Goal: Task Accomplishment & Management: Use online tool/utility

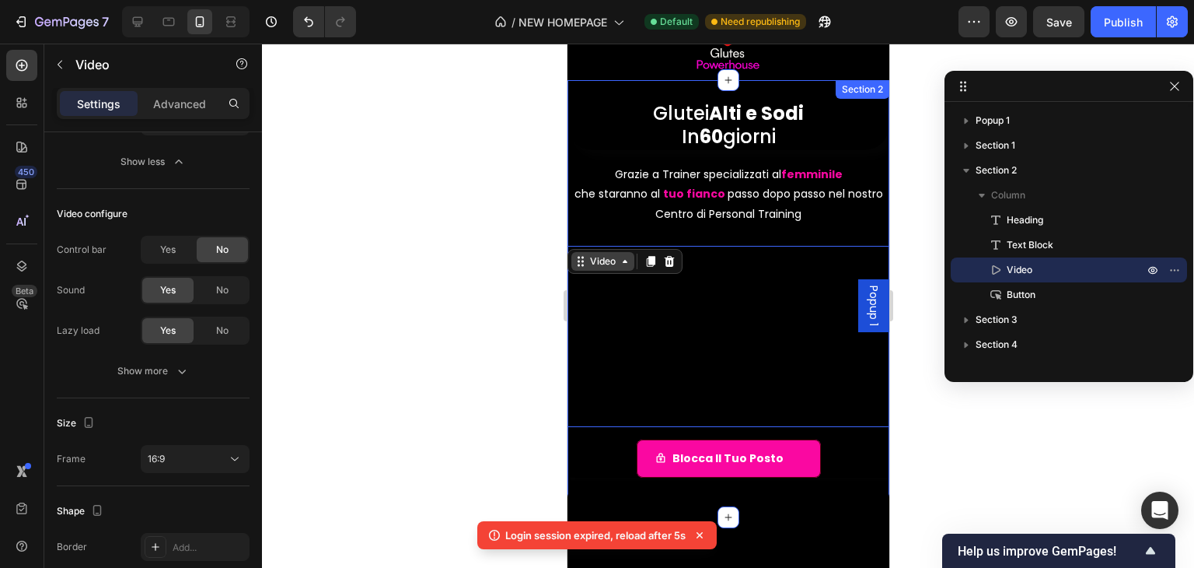
scroll to position [78, 0]
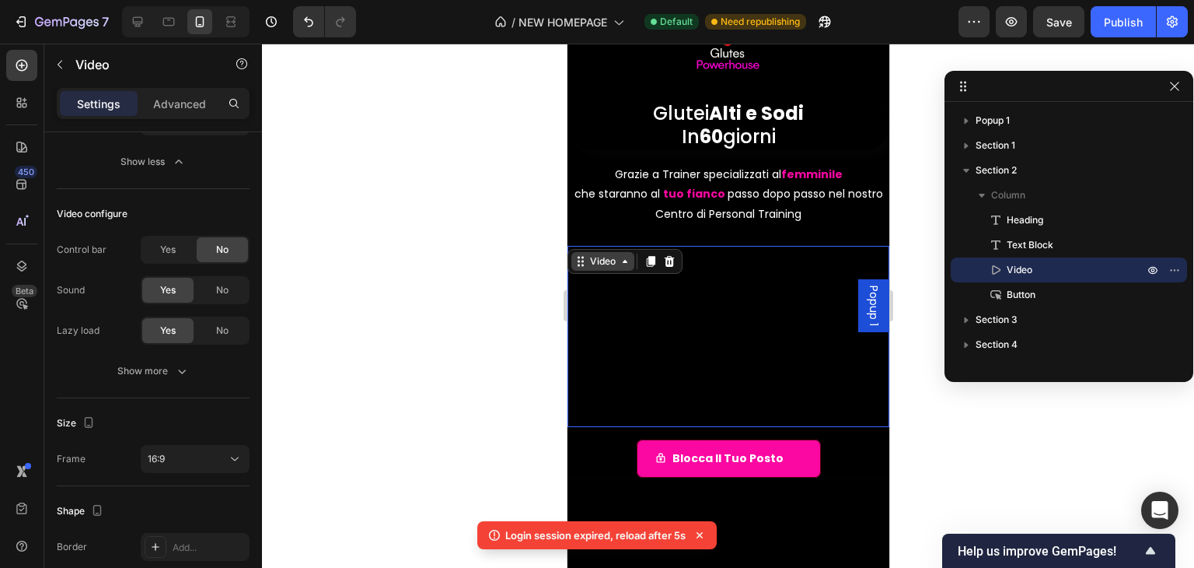
click at [593, 258] on div "Video" at bounding box center [602, 261] width 32 height 14
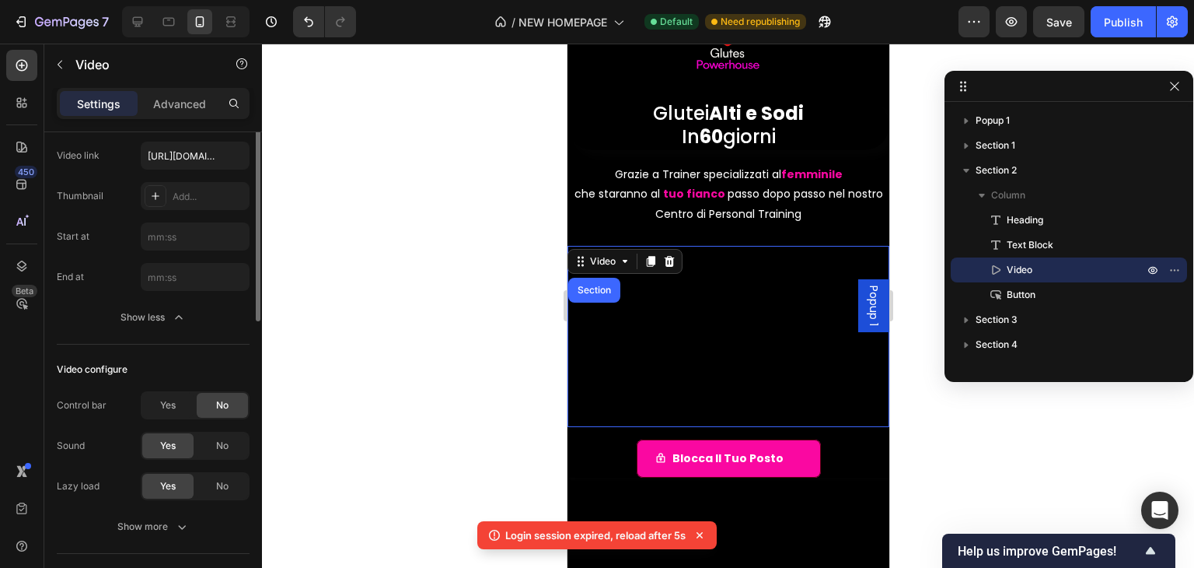
scroll to position [0, 0]
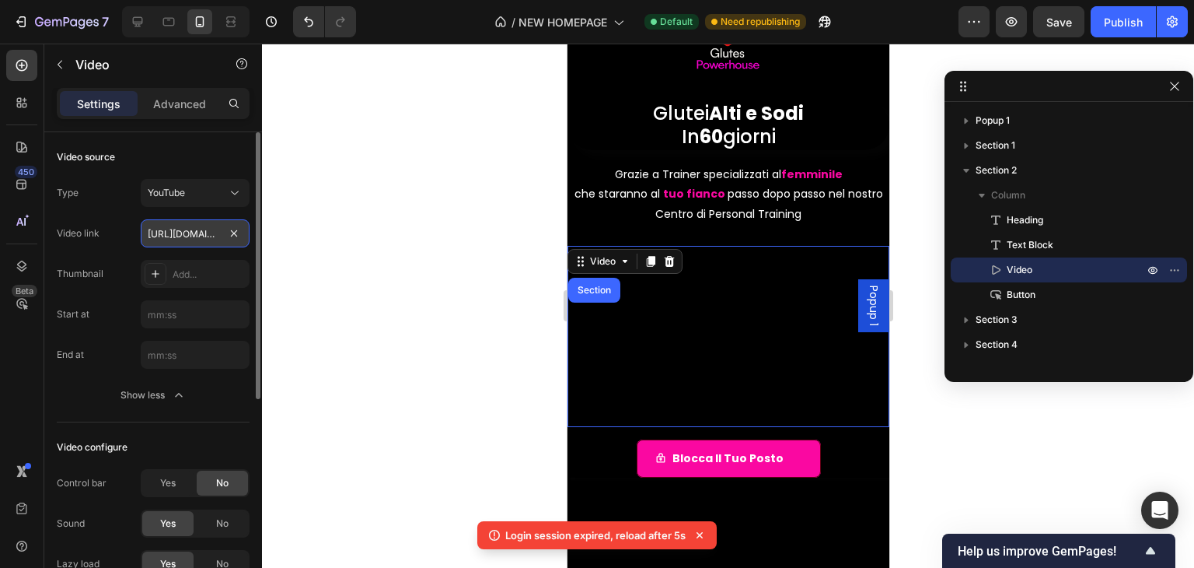
click at [196, 241] on input "[URL][DOMAIN_NAME]" at bounding box center [195, 233] width 109 height 28
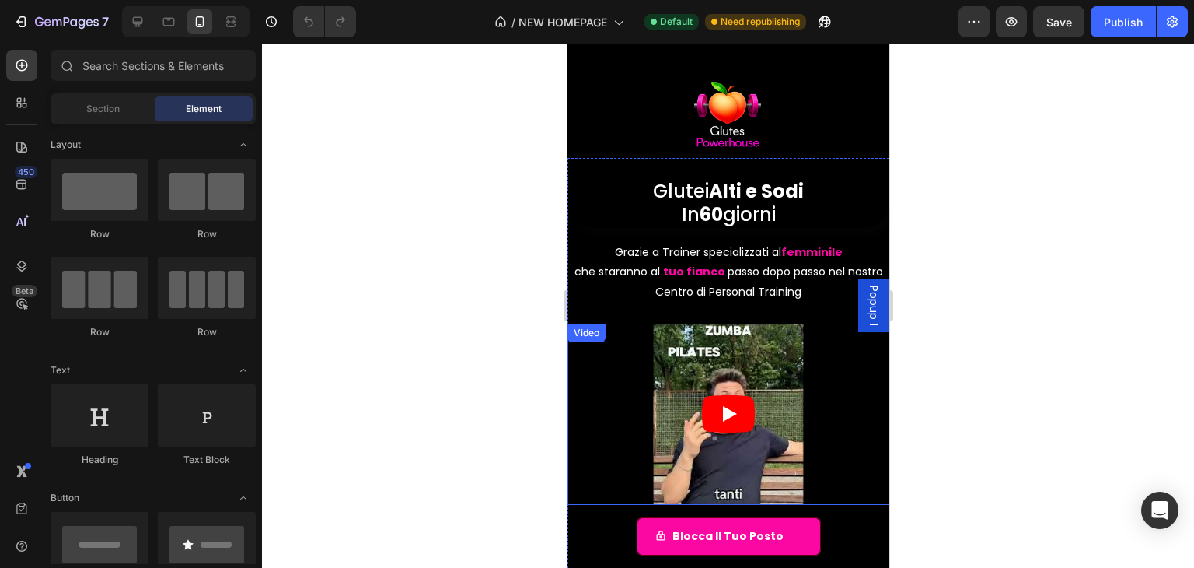
click at [586, 327] on div "Video" at bounding box center [586, 332] width 38 height 19
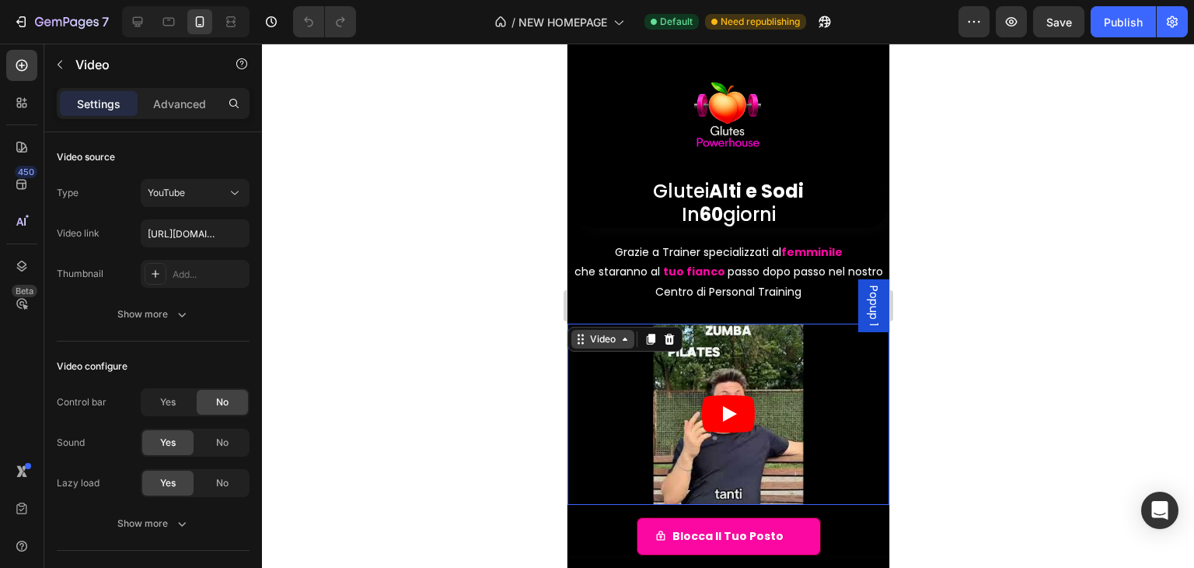
click at [593, 334] on div "Video" at bounding box center [602, 339] width 32 height 14
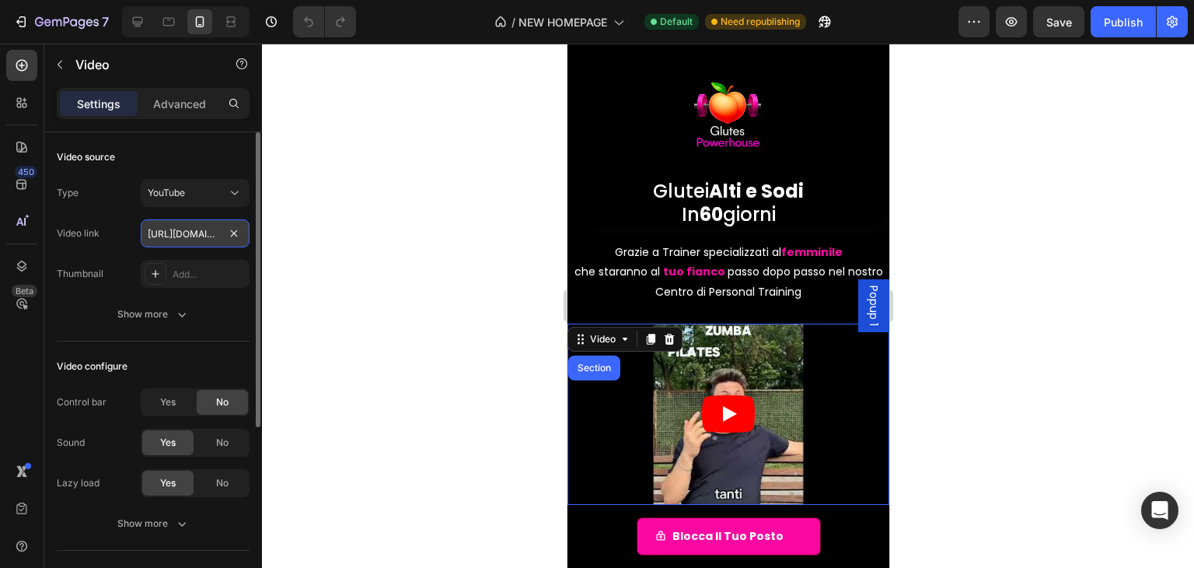
click at [189, 232] on input "[URL][DOMAIN_NAME]" at bounding box center [195, 233] width 109 height 28
paste input "zCjFCUTcFRQ"
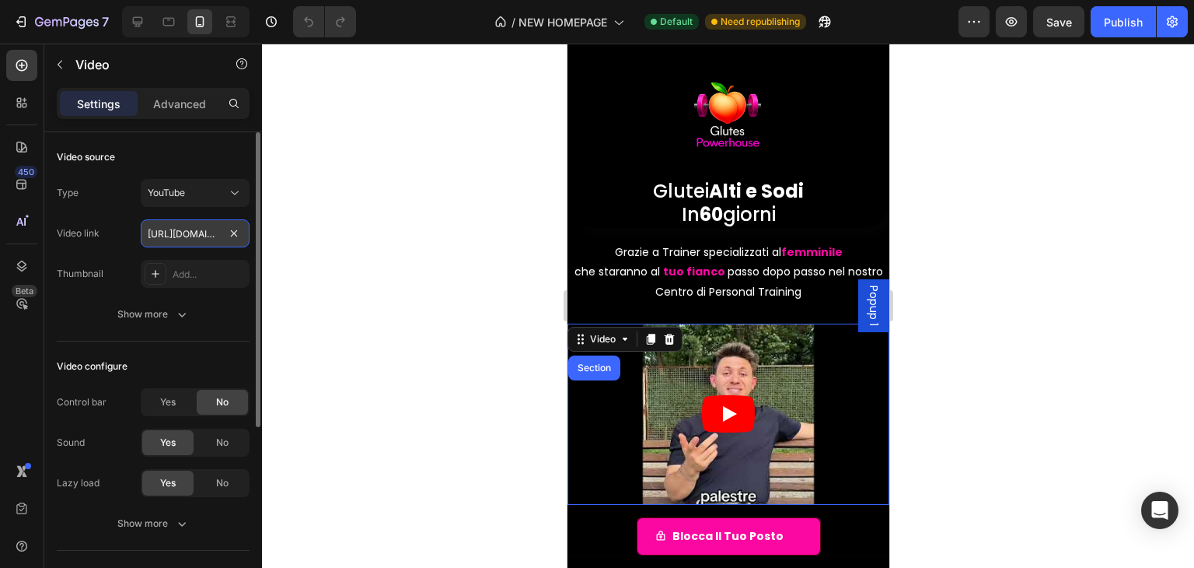
scroll to position [0, 65]
type input "https://youtu.be/zCjFCUTcFRQ"
click at [989, 330] on div at bounding box center [728, 306] width 932 height 524
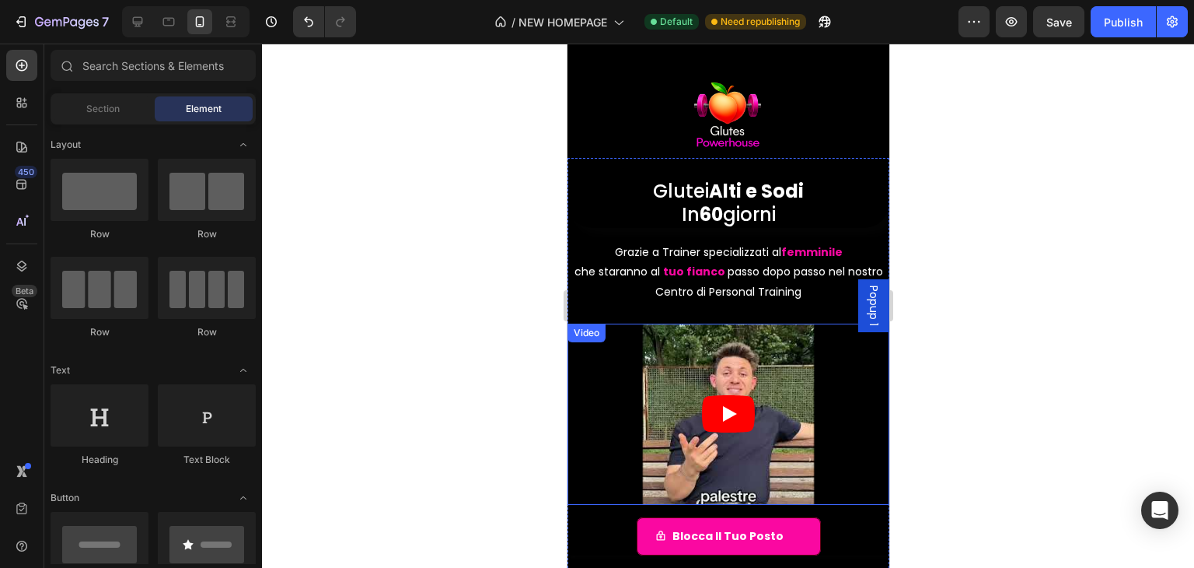
click at [752, 412] on article at bounding box center [728, 413] width 322 height 181
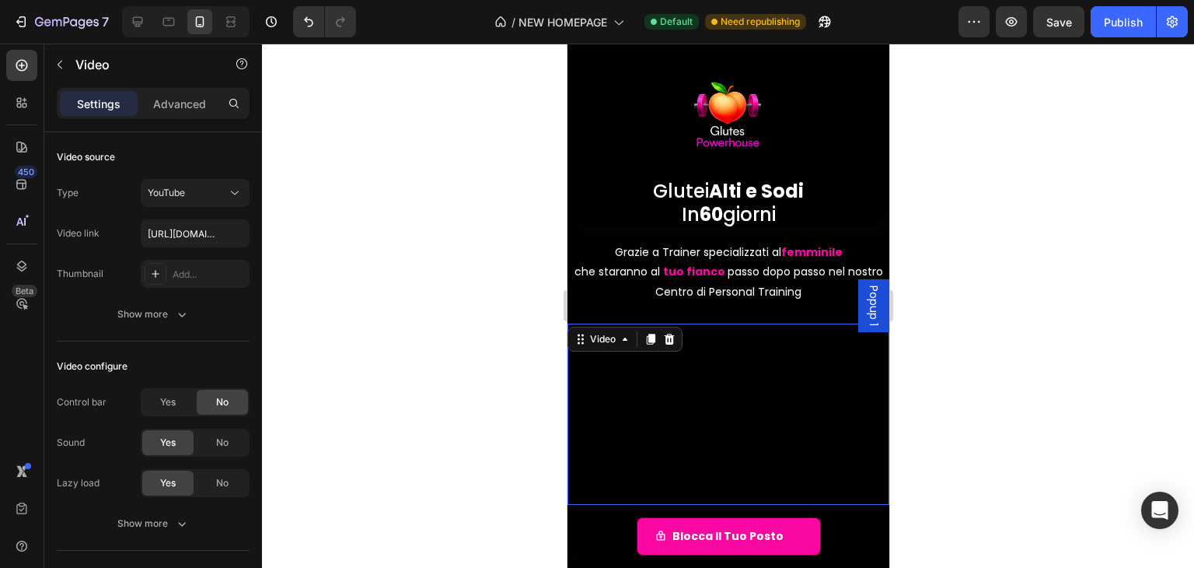
scroll to position [78, 0]
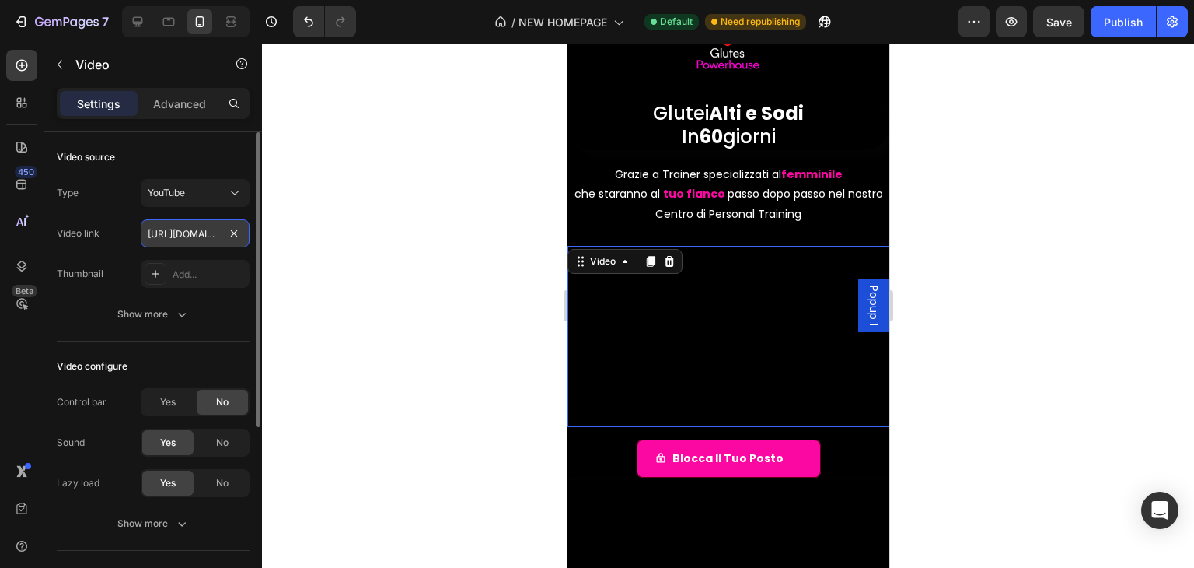
click at [187, 237] on input "https://youtu.be/zCjFCUTcFRQ" at bounding box center [195, 233] width 109 height 28
click at [218, 235] on input "https://youtu.be/zCjFCUTcFRQ" at bounding box center [195, 233] width 109 height 28
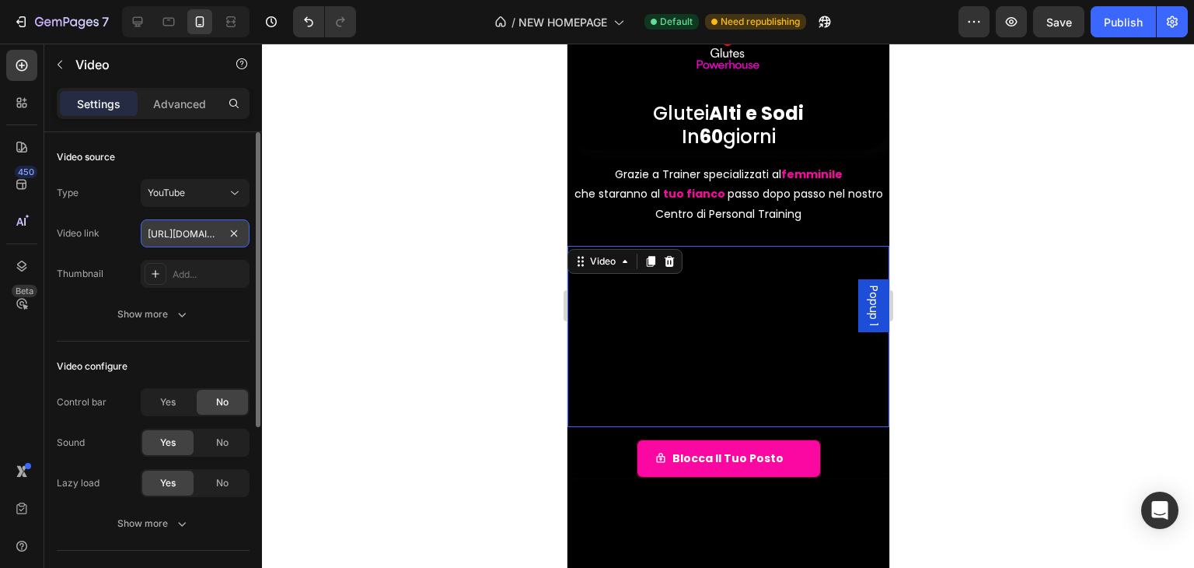
click at [218, 235] on input "https://youtu.be/zCjFCUTcFRQ" at bounding box center [195, 233] width 109 height 28
drag, startPoint x: 206, startPoint y: 231, endPoint x: 194, endPoint y: 240, distance: 15.6
click at [194, 240] on input "https://youtu.be/zCjFCUTcFRQ" at bounding box center [195, 233] width 109 height 28
drag, startPoint x: 249, startPoint y: 231, endPoint x: 241, endPoint y: 236, distance: 9.5
click at [248, 231] on input "https://youtu.be/zCjFCUTcFRQ" at bounding box center [195, 233] width 109 height 28
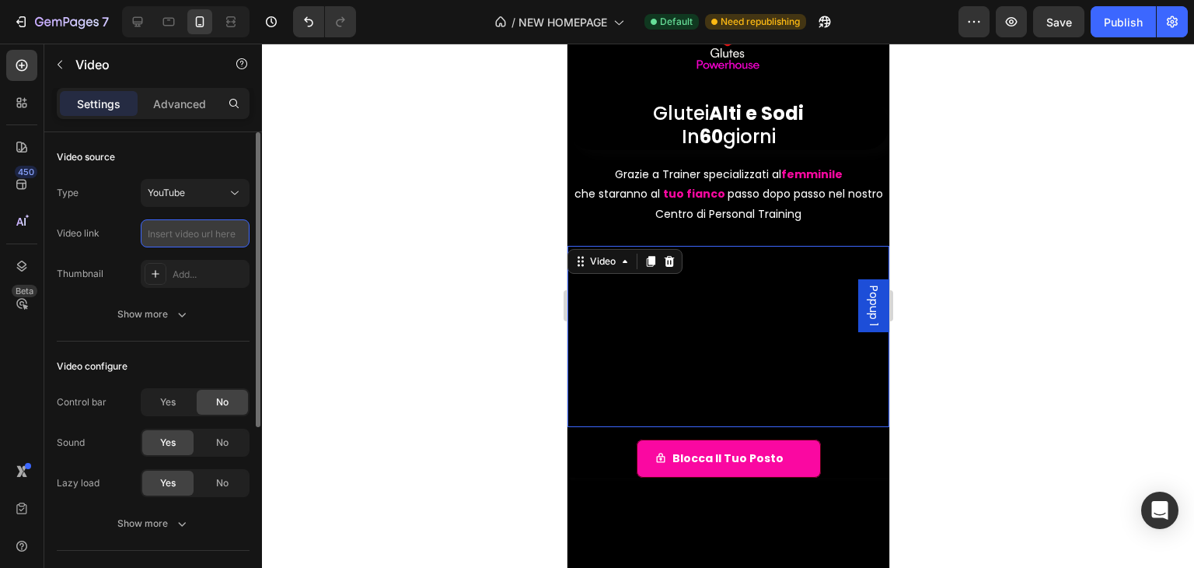
click at [203, 230] on input "text" at bounding box center [195, 233] width 109 height 28
paste input "https://youtu.be/zCjFCUTcFRQ"
type input "https://youtu.be/zCjFCUTcFRQ"
click at [368, 296] on div at bounding box center [728, 306] width 932 height 524
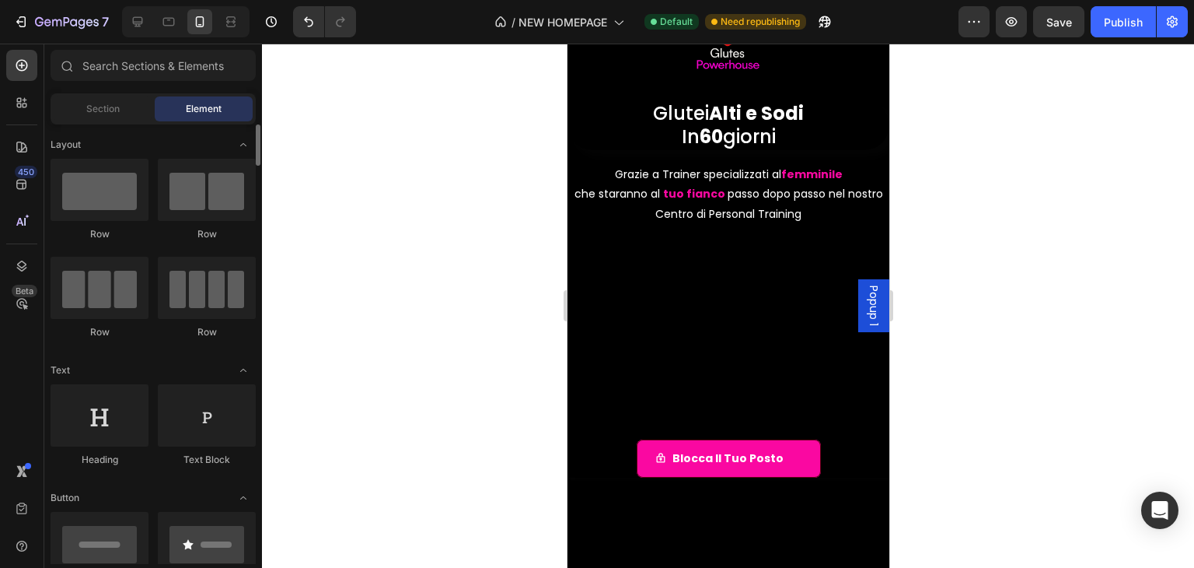
scroll to position [78, 0]
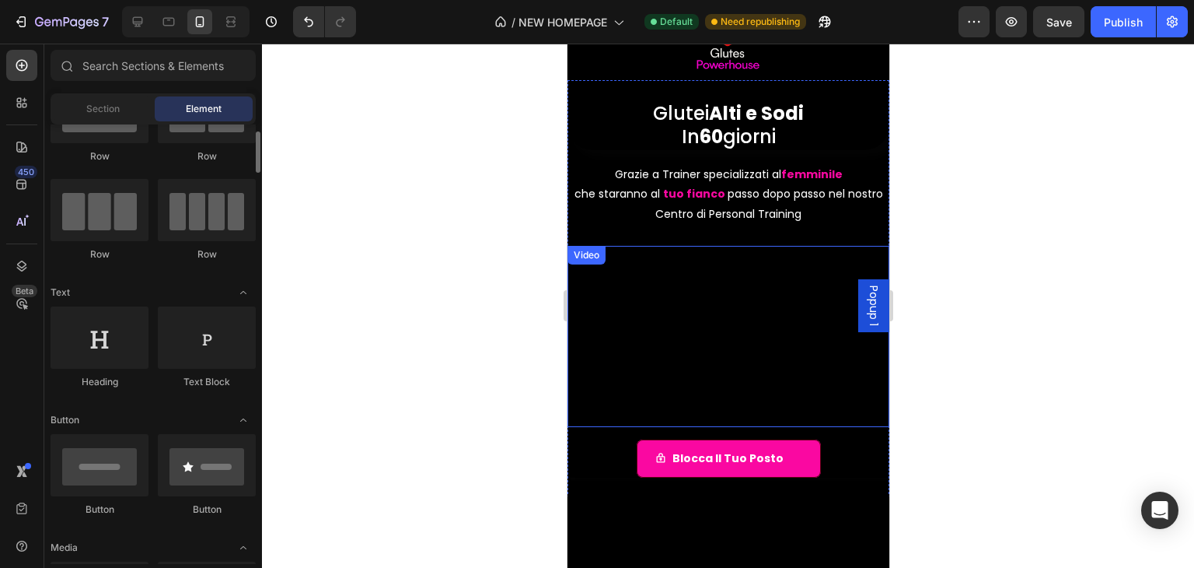
click at [597, 251] on div "Video" at bounding box center [586, 255] width 32 height 14
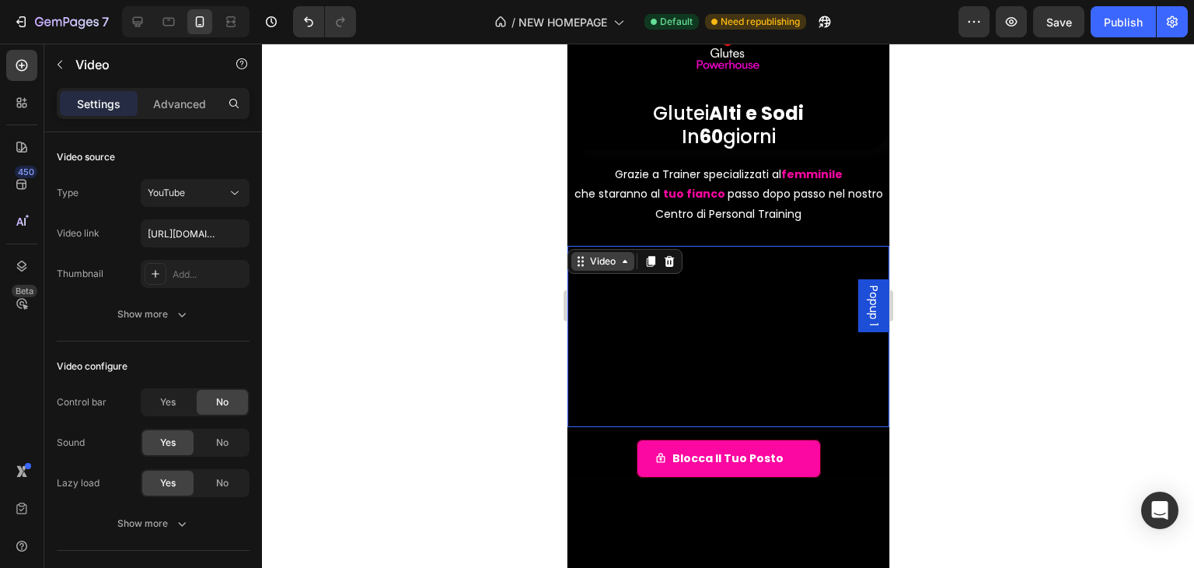
click at [601, 259] on div "Video" at bounding box center [602, 261] width 32 height 14
click at [590, 265] on div "Video" at bounding box center [602, 261] width 32 height 14
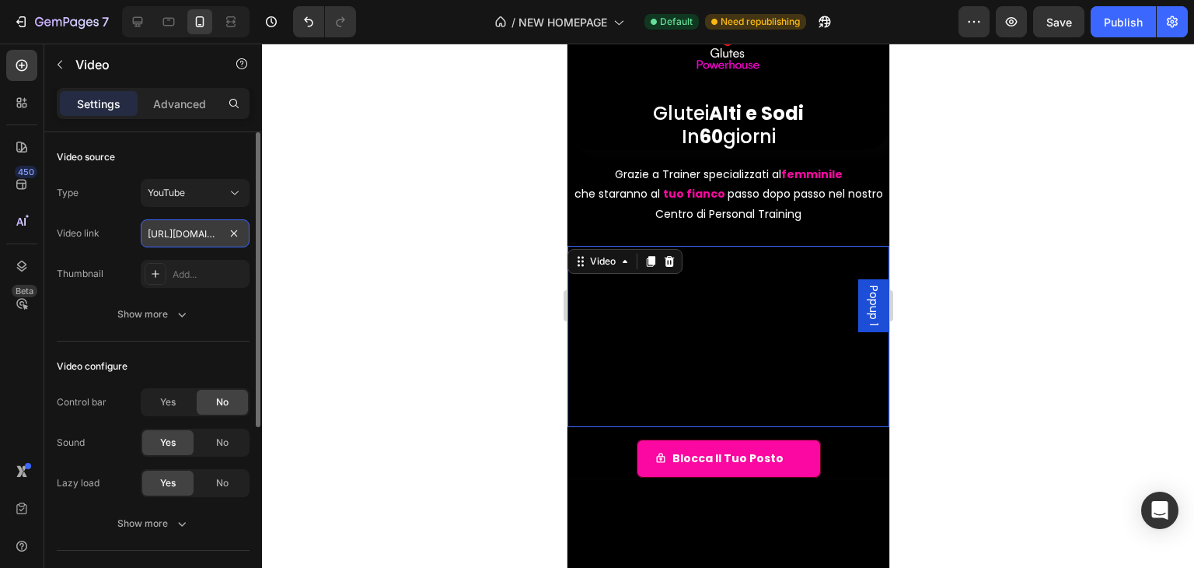
click at [196, 241] on input "https://youtu.be/zCjFCUTcFRQ" at bounding box center [195, 233] width 109 height 28
click at [196, 229] on input "text" at bounding box center [195, 233] width 109 height 28
paste input "https://youtu.be/zCjFCUTcFRQ"
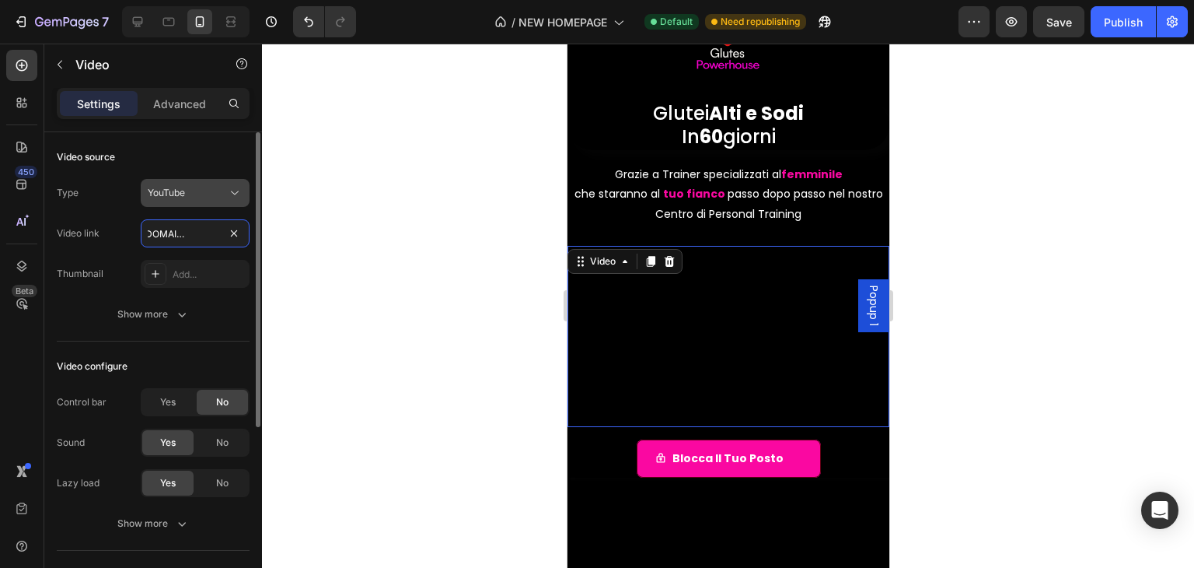
type input "https://youtu.be/zCjFCUTcFRQ"
click at [187, 185] on div "YouTube" at bounding box center [195, 193] width 95 height 16
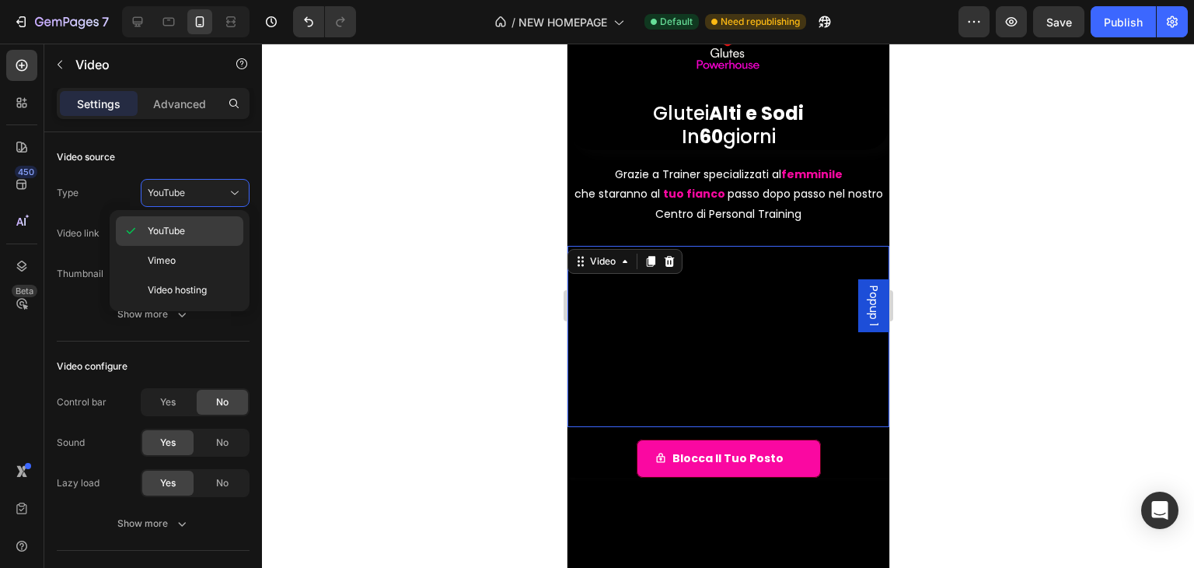
click at [189, 219] on div "YouTube" at bounding box center [180, 231] width 128 height 30
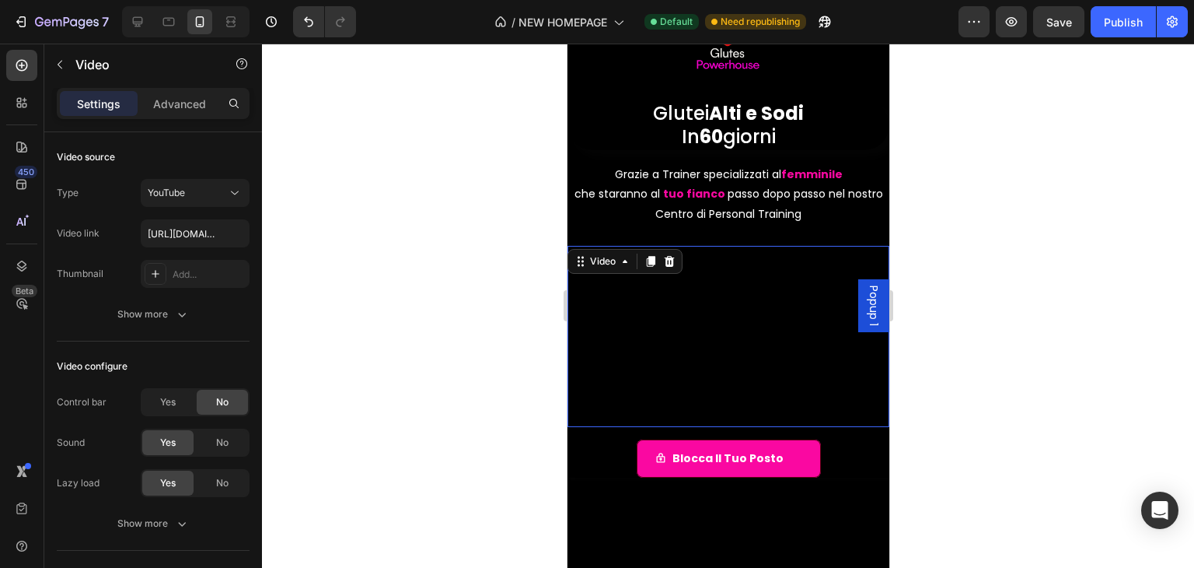
click at [367, 250] on div at bounding box center [728, 306] width 932 height 524
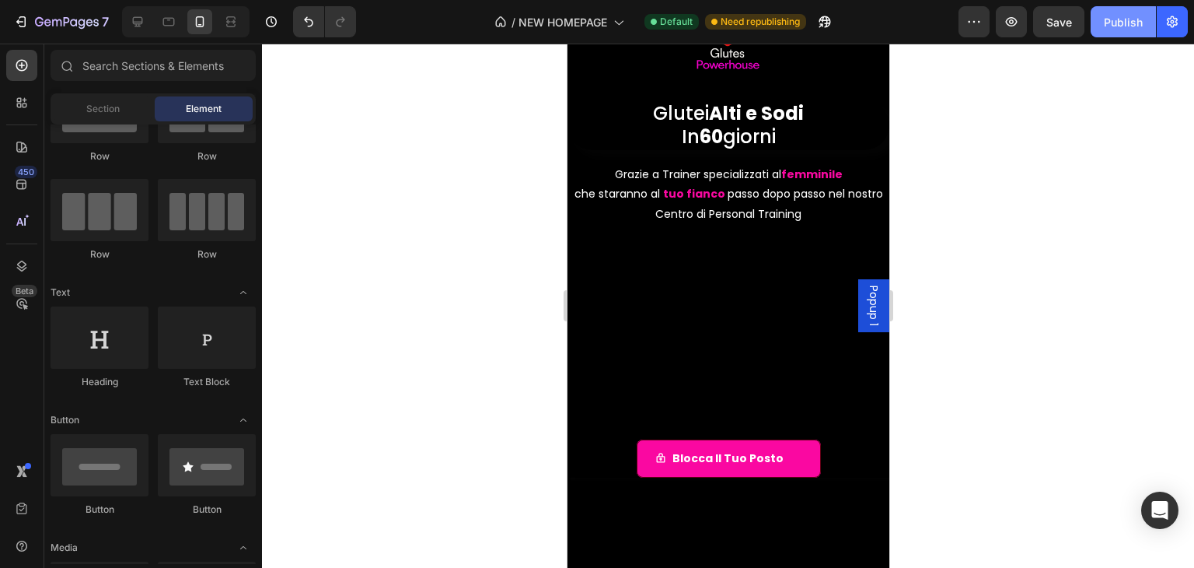
click at [1096, 25] on button "Publish" at bounding box center [1123, 21] width 65 height 31
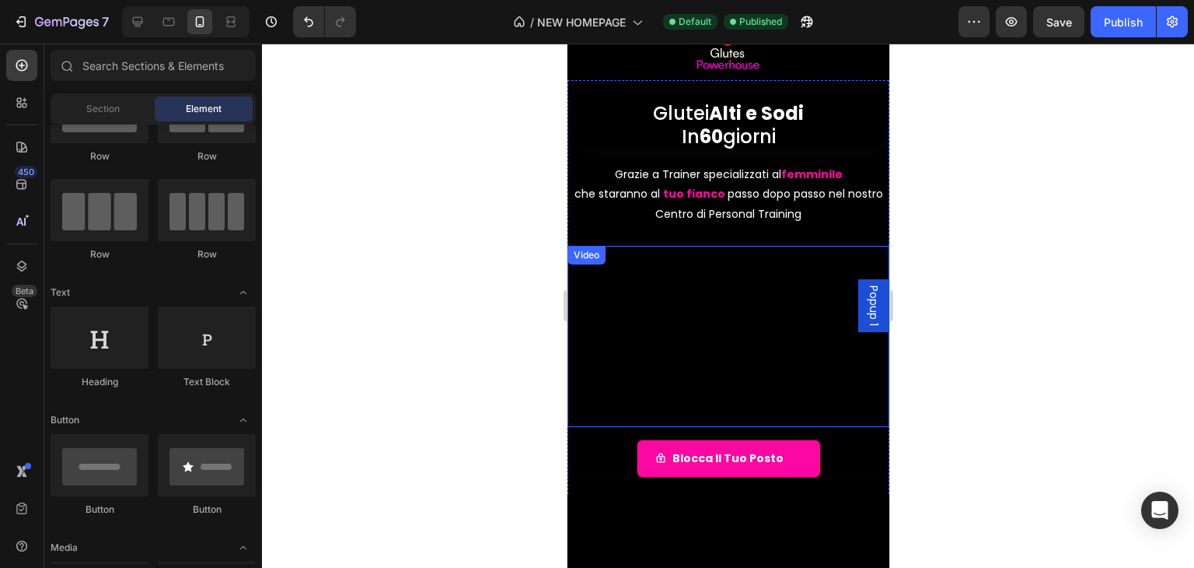
click at [578, 251] on div "Video" at bounding box center [586, 255] width 32 height 14
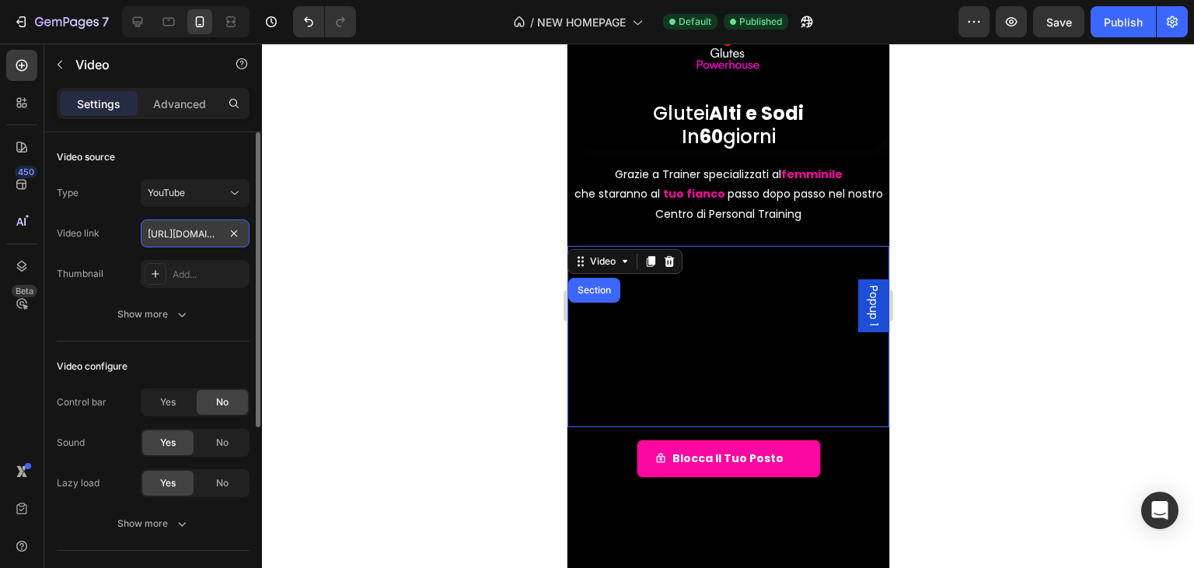
click at [177, 229] on input "https://youtu.be/zCjFCUTcFRQ" at bounding box center [195, 233] width 109 height 28
click at [222, 231] on input "https://youtu.be/zCjFCUTcFRQ" at bounding box center [195, 233] width 109 height 28
click at [193, 236] on input "text" at bounding box center [195, 233] width 109 height 28
paste input "https://youtu.be/zCjFCUTcFRQ"
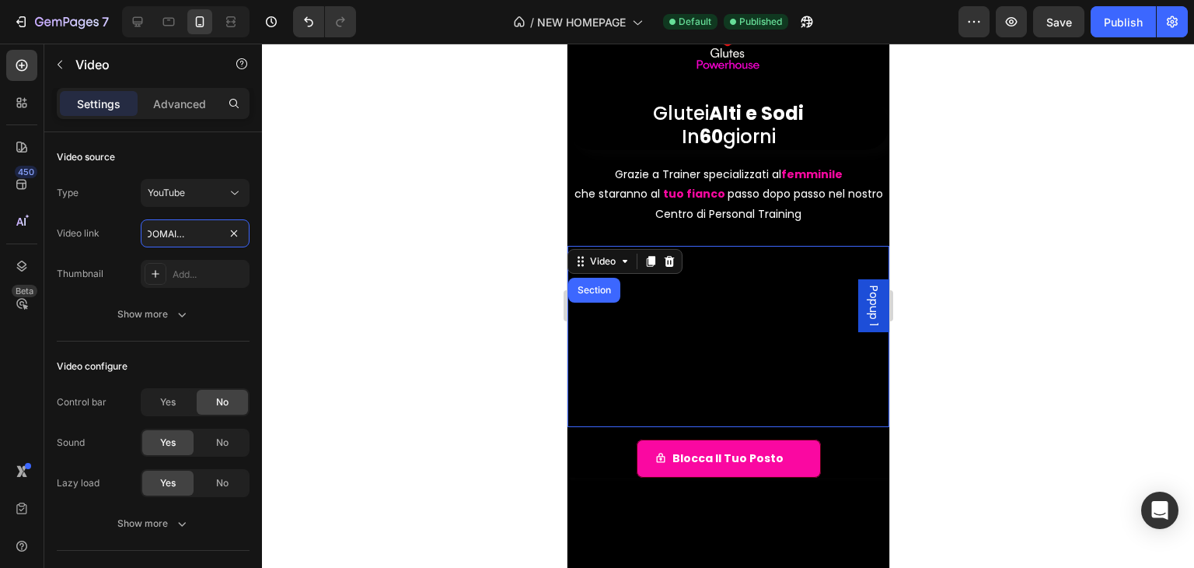
type input "https://youtu.be/zCjFCUTcFRQ"
click at [367, 294] on div at bounding box center [728, 306] width 932 height 524
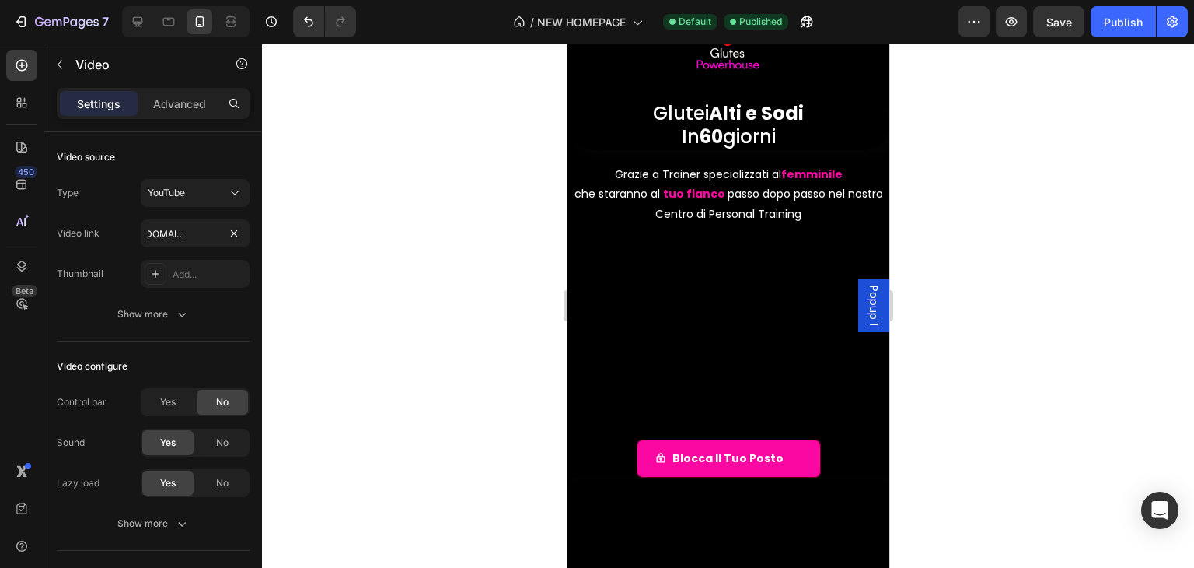
scroll to position [0, 0]
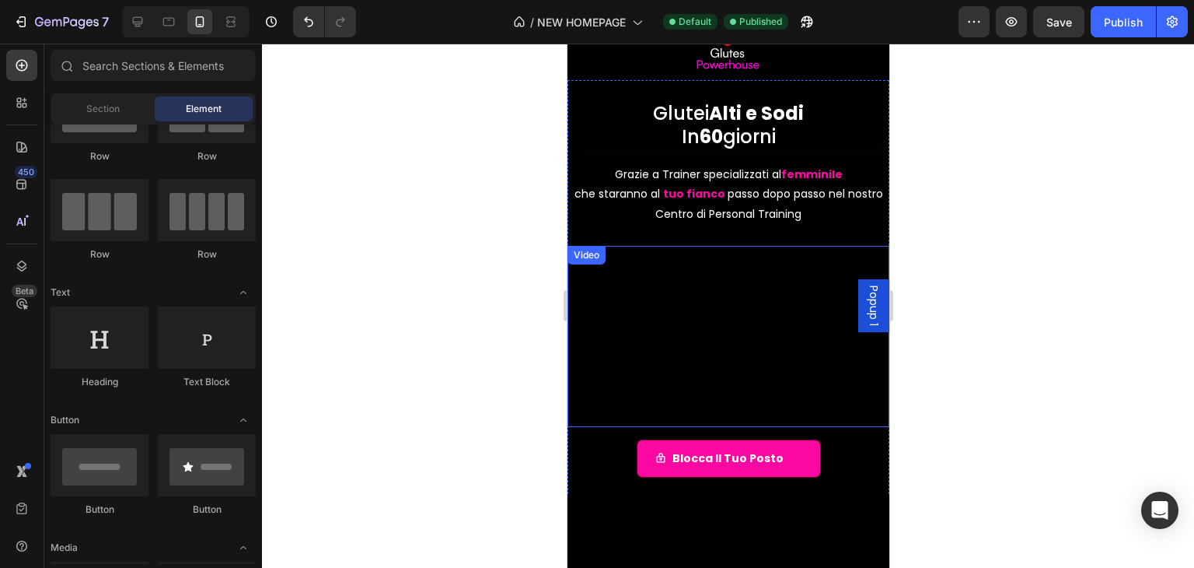
click at [592, 253] on div "Video" at bounding box center [586, 255] width 32 height 14
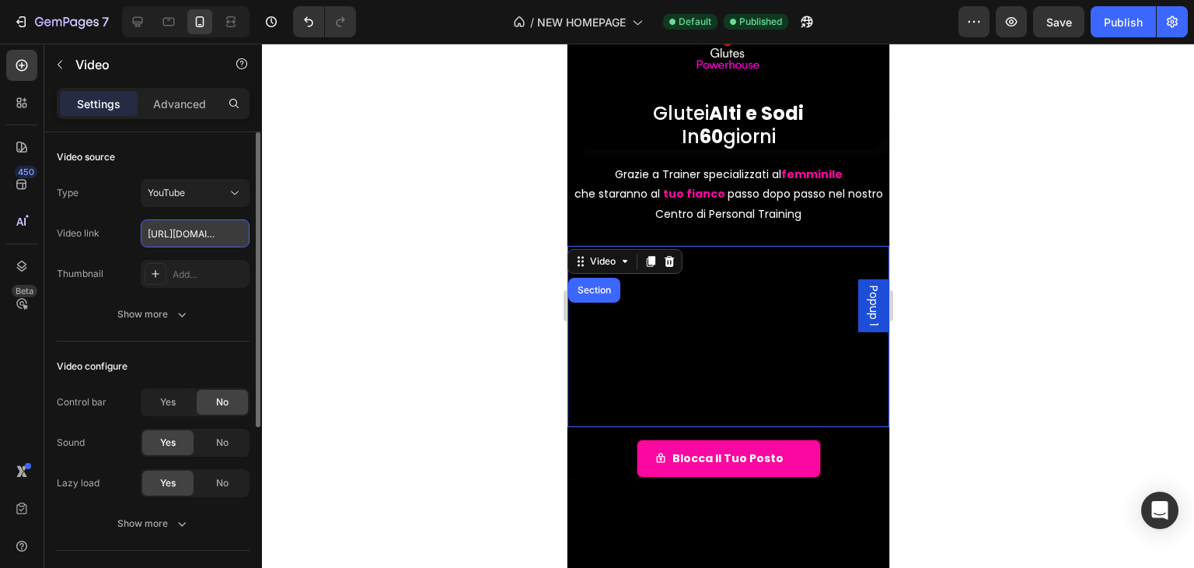
click at [187, 238] on input "https://youtu.be/zCjFCUTcFRQ" at bounding box center [195, 233] width 109 height 28
click at [235, 201] on button "YouTube" at bounding box center [195, 193] width 109 height 28
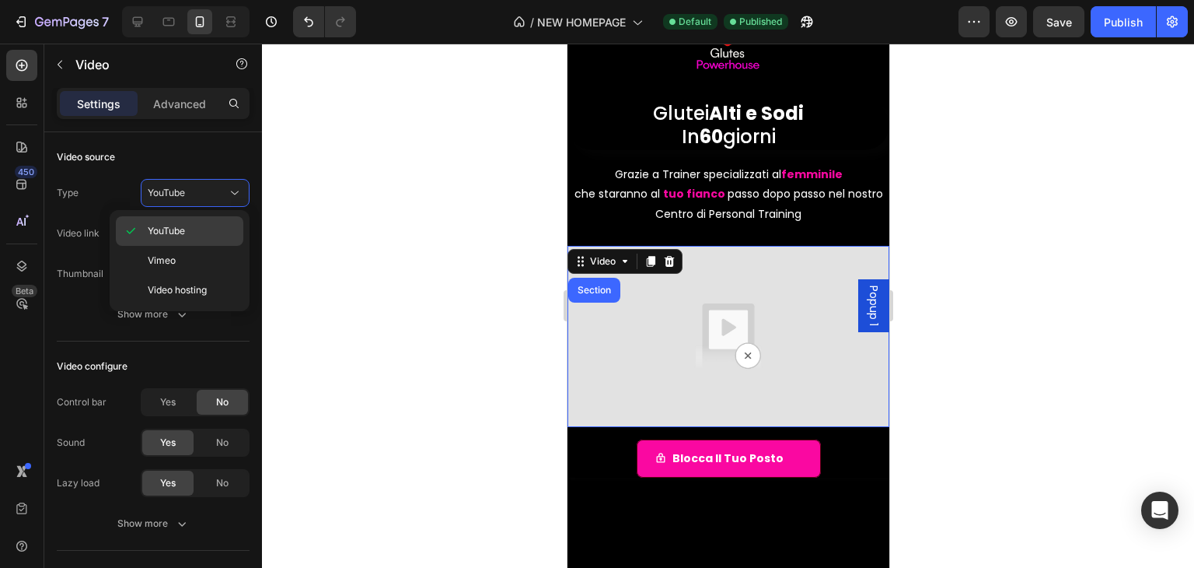
click at [215, 229] on p "YouTube" at bounding box center [192, 231] width 89 height 14
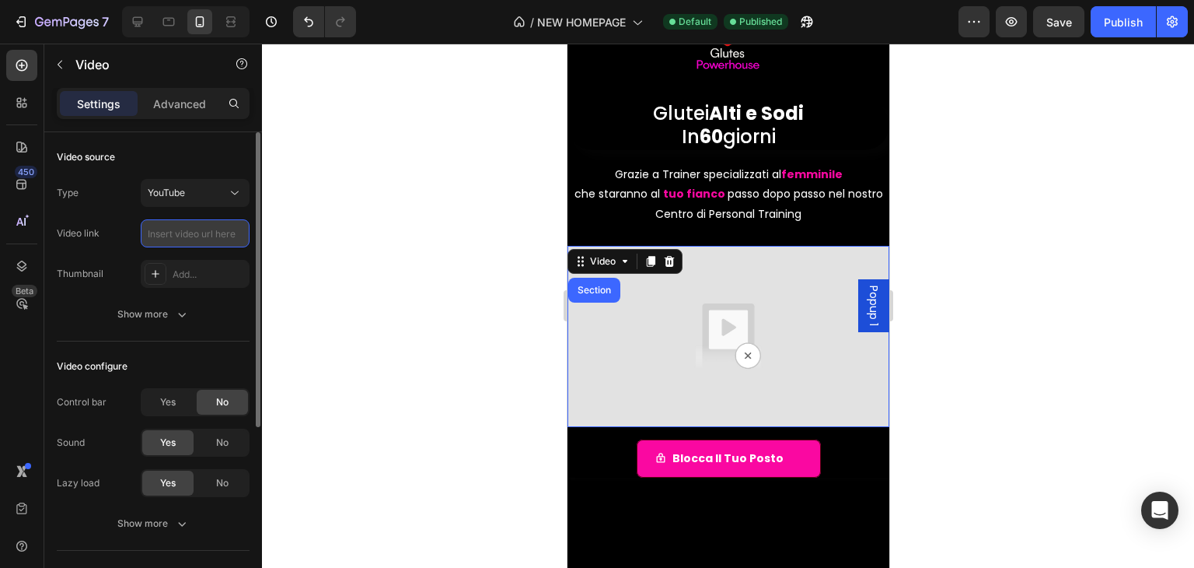
click at [189, 229] on input "text" at bounding box center [195, 233] width 109 height 28
paste input "https://youtu.be/zCjFCUTcFRQ"
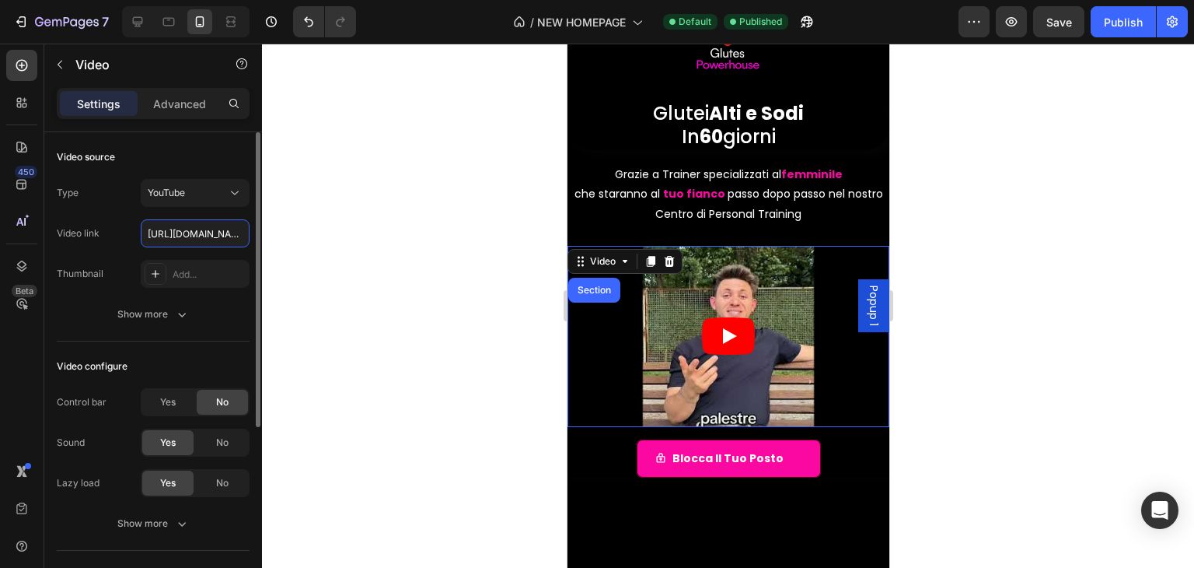
scroll to position [0, 65]
click at [744, 340] on icon "Play" at bounding box center [727, 335] width 53 height 37
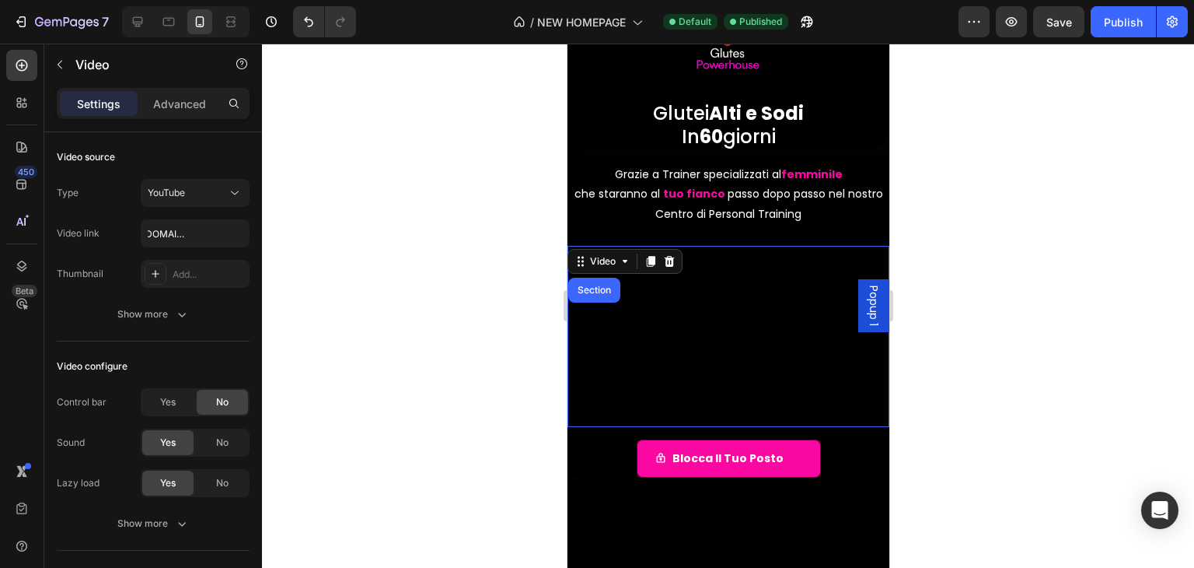
scroll to position [0, 0]
click at [173, 230] on input "https://youtu.be/zCjFCUTcFRQ" at bounding box center [195, 233] width 109 height 28
paste input "?si=et5KulEM6ph3bhI4"
type input "https://youtu.be/zCjFCUTcFRQ?si=et5KulEM6ph3bhI4"
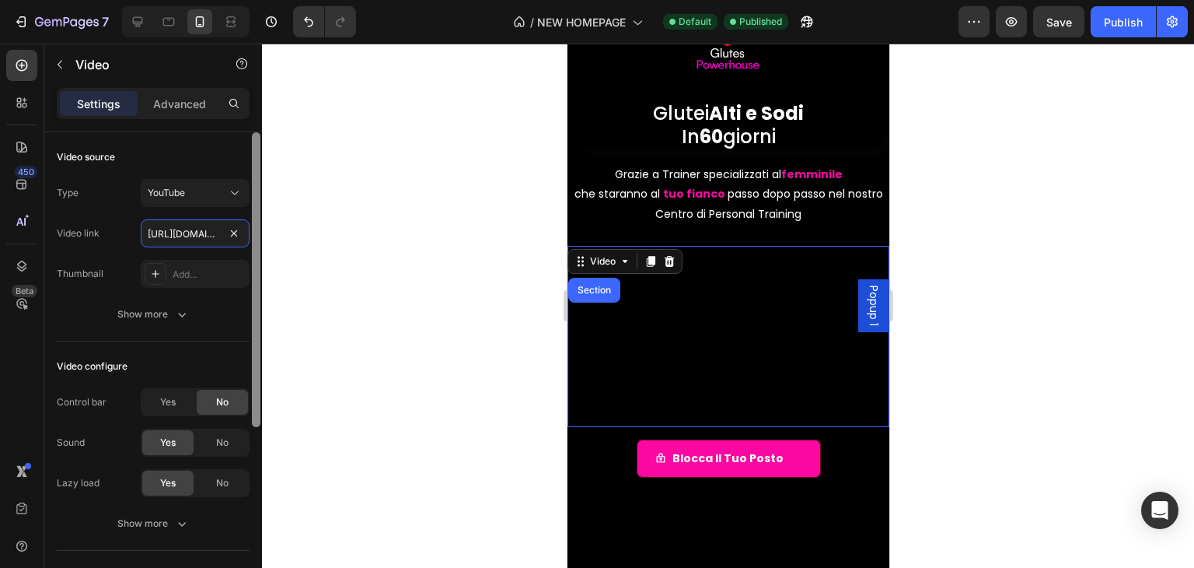
scroll to position [0, 168]
click at [384, 202] on div at bounding box center [728, 306] width 932 height 524
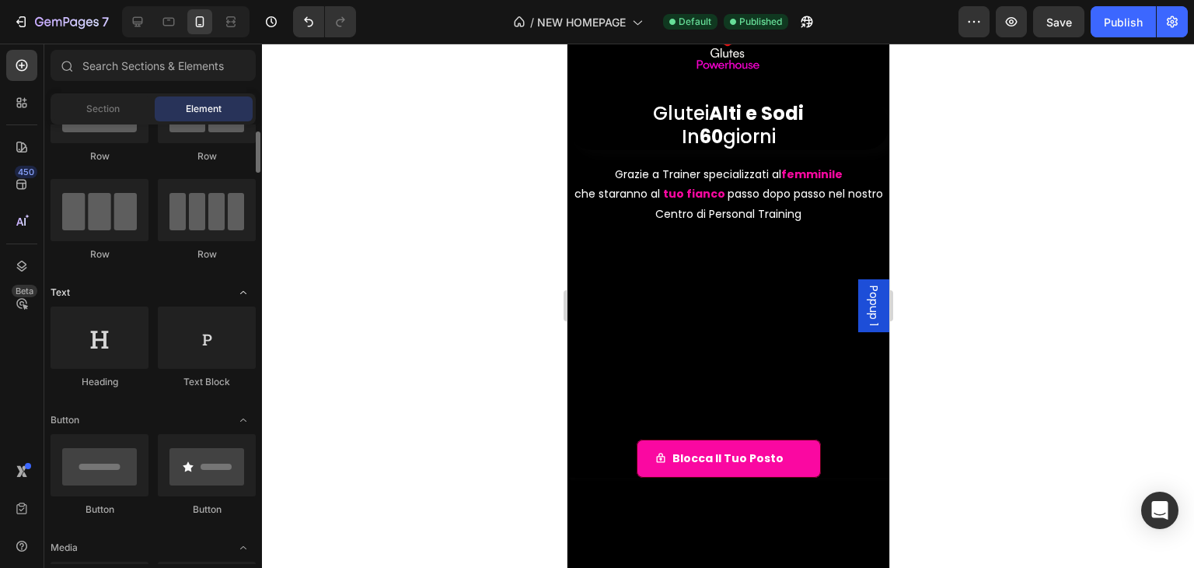
scroll to position [0, 0]
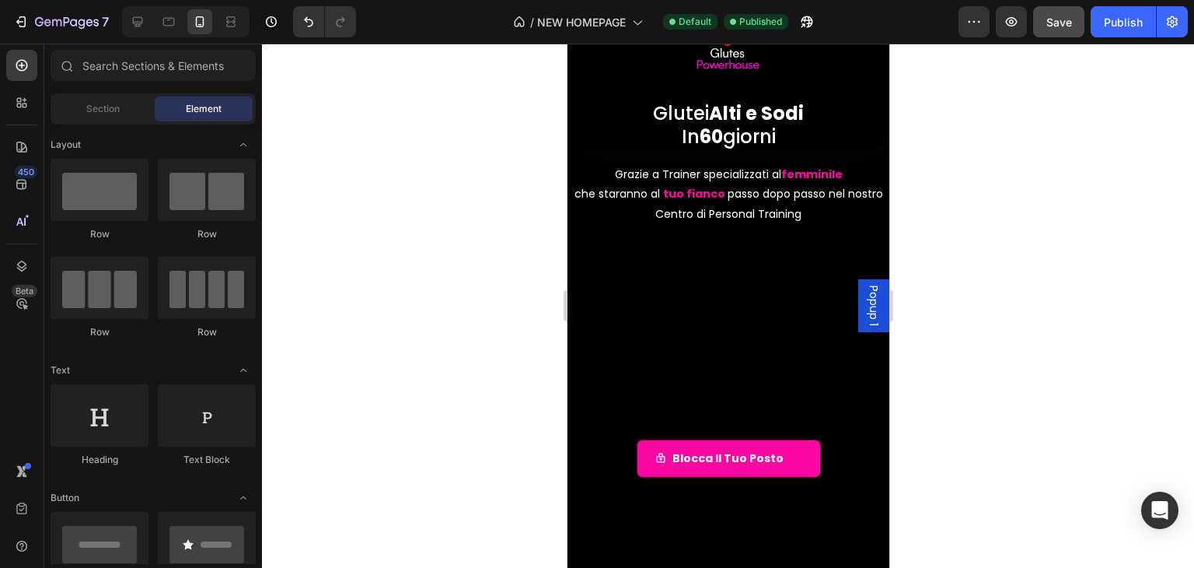
click at [1064, 19] on span "Save" at bounding box center [1060, 22] width 26 height 13
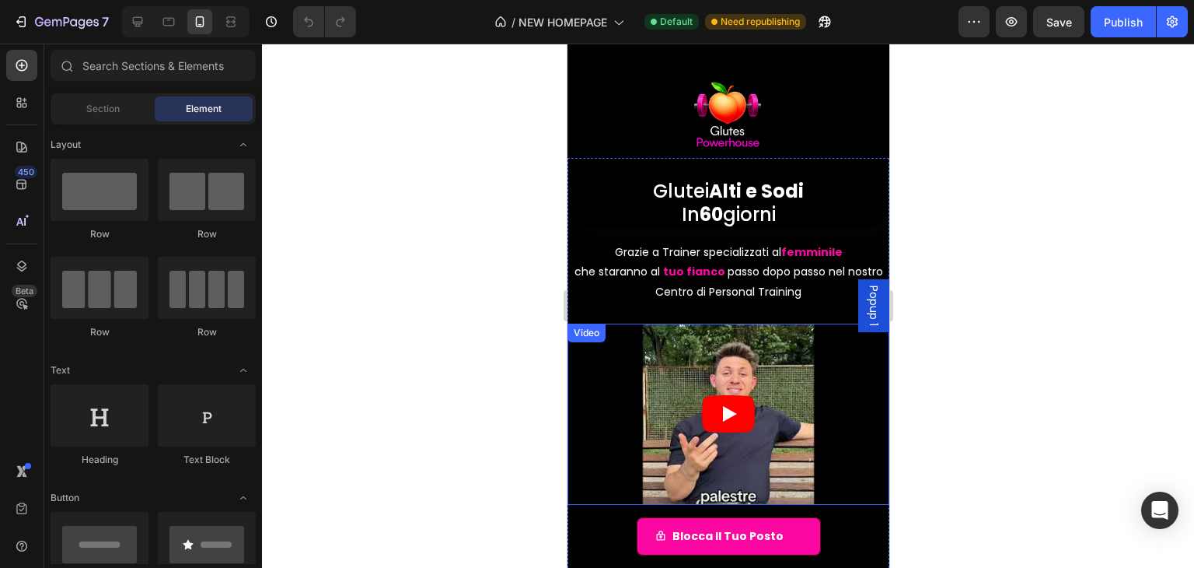
click at [701, 410] on icon "Play" at bounding box center [727, 413] width 53 height 37
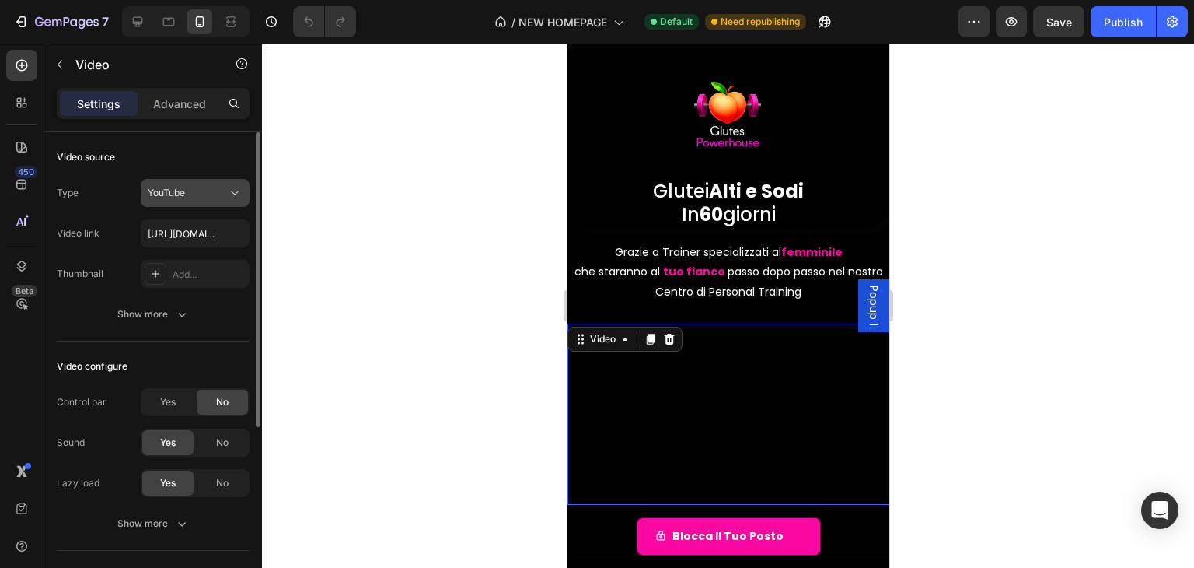
click at [224, 188] on div "YouTube" at bounding box center [187, 193] width 79 height 14
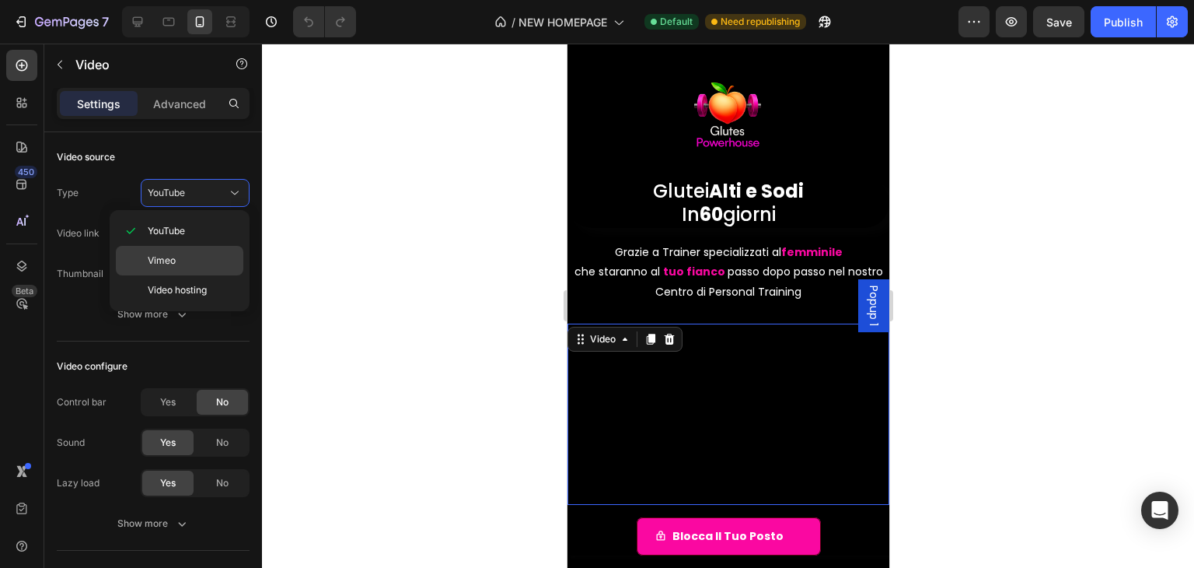
click at [201, 254] on p "Vimeo" at bounding box center [192, 260] width 89 height 14
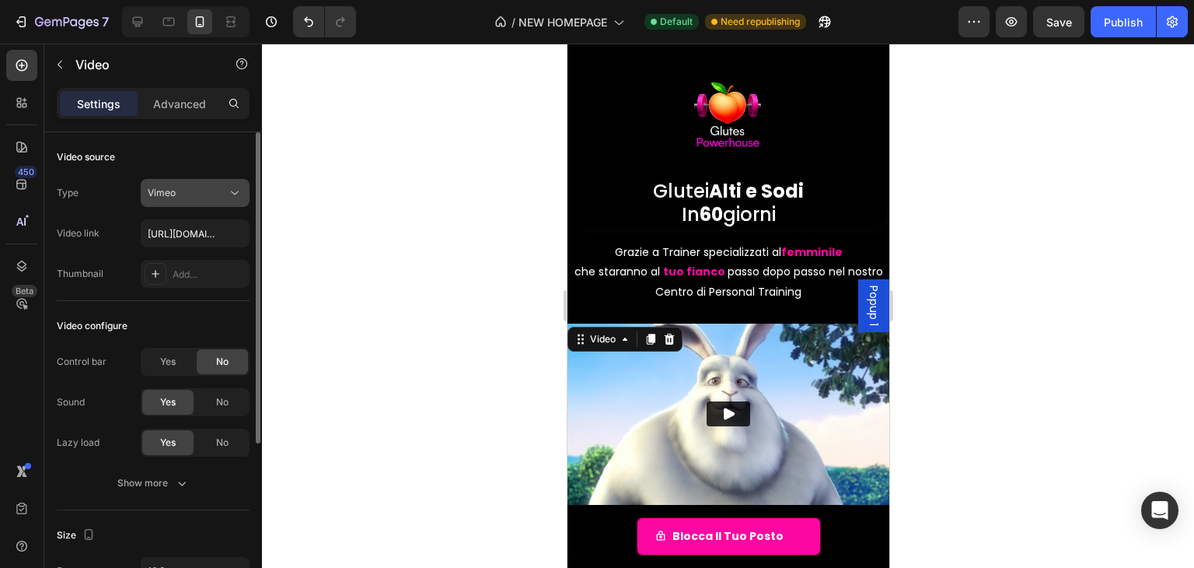
click at [207, 198] on div "Vimeo" at bounding box center [187, 193] width 79 height 14
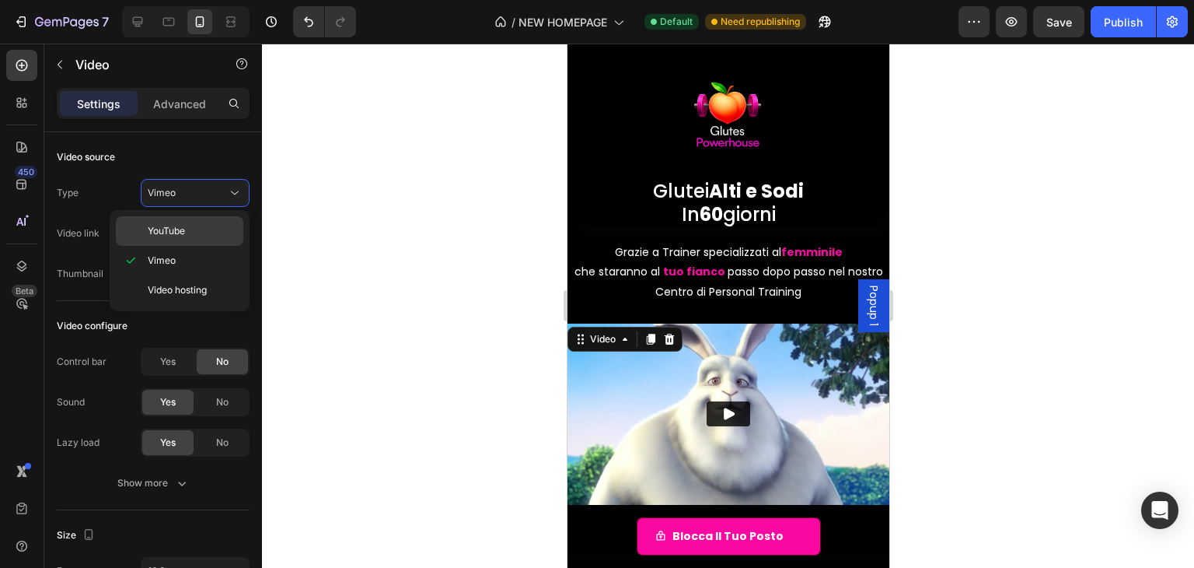
click at [206, 229] on p "YouTube" at bounding box center [192, 231] width 89 height 14
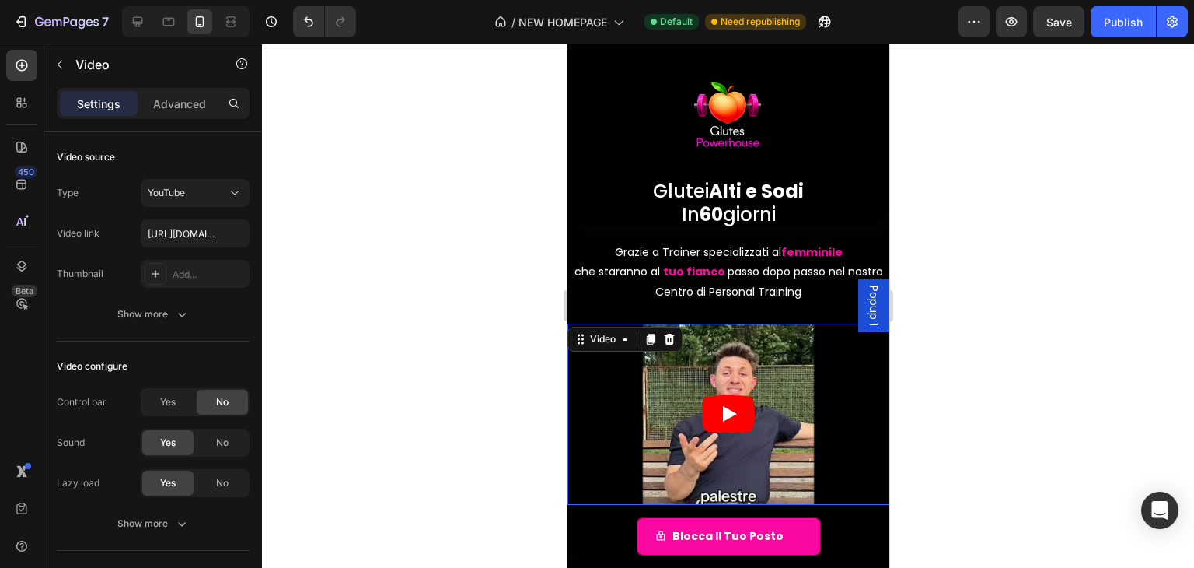
click at [710, 414] on icon "Play" at bounding box center [727, 413] width 53 height 37
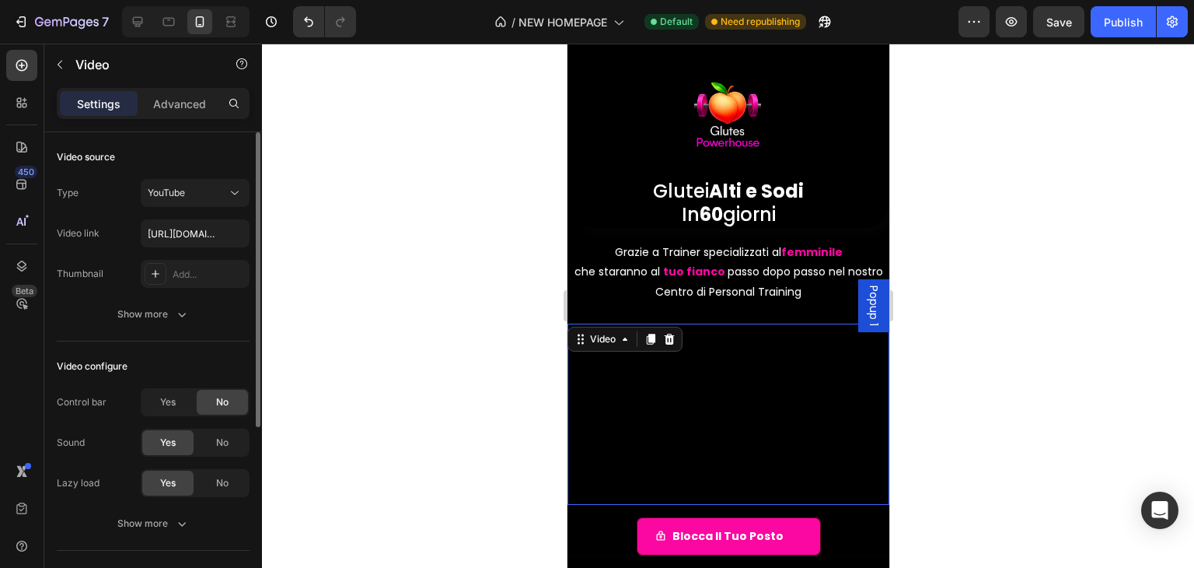
click at [166, 331] on div "Video source Type YouTube Video link https://youtu.be/zCjFCUTcFRQ?si=et5KulEM6p…" at bounding box center [153, 236] width 193 height 209
click at [169, 330] on div "Video source Type YouTube Video link https://youtu.be/zCjFCUTcFRQ?si=et5KulEM6p…" at bounding box center [153, 236] width 193 height 209
drag, startPoint x: 169, startPoint y: 330, endPoint x: 174, endPoint y: 322, distance: 9.5
click at [172, 327] on div "Video source Type YouTube Video link https://youtu.be/zCjFCUTcFRQ?si=et5KulEM6p…" at bounding box center [153, 236] width 193 height 209
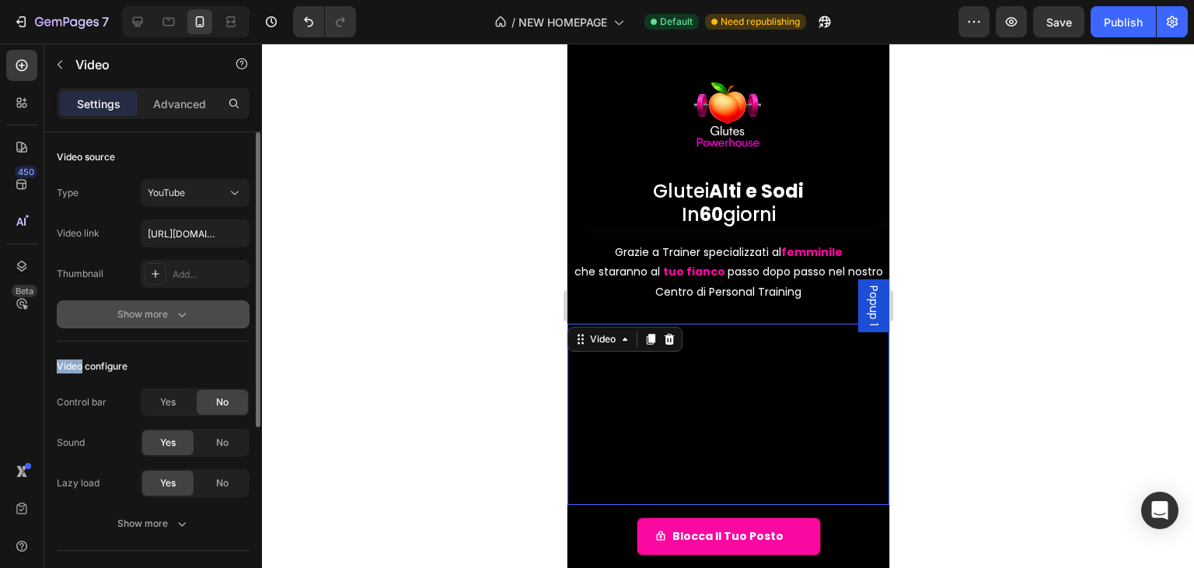
click at [174, 322] on button "Show more" at bounding box center [153, 314] width 193 height 28
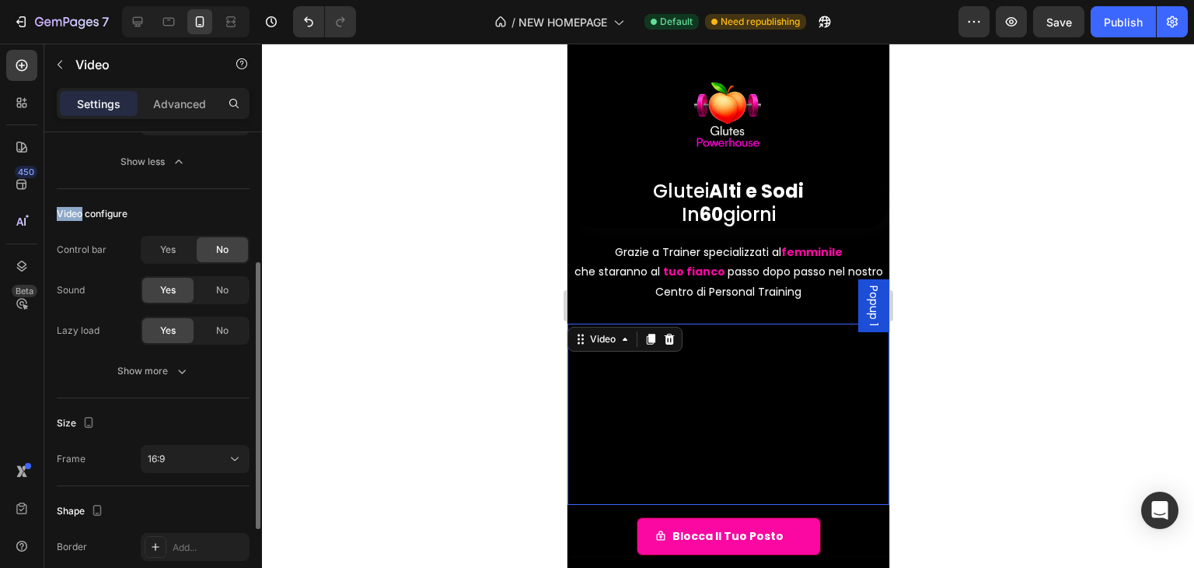
scroll to position [381, 0]
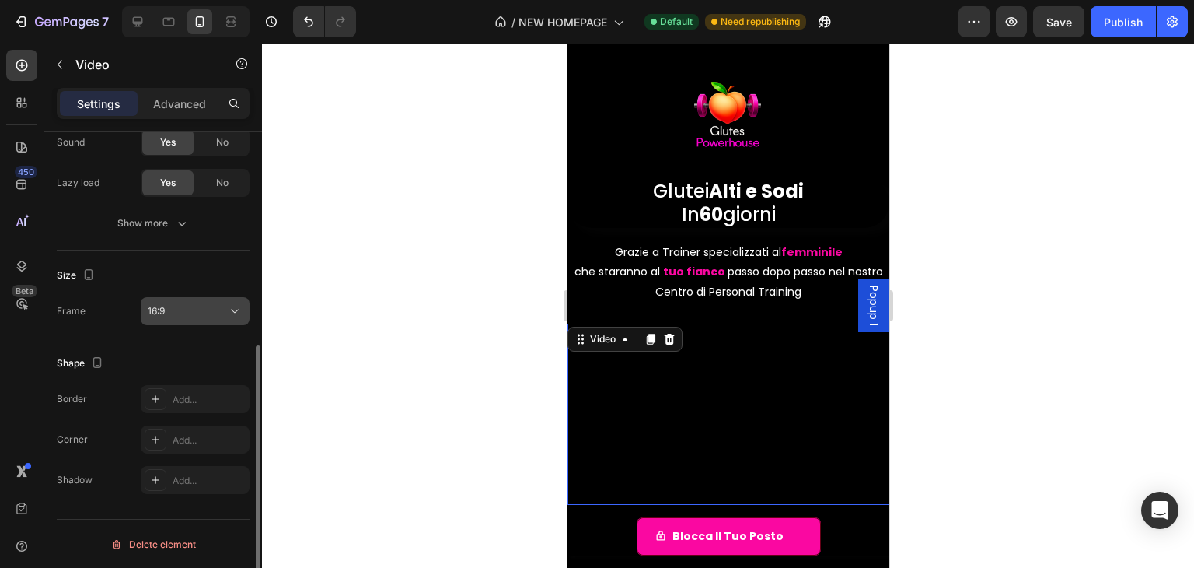
click at [205, 307] on div "16:9" at bounding box center [187, 311] width 79 height 14
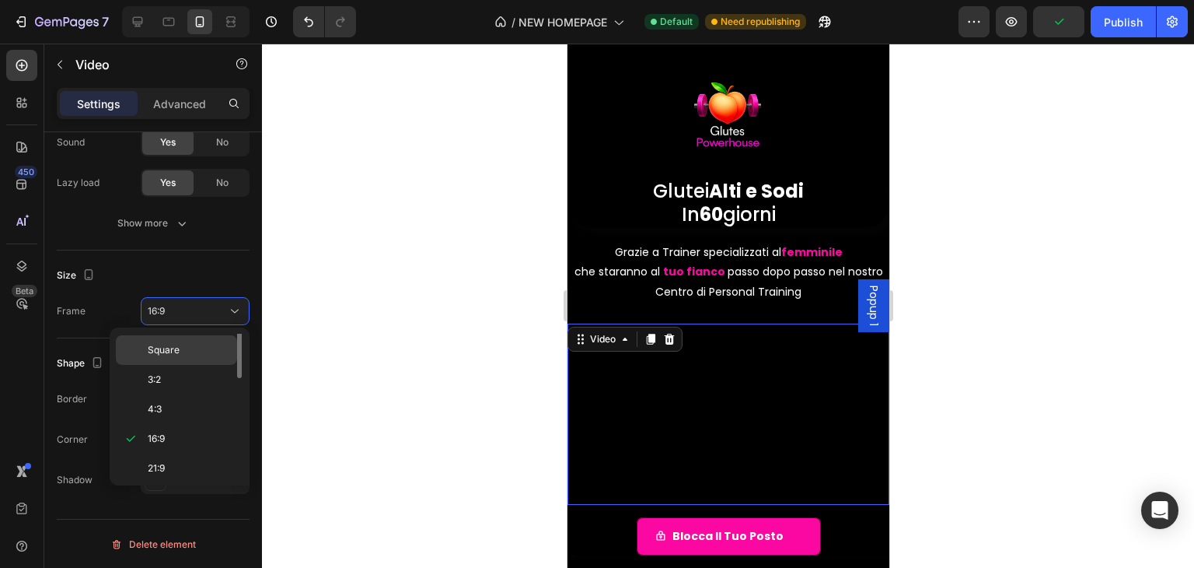
scroll to position [0, 0]
click at [200, 351] on p "Original" at bounding box center [189, 348] width 82 height 14
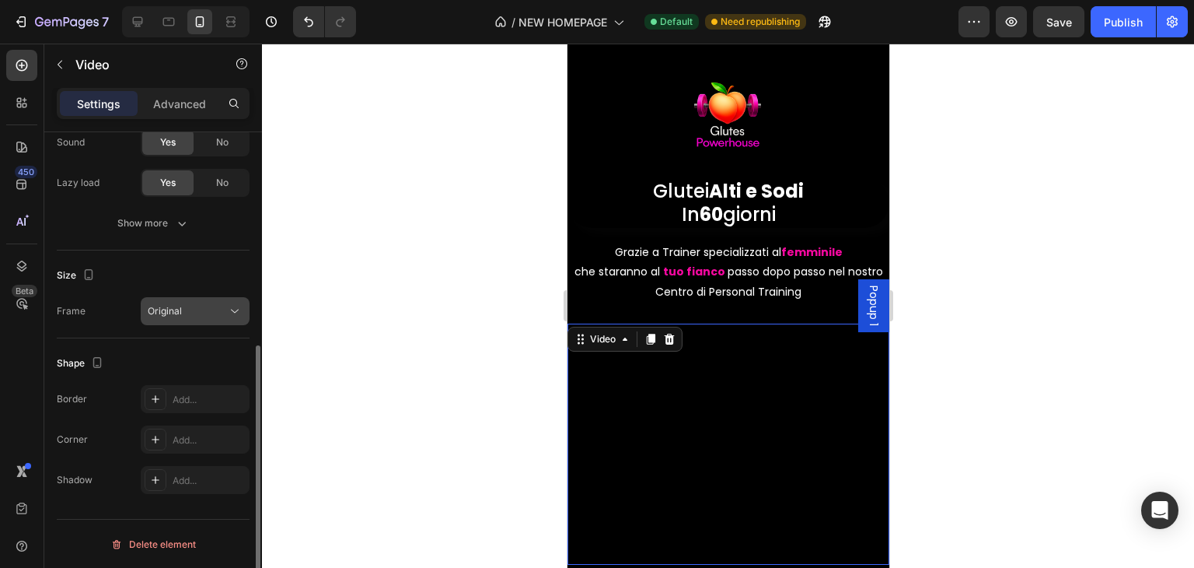
click at [209, 315] on div "Original" at bounding box center [187, 311] width 79 height 14
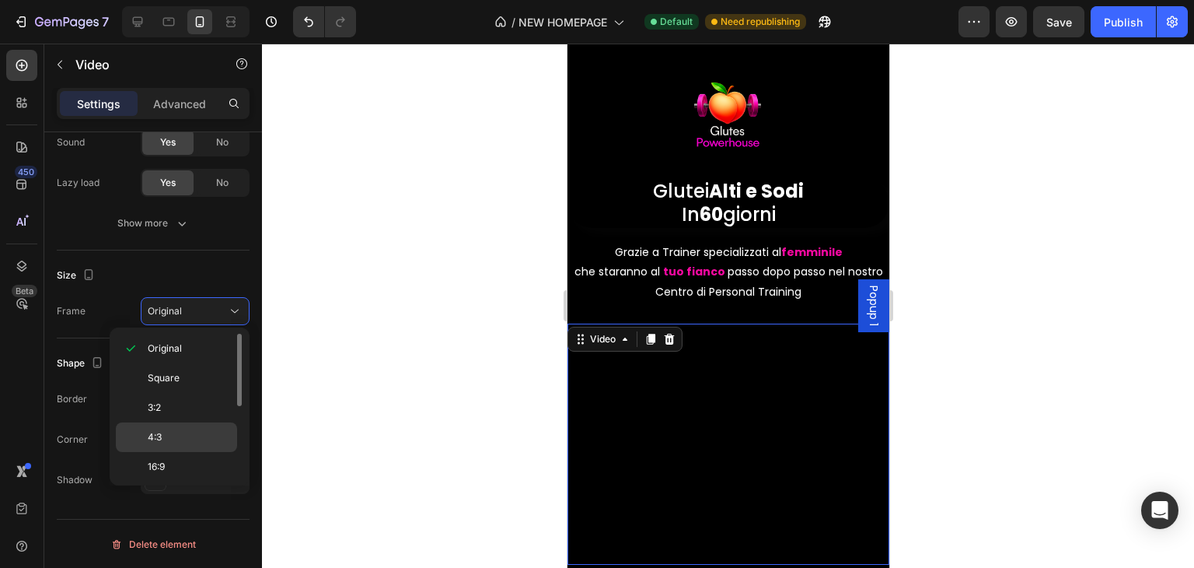
scroll to position [78, 0]
click at [189, 418] on p "21:9" at bounding box center [189, 418] width 82 height 14
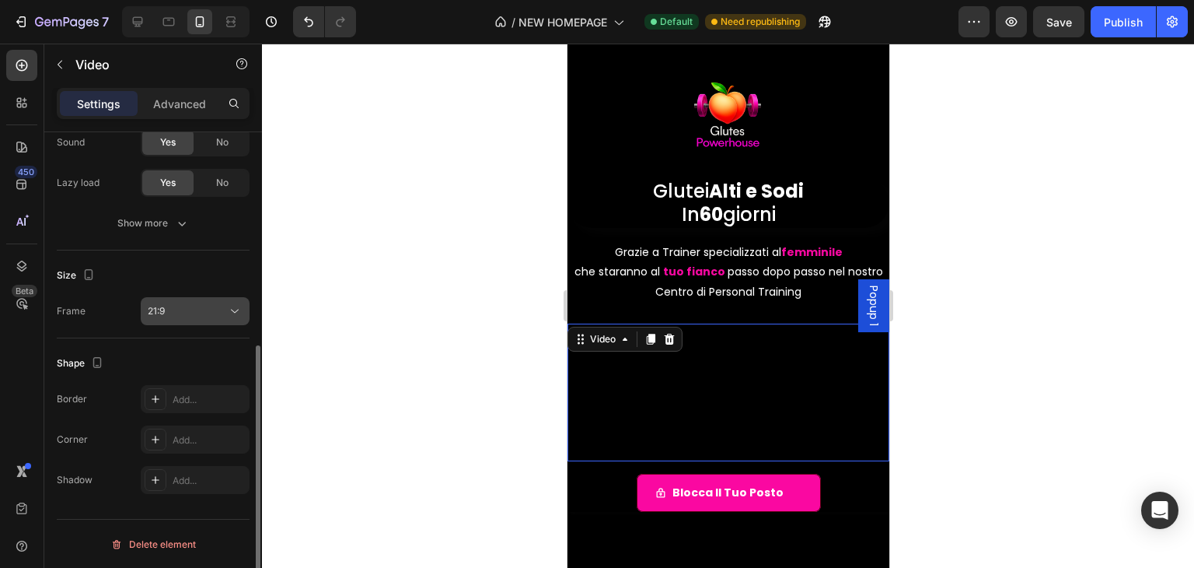
click at [204, 310] on div "21:9" at bounding box center [187, 311] width 79 height 14
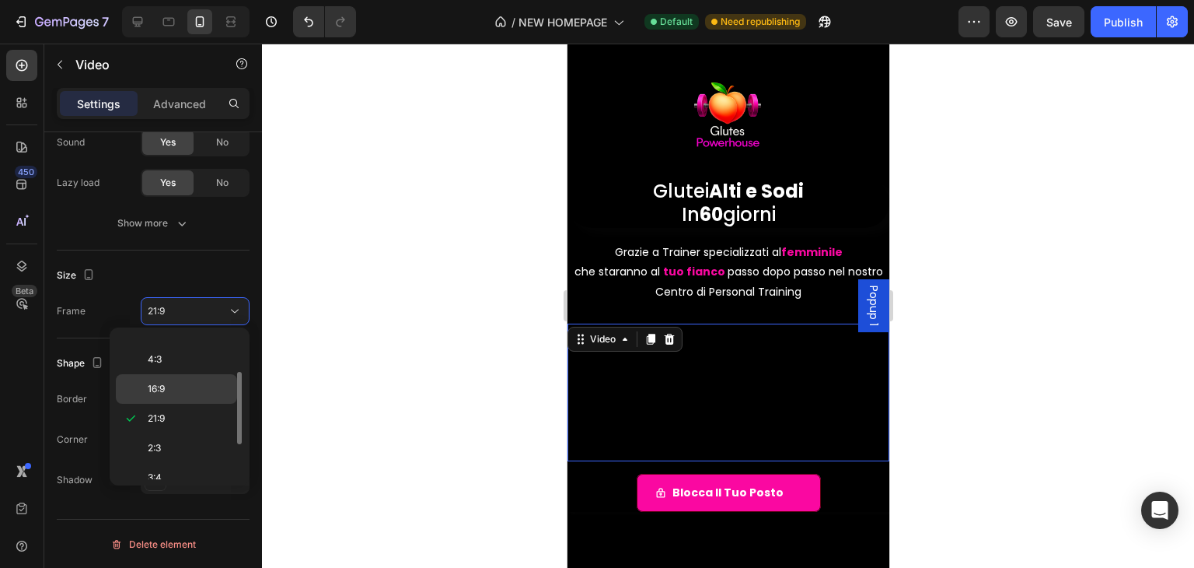
click at [187, 387] on p "16:9" at bounding box center [189, 389] width 82 height 14
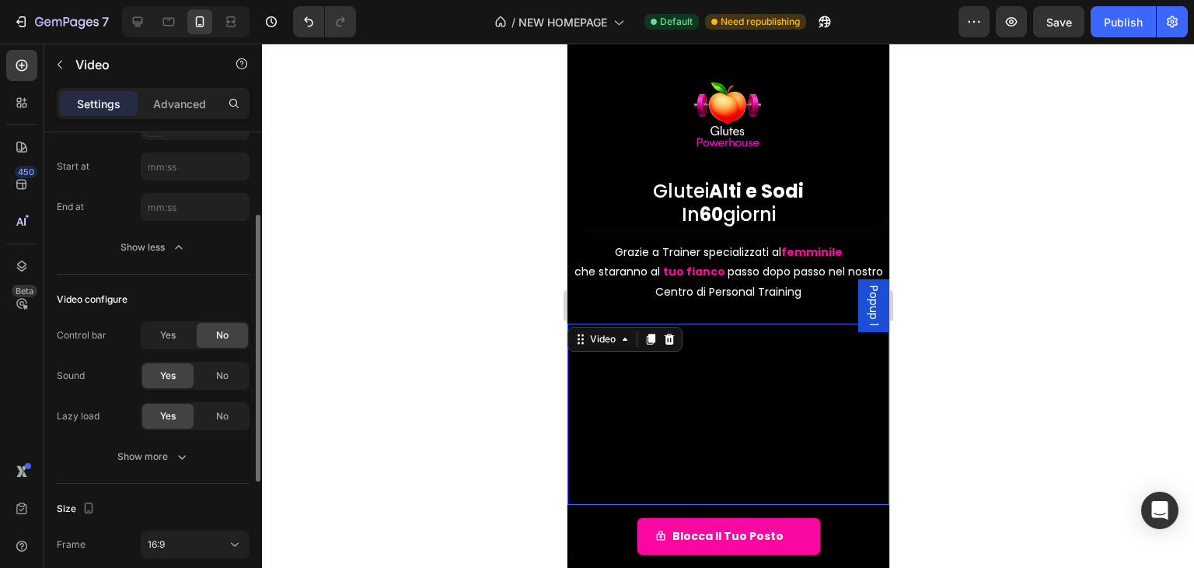
scroll to position [0, 0]
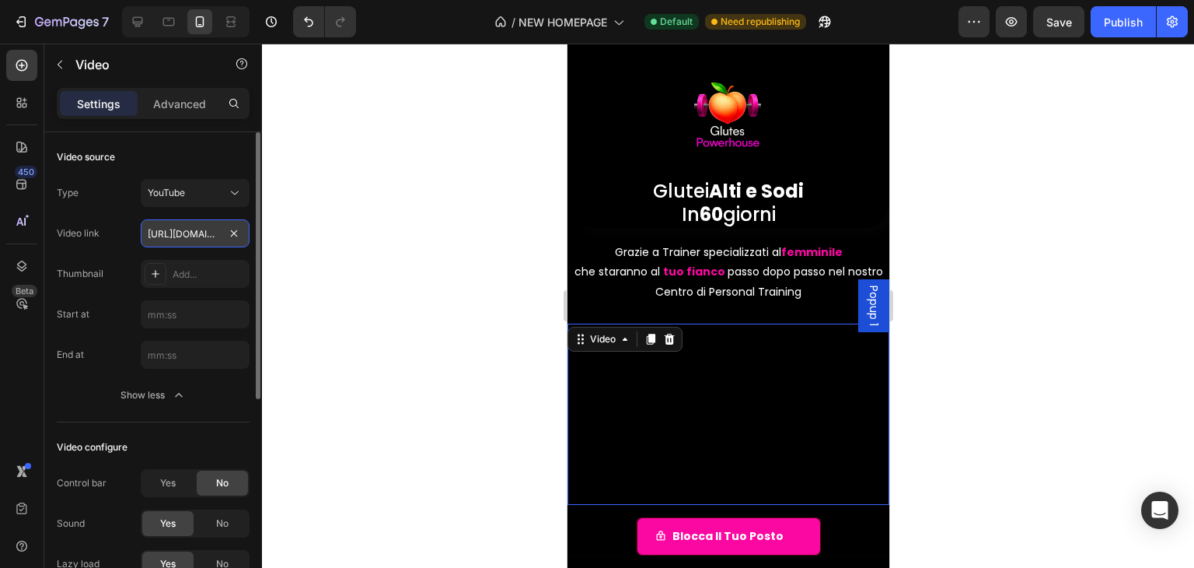
click at [176, 233] on input "https://youtu.be/zCjFCUTcFRQ?si=et5KulEM6ph3bhI4" at bounding box center [195, 233] width 109 height 28
paste input "t9eCcq89HDLoAZTl"
type input "https://youtu.be/zCjFCUTcFRQ?si=t9eCcq89HDLoAZTl"
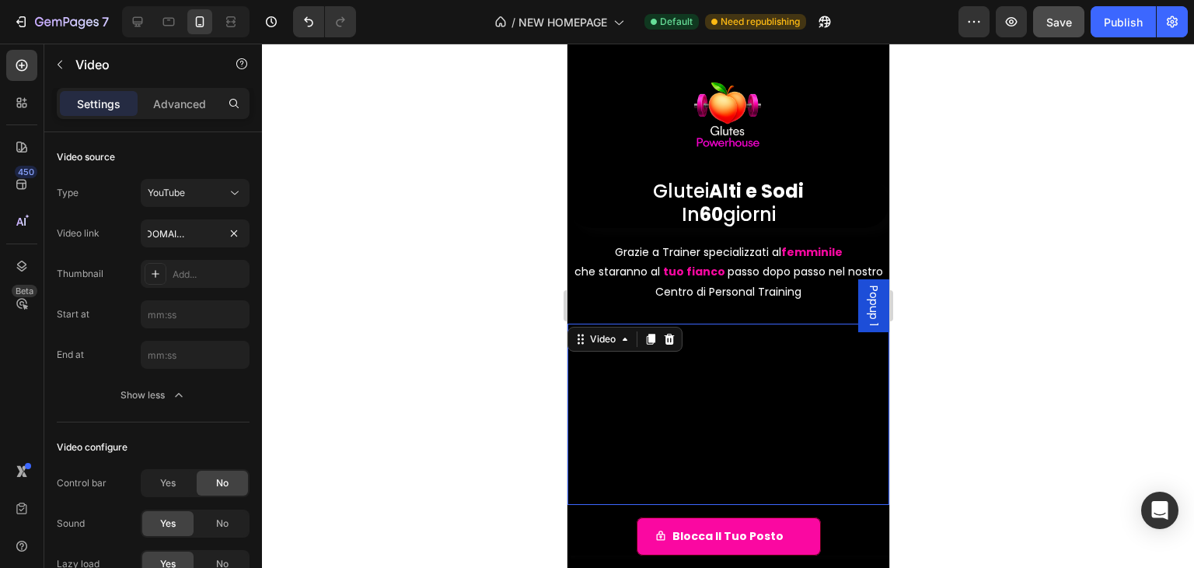
click at [1070, 22] on span "Save" at bounding box center [1060, 22] width 26 height 13
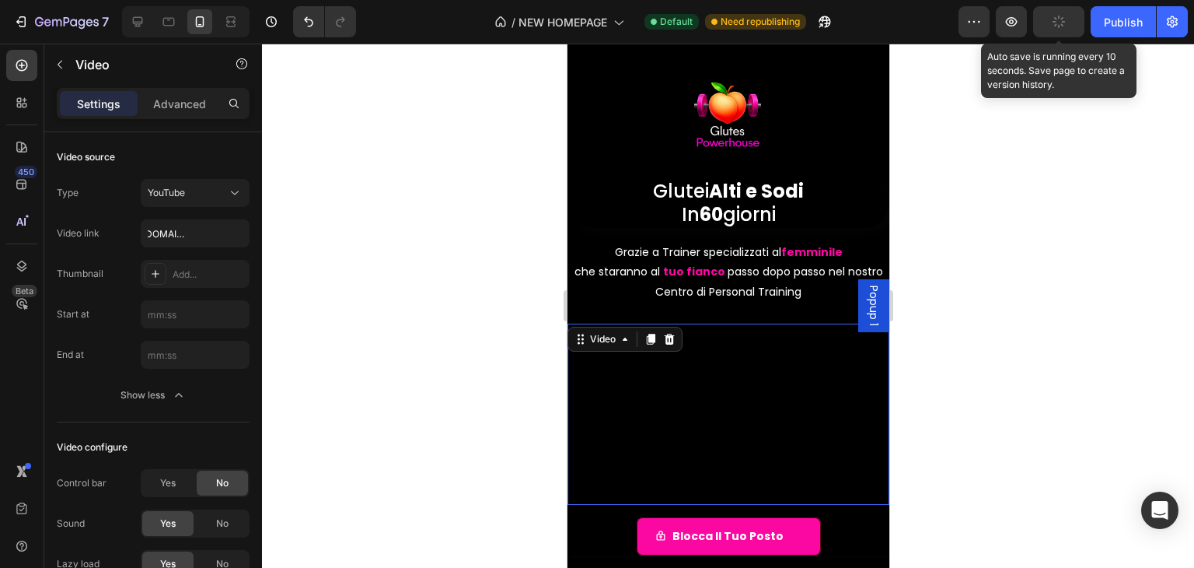
scroll to position [0, 0]
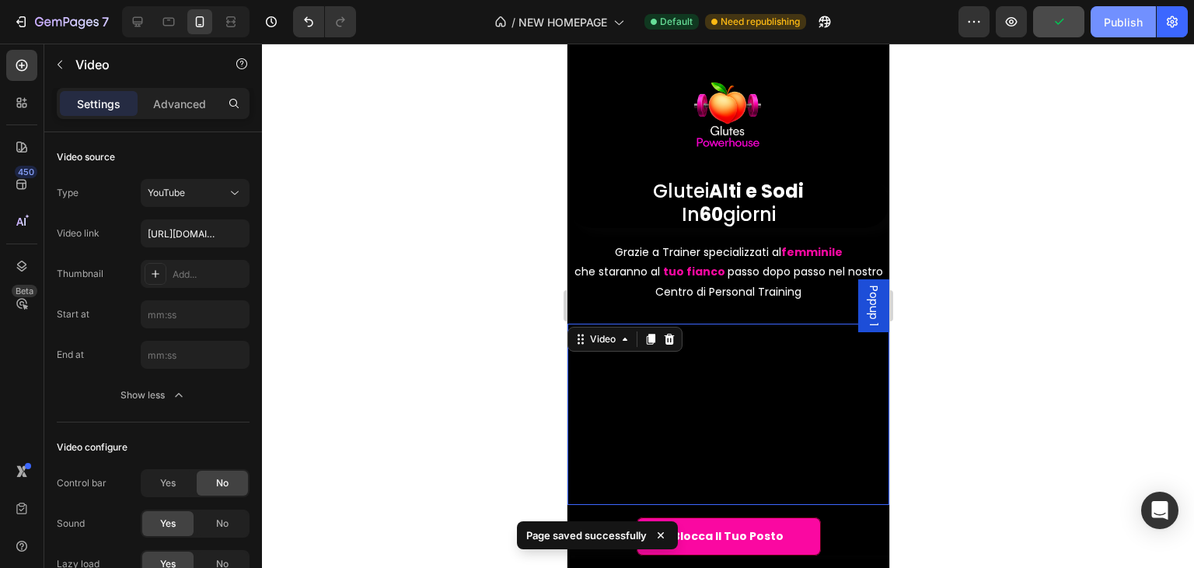
click at [1100, 35] on button "Publish" at bounding box center [1123, 21] width 65 height 31
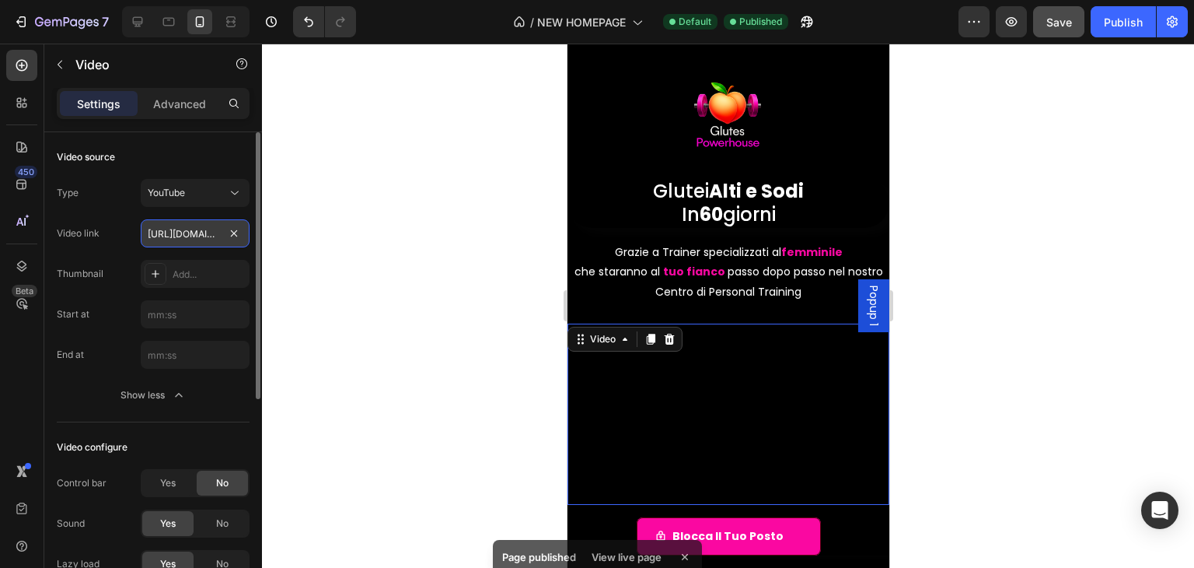
click at [202, 235] on input "https://youtu.be/zCjFCUTcFRQ?si=t9eCcq89HDLoAZTl" at bounding box center [195, 233] width 109 height 28
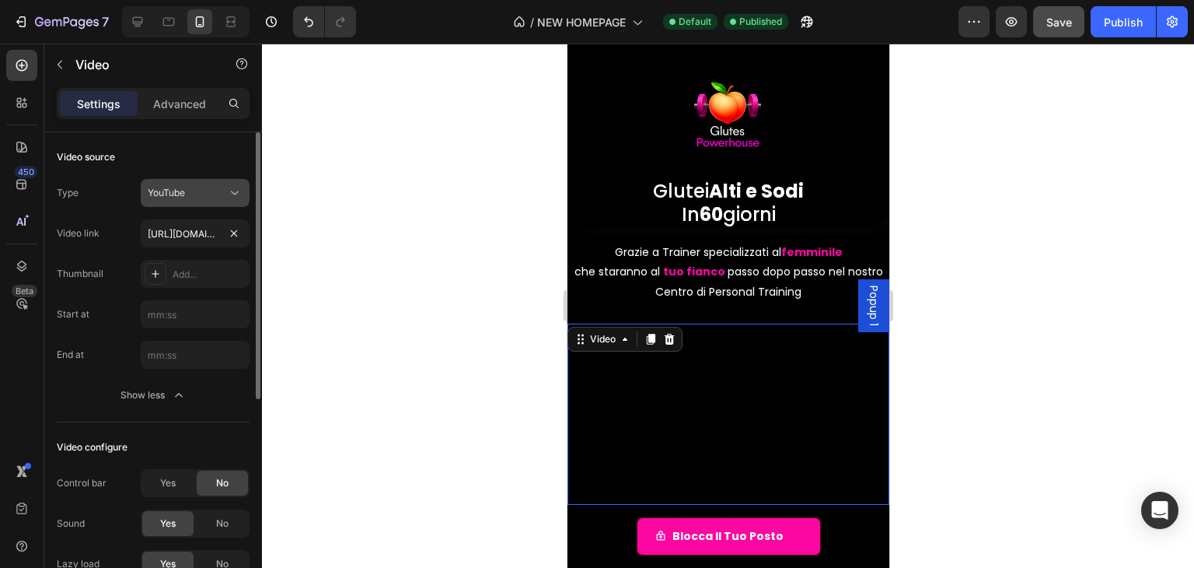
drag, startPoint x: 202, startPoint y: 235, endPoint x: 149, endPoint y: 198, distance: 64.7
click at [149, 198] on span "YouTube" at bounding box center [166, 193] width 37 height 14
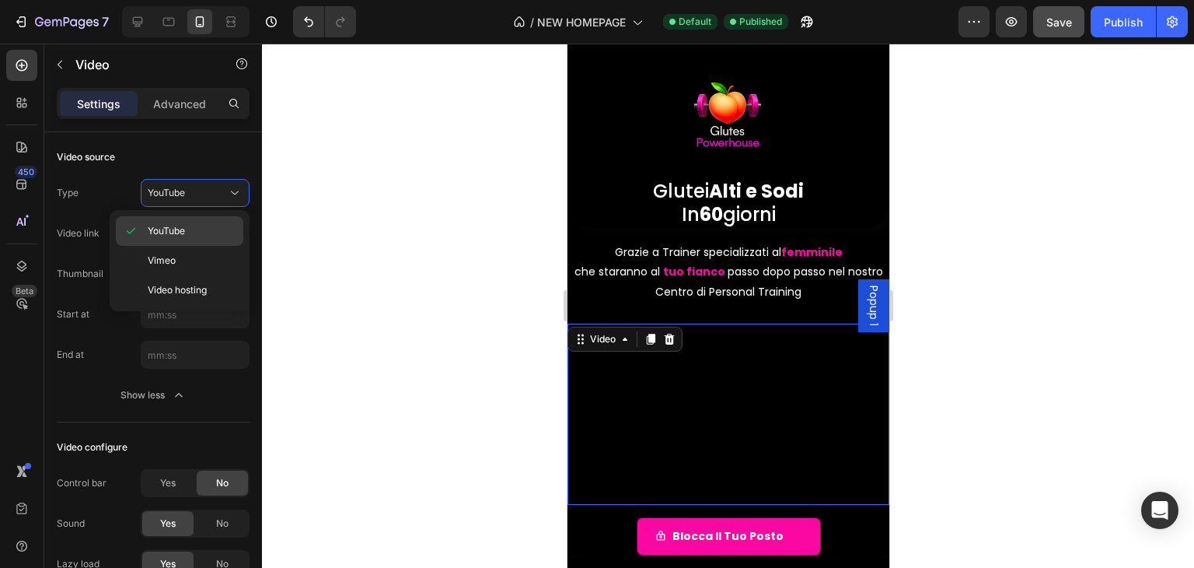
click at [183, 224] on span "YouTube" at bounding box center [166, 231] width 37 height 14
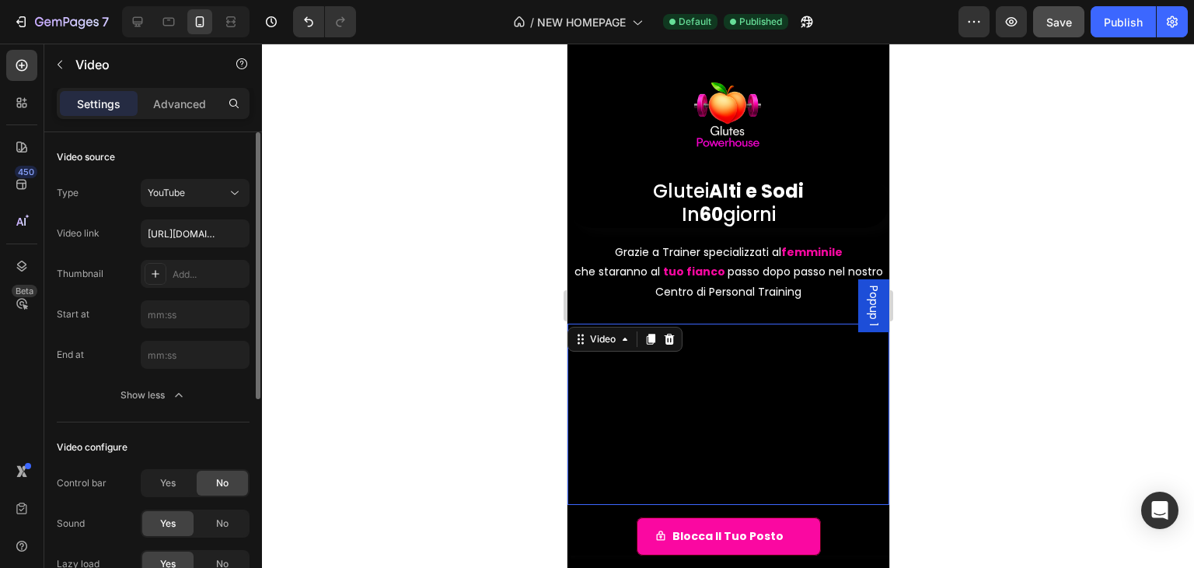
click at [195, 138] on div "Video source Type YouTube Video link https://youtu.be/zCjFCUTcFRQ?si=t9eCcq89HD…" at bounding box center [153, 277] width 193 height 290
click at [229, 237] on input "text" at bounding box center [195, 233] width 109 height 28
click at [358, 203] on div at bounding box center [728, 306] width 932 height 524
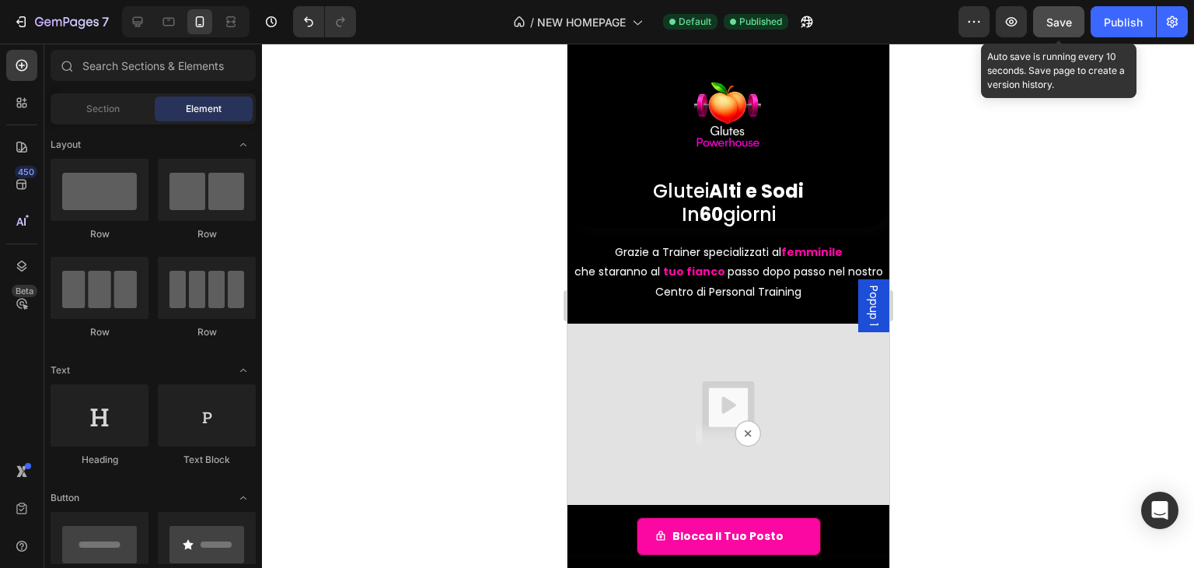
click at [1078, 15] on button "Save" at bounding box center [1058, 21] width 51 height 31
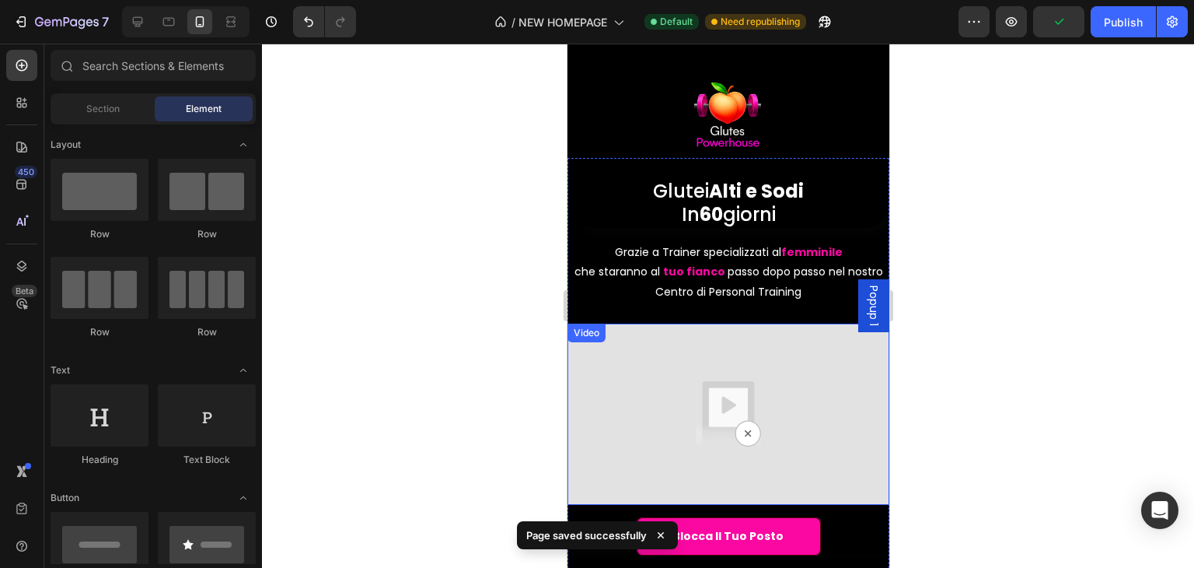
click at [785, 358] on img at bounding box center [728, 413] width 322 height 181
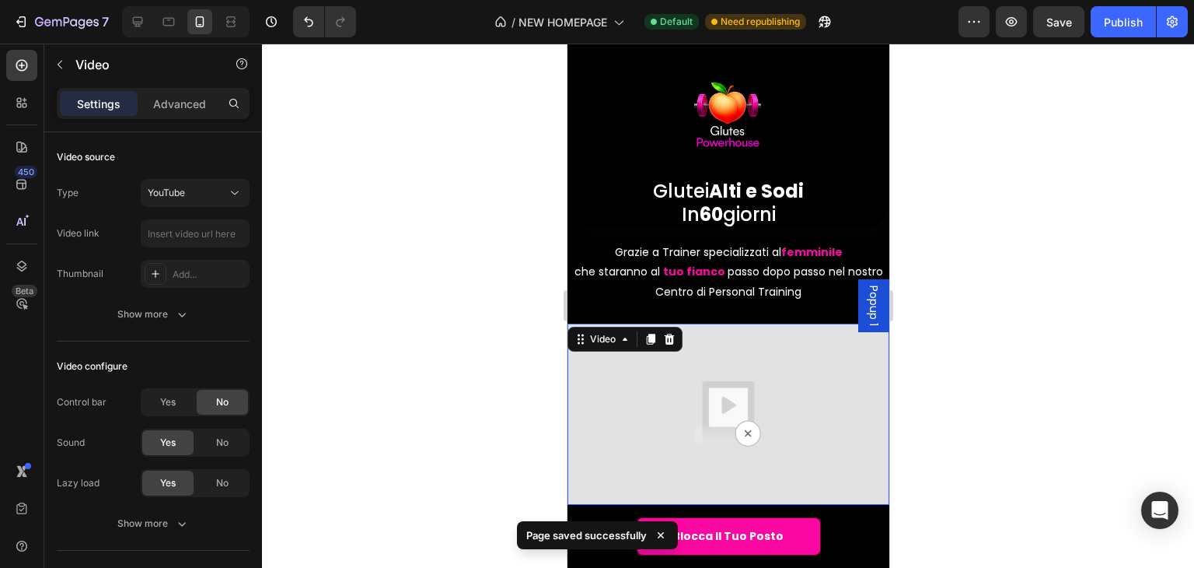
click at [736, 432] on img at bounding box center [728, 413] width 322 height 181
click at [580, 343] on icon at bounding box center [580, 339] width 12 height 12
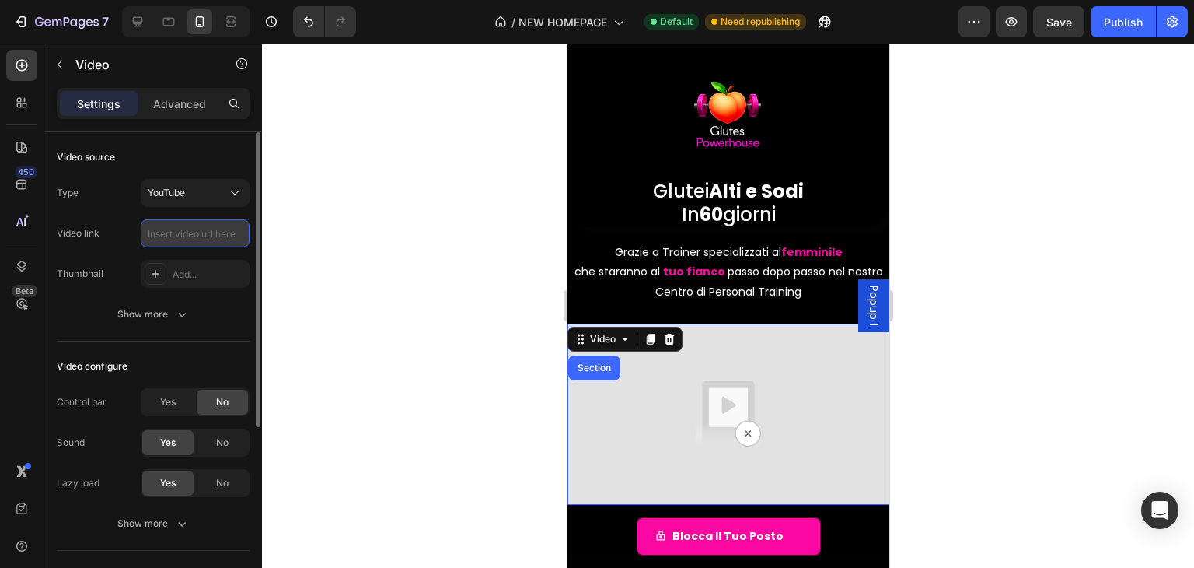
click at [174, 238] on input "text" at bounding box center [195, 233] width 109 height 28
paste input "https://youtu.be/zCjFCUTcFRQ?si=t9eCcq89HDLoAZTl"
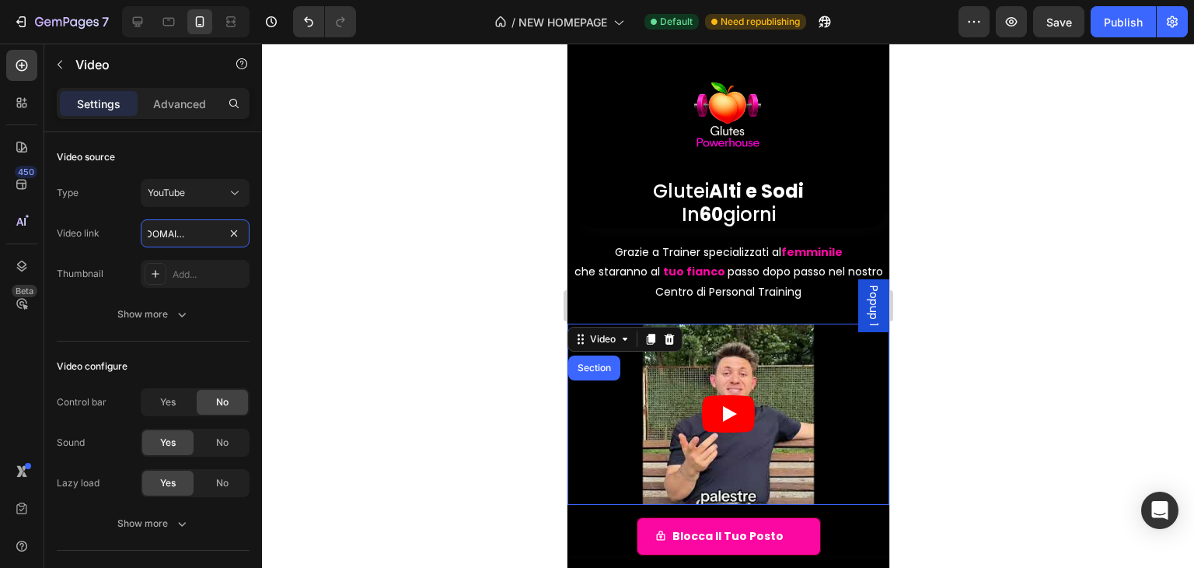
type input "https://youtu.be/zCjFCUTcFRQ?si=t9eCcq89HDLoAZTl"
click at [1107, 26] on div "Publish" at bounding box center [1123, 22] width 39 height 16
click at [715, 421] on icon "Play" at bounding box center [727, 413] width 53 height 37
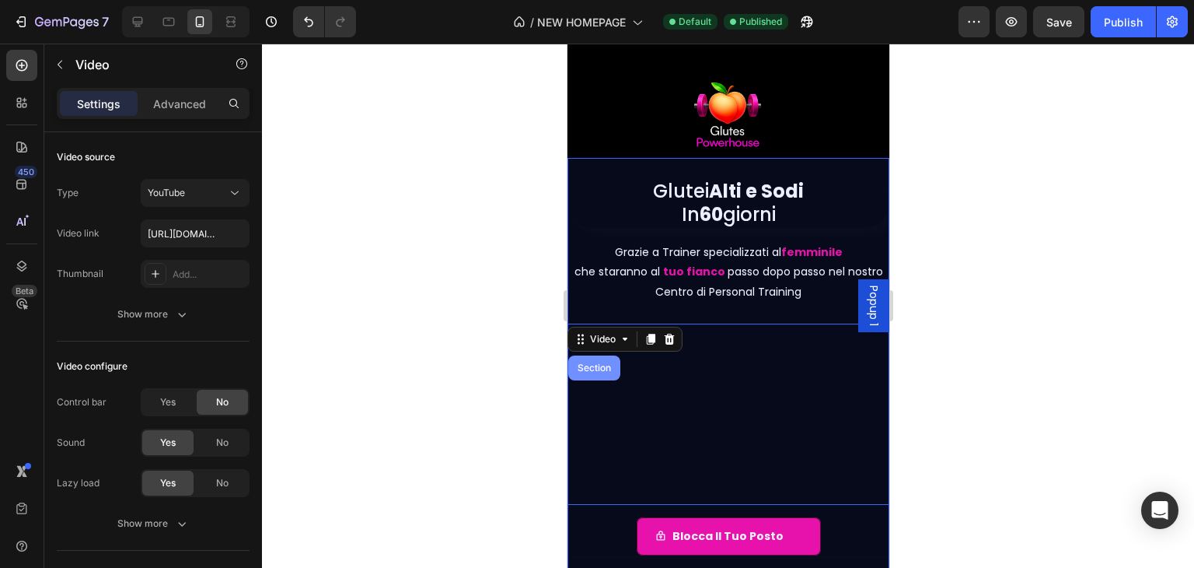
click at [595, 365] on div "Section" at bounding box center [594, 367] width 40 height 9
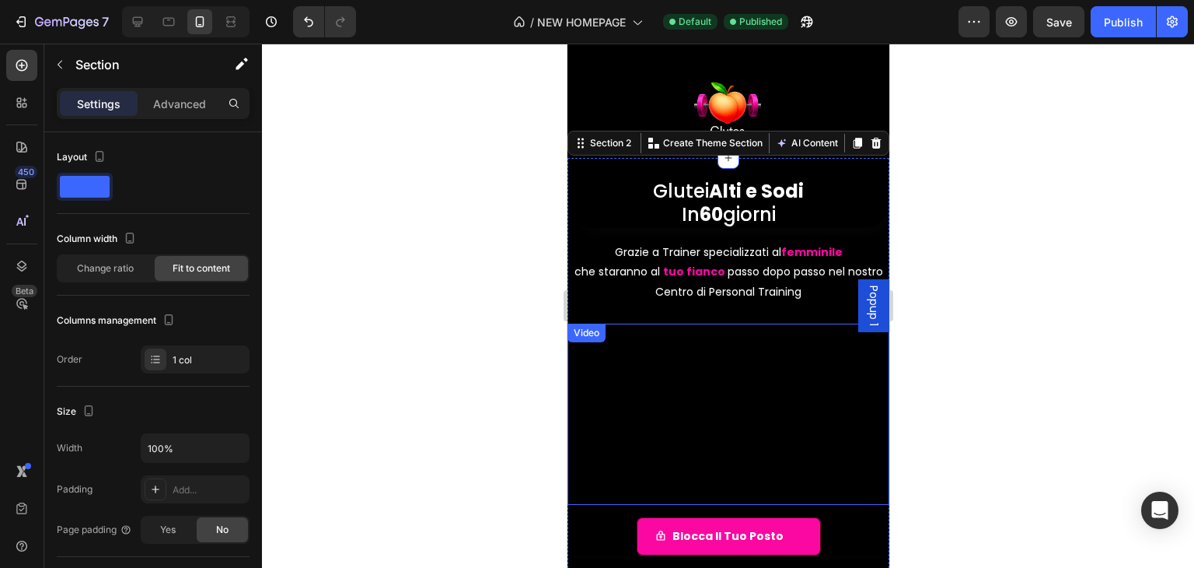
click at [584, 332] on div "Video" at bounding box center [586, 333] width 32 height 14
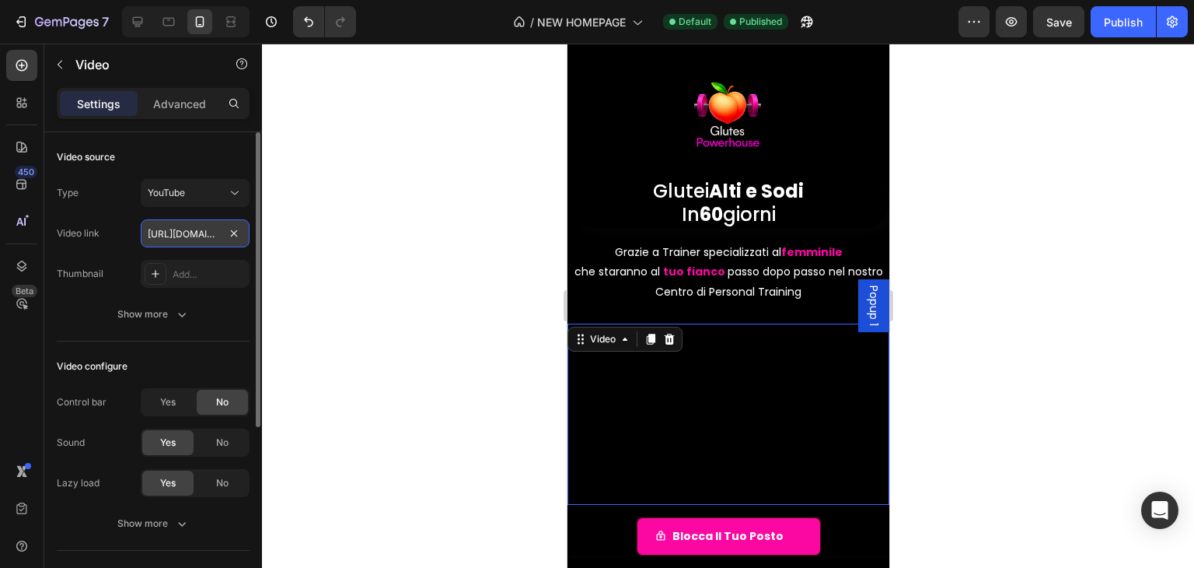
click at [165, 235] on input "https://youtu.be/zCjFCUTcFRQ?si=t9eCcq89HDLoAZTl" at bounding box center [195, 233] width 109 height 28
paste input "text"
click at [221, 362] on div "Video configure" at bounding box center [153, 366] width 193 height 25
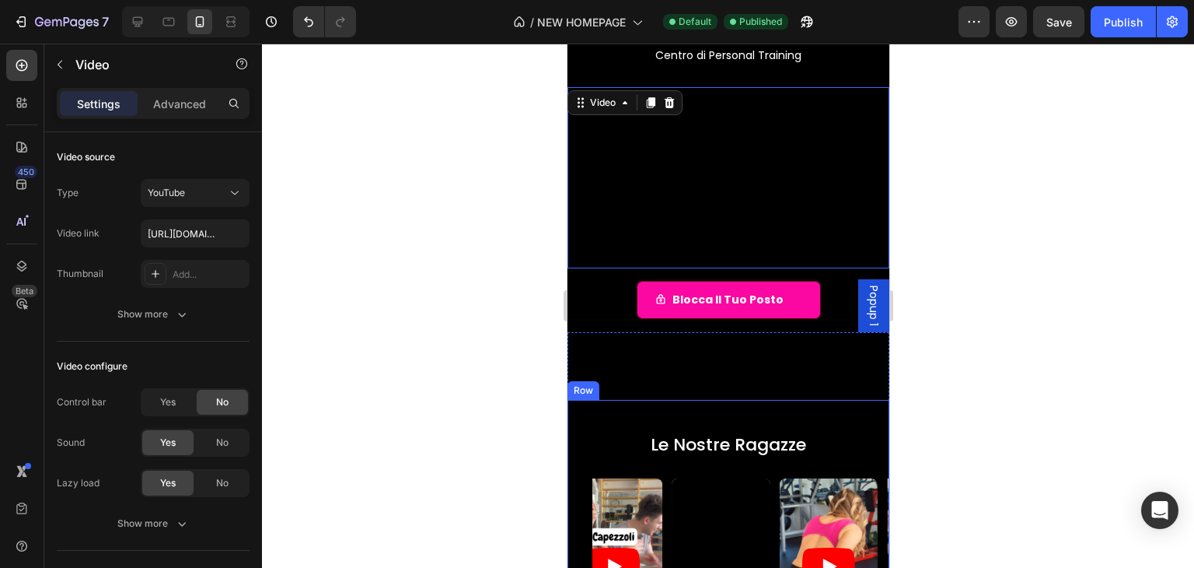
scroll to position [78, 0]
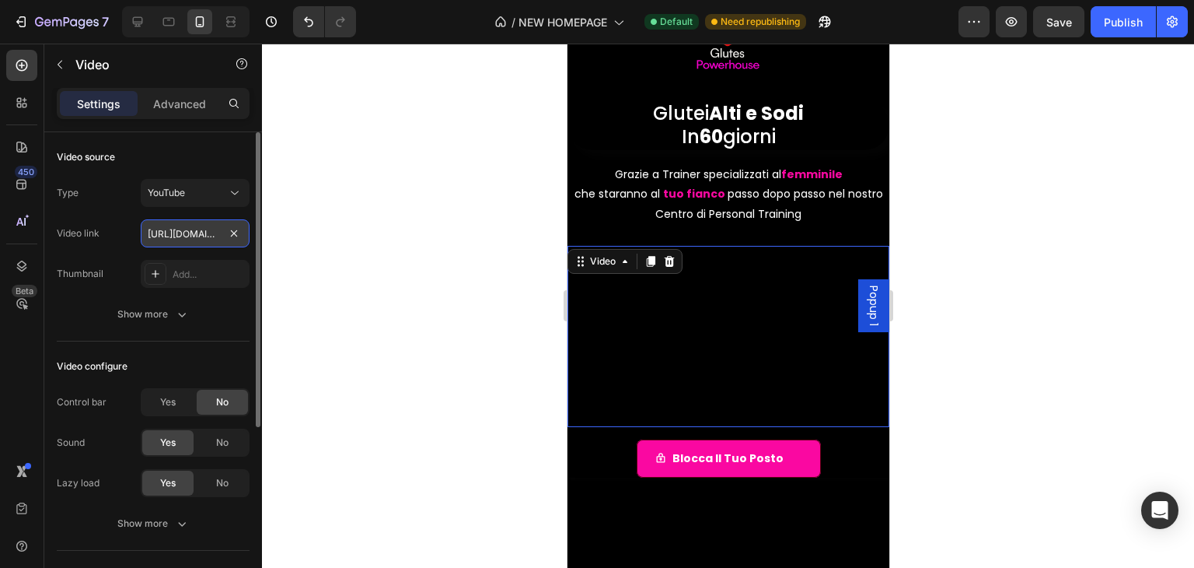
click at [211, 228] on input "https://youtu.be/zCjFCUTcFRQ" at bounding box center [195, 233] width 109 height 28
paste input "?si=w6oYmrOzq6WpiT8p"
type input "https://youtu.be/zCjFCUTcFRQ?si=w6oYmrOzq6WpiT8p"
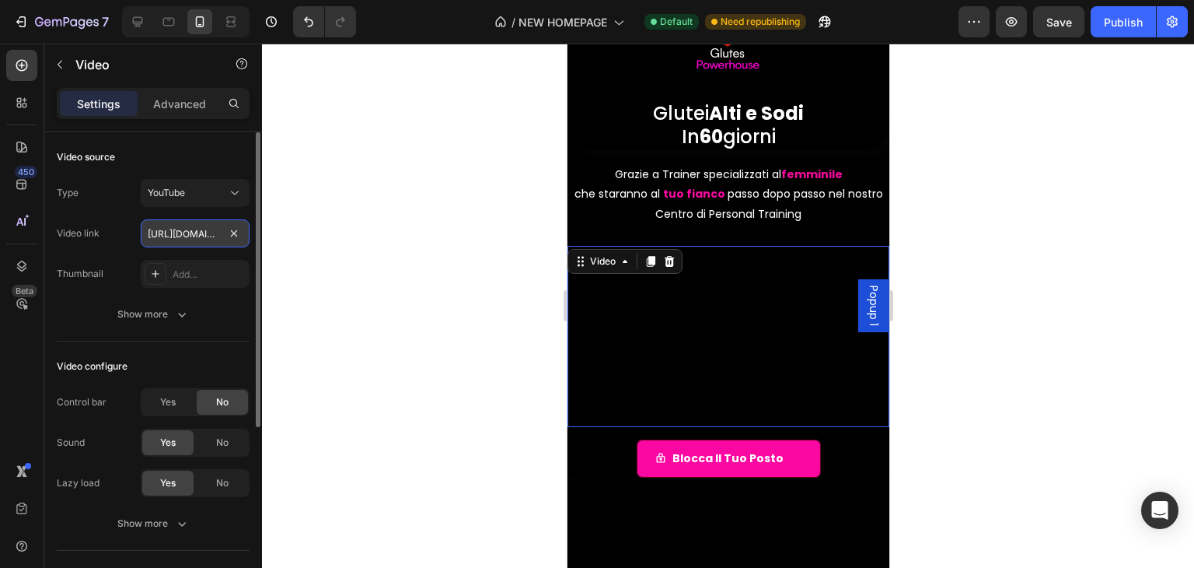
scroll to position [0, 177]
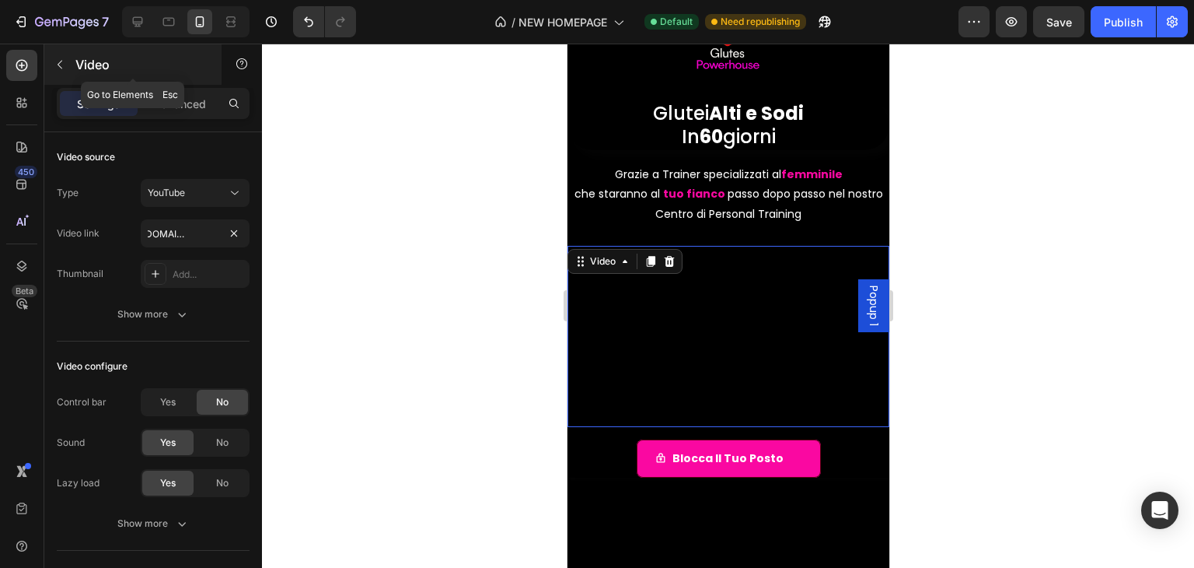
click at [46, 66] on div "Video" at bounding box center [132, 64] width 177 height 40
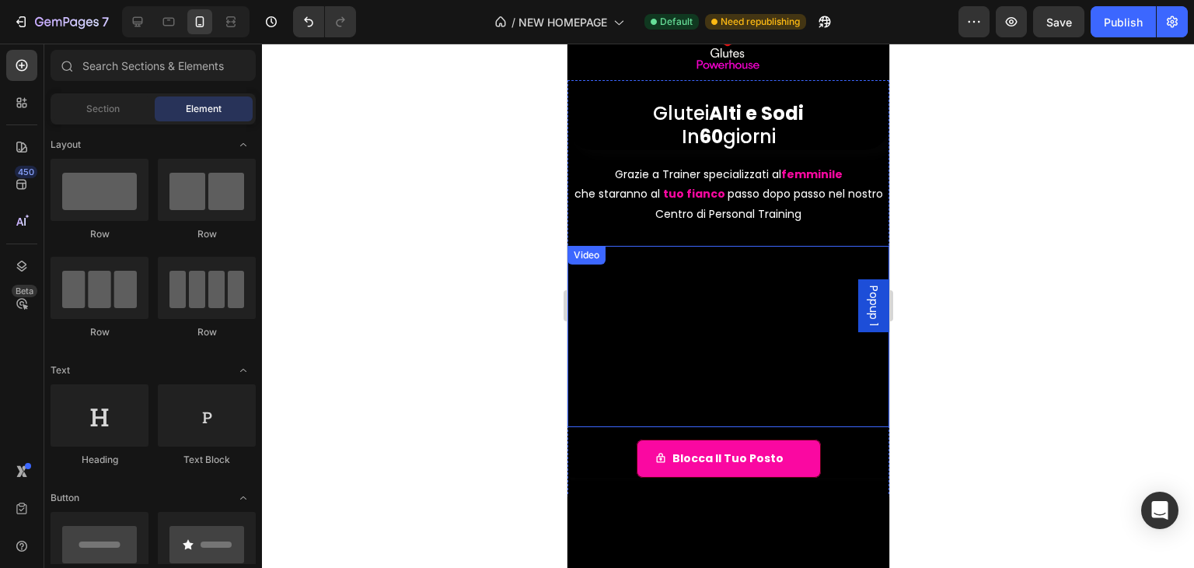
click at [595, 249] on div "Video" at bounding box center [586, 255] width 38 height 19
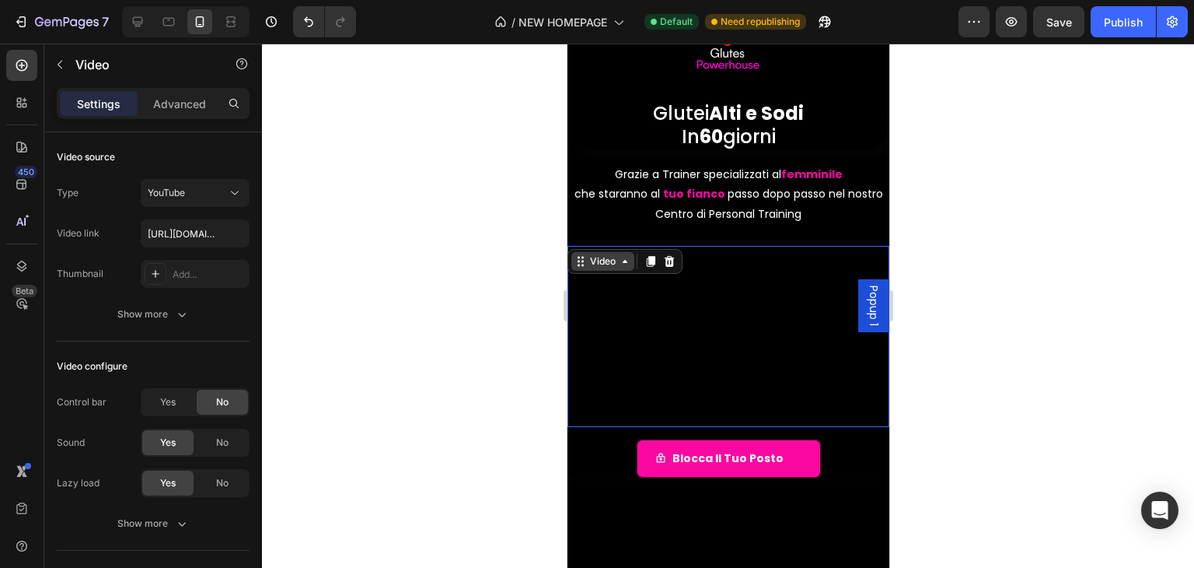
click at [595, 255] on div "Video" at bounding box center [602, 261] width 32 height 14
click at [172, 218] on div "Type YouTube Video link https://youtu.be/zCjFCUTcFRQ?si=w6oYmrOzq6WpiT8p Thumbn…" at bounding box center [153, 233] width 193 height 109
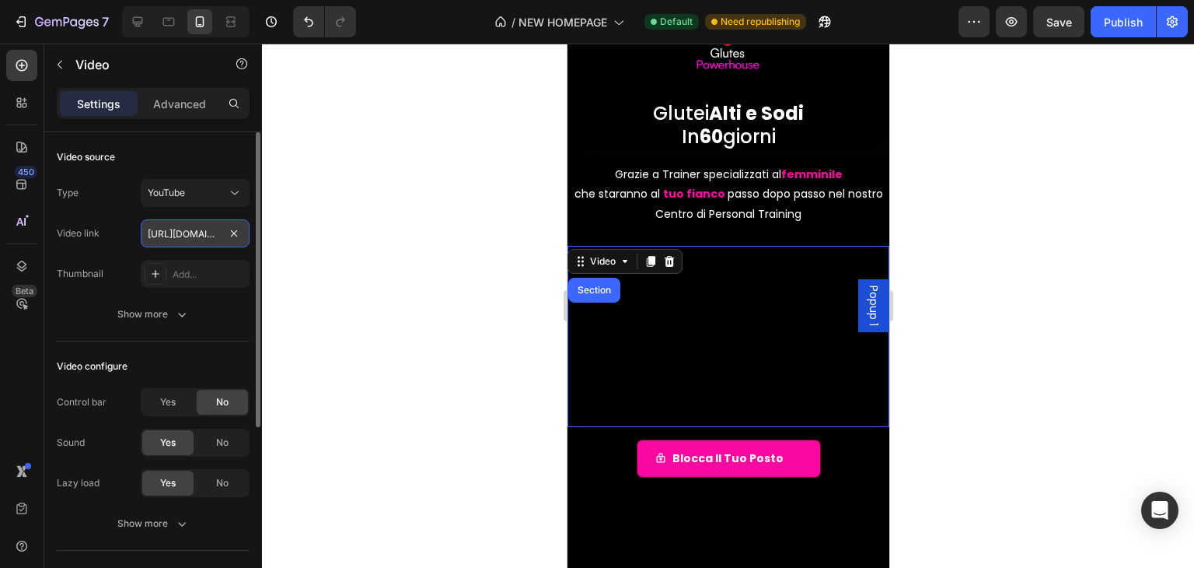
click at [177, 228] on input "https://youtu.be/zCjFCUTcFRQ?si=w6oYmrOzq6WpiT8p" at bounding box center [195, 233] width 109 height 28
click at [205, 192] on div "YouTube" at bounding box center [187, 193] width 79 height 14
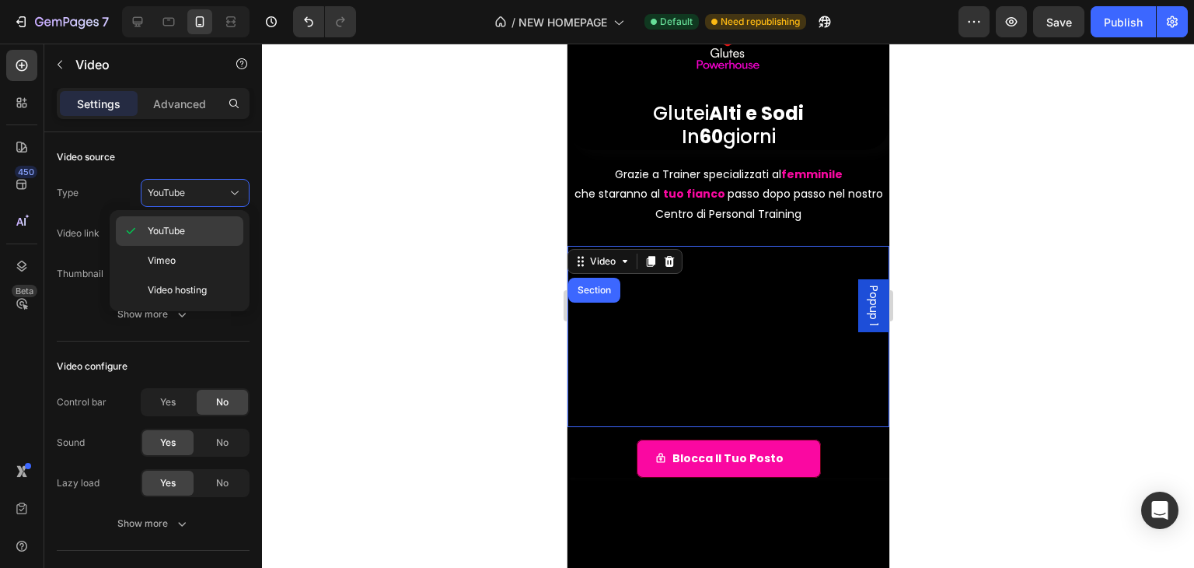
click at [192, 226] on p "YouTube" at bounding box center [192, 231] width 89 height 14
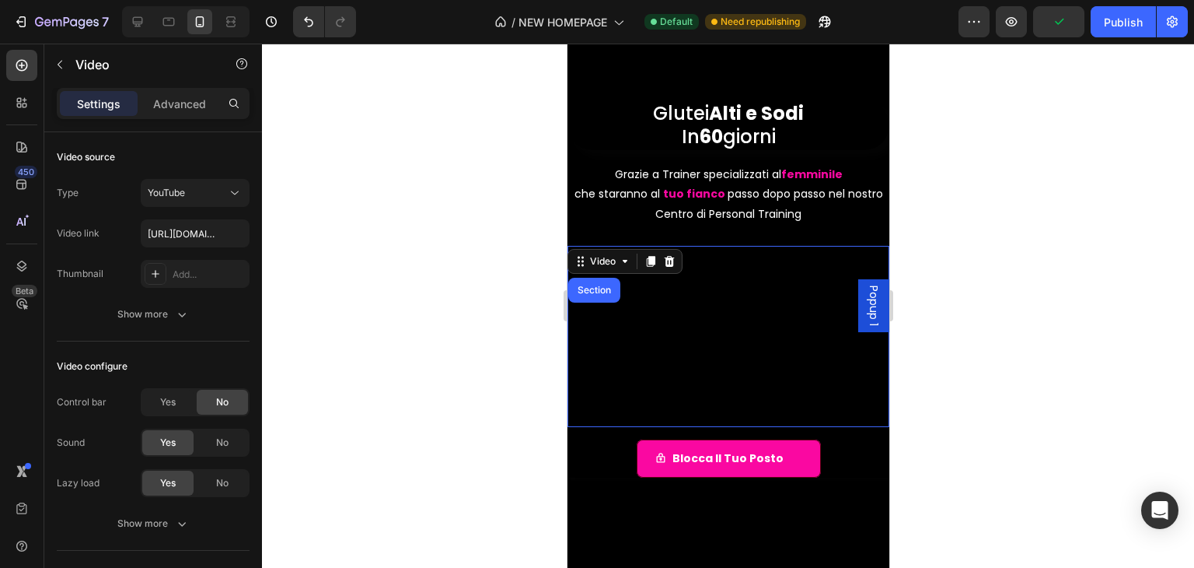
scroll to position [311, 0]
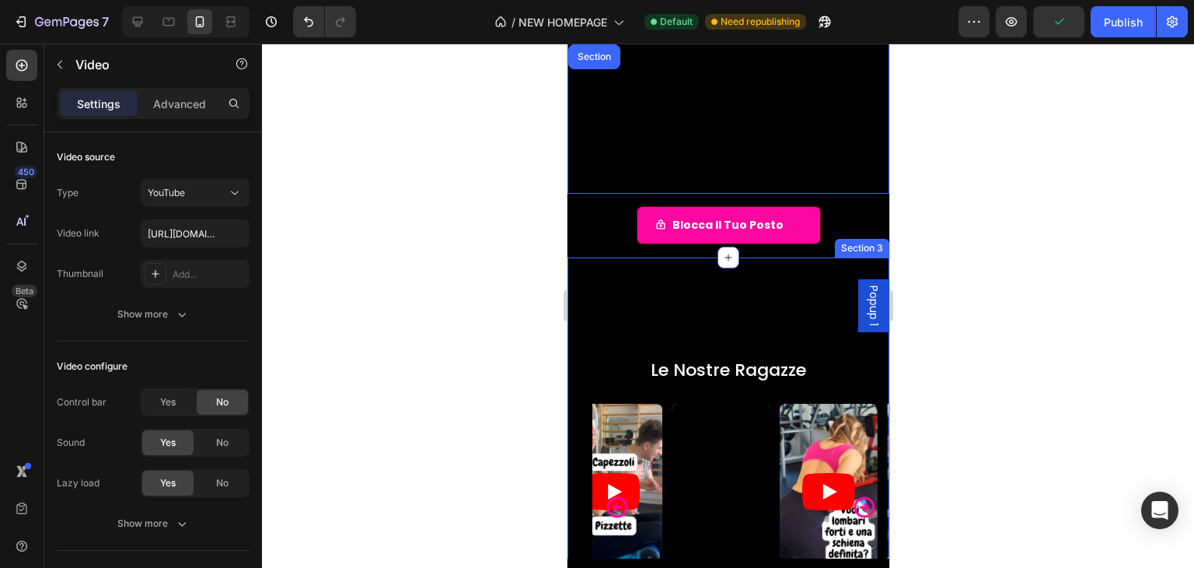
click at [706, 309] on div "Le Nostre Ragazze Heading Video Row Video Video Video Video Video Carousel Row …" at bounding box center [728, 467] width 322 height 421
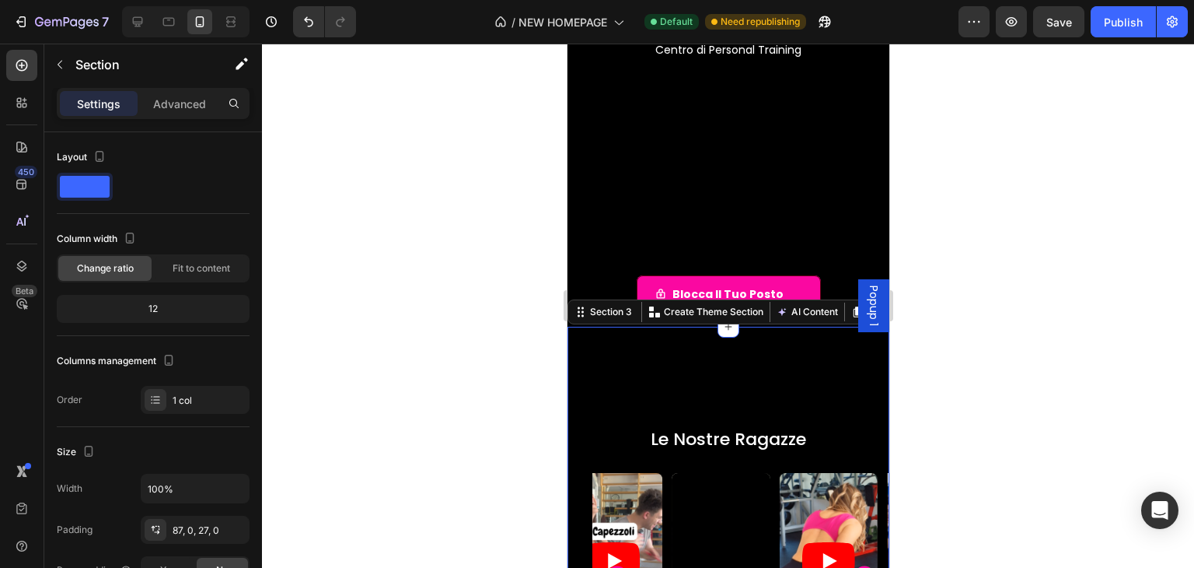
scroll to position [233, 0]
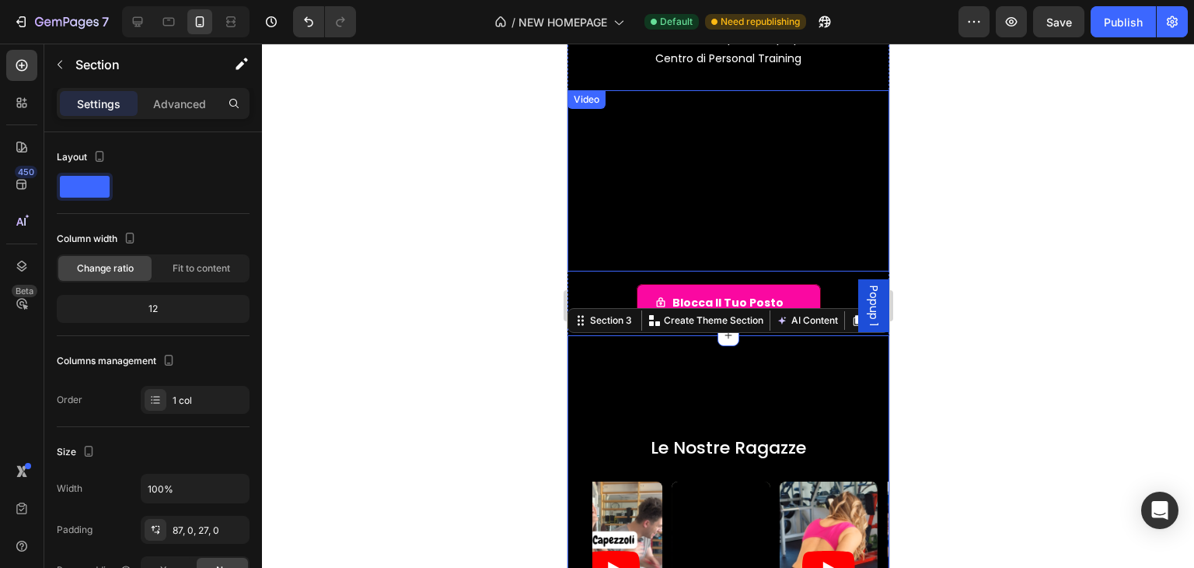
click at [589, 96] on div "Video" at bounding box center [586, 100] width 32 height 14
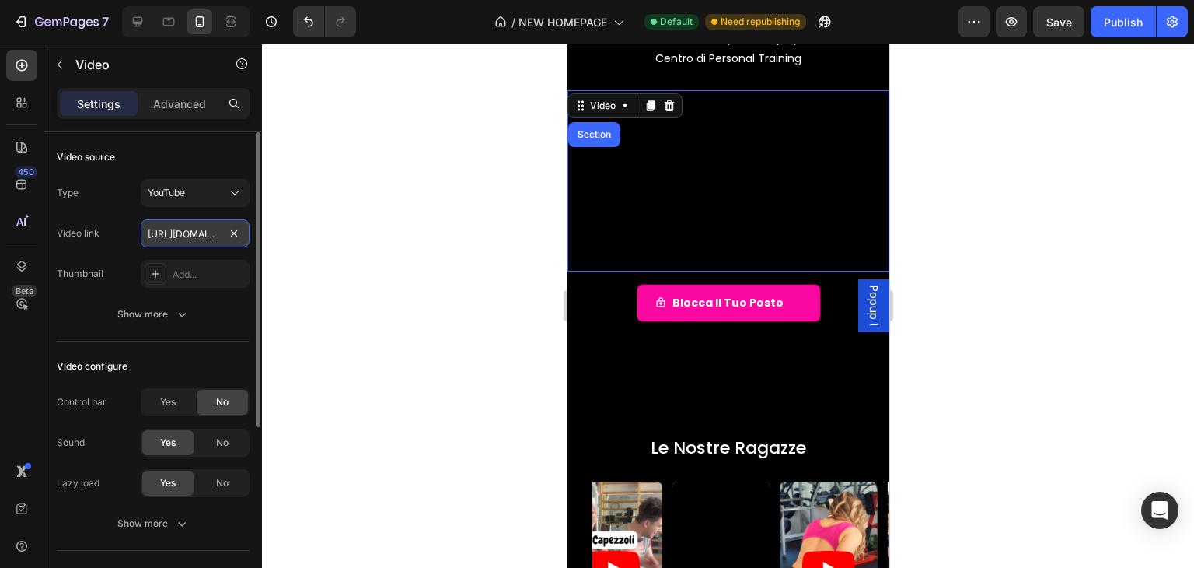
click at [182, 228] on input "https://youtu.be/zCjFCUTcFRQ?si=w6oYmrOzq6WpiT8p" at bounding box center [195, 233] width 109 height 28
paste input "text"
type input "https://youtu.be/zCjFCUTcFRQ"
click at [107, 221] on div "Video link https://youtu.be/zCjFCUTcFRQ" at bounding box center [153, 233] width 193 height 28
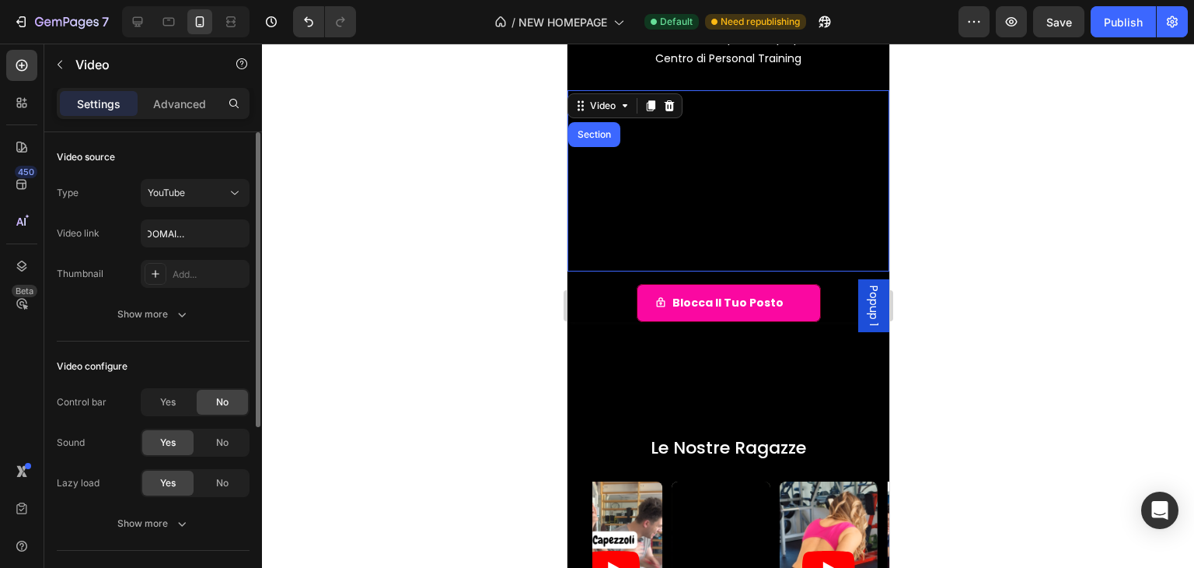
scroll to position [0, 0]
click at [165, 228] on input "https://youtu.be/zCjFCUTcFRQ" at bounding box center [195, 233] width 109 height 28
click at [629, 102] on icon at bounding box center [624, 106] width 12 height 12
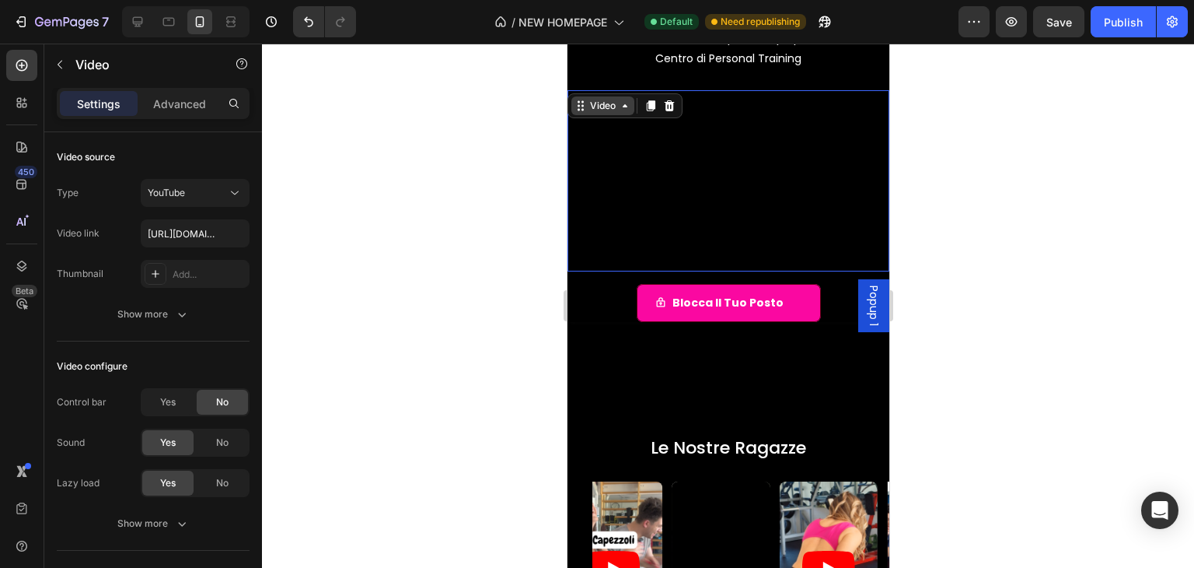
click at [624, 108] on icon at bounding box center [624, 106] width 12 height 12
click at [1106, 15] on div "Publish" at bounding box center [1123, 22] width 39 height 16
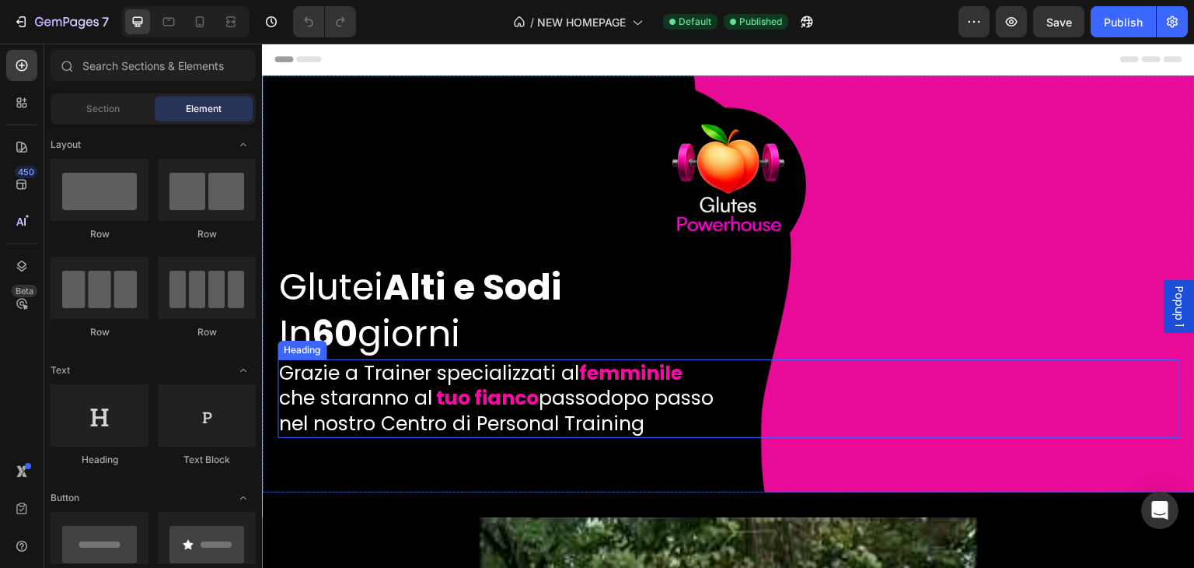
scroll to position [311, 0]
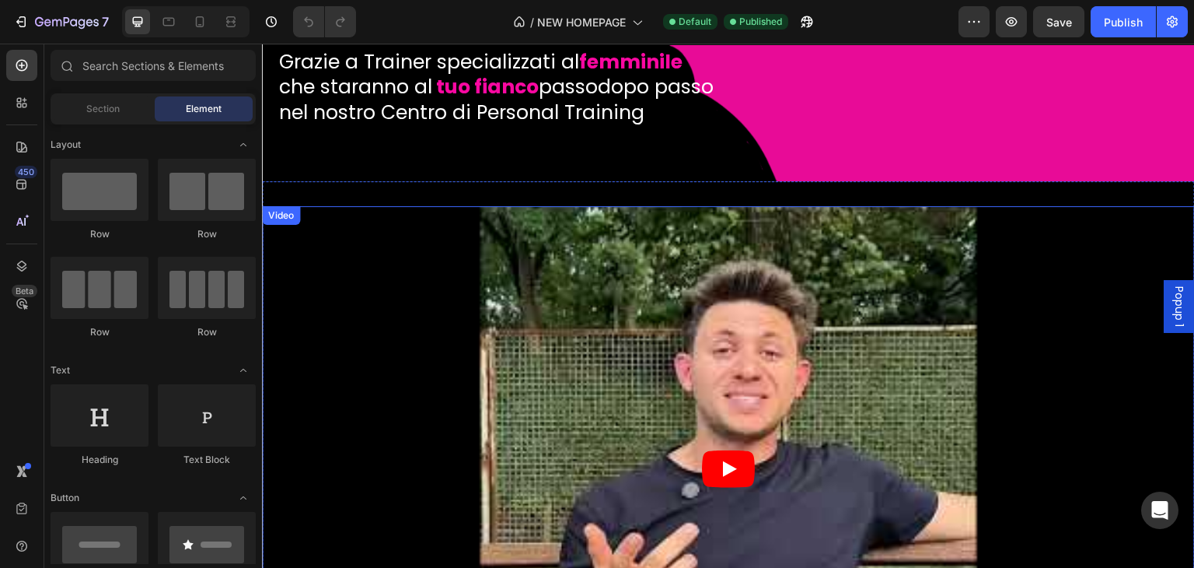
click at [702, 460] on icon "Play" at bounding box center [728, 468] width 53 height 37
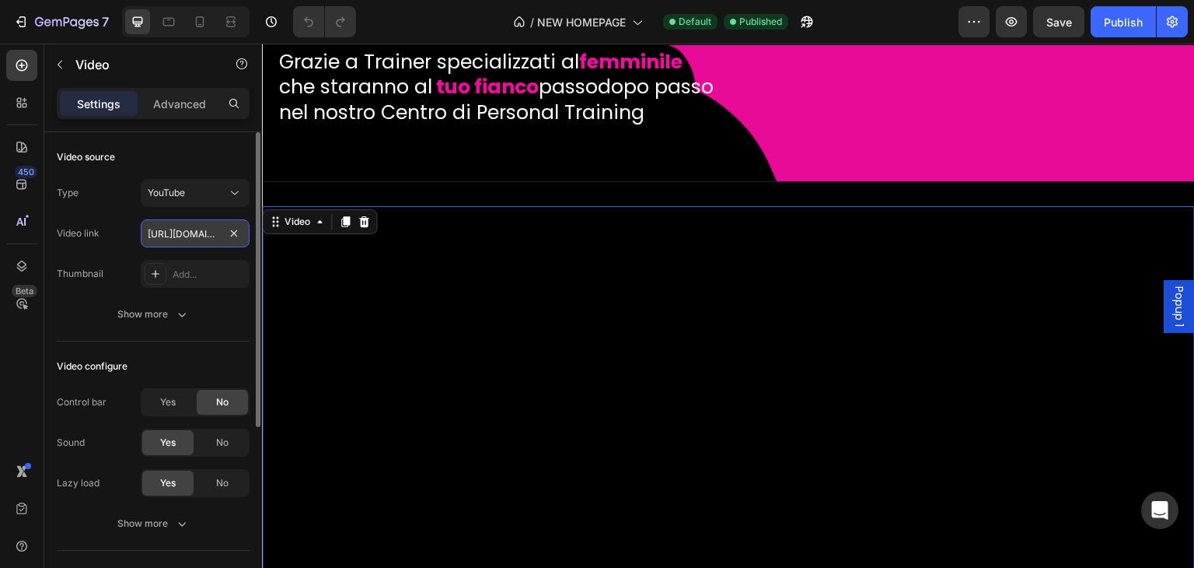
click at [182, 240] on input "https://youtu.be/zCjFCUTcFRQ" at bounding box center [195, 233] width 109 height 28
paste input "?si=w6oYmrOzq6WpiT8p"
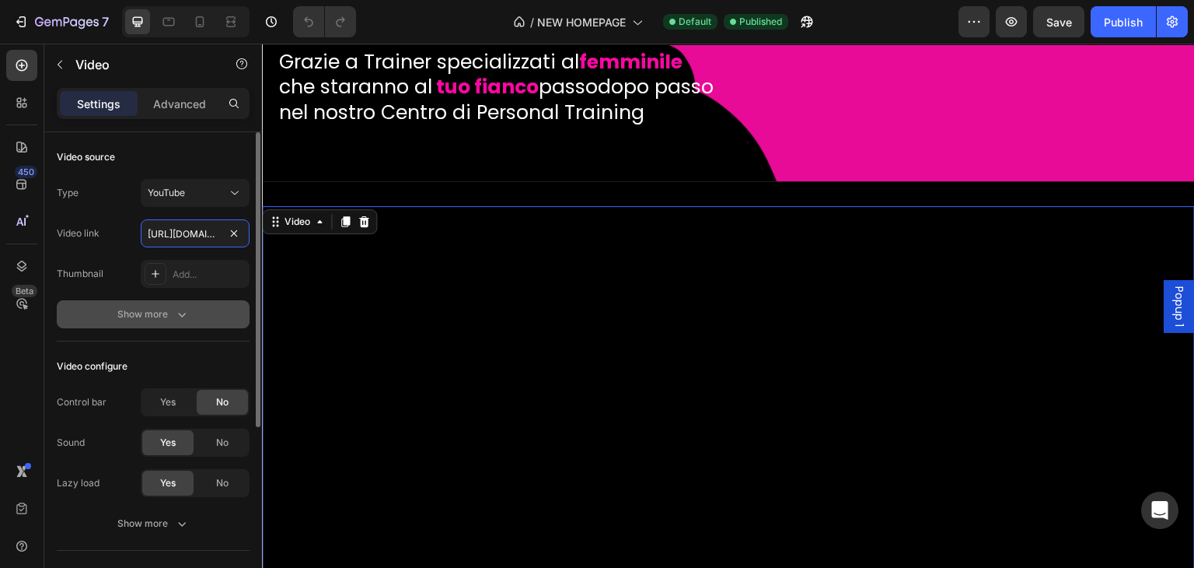
scroll to position [0, 177]
type input "https://youtu.be/zCjFCUTcFRQ?si=w6oYmrOzq6WpiT8p"
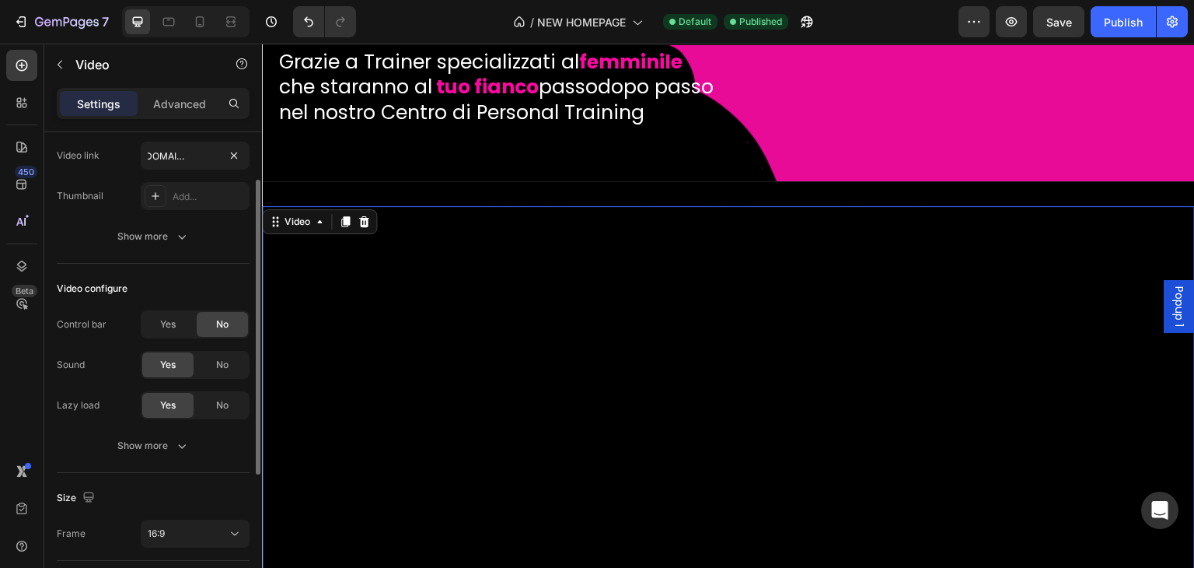
click at [201, 259] on div "Video source Type YouTube Video link https://youtu.be/zCjFCUTcFRQ?si=w6oYmrOzq6…" at bounding box center [153, 158] width 193 height 209
click at [201, 255] on div "Video source Type YouTube Video link https://youtu.be/zCjFCUTcFRQ?si=w6oYmrOzq6…" at bounding box center [153, 158] width 193 height 209
click at [202, 246] on button "Show more" at bounding box center [153, 236] width 193 height 28
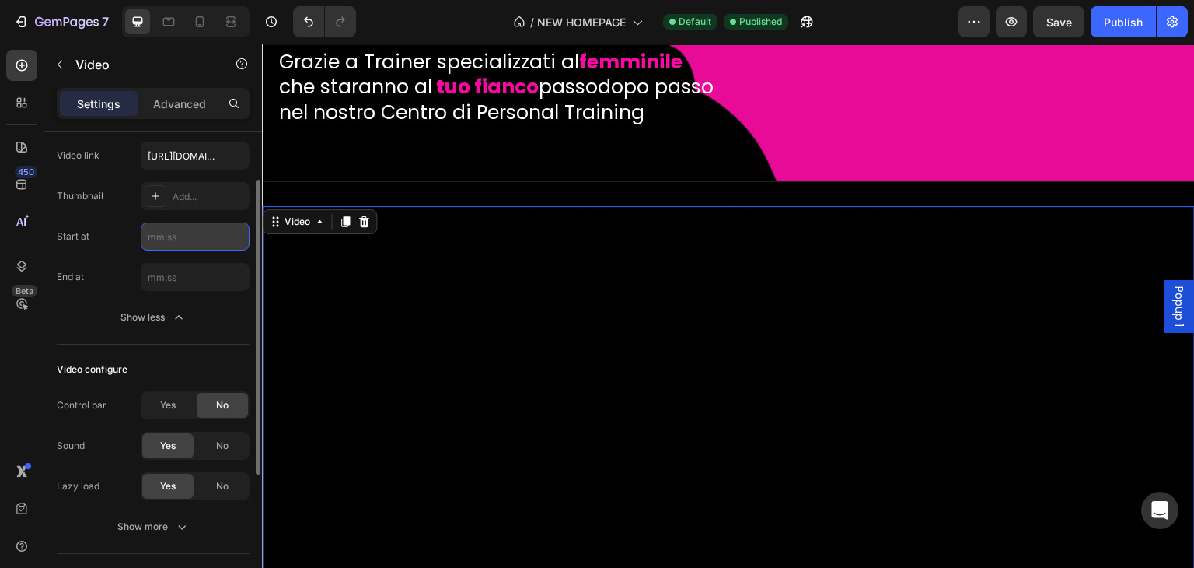
click at [156, 245] on input "text" at bounding box center [195, 236] width 109 height 28
type input "0"
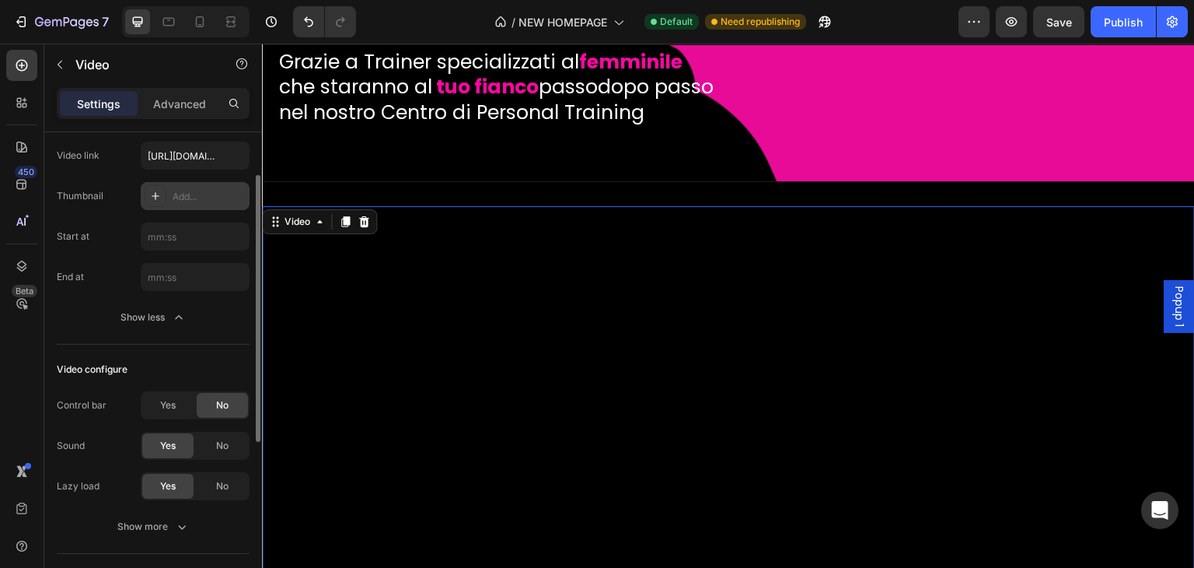
click at [189, 203] on div "Add..." at bounding box center [209, 197] width 73 height 14
click at [190, 166] on input "https://youtu.be/zCjFCUTcFRQ?si=w6oYmrOzq6WpiT8p" at bounding box center [195, 156] width 109 height 28
paste input "text"
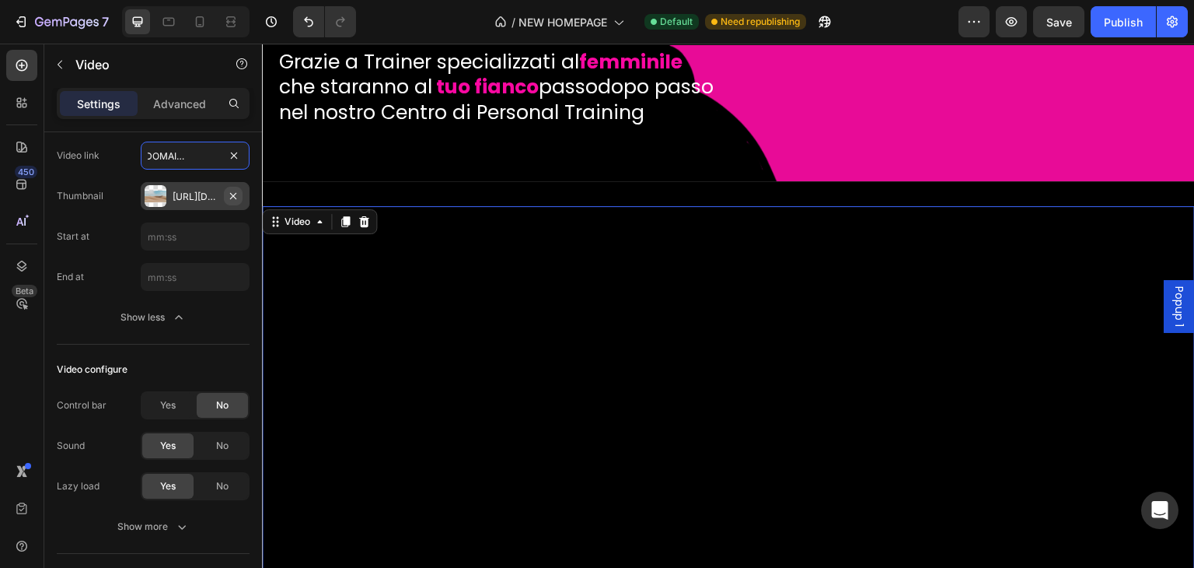
type input "https://youtu.be/zCjFCUTcFRQ"
click at [240, 197] on icon "button" at bounding box center [233, 196] width 12 height 12
click at [219, 156] on input "text" at bounding box center [195, 156] width 109 height 28
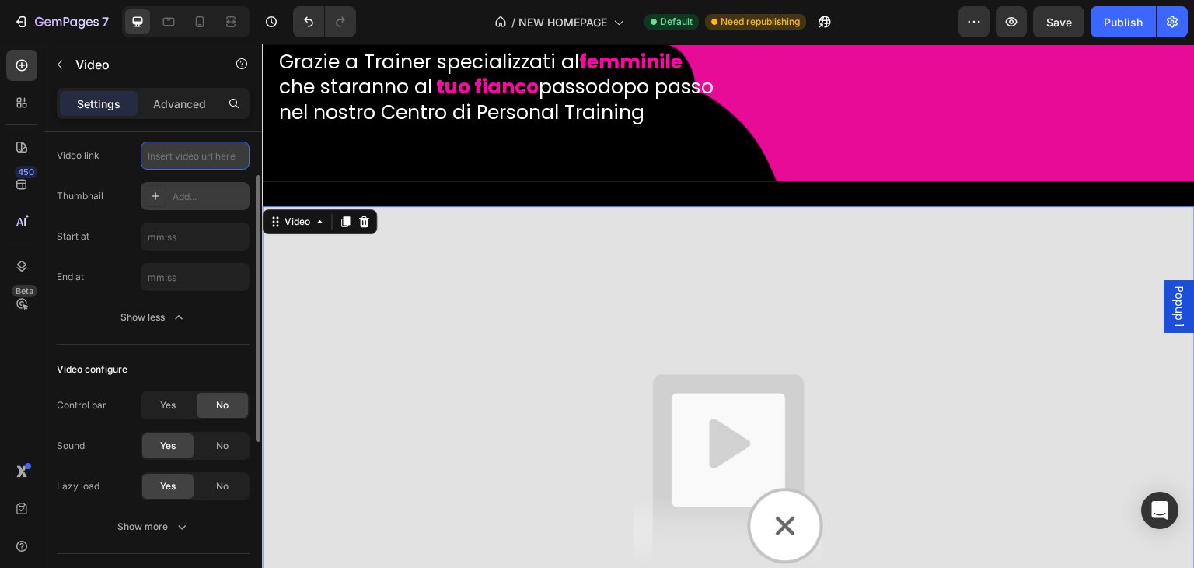
click at [204, 156] on input "text" at bounding box center [195, 156] width 109 height 28
paste input "https://youtu.be/zCjFCUTcFRQ"
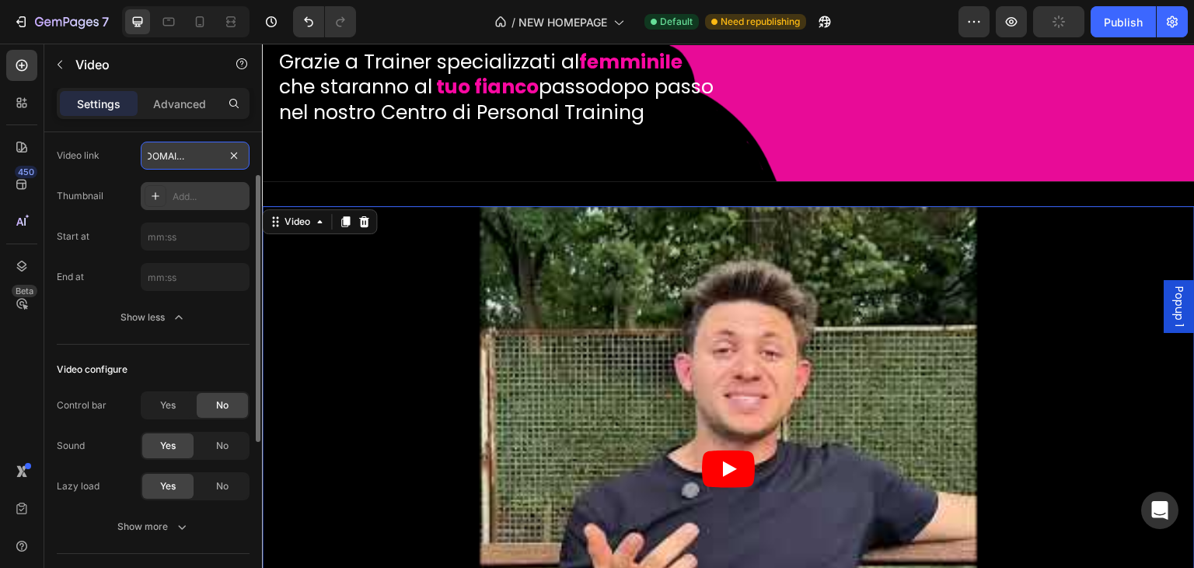
type input "https://youtu.be/zCjFCUTcFRQ"
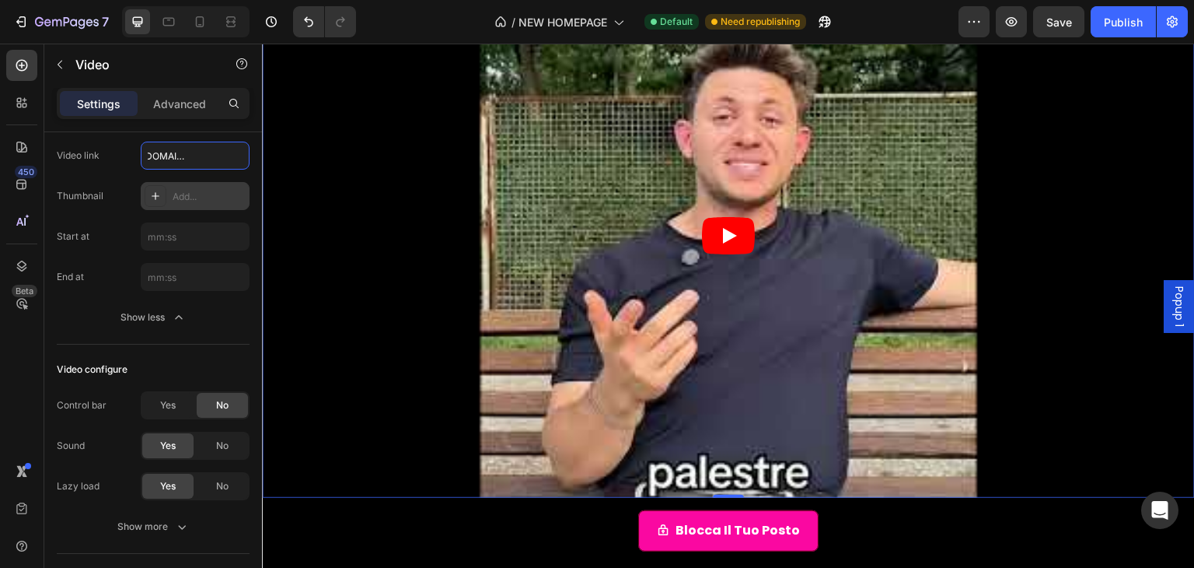
scroll to position [467, 0]
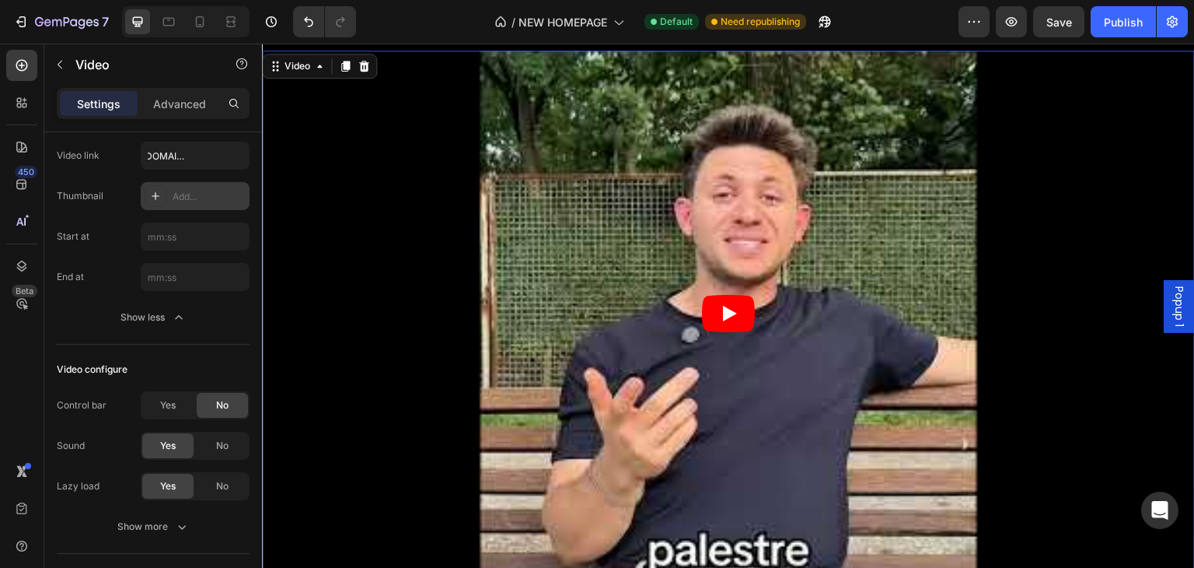
click at [736, 327] on icon "Play" at bounding box center [728, 313] width 53 height 37
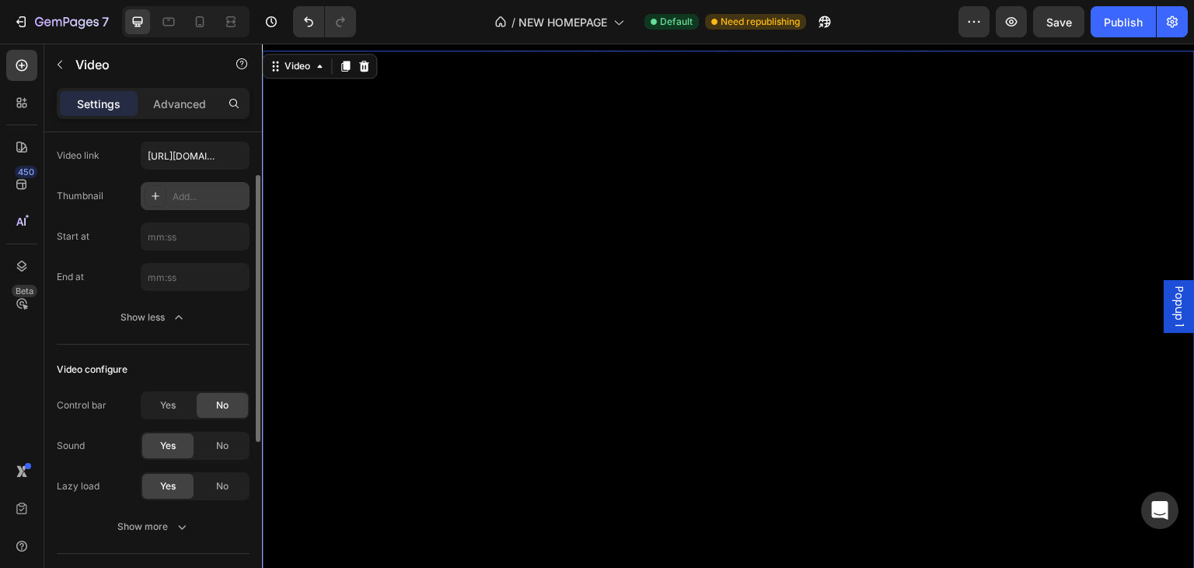
click at [175, 173] on div "Type YouTube Video link https://youtu.be/zCjFCUTcFRQ Thumbnail Add..." at bounding box center [153, 155] width 193 height 109
click at [193, 159] on input "https://youtu.be/zCjFCUTcFRQ" at bounding box center [195, 156] width 109 height 28
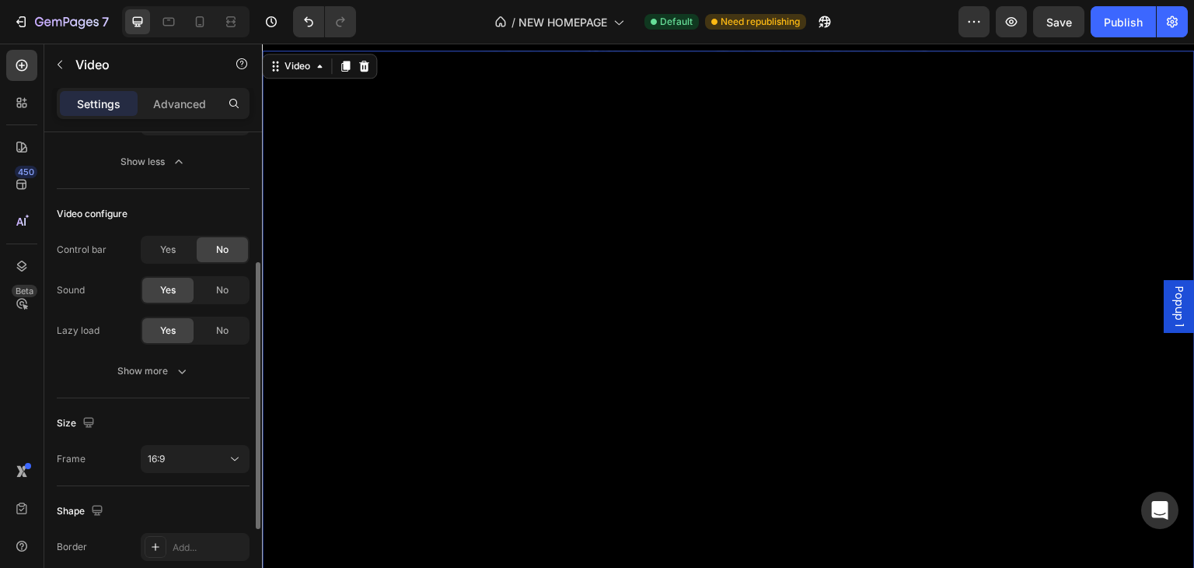
scroll to position [311, 0]
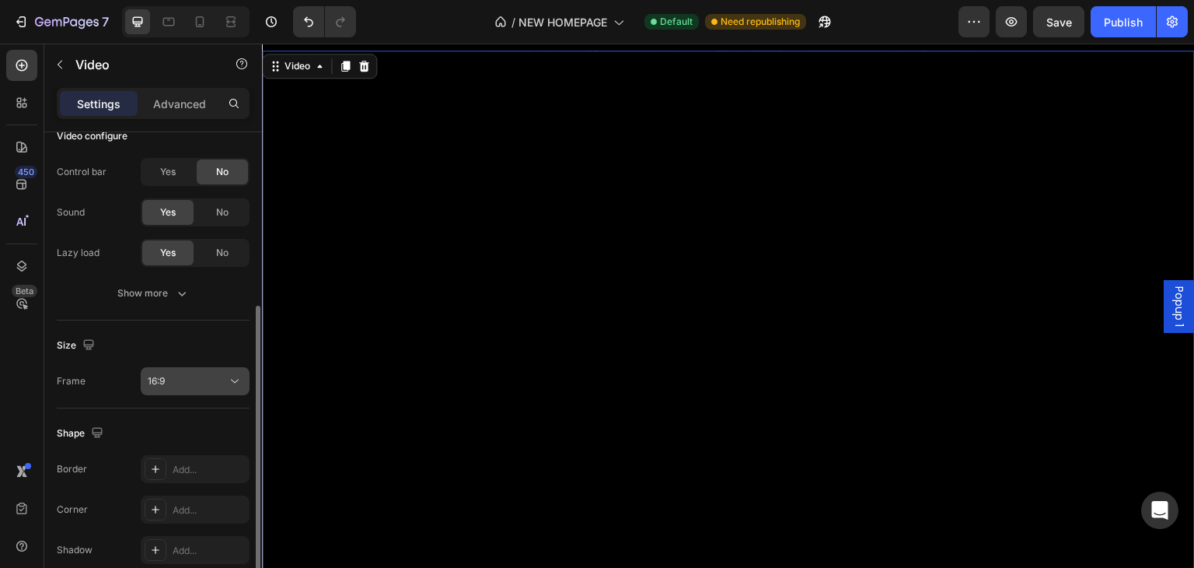
click at [190, 385] on div "16:9" at bounding box center [187, 381] width 79 height 14
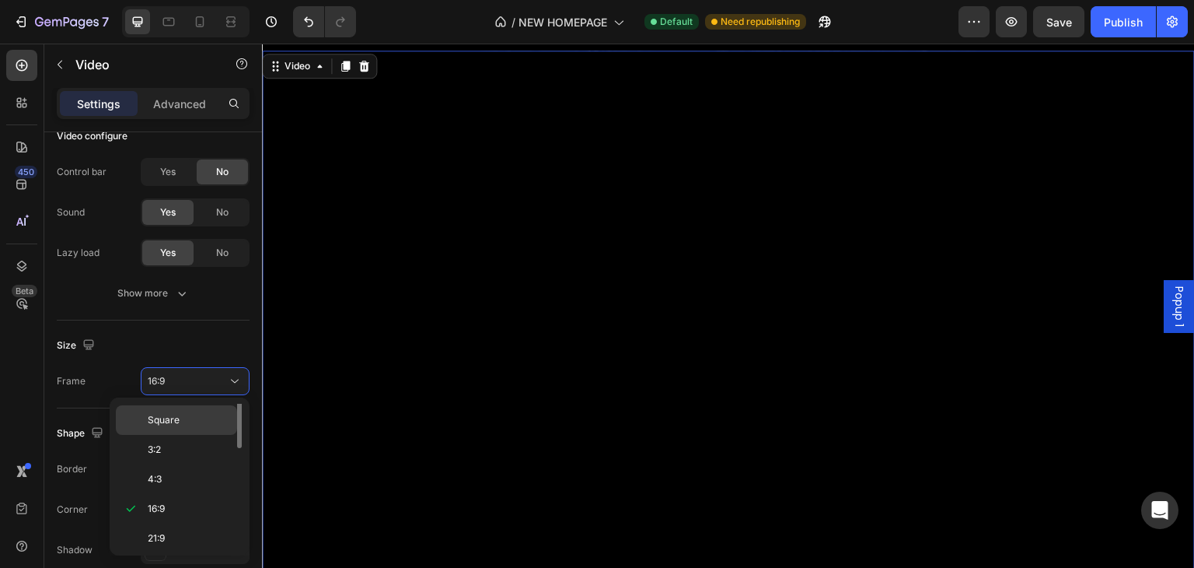
scroll to position [0, 0]
click at [184, 419] on p "Original" at bounding box center [189, 418] width 82 height 14
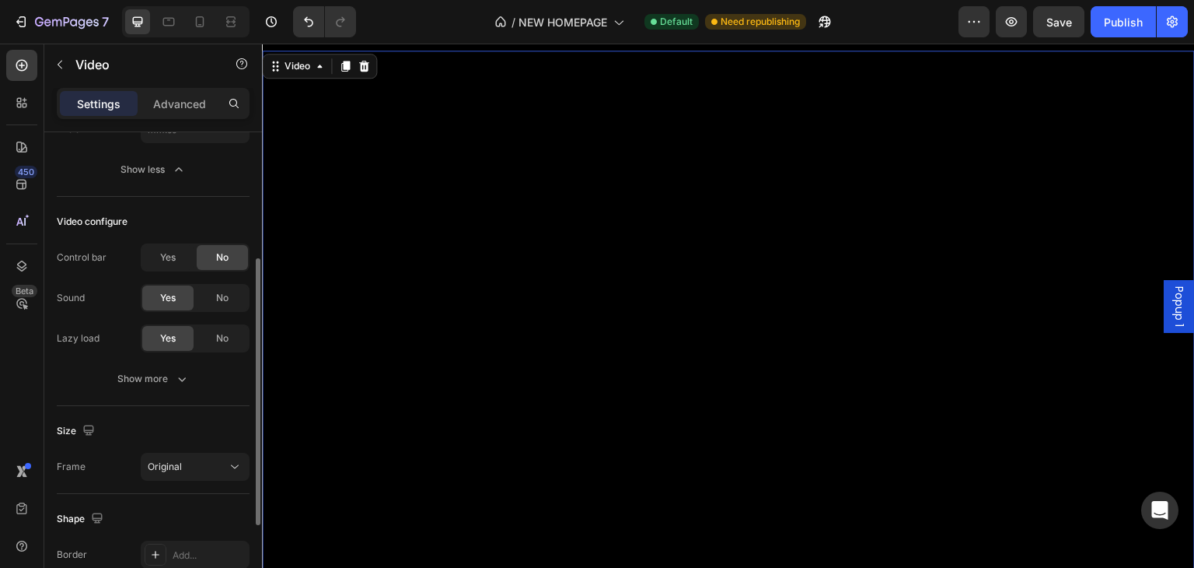
scroll to position [148, 0]
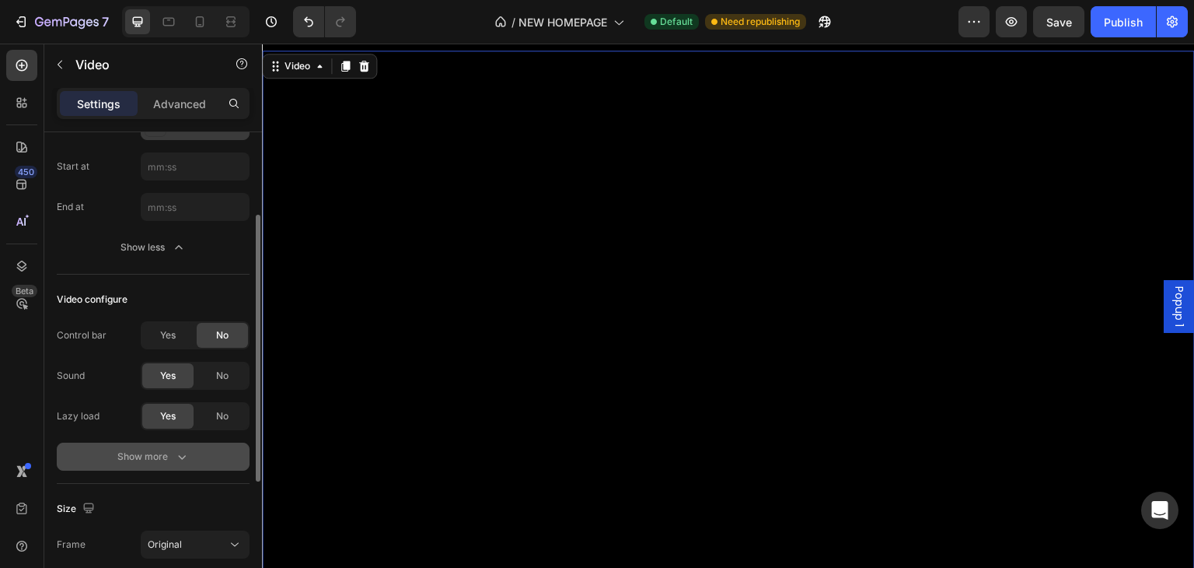
click at [162, 446] on button "Show more" at bounding box center [153, 456] width 193 height 28
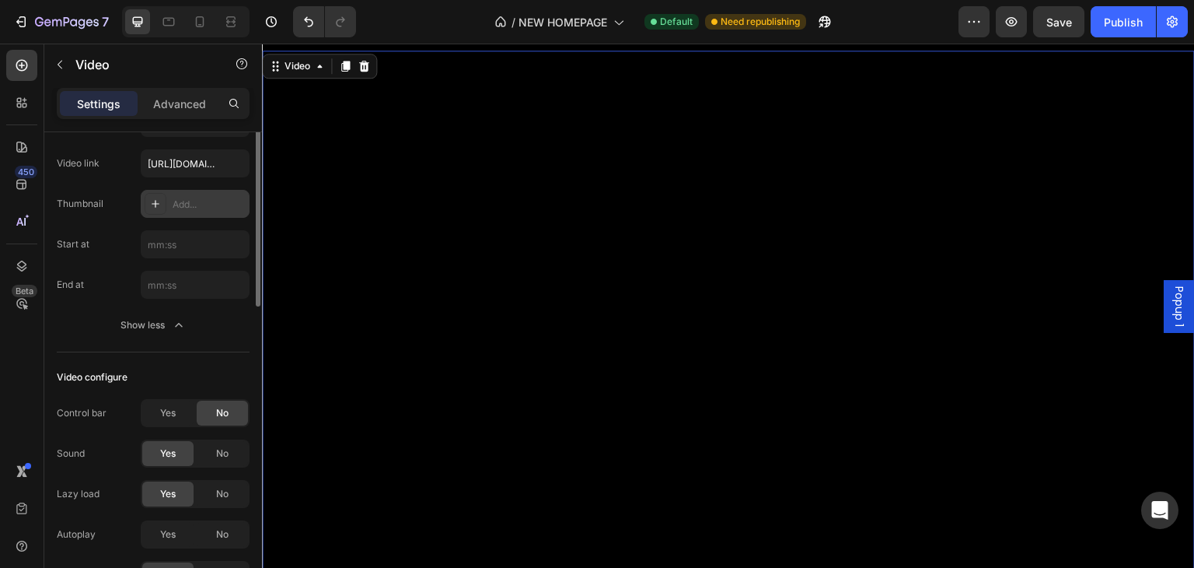
scroll to position [0, 0]
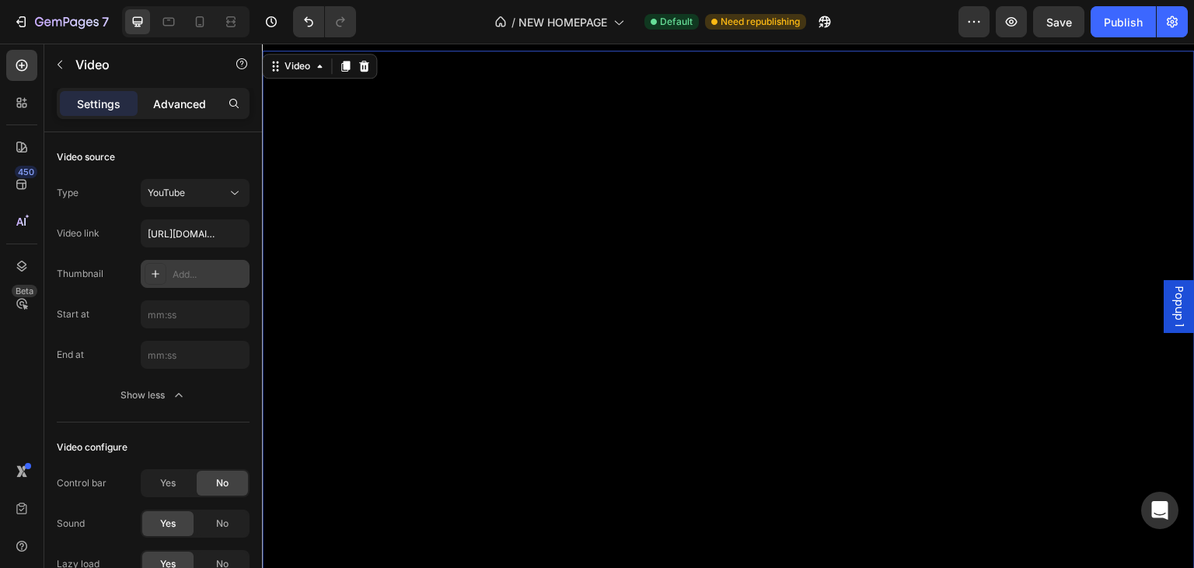
click at [194, 96] on p "Advanced" at bounding box center [179, 104] width 53 height 16
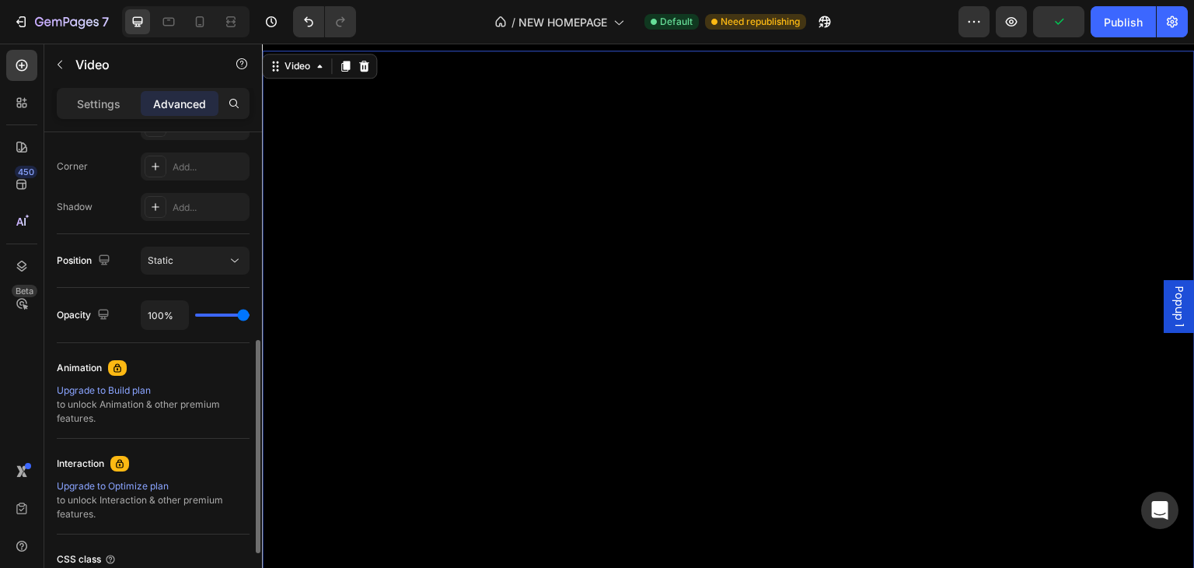
scroll to position [598, 0]
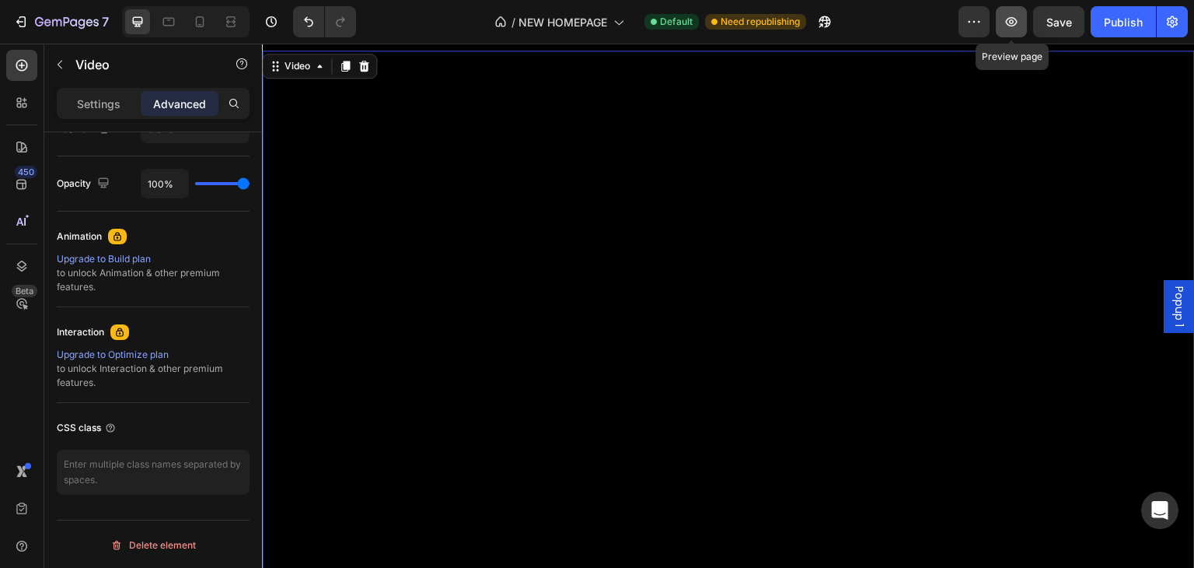
click at [1023, 28] on button "button" at bounding box center [1011, 21] width 31 height 31
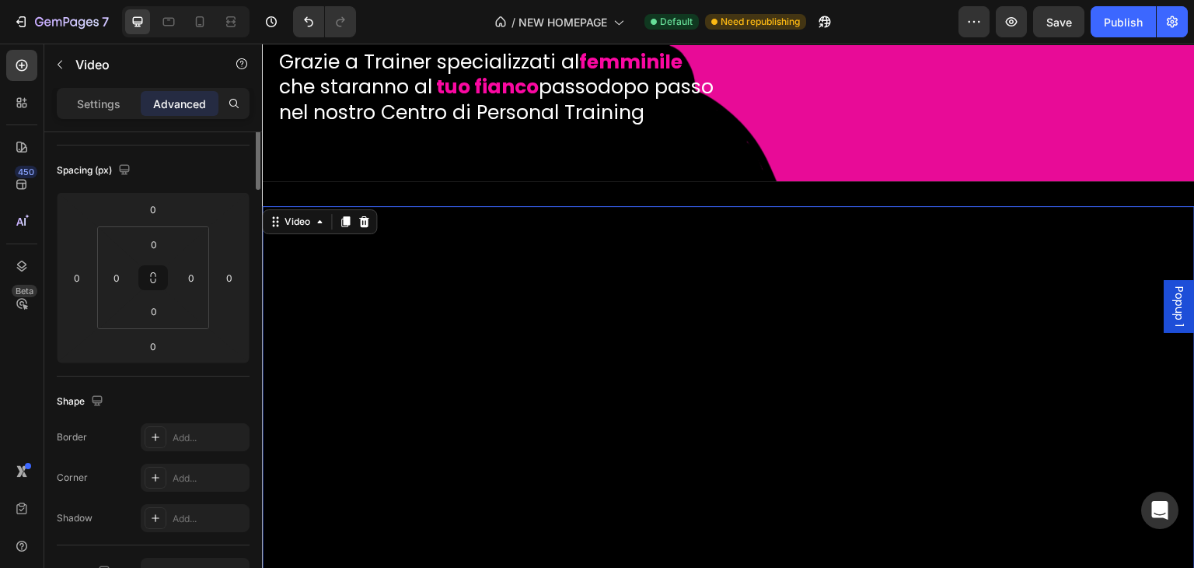
scroll to position [0, 0]
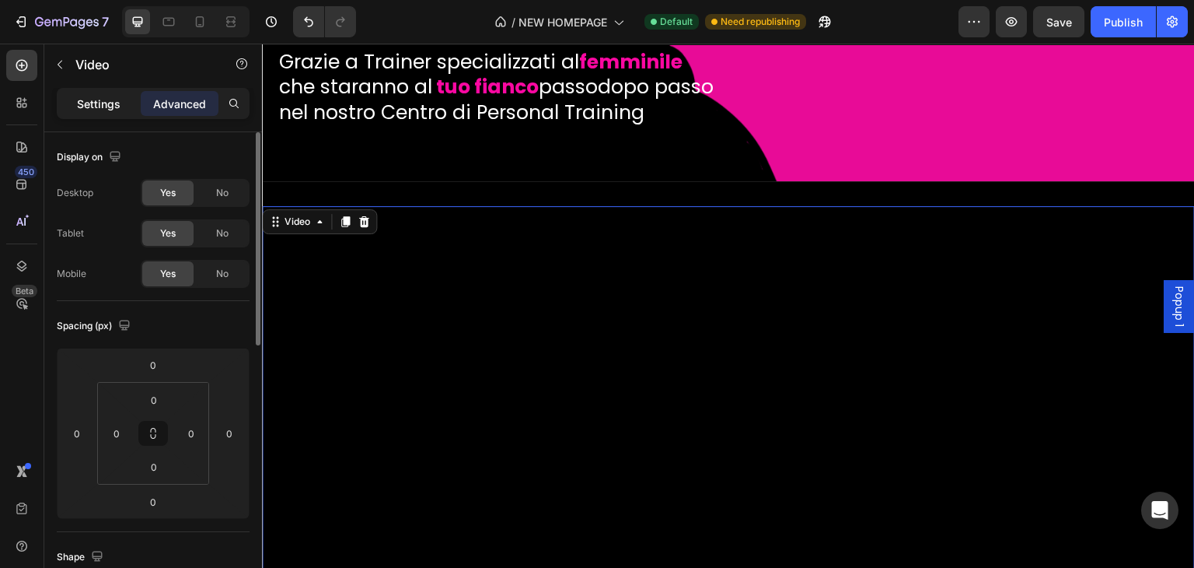
click at [118, 112] on div "Settings" at bounding box center [99, 103] width 78 height 25
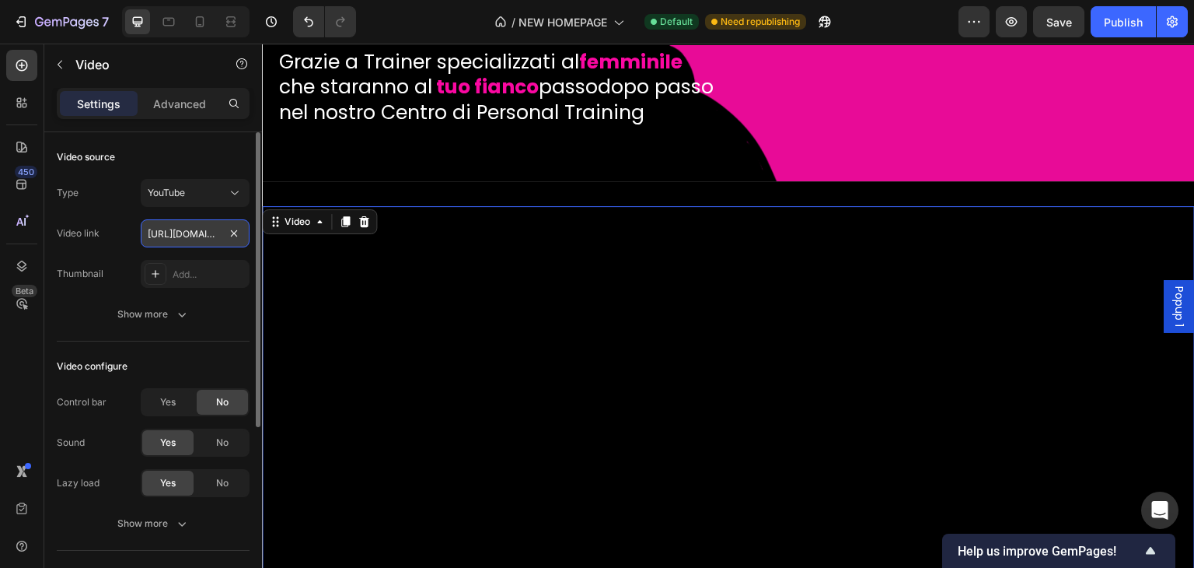
click at [208, 232] on input "https://youtu.be/zCjFCUTcFRQ" at bounding box center [195, 233] width 109 height 28
paste input "-pjQjwtTWM"
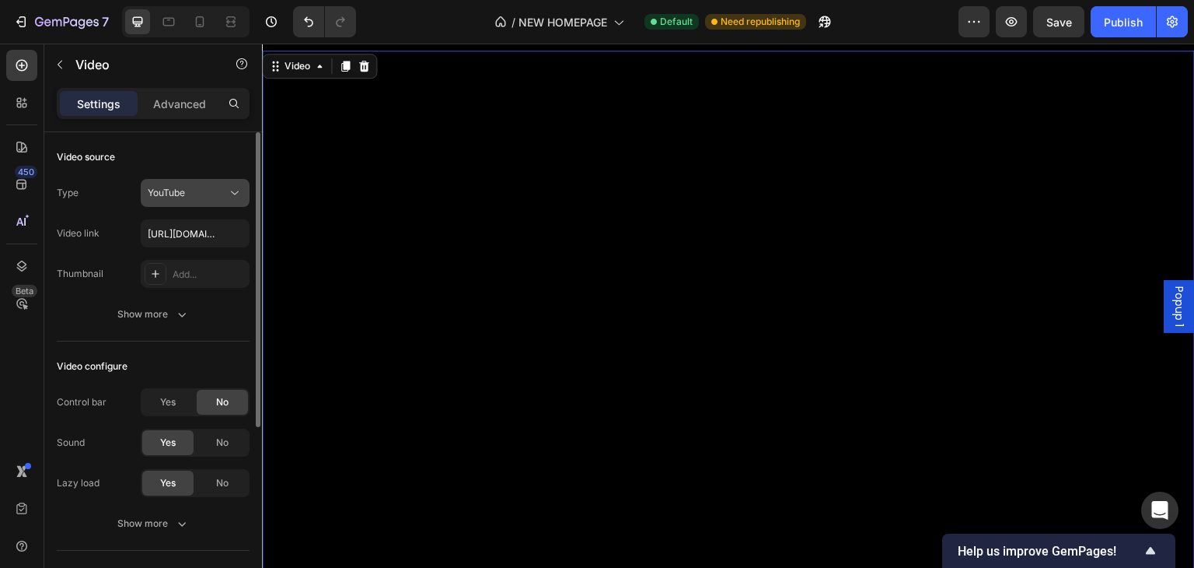
click at [175, 185] on div "YouTube" at bounding box center [195, 193] width 95 height 16
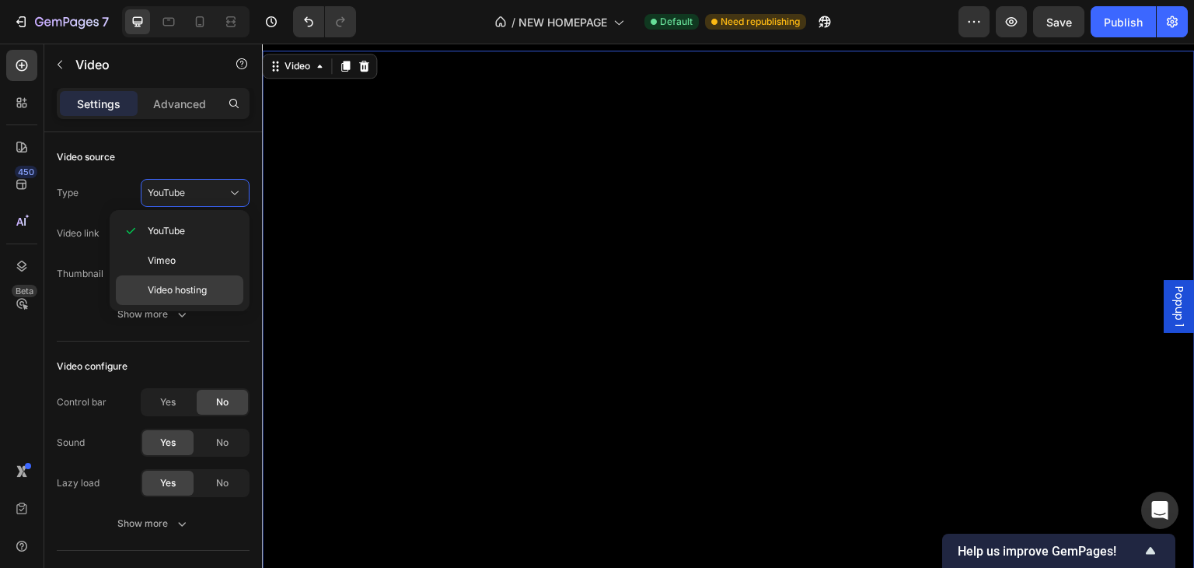
click at [177, 292] on span "Video hosting" at bounding box center [177, 290] width 59 height 14
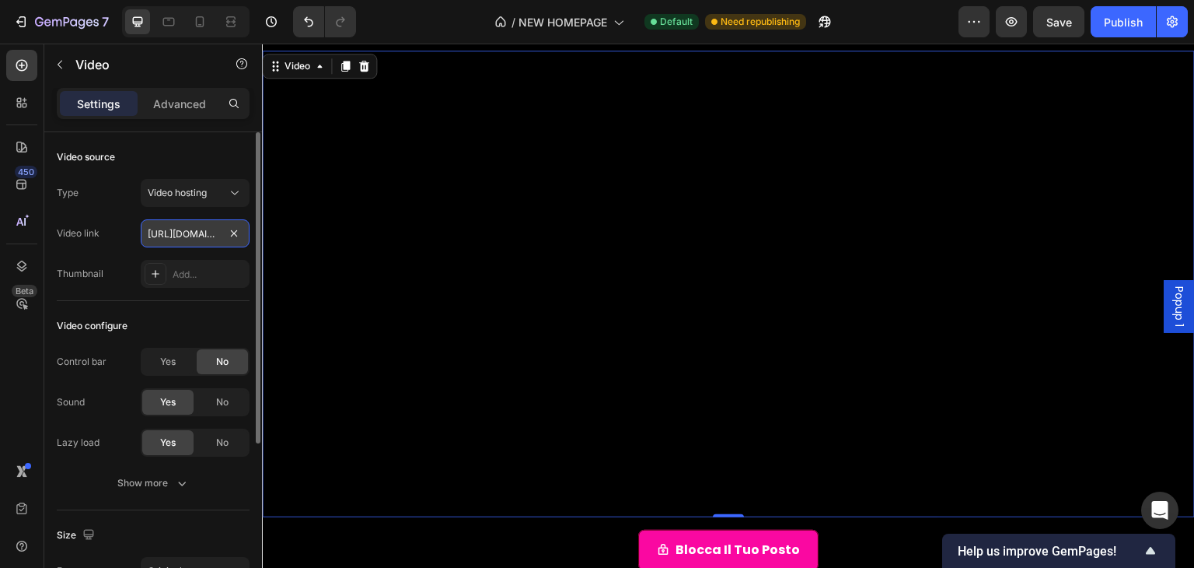
click at [200, 232] on input "https://youtube.com/shorts/QVMIB2WdSvQ" at bounding box center [195, 233] width 109 height 28
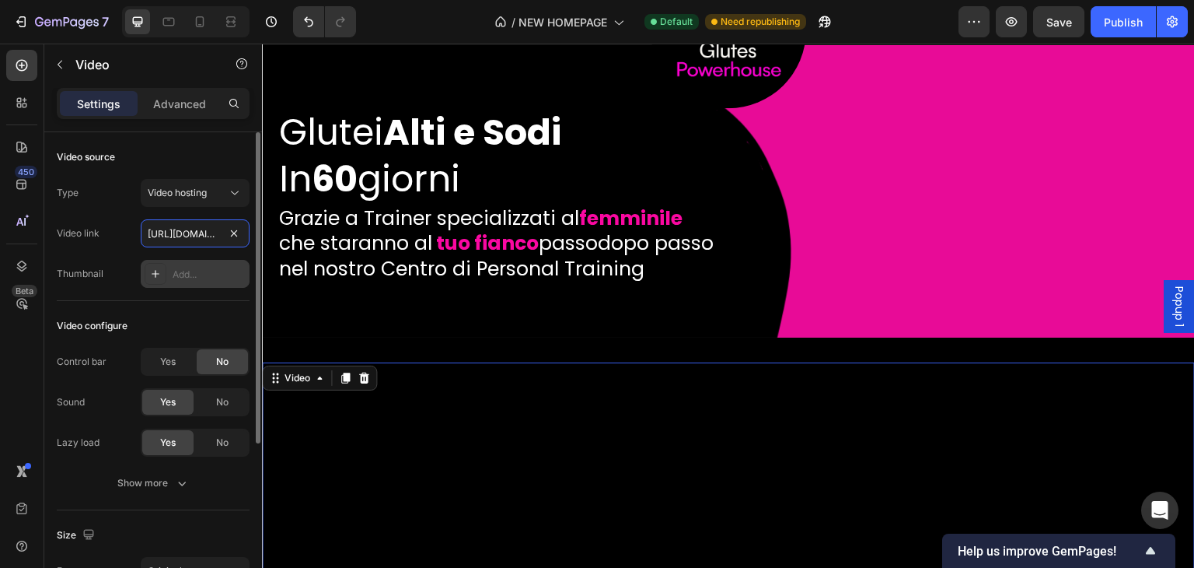
scroll to position [156, 0]
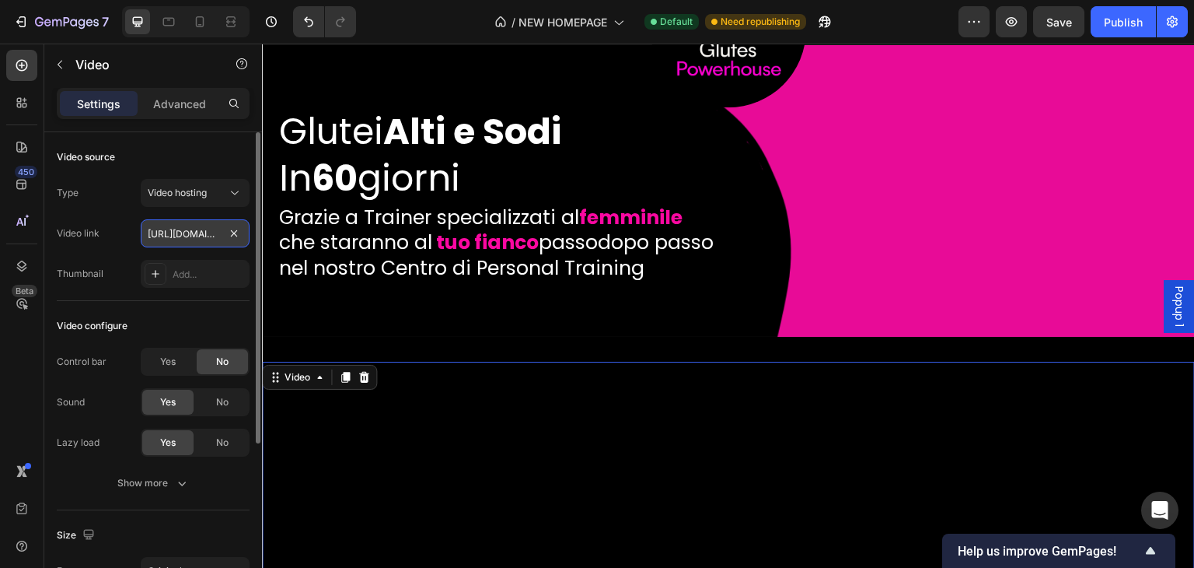
paste input "<iframe width="560" height="315" src="https://www.youtube.com/embed/zCjFCUTcFRQ…"
click at [205, 201] on button "Video hosting" at bounding box center [195, 193] width 109 height 28
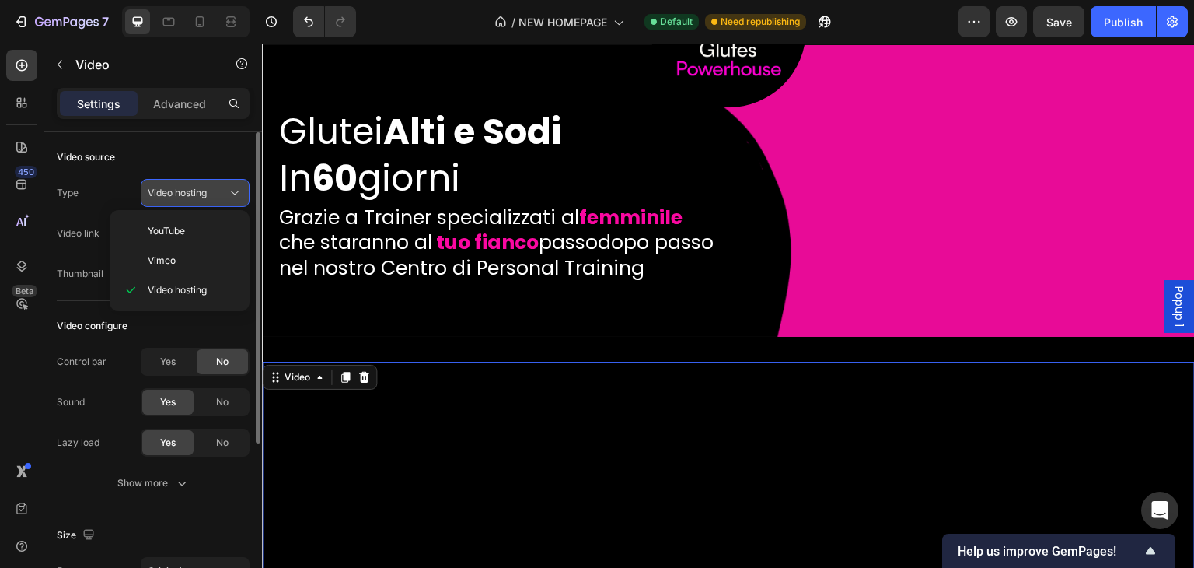
click at [205, 201] on button "Video hosting" at bounding box center [195, 193] width 109 height 28
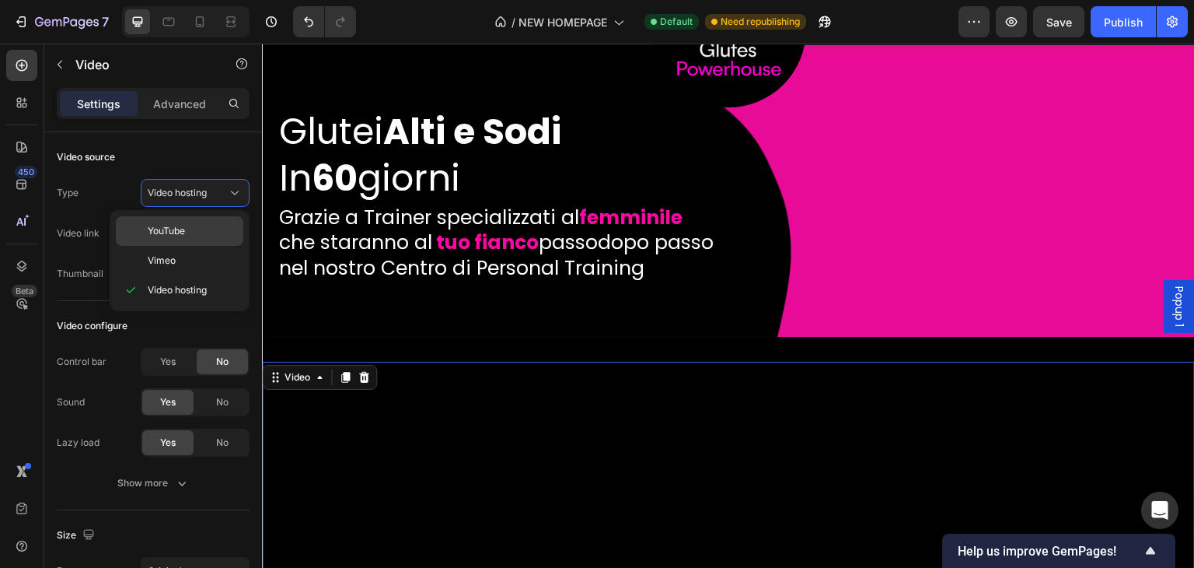
click at [196, 222] on div "YouTube" at bounding box center [180, 231] width 128 height 30
type input "[URL][DOMAIN_NAME]"
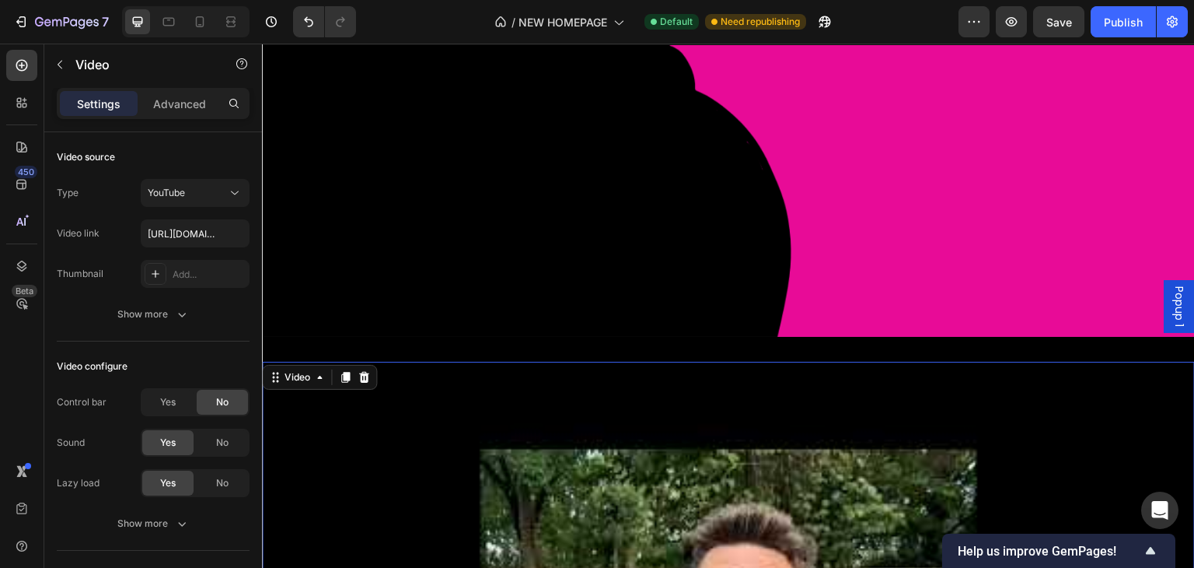
scroll to position [544, 0]
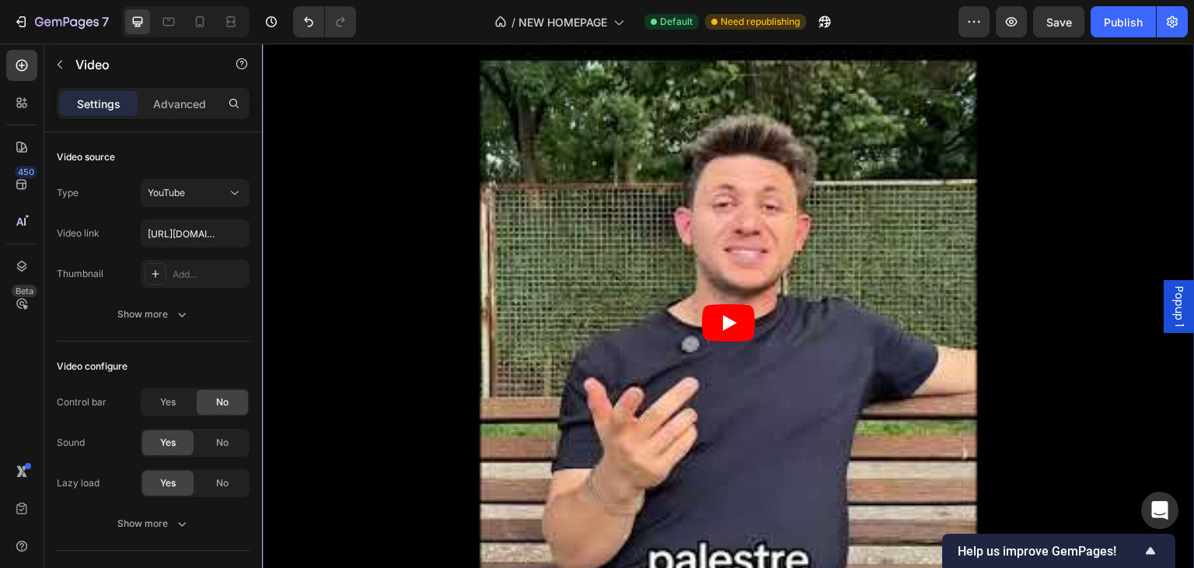
click at [635, 360] on article at bounding box center [728, 323] width 933 height 700
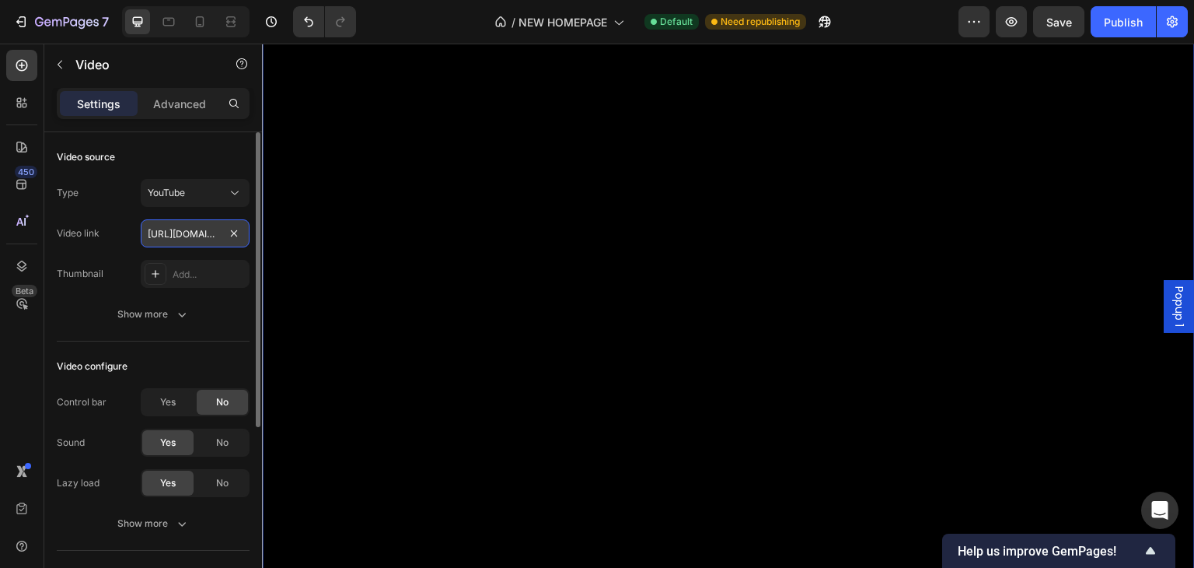
click at [183, 229] on input "[URL][DOMAIN_NAME]" at bounding box center [195, 233] width 109 height 28
click at [218, 242] on input "[URL][DOMAIN_NAME]" at bounding box center [195, 233] width 109 height 28
click at [204, 234] on input "[URL][DOMAIN_NAME]" at bounding box center [195, 233] width 109 height 28
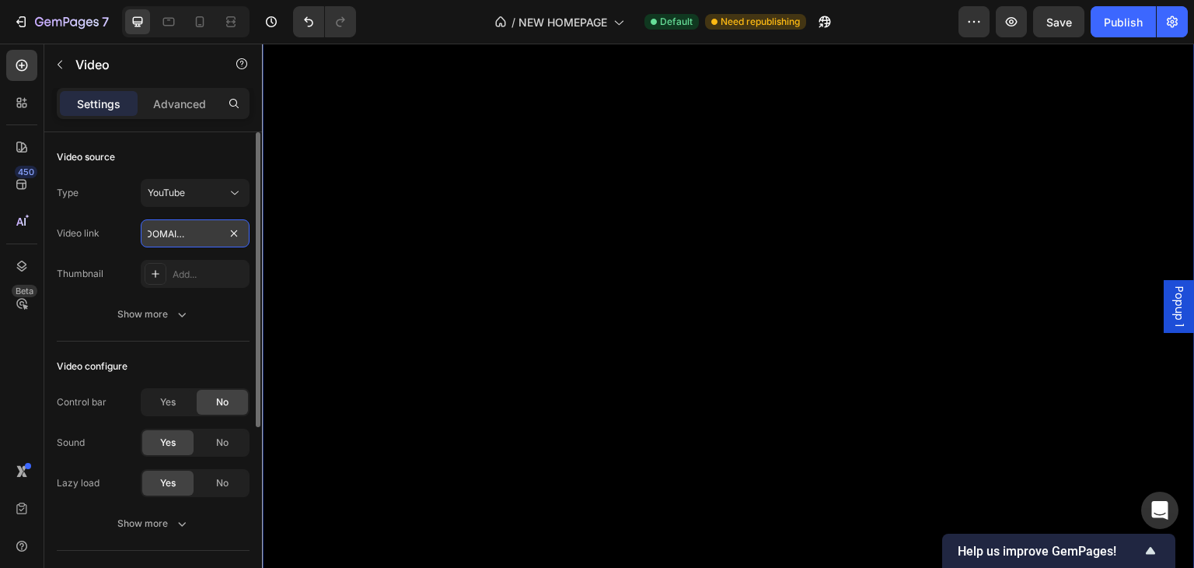
click at [204, 234] on input "[URL][DOMAIN_NAME]" at bounding box center [195, 233] width 109 height 28
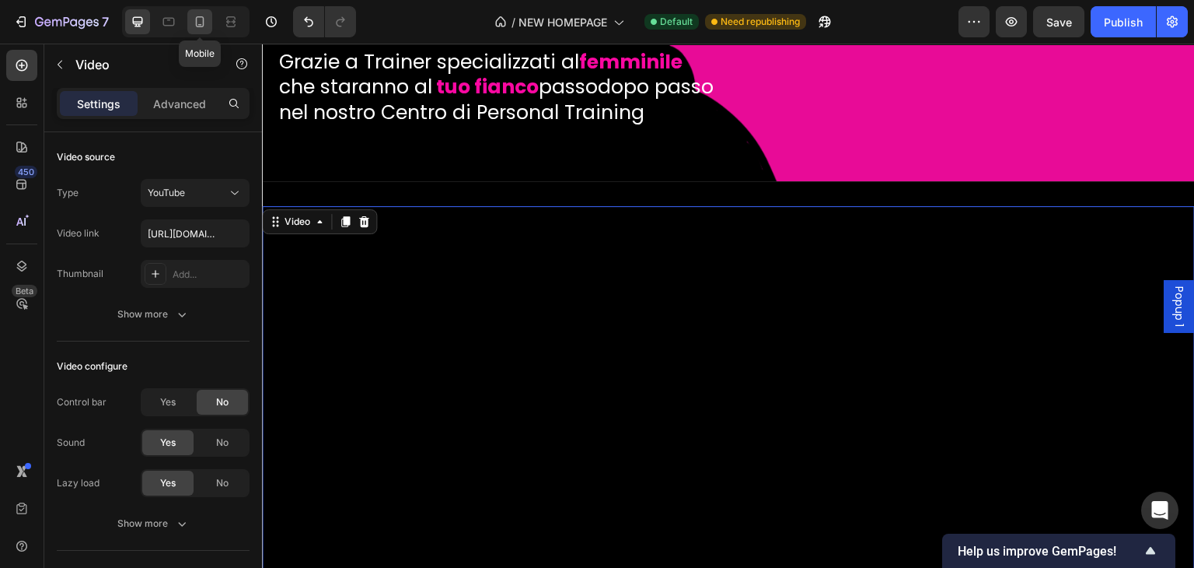
click at [208, 24] on div at bounding box center [199, 21] width 25 height 25
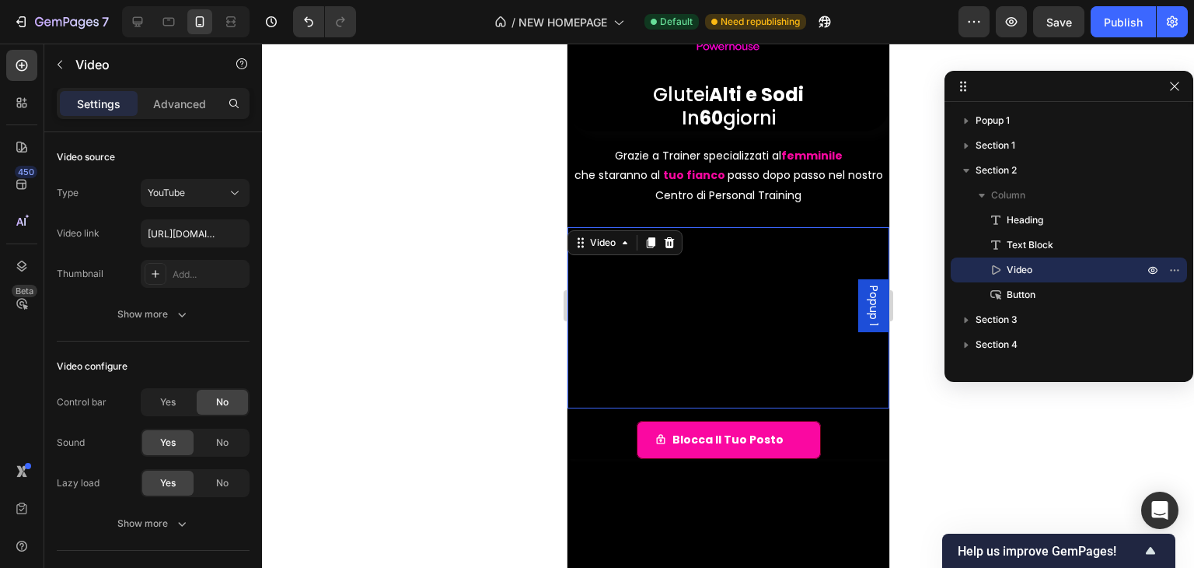
scroll to position [69, 0]
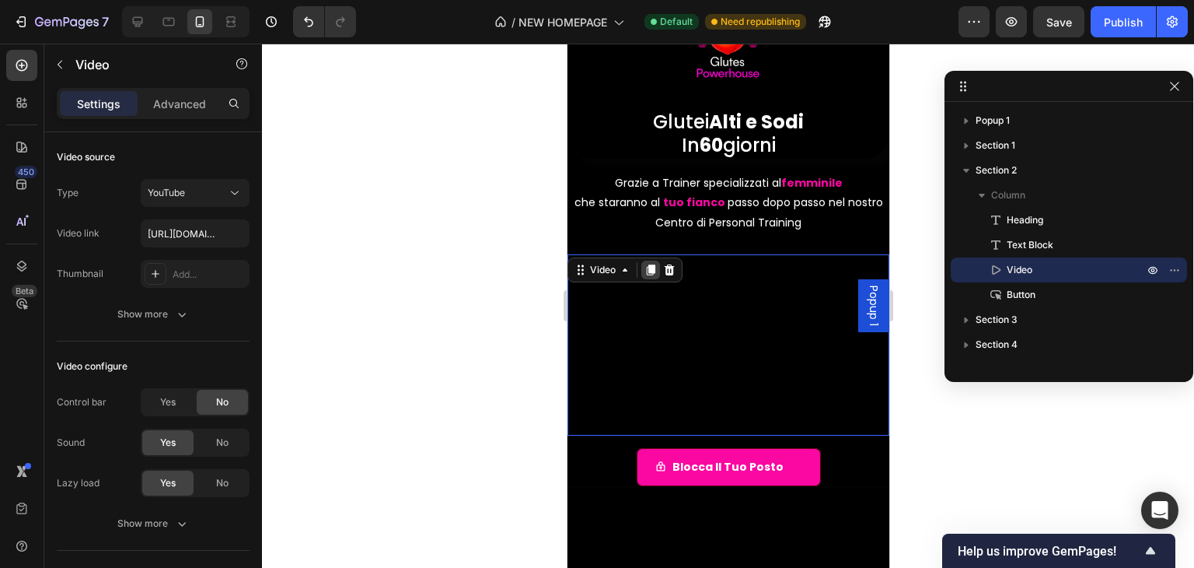
click at [652, 271] on icon at bounding box center [650, 269] width 9 height 11
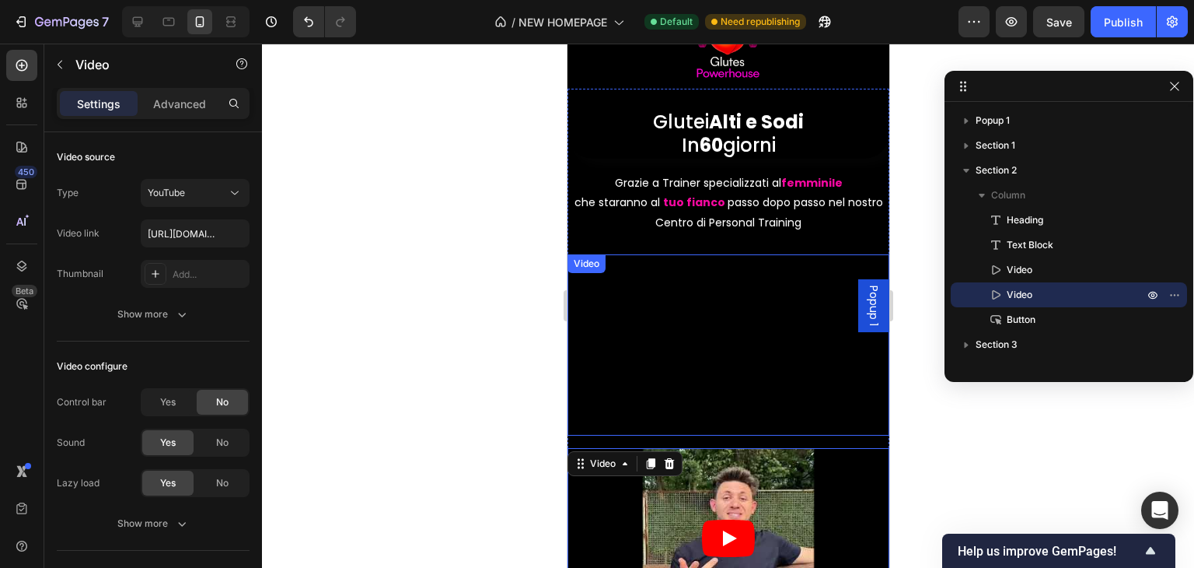
scroll to position [147, 0]
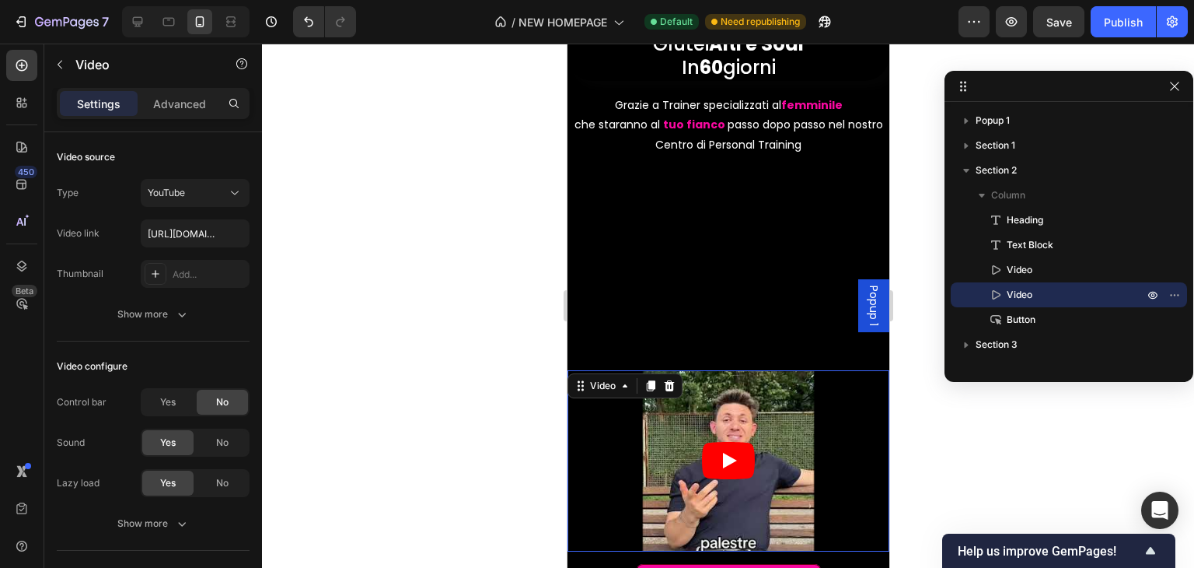
click at [727, 429] on article at bounding box center [728, 460] width 322 height 181
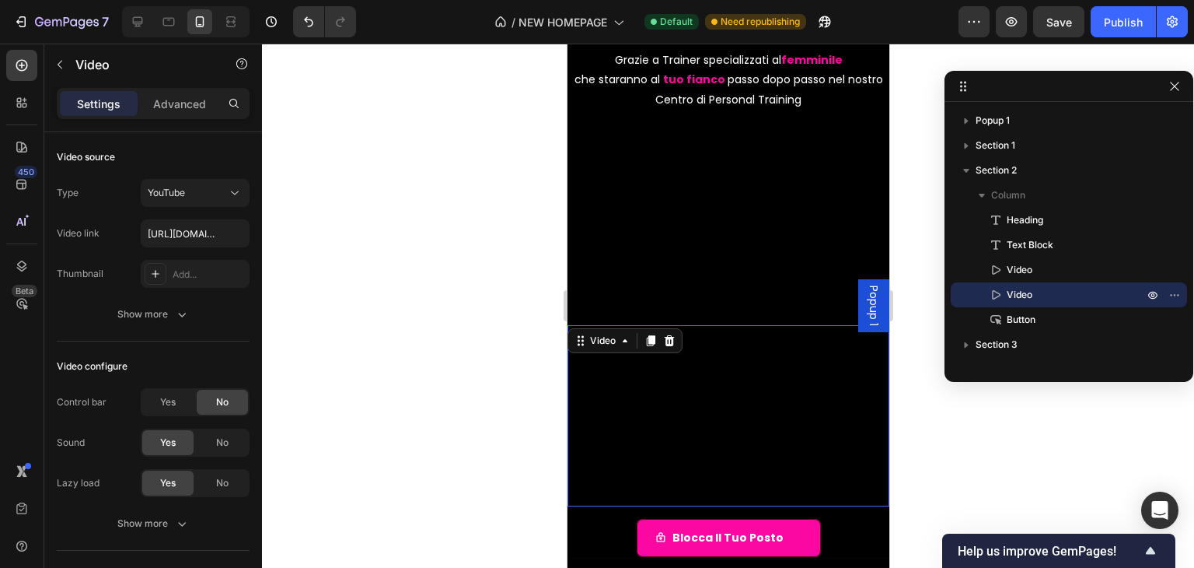
scroll to position [302, 0]
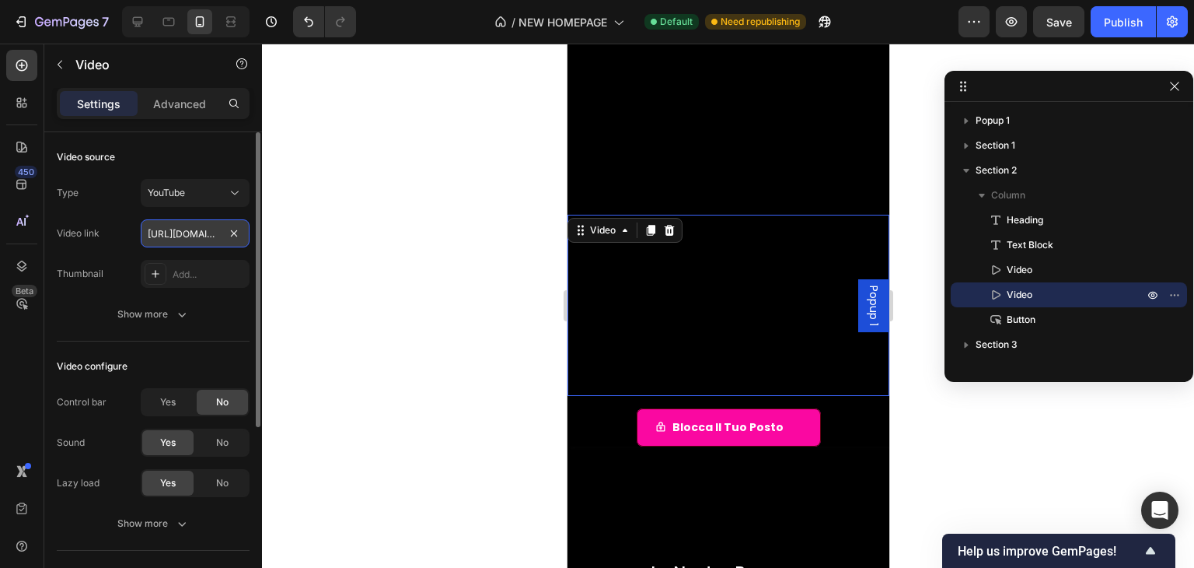
click at [193, 231] on input "[URL][DOMAIN_NAME]" at bounding box center [195, 233] width 109 height 28
click at [219, 240] on input "text" at bounding box center [195, 233] width 109 height 28
paste input "[URL][DOMAIN_NAME]"
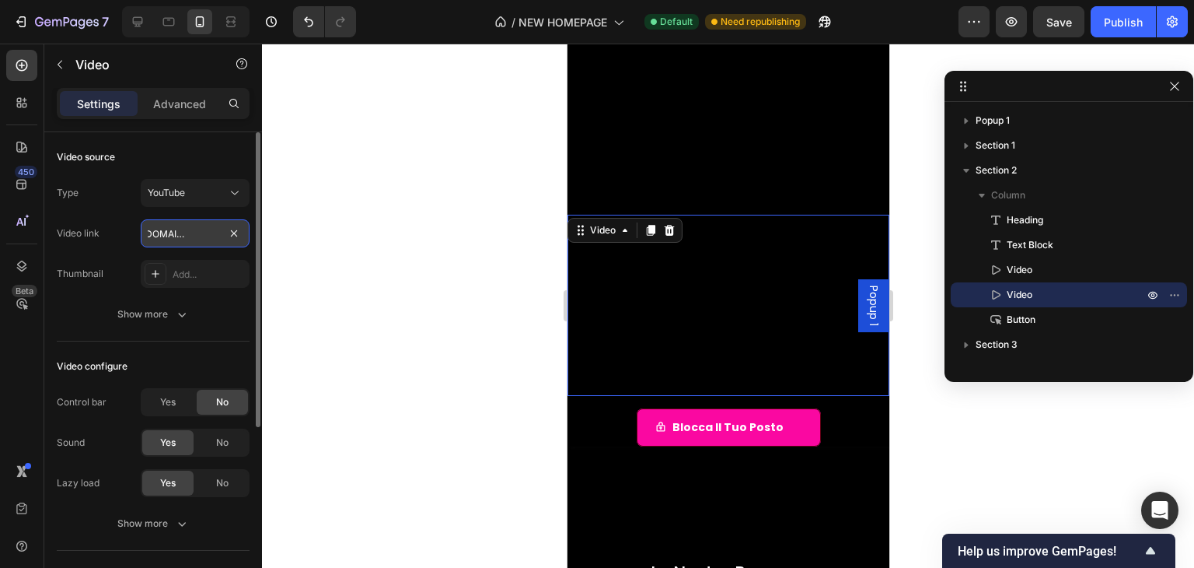
type input "[URL][DOMAIN_NAME]"
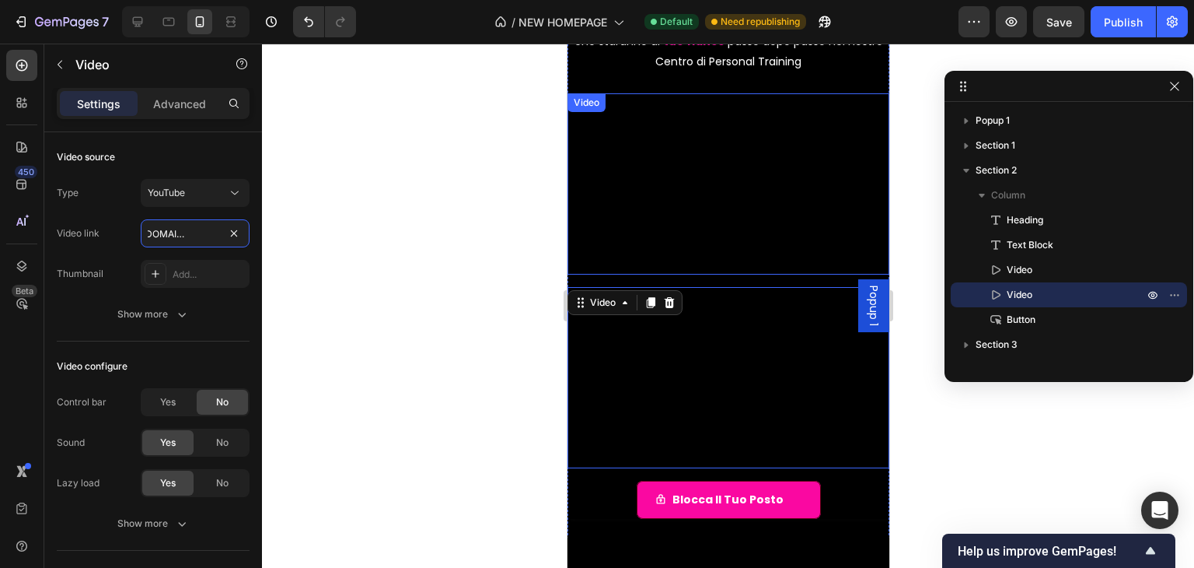
scroll to position [225, 0]
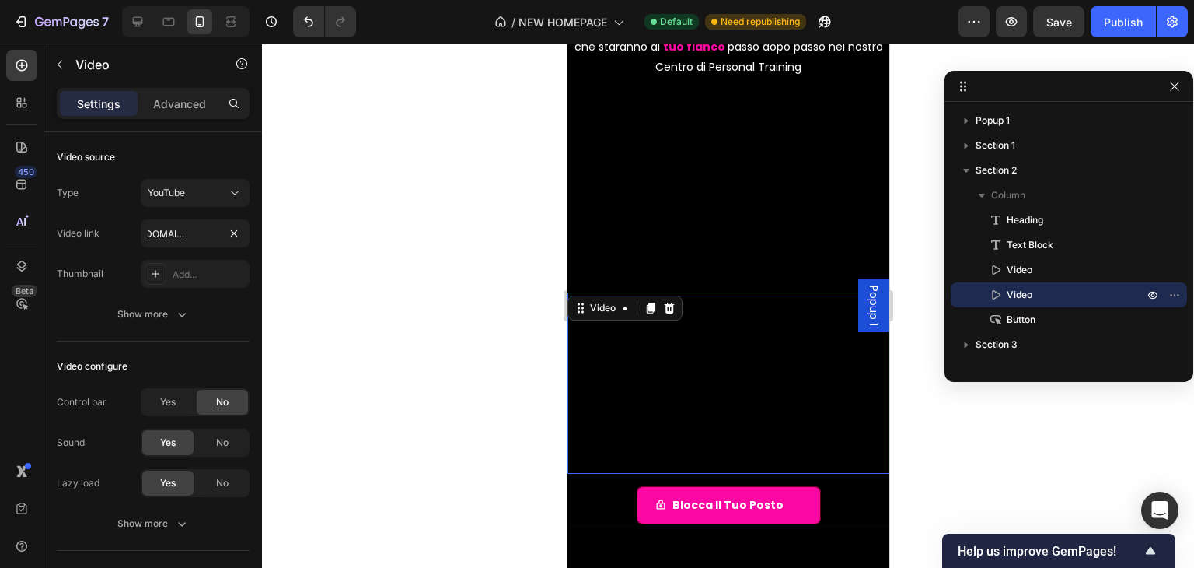
drag, startPoint x: 662, startPoint y: 304, endPoint x: 672, endPoint y: 268, distance: 37.2
click at [663, 304] on icon at bounding box center [669, 308] width 12 height 12
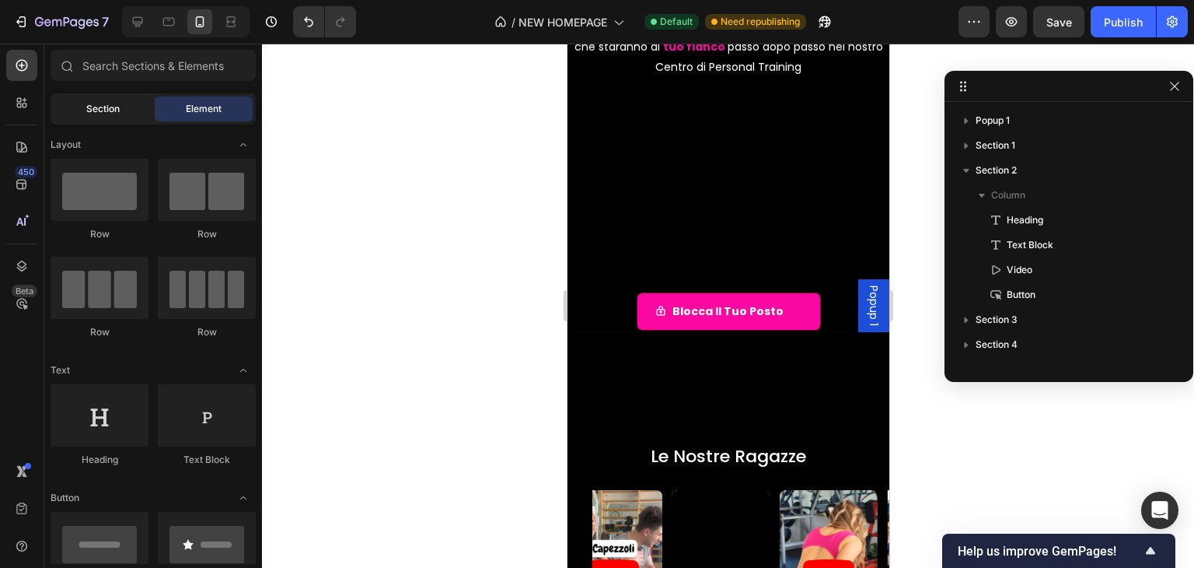
click at [147, 110] on div "Section" at bounding box center [103, 108] width 98 height 25
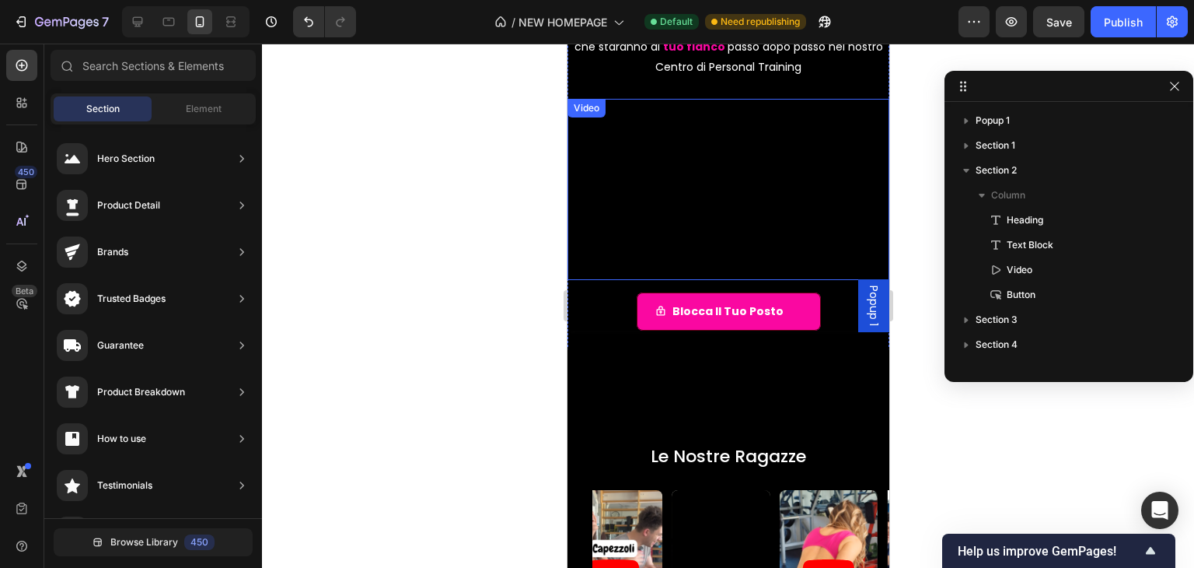
click at [593, 110] on div "Video" at bounding box center [586, 108] width 32 height 14
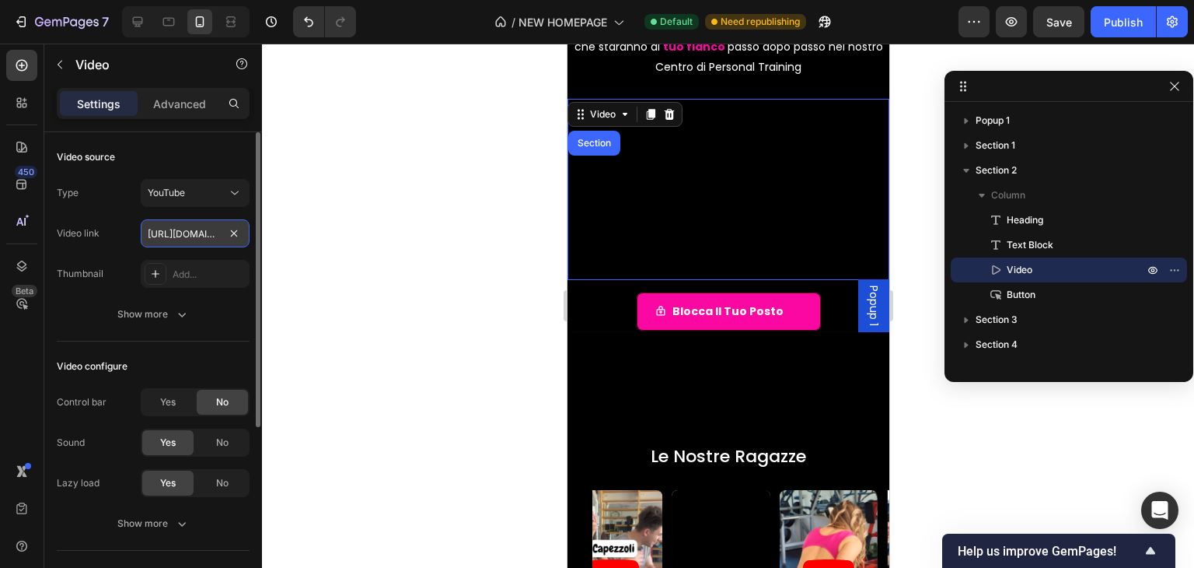
click at [190, 233] on input "[URL][DOMAIN_NAME]" at bounding box center [195, 233] width 109 height 28
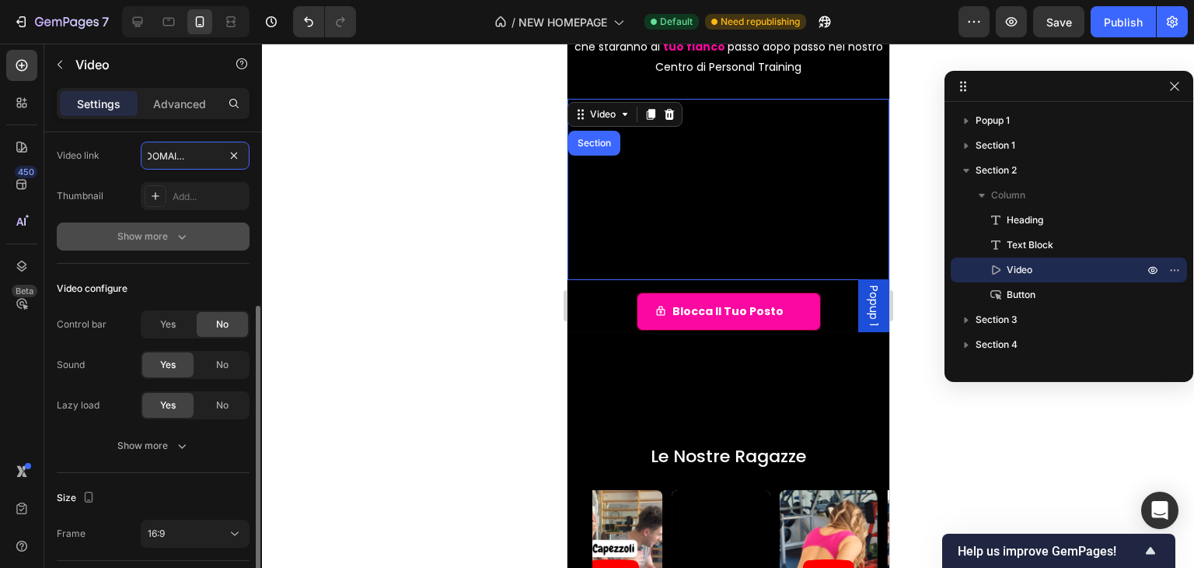
scroll to position [156, 0]
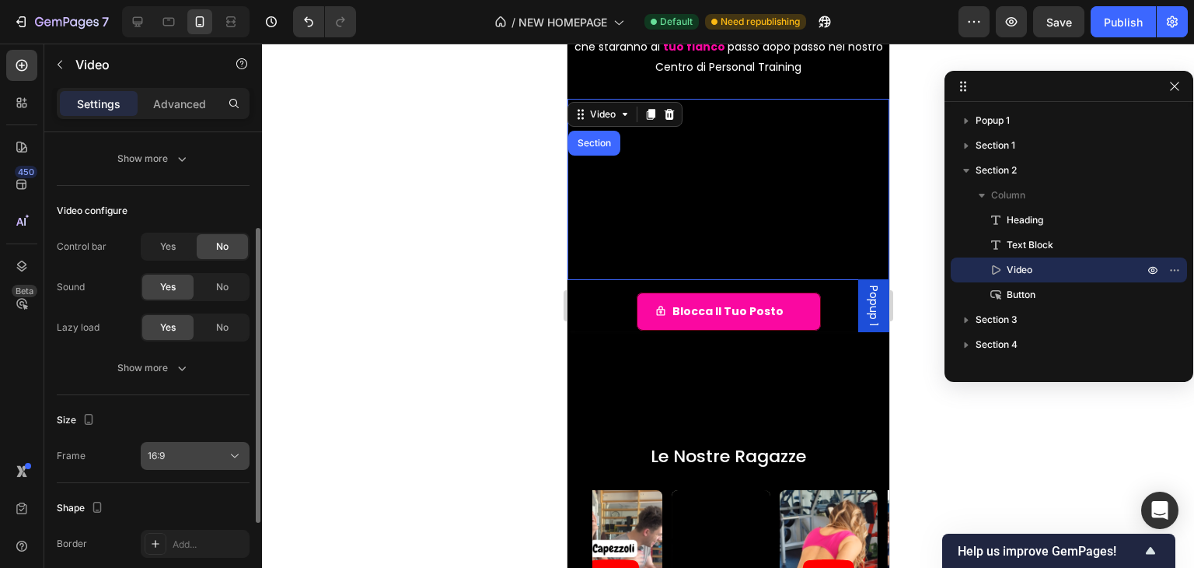
click at [177, 444] on button "16:9" at bounding box center [195, 456] width 109 height 28
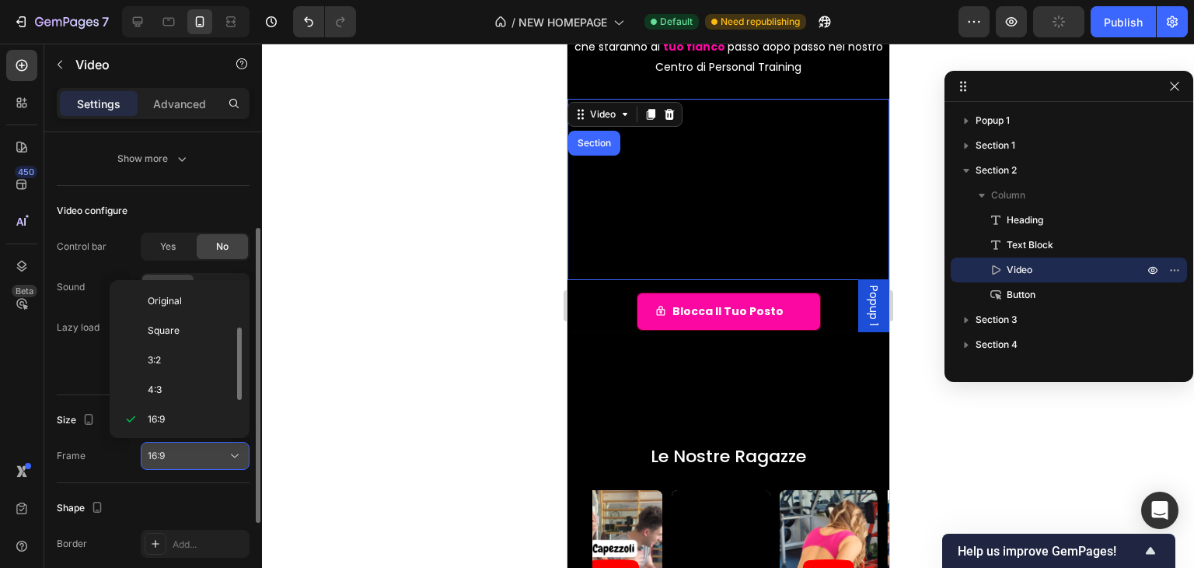
scroll to position [28, 0]
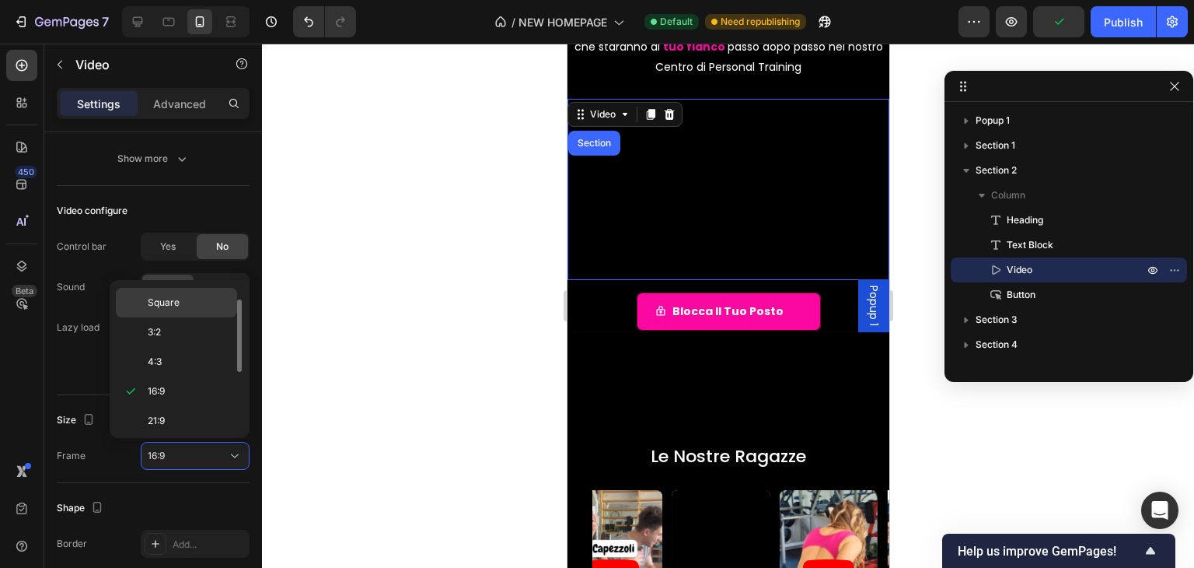
click at [201, 304] on p "Square" at bounding box center [189, 302] width 82 height 14
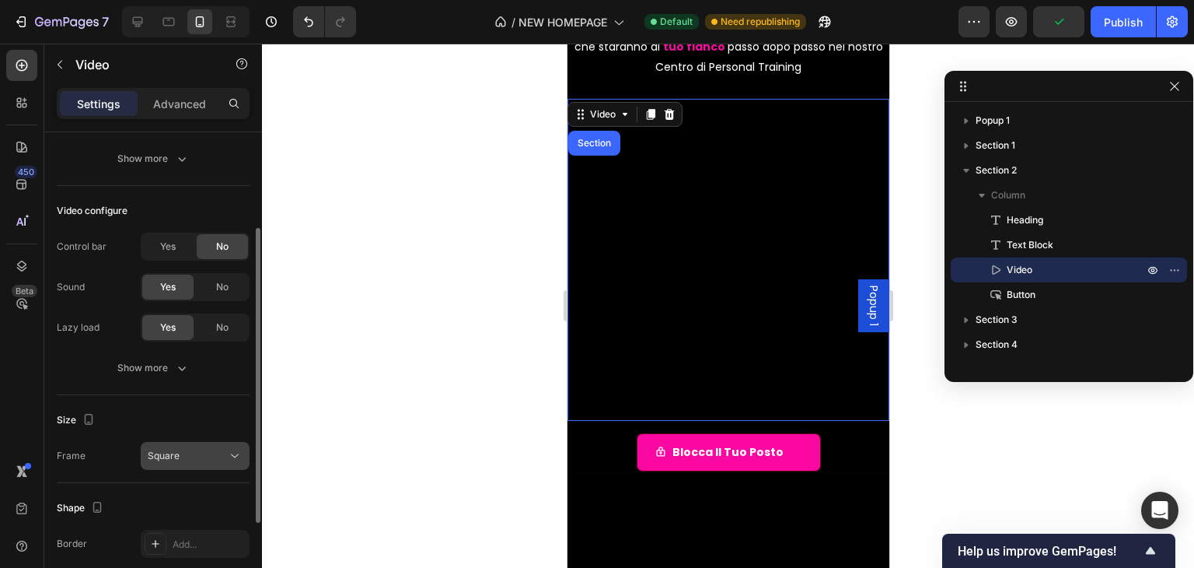
click at [213, 448] on div "Square" at bounding box center [195, 456] width 95 height 16
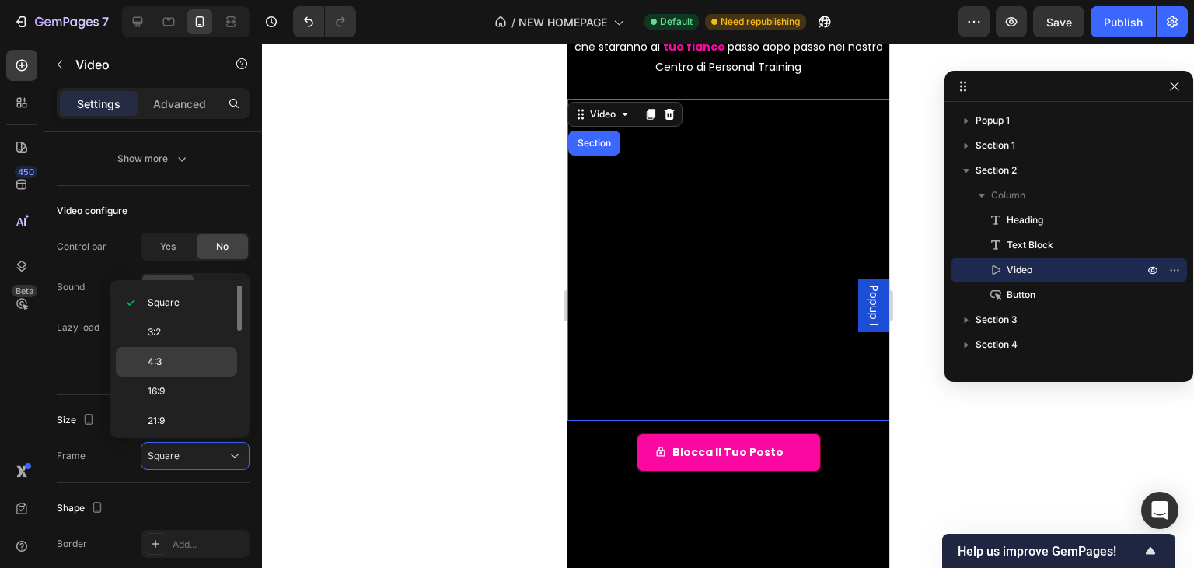
scroll to position [0, 0]
click at [210, 296] on p "Original" at bounding box center [189, 301] width 82 height 14
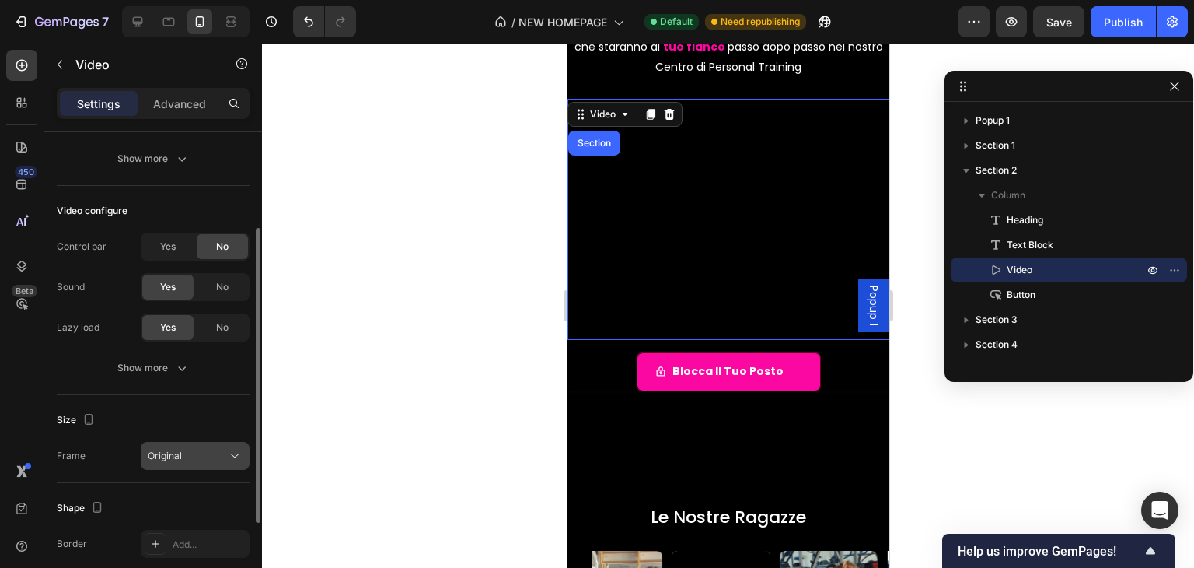
click at [215, 464] on button "Original" at bounding box center [195, 456] width 109 height 28
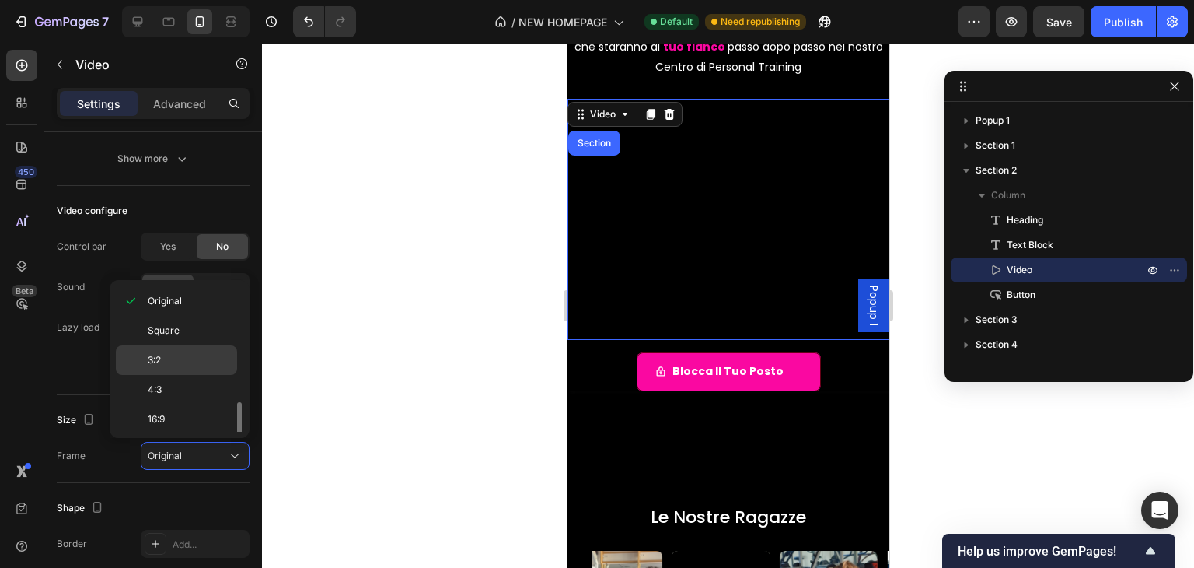
scroll to position [146, 0]
click at [190, 389] on p "9:16" at bounding box center [189, 391] width 82 height 14
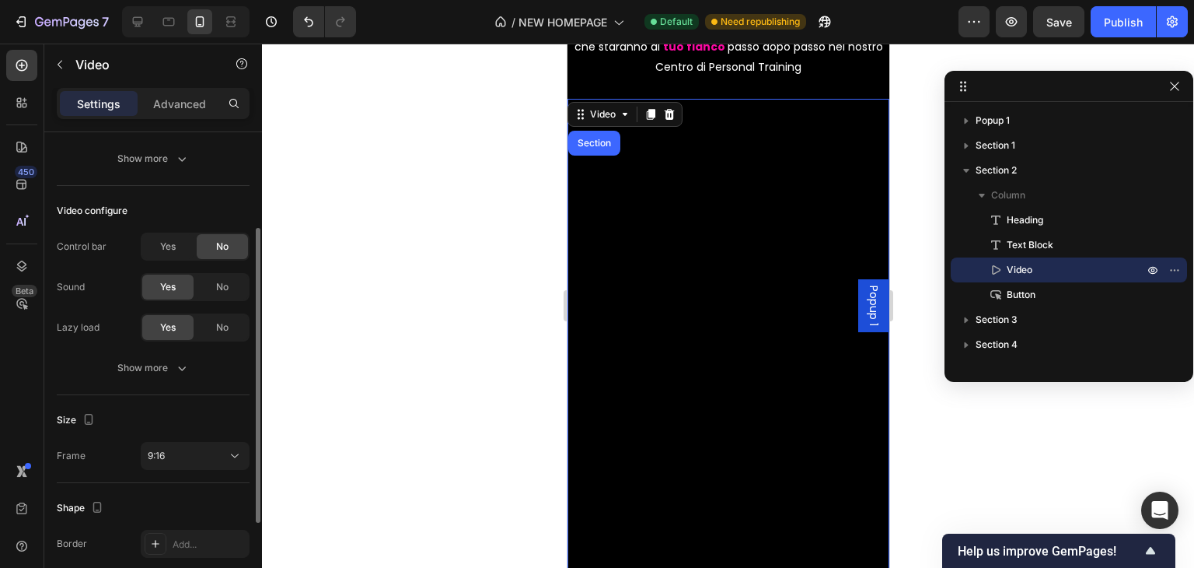
click at [194, 434] on div "Size Frame 9:16" at bounding box center [153, 439] width 193 height 88
click at [193, 455] on div "9:16" at bounding box center [187, 456] width 79 height 14
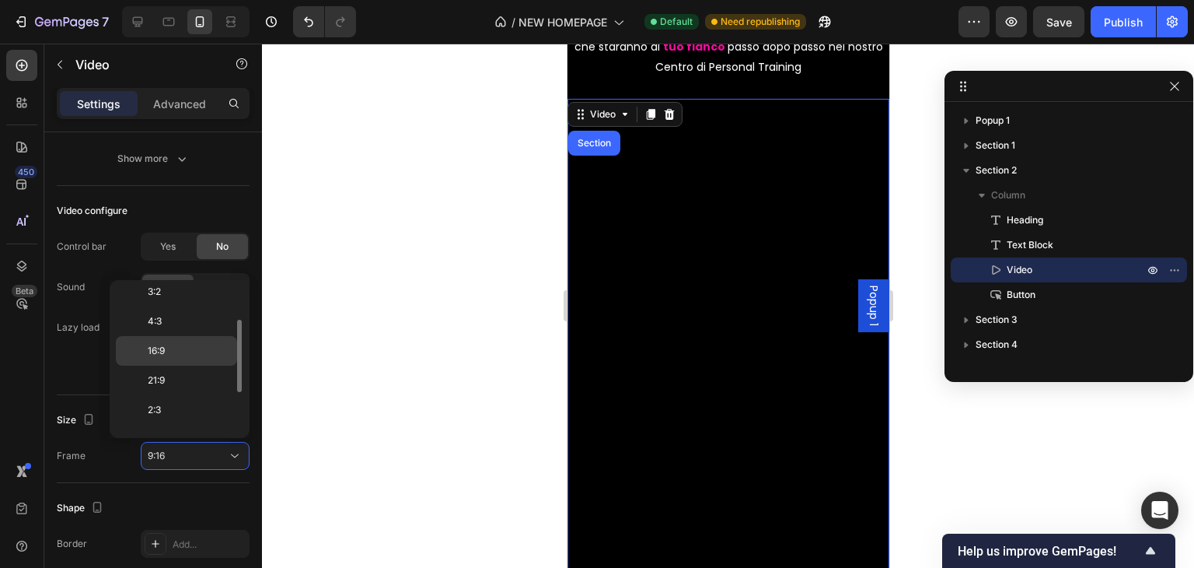
scroll to position [0, 0]
click at [179, 413] on p "16:9" at bounding box center [189, 419] width 82 height 14
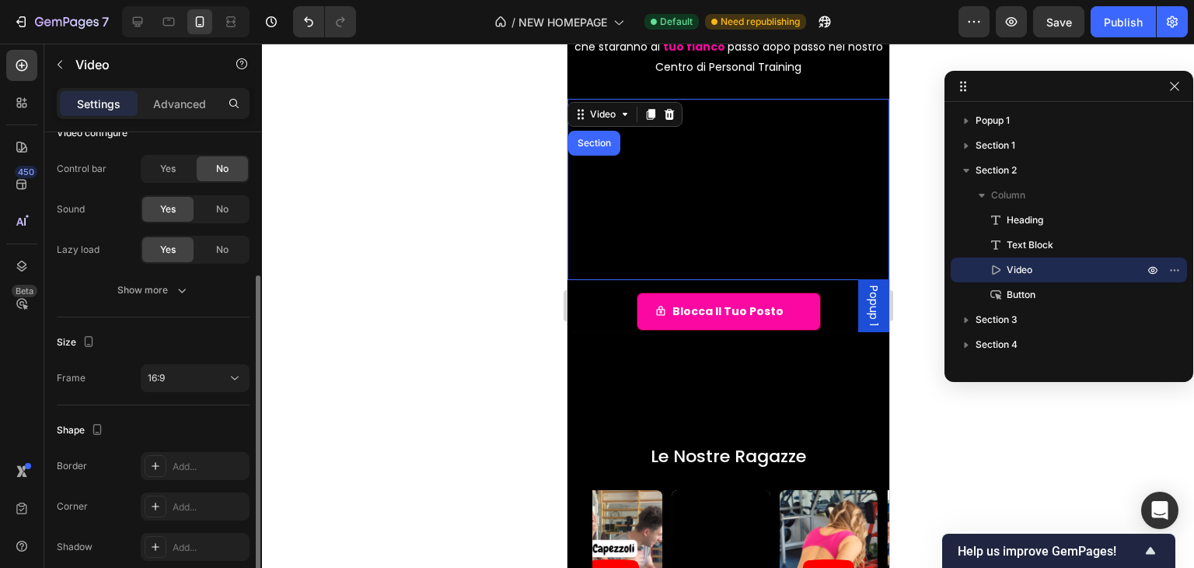
scroll to position [300, 0]
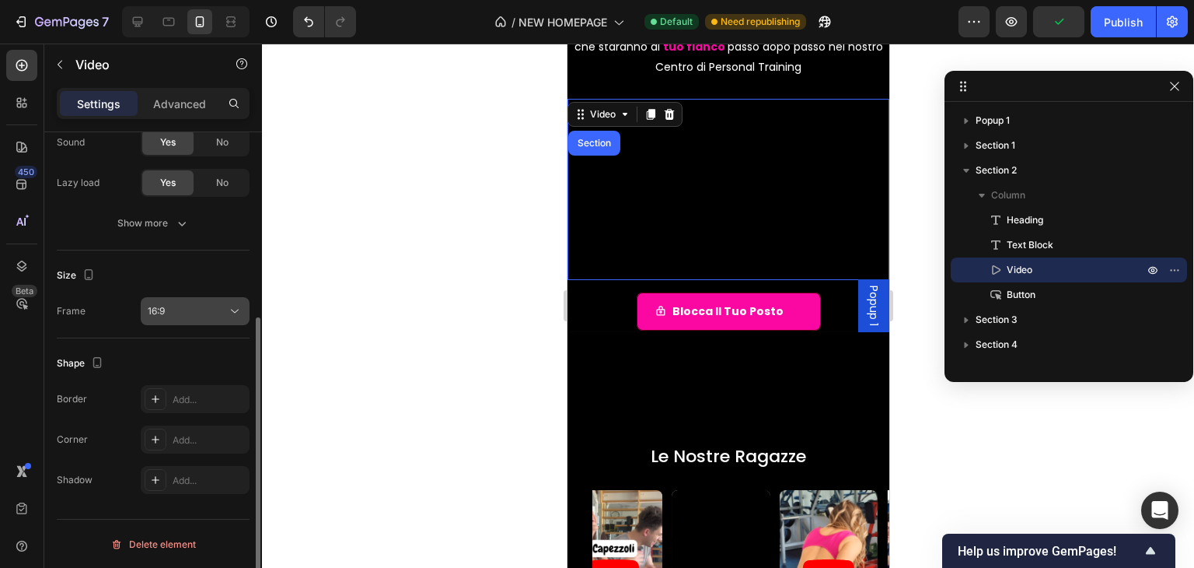
click at [178, 315] on div "16:9" at bounding box center [187, 311] width 79 height 14
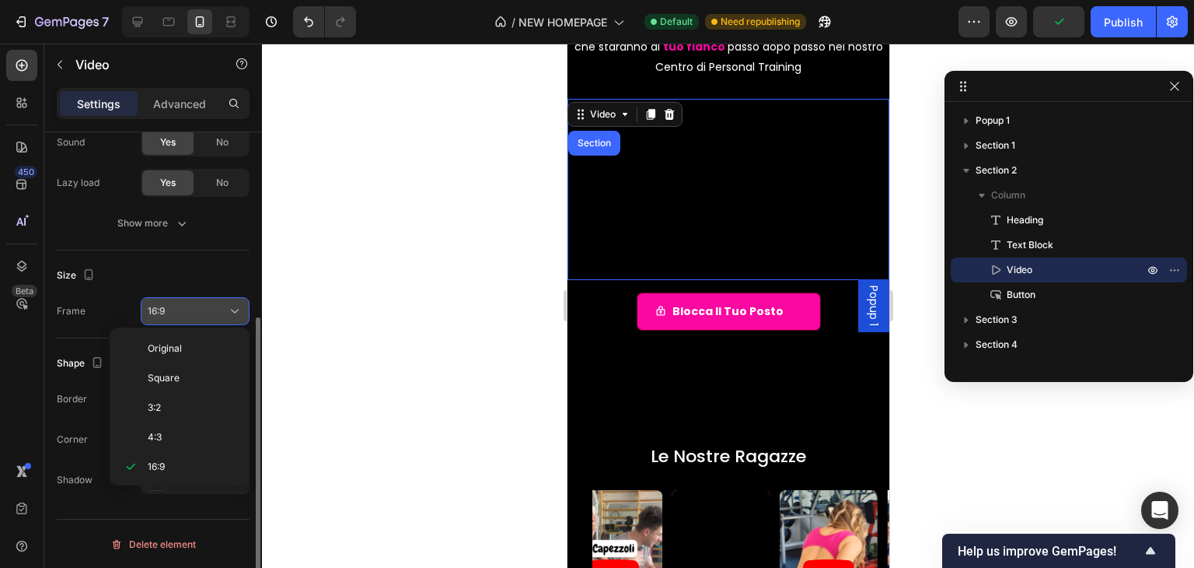
click at [178, 315] on div "16:9" at bounding box center [187, 311] width 79 height 14
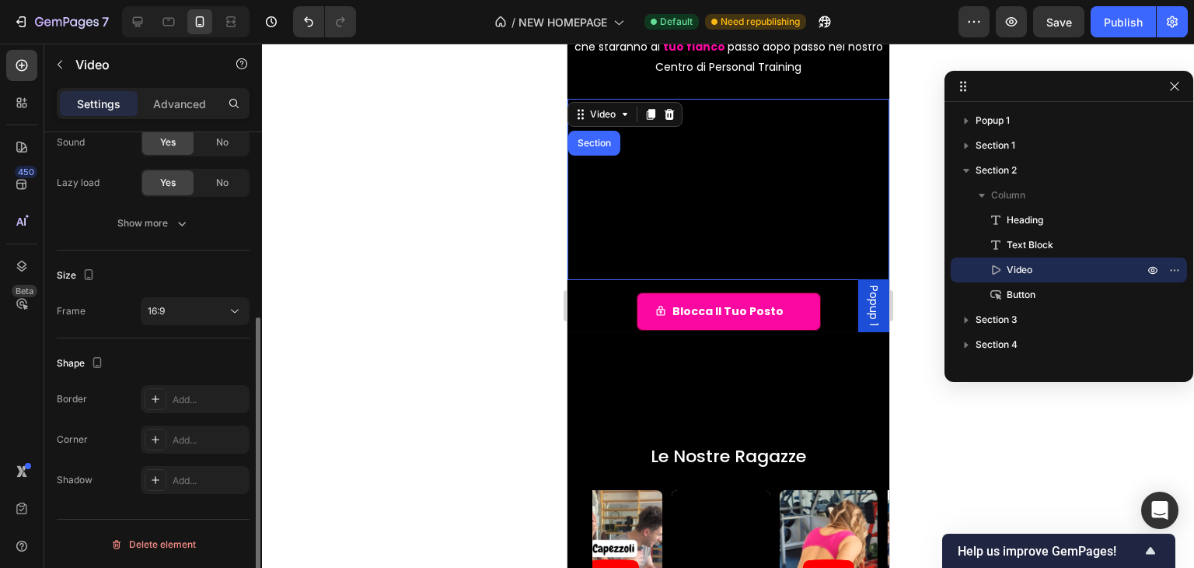
scroll to position [0, 0]
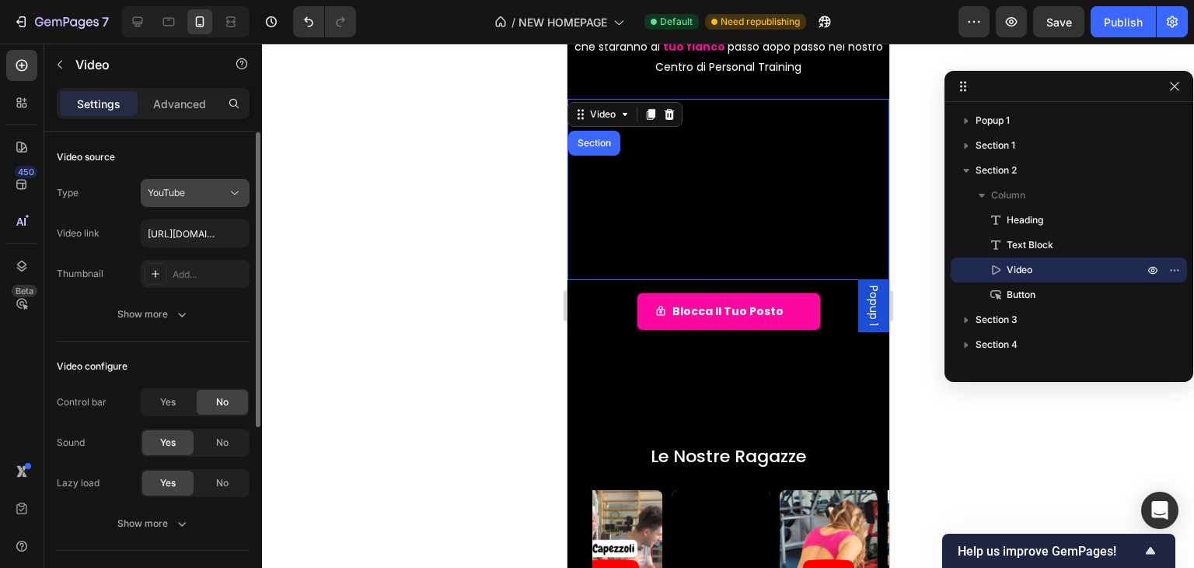
click at [205, 187] on div "YouTube" at bounding box center [187, 193] width 79 height 14
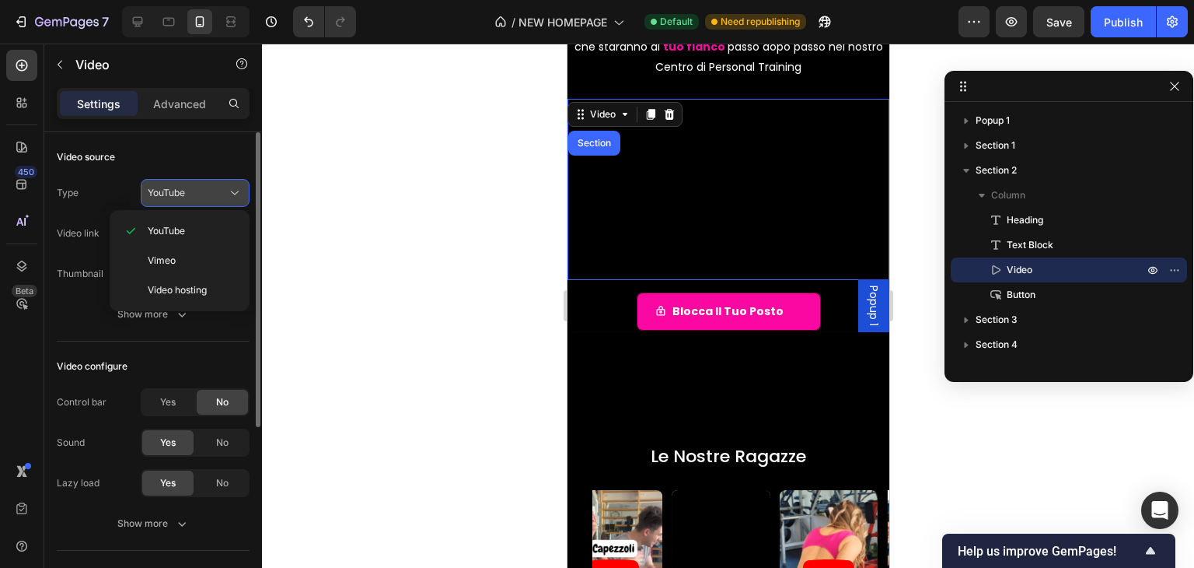
click at [205, 187] on div "YouTube" at bounding box center [187, 193] width 79 height 14
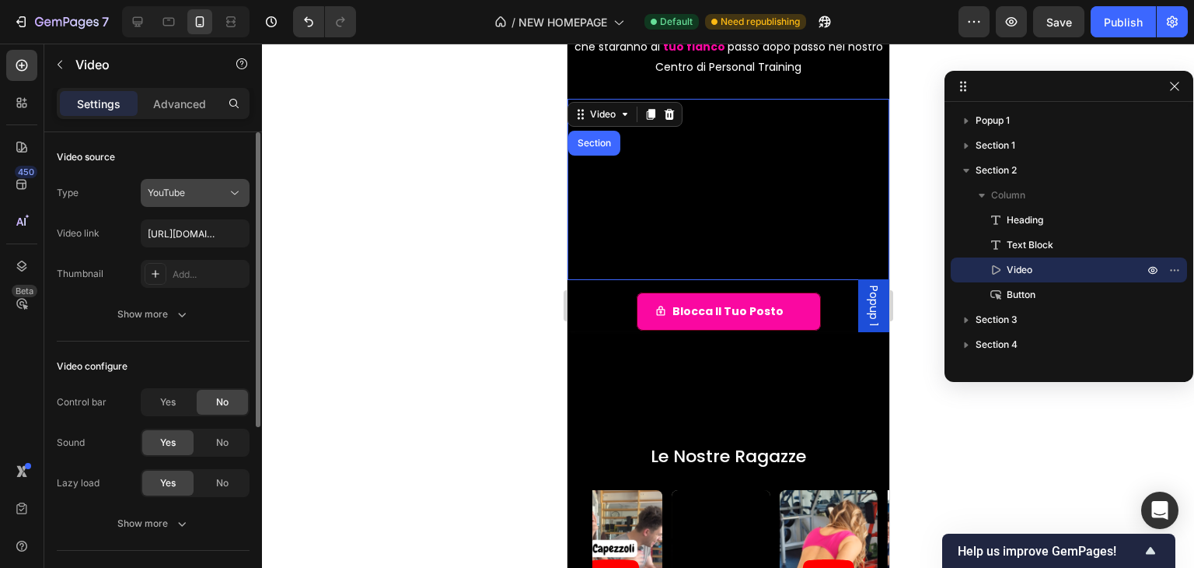
click at [205, 187] on div "YouTube" at bounding box center [187, 193] width 79 height 14
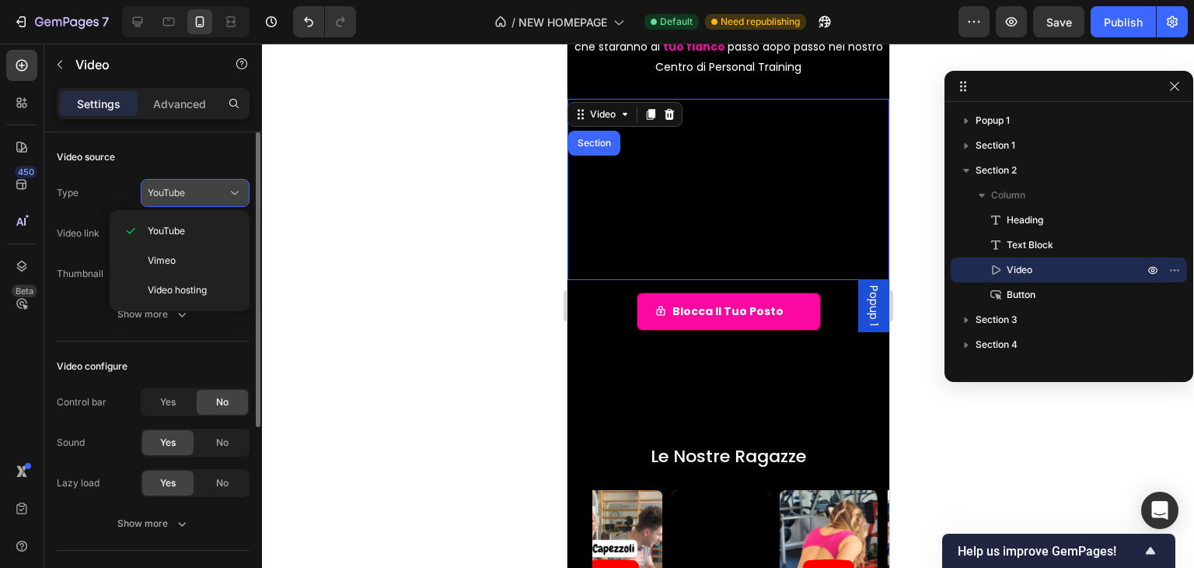
click at [205, 190] on div "YouTube" at bounding box center [187, 193] width 79 height 14
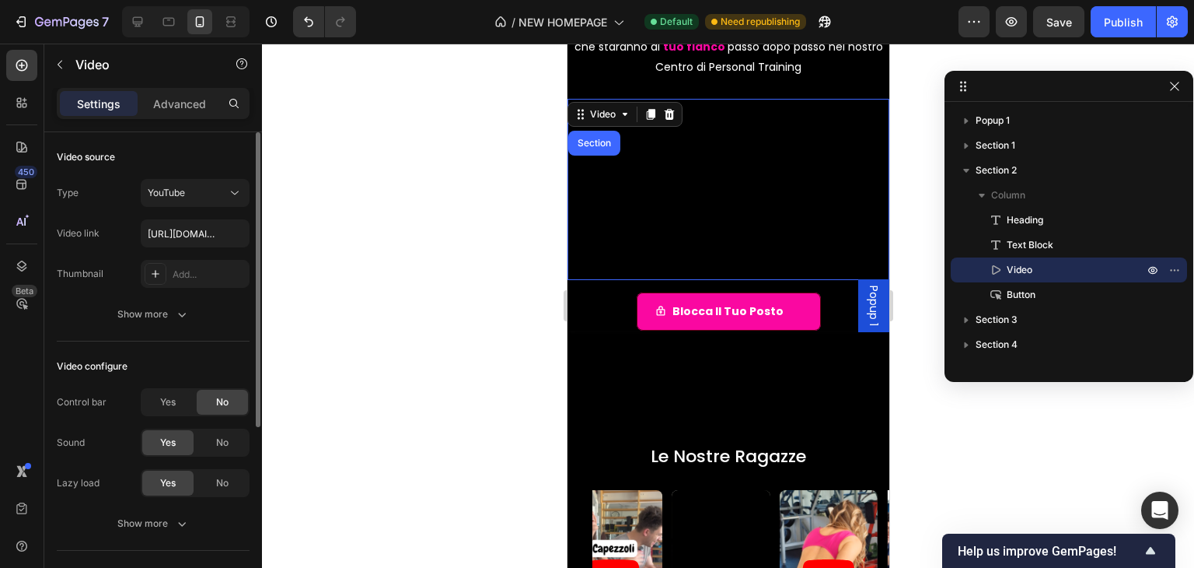
click at [181, 333] on div "Video source Type YouTube Video link https://youtu.be/z-pjQjwtTWM Thumbnail Add…" at bounding box center [153, 236] width 193 height 209
click at [184, 325] on button "Show more" at bounding box center [153, 314] width 193 height 28
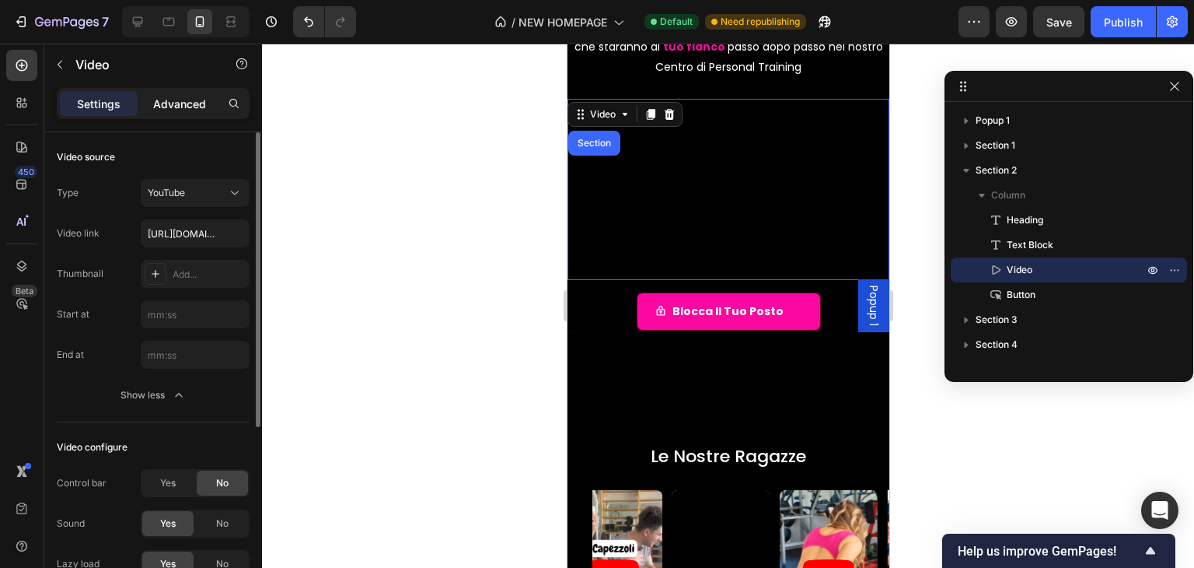
click at [199, 111] on div "Advanced" at bounding box center [180, 103] width 78 height 25
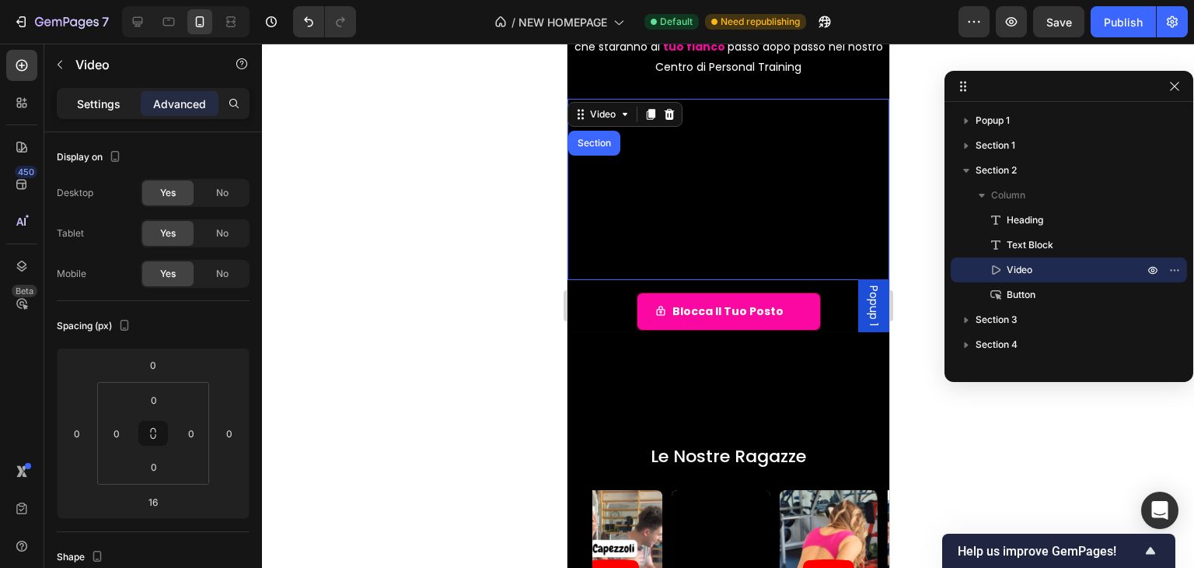
click at [118, 103] on p "Settings" at bounding box center [99, 104] width 44 height 16
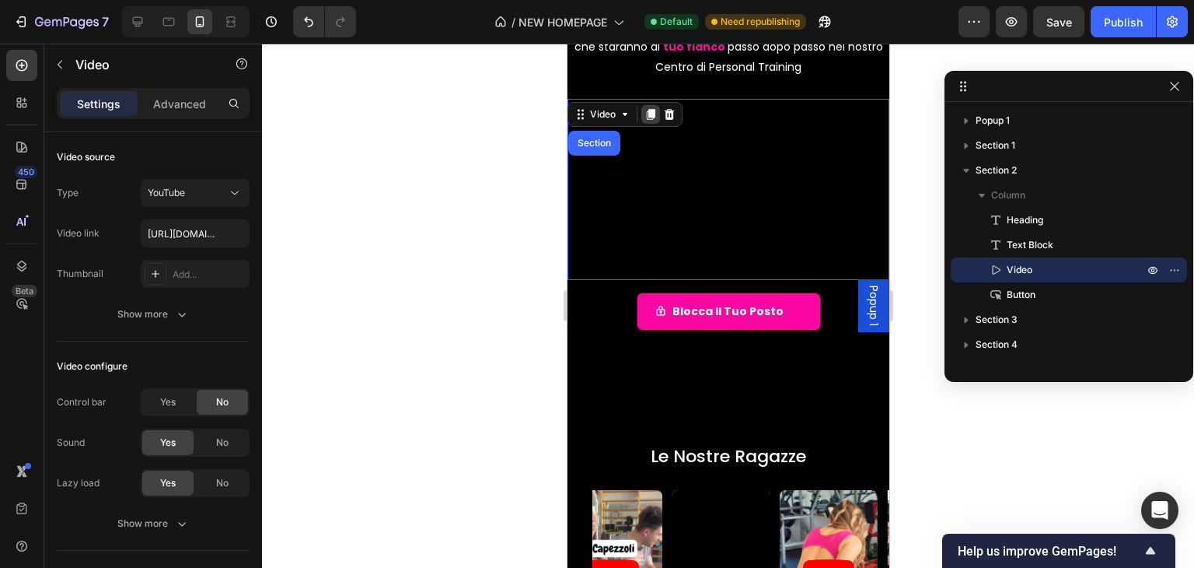
click at [654, 112] on icon at bounding box center [650, 114] width 9 height 11
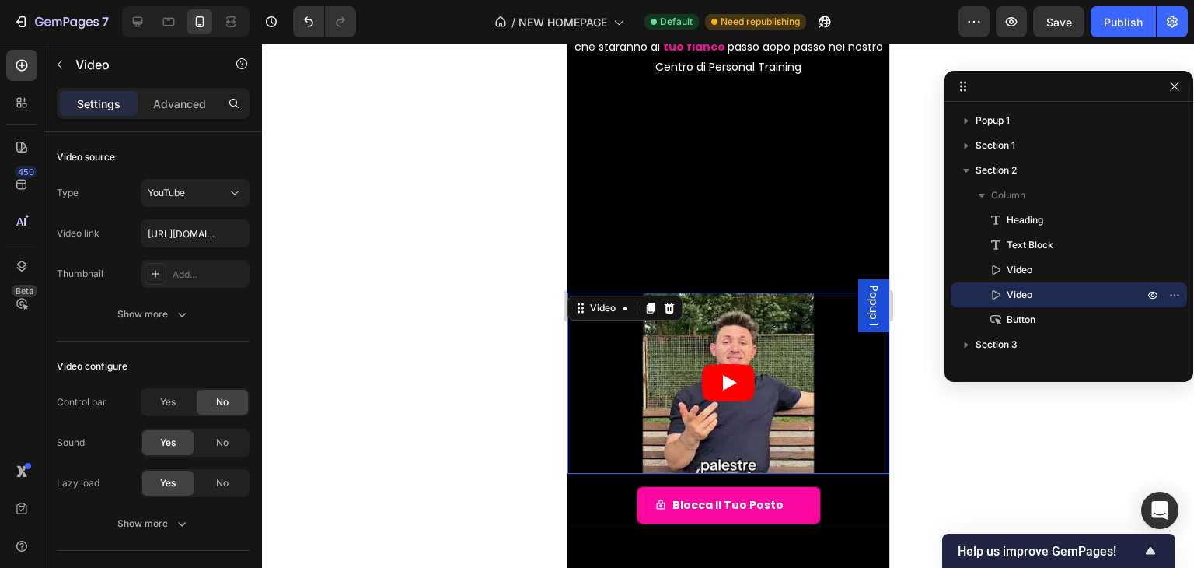
click at [596, 354] on article at bounding box center [728, 382] width 322 height 181
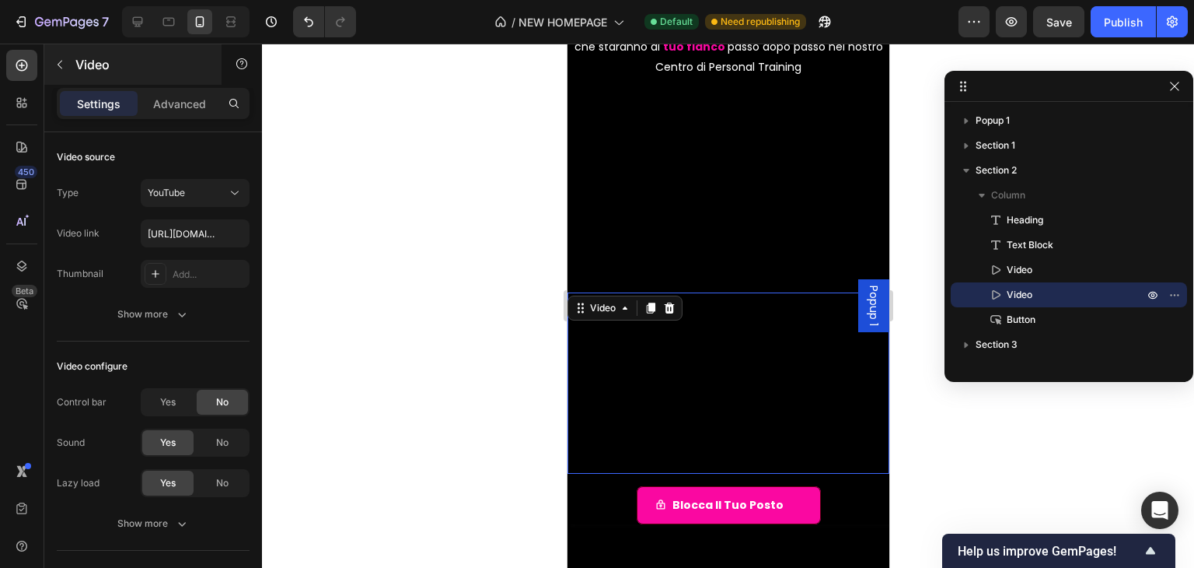
click at [66, 59] on button "button" at bounding box center [59, 64] width 25 height 25
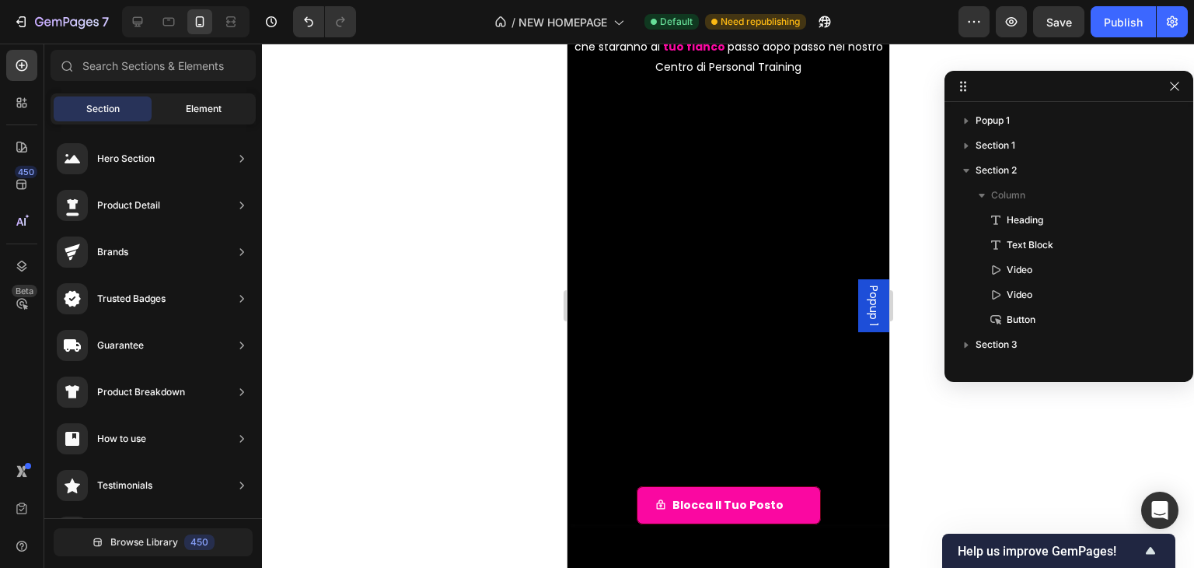
click at [199, 116] on div "Element" at bounding box center [204, 108] width 98 height 25
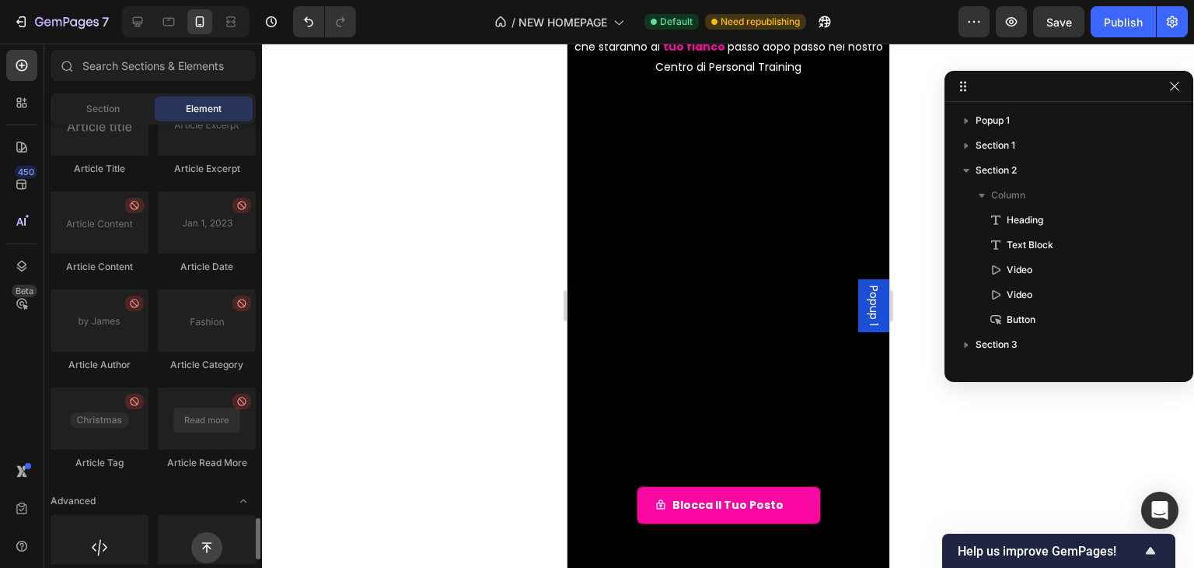
scroll to position [4170, 0]
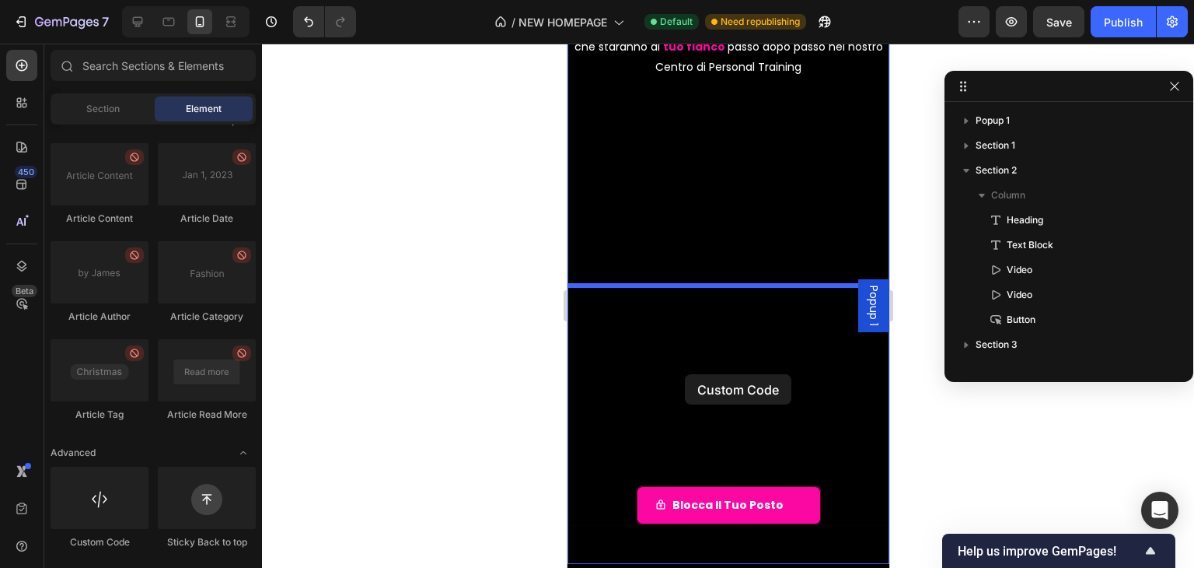
drag, startPoint x: 1107, startPoint y: 459, endPoint x: 684, endPoint y: 374, distance: 431.4
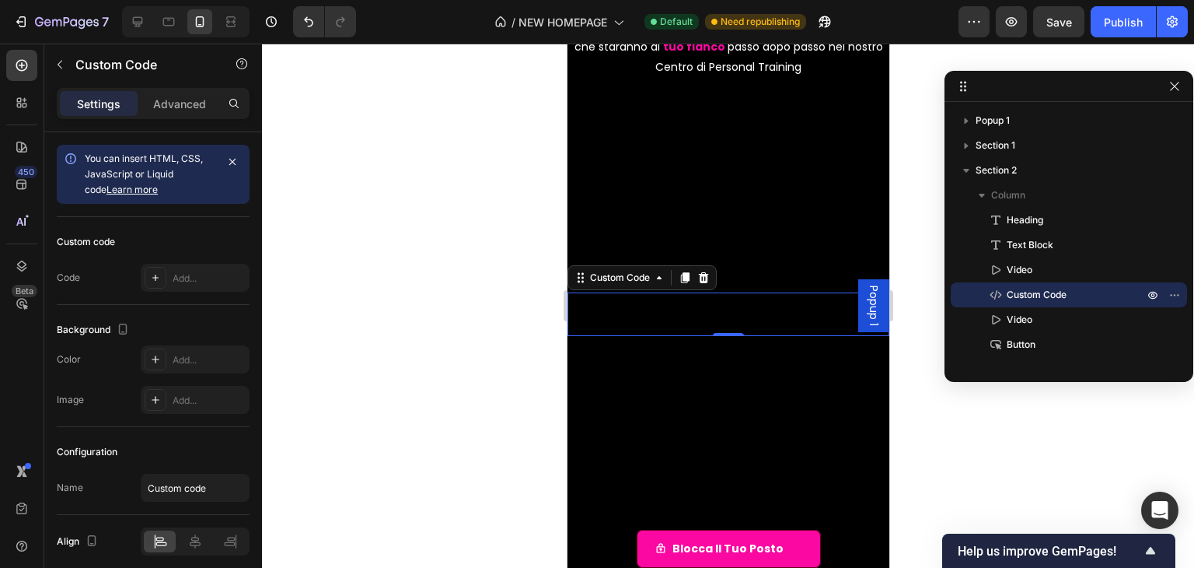
click at [716, 308] on span "Custom code" at bounding box center [728, 314] width 322 height 19
click at [201, 284] on div "Add..." at bounding box center [209, 278] width 73 height 14
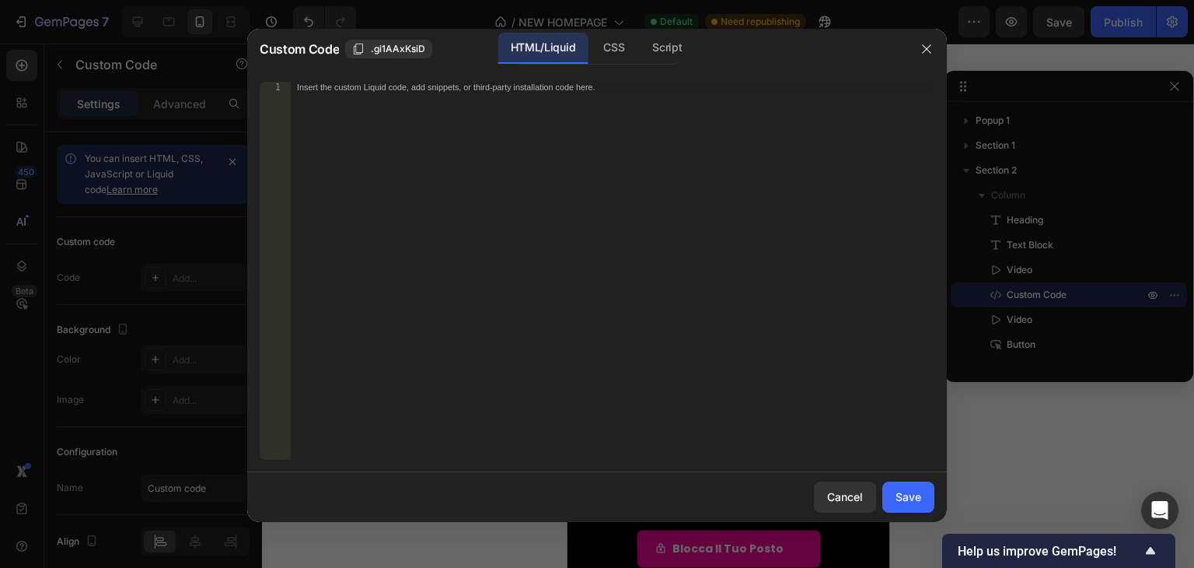
click at [535, 114] on div "Insert the custom Liquid code, add snippets, or third-party installation code h…" at bounding box center [613, 282] width 644 height 400
paste textarea "<iframe width="560" height="315" src="https://www.youtube.com/embed/z-pjQjwtTWM…"
type textarea "<iframe width="560" height="315" src="https://www.youtube.com/embed/z-pjQjwtTWM…"
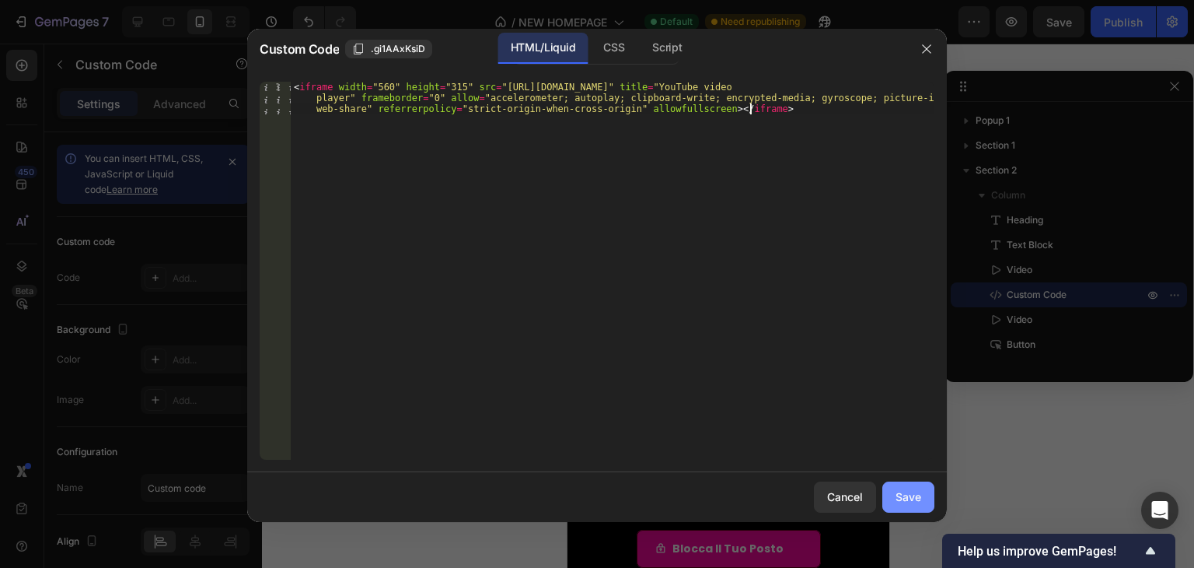
click at [909, 493] on div "Save" at bounding box center [909, 496] width 26 height 16
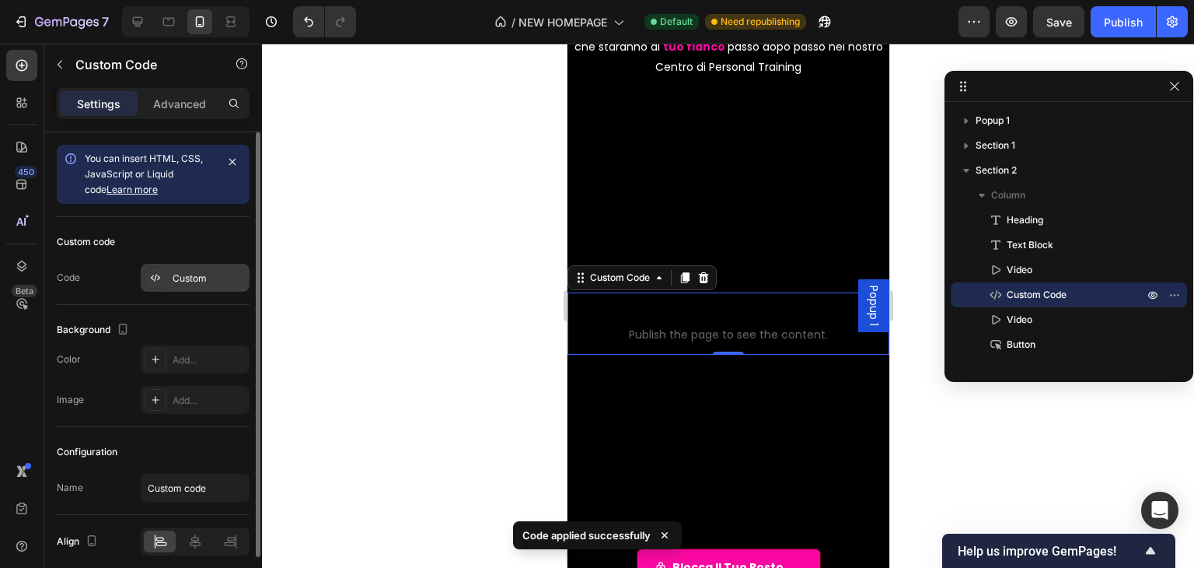
click at [218, 282] on div "Custom" at bounding box center [209, 278] width 73 height 14
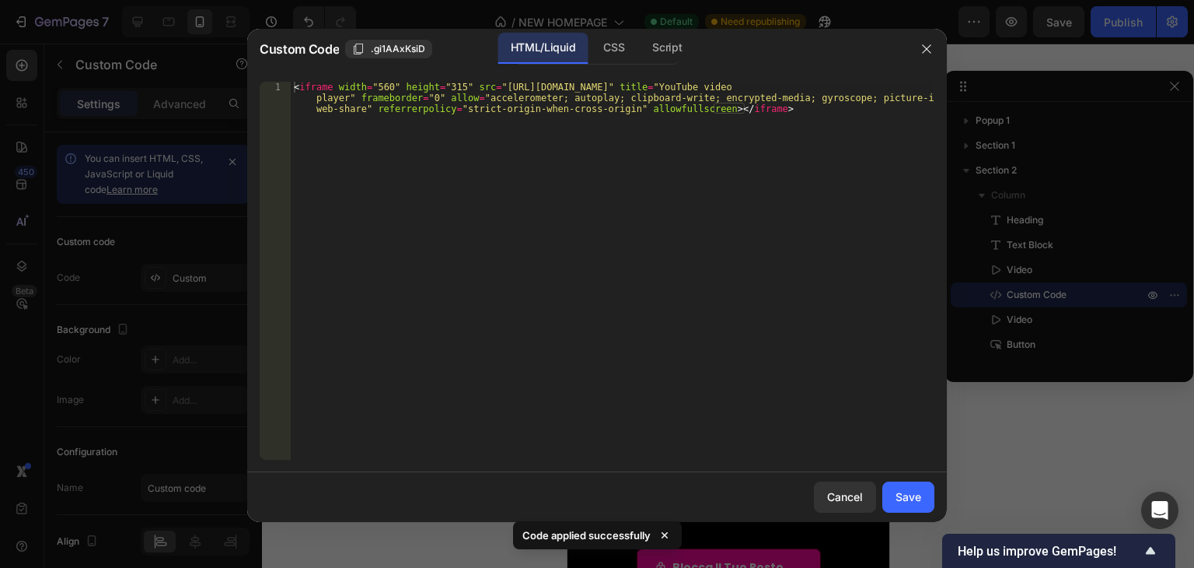
click at [207, 296] on div at bounding box center [597, 284] width 1194 height 568
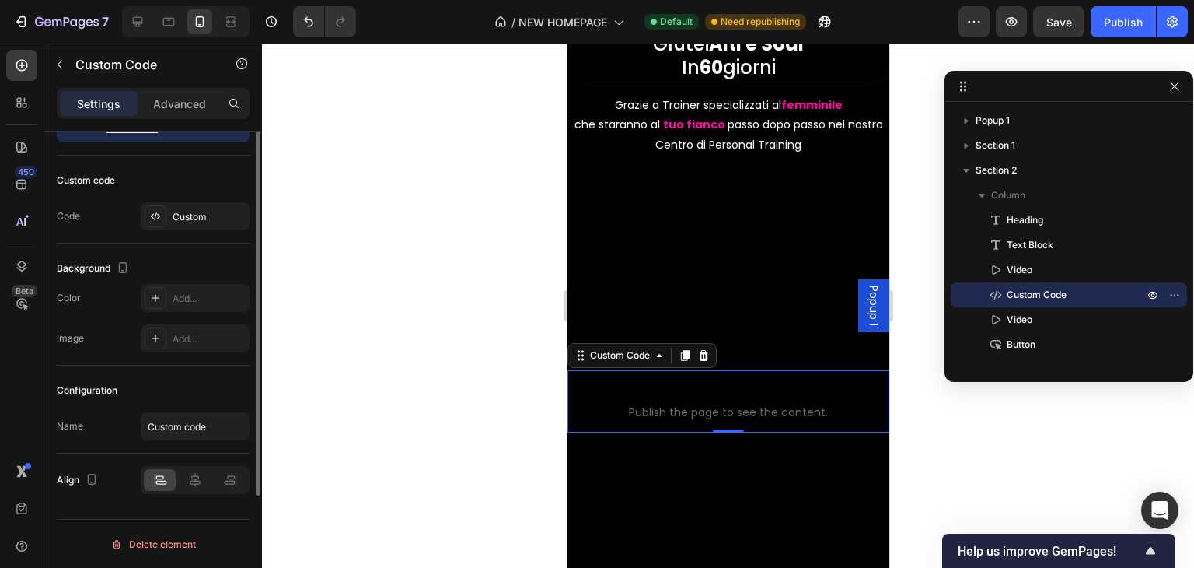
scroll to position [0, 0]
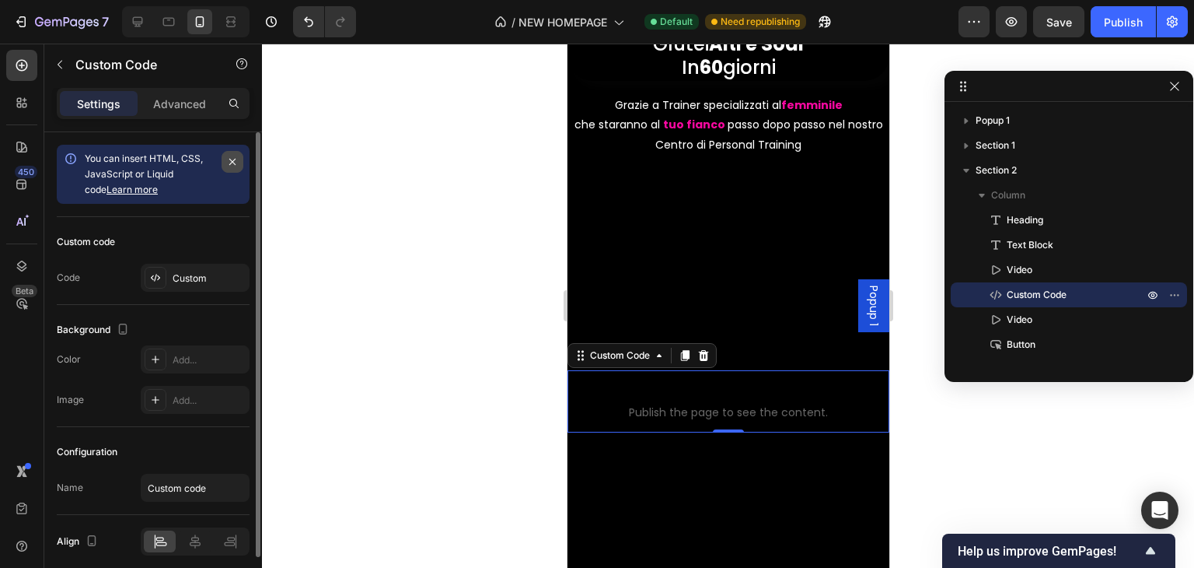
click at [236, 158] on icon "button" at bounding box center [232, 162] width 12 height 12
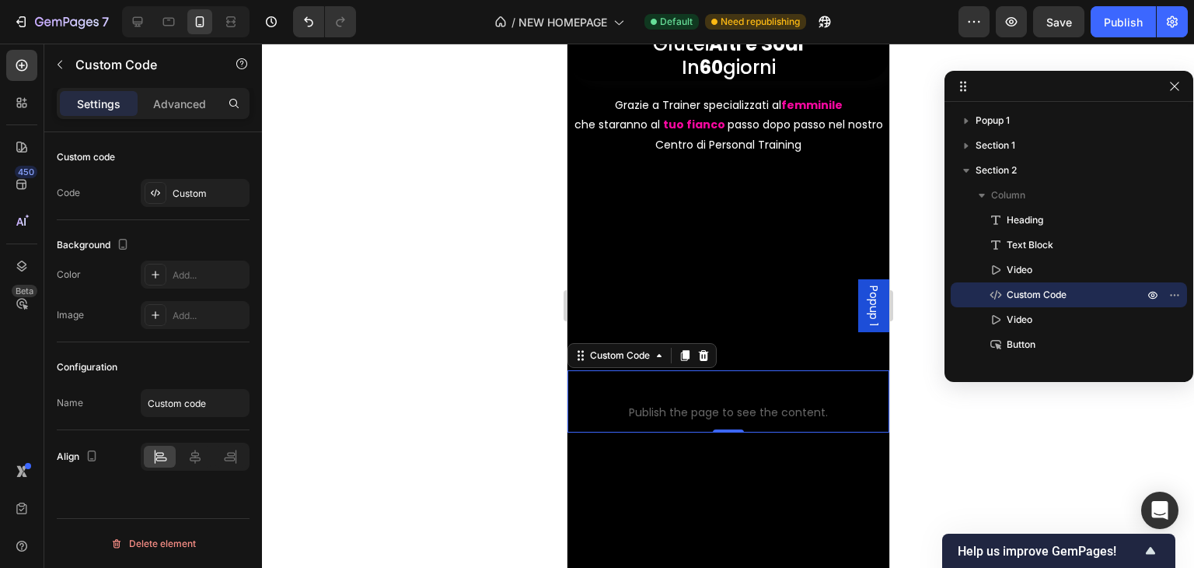
click at [683, 404] on span "Publish the page to see the content." at bounding box center [728, 412] width 322 height 16
click at [1107, 35] on button "Publish" at bounding box center [1123, 21] width 65 height 31
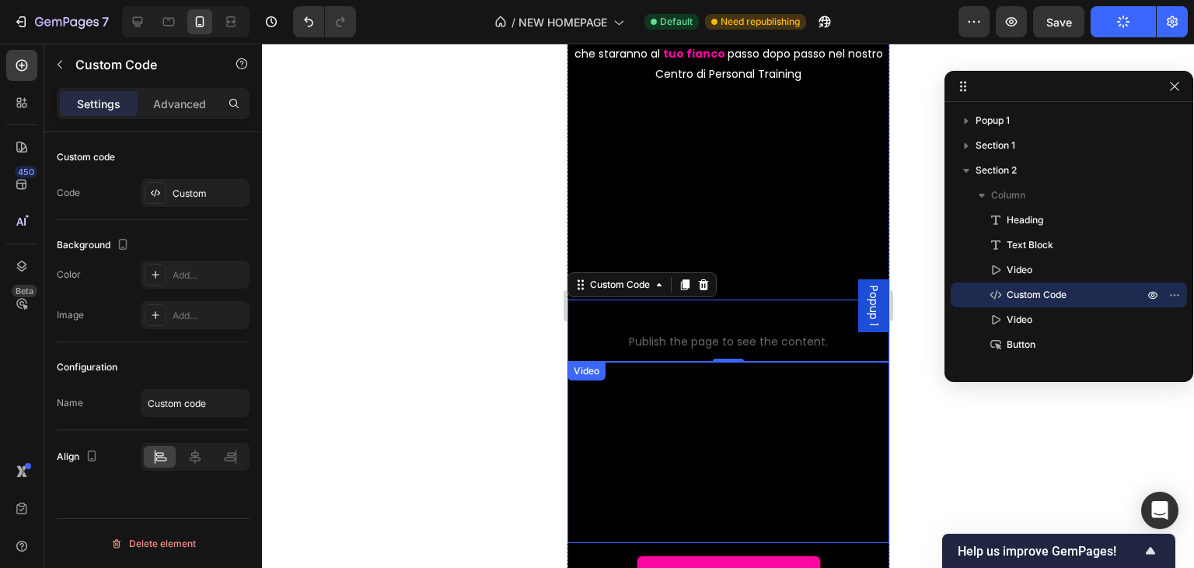
scroll to position [225, 0]
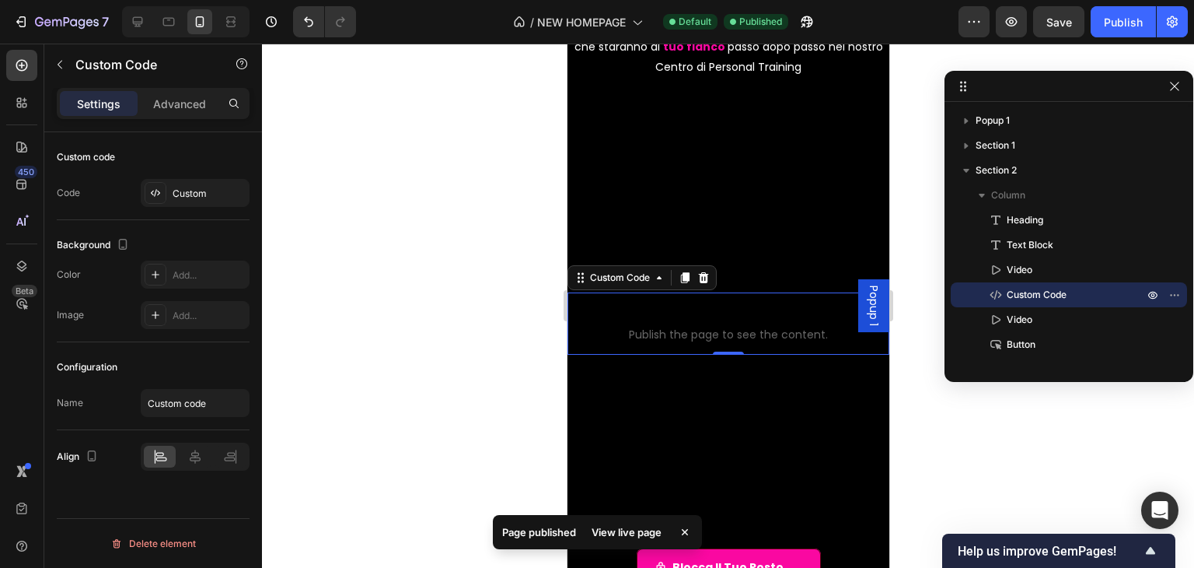
click at [774, 308] on span "Custom code" at bounding box center [728, 314] width 322 height 19
click at [749, 327] on span "Publish the page to see the content." at bounding box center [728, 335] width 322 height 16
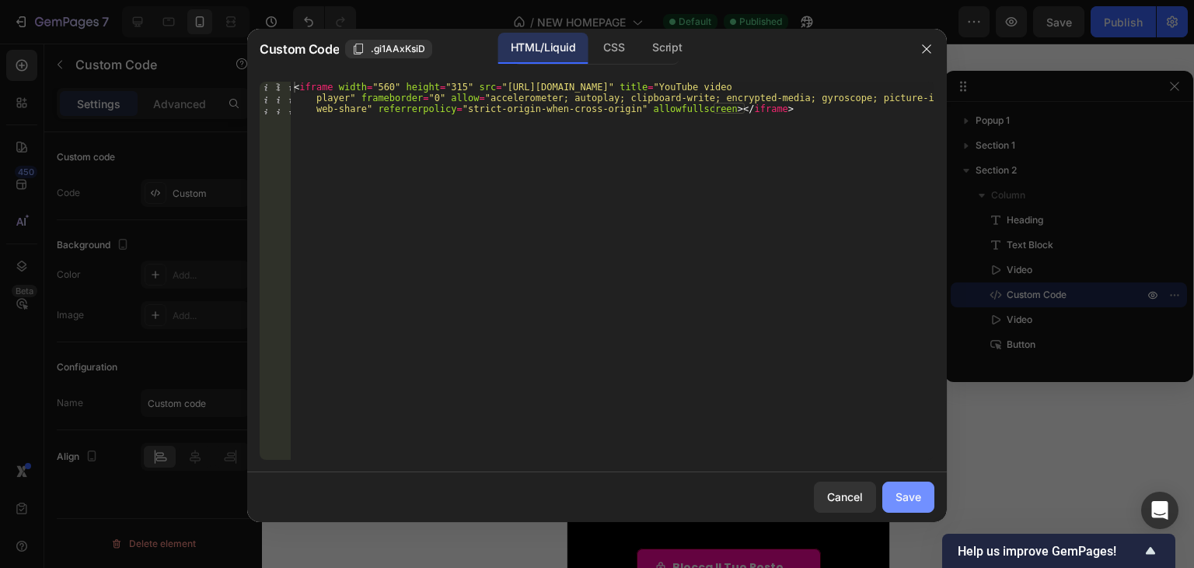
click at [904, 498] on div "Save" at bounding box center [909, 496] width 26 height 16
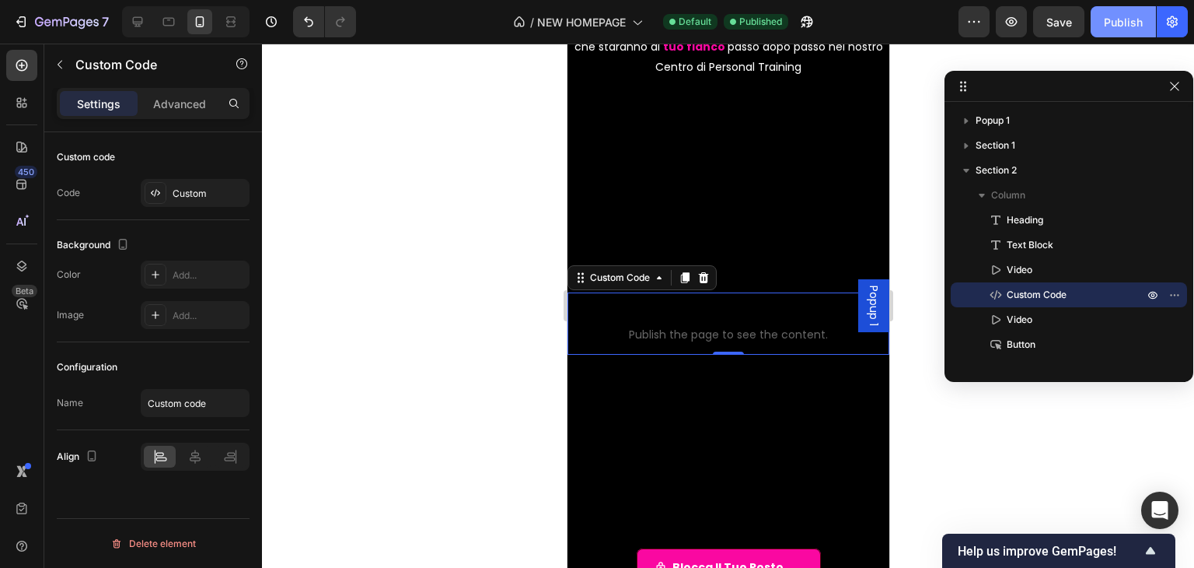
click at [1096, 23] on button "Publish" at bounding box center [1123, 21] width 65 height 31
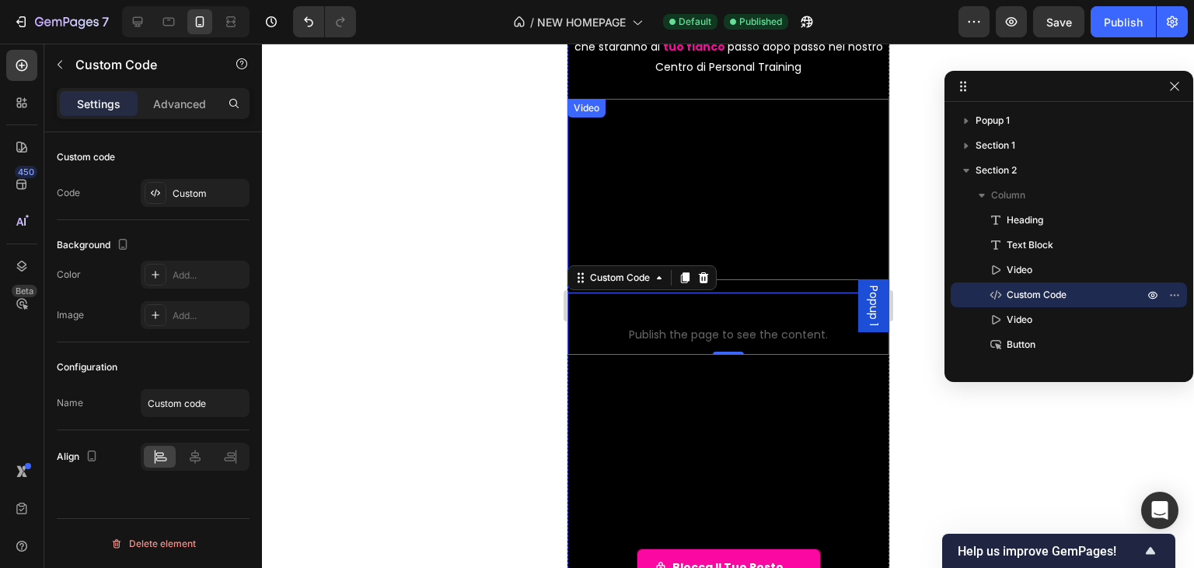
click at [590, 107] on div "Video" at bounding box center [586, 108] width 32 height 14
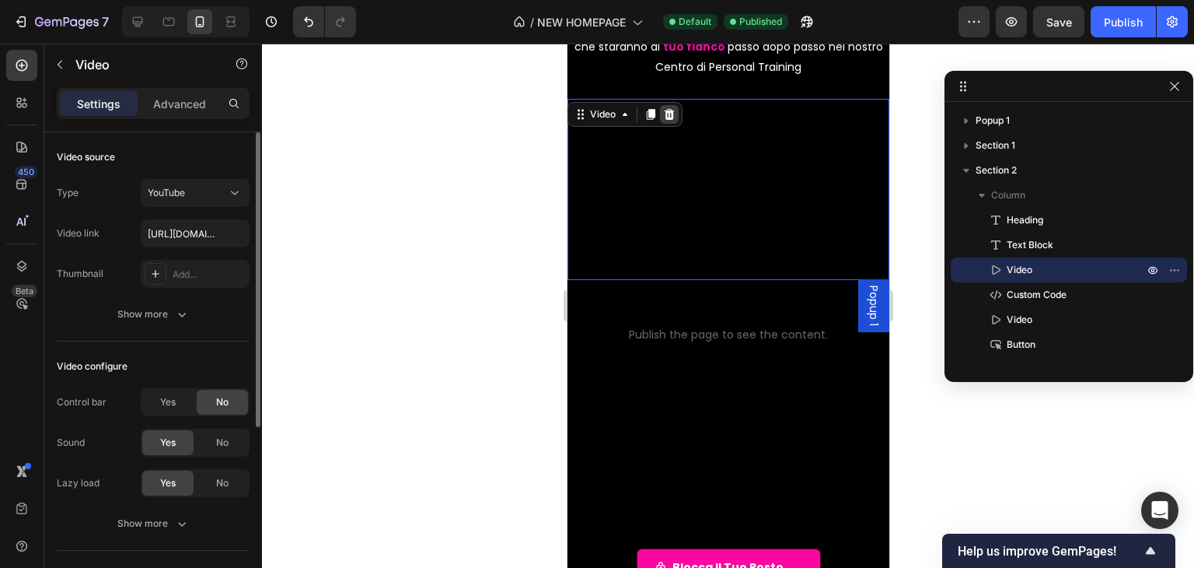
click at [663, 113] on icon at bounding box center [669, 114] width 12 height 12
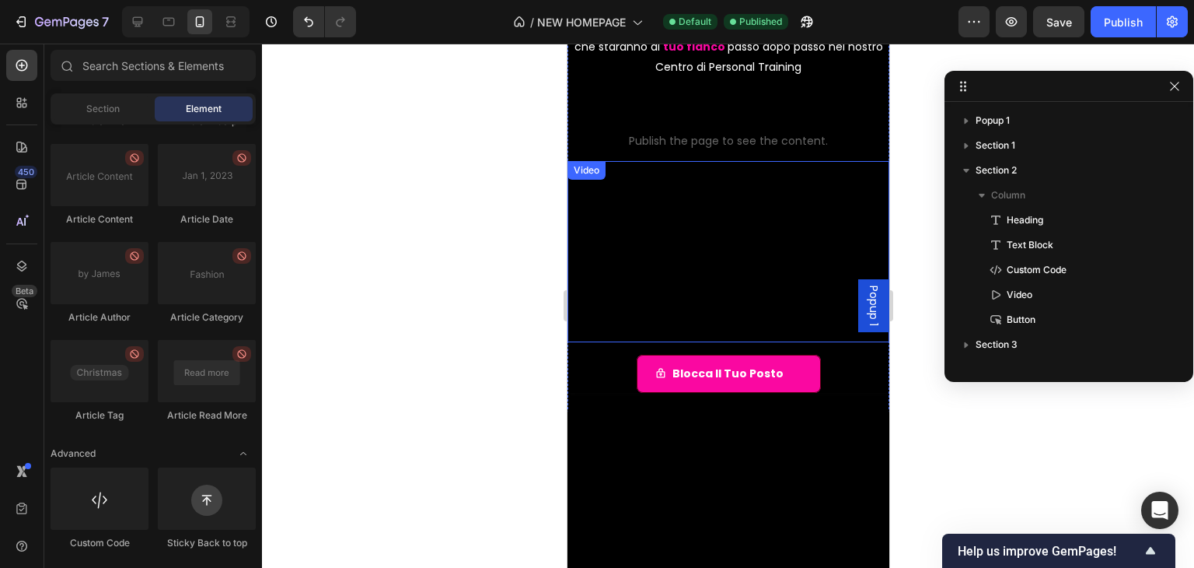
click at [593, 172] on div "Video" at bounding box center [586, 170] width 32 height 14
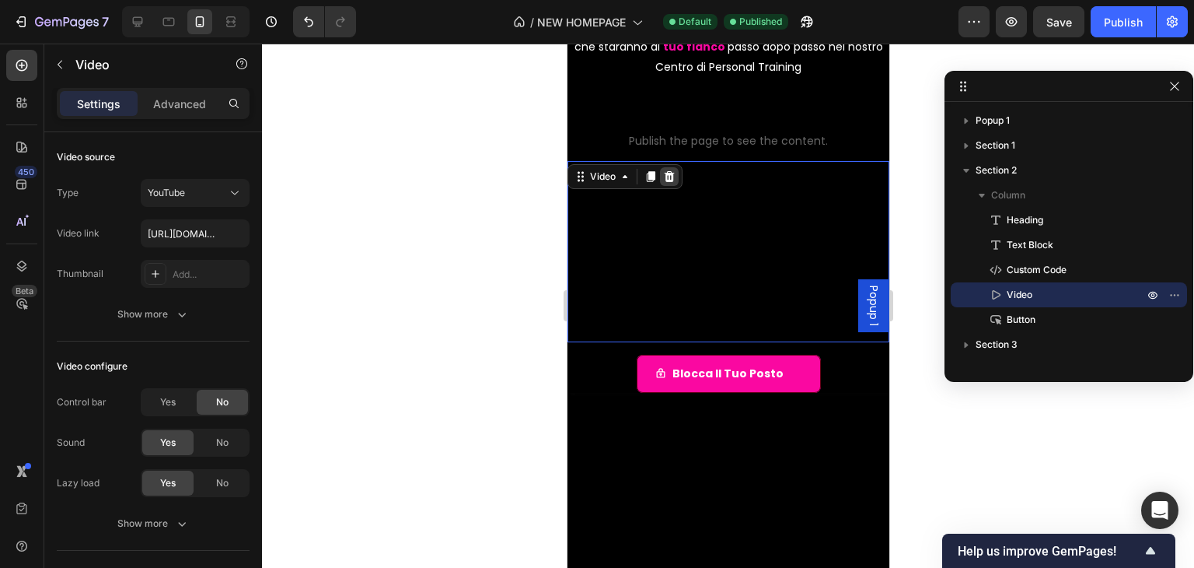
click at [663, 173] on icon at bounding box center [669, 176] width 12 height 12
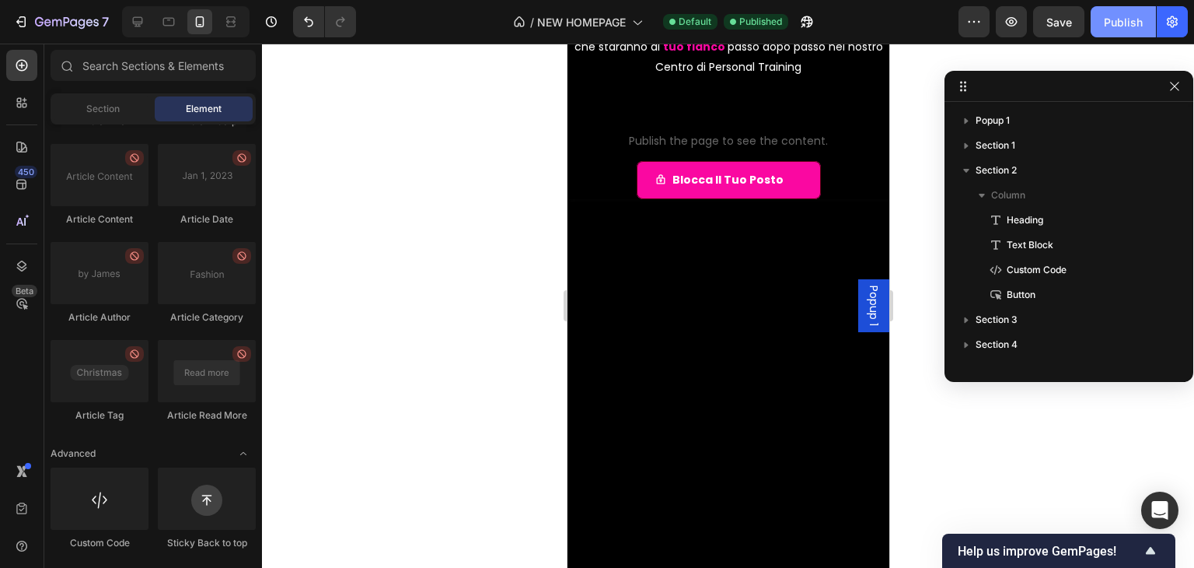
click at [1114, 30] on button "Publish" at bounding box center [1123, 21] width 65 height 31
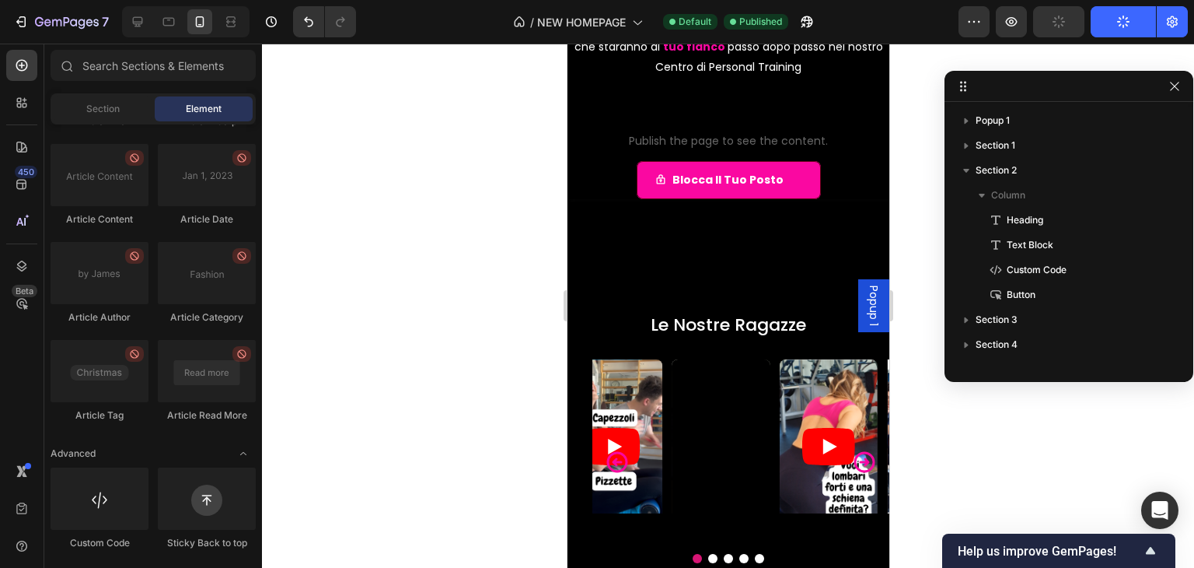
scroll to position [69, 0]
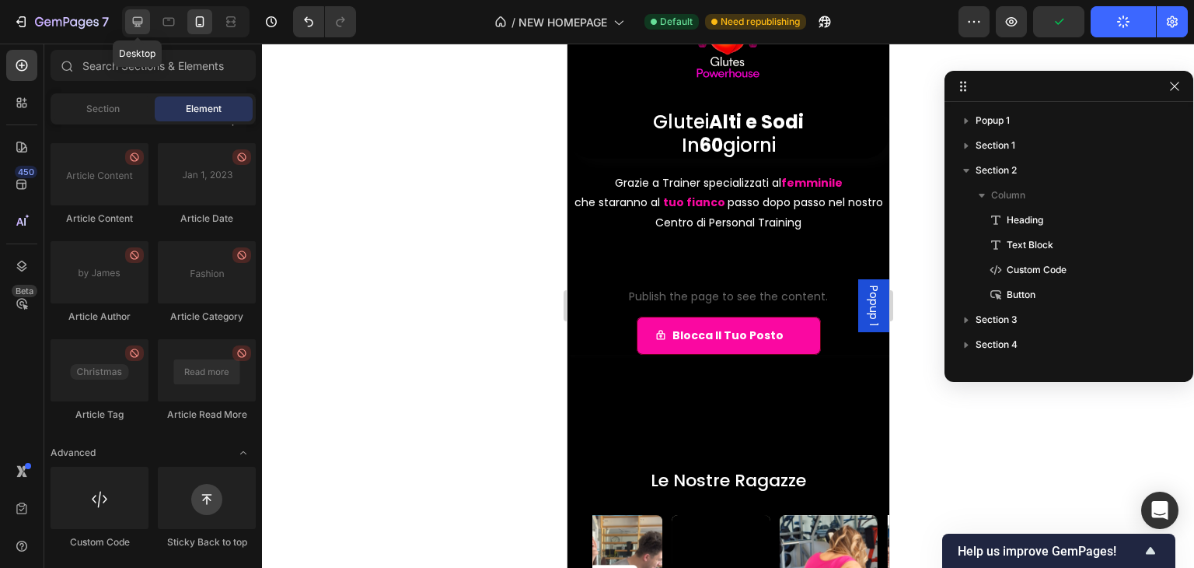
click at [137, 16] on icon at bounding box center [138, 22] width 16 height 16
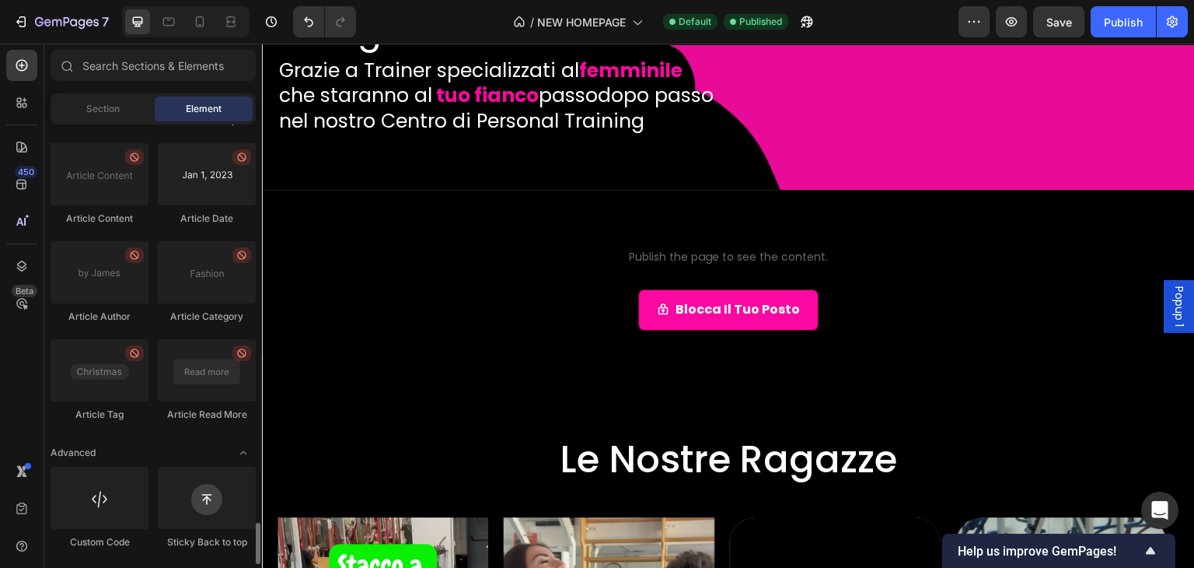
scroll to position [3936, 0]
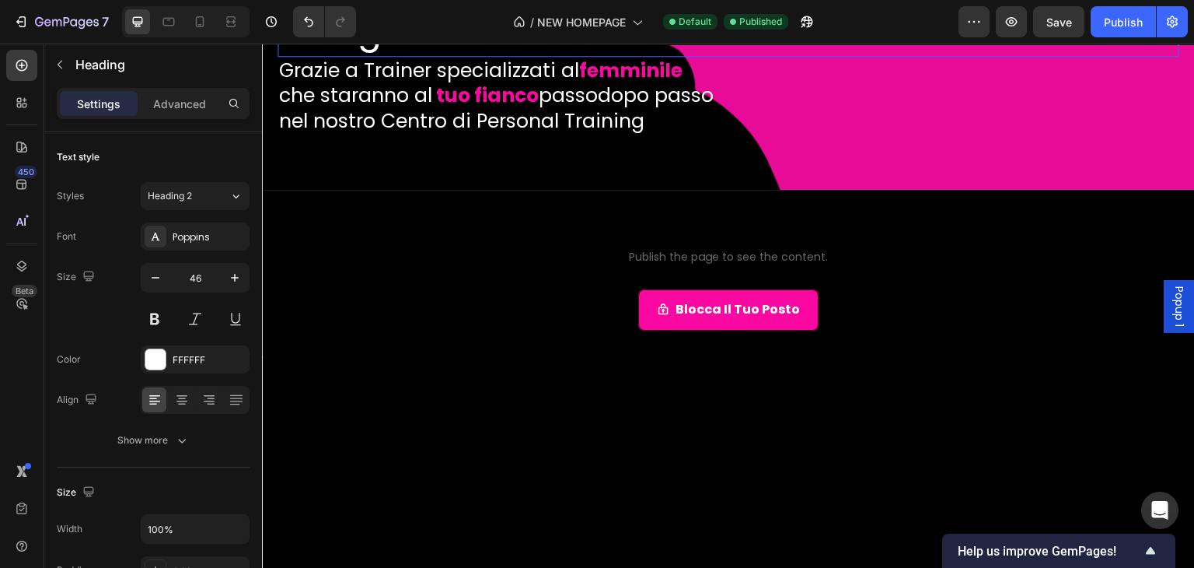
scroll to position [0, 0]
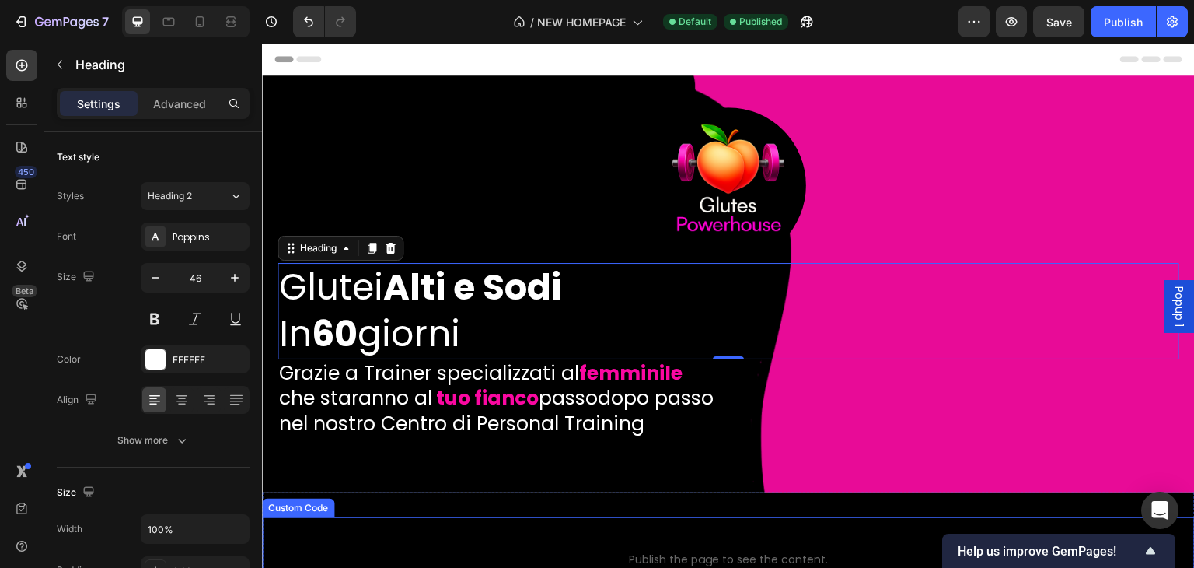
click at [578, 530] on span "Custom code" at bounding box center [728, 539] width 933 height 19
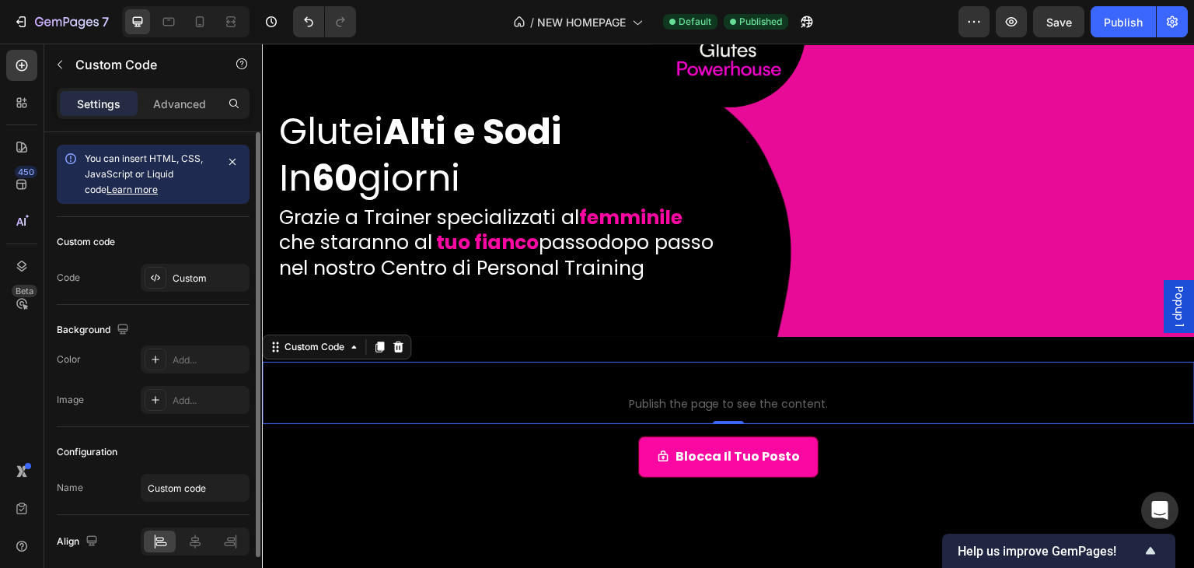
scroll to position [61, 0]
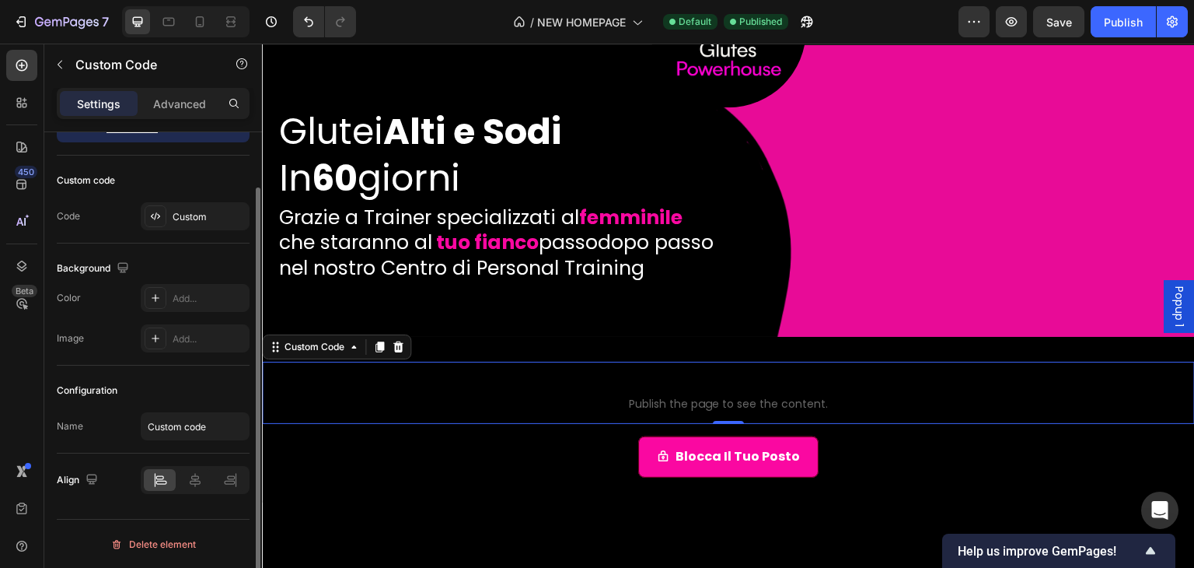
click at [196, 407] on div "Configuration Name Custom code" at bounding box center [153, 409] width 193 height 88
click at [196, 417] on input "Custom code" at bounding box center [195, 426] width 109 height 28
click at [184, 332] on div "Add..." at bounding box center [209, 339] width 73 height 14
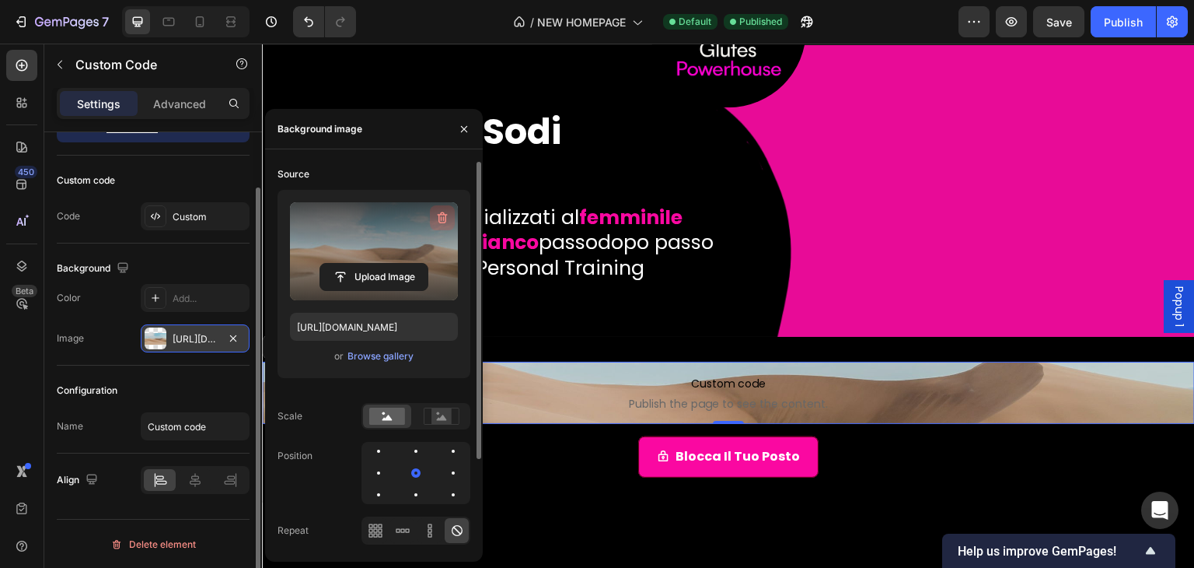
click at [442, 215] on icon "button" at bounding box center [443, 218] width 16 height 16
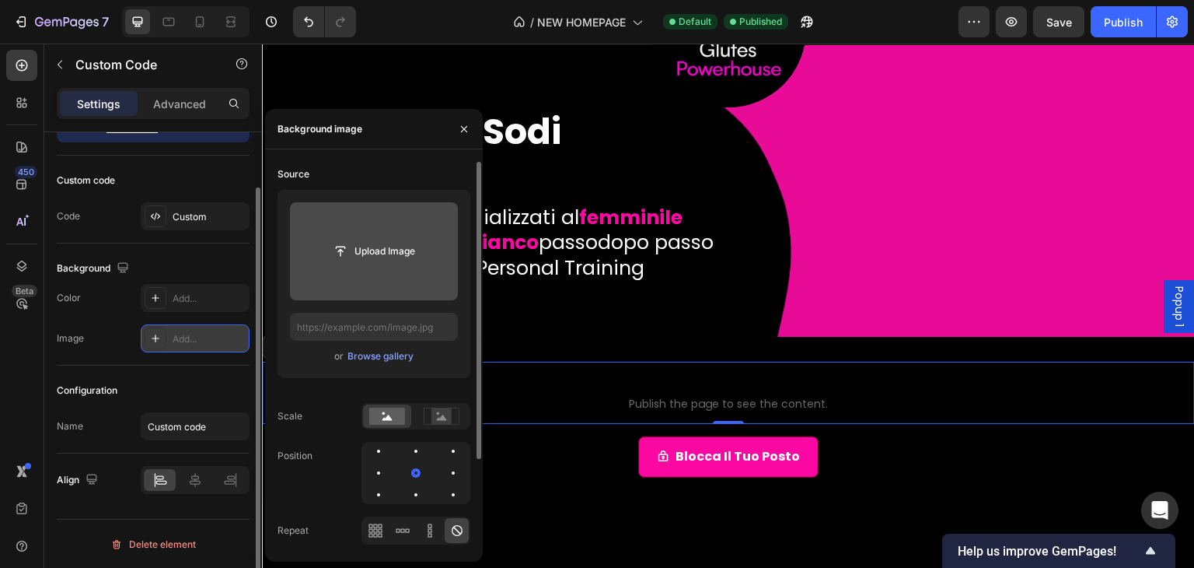
click at [213, 250] on div "Background The changes might be hidden by the video. Color Add... Image Add..." at bounding box center [153, 304] width 193 height 122
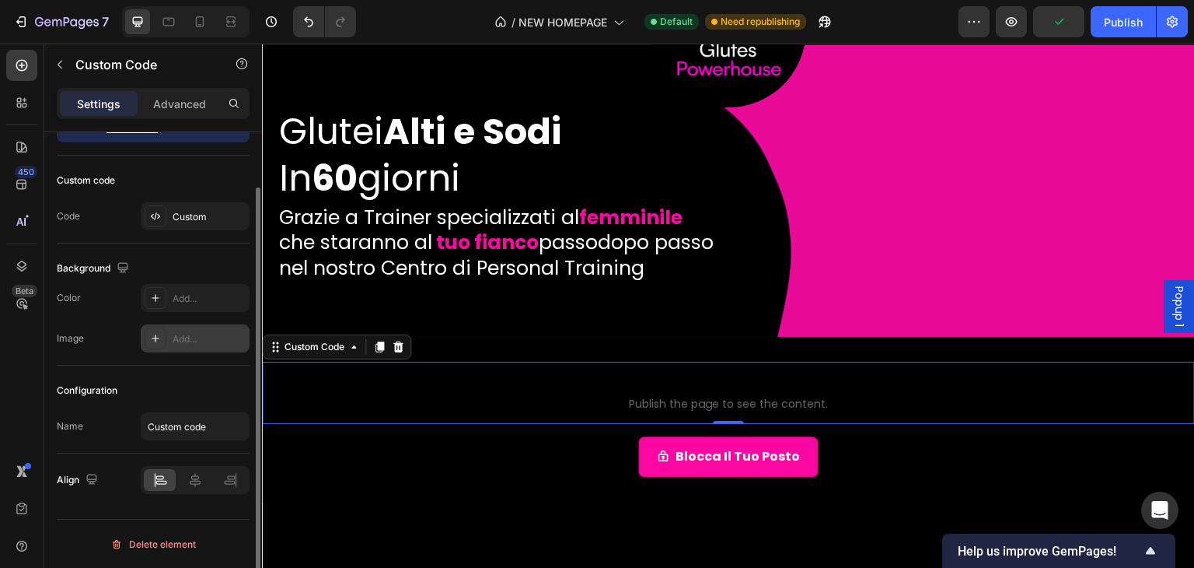
scroll to position [0, 0]
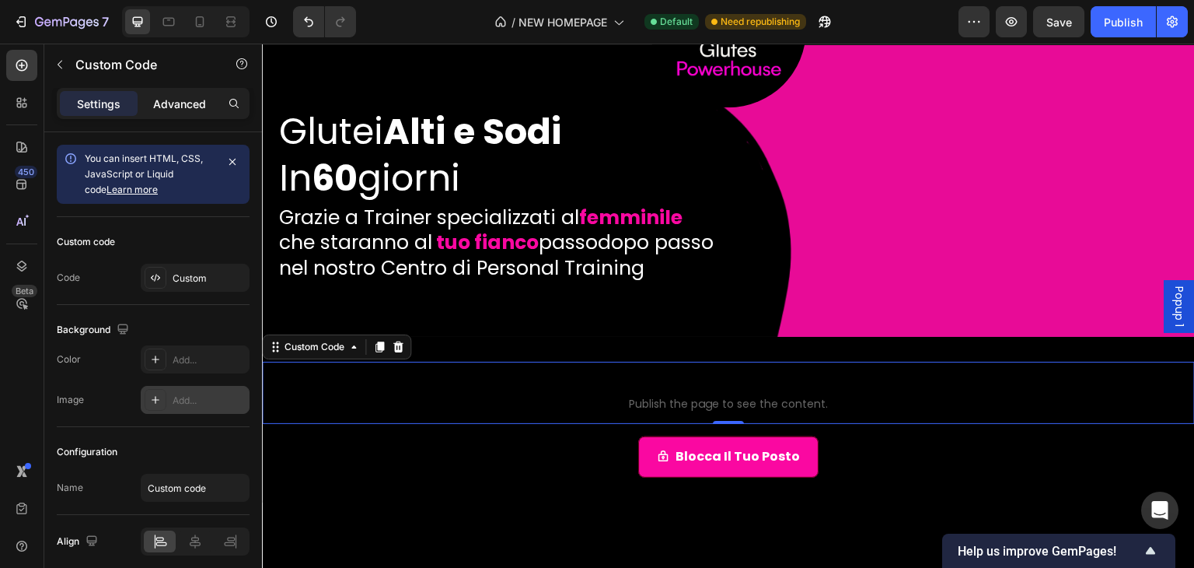
click at [199, 99] on p "Advanced" at bounding box center [179, 104] width 53 height 16
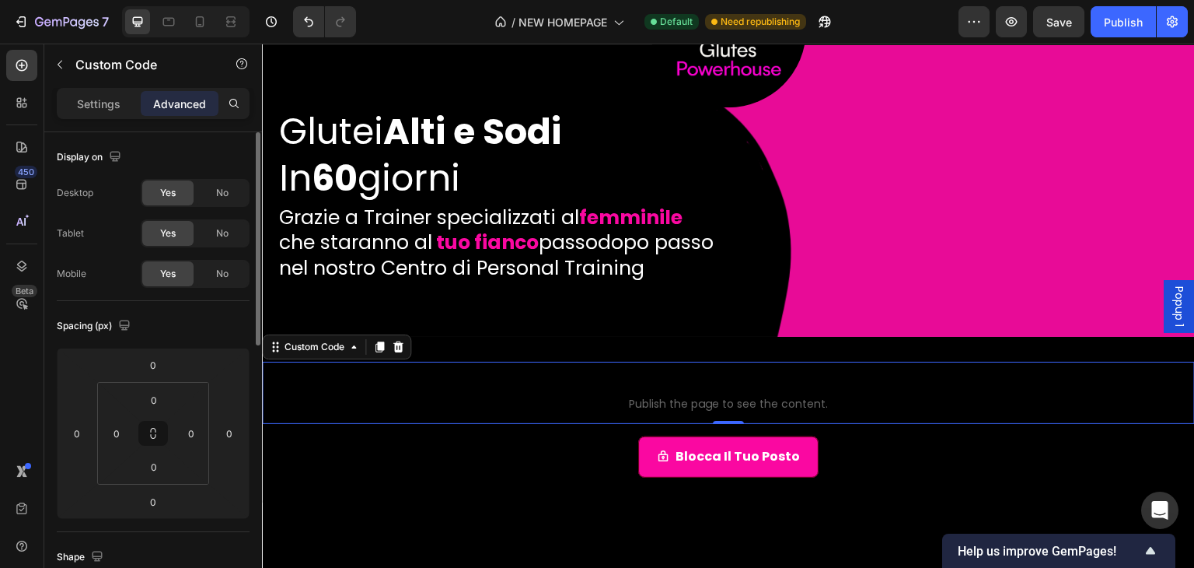
click at [106, 97] on p "Settings" at bounding box center [99, 104] width 44 height 16
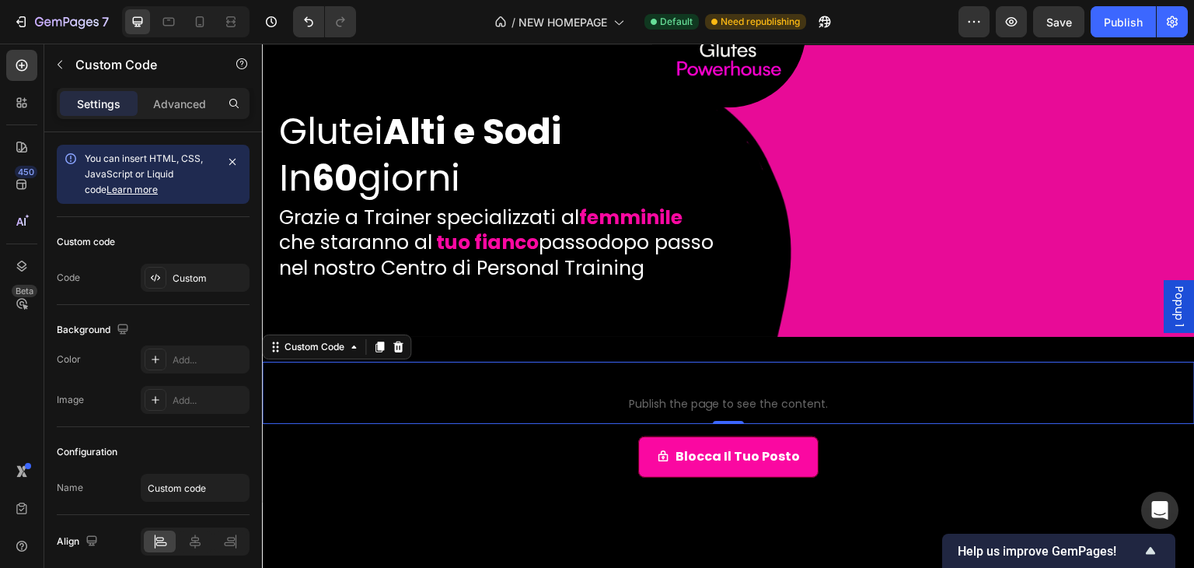
scroll to position [61, 0]
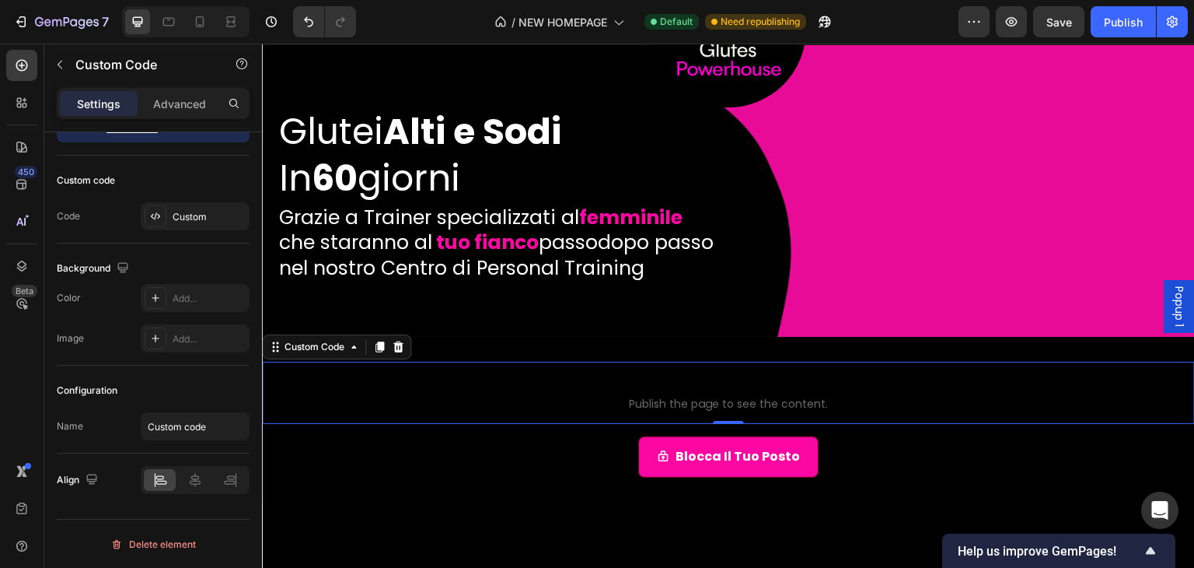
click at [295, 386] on span "Custom code" at bounding box center [728, 383] width 933 height 19
click at [281, 342] on div "Custom Code" at bounding box center [314, 347] width 66 height 14
click at [277, 344] on icon at bounding box center [275, 347] width 12 height 12
click at [193, 19] on icon at bounding box center [200, 22] width 16 height 16
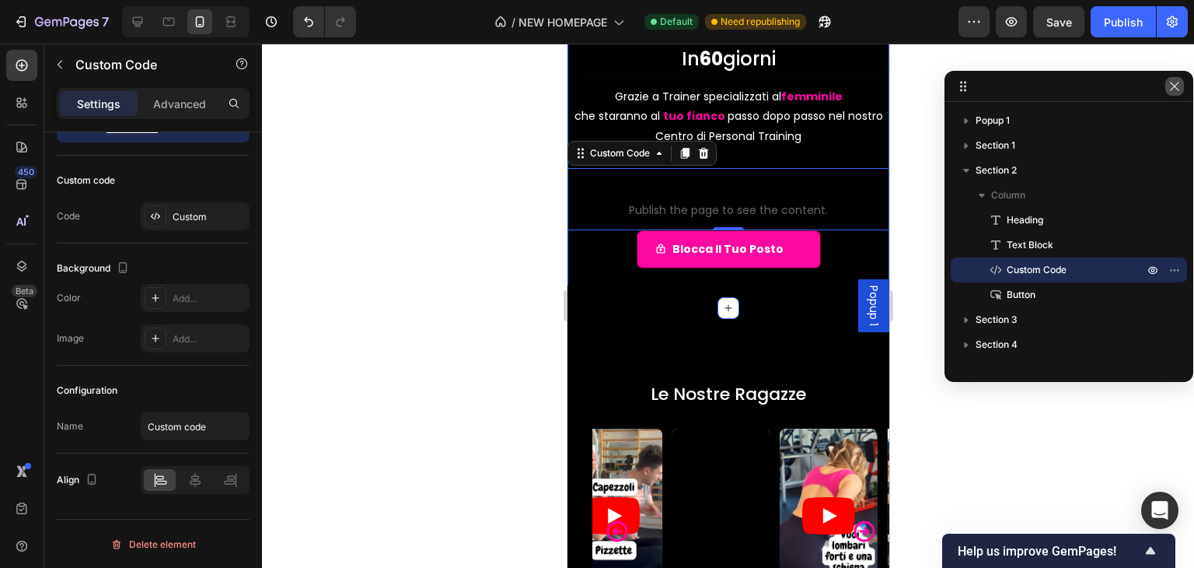
click at [1171, 91] on icon "button" at bounding box center [1175, 86] width 12 height 12
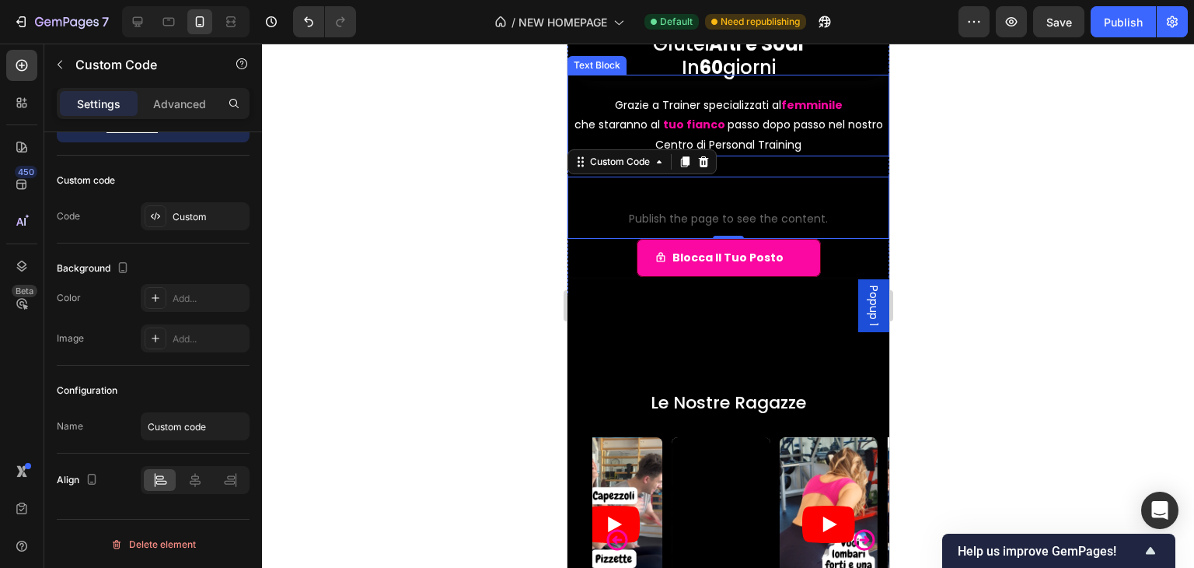
scroll to position [69, 0]
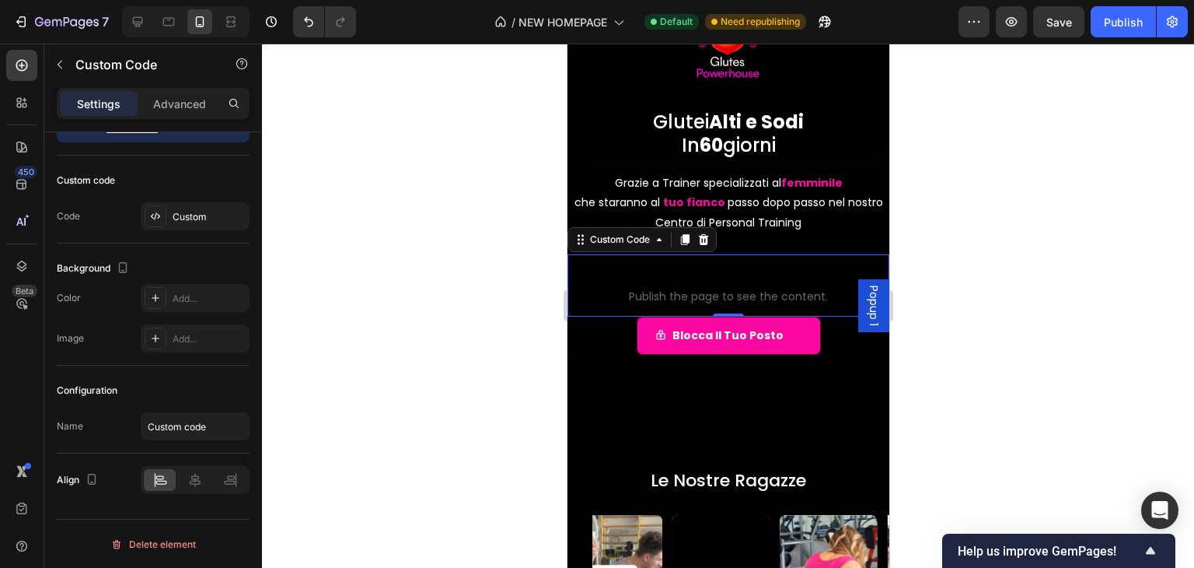
click at [738, 295] on span "Publish the page to see the content." at bounding box center [728, 296] width 322 height 16
click at [1127, 30] on button "Publish" at bounding box center [1123, 21] width 65 height 31
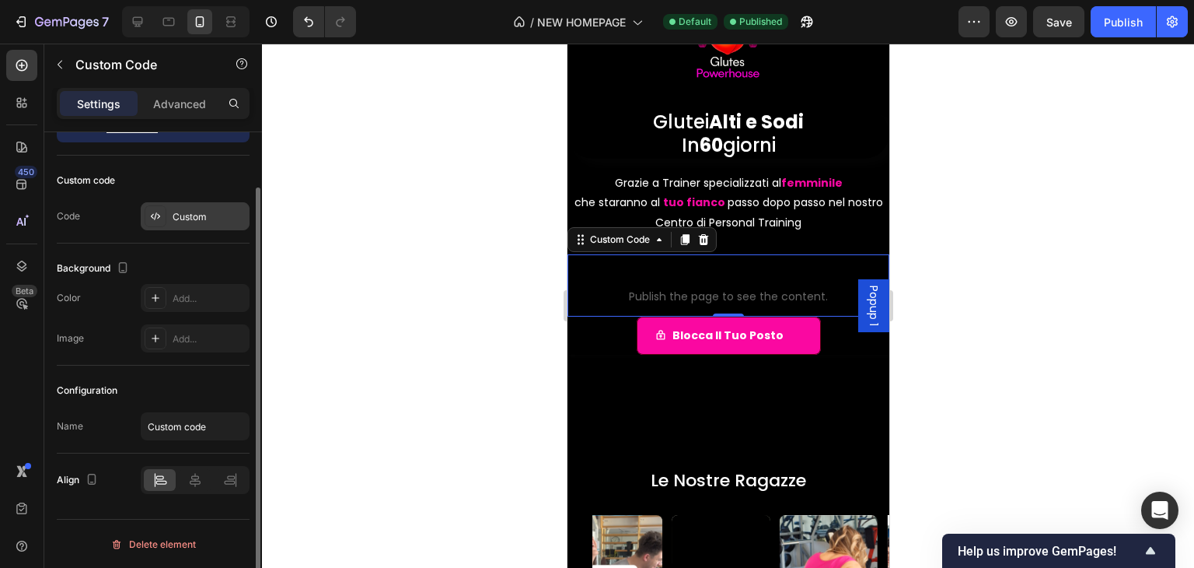
click at [191, 219] on div "Custom" at bounding box center [209, 217] width 73 height 14
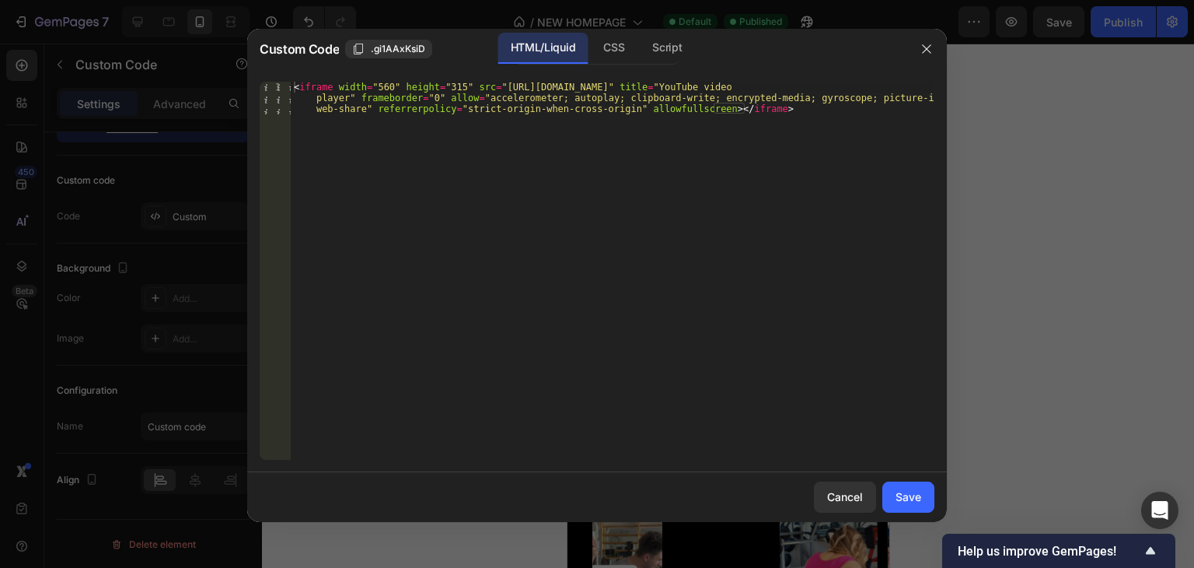
type textarea "<iframe width="560" height="315" src="https://www.youtube.com/embed/z-pjQjwtTWM…"
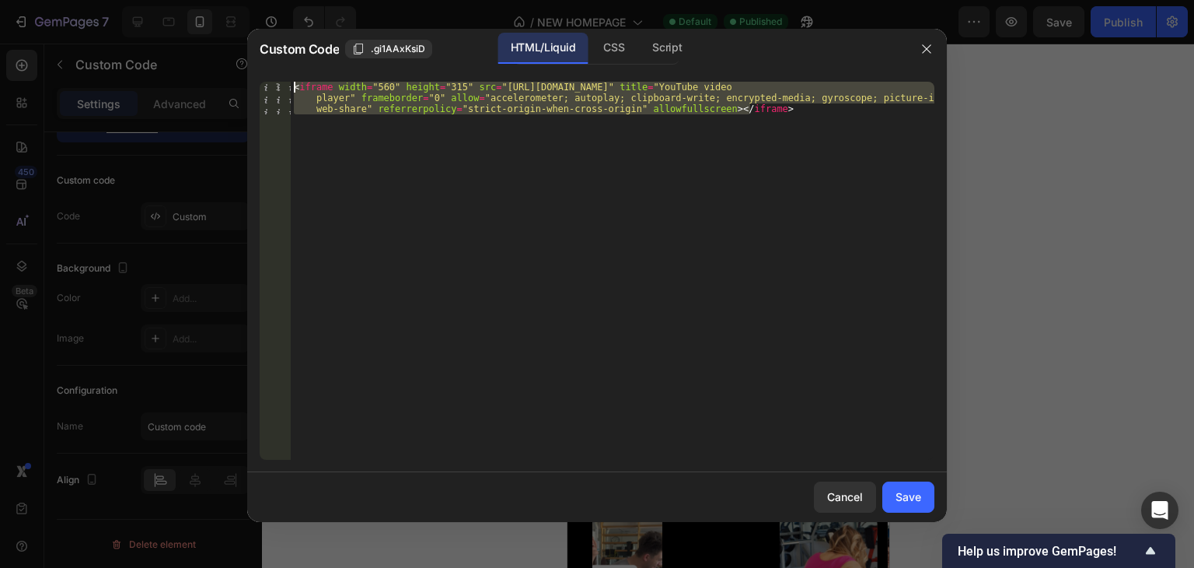
drag, startPoint x: 651, startPoint y: 124, endPoint x: 348, endPoint y: 93, distance: 304.2
click at [279, 85] on div "<iframe width="560" height="315" src="https://www.youtube.com/embed/z-pjQjwtTWM…" at bounding box center [597, 271] width 675 height 378
paste textarea
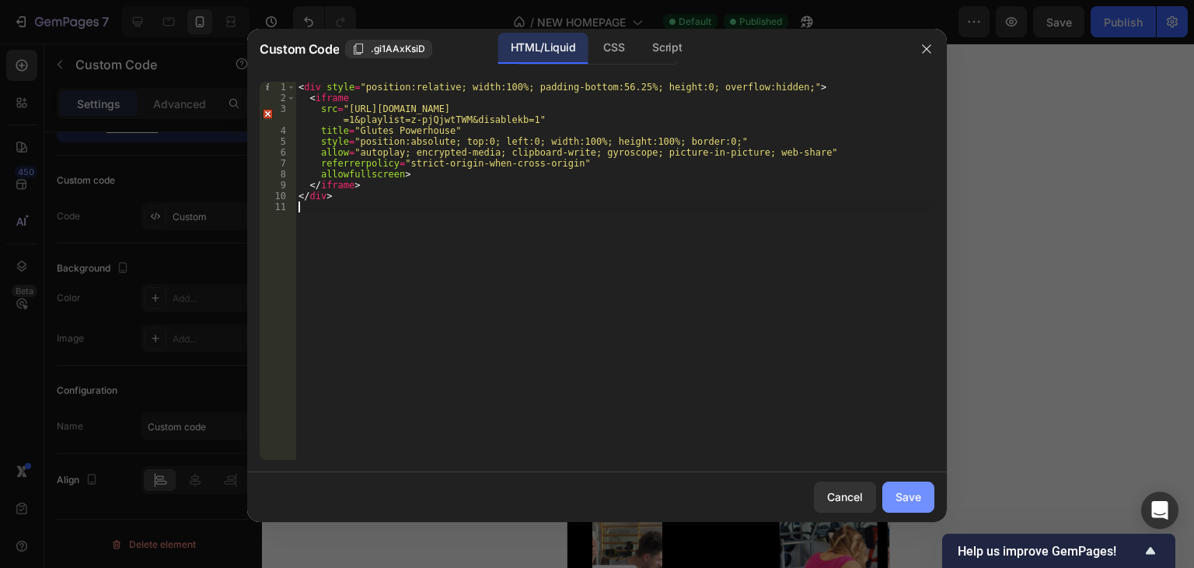
click at [914, 504] on div "Save" at bounding box center [909, 496] width 26 height 16
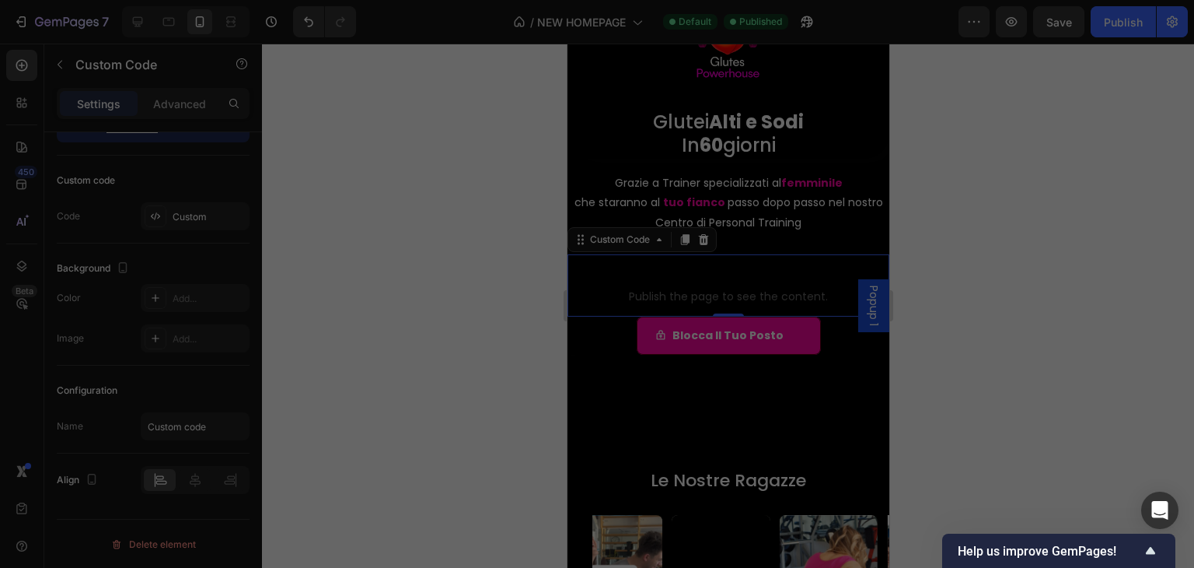
type textarea "</div>"
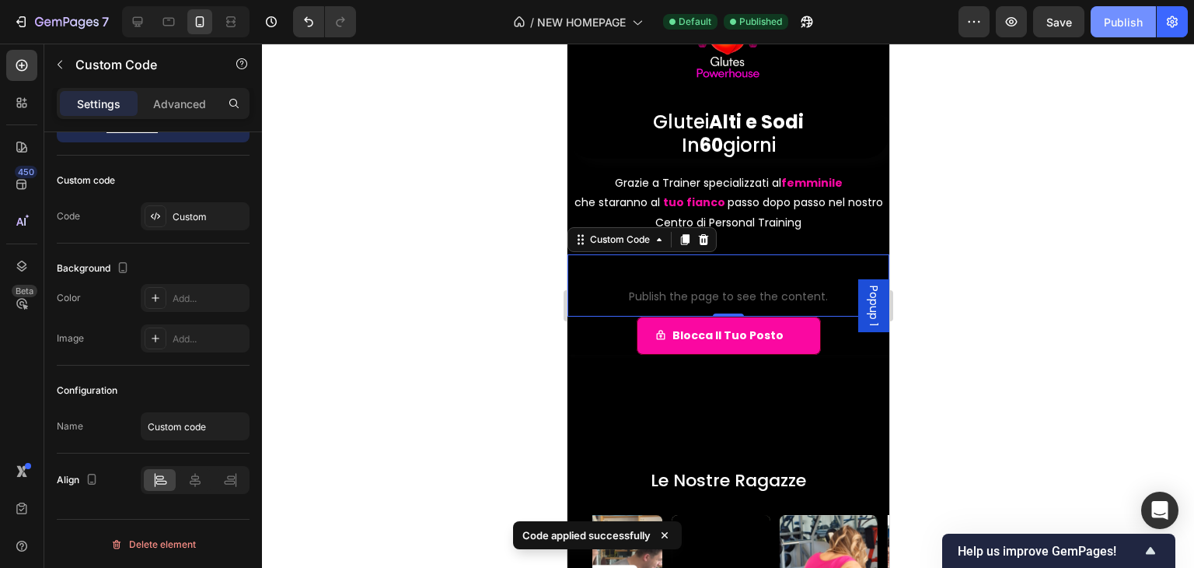
click at [1115, 19] on div "Publish" at bounding box center [1123, 22] width 39 height 16
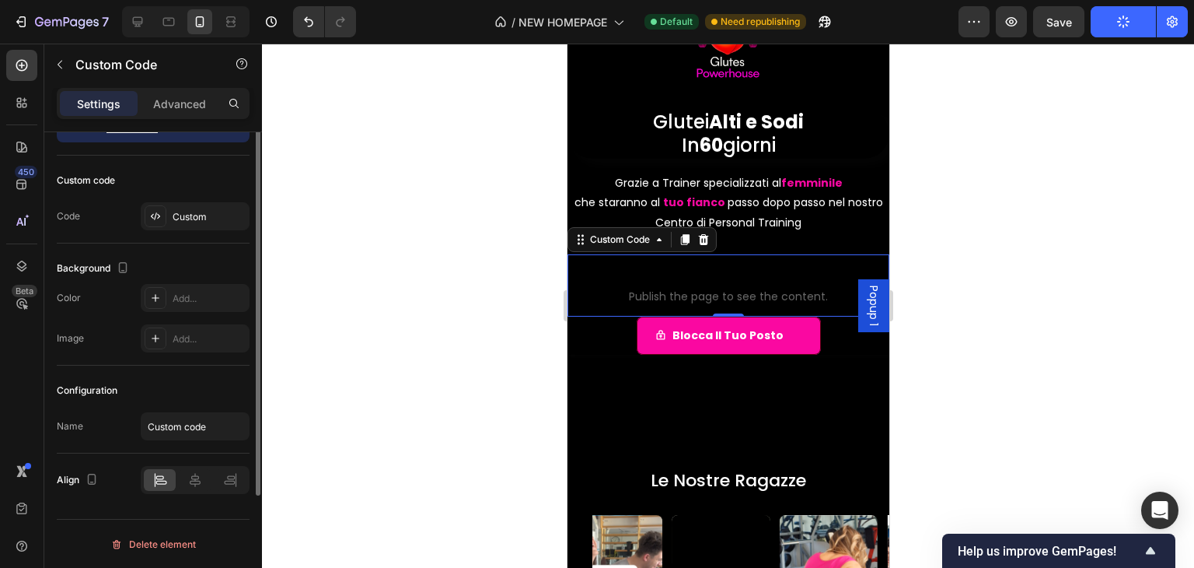
scroll to position [0, 0]
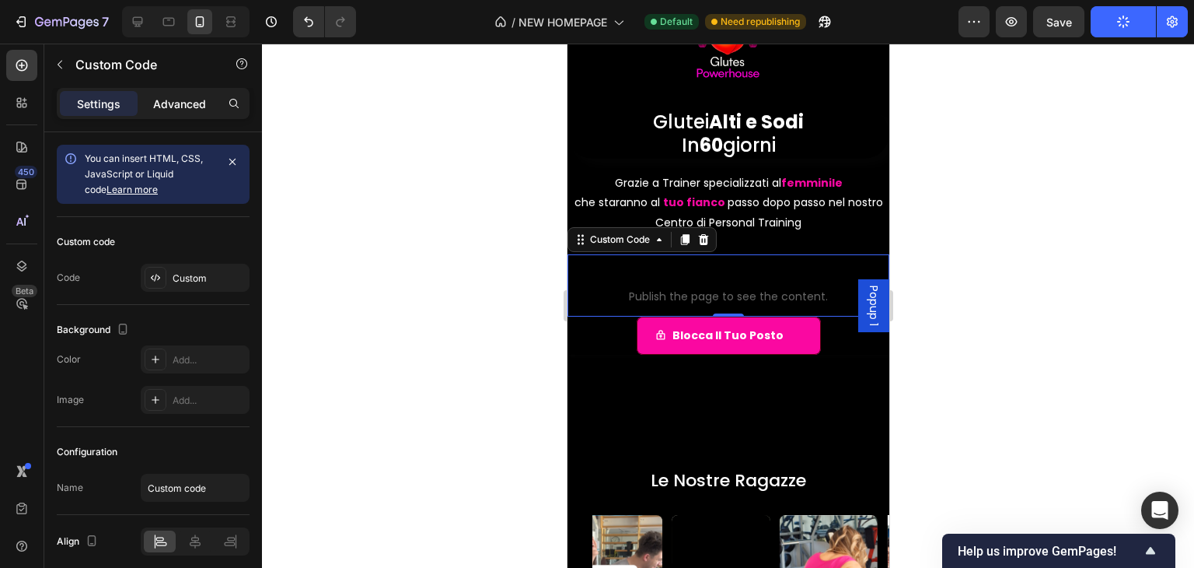
click at [173, 93] on div "Advanced" at bounding box center [180, 103] width 78 height 25
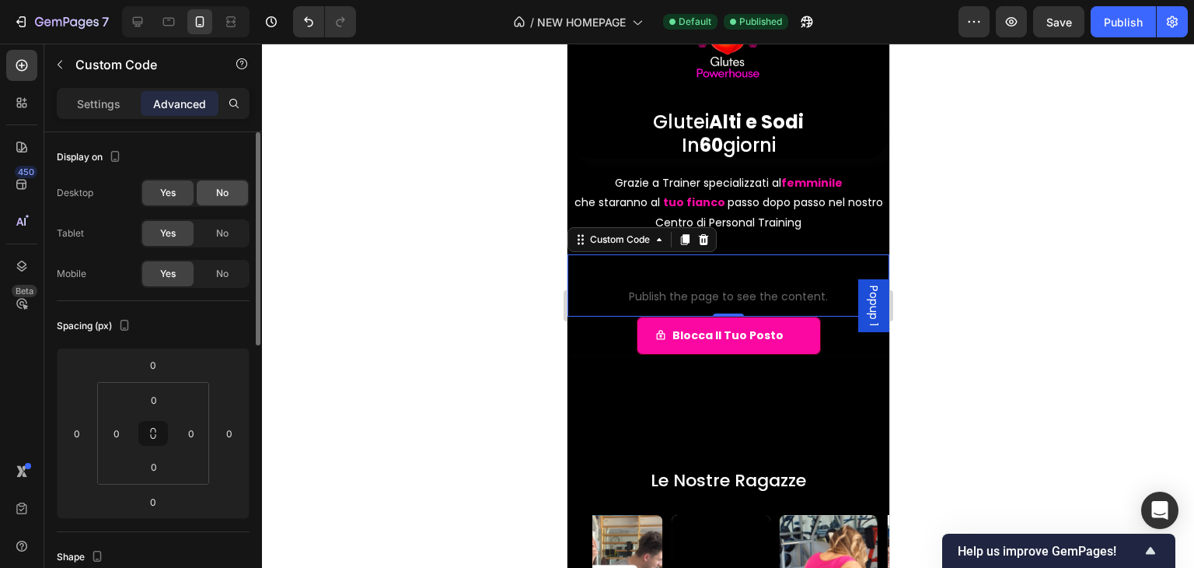
click at [215, 191] on div "No" at bounding box center [222, 192] width 51 height 25
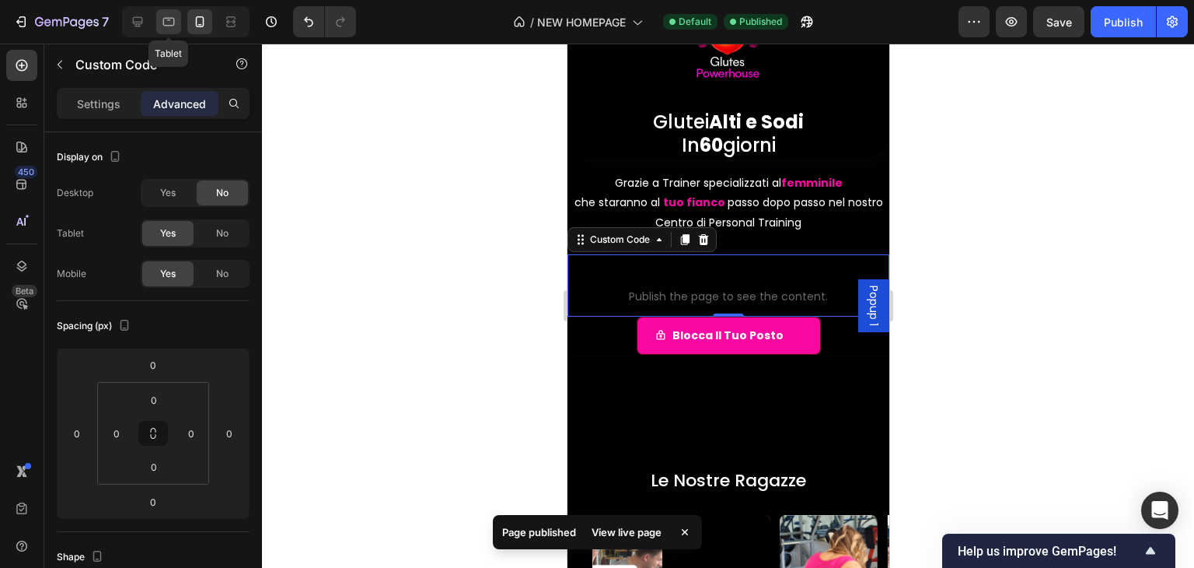
click at [161, 23] on icon at bounding box center [169, 22] width 16 height 16
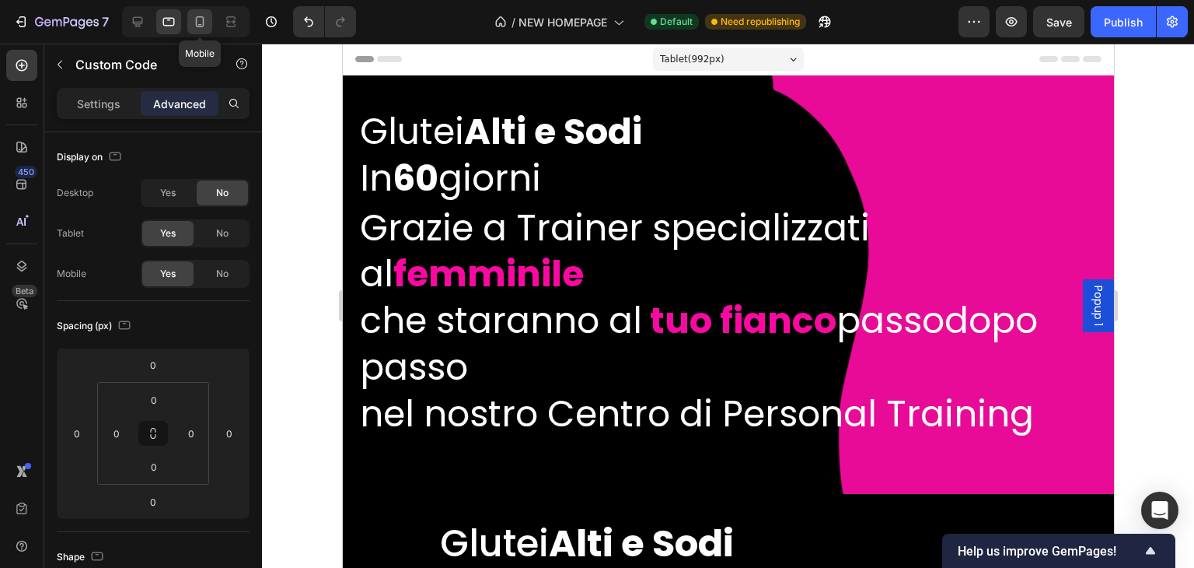
click at [196, 14] on icon at bounding box center [200, 22] width 16 height 16
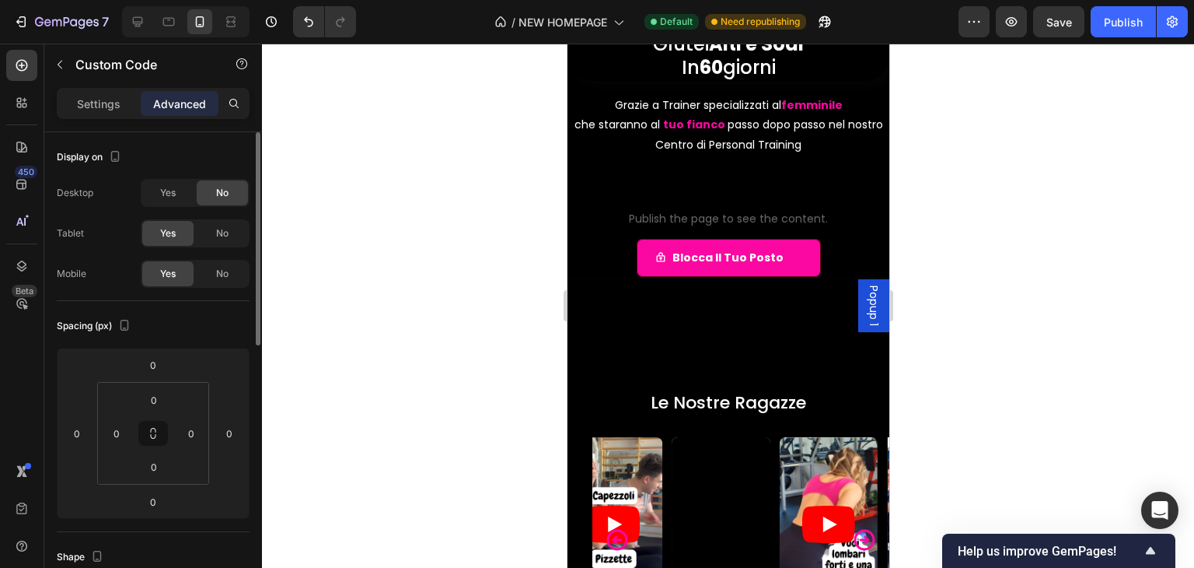
click at [665, 211] on span "Publish the page to see the content." at bounding box center [728, 219] width 322 height 16
click at [1115, 30] on button "Publish" at bounding box center [1123, 21] width 65 height 31
click at [722, 212] on span "Publish the page to see the content." at bounding box center [728, 219] width 322 height 16
click at [652, 217] on span "Publish the page to see the content." at bounding box center [728, 219] width 322 height 16
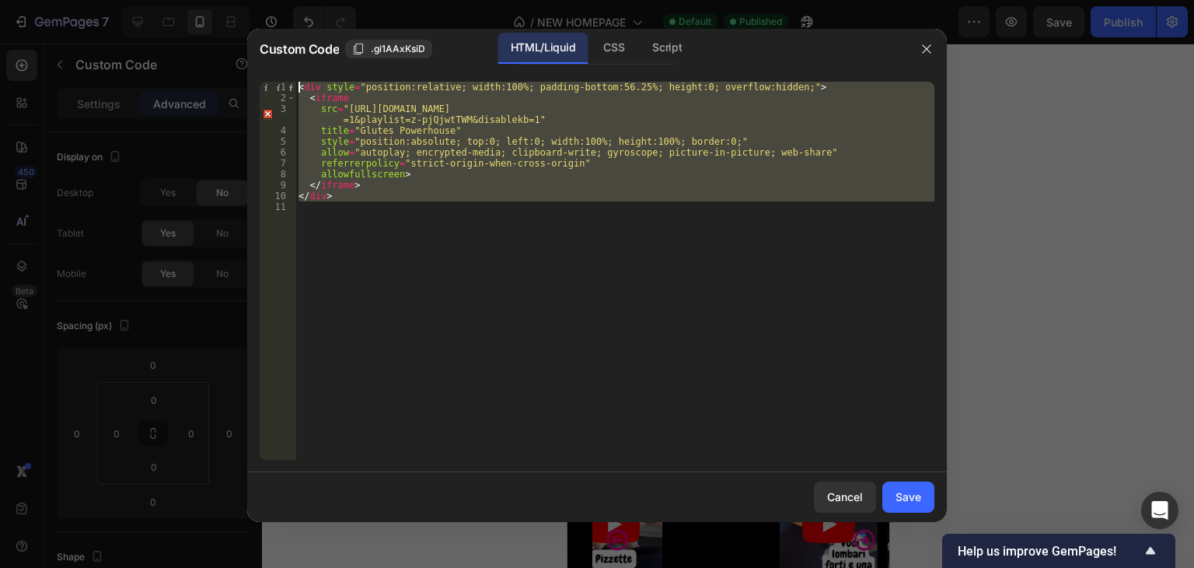
drag, startPoint x: 467, startPoint y: 232, endPoint x: 443, endPoint y: 157, distance: 78.4
click at [244, 57] on div "Custom Code .gi1AAxKsiD HTML/Liquid CSS Script 1 2 3 4 5 6 7 8 9 10 11 < div st…" at bounding box center [597, 284] width 1194 height 568
type textarea "<div style="position:relative; width:100%; padding-bottom:56.25%; height:0; ove…"
paste textarea
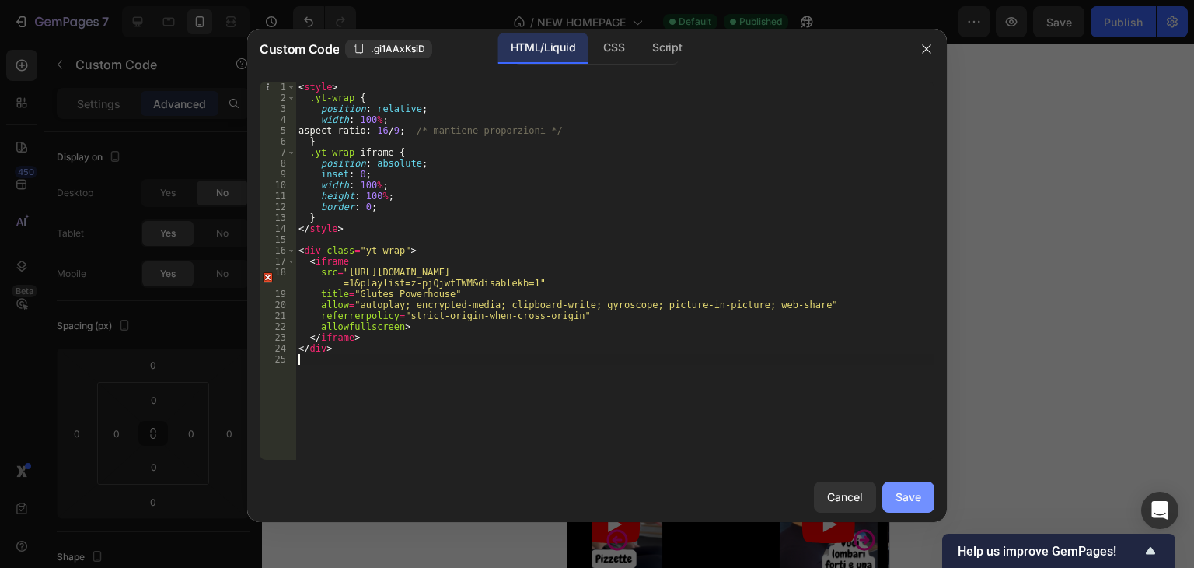
click at [914, 496] on div "Save" at bounding box center [909, 496] width 26 height 16
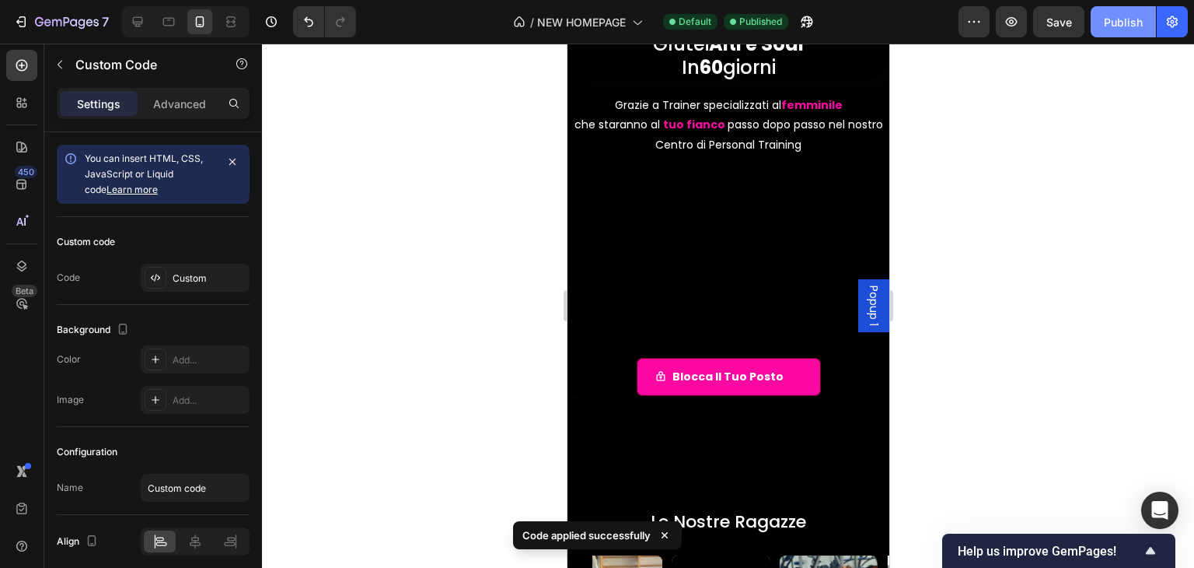
click at [1114, 26] on div "Publish" at bounding box center [1123, 22] width 39 height 16
click at [1111, 26] on div "Publish" at bounding box center [1123, 22] width 39 height 16
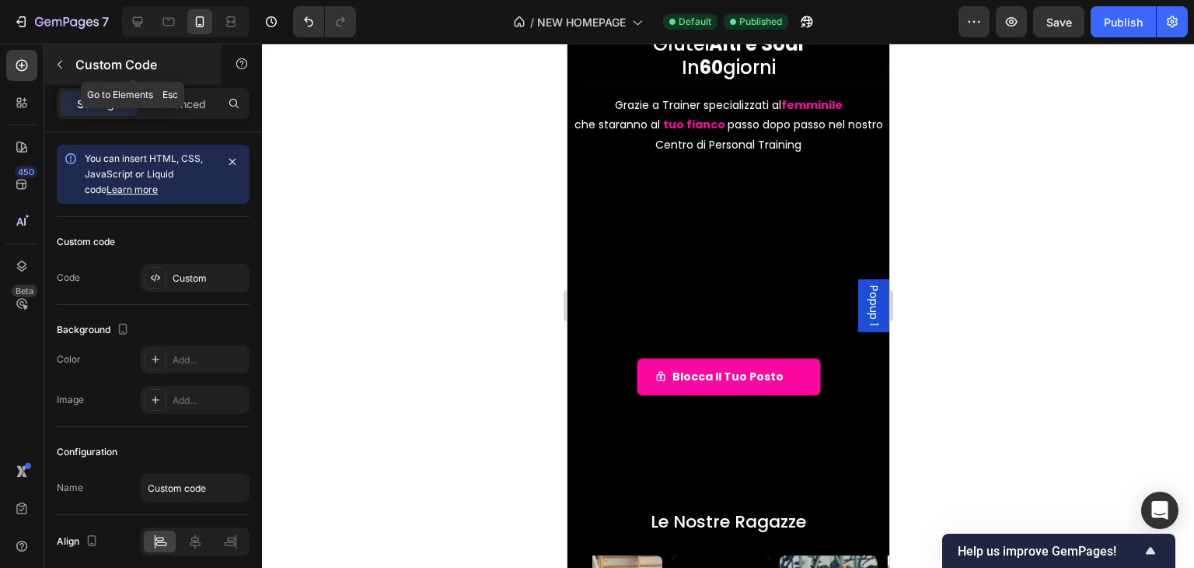
click at [62, 75] on button "button" at bounding box center [59, 64] width 25 height 25
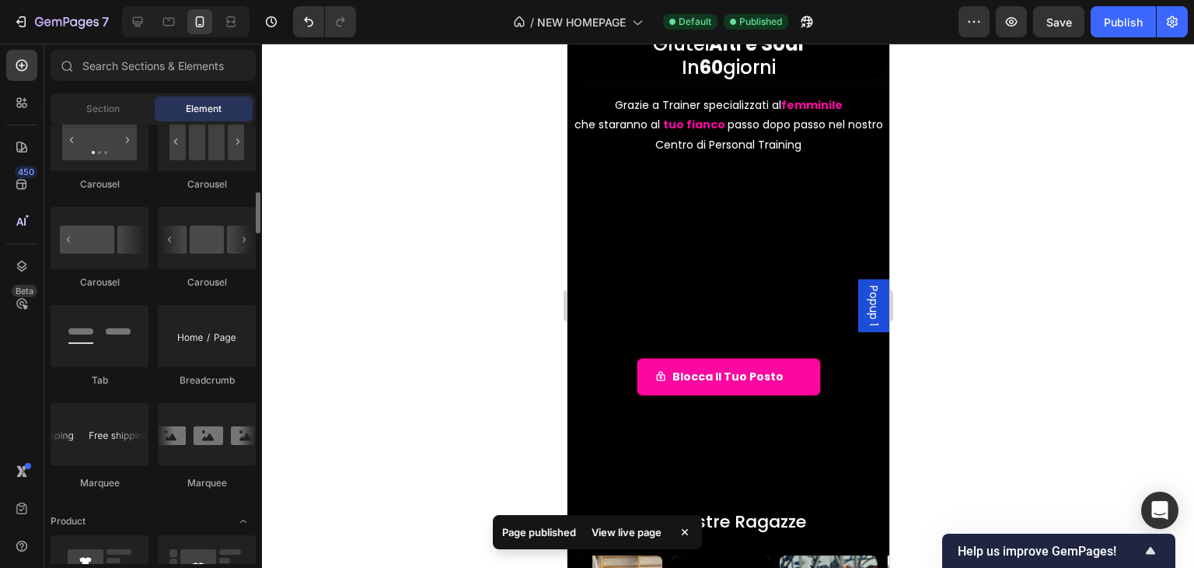
scroll to position [1215, 0]
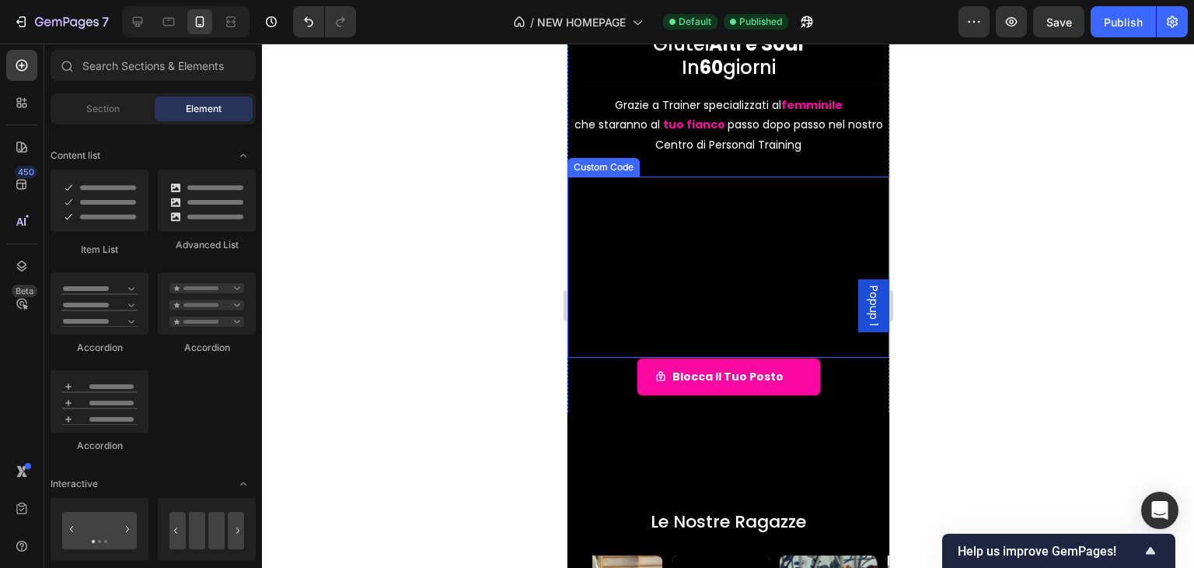
click at [609, 166] on div "Custom Code" at bounding box center [603, 167] width 66 height 14
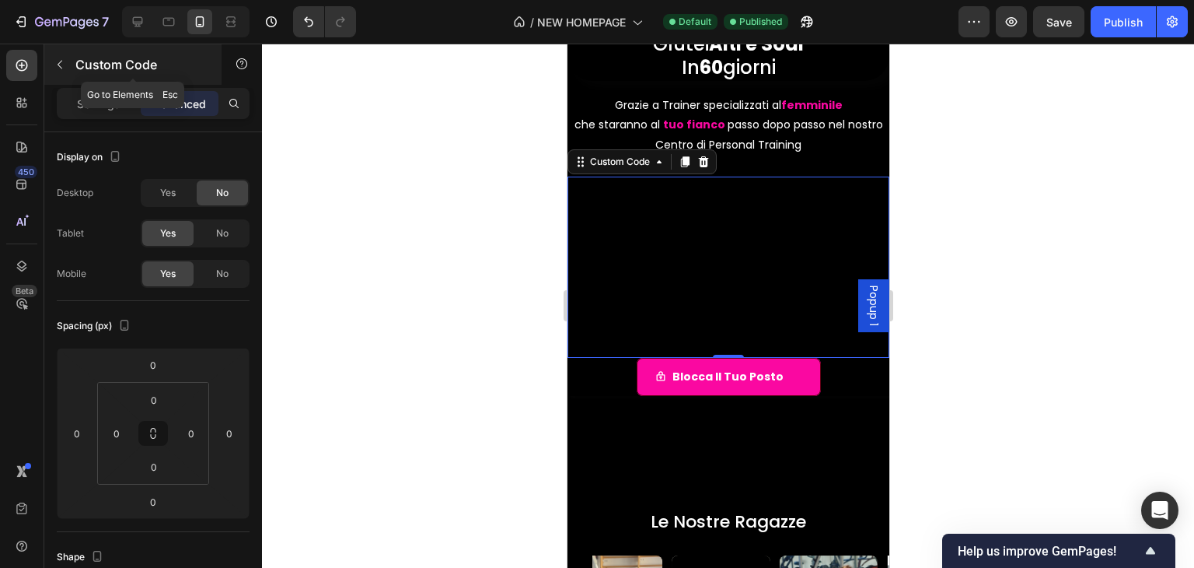
click at [61, 65] on icon "button" at bounding box center [60, 64] width 12 height 12
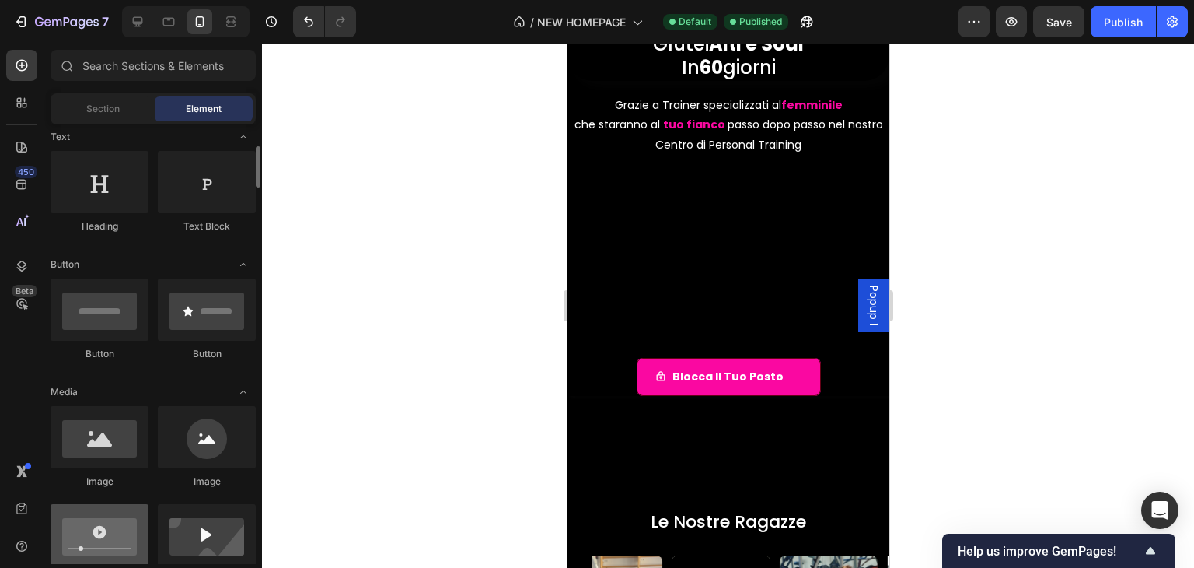
scroll to position [311, 0]
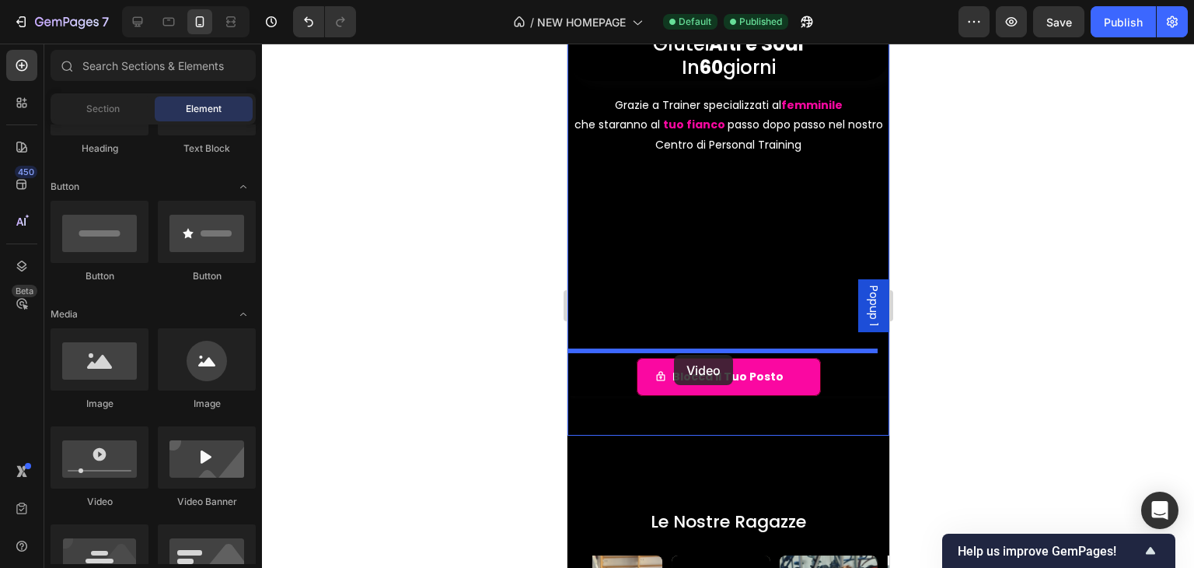
drag, startPoint x: 1125, startPoint y: 411, endPoint x: 679, endPoint y: 351, distance: 450.3
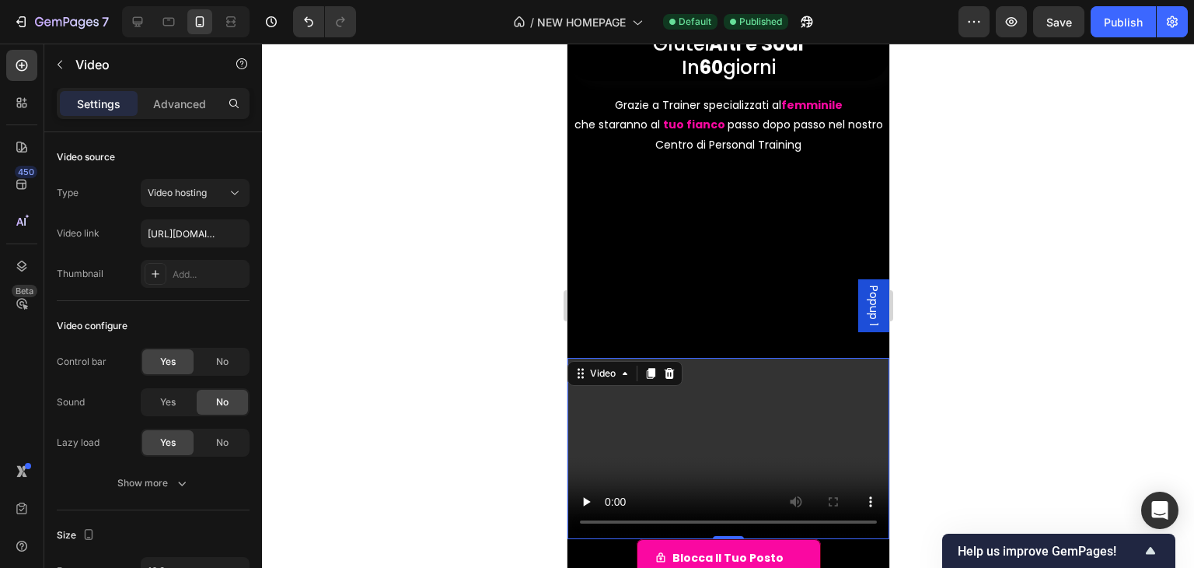
click at [596, 396] on video at bounding box center [728, 448] width 322 height 181
click at [601, 371] on div "Video" at bounding box center [602, 373] width 32 height 14
click at [582, 373] on div "Video" at bounding box center [602, 373] width 63 height 19
click at [174, 236] on input "https://cdn.shopify.com/videos/c/o/v/2cd3deb506b54b009063f7270ab5cf2e.mp4" at bounding box center [195, 233] width 109 height 28
paste input "youtu.be/z-pjQjwtTWM"
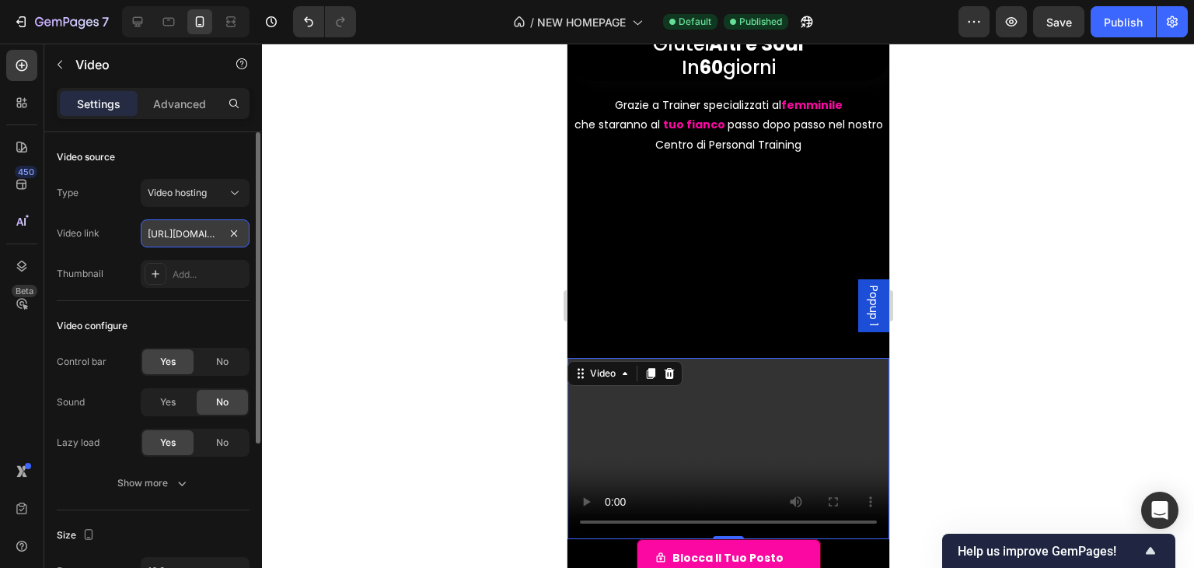
scroll to position [0, 64]
type input "[URL][DOMAIN_NAME]"
click at [485, 390] on div at bounding box center [728, 306] width 932 height 524
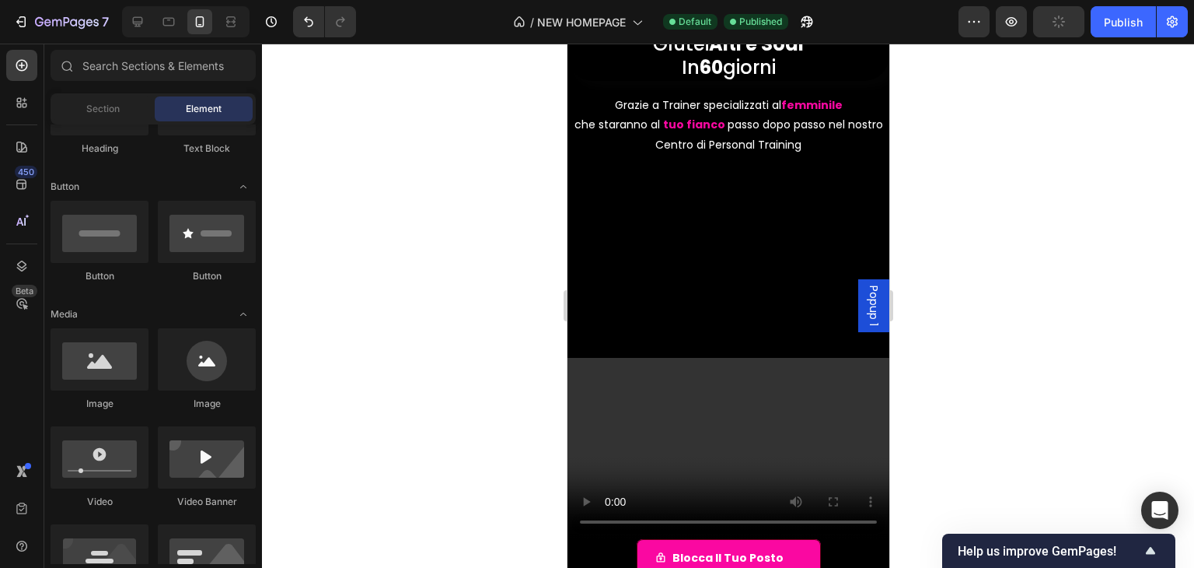
click at [656, 421] on video at bounding box center [728, 448] width 322 height 181
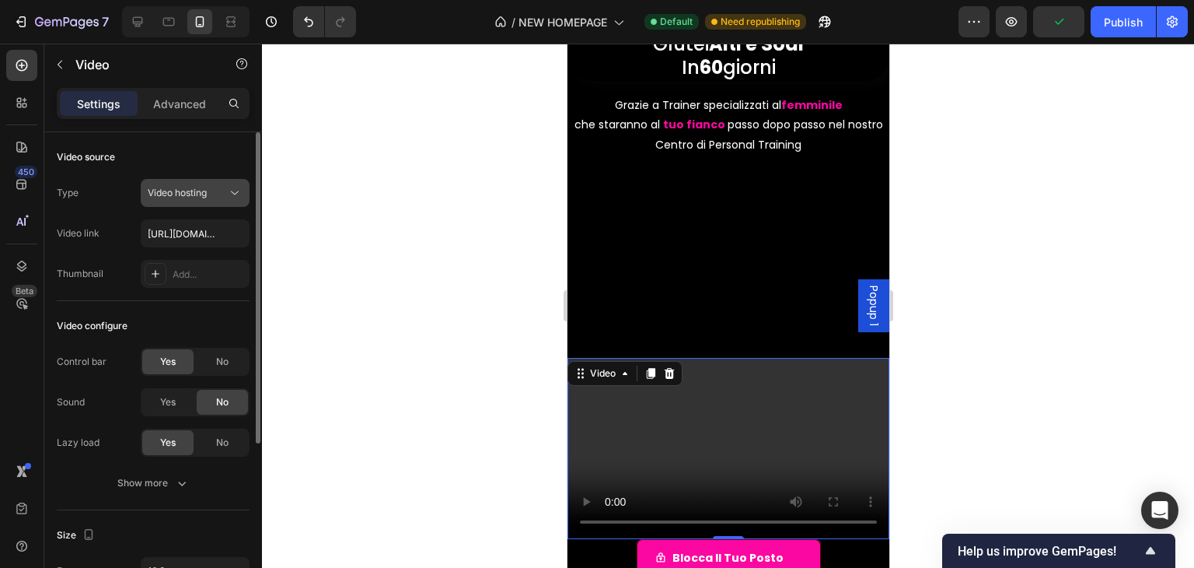
click at [215, 183] on button "Video hosting" at bounding box center [195, 193] width 109 height 28
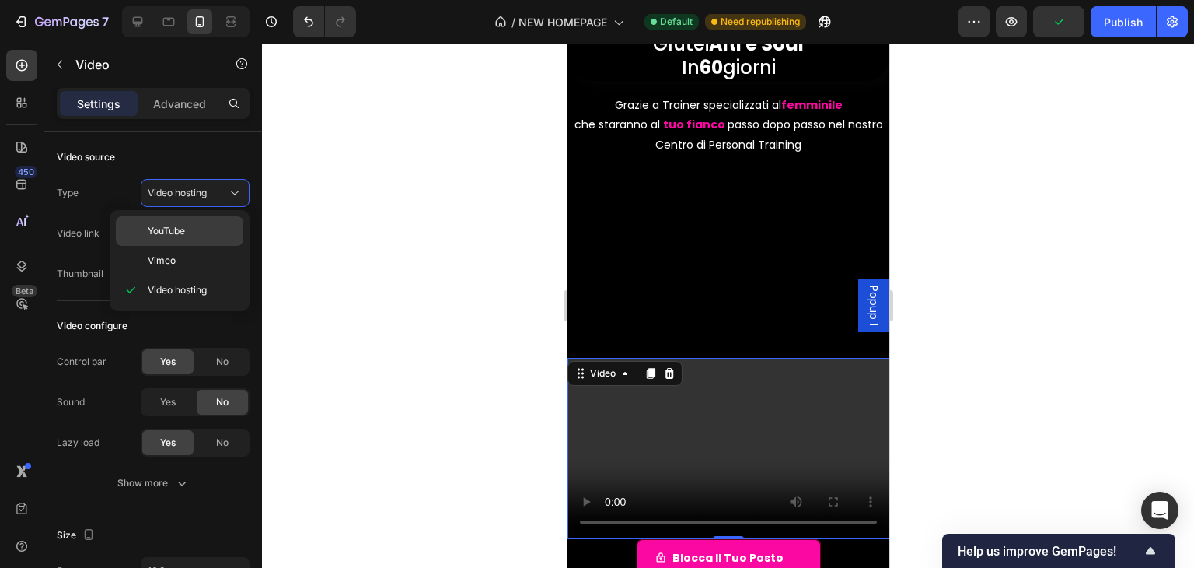
click at [205, 231] on p "YouTube" at bounding box center [192, 231] width 89 height 14
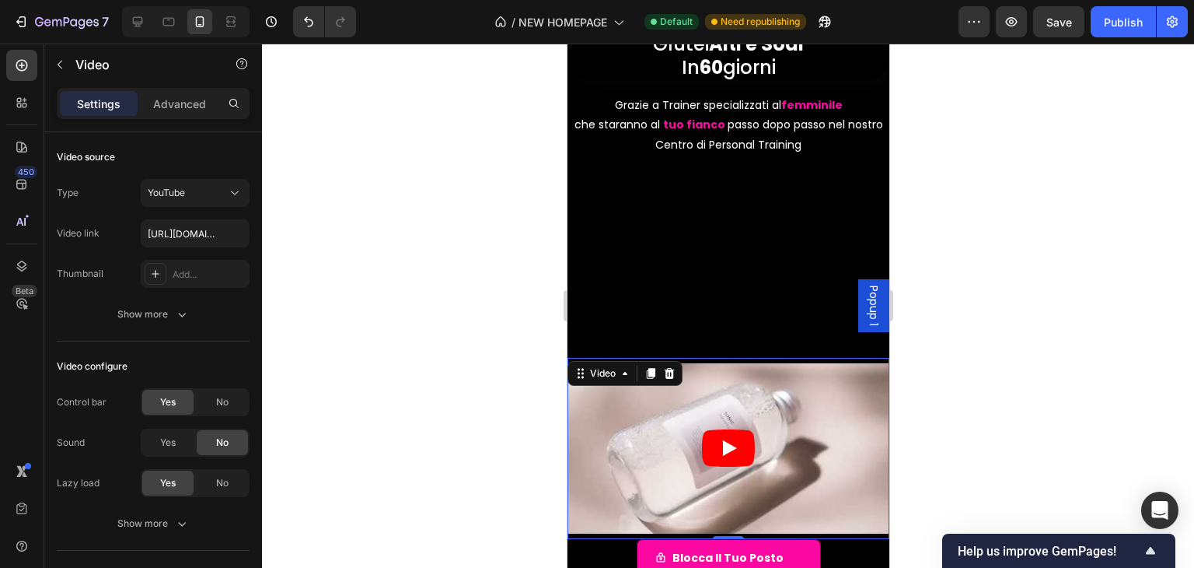
click at [736, 432] on icon "Play" at bounding box center [727, 447] width 53 height 37
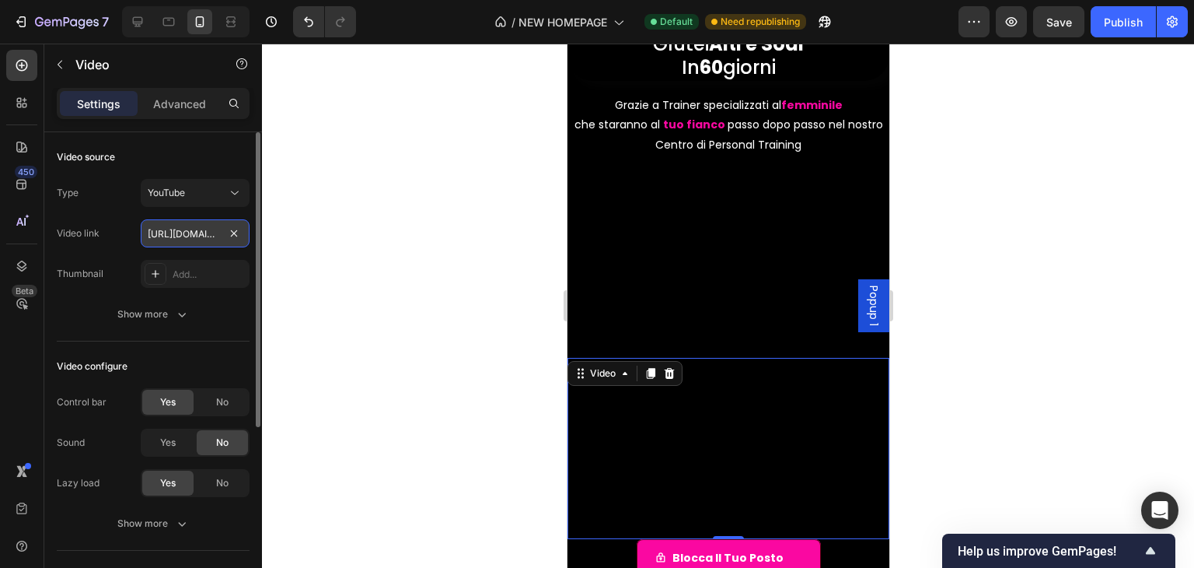
click at [178, 229] on input "[URL][DOMAIN_NAME]" at bounding box center [195, 233] width 109 height 28
paste input "youtu.be/z-pjQjwtTWM"
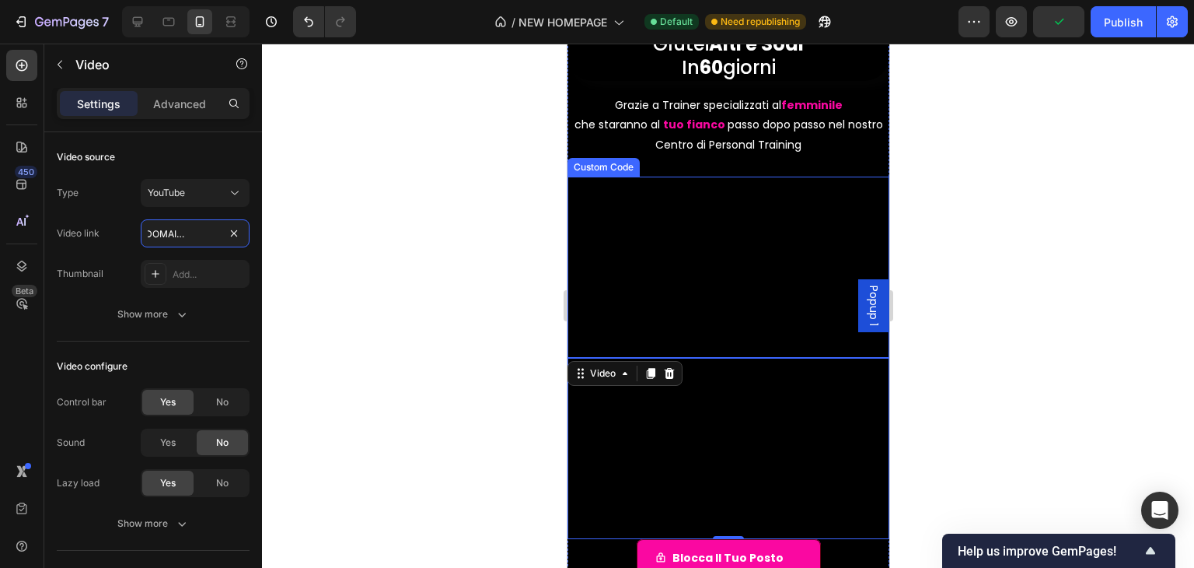
type input "[URL][DOMAIN_NAME]"
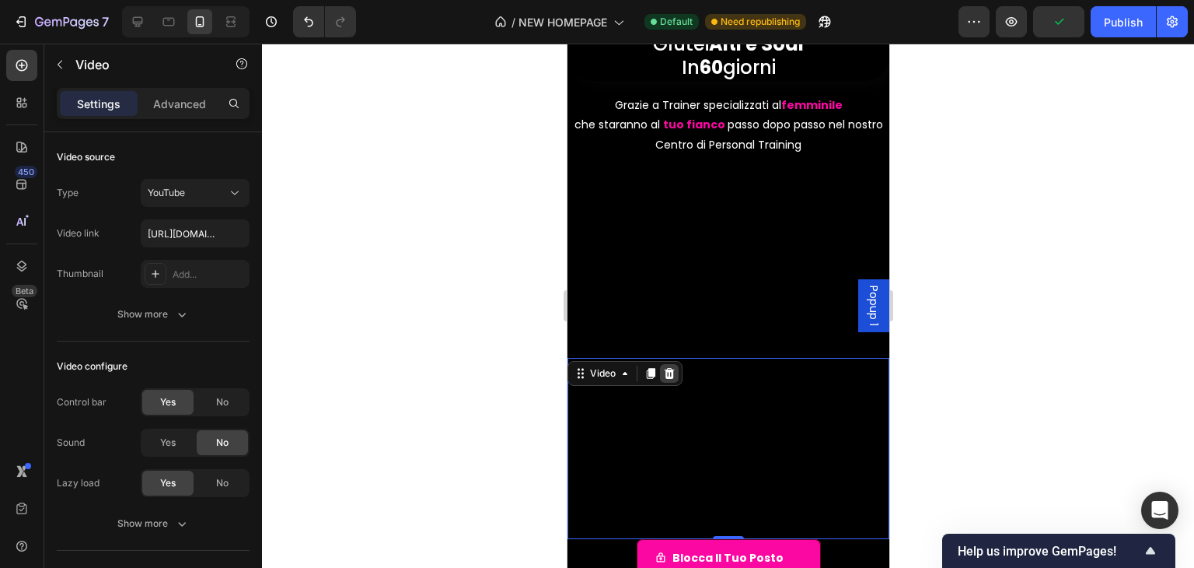
click at [664, 367] on icon at bounding box center [669, 373] width 12 height 12
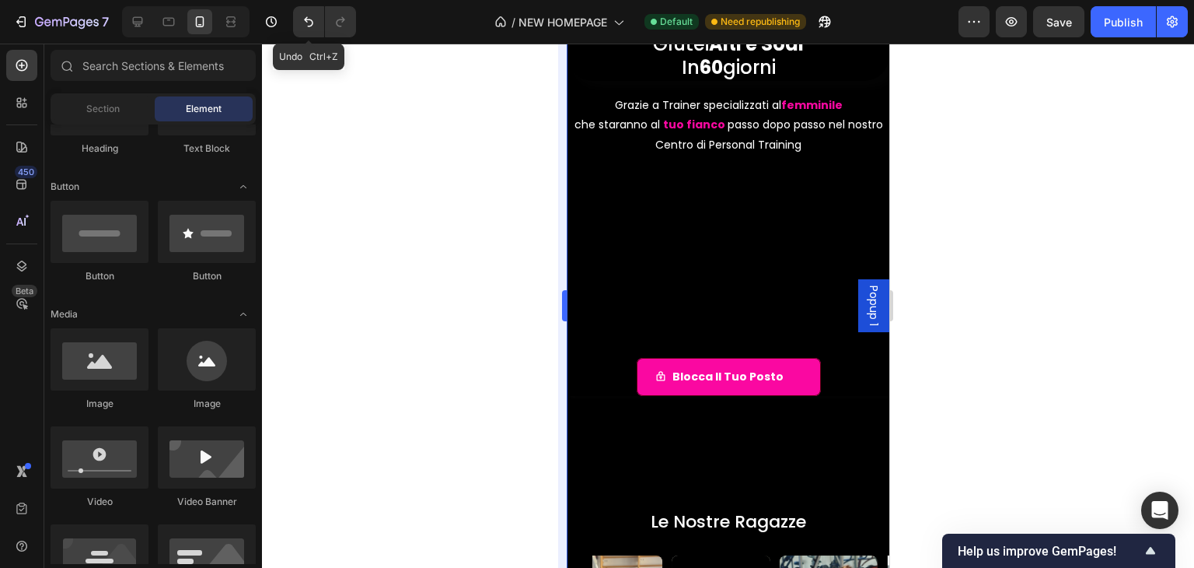
drag, startPoint x: 299, startPoint y: 16, endPoint x: 557, endPoint y: 178, distance: 304.0
click at [299, 16] on button "Undo/Redo" at bounding box center [308, 21] width 31 height 31
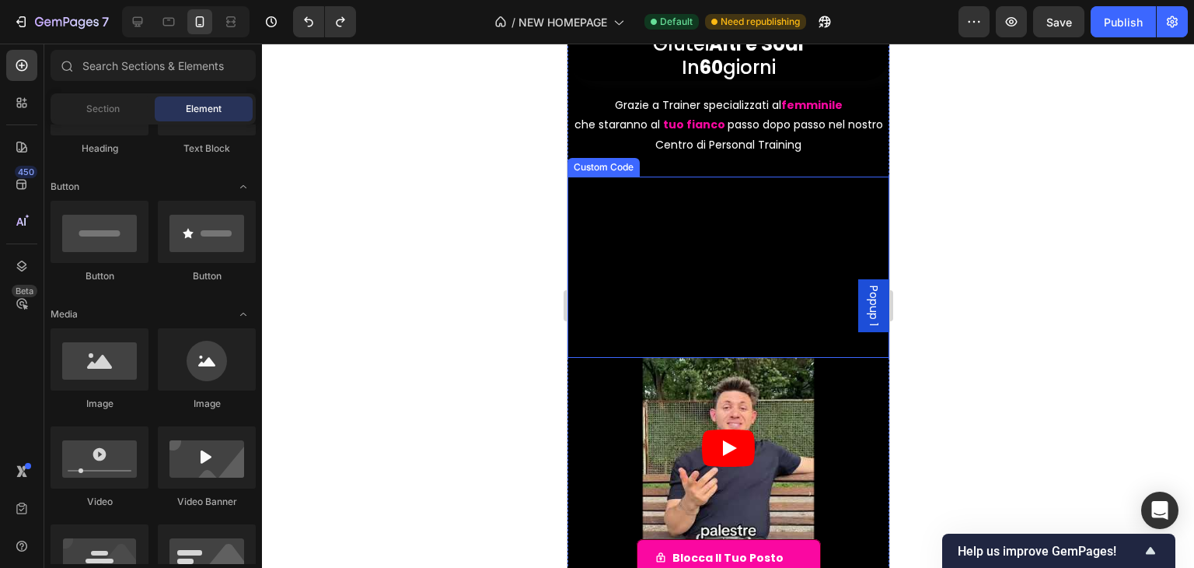
click at [593, 166] on div "Custom Code" at bounding box center [603, 167] width 66 height 14
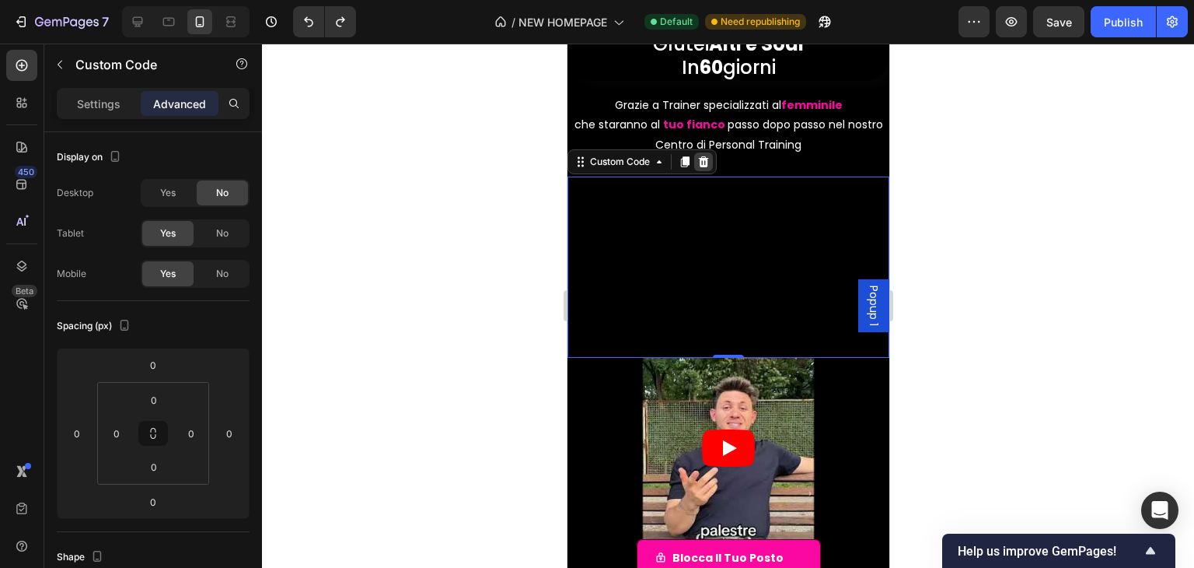
click at [703, 162] on icon at bounding box center [703, 161] width 10 height 11
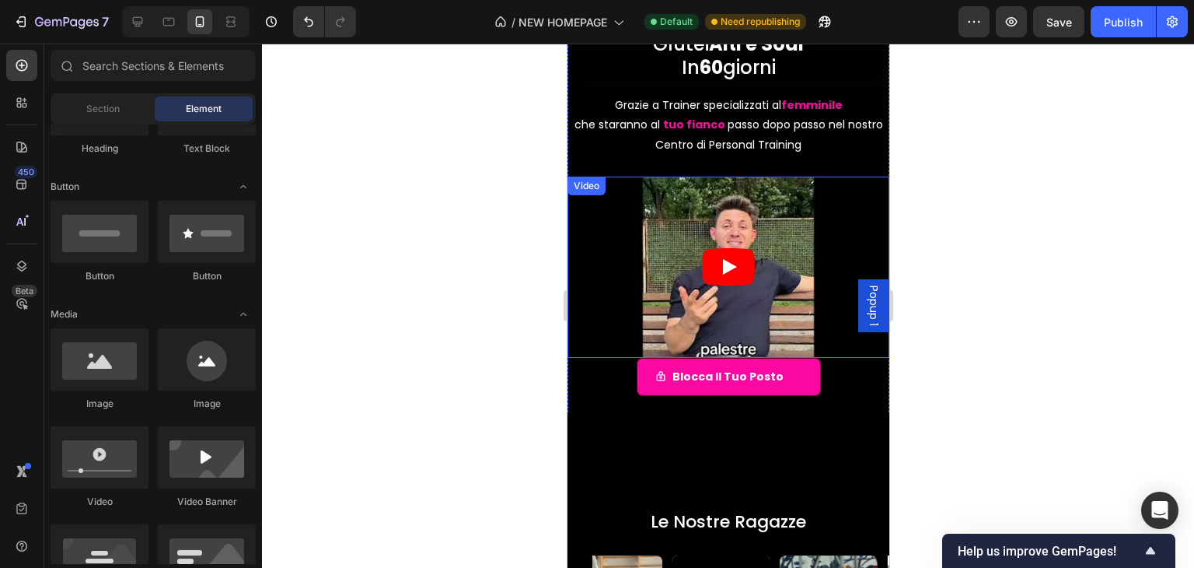
click at [738, 259] on icon "Play" at bounding box center [727, 266] width 53 height 37
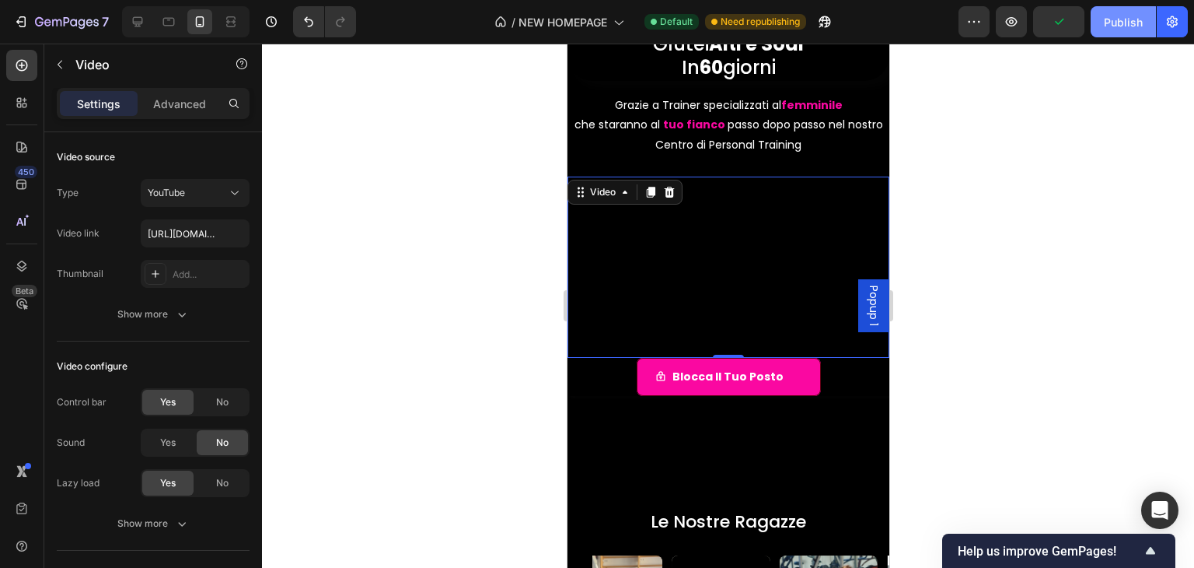
click at [1116, 26] on div "Publish" at bounding box center [1123, 22] width 39 height 16
click at [142, 16] on icon at bounding box center [138, 22] width 16 height 16
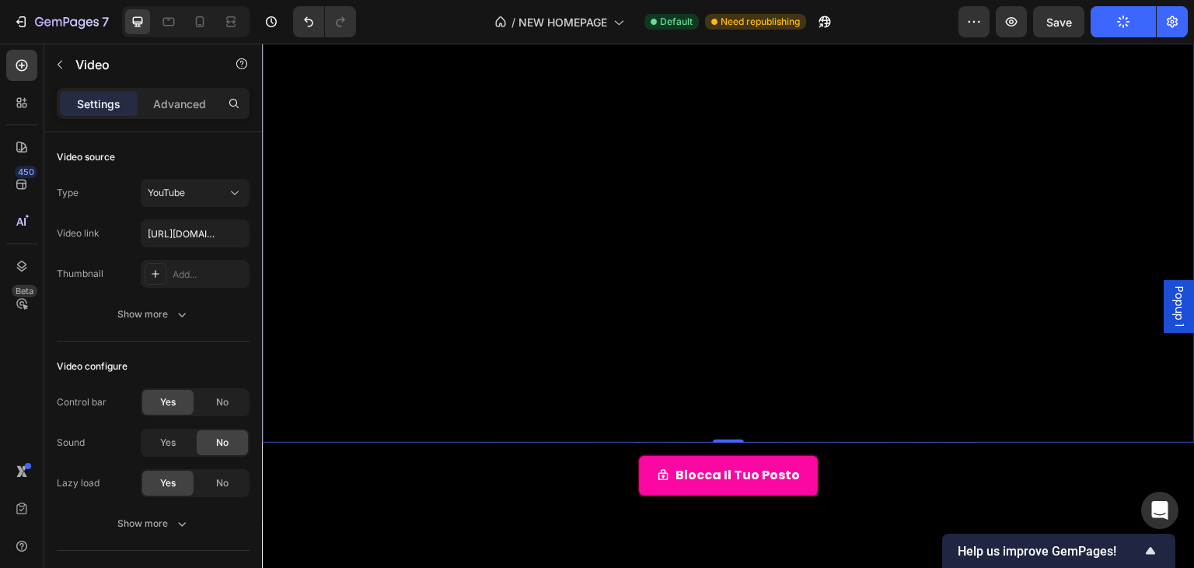
scroll to position [778, 0]
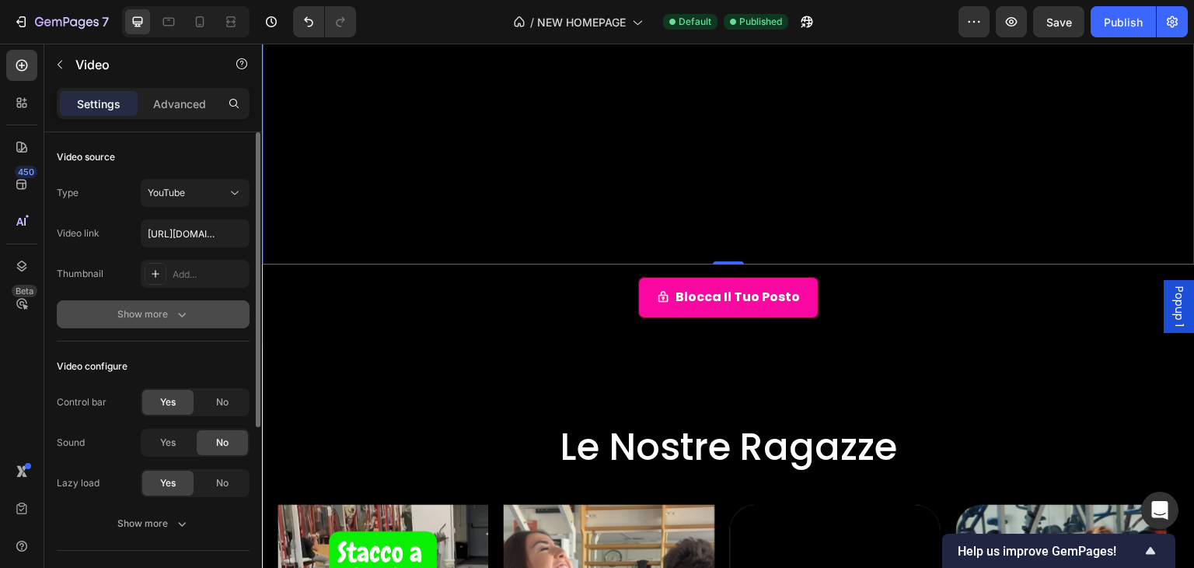
click at [177, 323] on button "Show more" at bounding box center [153, 314] width 193 height 28
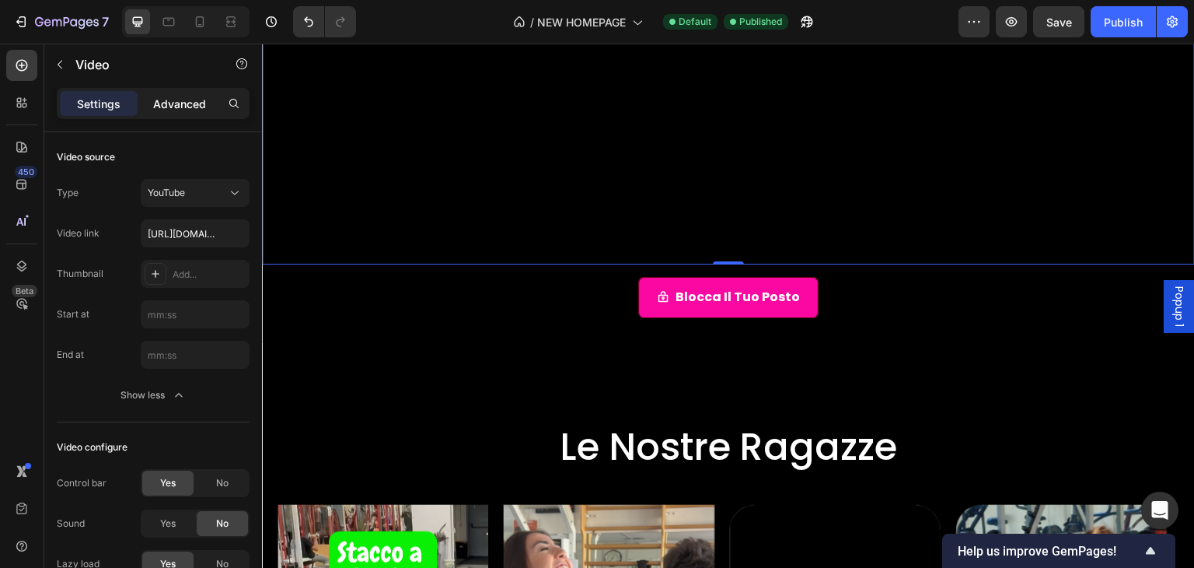
click at [200, 96] on p "Advanced" at bounding box center [179, 104] width 53 height 16
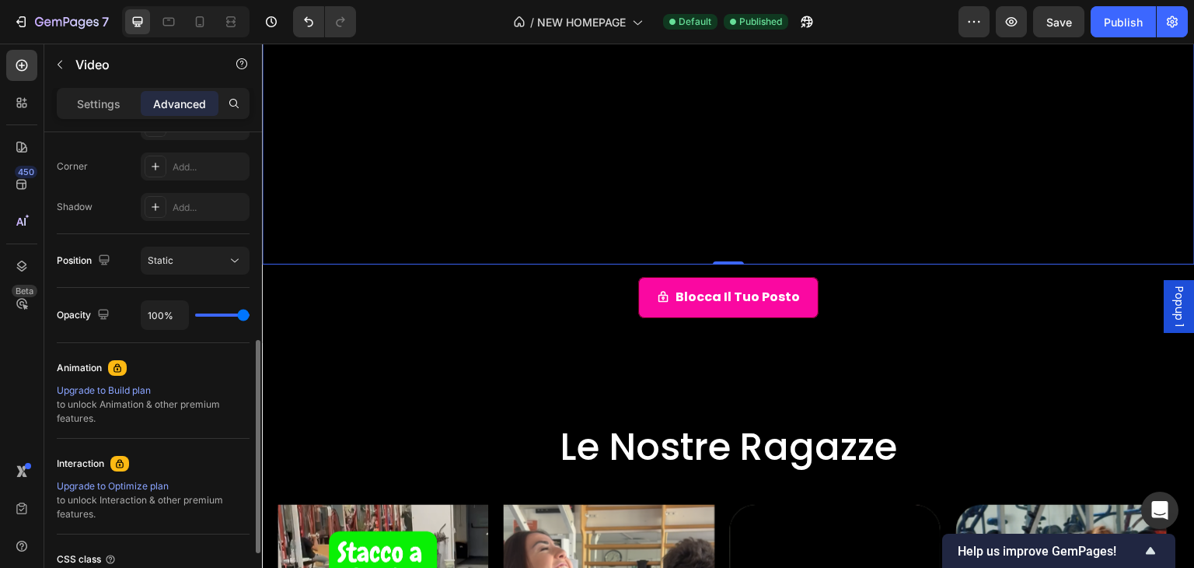
scroll to position [598, 0]
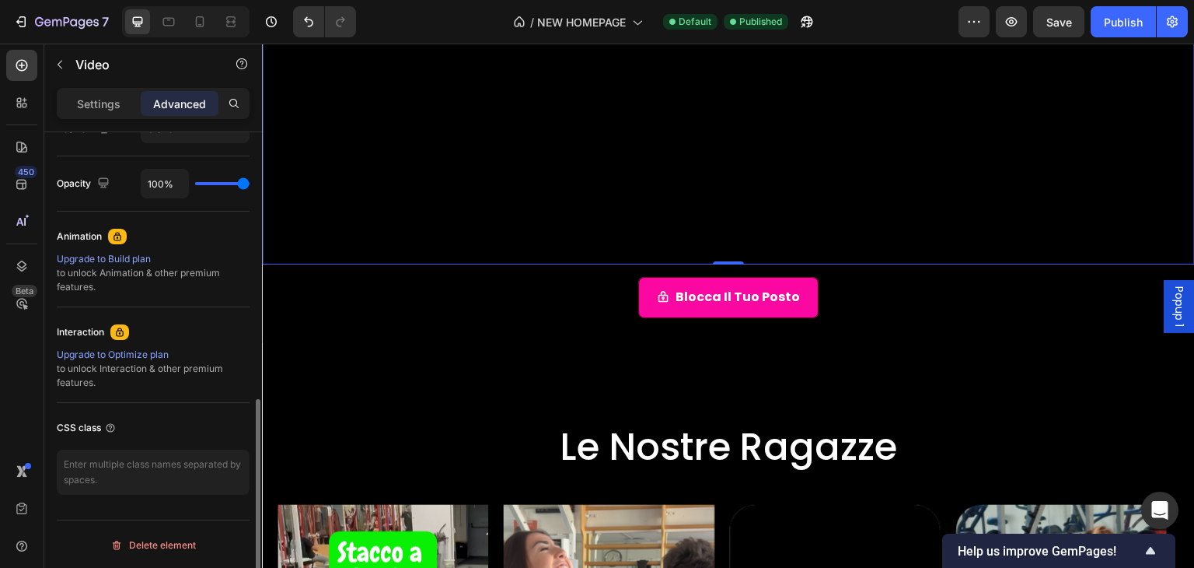
click at [124, 89] on div "Settings Advanced" at bounding box center [153, 103] width 193 height 31
click at [124, 96] on div "Settings" at bounding box center [99, 103] width 78 height 25
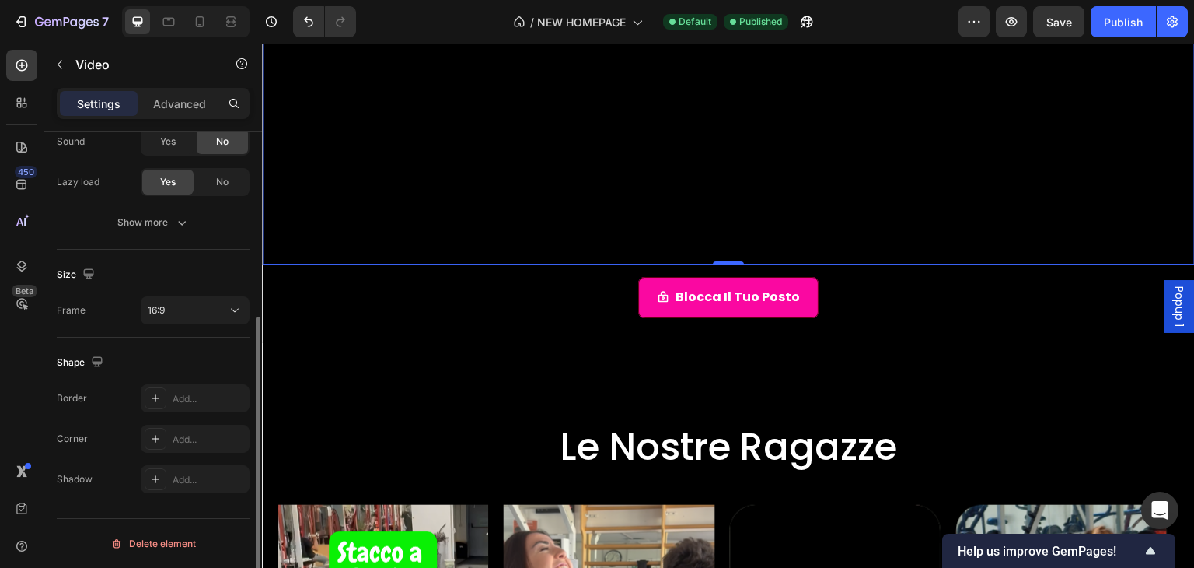
scroll to position [300, 0]
click at [118, 100] on p "Settings" at bounding box center [99, 104] width 44 height 16
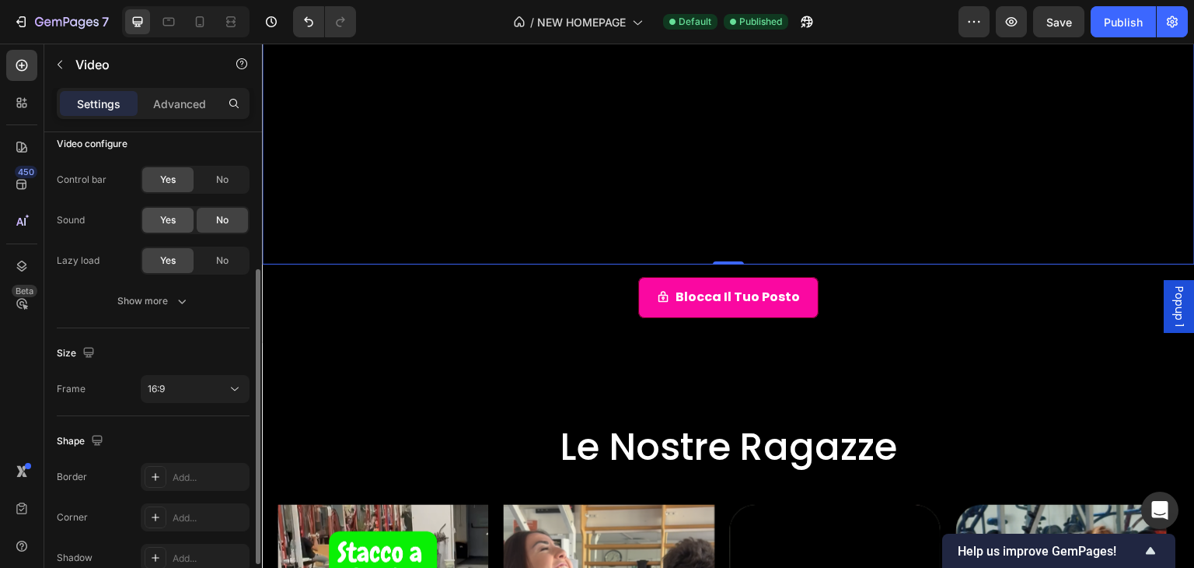
click at [175, 219] on span "Yes" at bounding box center [168, 220] width 16 height 14
click at [218, 179] on span "No" at bounding box center [222, 180] width 12 height 14
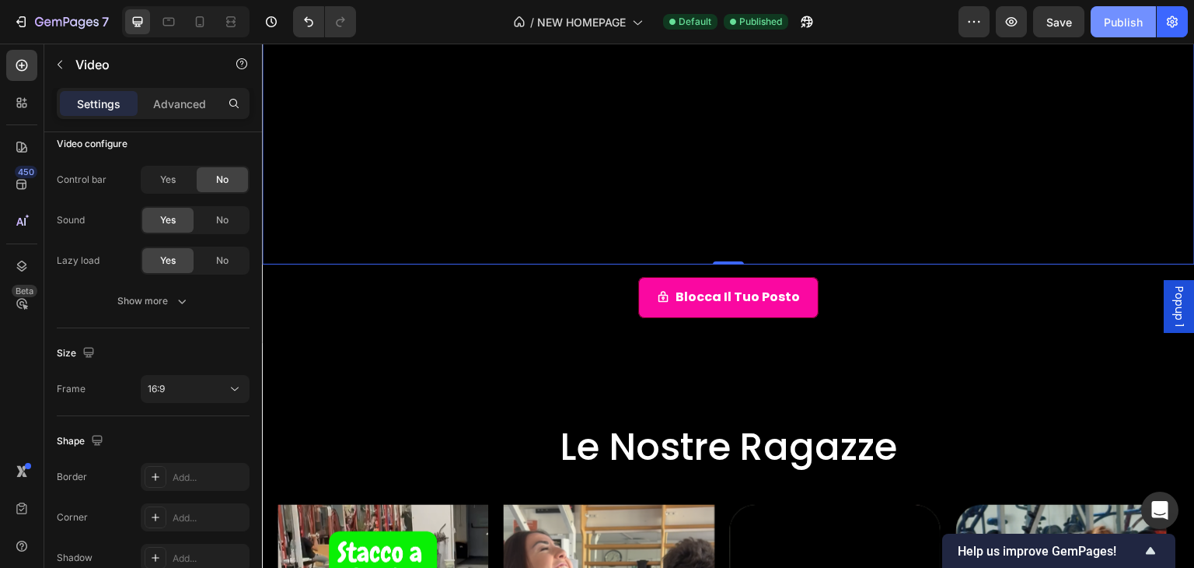
click at [1110, 26] on div "Publish" at bounding box center [1123, 22] width 39 height 16
click at [212, 23] on div at bounding box center [199, 21] width 25 height 25
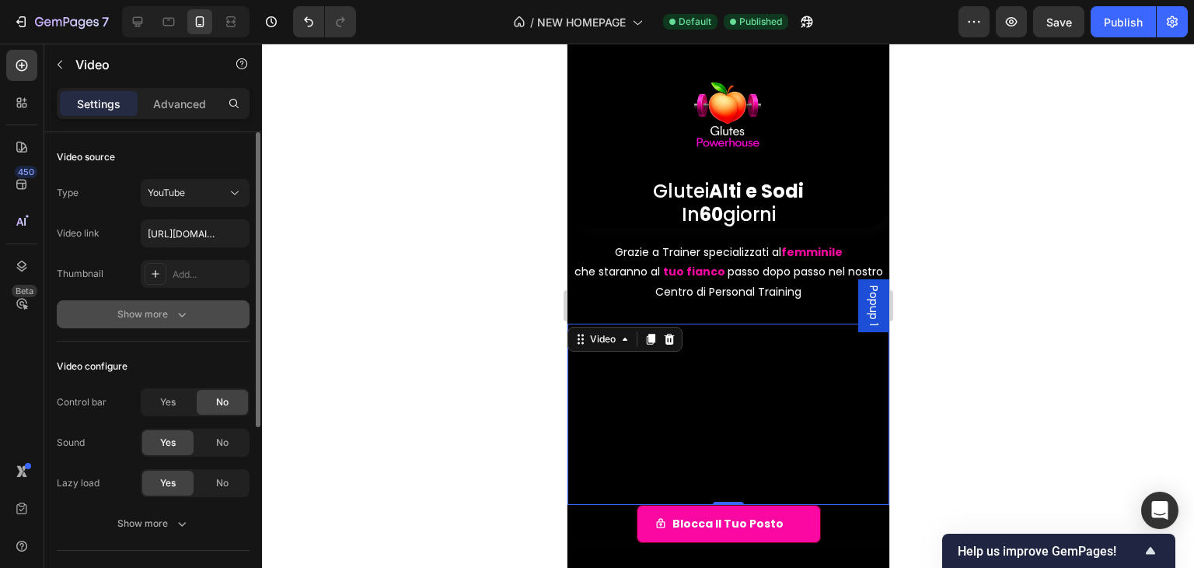
click at [171, 316] on div "Show more" at bounding box center [153, 314] width 72 height 16
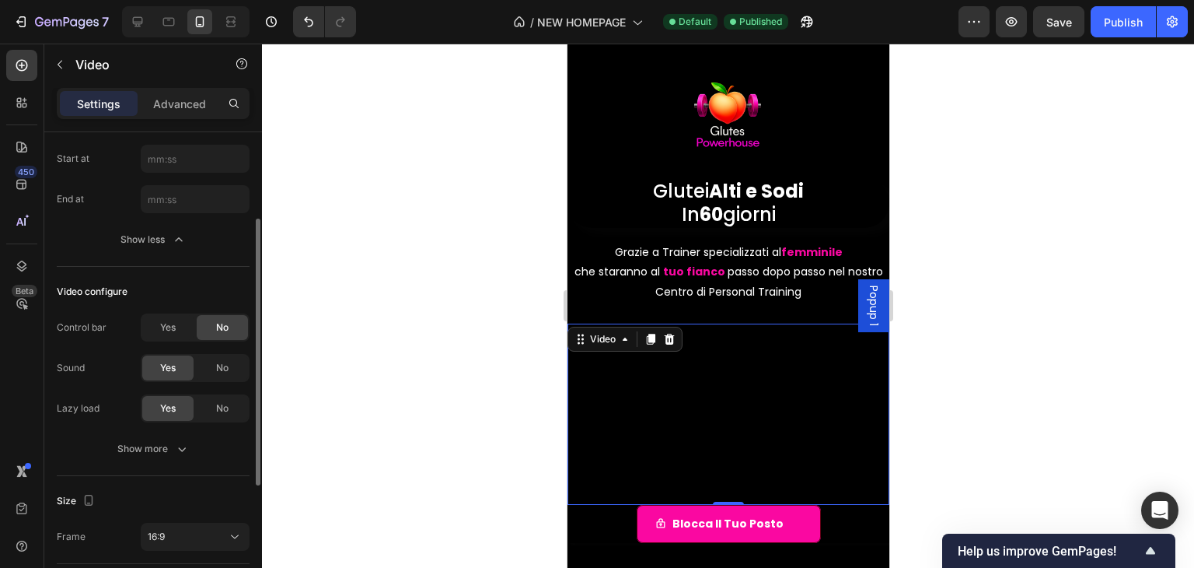
scroll to position [233, 0]
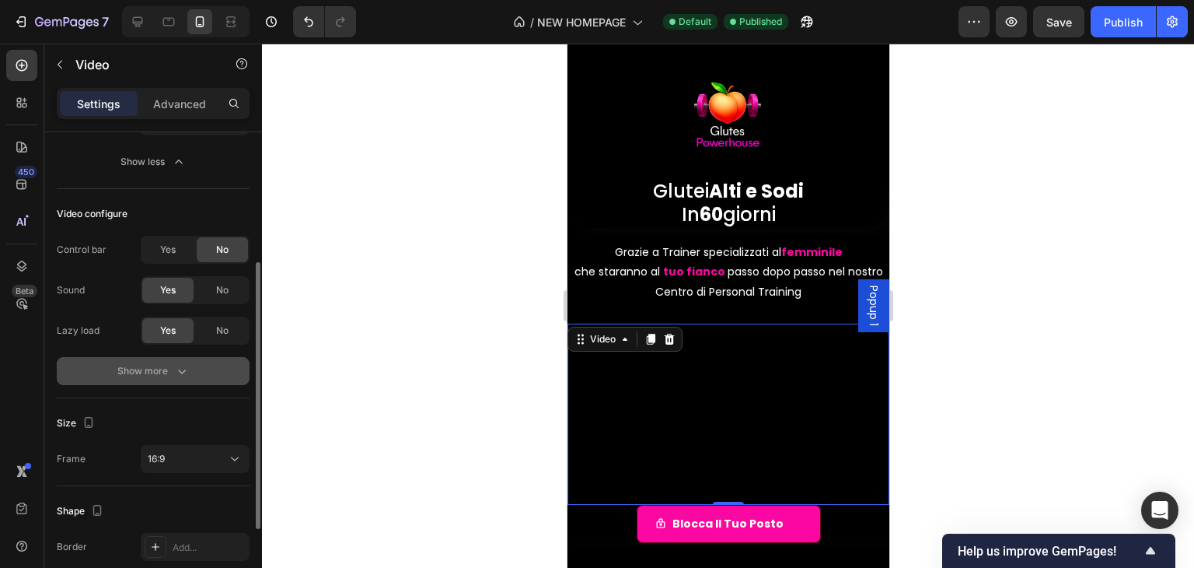
click at [137, 363] on div "Show more" at bounding box center [153, 371] width 72 height 16
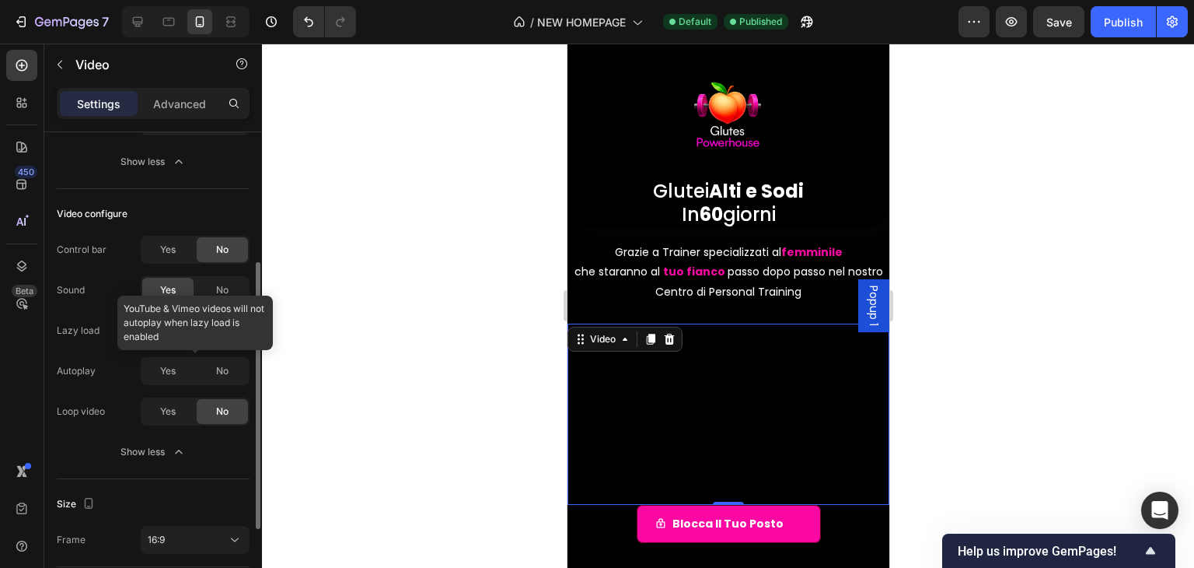
click at [181, 378] on div at bounding box center [195, 371] width 109 height 28
click at [199, 334] on div "No" at bounding box center [222, 330] width 51 height 25
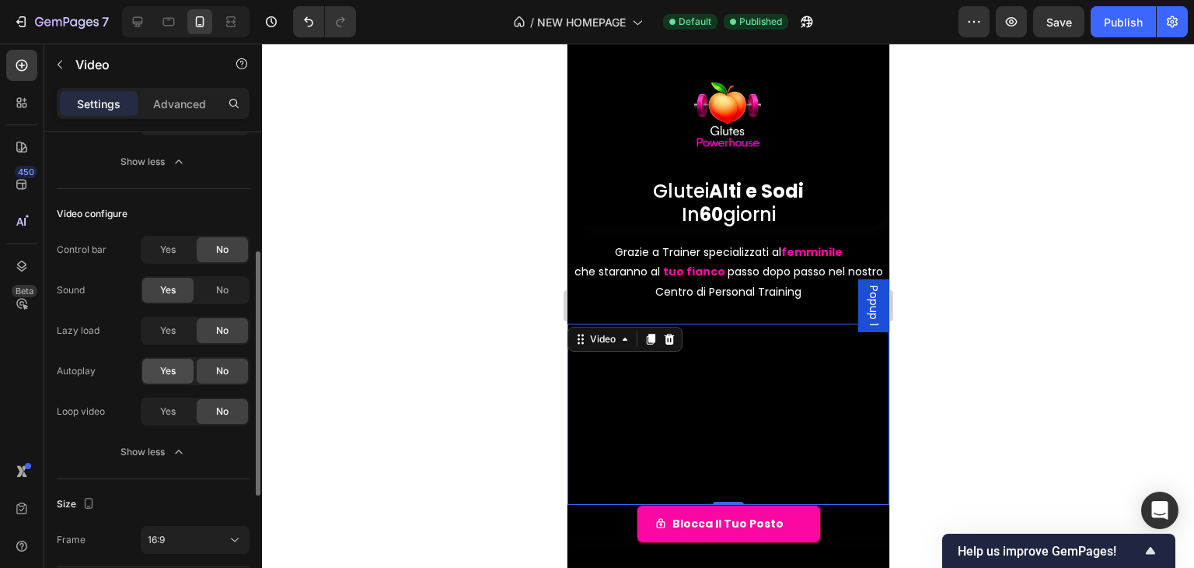
click at [184, 374] on div "Yes" at bounding box center [167, 370] width 51 height 25
drag, startPoint x: 1107, startPoint y: 16, endPoint x: 100, endPoint y: 173, distance: 1019.2
click at [1107, 16] on div "Publish" at bounding box center [1123, 22] width 39 height 16
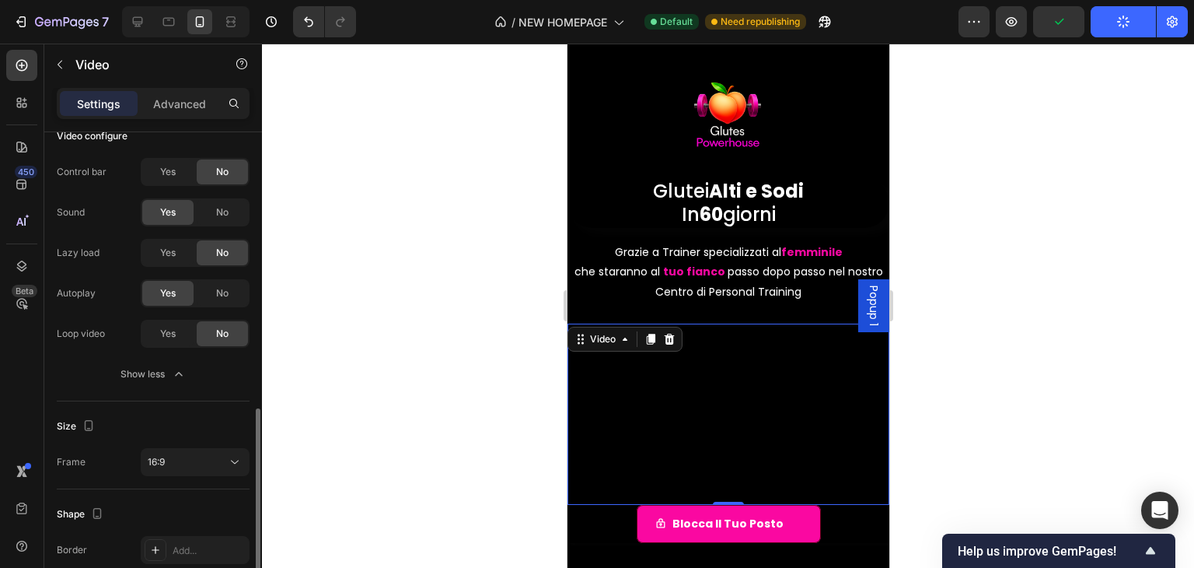
scroll to position [389, 0]
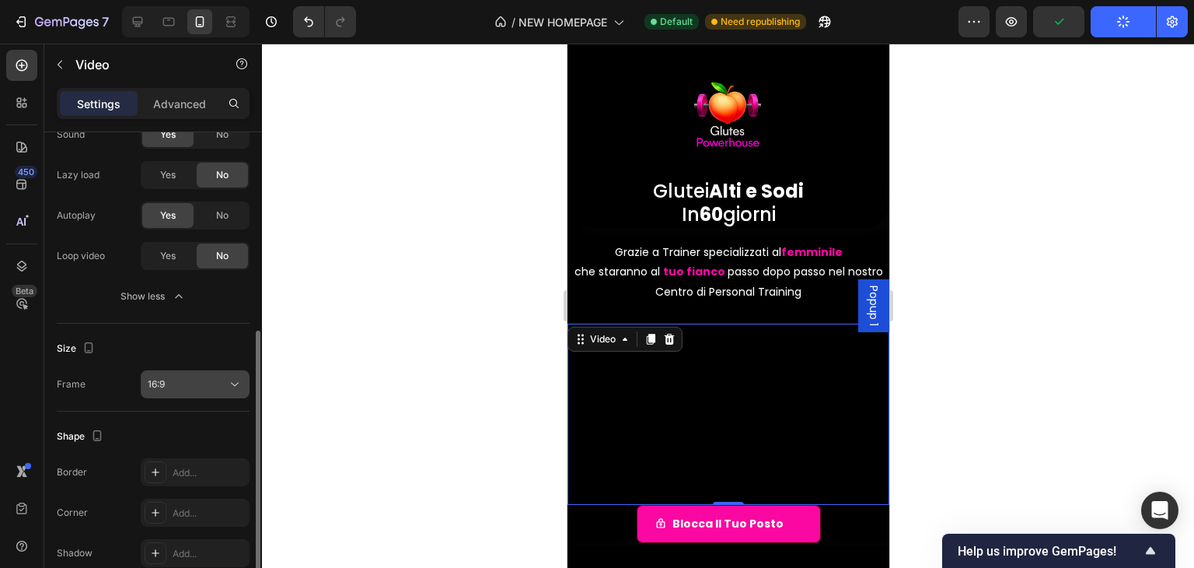
click at [197, 393] on button "16:9" at bounding box center [195, 384] width 109 height 28
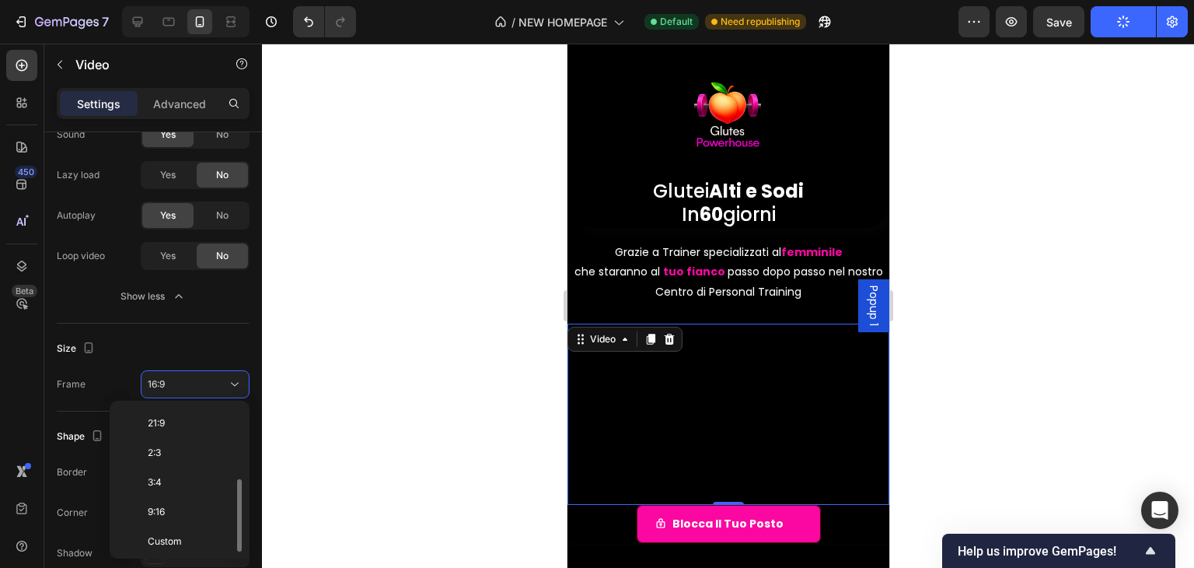
scroll to position [68, 0]
click at [179, 444] on p "4:3" at bounding box center [189, 442] width 82 height 14
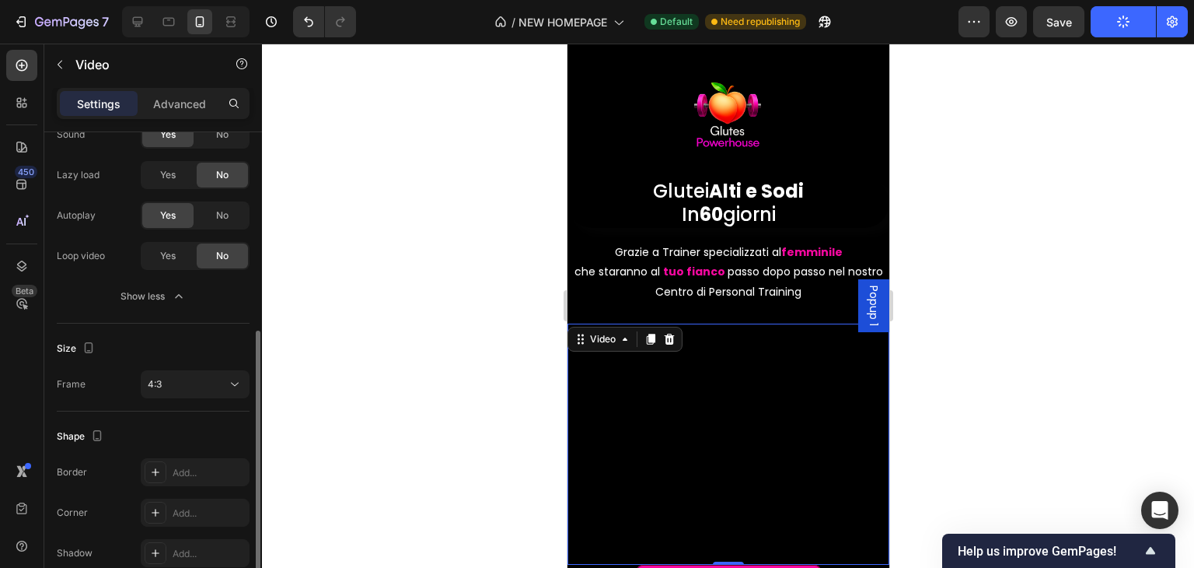
click at [193, 400] on div "Size Frame 4:3" at bounding box center [153, 367] width 193 height 88
click at [194, 395] on button "4:3" at bounding box center [195, 384] width 109 height 28
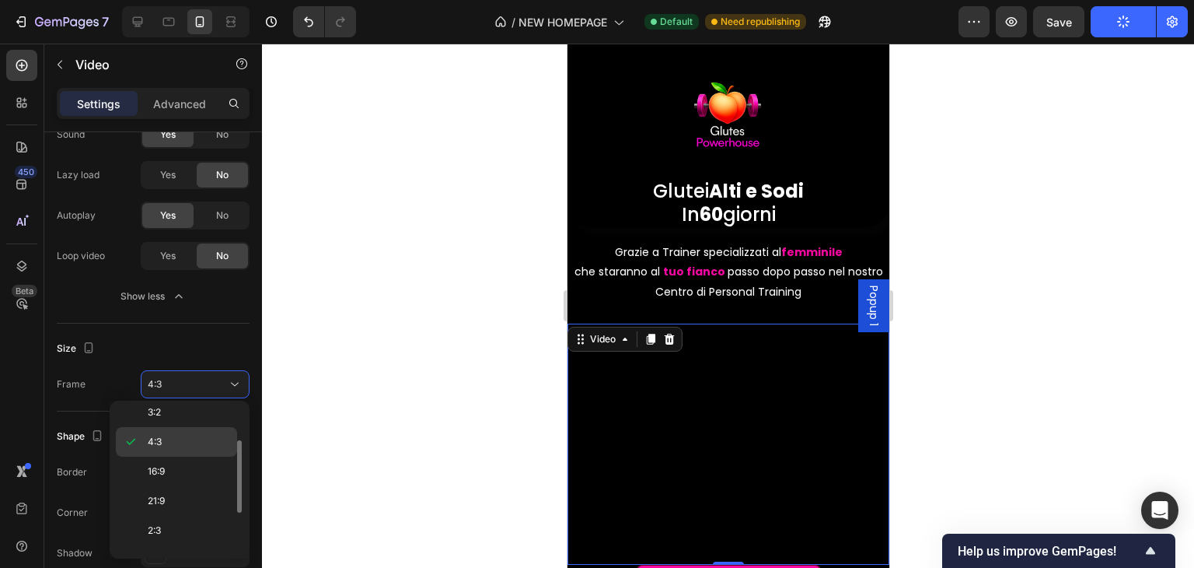
scroll to position [0, 0]
click at [184, 477] on p "3:2" at bounding box center [189, 481] width 82 height 14
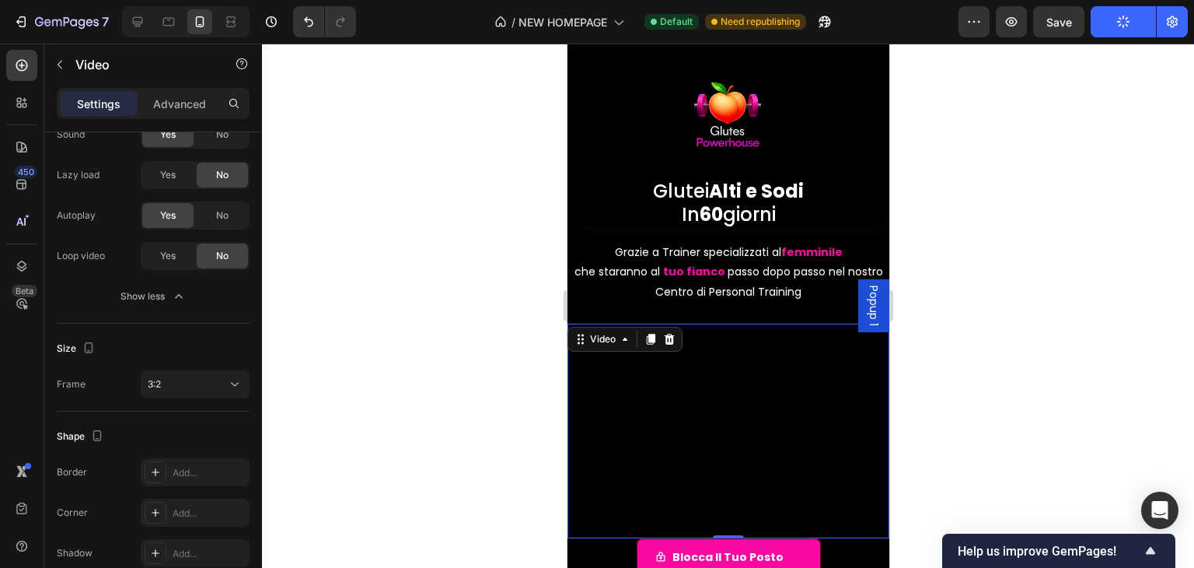
drag, startPoint x: 205, startPoint y: 389, endPoint x: 198, endPoint y: 429, distance: 41.0
click at [205, 387] on div "3:2" at bounding box center [187, 384] width 79 height 14
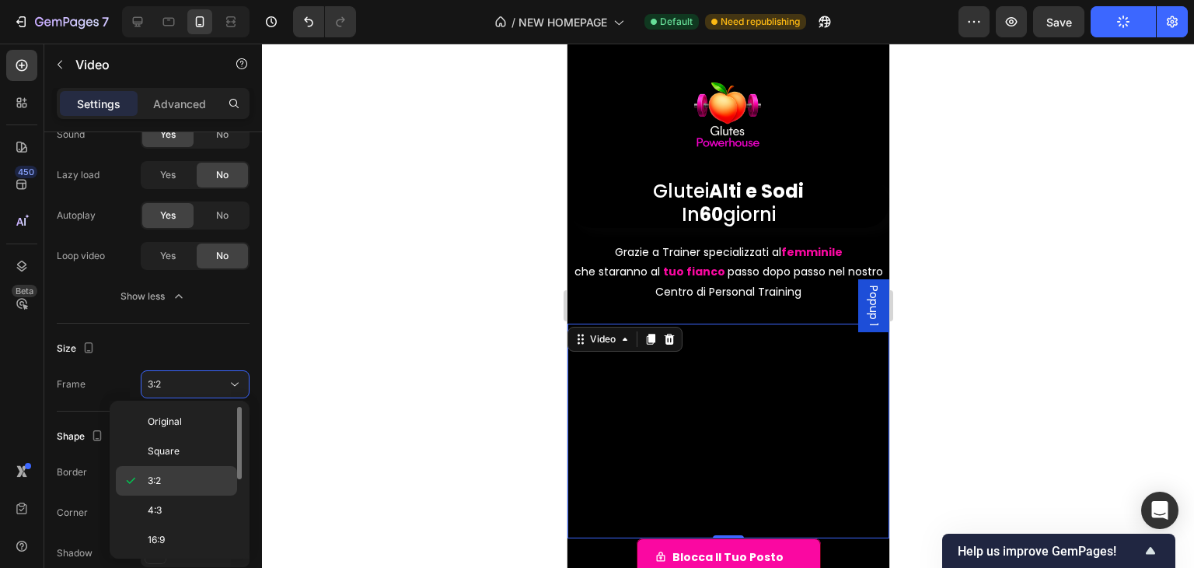
scroll to position [78, 0]
click at [186, 486] on p "21:9" at bounding box center [189, 491] width 82 height 14
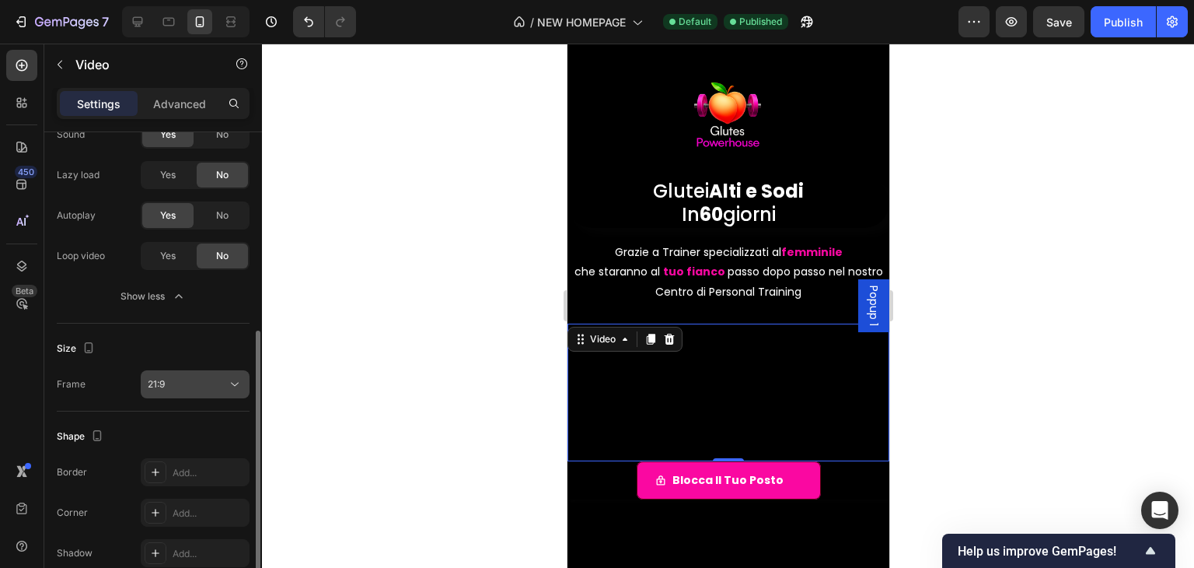
click at [202, 388] on div "21:9" at bounding box center [187, 384] width 79 height 14
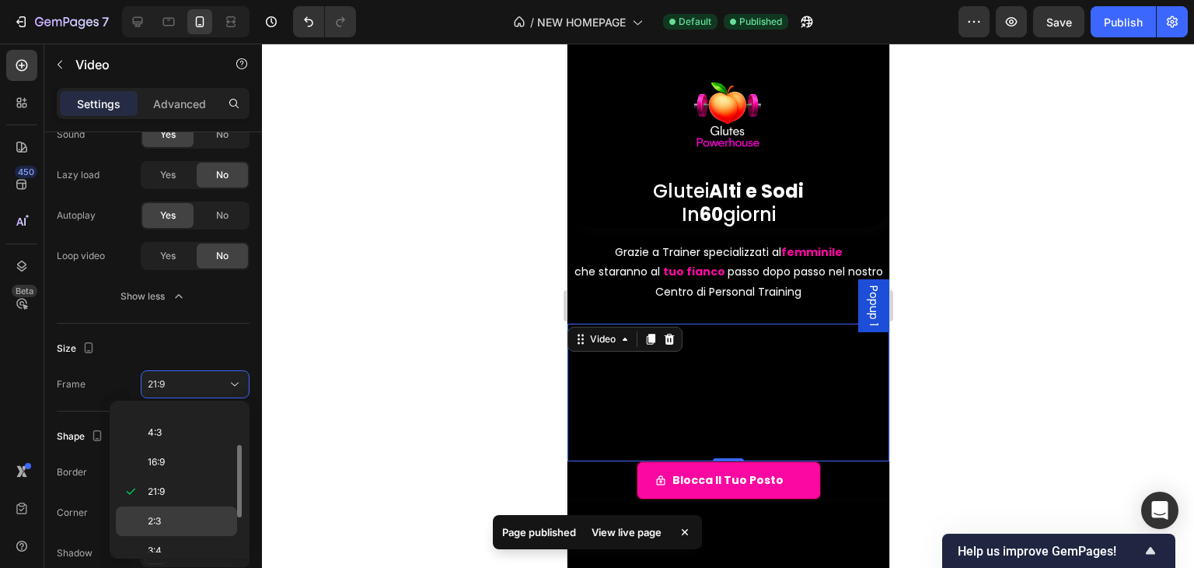
click at [176, 523] on p "2:3" at bounding box center [189, 521] width 82 height 14
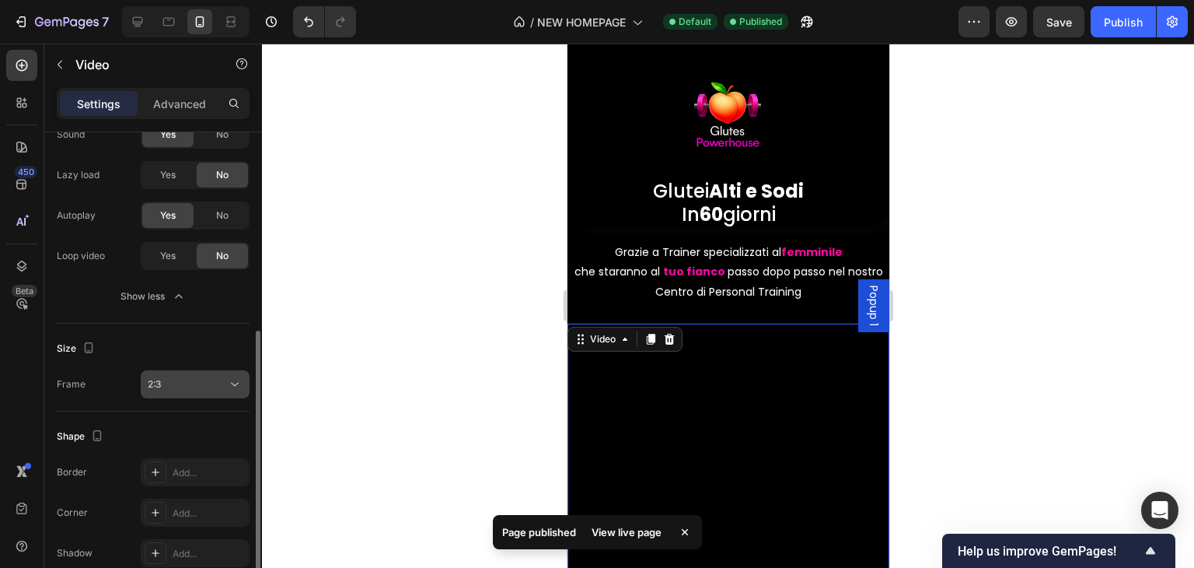
click at [191, 393] on button "2:3" at bounding box center [195, 384] width 109 height 28
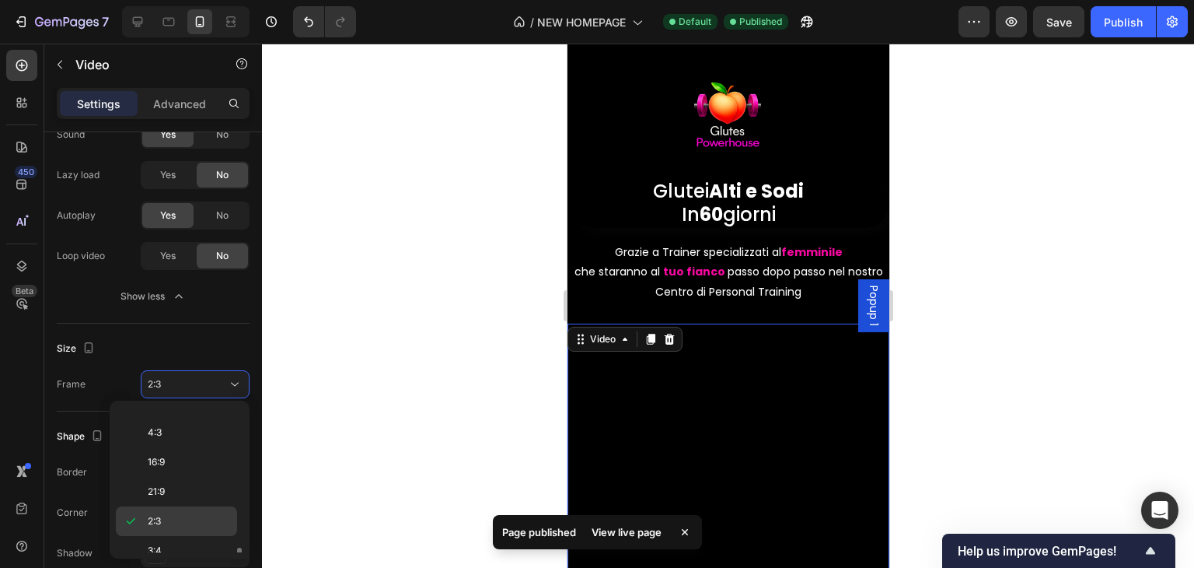
scroll to position [146, 0]
click at [174, 498] on div "9:16" at bounding box center [176, 512] width 121 height 30
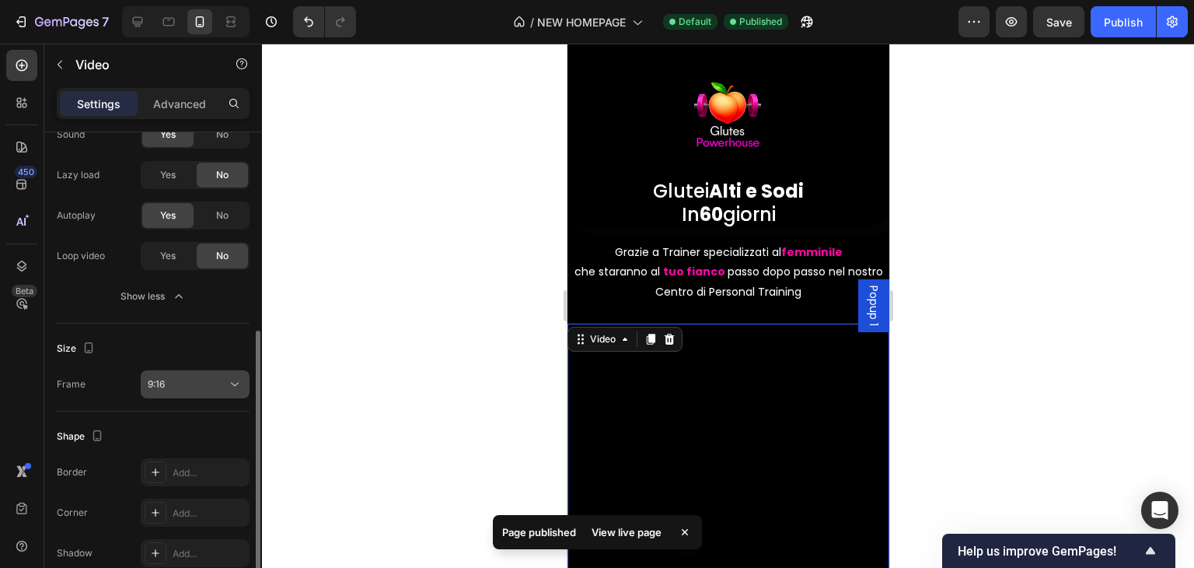
click at [209, 392] on button "9:16" at bounding box center [195, 384] width 109 height 28
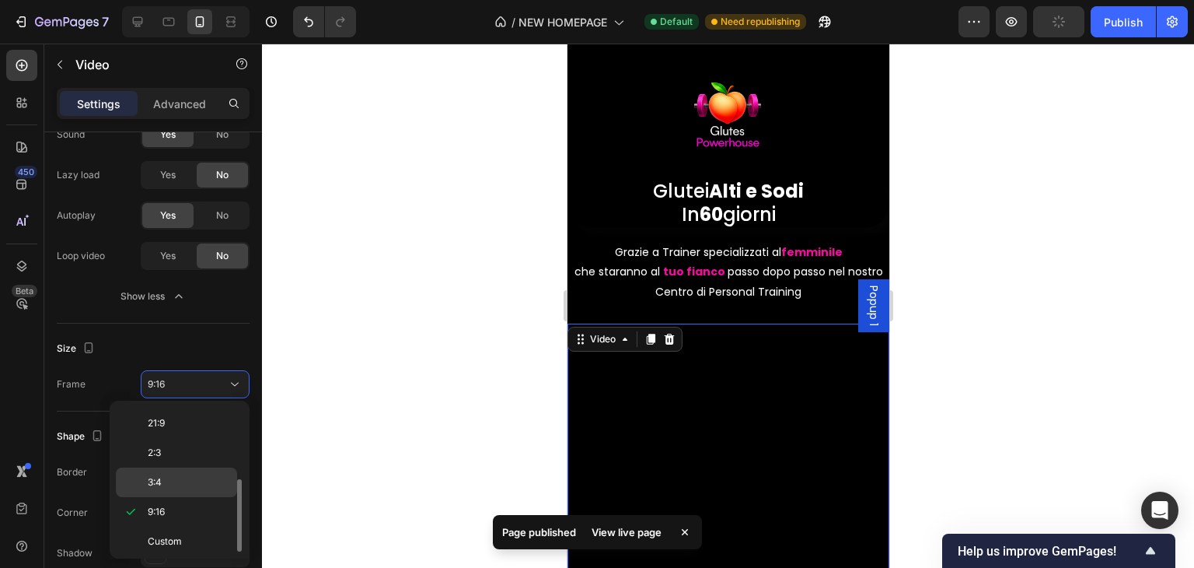
click at [190, 483] on p "3:4" at bounding box center [189, 482] width 82 height 14
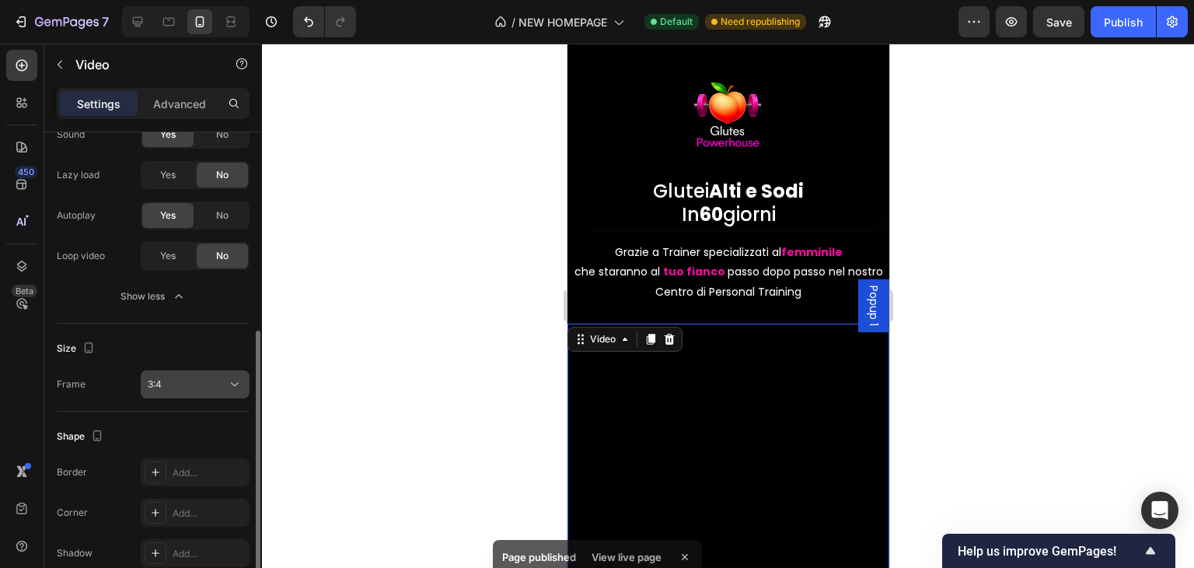
click at [195, 396] on div "Size Frame 3:4" at bounding box center [153, 367] width 193 height 88
click at [195, 394] on button "3:4" at bounding box center [195, 384] width 109 height 28
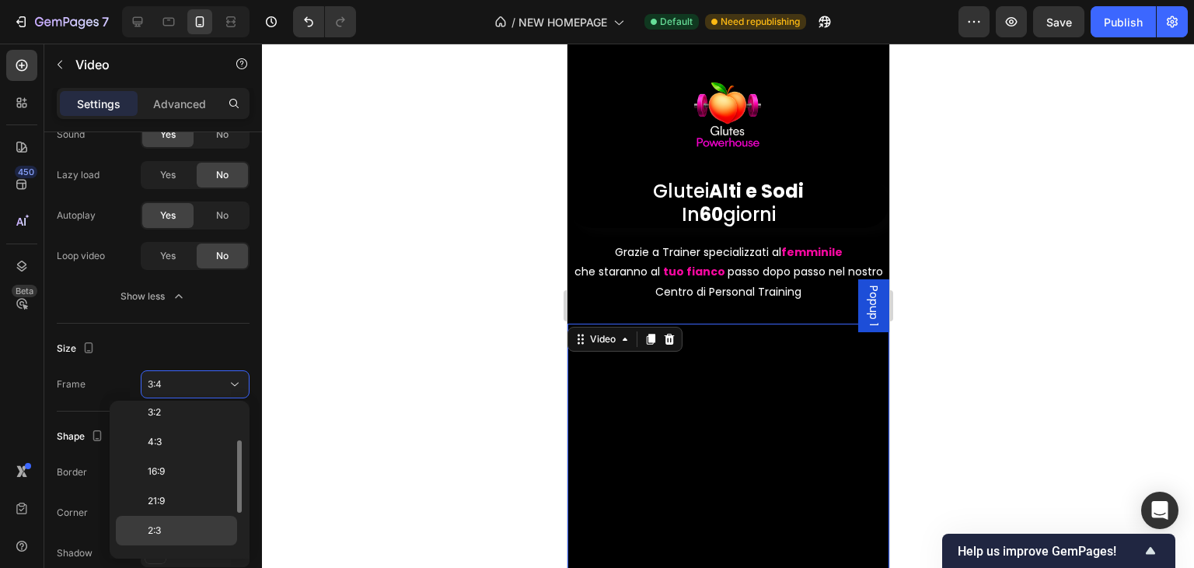
scroll to position [0, 0]
click at [176, 533] on p "16:9" at bounding box center [189, 540] width 82 height 14
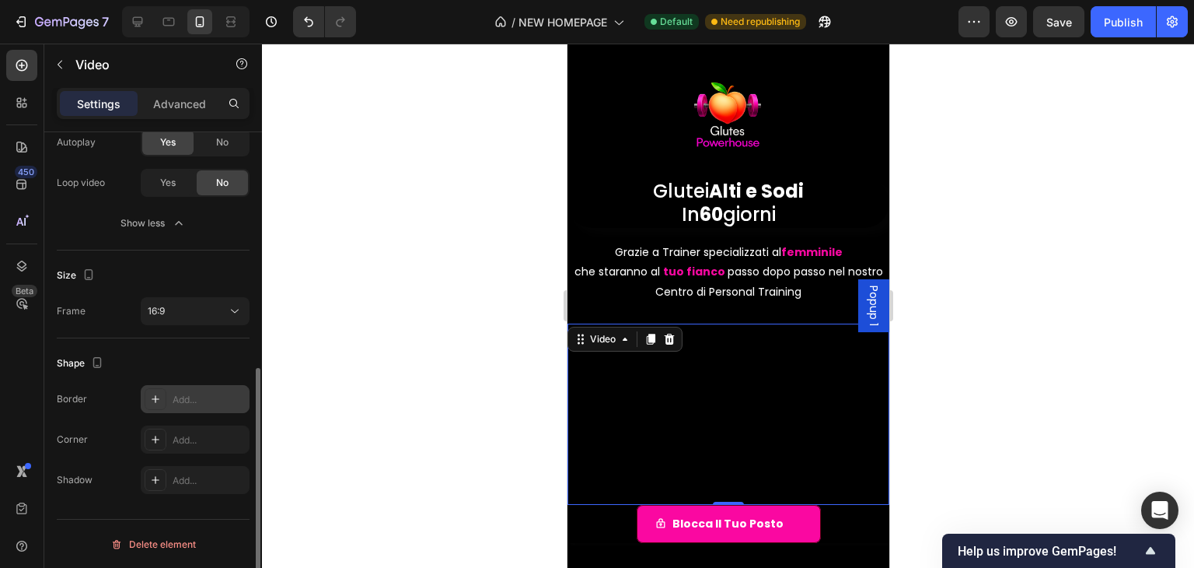
scroll to position [78, 0]
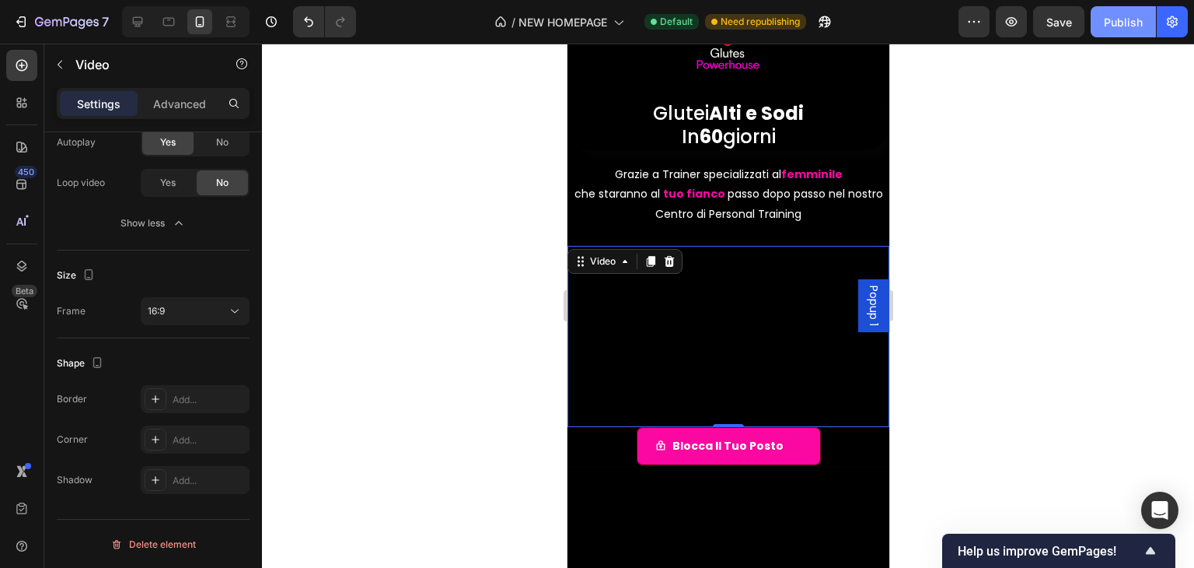
click at [1107, 19] on div "Publish" at bounding box center [1123, 22] width 39 height 16
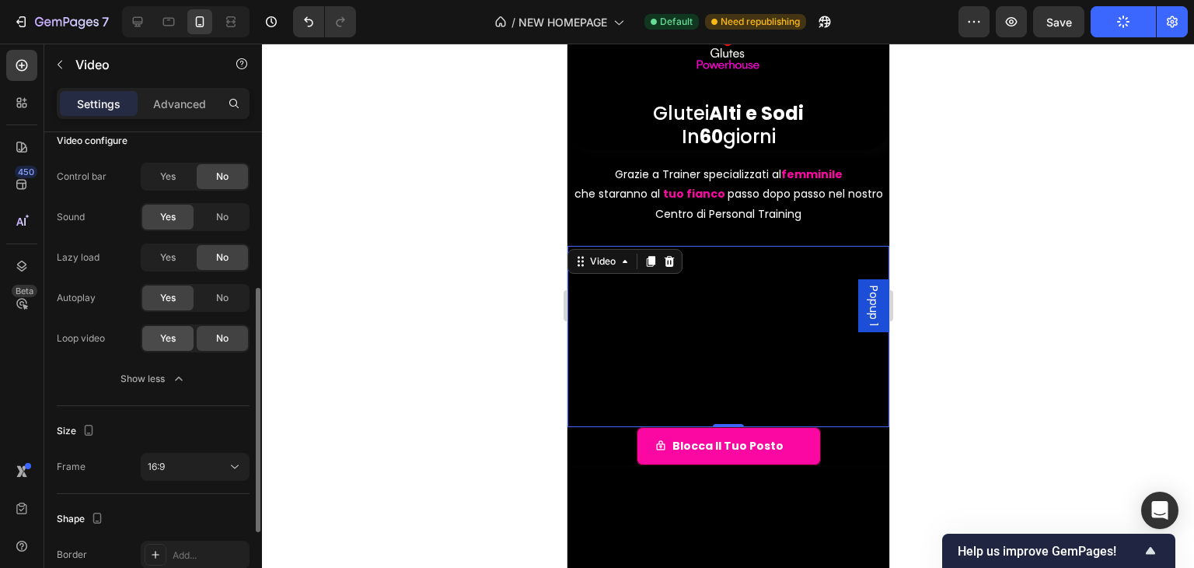
click at [177, 337] on div "Yes" at bounding box center [167, 338] width 51 height 25
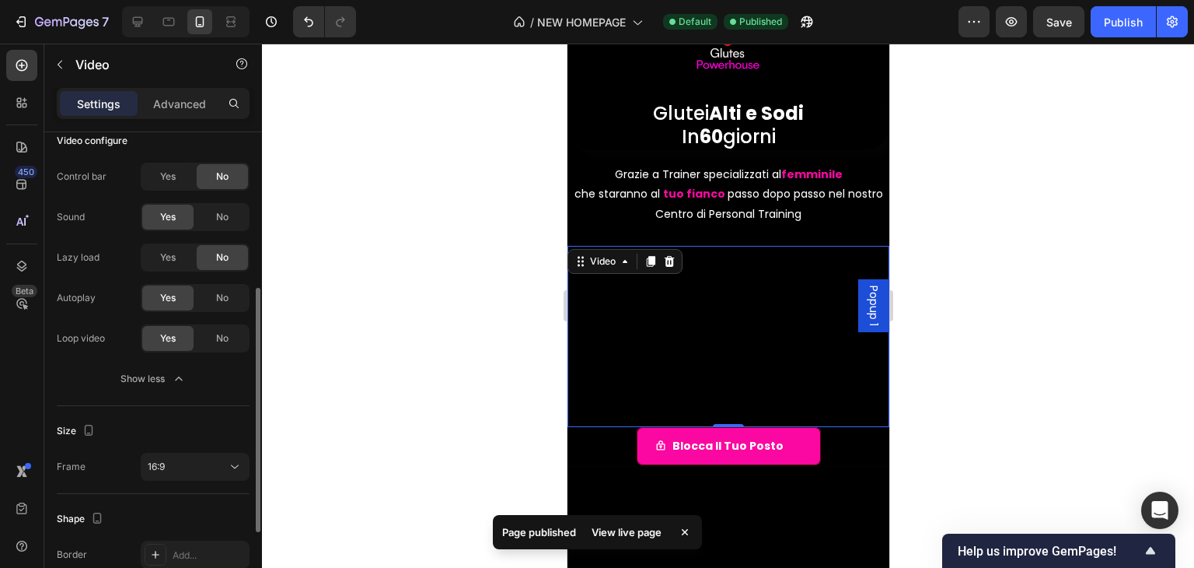
click at [189, 348] on div "Yes" at bounding box center [167, 338] width 51 height 25
click at [212, 338] on div "No" at bounding box center [222, 338] width 51 height 25
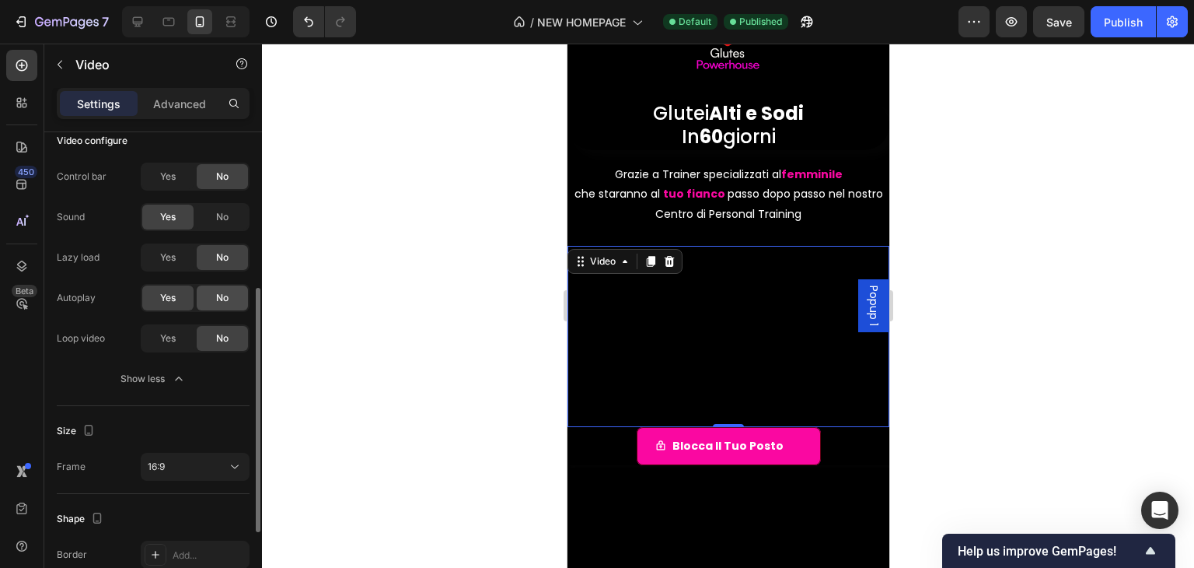
click at [240, 295] on div "No" at bounding box center [222, 297] width 51 height 25
click at [171, 327] on div "Yes" at bounding box center [167, 338] width 51 height 25
click at [229, 340] on div "No" at bounding box center [222, 338] width 51 height 25
click at [183, 302] on div "Yes" at bounding box center [167, 297] width 51 height 25
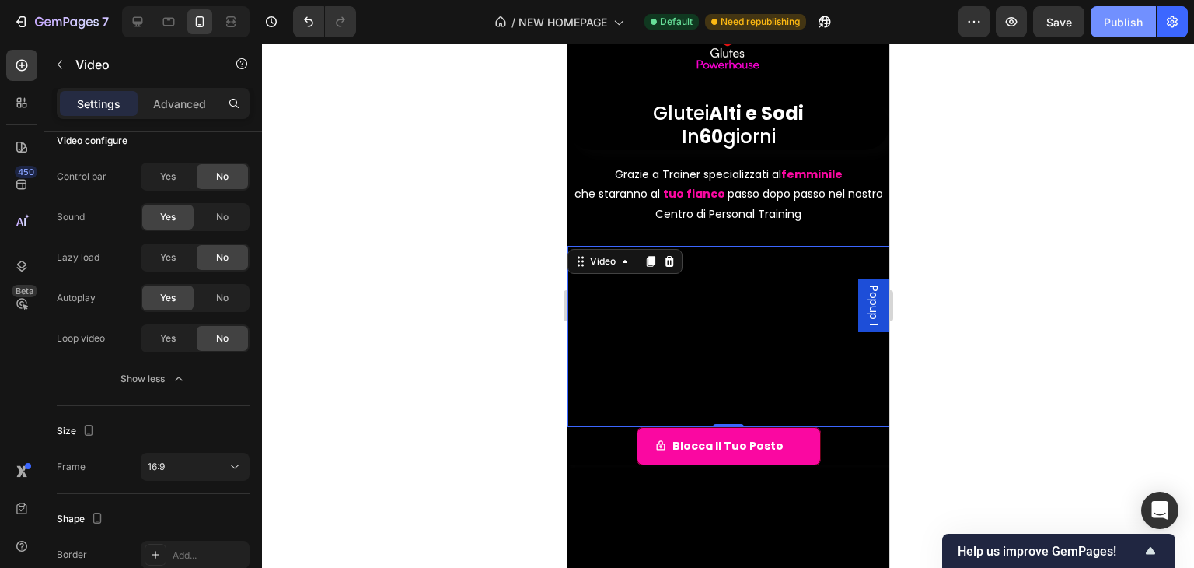
click at [1100, 20] on button "Publish" at bounding box center [1123, 21] width 65 height 31
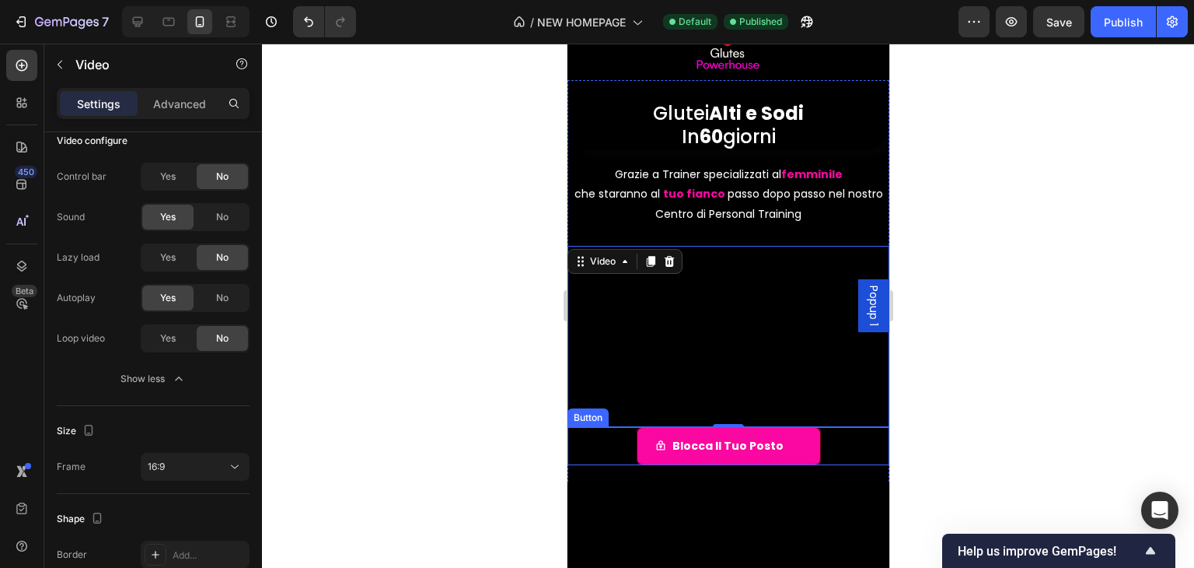
click at [614, 447] on div "Blocca il tuo posto Button" at bounding box center [728, 446] width 322 height 38
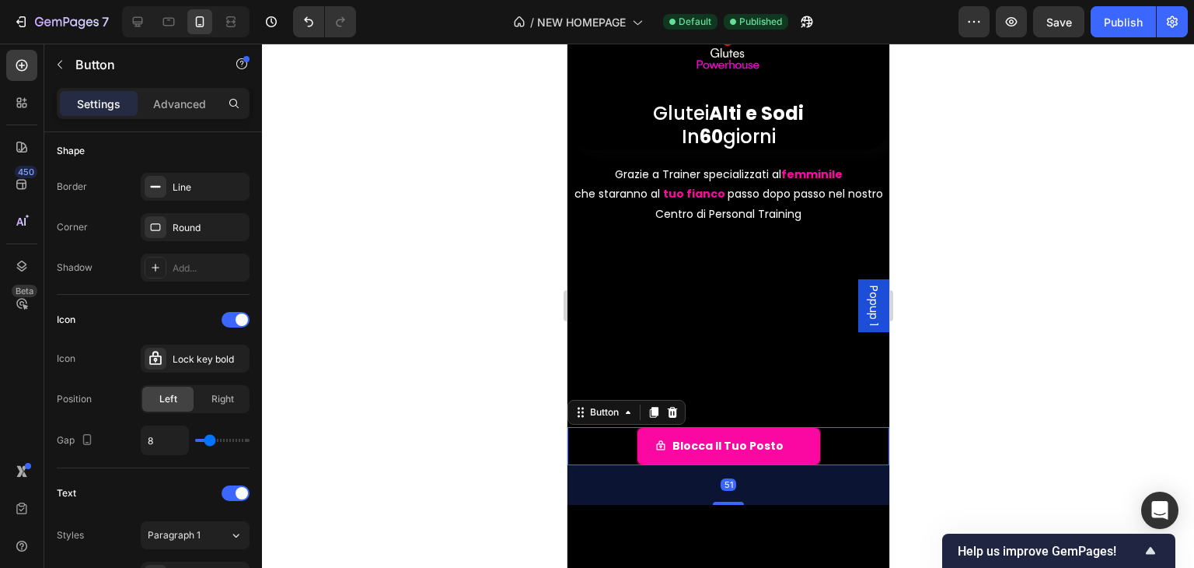
scroll to position [0, 0]
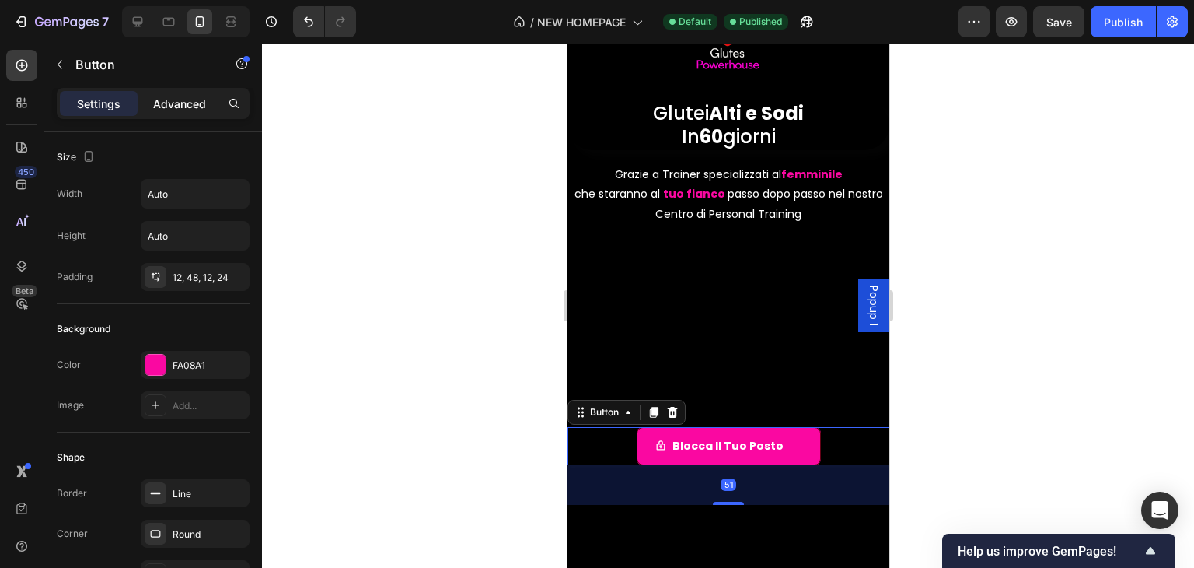
click at [205, 106] on p "Advanced" at bounding box center [179, 104] width 53 height 16
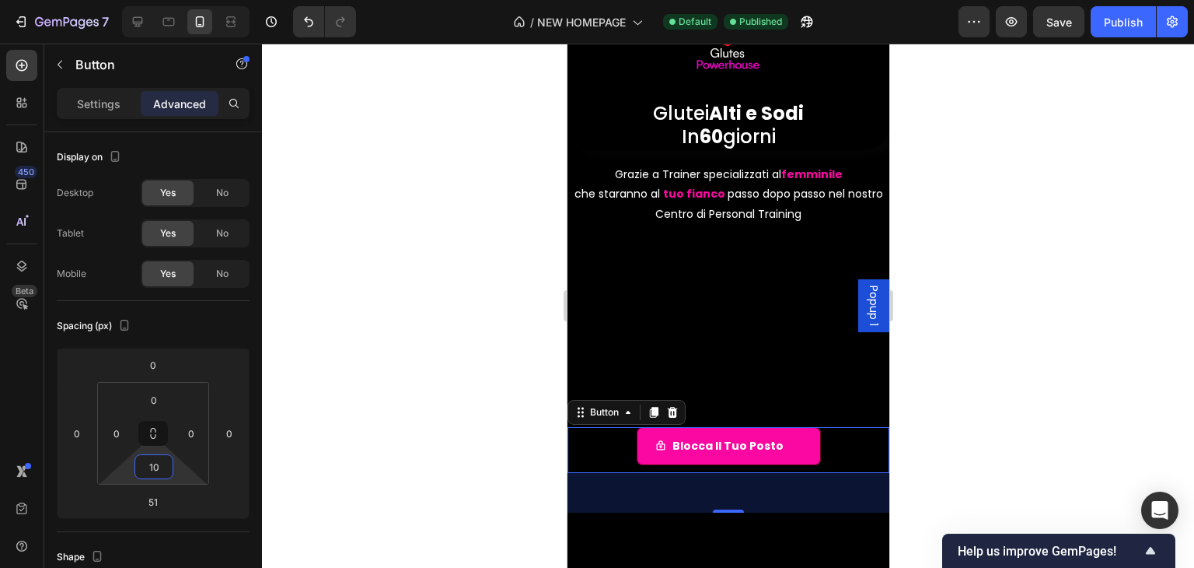
click at [177, 0] on html "7 / NEW HOMEPAGE Default Published Preview Save Publish 450 Beta Sections(18) E…" at bounding box center [597, 0] width 1194 height 0
click at [301, 26] on icon "Undo/Redo" at bounding box center [309, 22] width 16 height 16
click at [312, 16] on icon "Undo/Redo" at bounding box center [309, 22] width 16 height 16
type input "0"
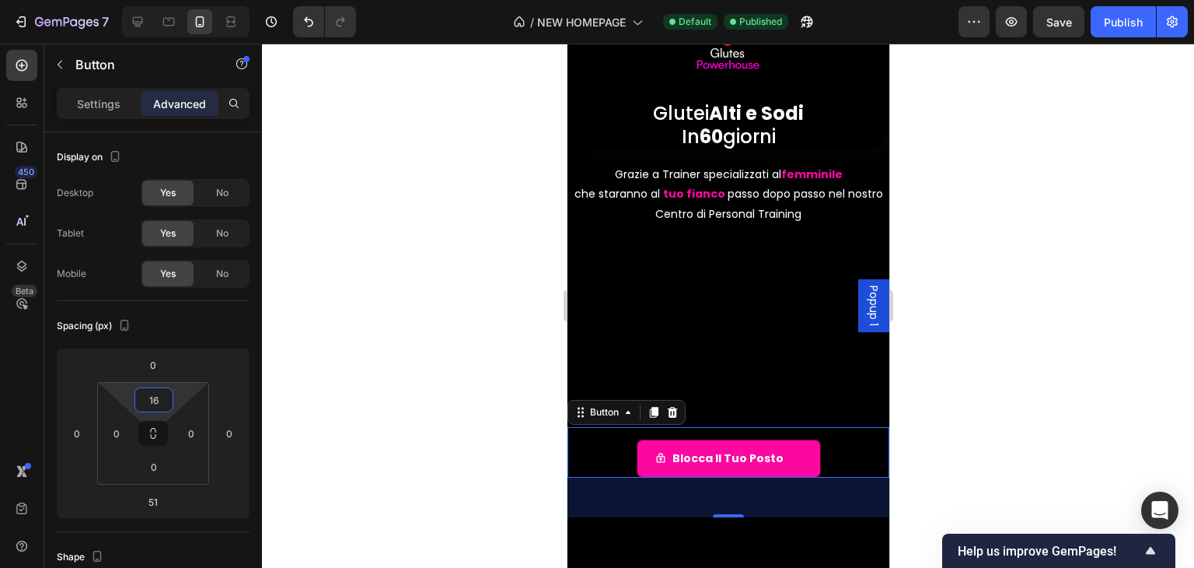
type input "22"
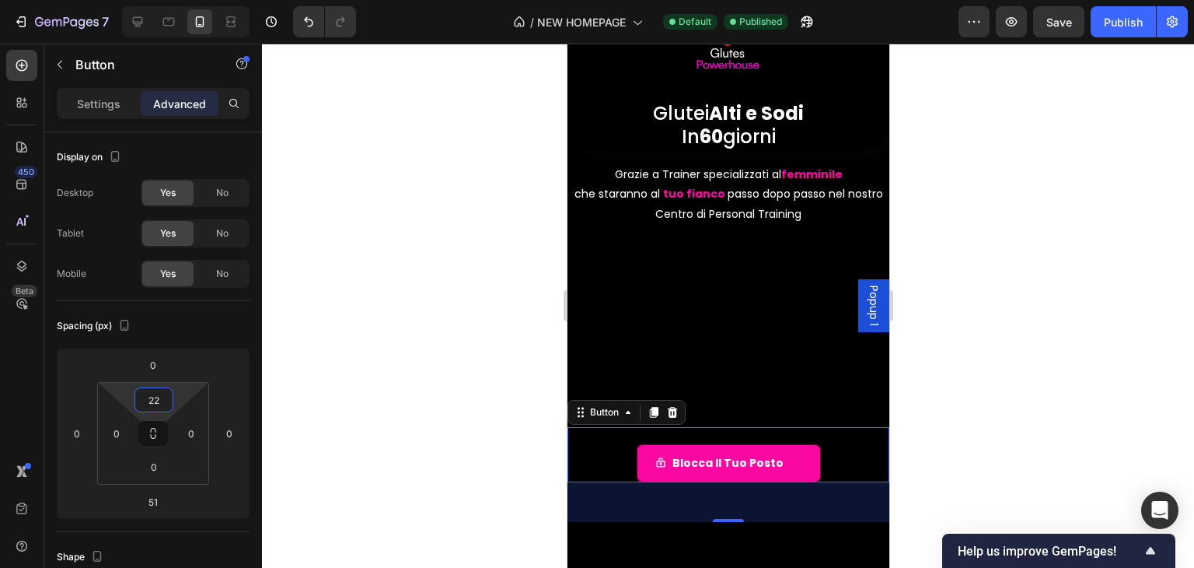
drag, startPoint x: 180, startPoint y: 388, endPoint x: 177, endPoint y: 379, distance: 9.1
click at [177, 0] on html "7 / NEW HOMEPAGE Default Published Preview Save Publish 450 Beta Sections(18) E…" at bounding box center [597, 0] width 1194 height 0
click at [729, 461] on strong "Blocca il tuo posto" at bounding box center [727, 463] width 111 height 16
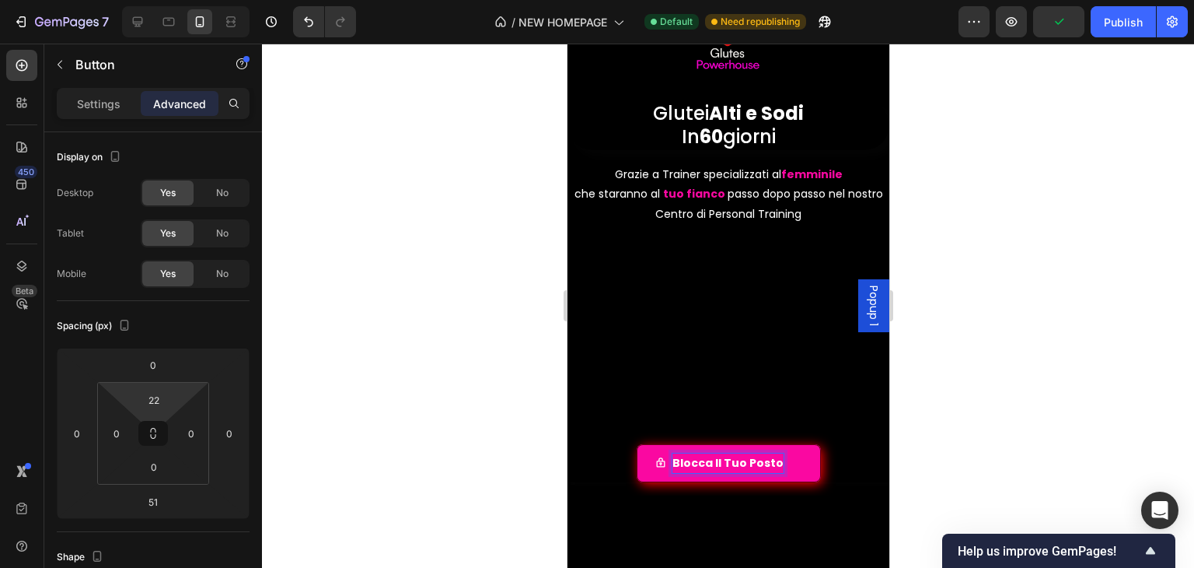
click at [747, 458] on strong "Blocca il tuo posto" at bounding box center [727, 463] width 111 height 16
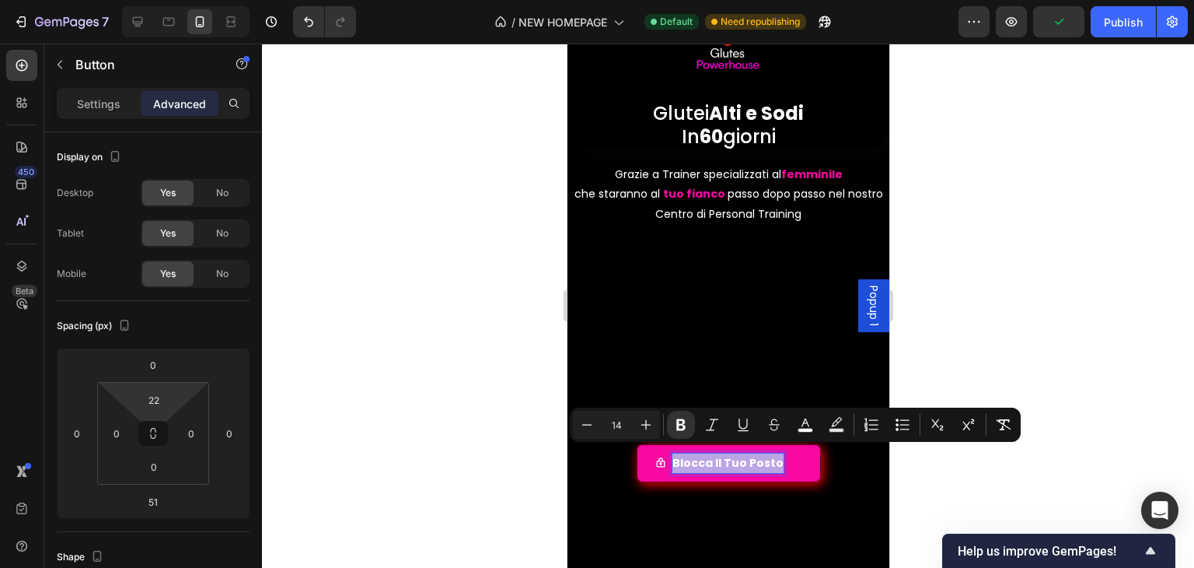
click at [747, 458] on strong "Blocca il tuo posto" at bounding box center [727, 463] width 111 height 16
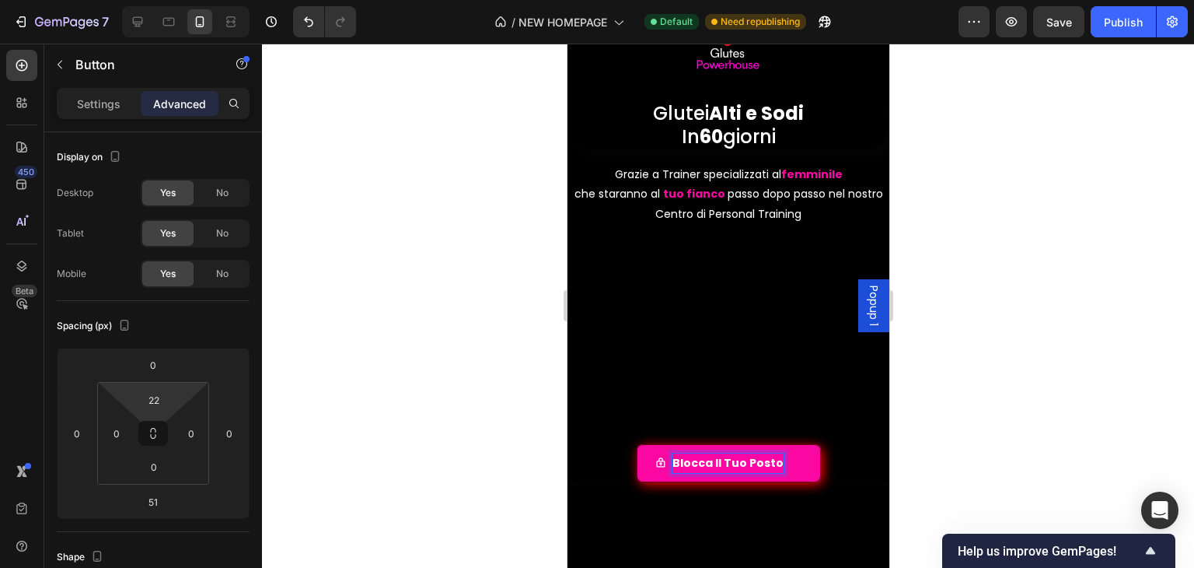
click at [764, 457] on strong "Blocca il tuo posto" at bounding box center [727, 463] width 111 height 16
click at [771, 456] on strong "Blocca il tuo posto" at bounding box center [727, 463] width 111 height 16
click at [771, 456] on strong "Blocca il tuo posto SU 35" at bounding box center [727, 463] width 145 height 16
click at [764, 458] on strong "Blocca il tuo posto SU 35" at bounding box center [727, 463] width 145 height 16
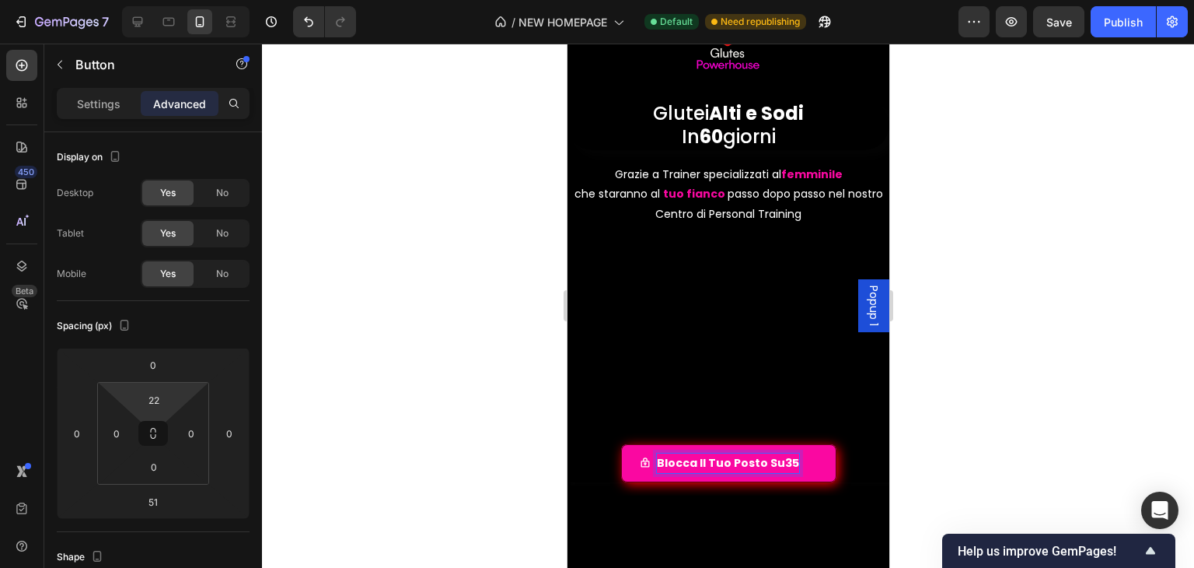
click at [967, 439] on div at bounding box center [728, 306] width 932 height 524
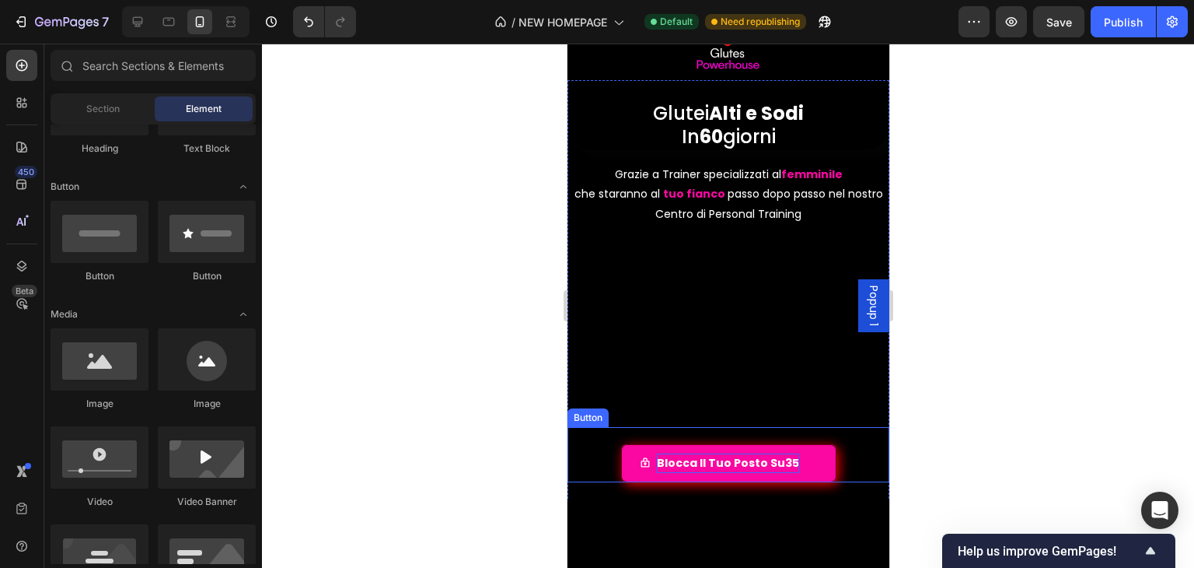
click at [774, 455] on strong "Blocca il tuo posto su35" at bounding box center [727, 463] width 142 height 16
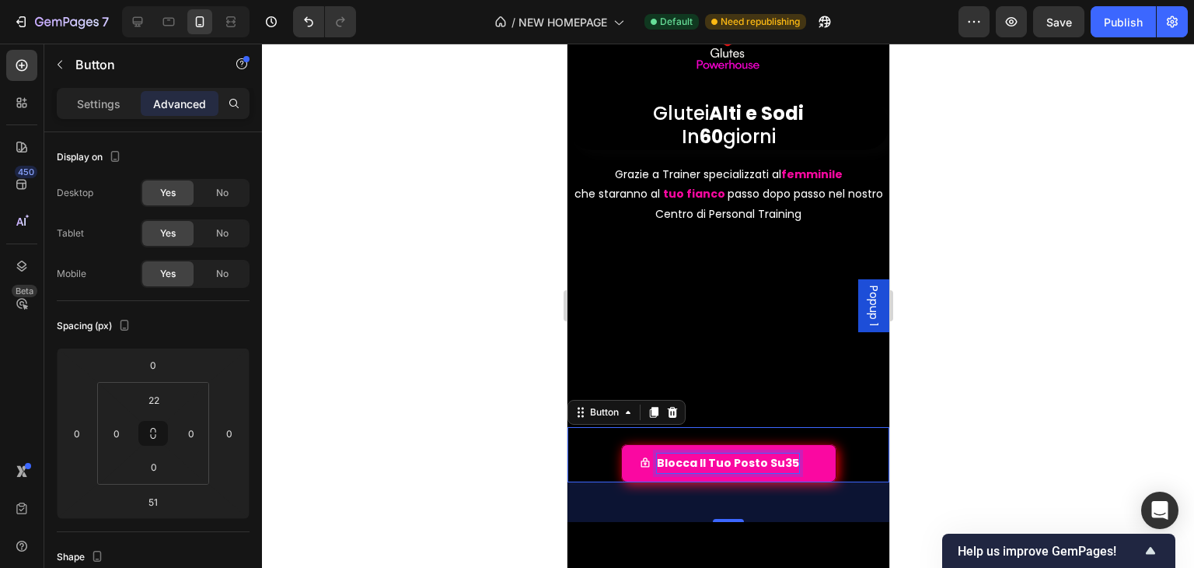
click at [771, 455] on strong "Blocca il tuo posto su35" at bounding box center [727, 463] width 142 height 16
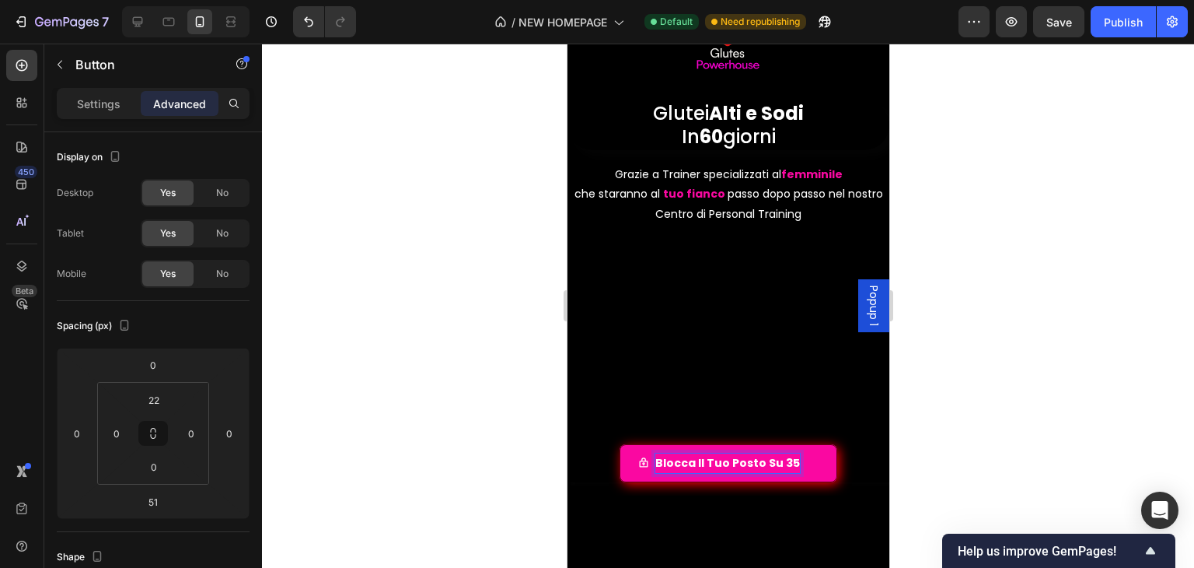
click at [763, 456] on strong "Blocca il tuo posto su 35" at bounding box center [727, 463] width 145 height 16
click at [757, 458] on strong "Blocca il tuo posto su 35" at bounding box center [727, 463] width 145 height 16
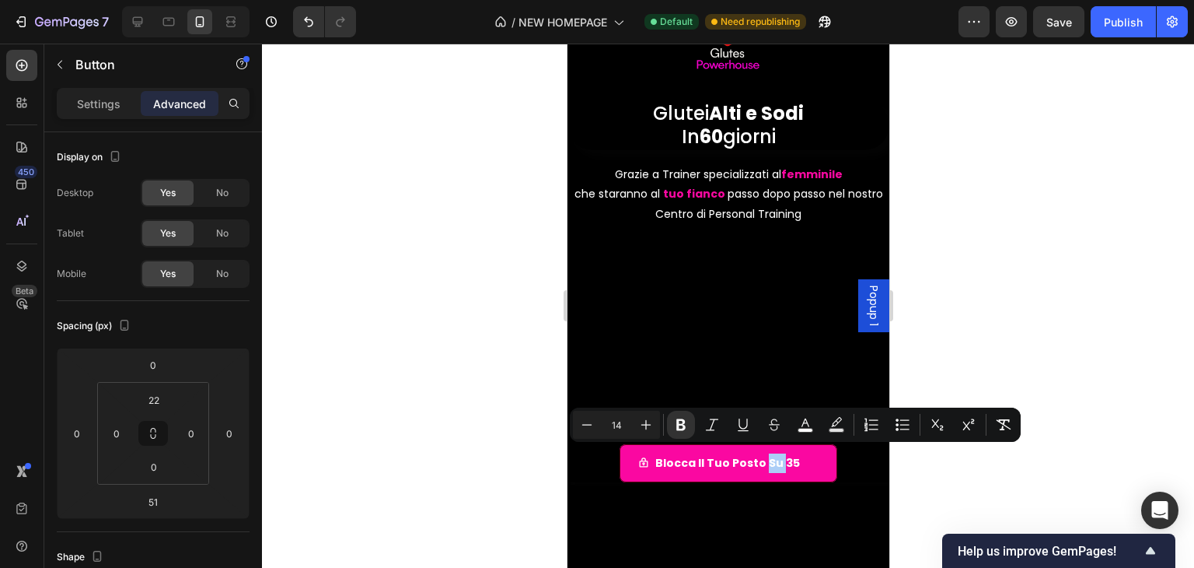
click at [1009, 337] on div at bounding box center [728, 306] width 932 height 524
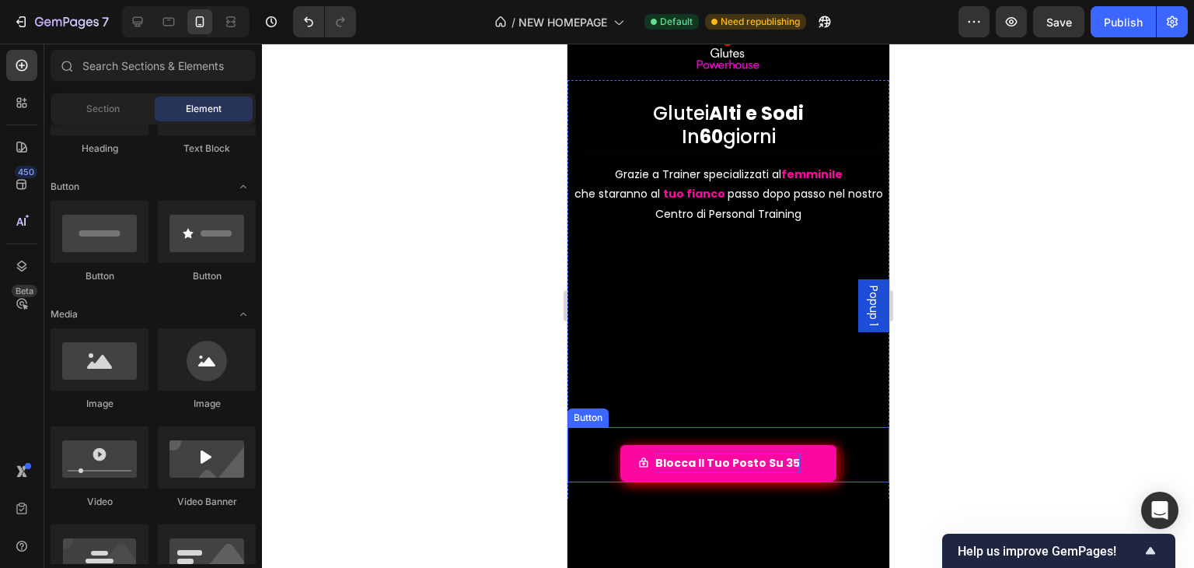
click at [744, 455] on strong "Blocca il tuo posto su 35" at bounding box center [727, 463] width 145 height 16
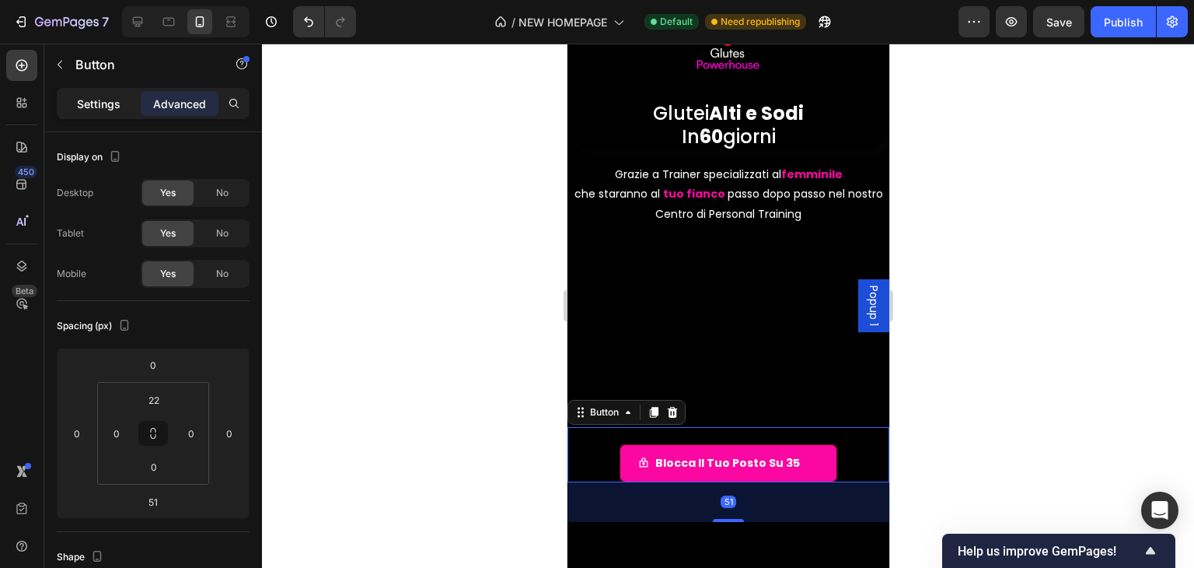
drag, startPoint x: 103, startPoint y: 102, endPoint x: 121, endPoint y: 414, distance: 312.3
click at [103, 102] on p "Settings" at bounding box center [99, 104] width 44 height 16
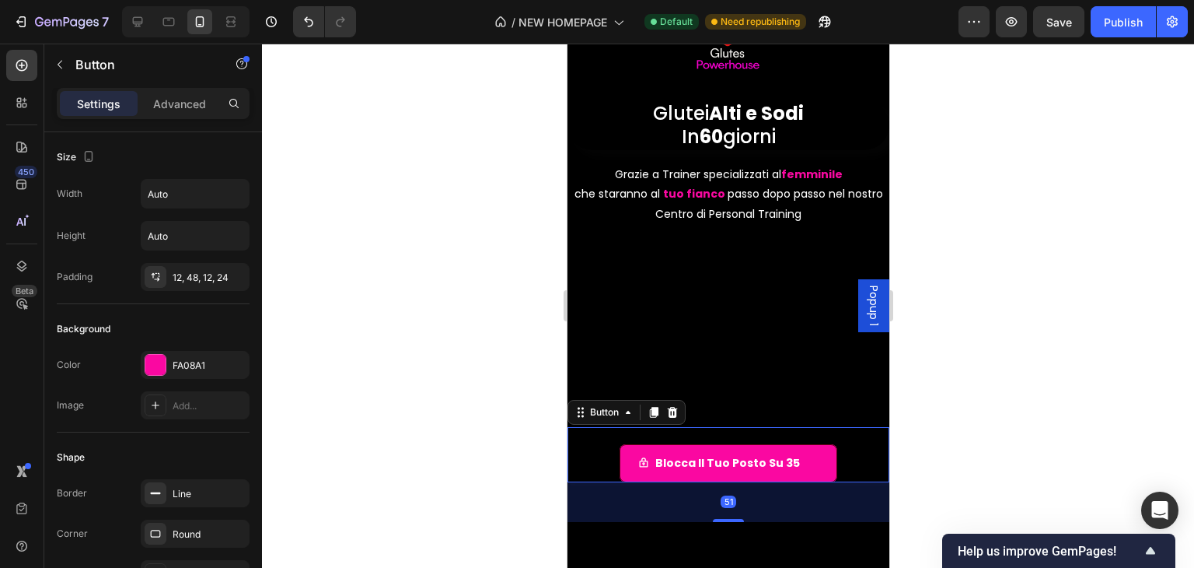
click at [580, 449] on div "Blocca il tuo posto su 35 Button 51" at bounding box center [728, 454] width 322 height 55
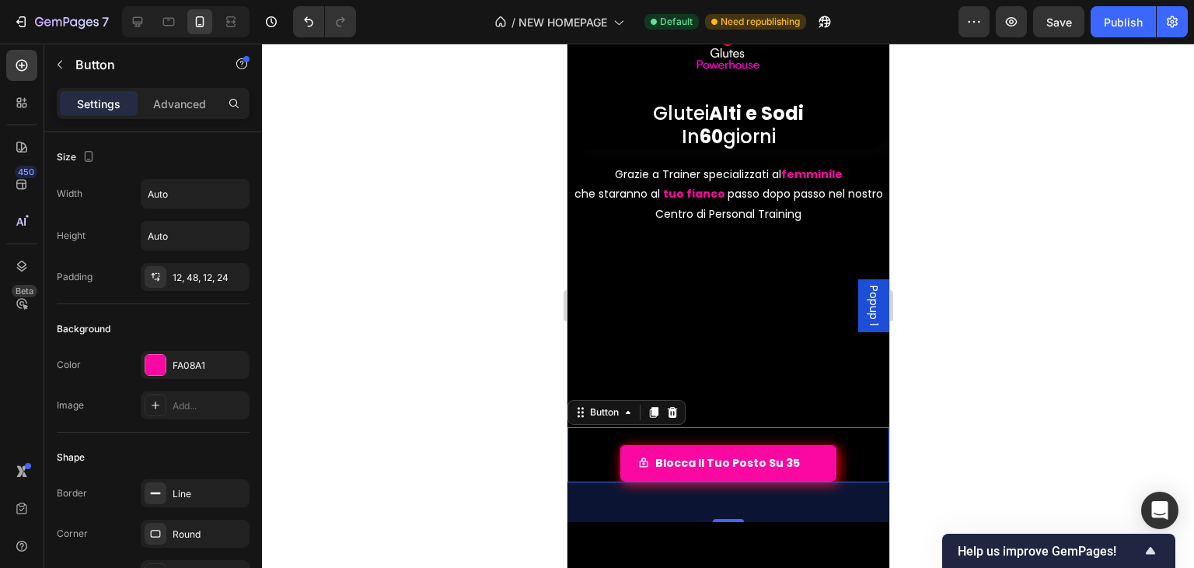
click at [619, 447] on link "Blocca il tuo posto su 35" at bounding box center [728, 463] width 218 height 38
click at [626, 446] on link "Blocca il tuo posto su 35" at bounding box center [728, 463] width 218 height 38
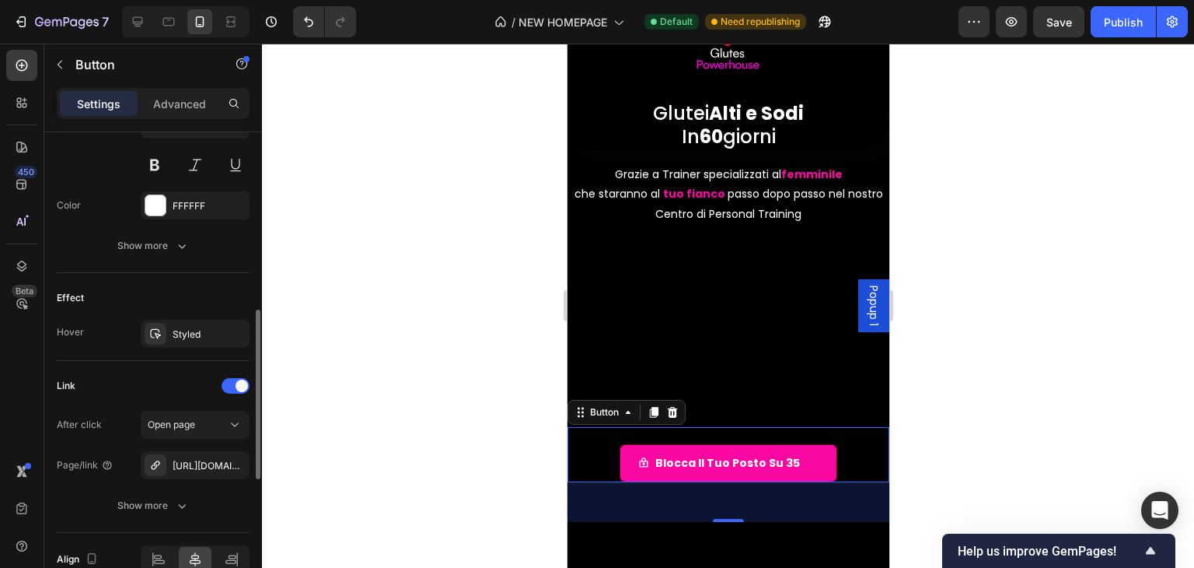
scroll to position [722, 0]
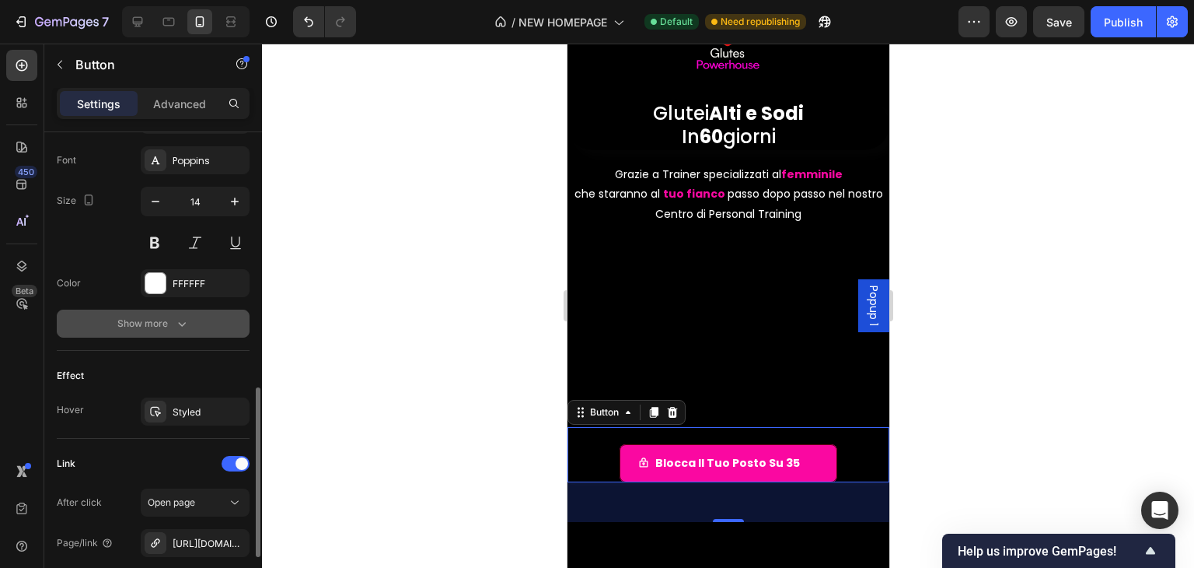
click at [187, 328] on icon "button" at bounding box center [182, 324] width 16 height 16
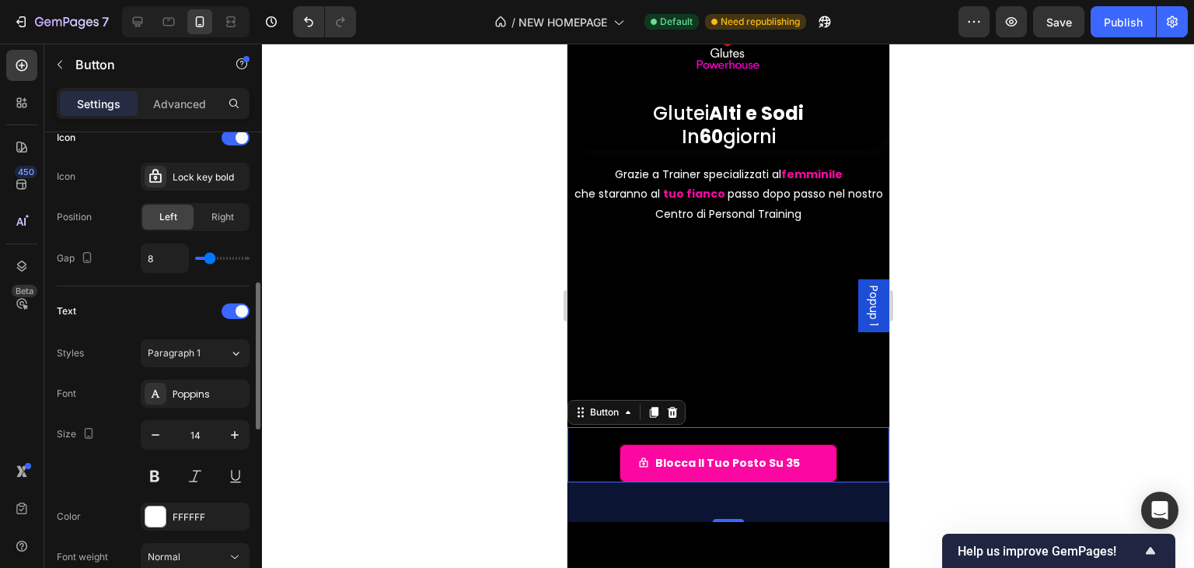
scroll to position [333, 0]
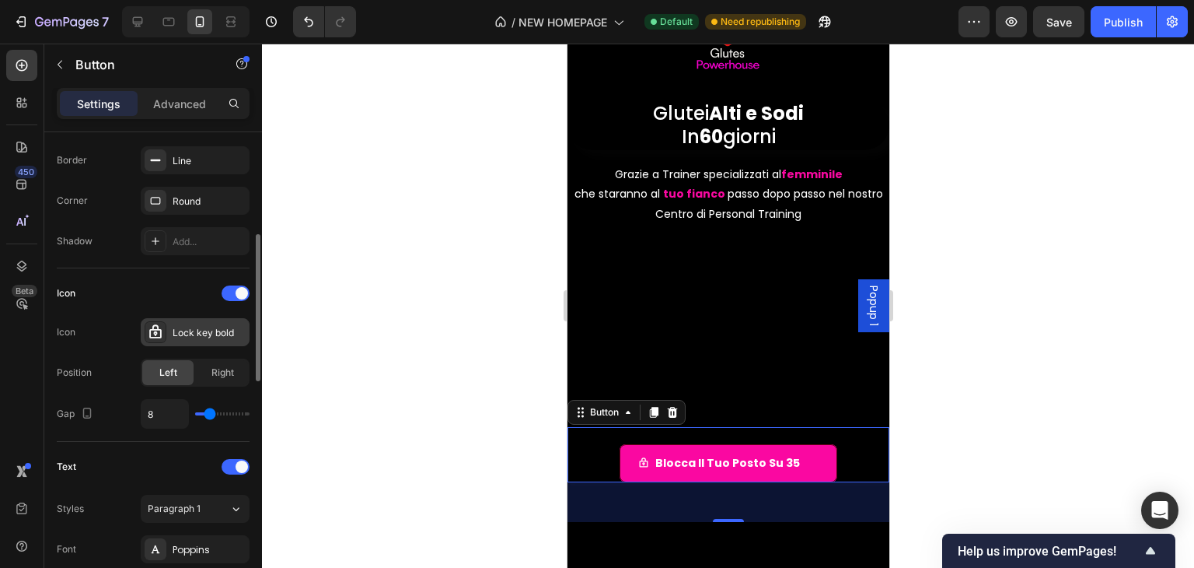
click at [201, 330] on div "Lock key bold" at bounding box center [209, 333] width 73 height 14
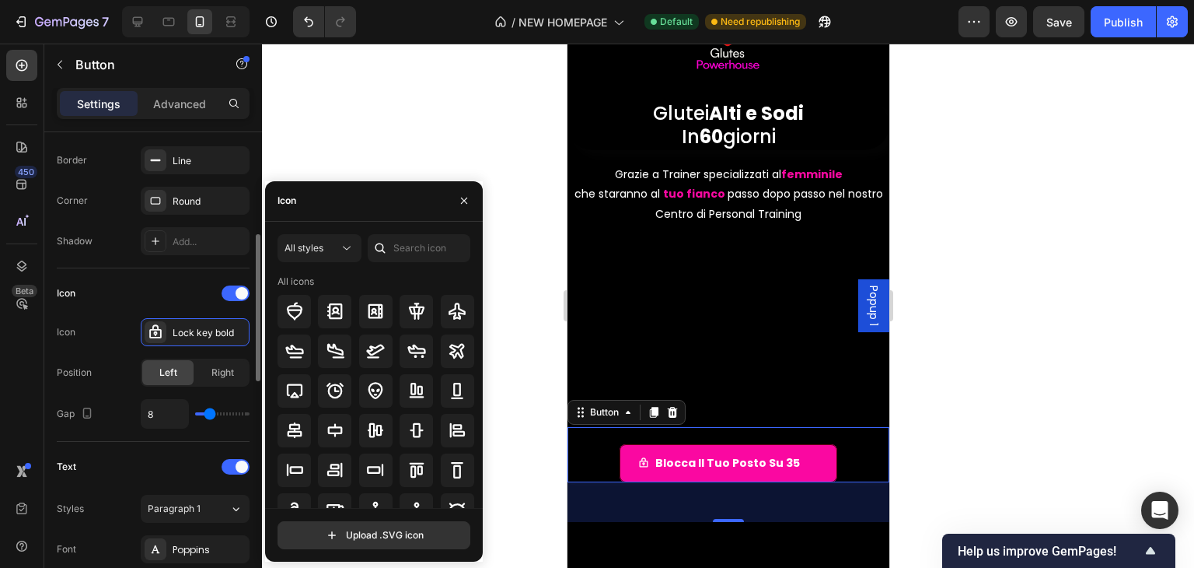
click at [176, 283] on div "Icon" at bounding box center [153, 293] width 193 height 25
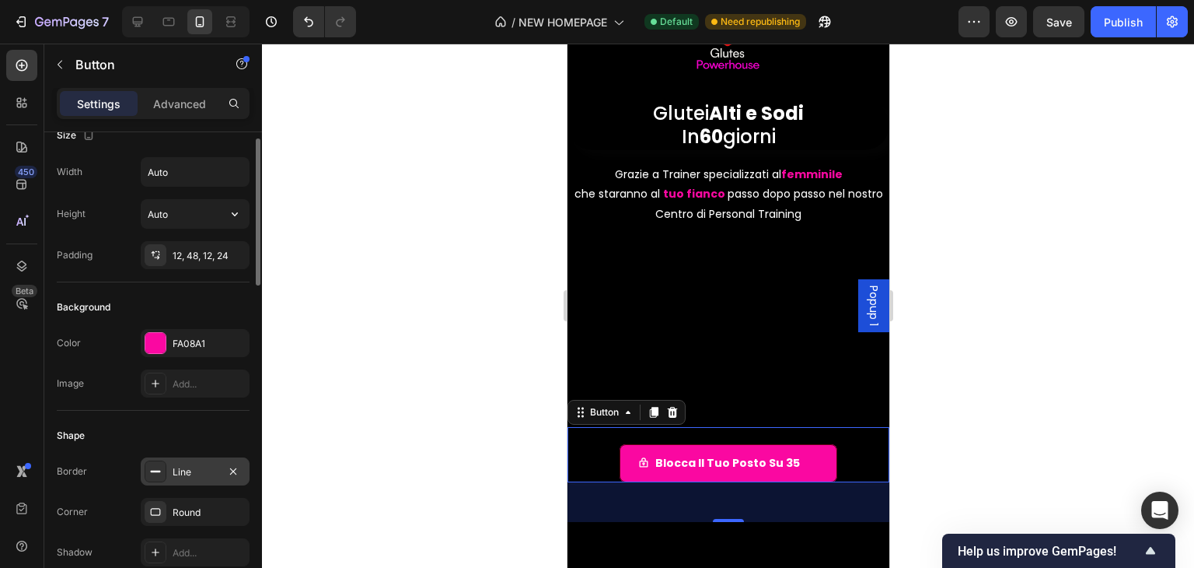
scroll to position [0, 0]
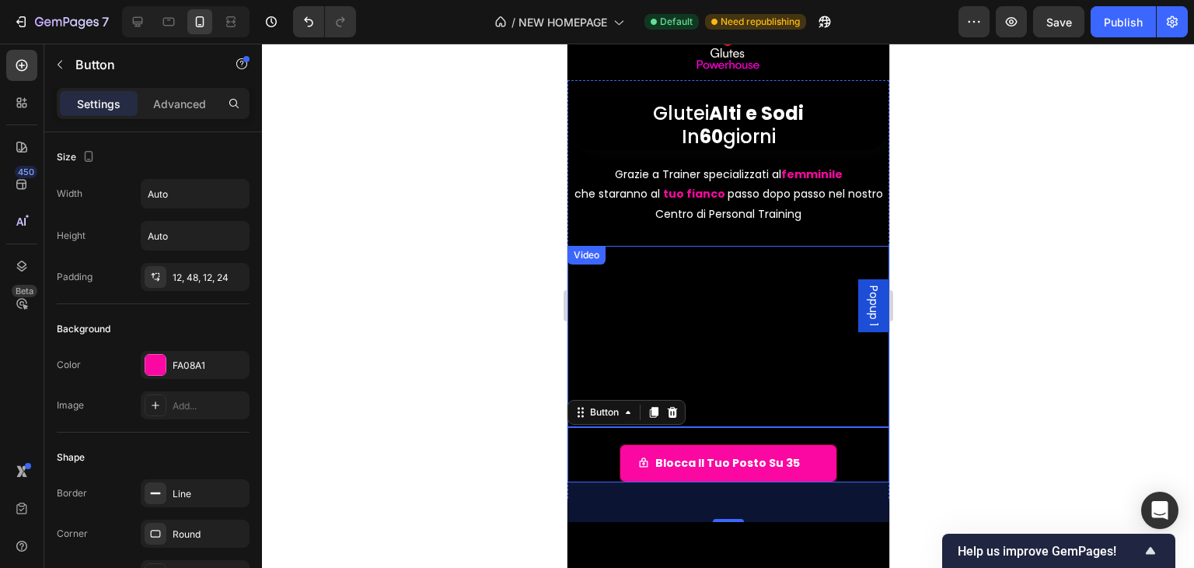
click at [579, 247] on div "Video" at bounding box center [728, 336] width 322 height 181
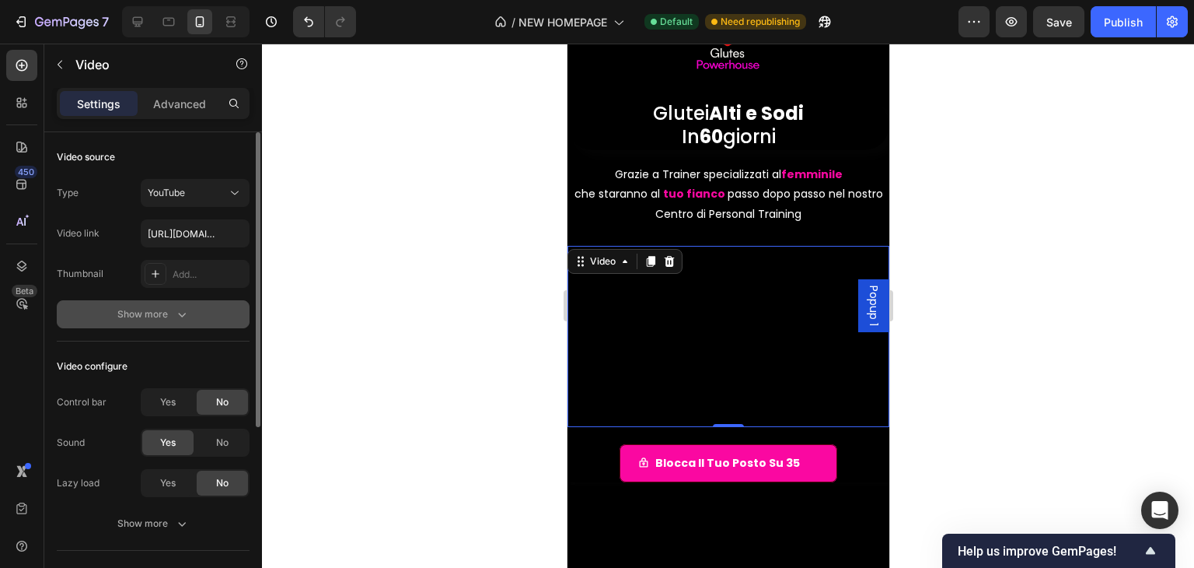
click at [168, 309] on div "Show more" at bounding box center [153, 314] width 72 height 16
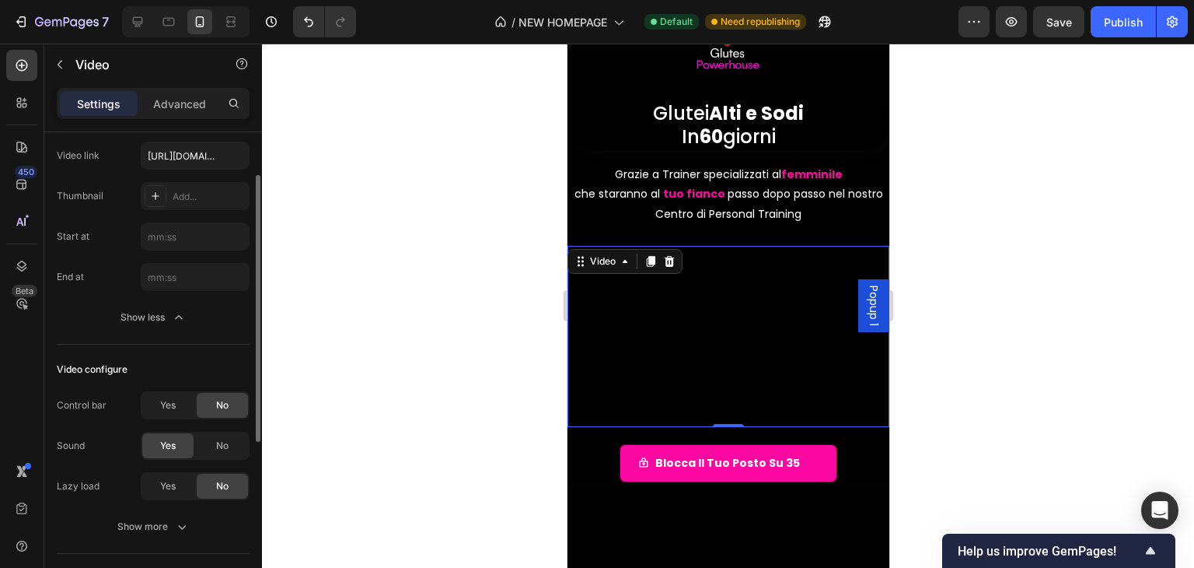
scroll to position [233, 0]
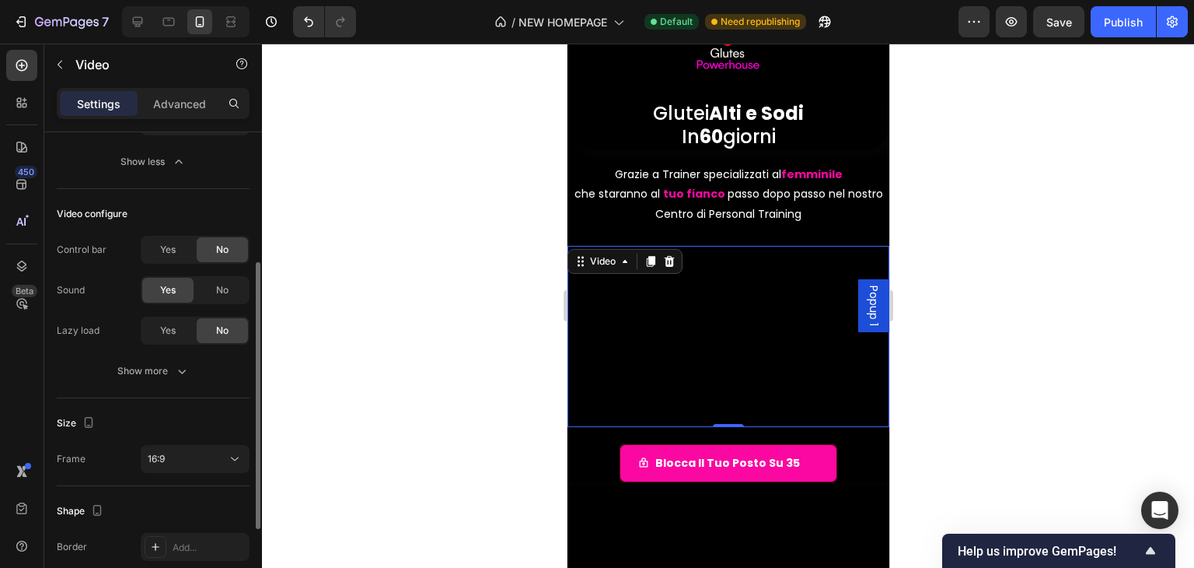
click at [184, 373] on icon "button" at bounding box center [182, 371] width 16 height 16
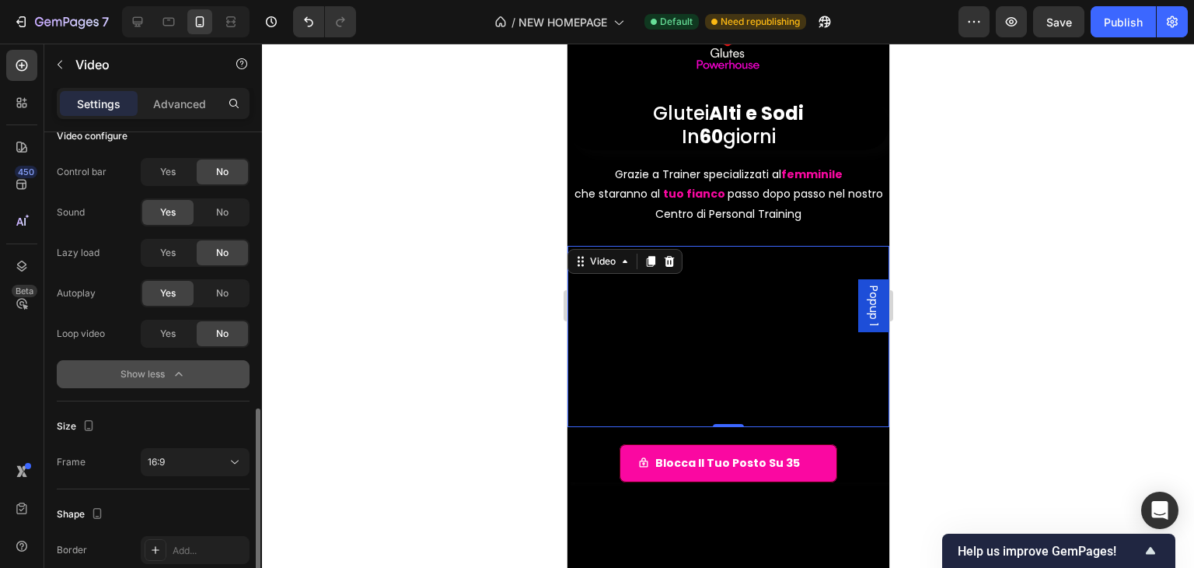
scroll to position [389, 0]
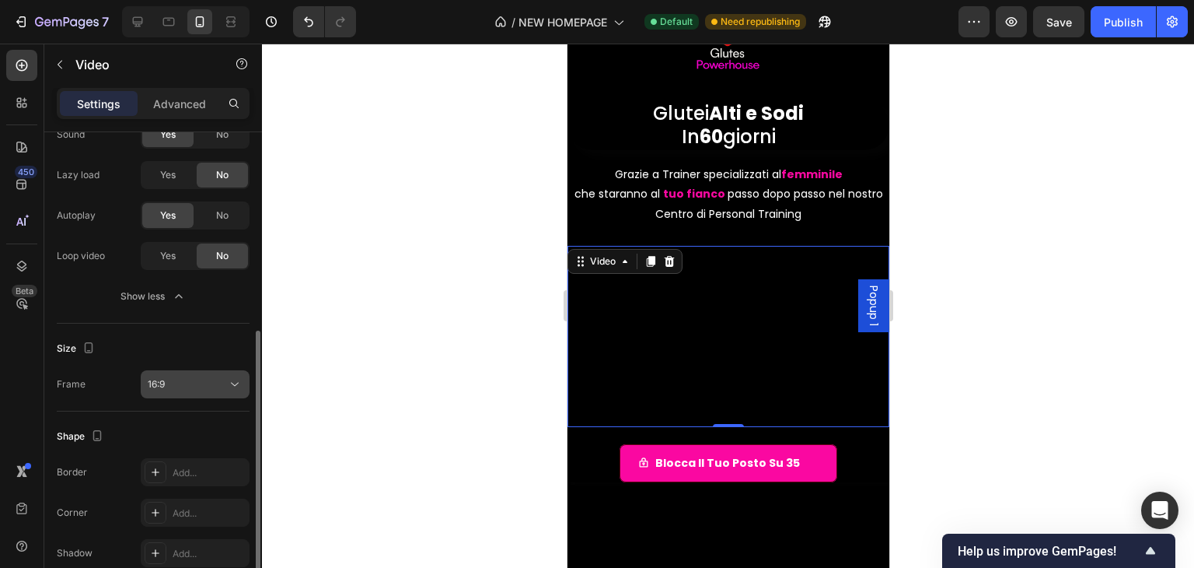
click at [184, 376] on div "16:9" at bounding box center [195, 384] width 95 height 16
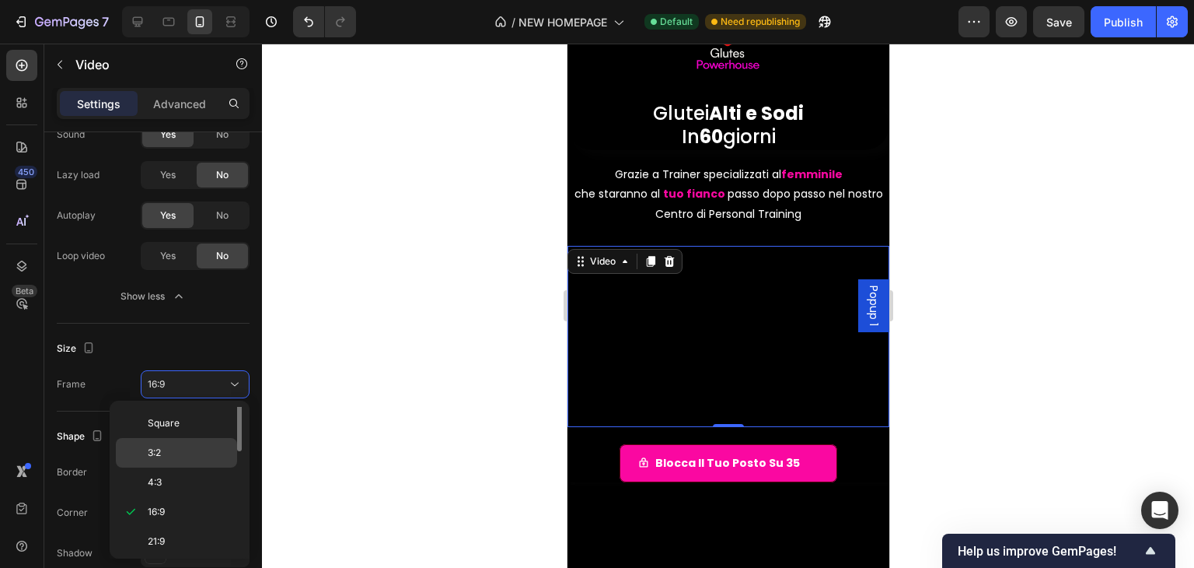
scroll to position [0, 0]
click at [190, 429] on div "Original" at bounding box center [176, 422] width 121 height 30
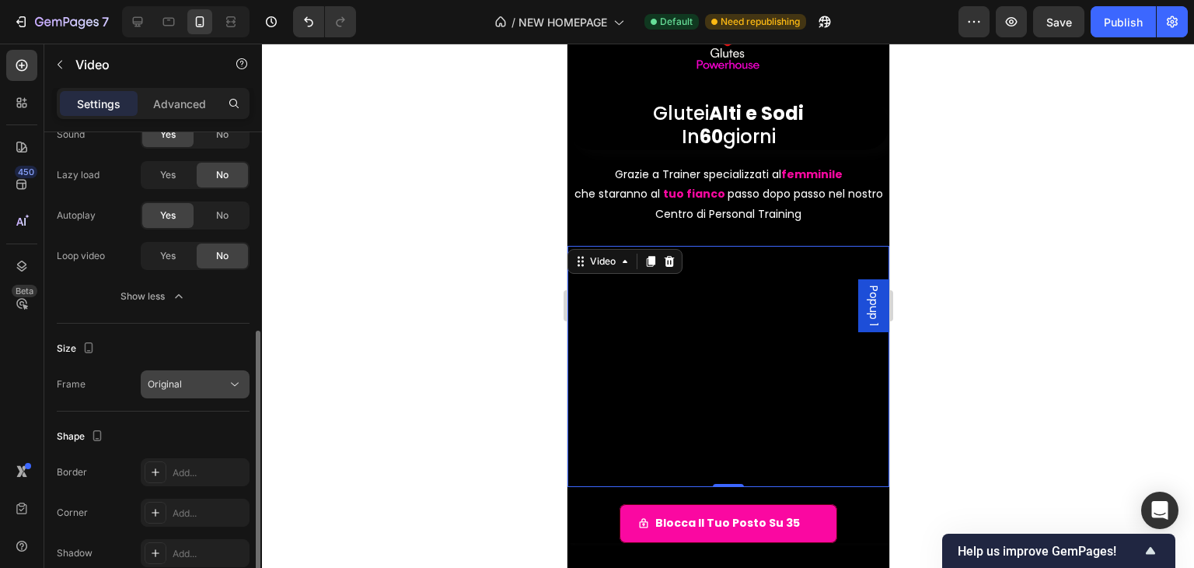
click at [208, 383] on div "Original" at bounding box center [187, 384] width 79 height 14
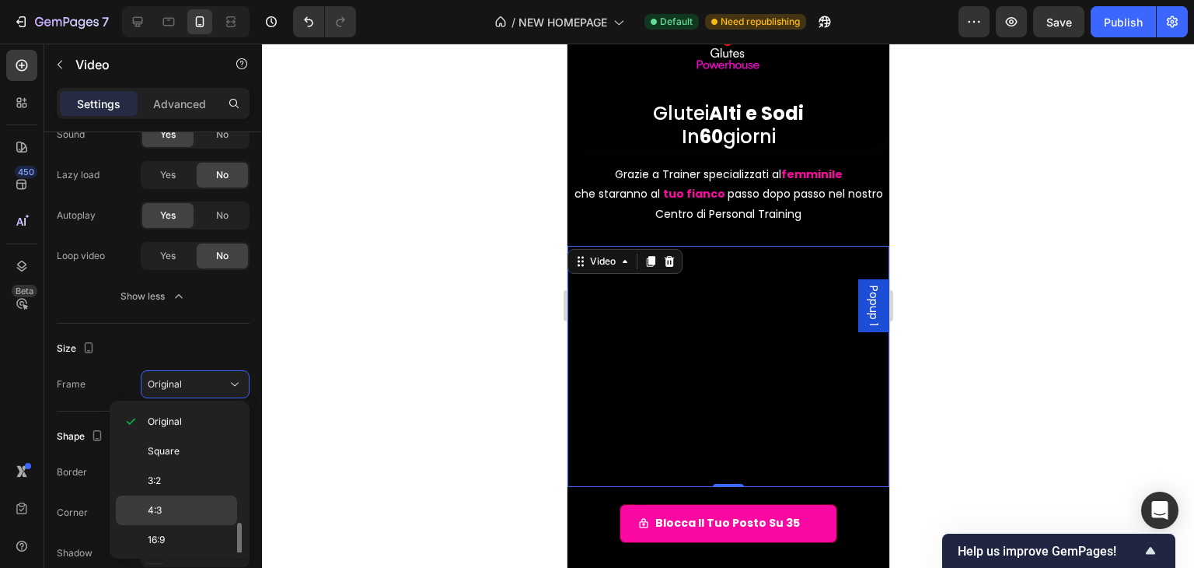
scroll to position [78, 0]
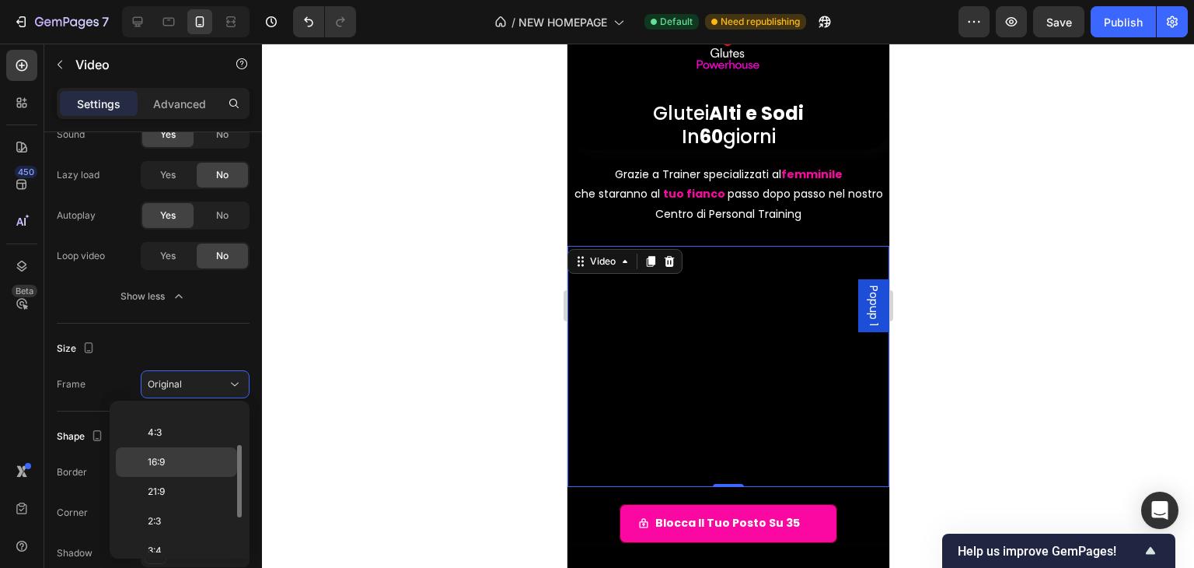
click at [185, 463] on p "16:9" at bounding box center [189, 462] width 82 height 14
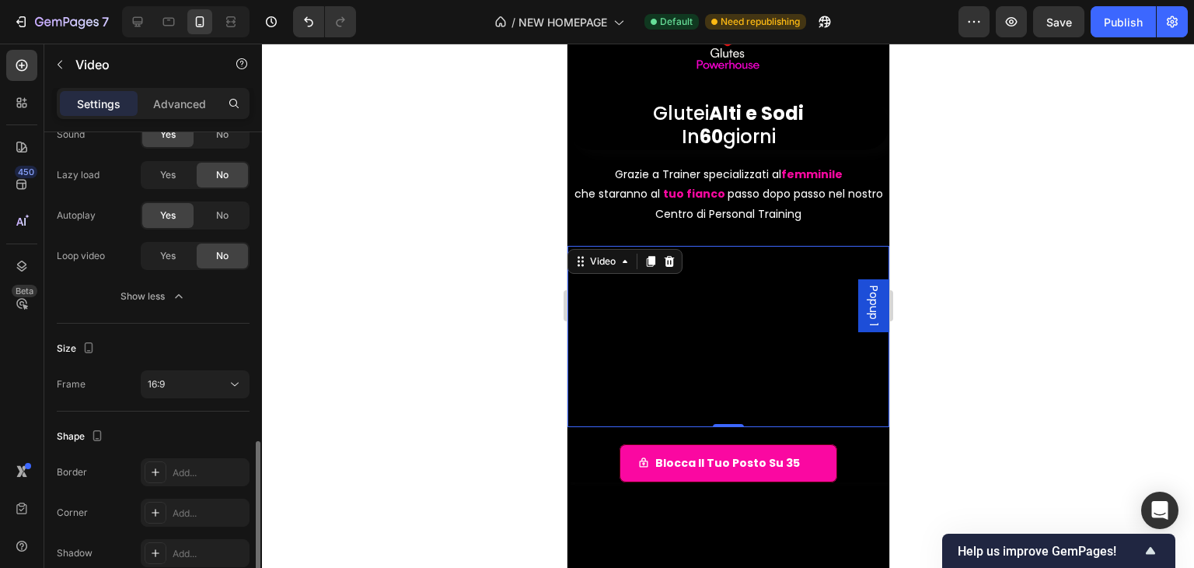
scroll to position [462, 0]
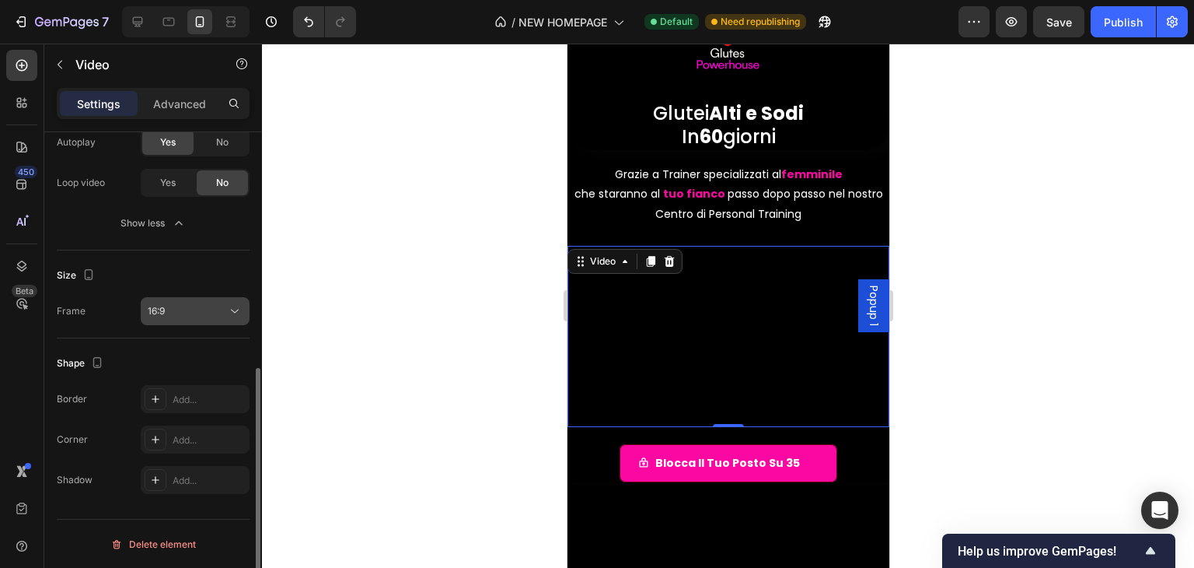
click at [196, 306] on div "16:9" at bounding box center [187, 311] width 79 height 14
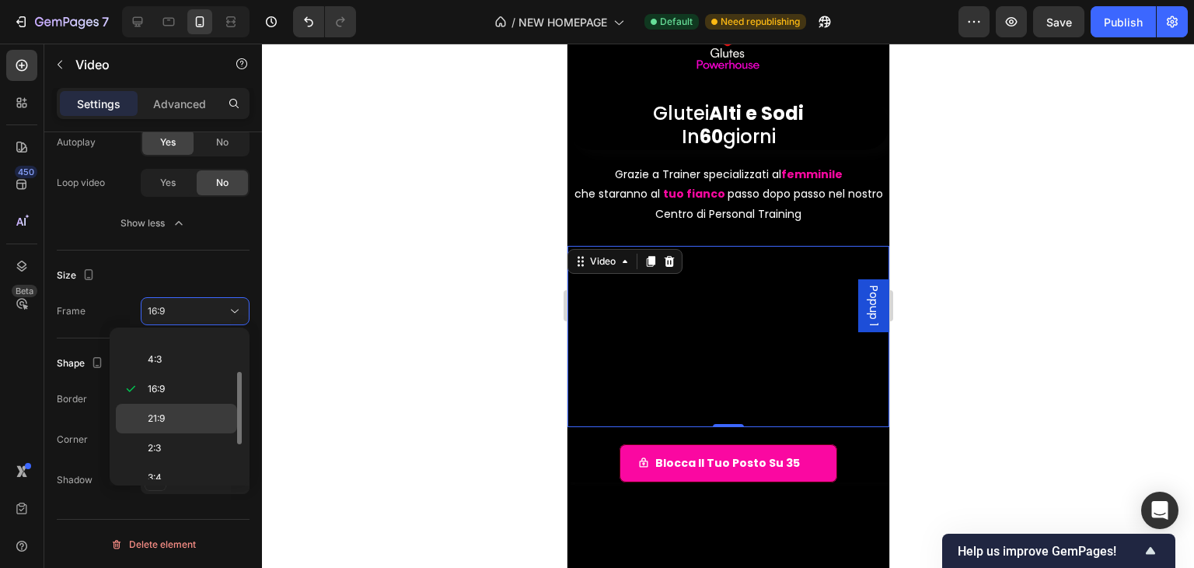
scroll to position [146, 0]
click at [179, 432] on p "9:16" at bounding box center [189, 439] width 82 height 14
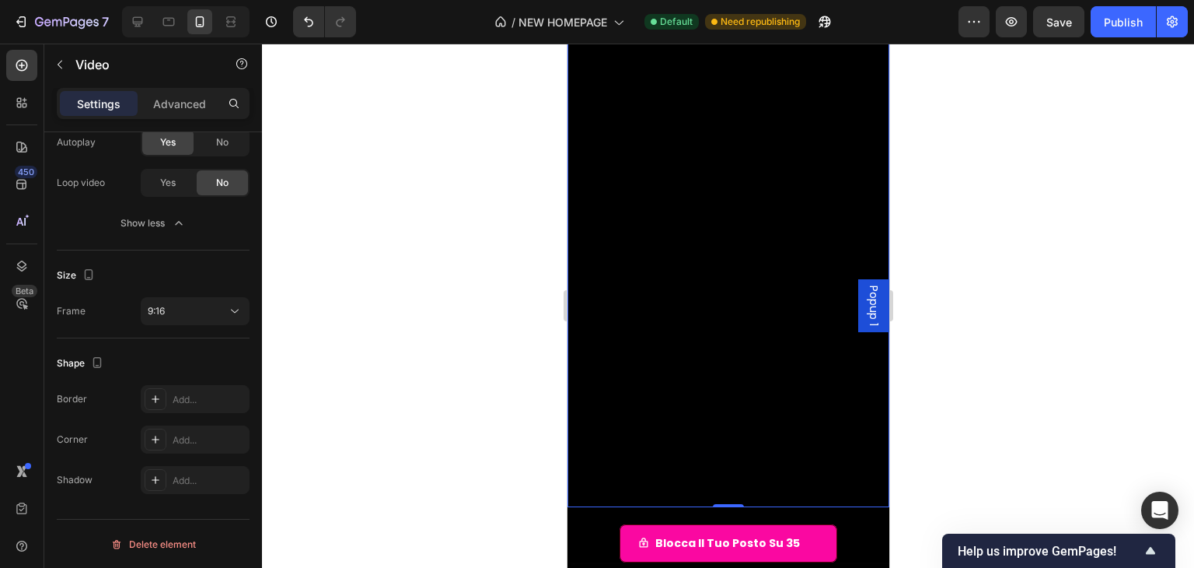
scroll to position [311, 0]
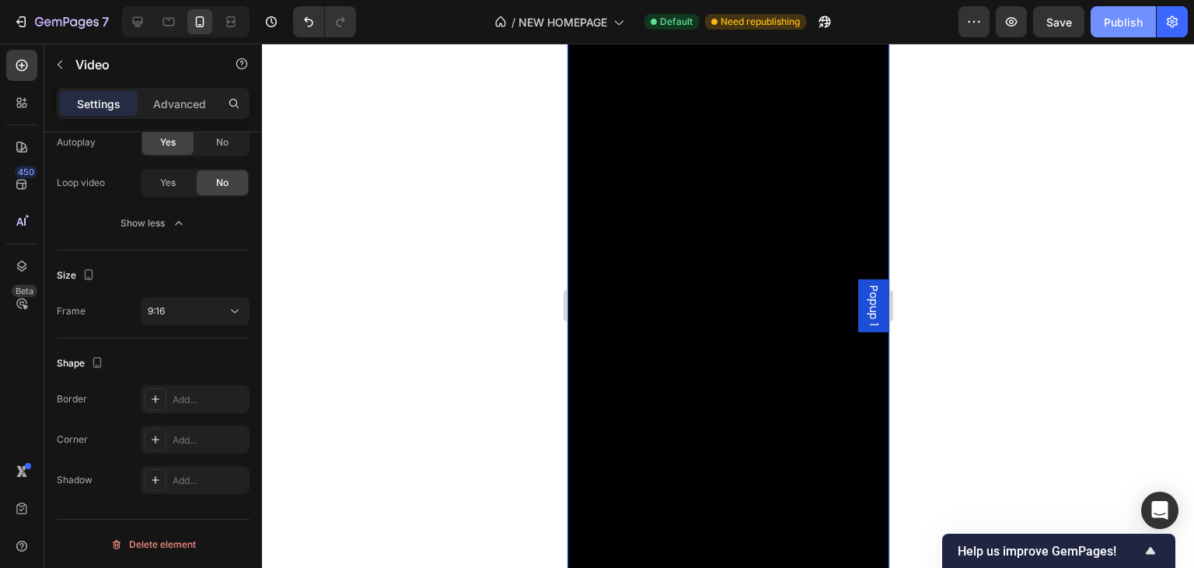
click at [1117, 23] on div "Publish" at bounding box center [1123, 22] width 39 height 16
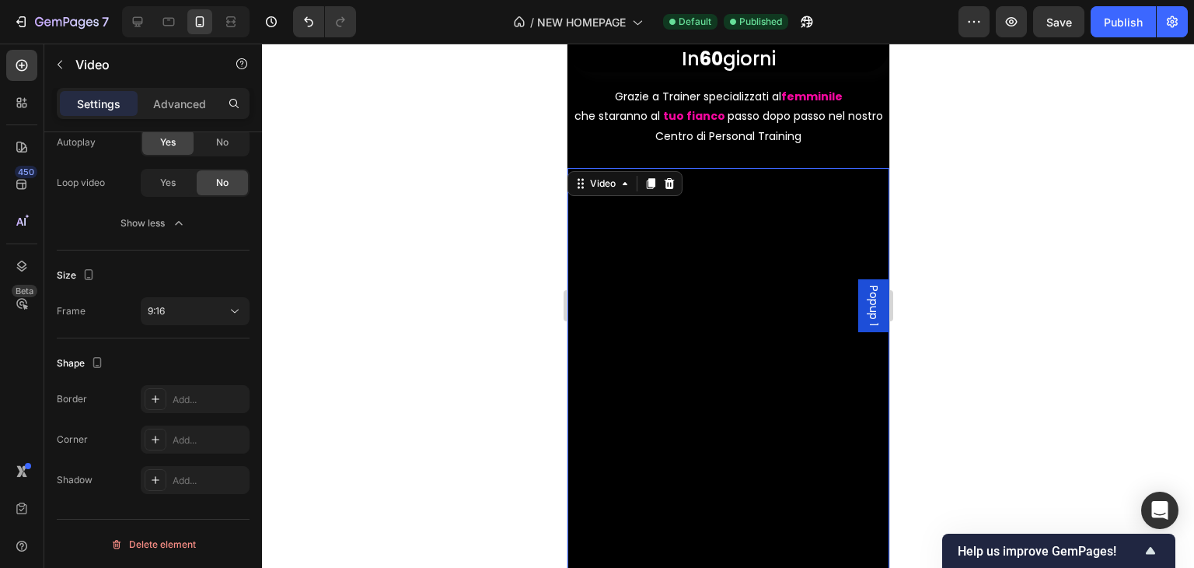
scroll to position [78, 0]
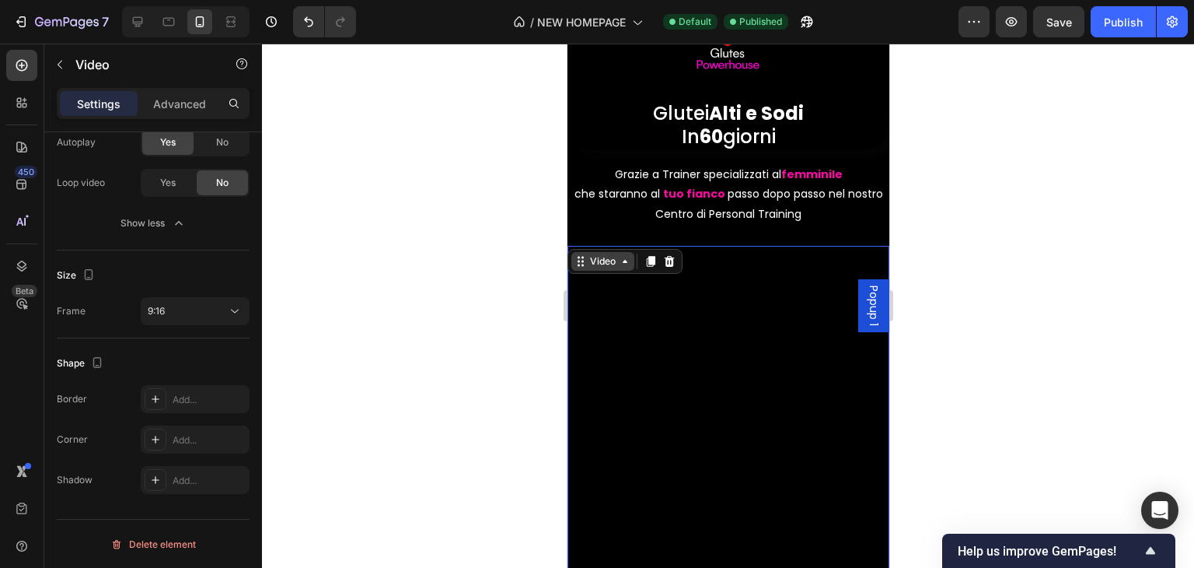
click at [607, 260] on div "Video" at bounding box center [602, 261] width 32 height 14
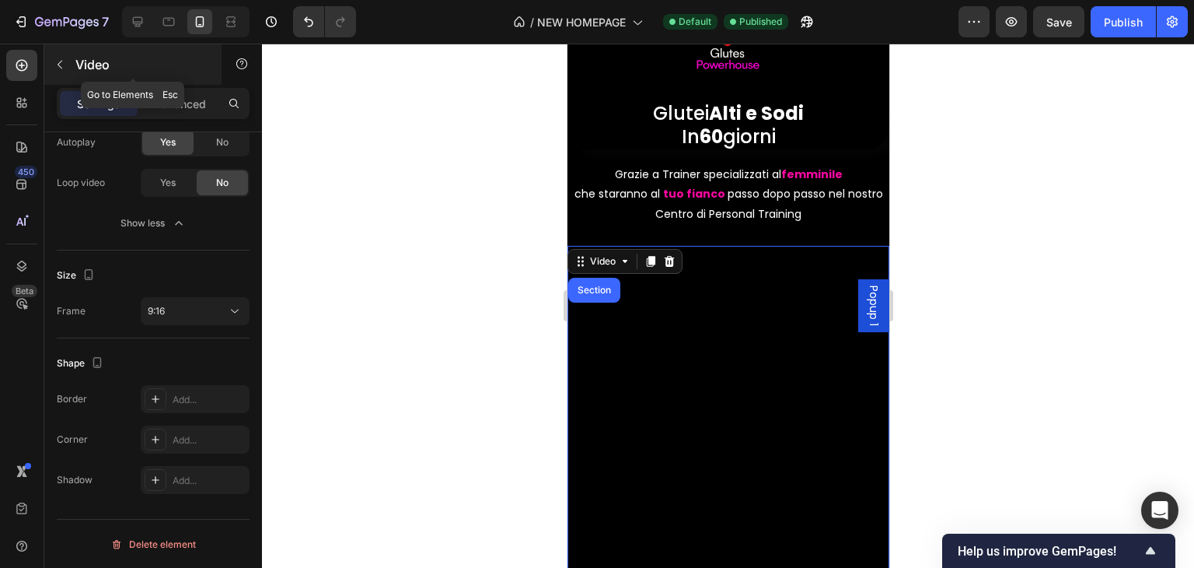
click at [69, 66] on button "button" at bounding box center [59, 64] width 25 height 25
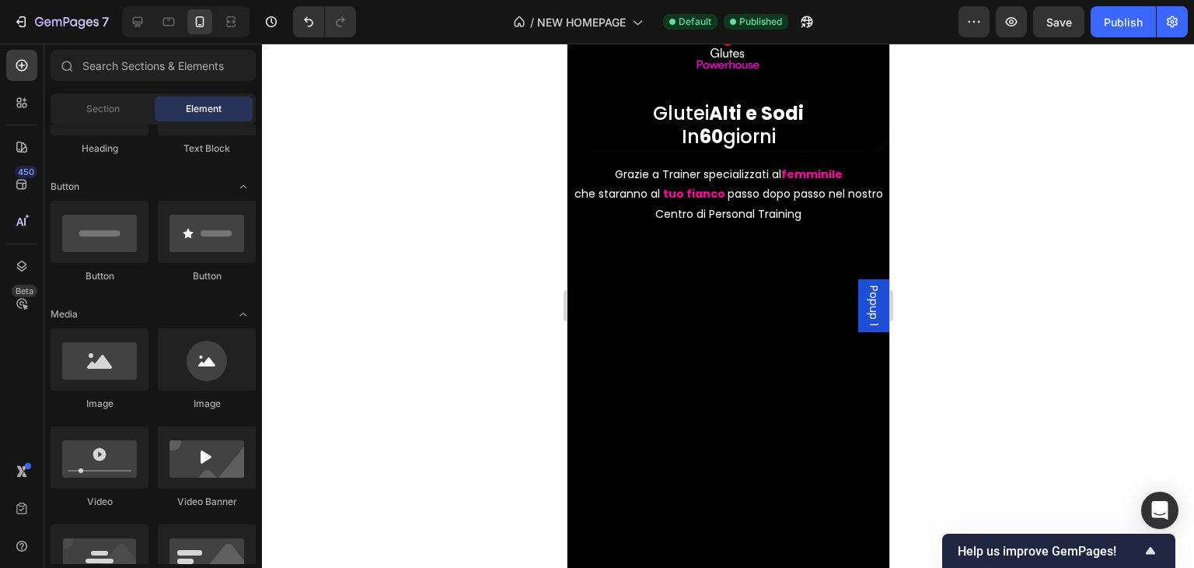
scroll to position [156, 0]
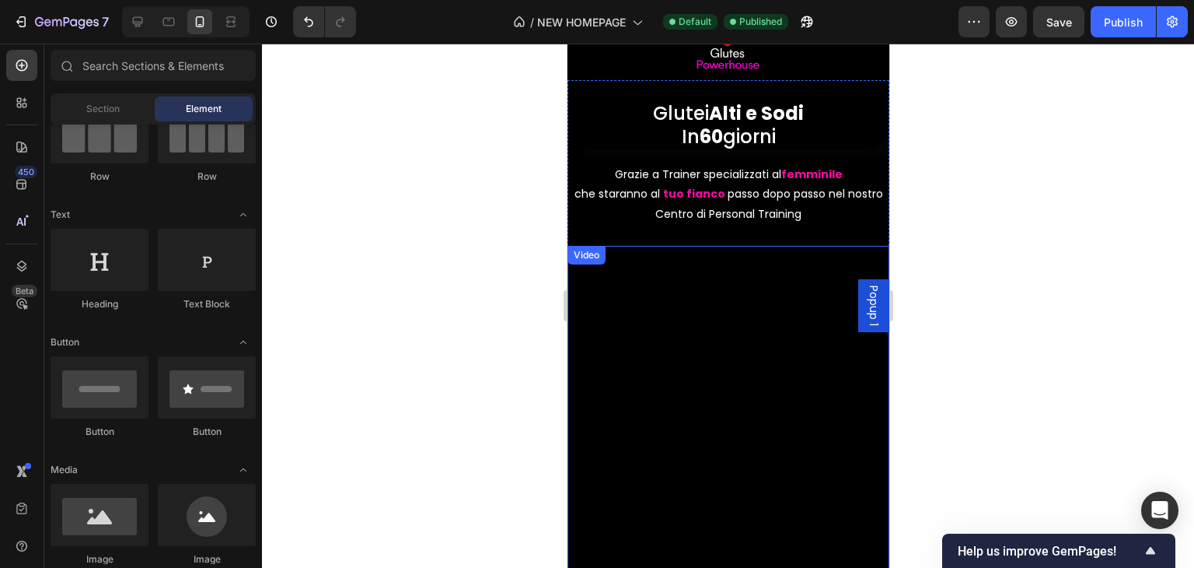
click at [576, 260] on div "Video" at bounding box center [586, 255] width 32 height 14
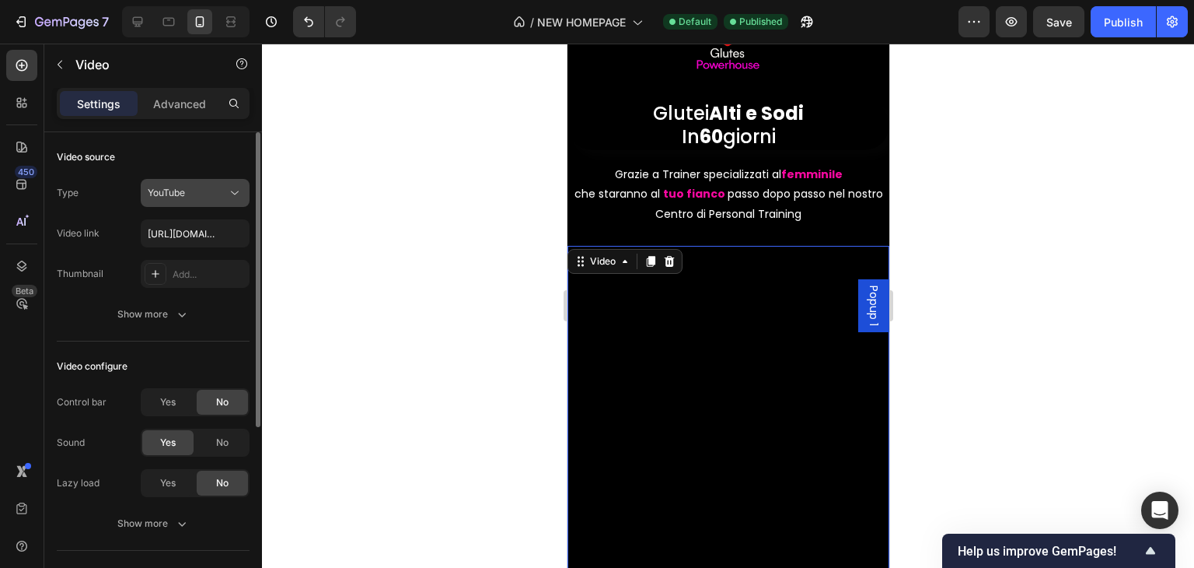
click at [179, 203] on button "YouTube" at bounding box center [195, 193] width 109 height 28
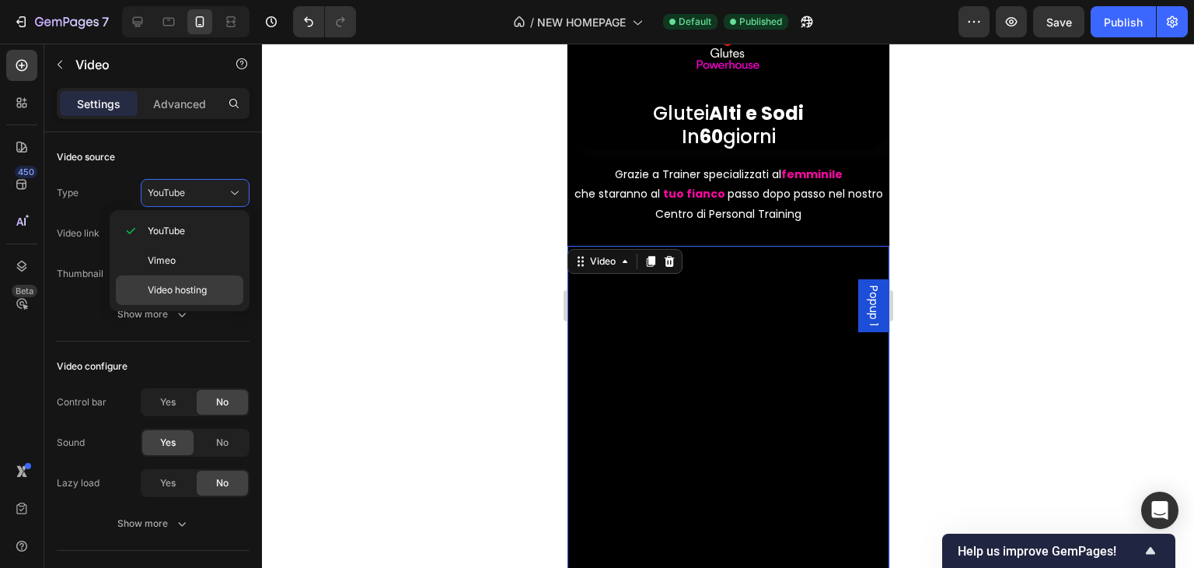
click at [200, 283] on span "Video hosting" at bounding box center [177, 290] width 59 height 14
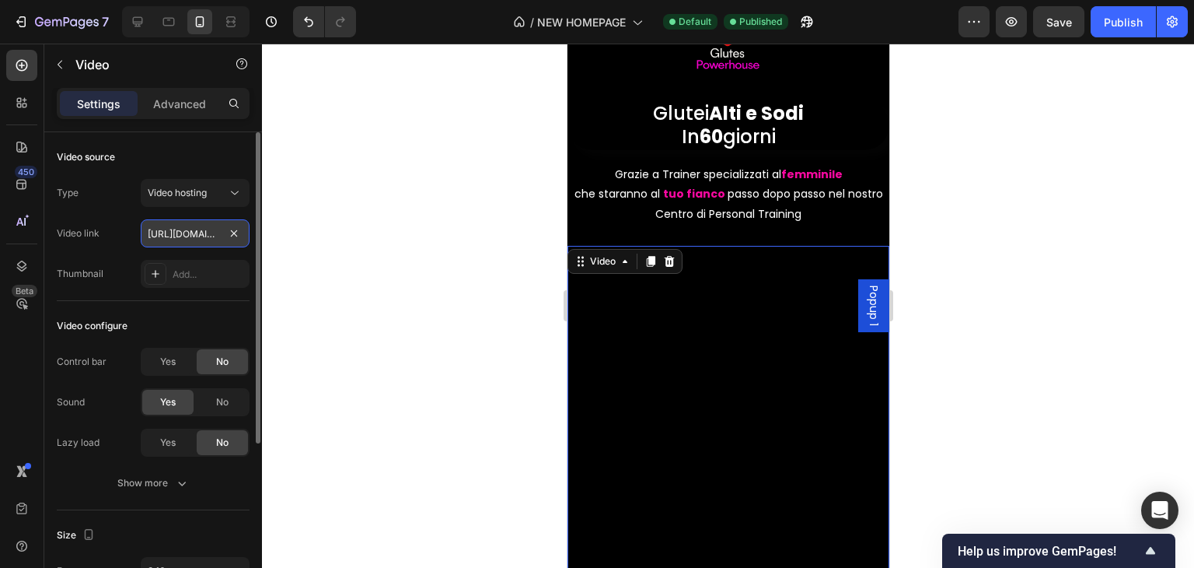
click at [202, 241] on input "[URL][DOMAIN_NAME]" at bounding box center [195, 233] width 109 height 28
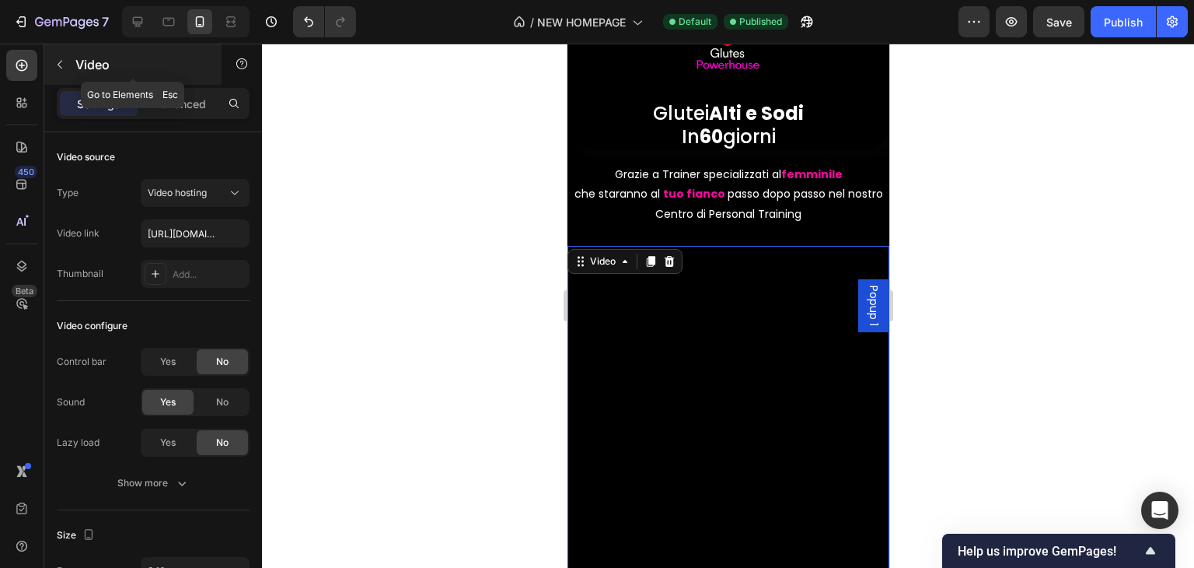
click at [58, 61] on icon "button" at bounding box center [60, 64] width 12 height 12
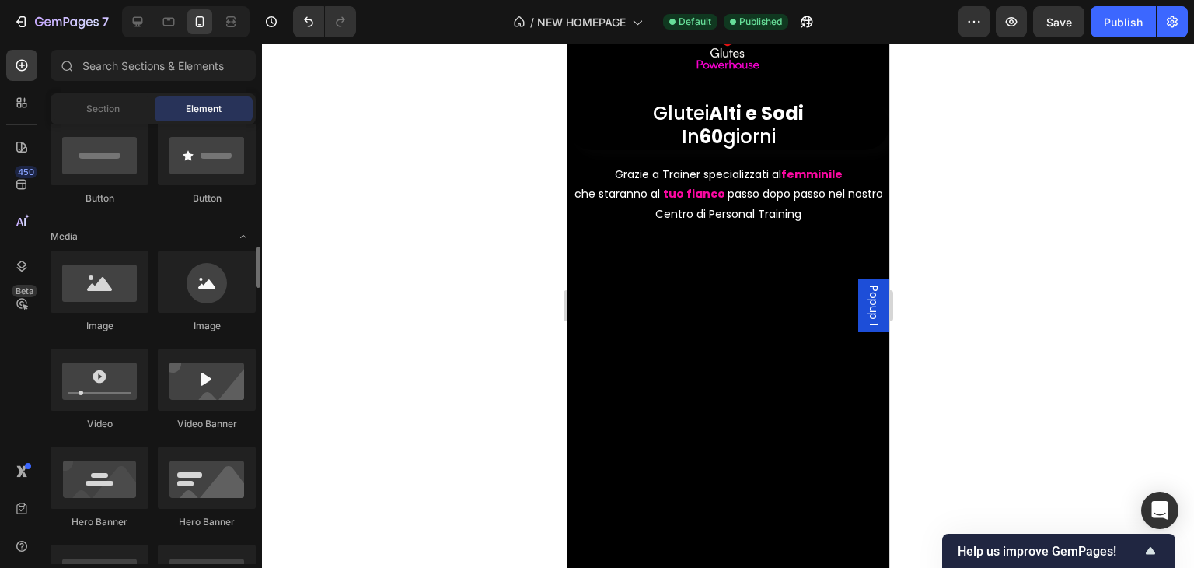
scroll to position [467, 0]
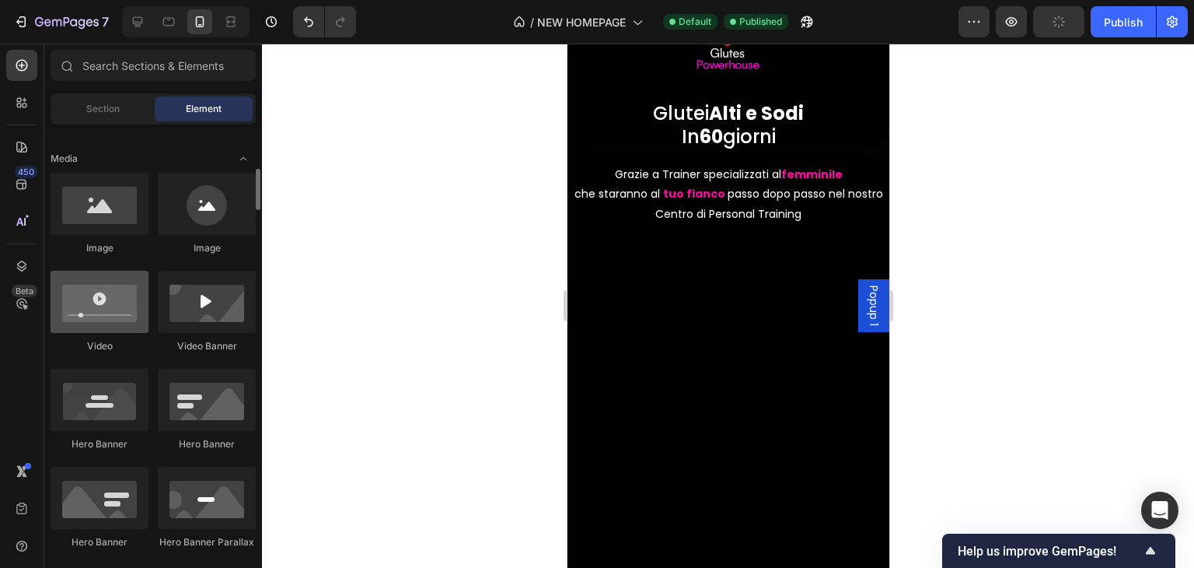
click at [121, 317] on div at bounding box center [100, 302] width 98 height 62
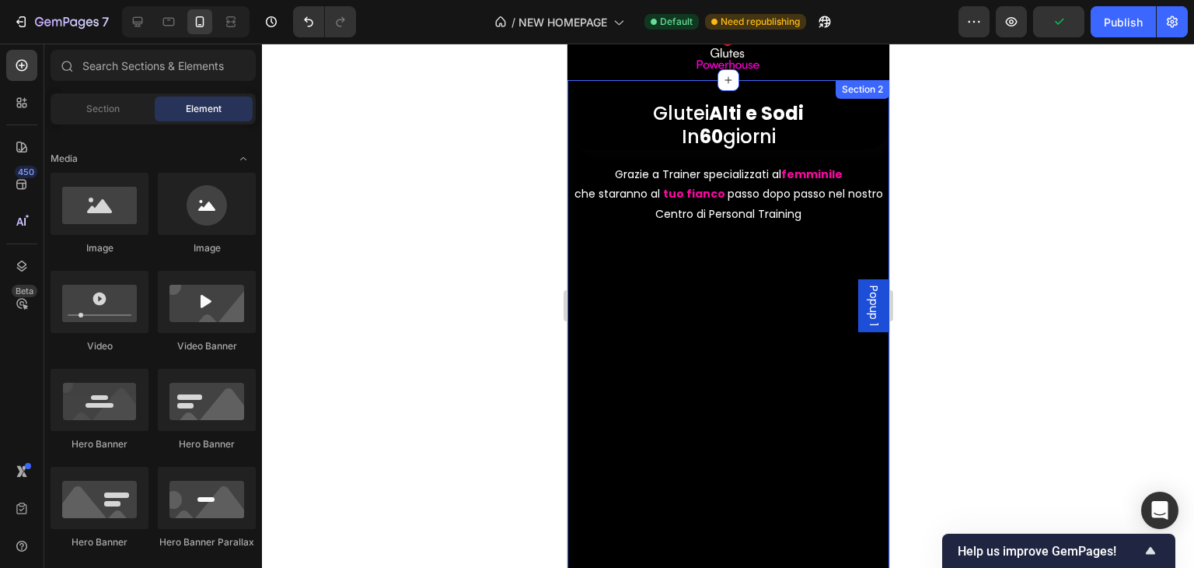
click at [582, 235] on div "Glutei Alti e Sodi In 60 giorni Heading Grazie a Trainer specializzati al femmi…" at bounding box center [728, 496] width 322 height 833
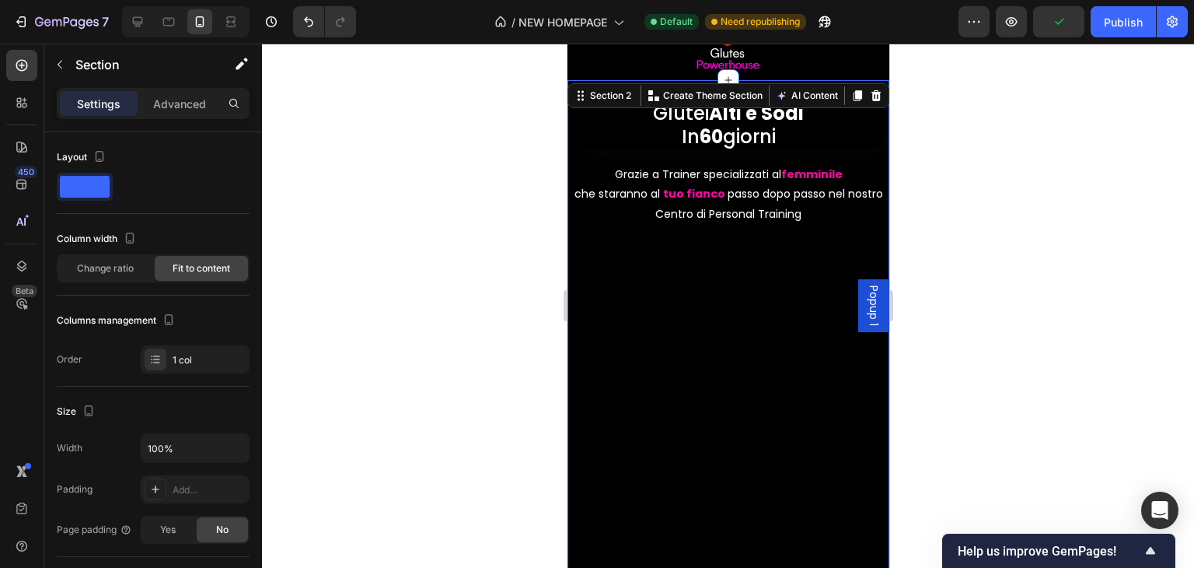
click at [582, 243] on div "Video" at bounding box center [587, 236] width 32 height 14
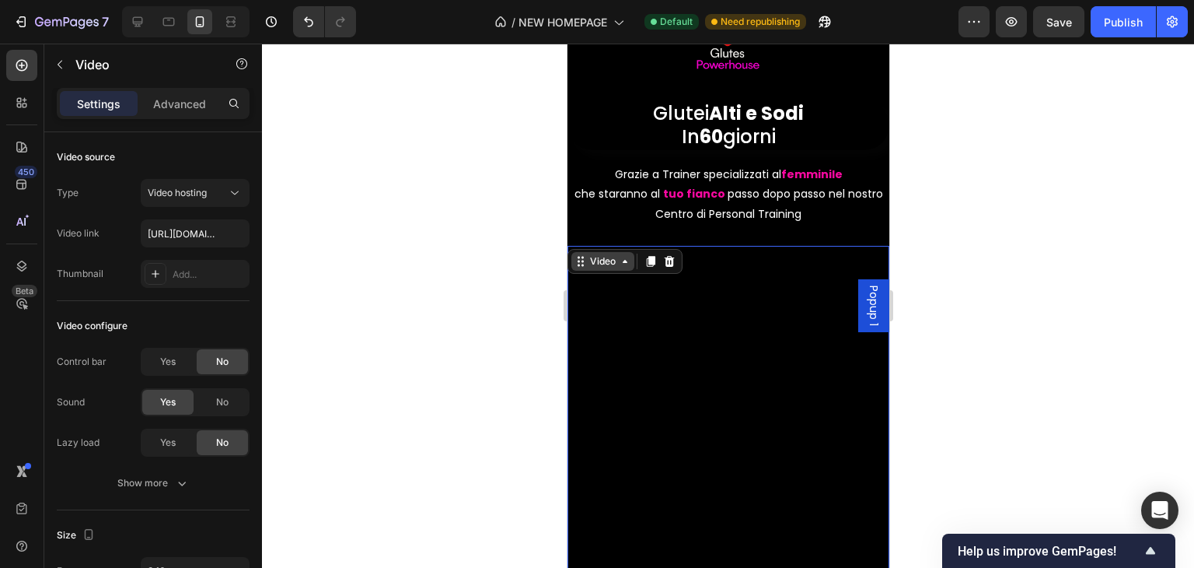
click at [582, 259] on icon at bounding box center [580, 261] width 12 height 12
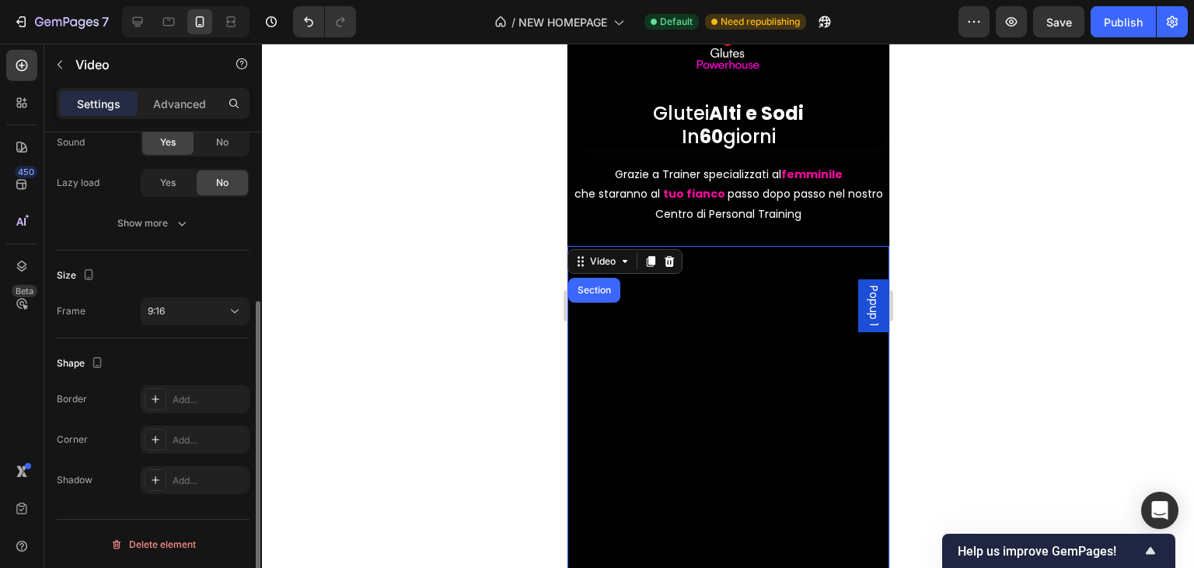
scroll to position [0, 0]
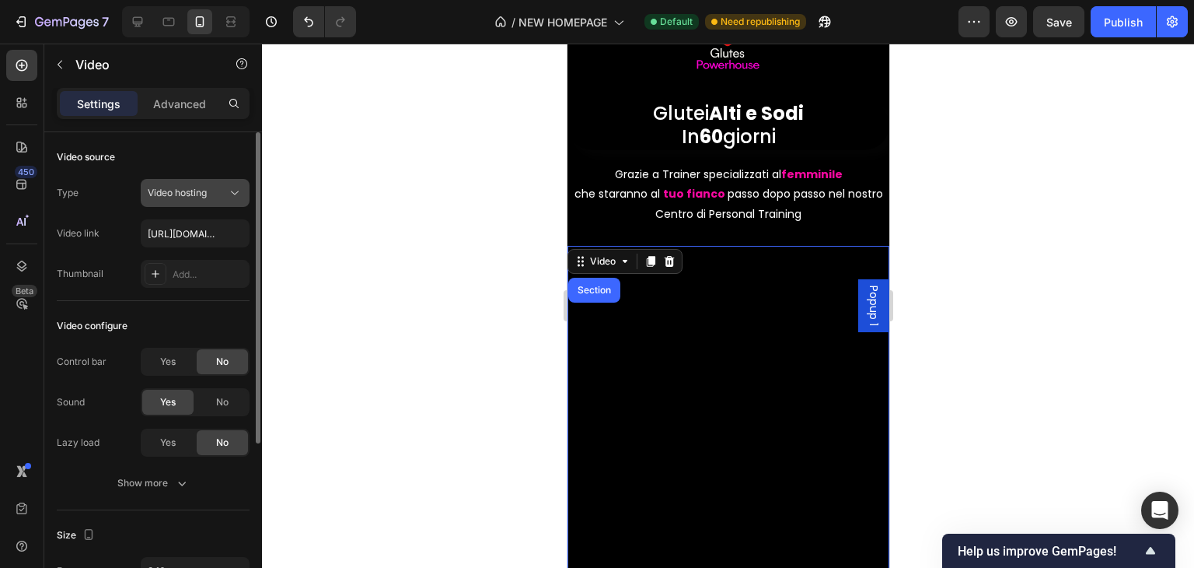
click at [181, 187] on span "Video hosting" at bounding box center [177, 193] width 59 height 12
click at [203, 241] on input "text" at bounding box center [195, 233] width 109 height 28
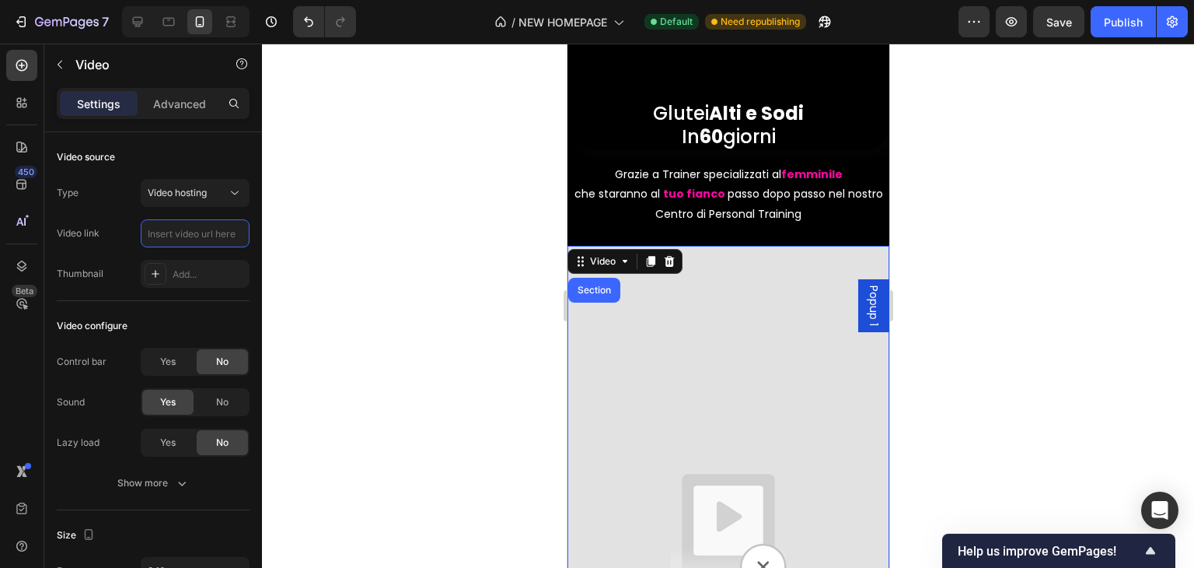
scroll to position [233, 0]
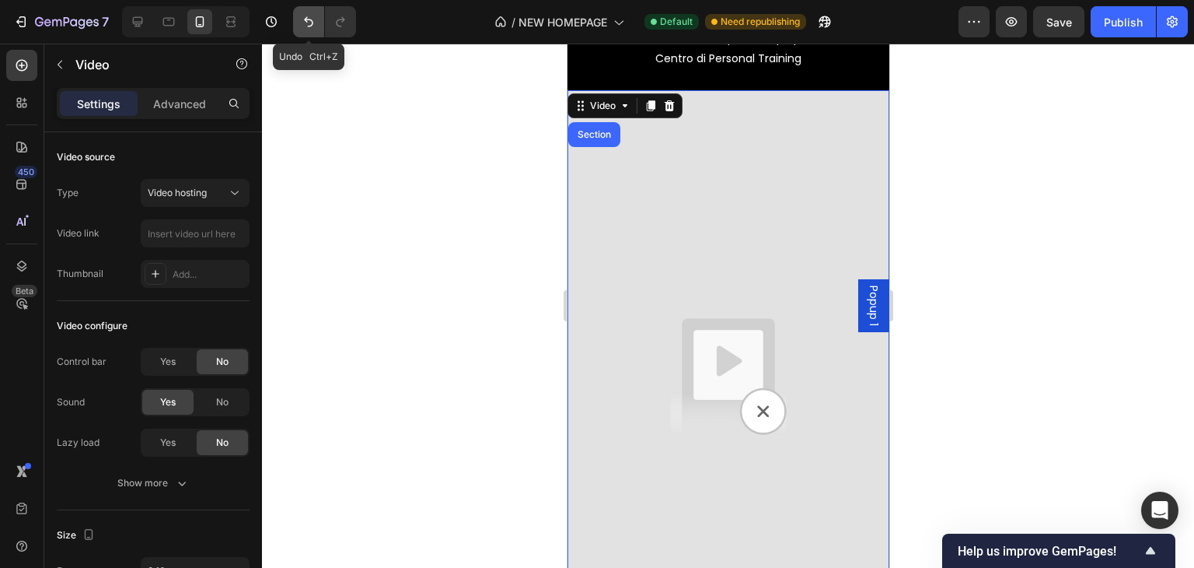
click at [299, 18] on button "Undo/Redo" at bounding box center [308, 21] width 31 height 31
type input "[URL][DOMAIN_NAME]"
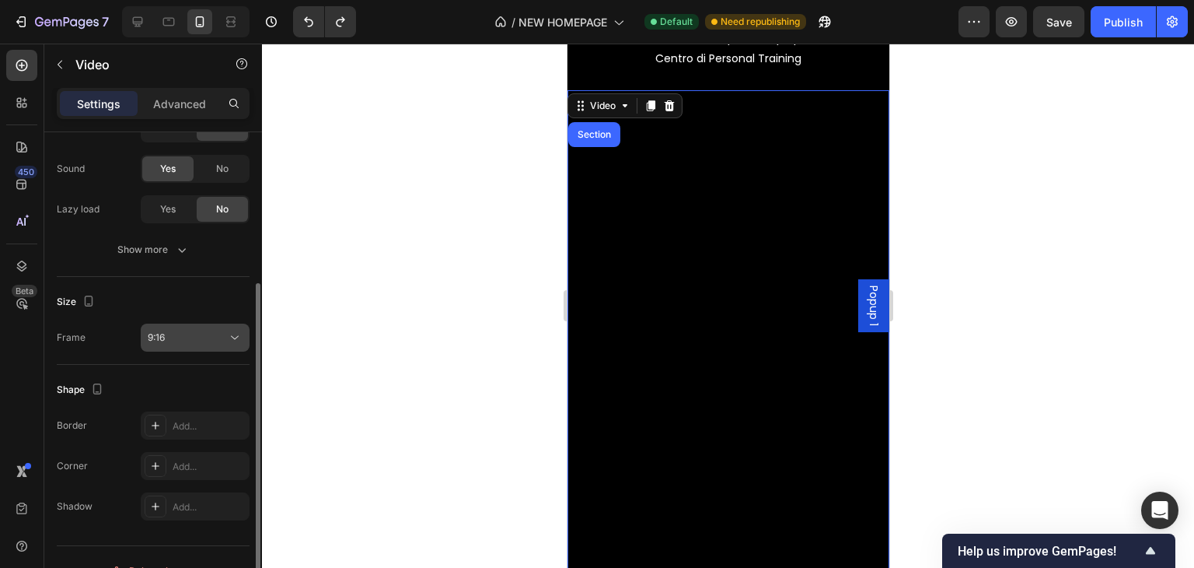
click at [205, 344] on div "9:16" at bounding box center [195, 338] width 95 height 16
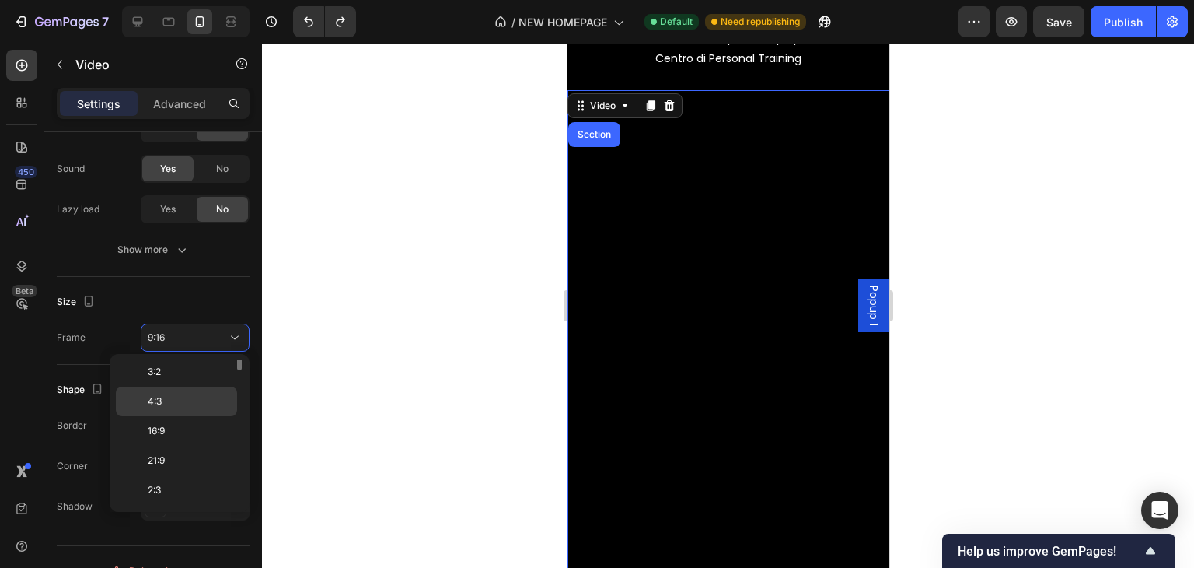
scroll to position [0, 0]
click at [183, 484] on div "16:9" at bounding box center [176, 493] width 121 height 30
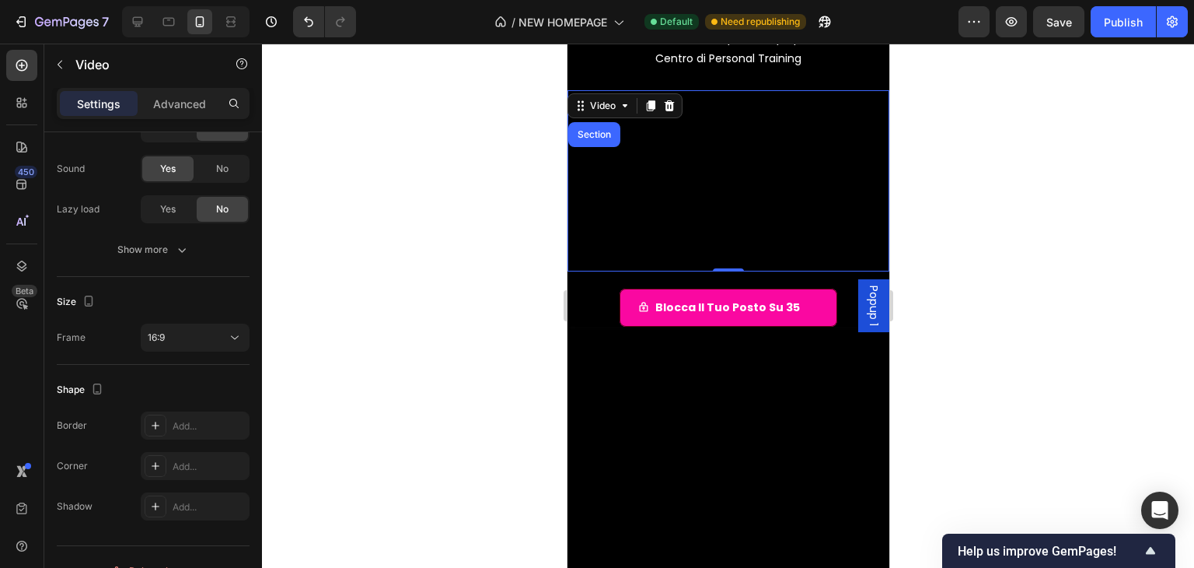
click at [367, 212] on div at bounding box center [728, 306] width 932 height 524
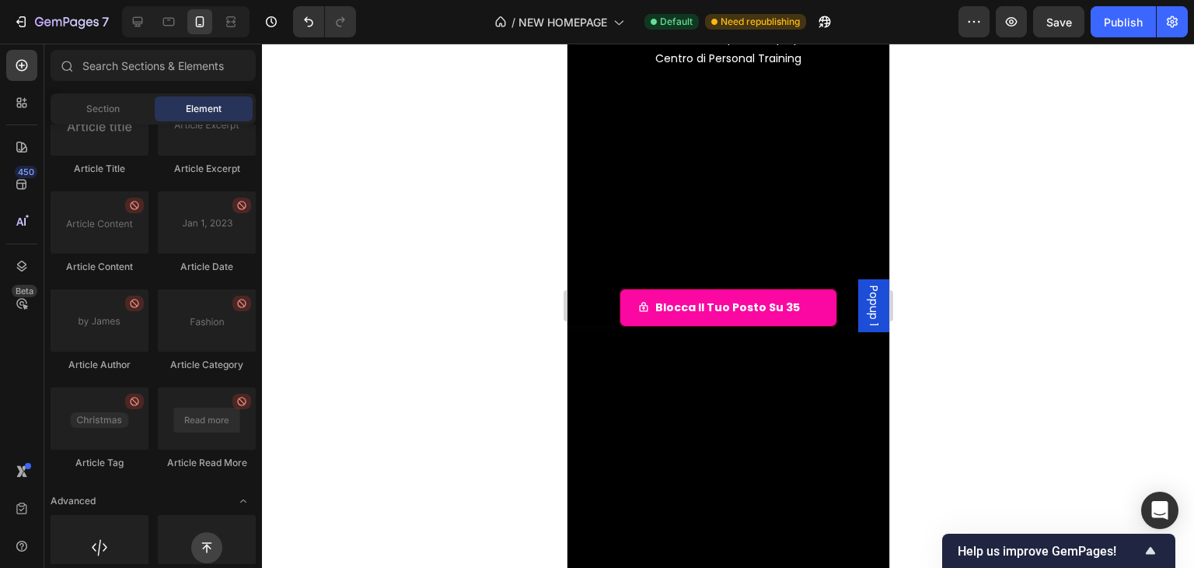
scroll to position [4170, 0]
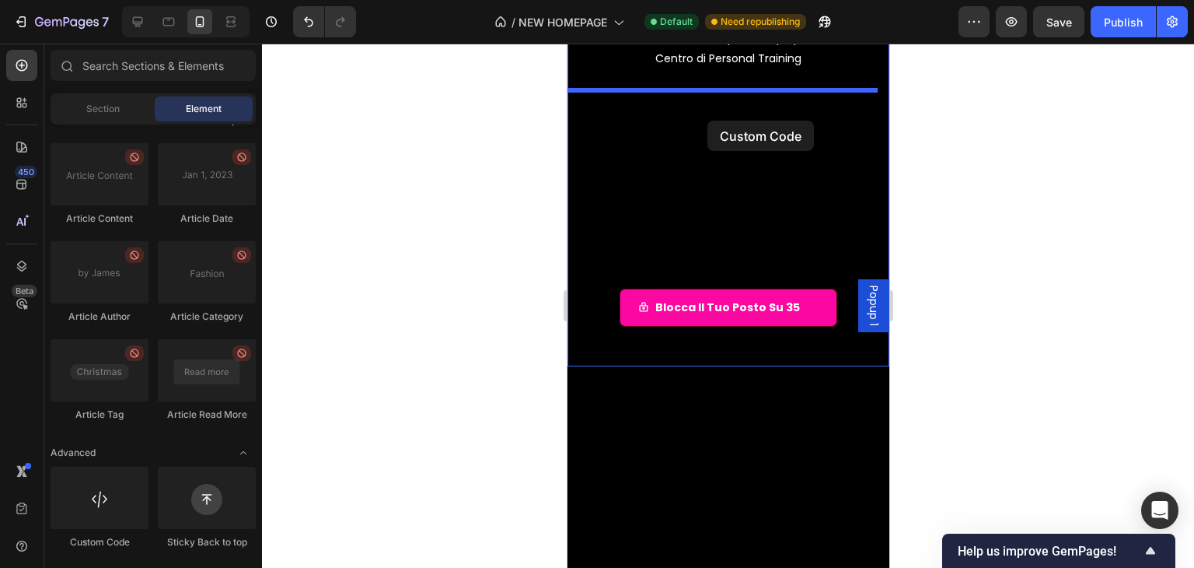
drag, startPoint x: 680, startPoint y: 548, endPoint x: 707, endPoint y: 121, distance: 428.5
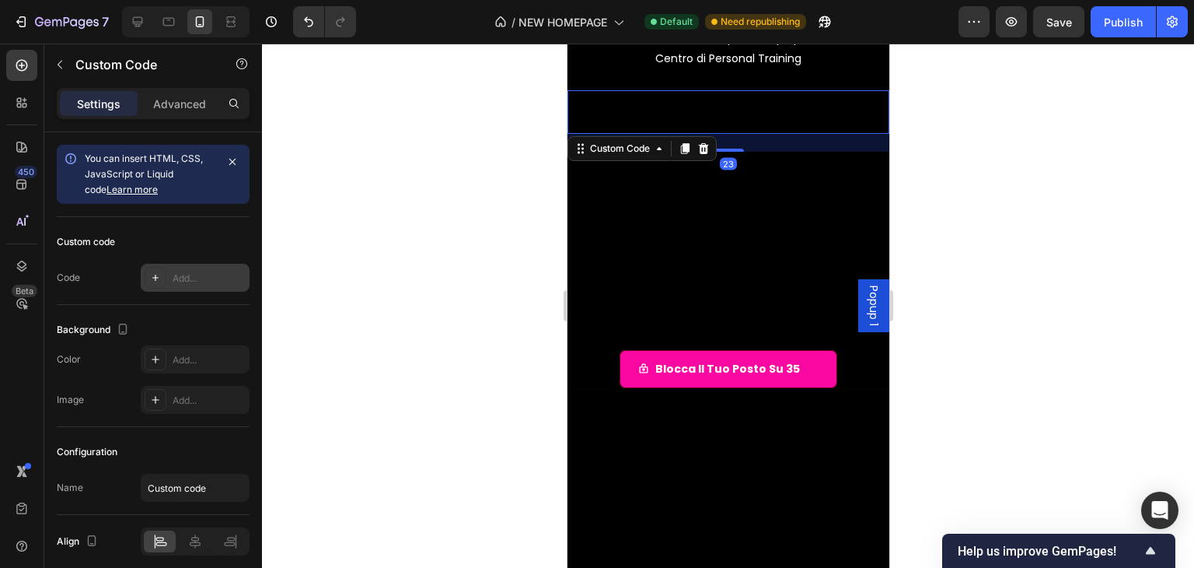
click at [184, 274] on div "Add..." at bounding box center [209, 278] width 73 height 14
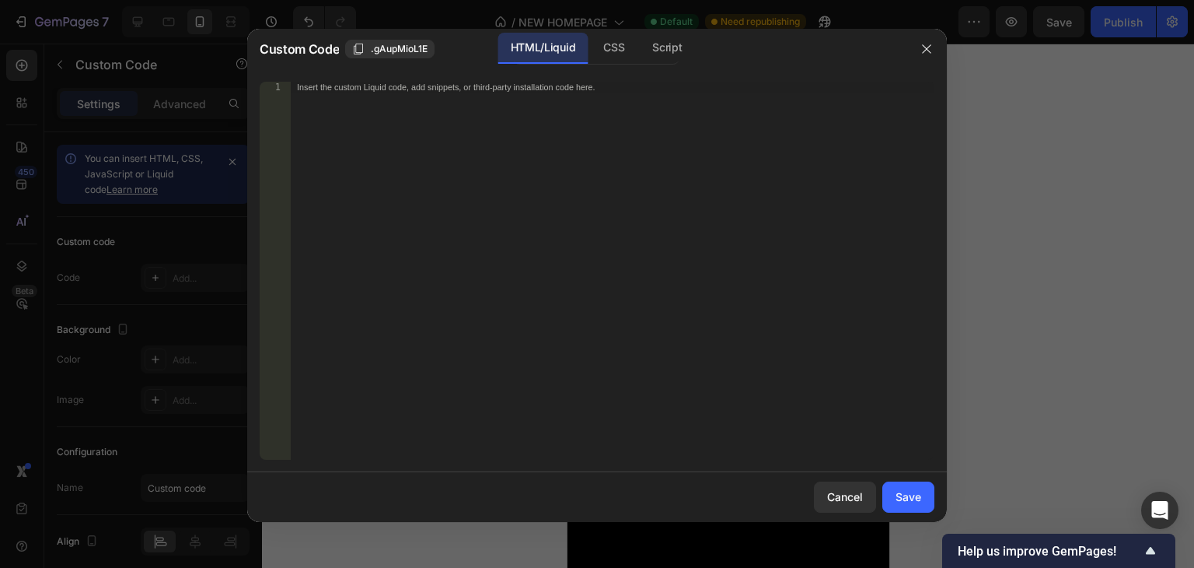
click at [569, 97] on div "Insert the custom Liquid code, add snippets, or third-party installation code h…" at bounding box center [613, 282] width 644 height 400
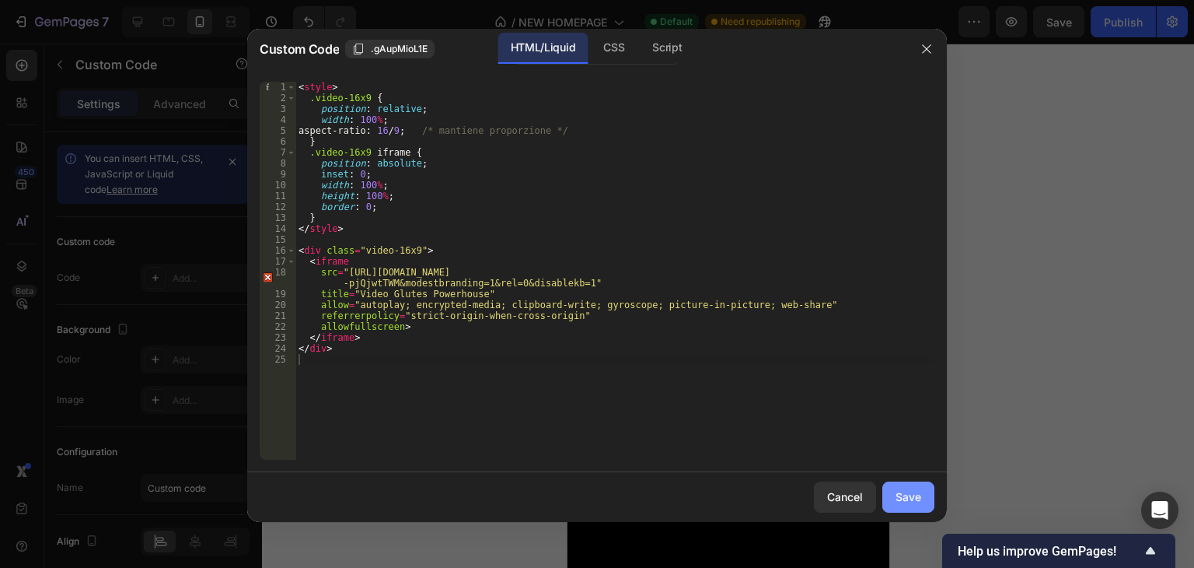
click at [907, 487] on button "Save" at bounding box center [909, 496] width 52 height 31
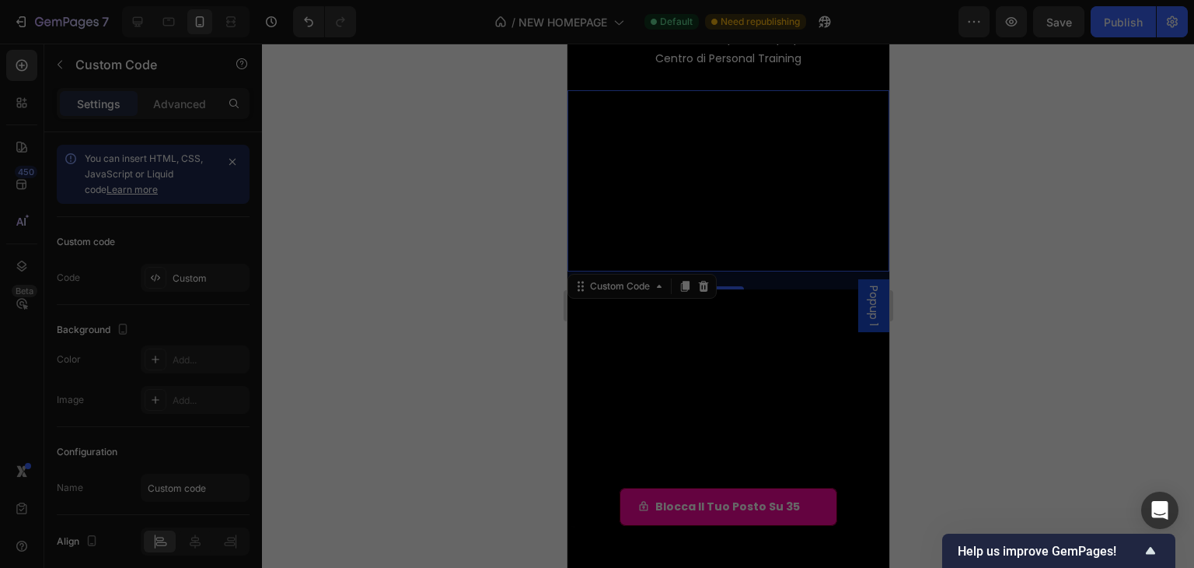
type textarea "</div>"
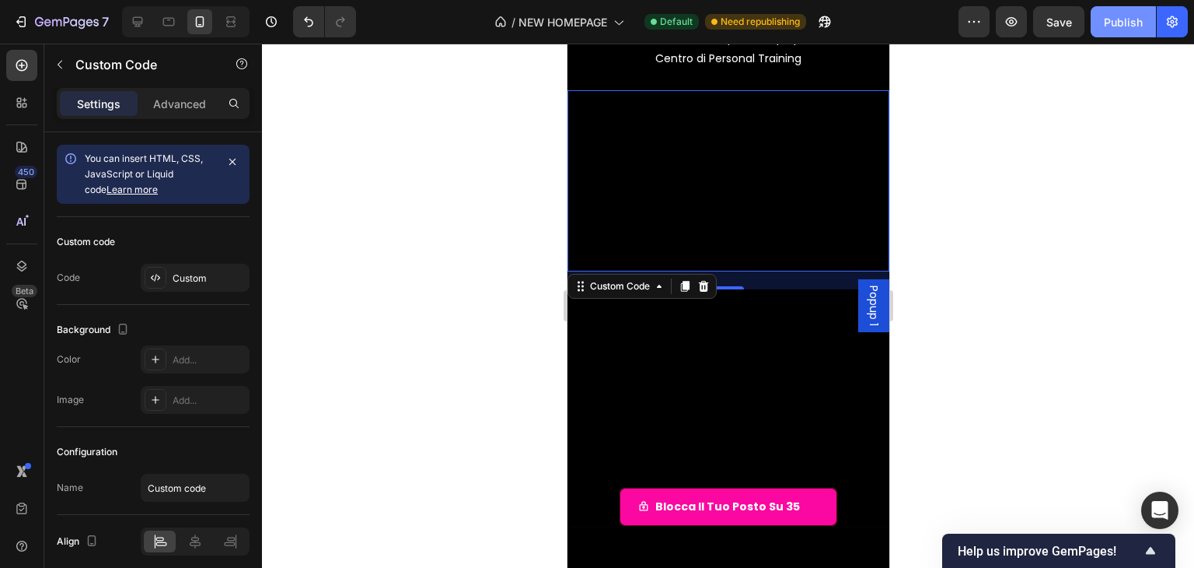
scroll to position [156, 0]
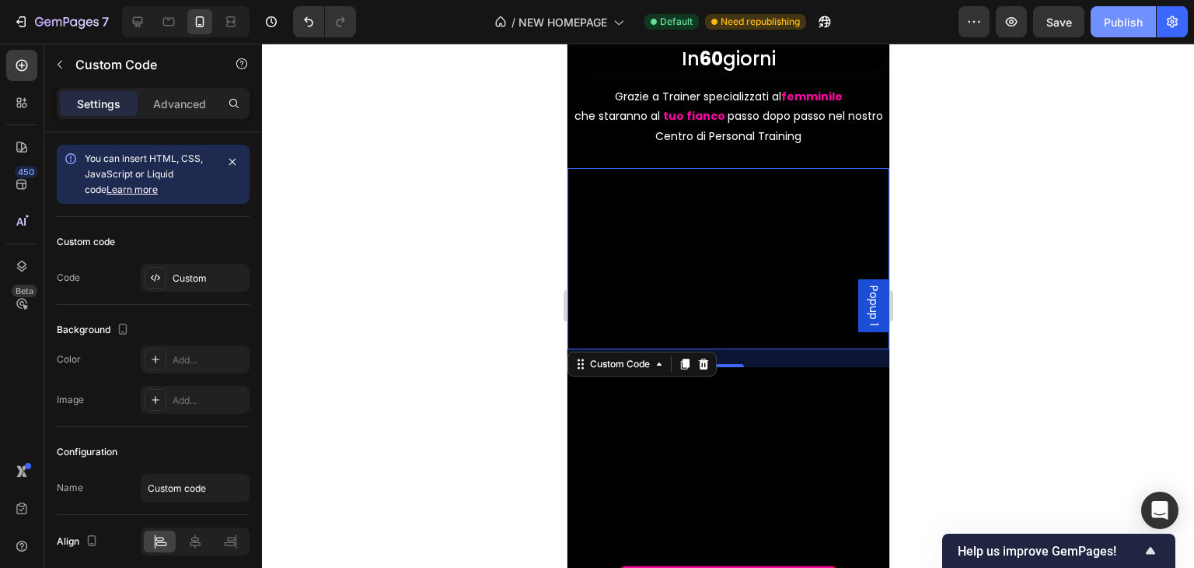
click at [1123, 24] on div "Publish" at bounding box center [1123, 22] width 39 height 16
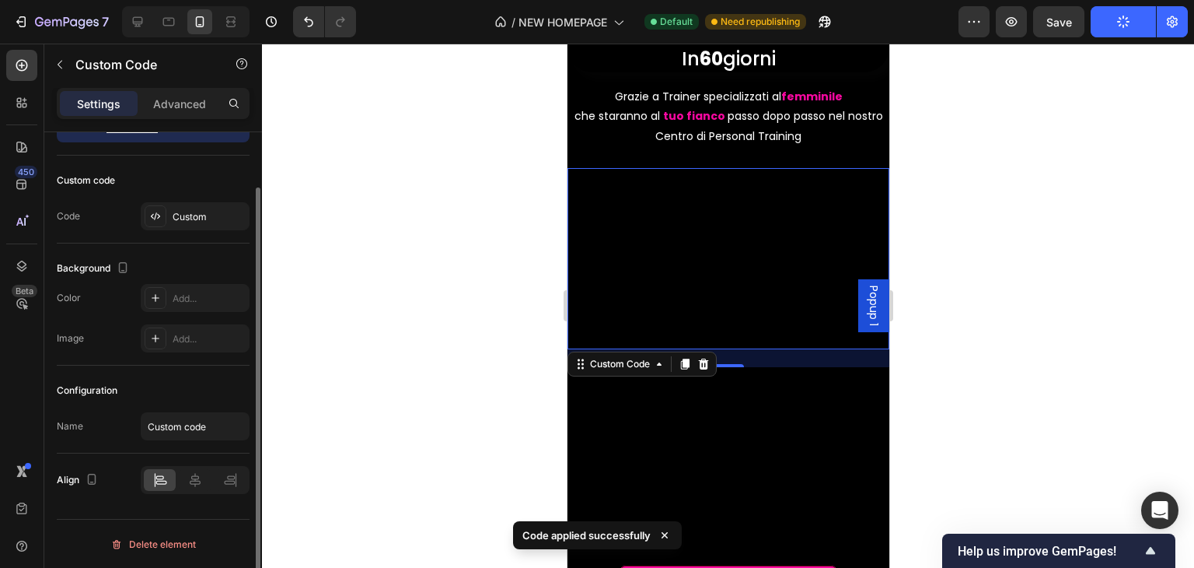
scroll to position [0, 0]
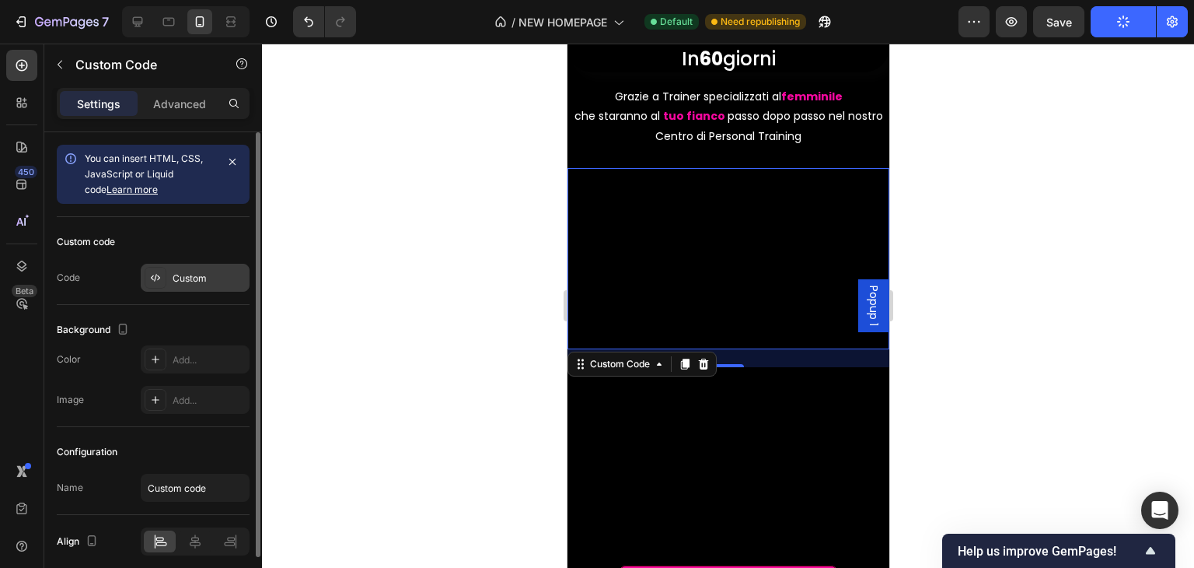
click at [199, 272] on div "Custom" at bounding box center [209, 278] width 73 height 14
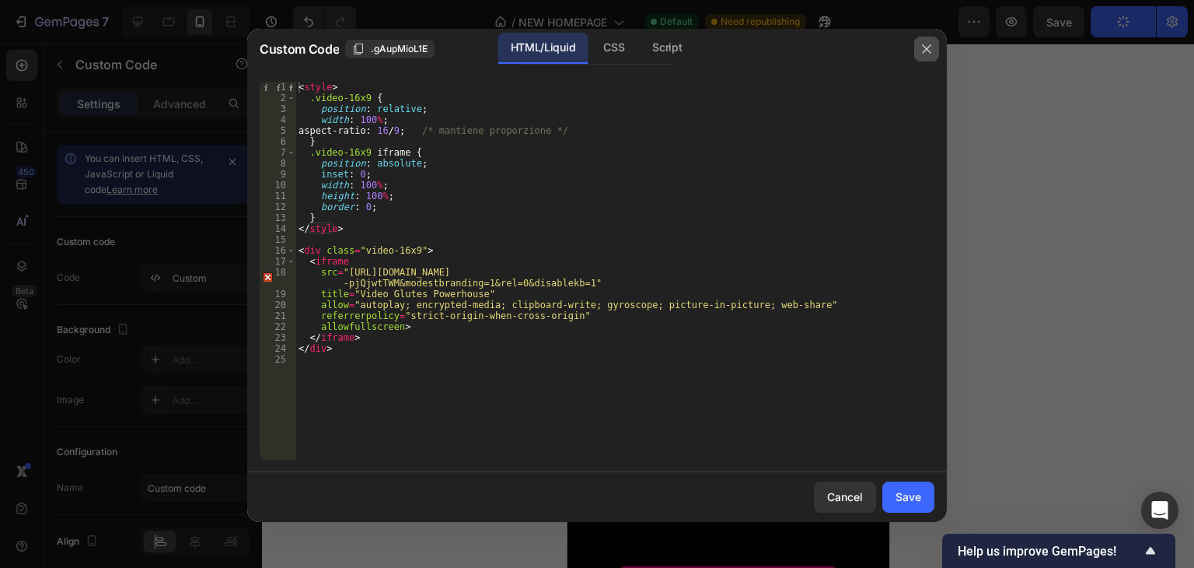
click at [925, 44] on icon "button" at bounding box center [927, 49] width 12 height 12
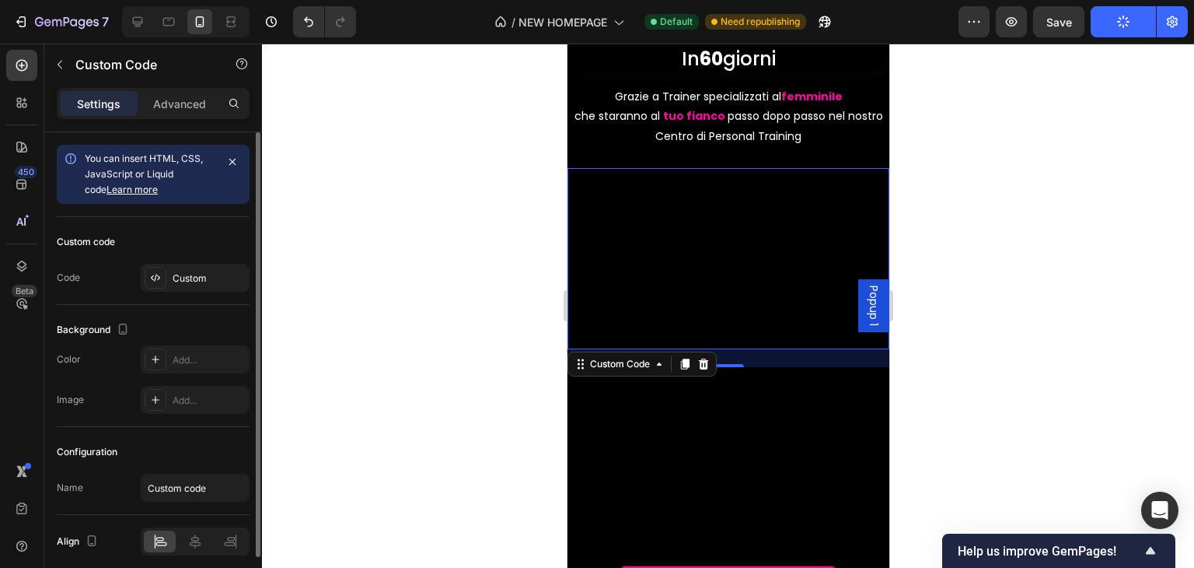
click at [242, 161] on button "button" at bounding box center [233, 162] width 22 height 22
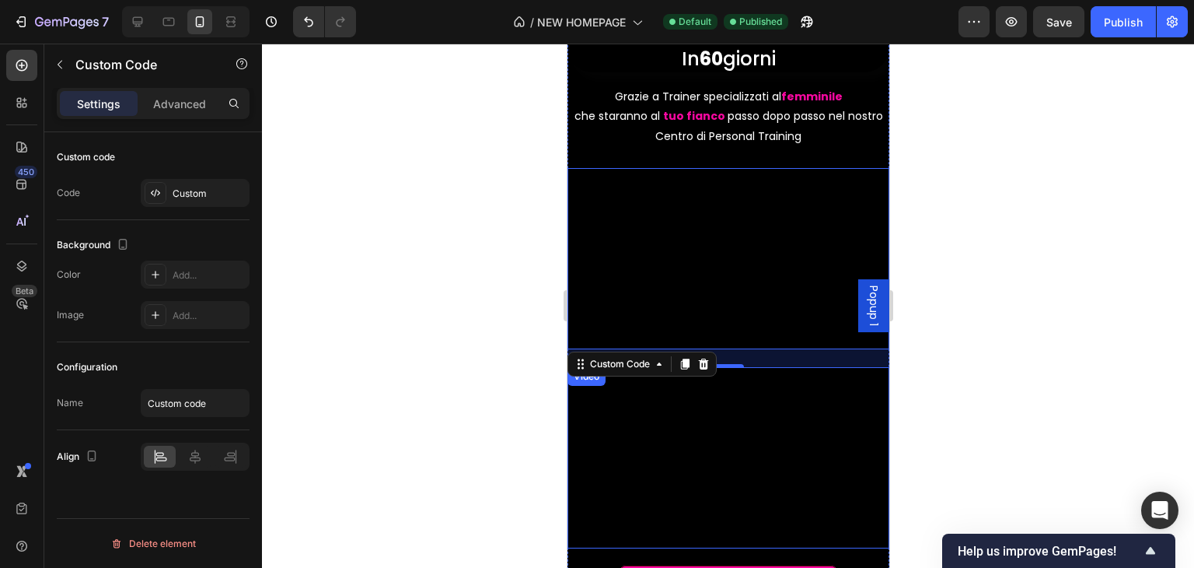
click at [683, 410] on video at bounding box center [728, 457] width 322 height 181
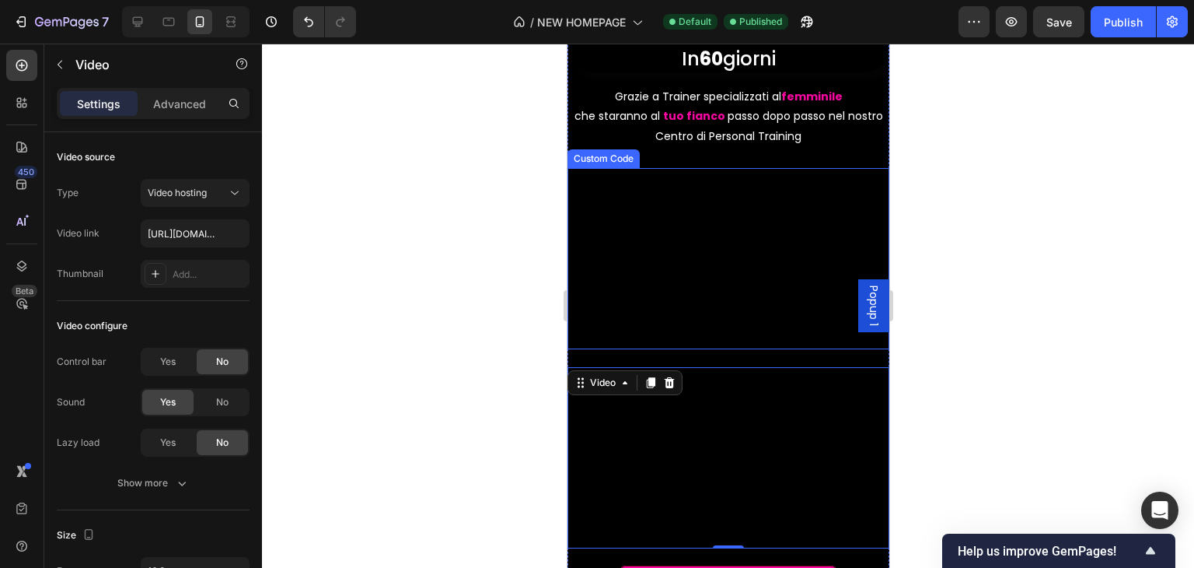
click at [617, 153] on div "Custom Code" at bounding box center [603, 159] width 66 height 14
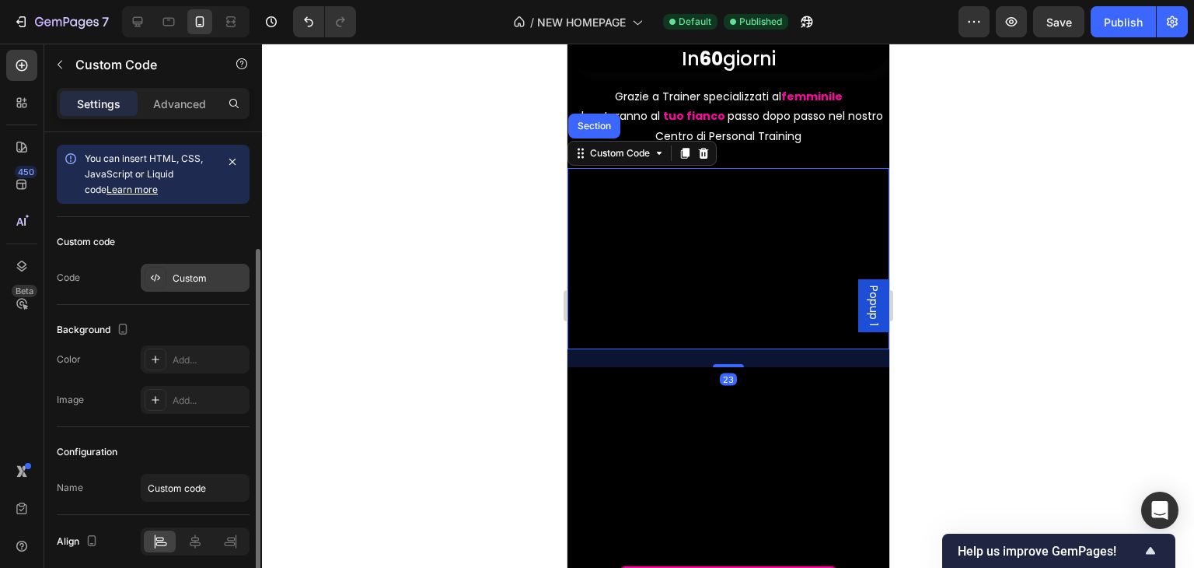
scroll to position [61, 0]
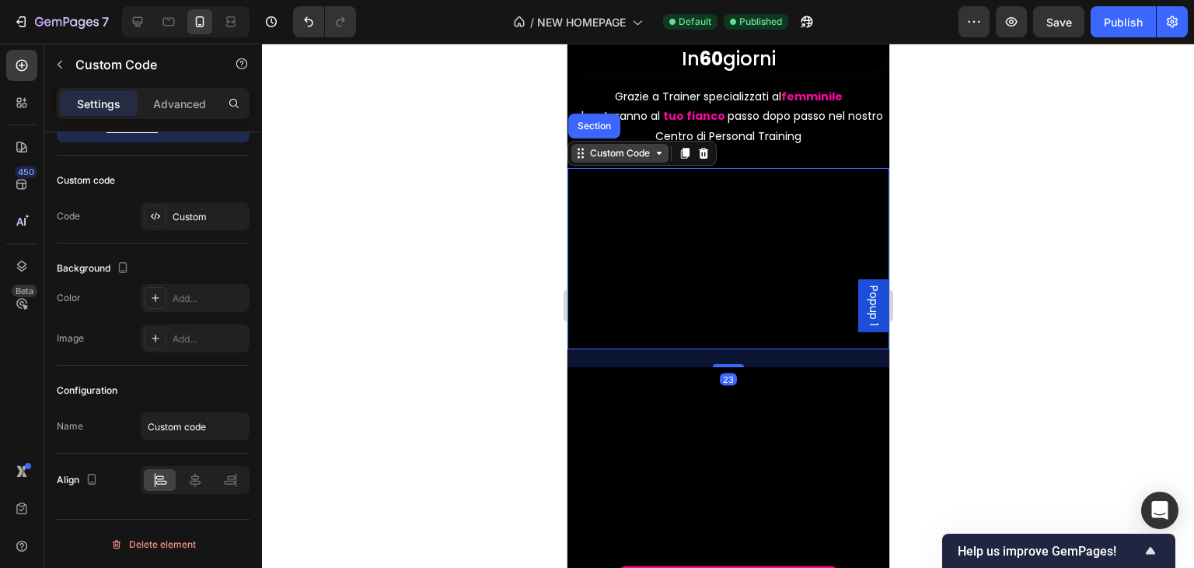
click at [585, 155] on icon at bounding box center [580, 153] width 12 height 12
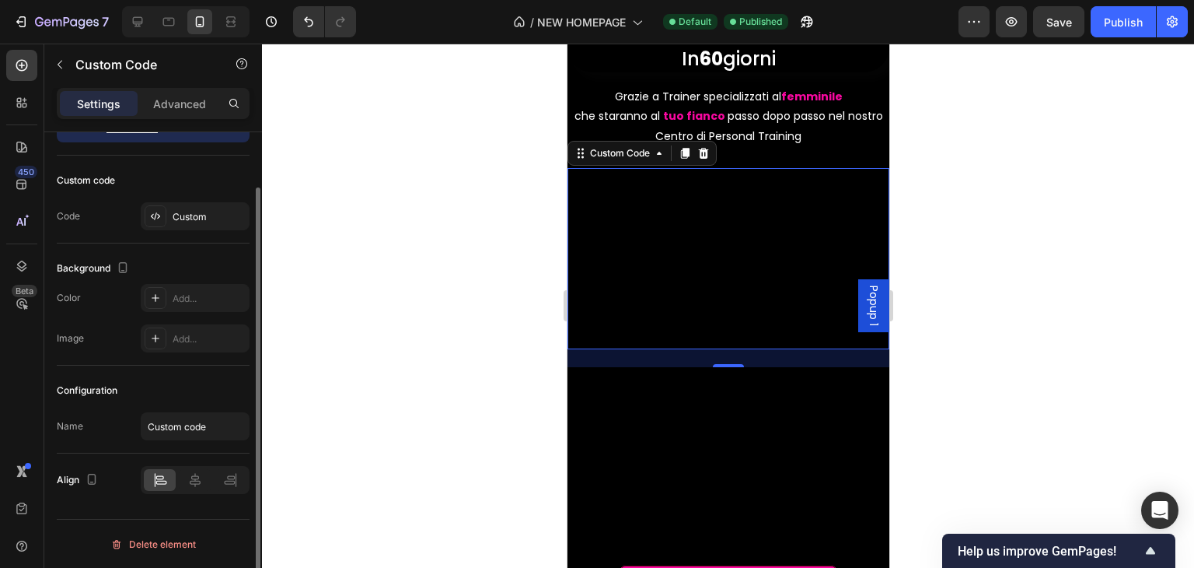
scroll to position [0, 0]
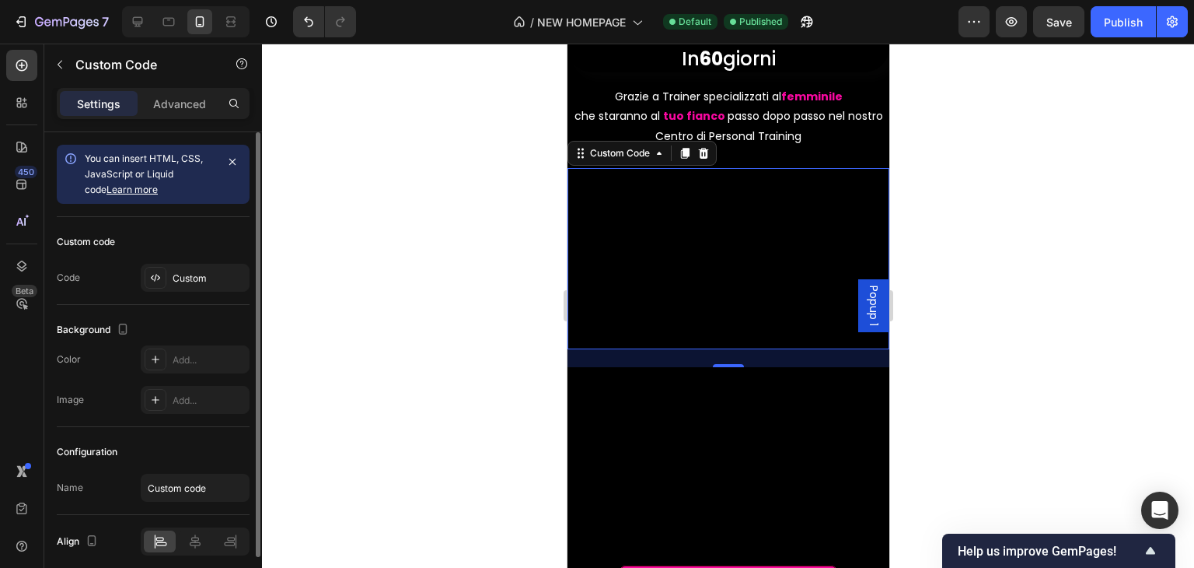
click at [225, 173] on div at bounding box center [233, 174] width 22 height 47
click at [233, 162] on icon "button" at bounding box center [232, 162] width 12 height 12
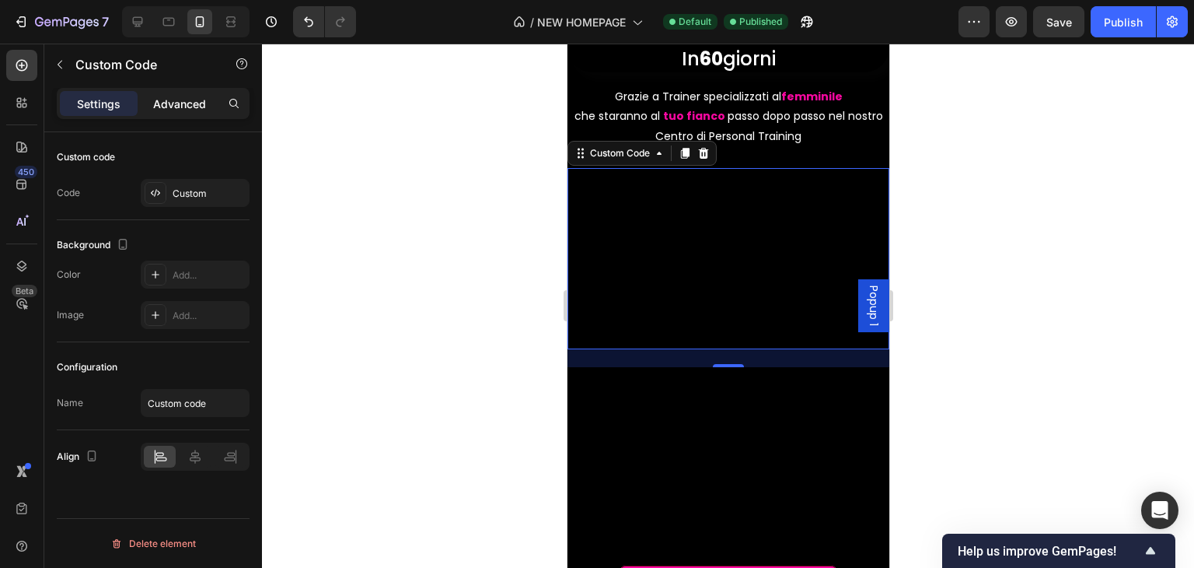
click at [191, 100] on p "Advanced" at bounding box center [179, 104] width 53 height 16
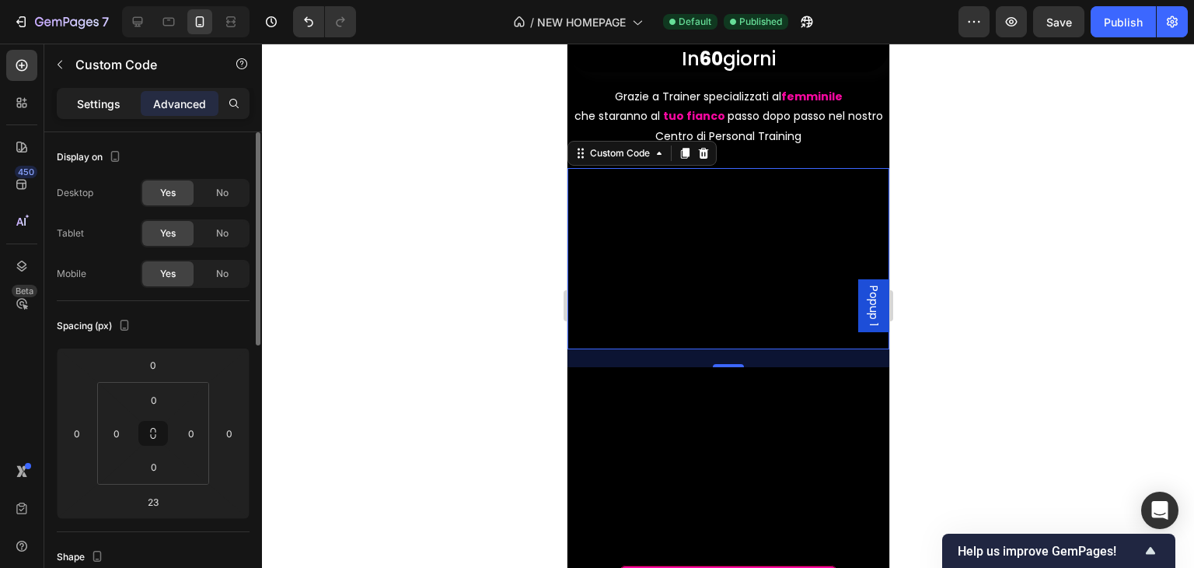
click at [96, 101] on p "Settings" at bounding box center [99, 104] width 44 height 16
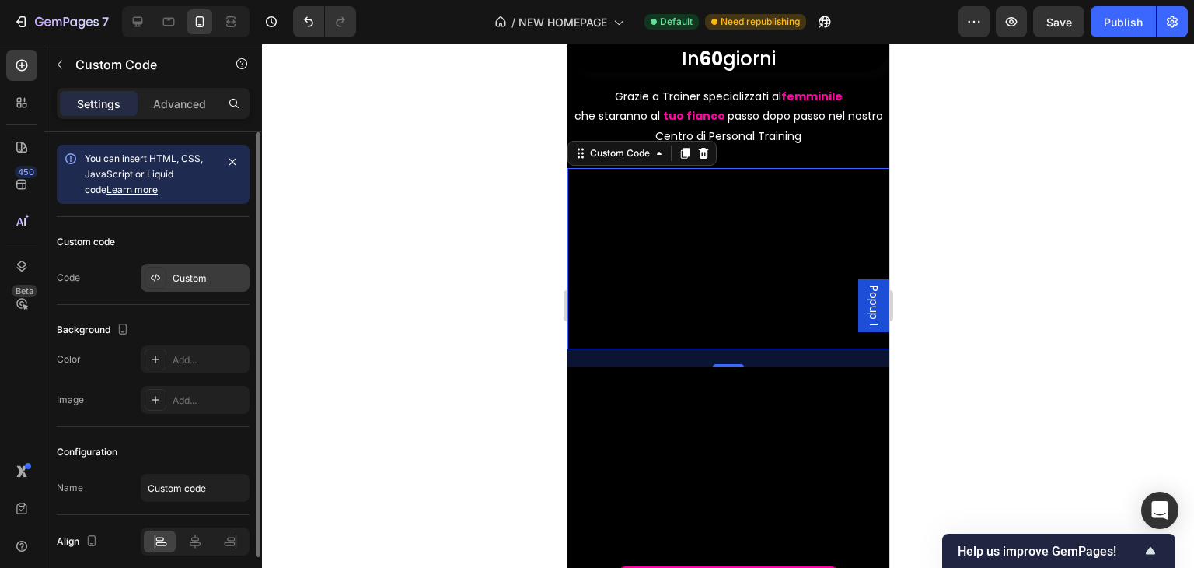
click at [191, 288] on div "Custom" at bounding box center [195, 278] width 109 height 28
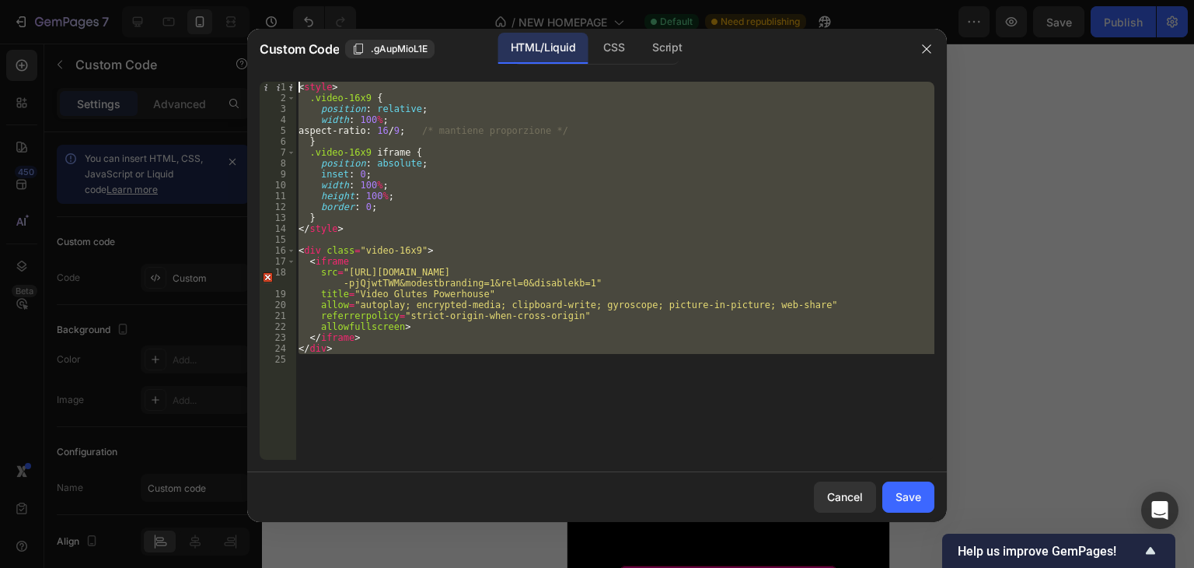
drag, startPoint x: 443, startPoint y: 366, endPoint x: 271, endPoint y: 63, distance: 349.0
click at [271, 63] on div "Custom Code .gAupMioL1E HTML/Liquid CSS Script 1 2 3 4 5 6 7 8 9 10 11 12 13 14…" at bounding box center [597, 275] width 700 height 493
type textarea "<style> .video-16x9 {"
paste textarea
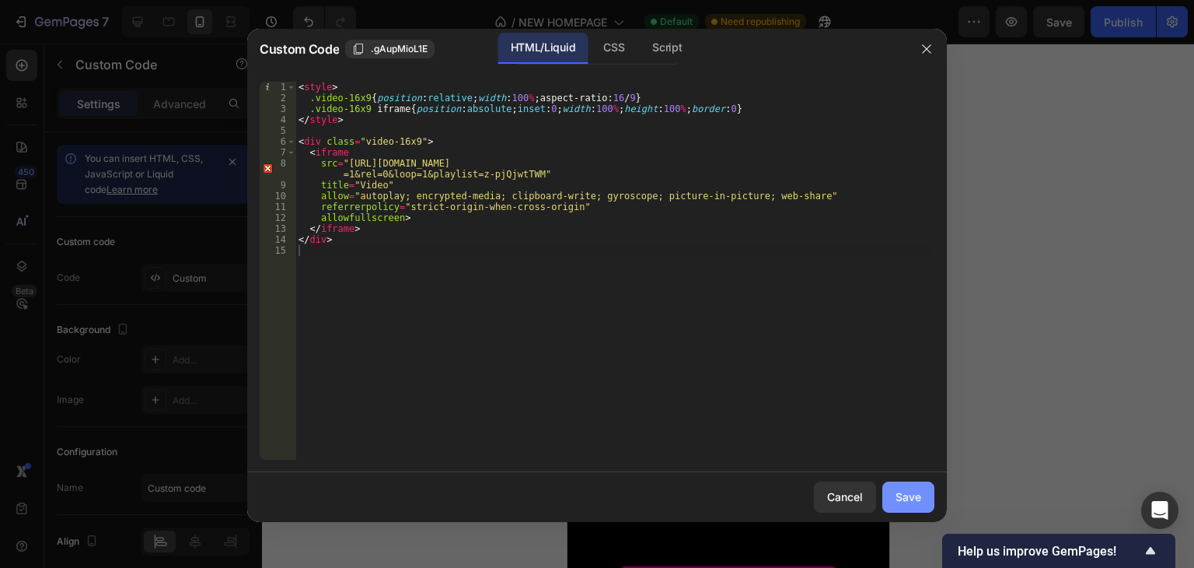
click at [913, 493] on div "Save" at bounding box center [909, 496] width 26 height 16
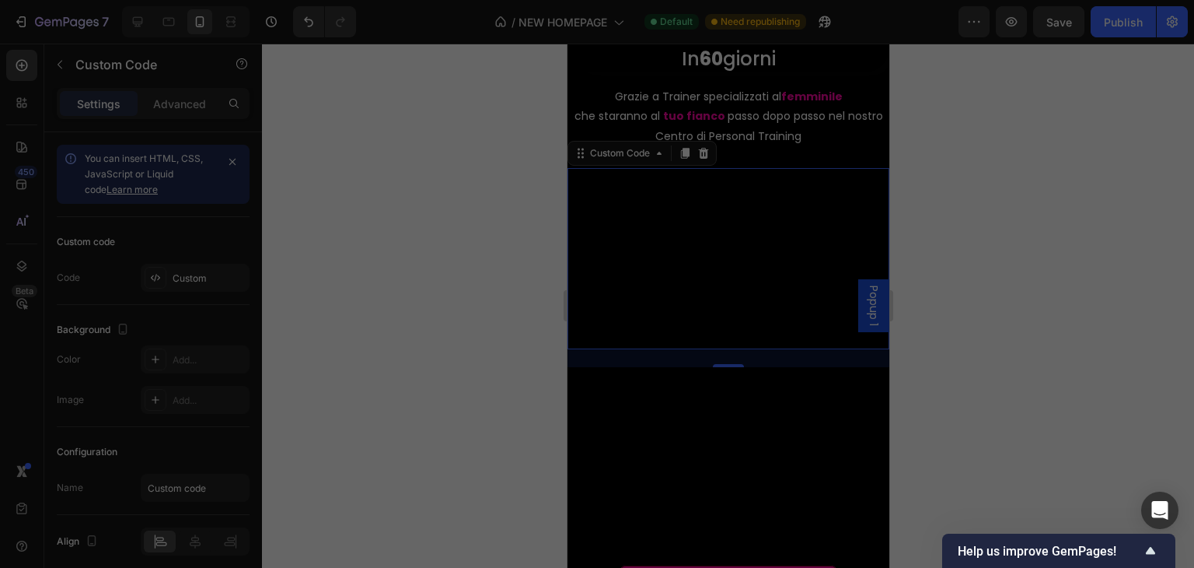
type textarea "</div>"
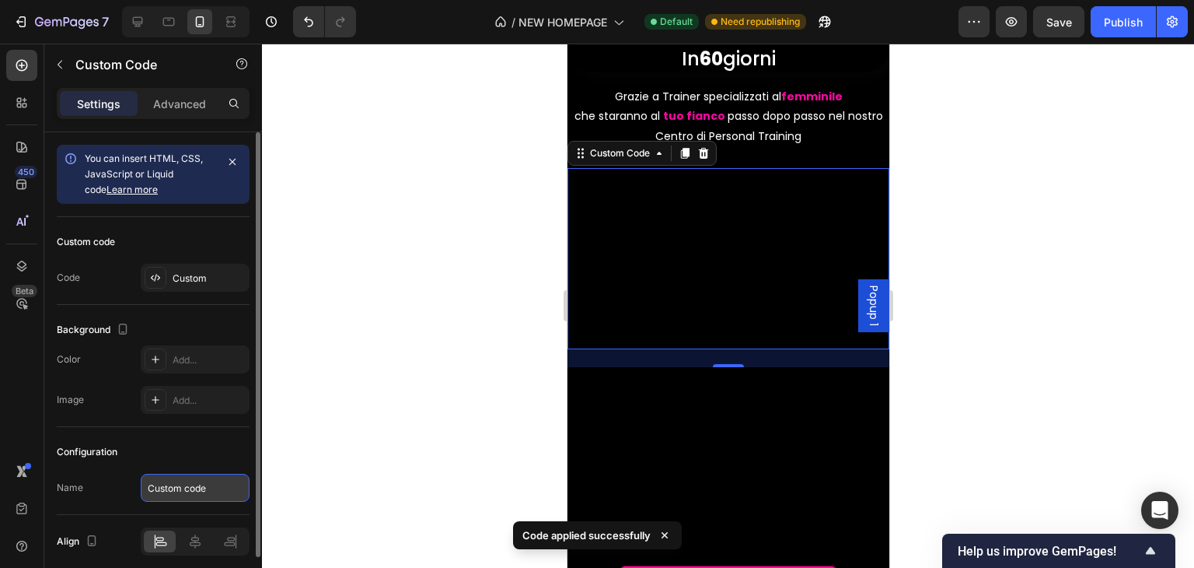
click at [190, 474] on input "Custom code" at bounding box center [195, 488] width 109 height 28
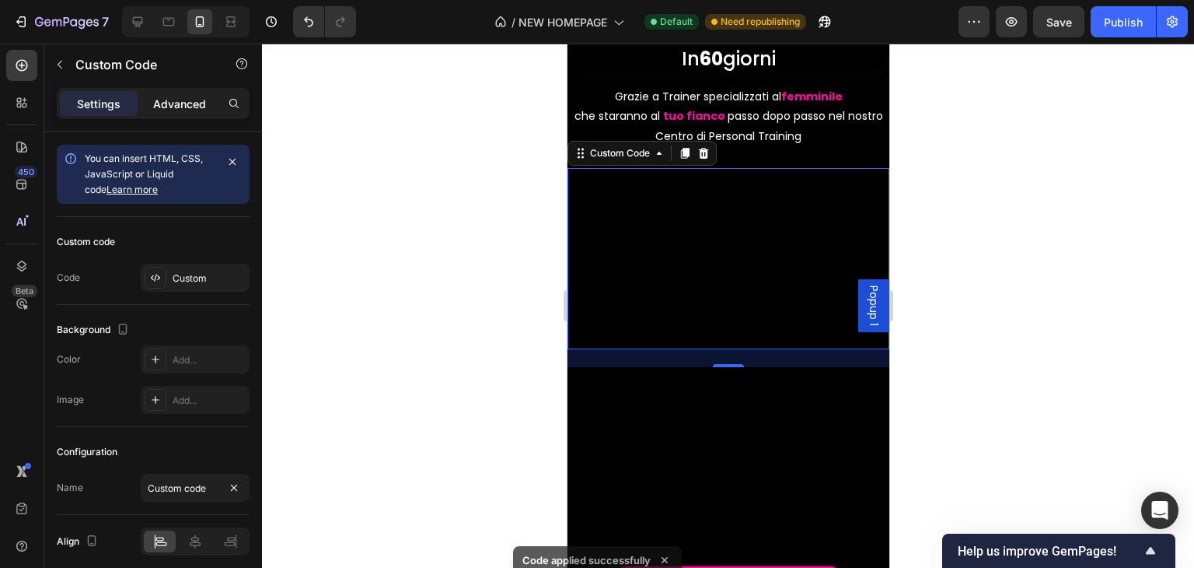
click at [174, 110] on p "Advanced" at bounding box center [179, 104] width 53 height 16
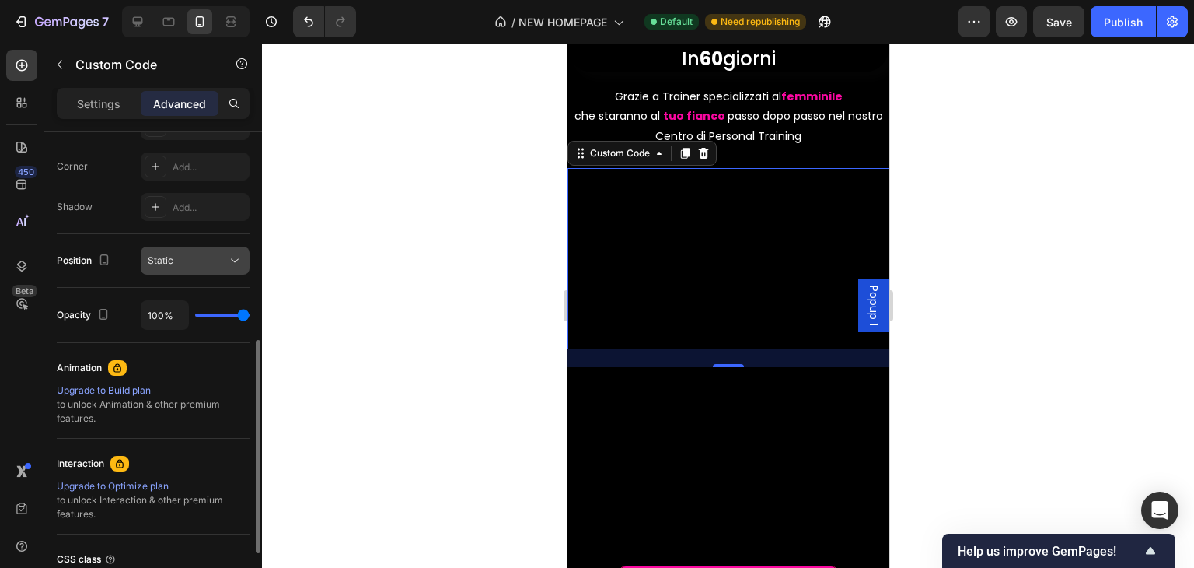
scroll to position [598, 0]
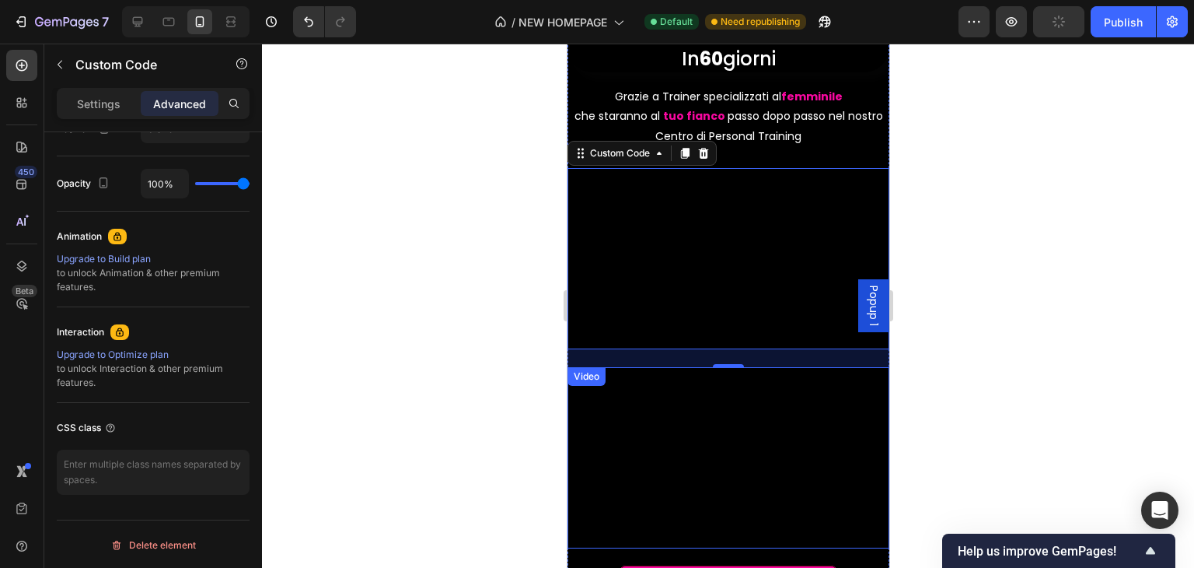
click at [762, 367] on video at bounding box center [728, 457] width 322 height 181
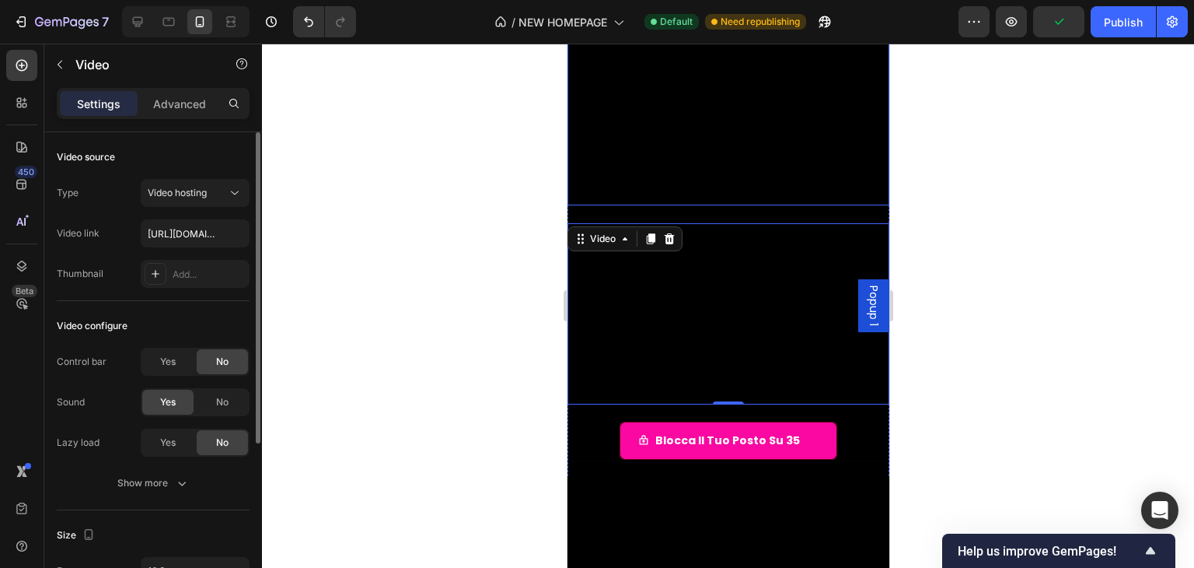
scroll to position [156, 0]
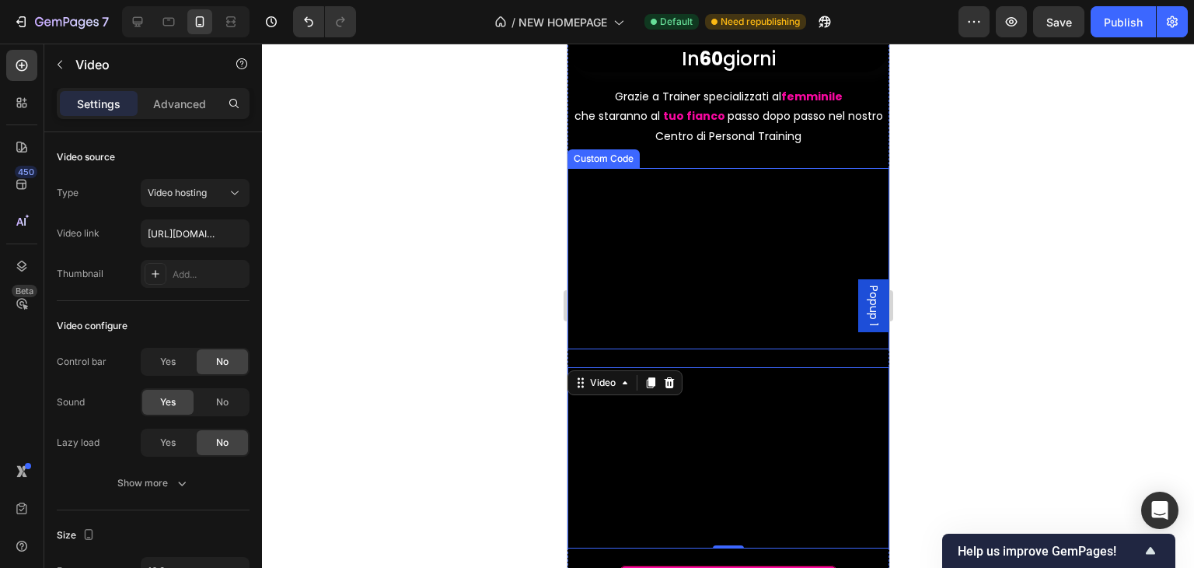
click at [610, 159] on div "Custom Code" at bounding box center [603, 159] width 66 height 14
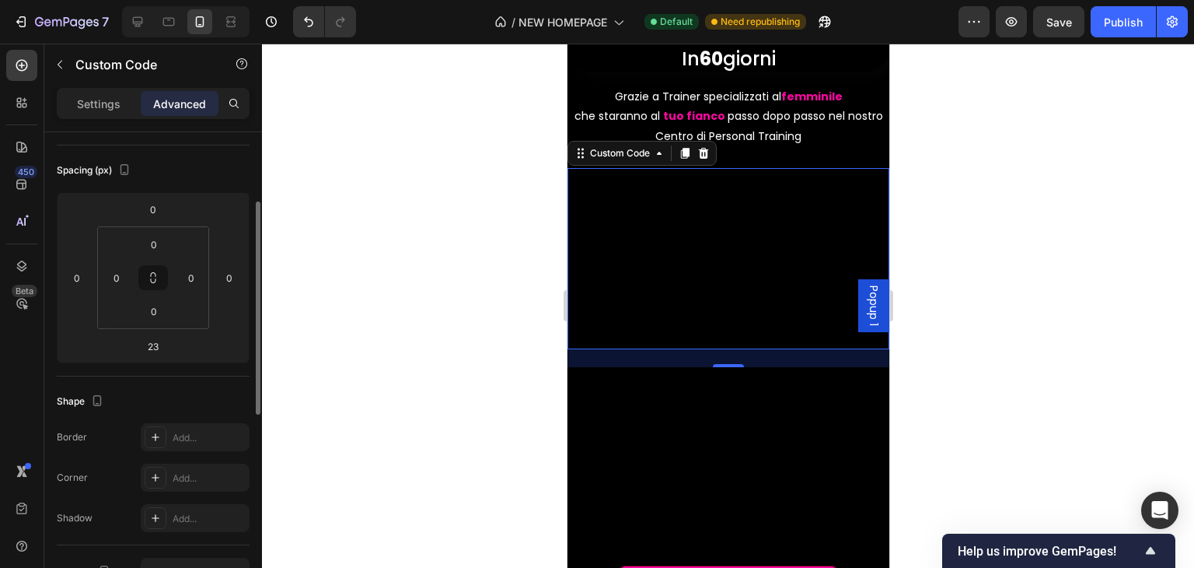
click at [108, 117] on div "Settings Advanced" at bounding box center [153, 103] width 193 height 31
click at [107, 113] on div "Settings" at bounding box center [99, 103] width 78 height 25
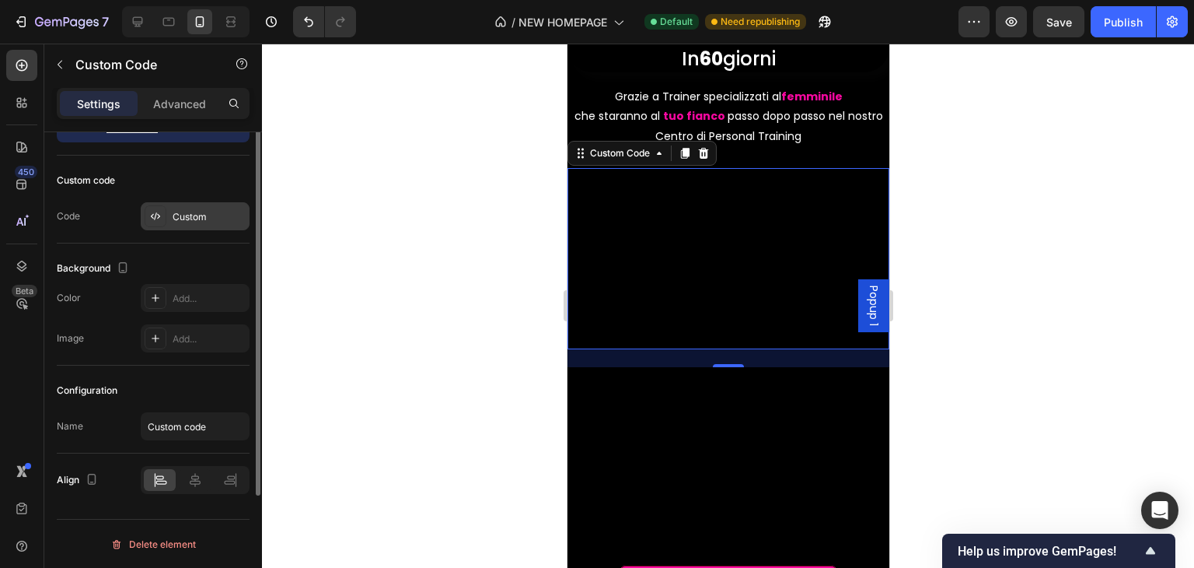
scroll to position [0, 0]
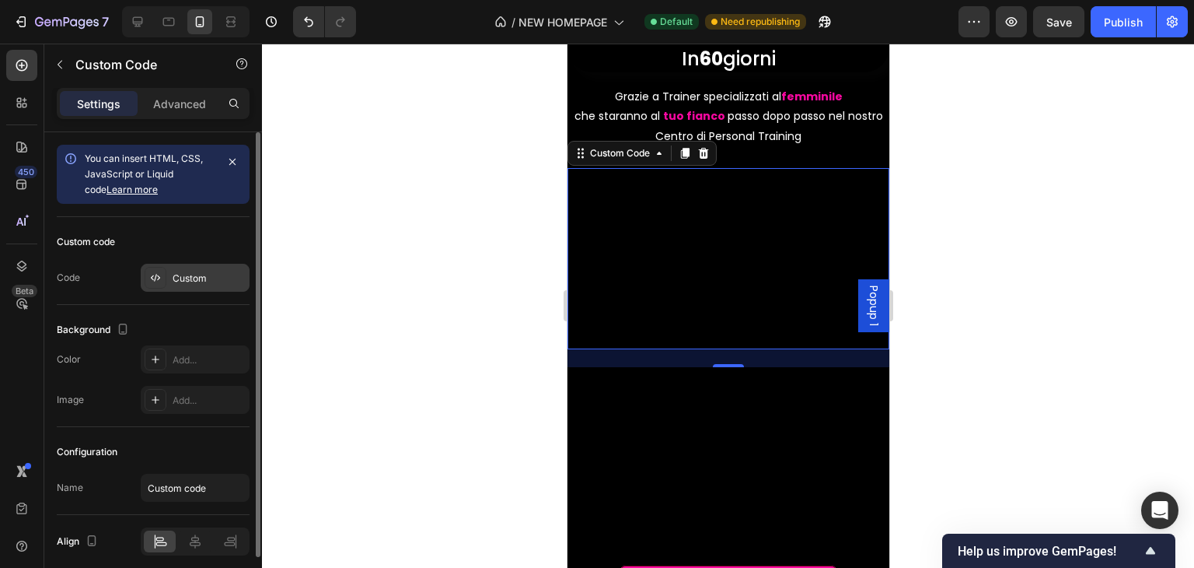
click at [169, 280] on div "Custom" at bounding box center [195, 278] width 109 height 28
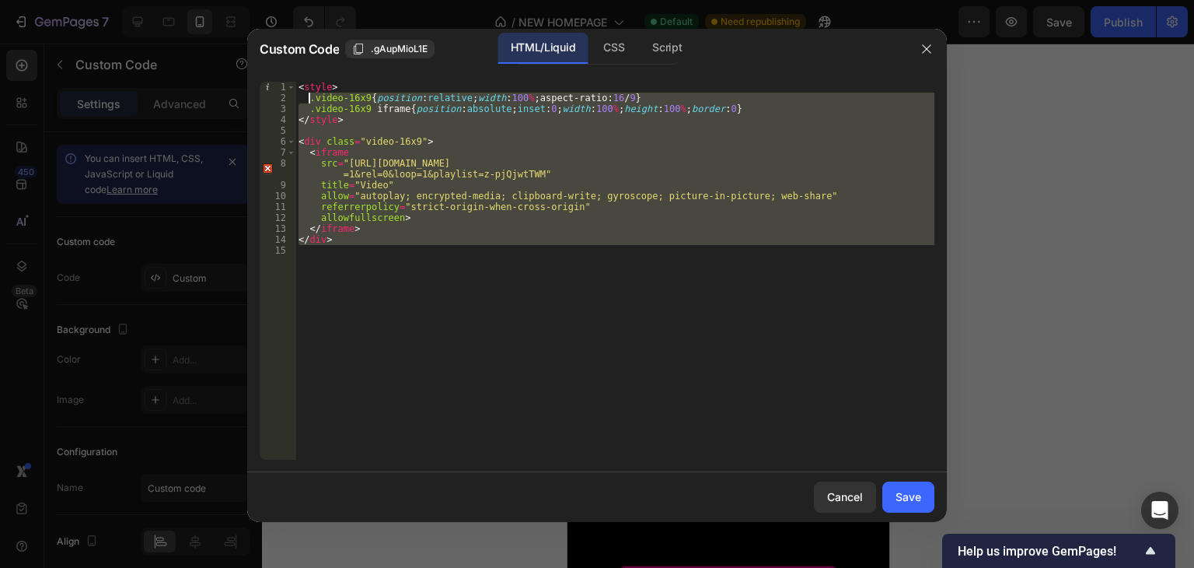
drag, startPoint x: 511, startPoint y: 281, endPoint x: 258, endPoint y: 65, distance: 332.1
click at [258, 65] on div "Custom Code .gAupMioL1E HTML/Liquid CSS Script 1 2 3 4 5 6 7 8 9 10 11 12 13 14…" at bounding box center [597, 275] width 700 height 493
type textarea "<style> .video-16x9{position:relative;width:100%;aspect-ratio:16/9}"
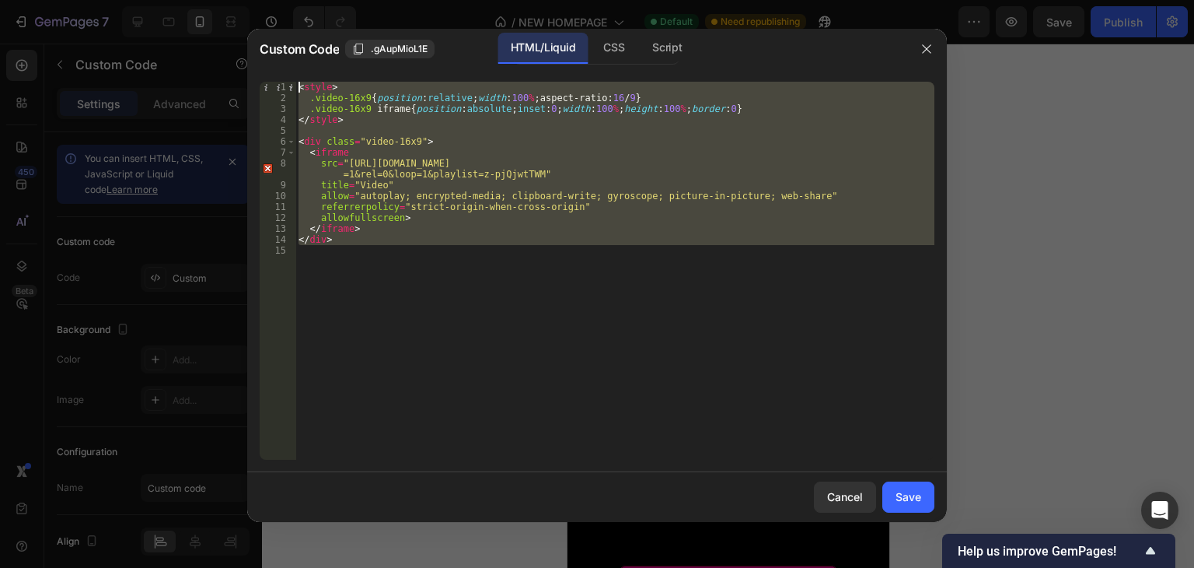
paste textarea
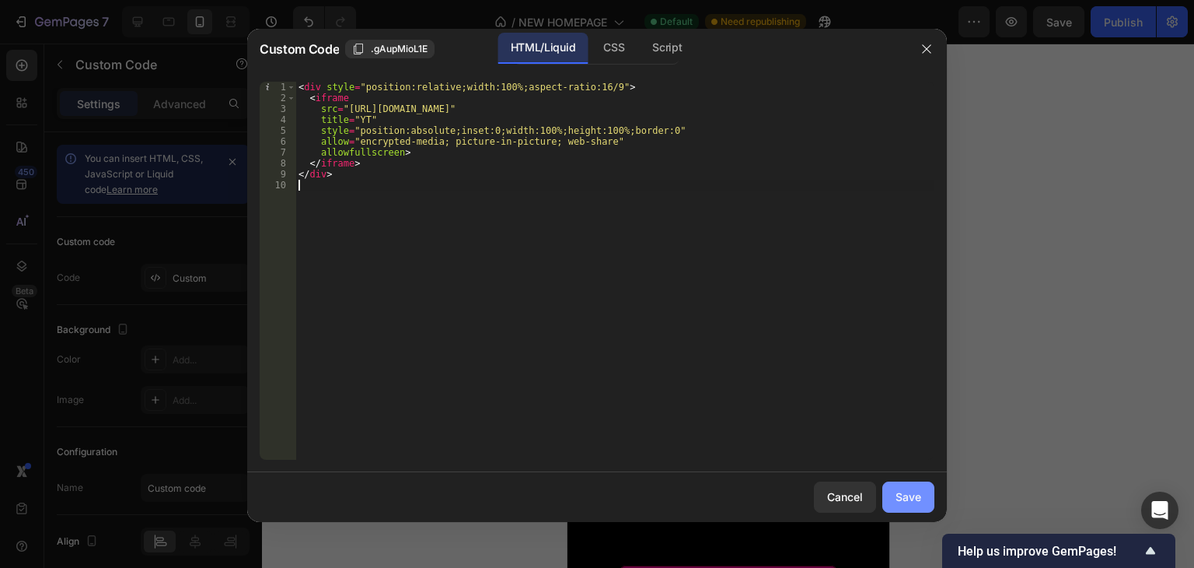
click at [897, 491] on div "Save" at bounding box center [909, 496] width 26 height 16
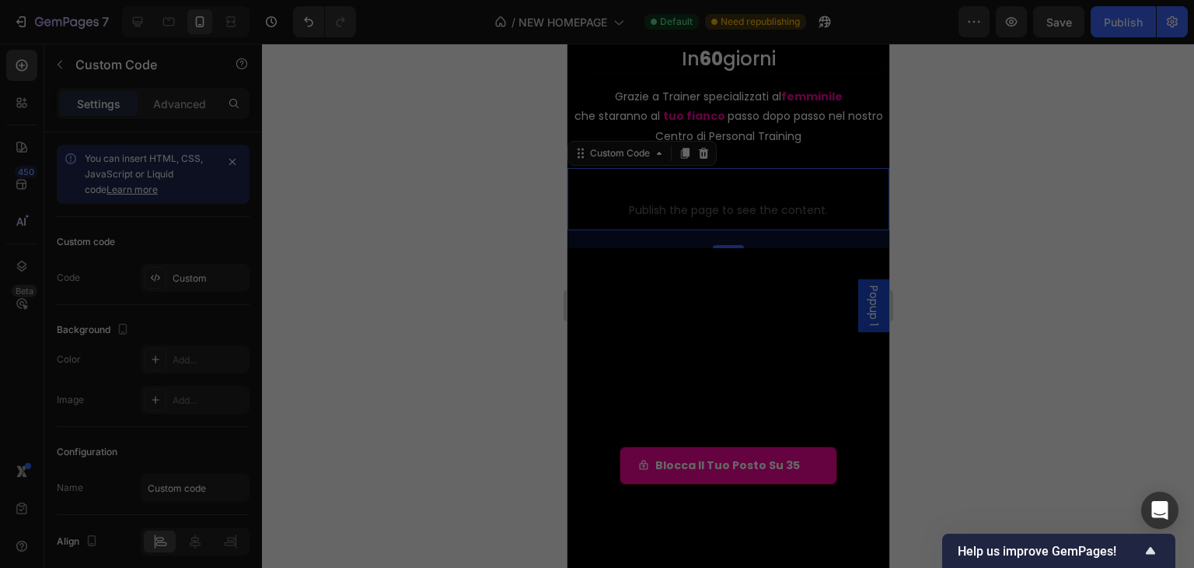
type textarea "</div>"
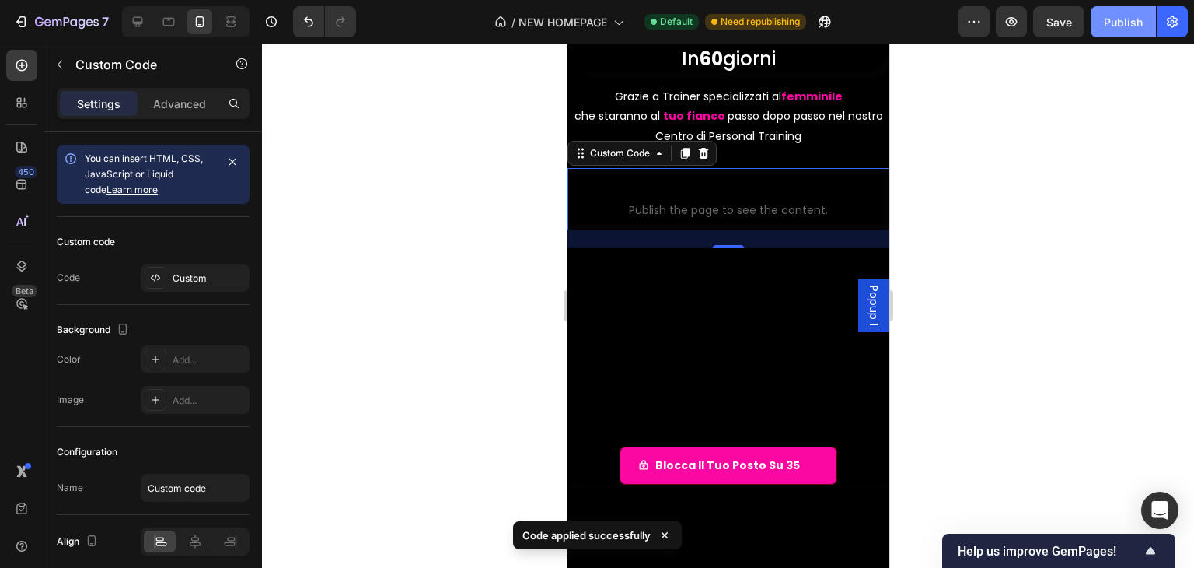
click at [1107, 24] on div "Publish" at bounding box center [1123, 22] width 39 height 16
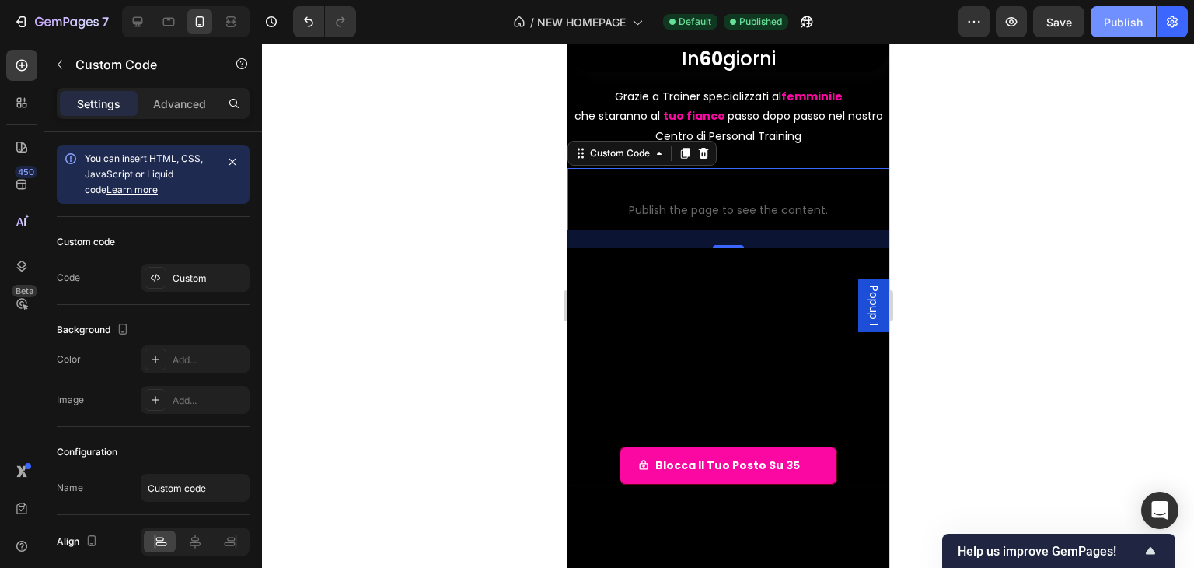
click at [1096, 25] on button "Publish" at bounding box center [1123, 21] width 65 height 31
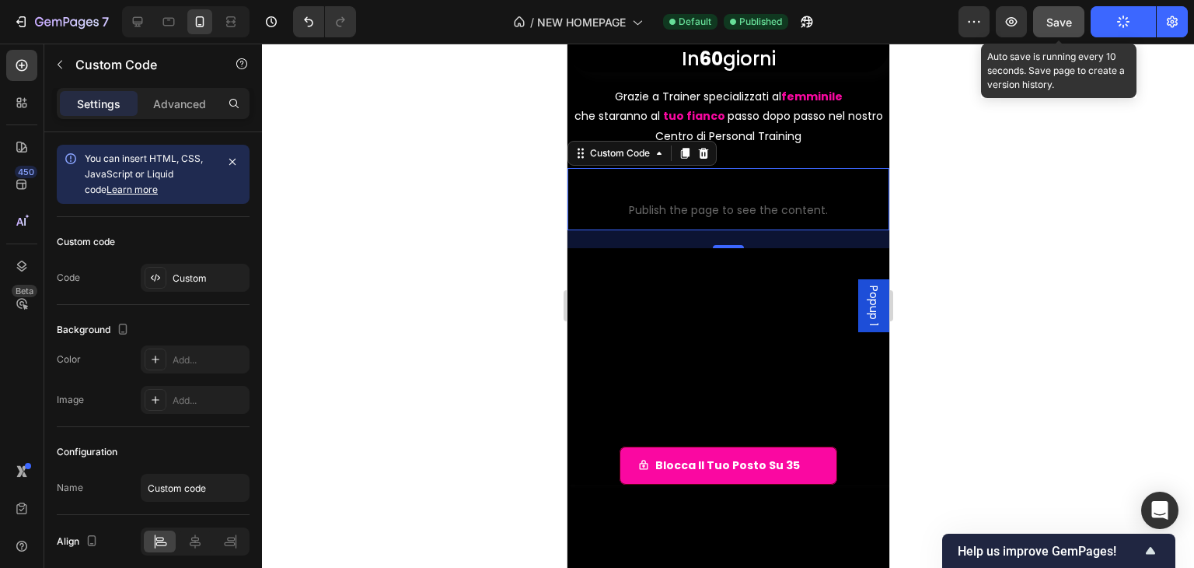
click at [1078, 25] on button "Save" at bounding box center [1058, 21] width 51 height 31
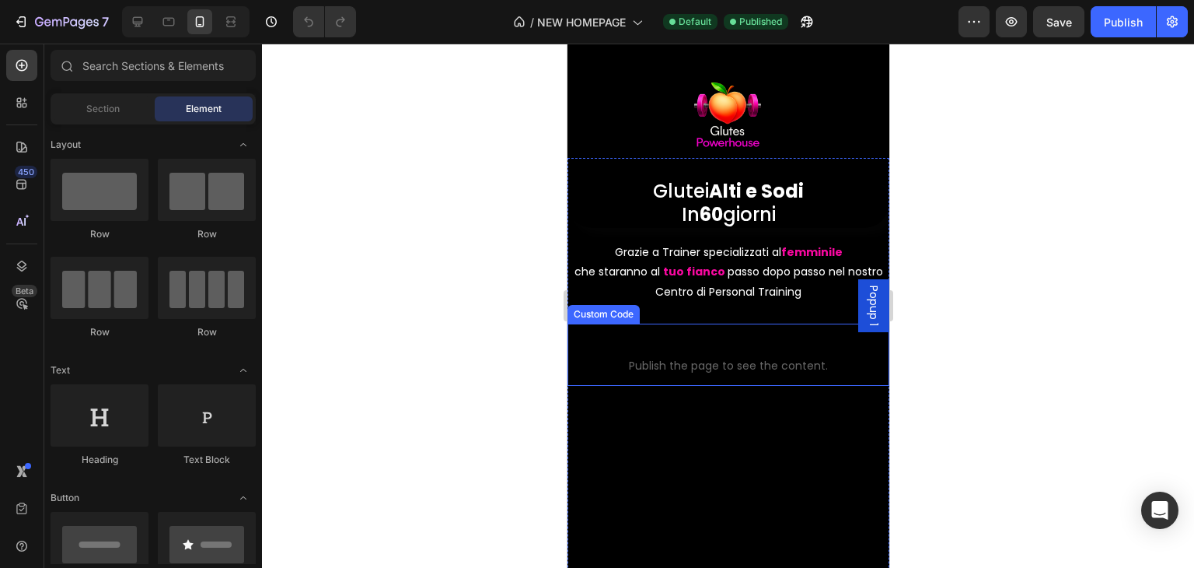
click at [576, 369] on span "Publish the page to see the content." at bounding box center [728, 366] width 322 height 16
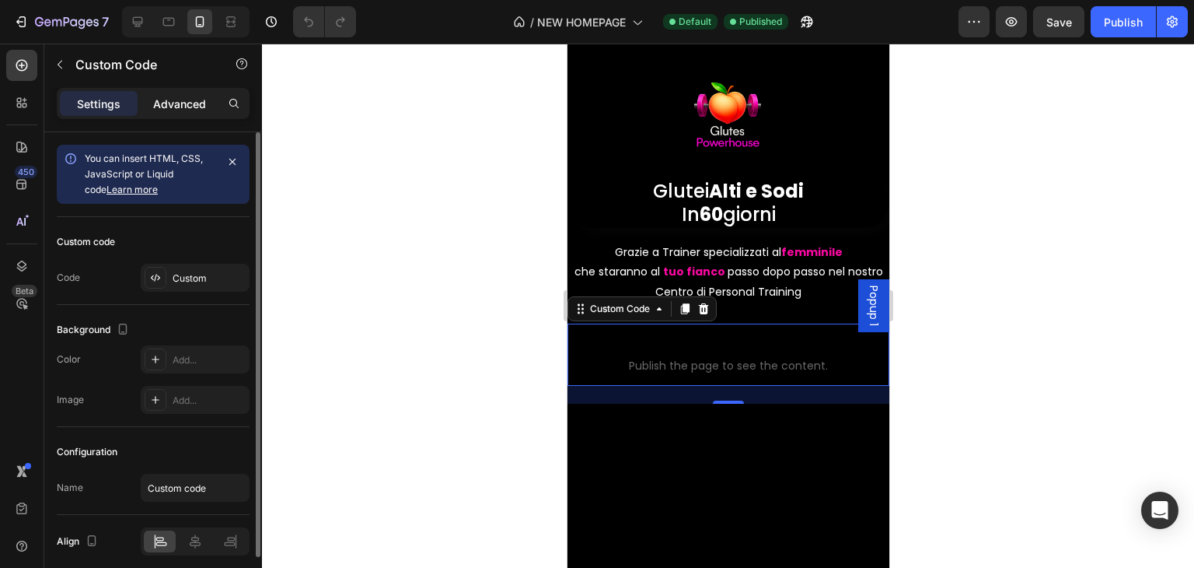
click at [203, 107] on p "Advanced" at bounding box center [179, 104] width 53 height 16
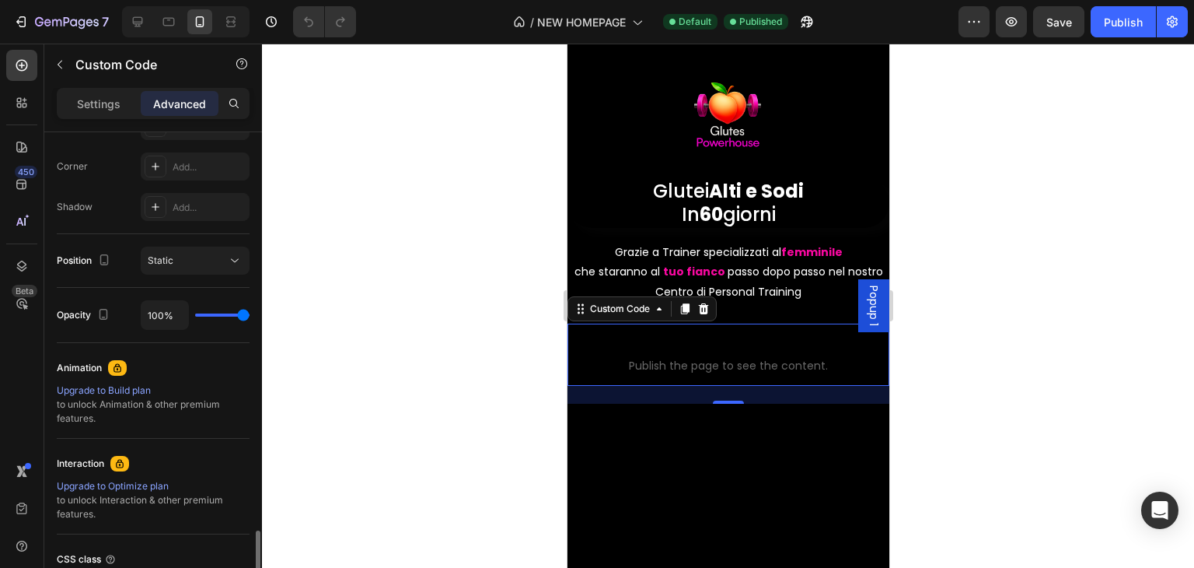
scroll to position [598, 0]
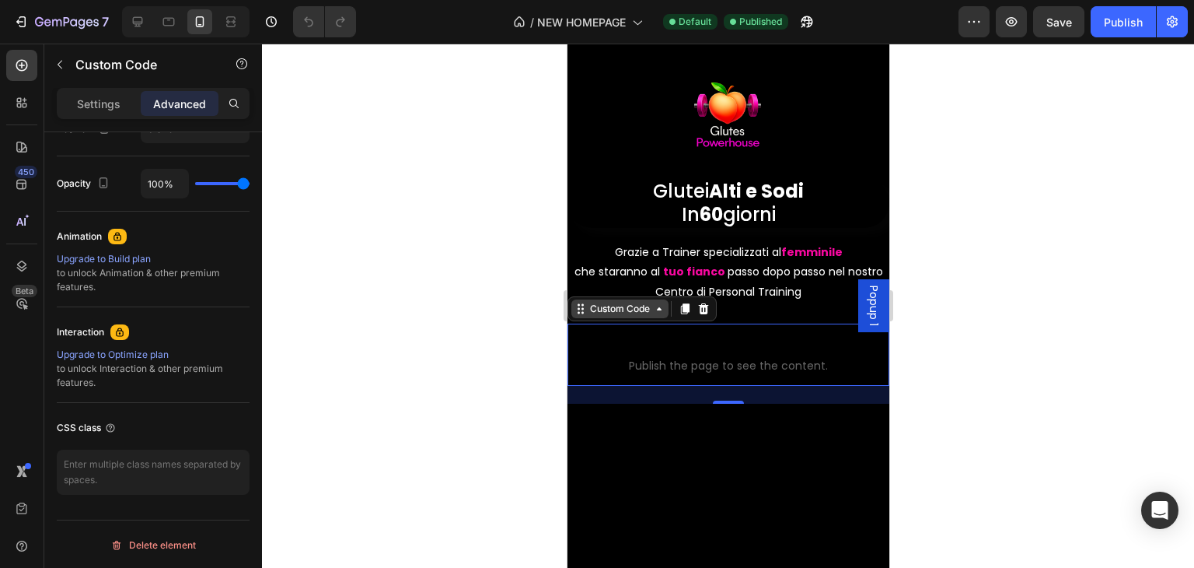
click at [589, 312] on div "Custom Code" at bounding box center [619, 309] width 66 height 14
click at [583, 309] on icon at bounding box center [580, 308] width 12 height 12
click at [582, 309] on icon at bounding box center [580, 308] width 12 height 12
click at [30, 255] on div at bounding box center [21, 265] width 31 height 31
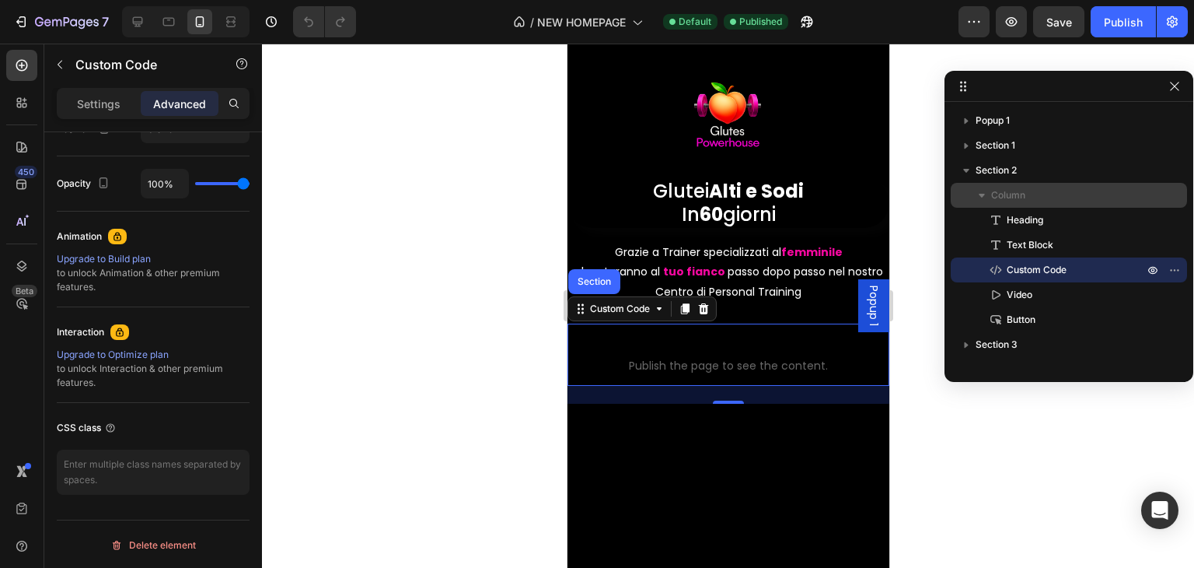
click at [977, 194] on icon "button" at bounding box center [982, 195] width 16 height 16
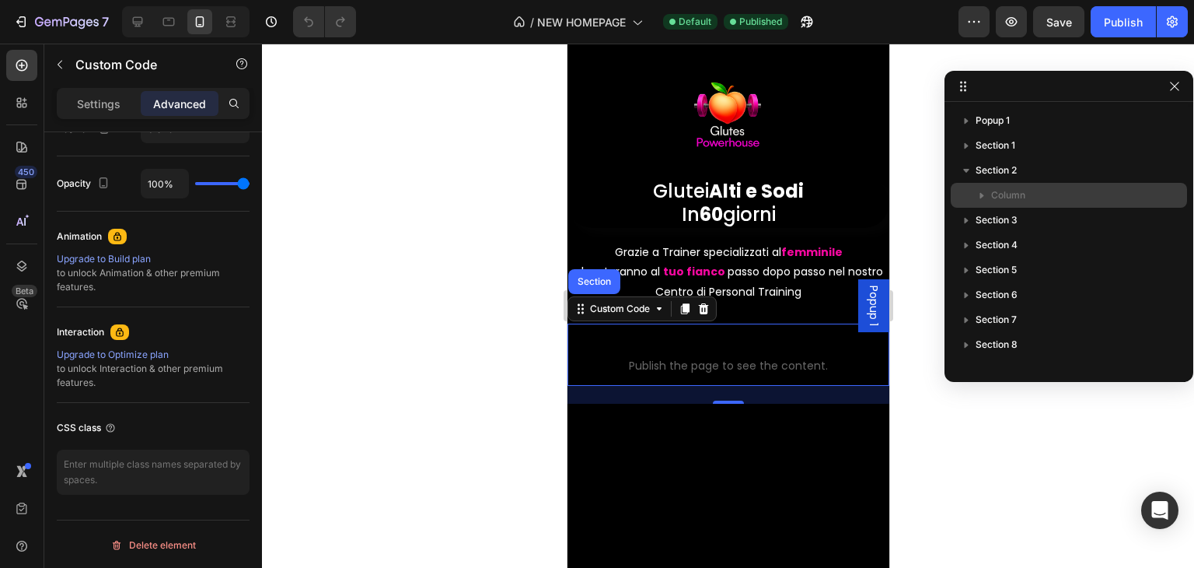
click at [974, 193] on icon "button" at bounding box center [982, 195] width 16 height 16
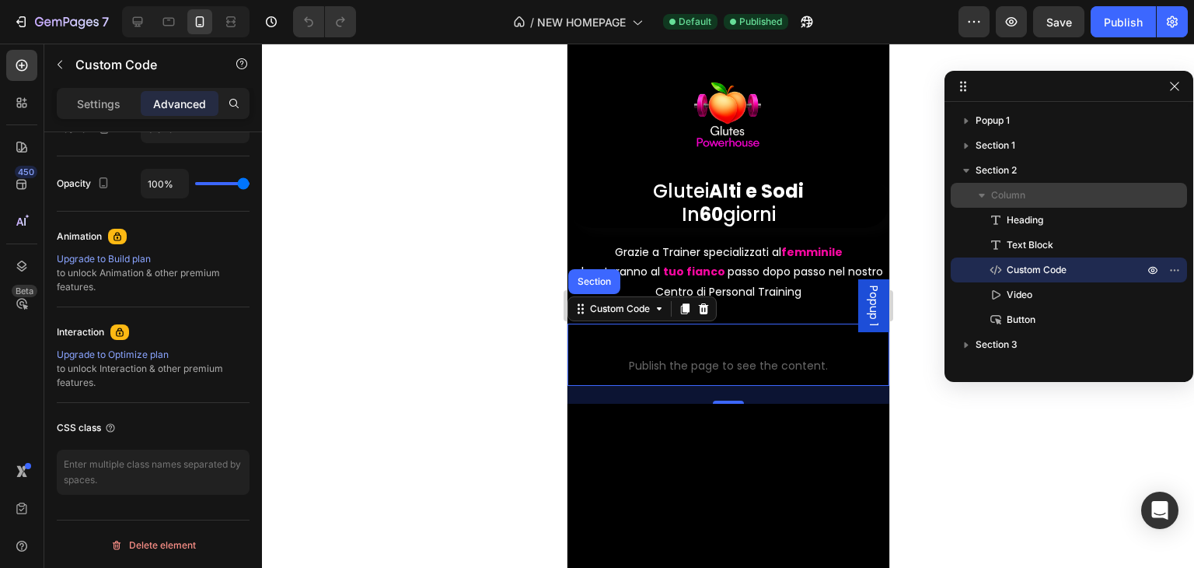
click at [1042, 187] on p "Column" at bounding box center [1069, 195] width 156 height 16
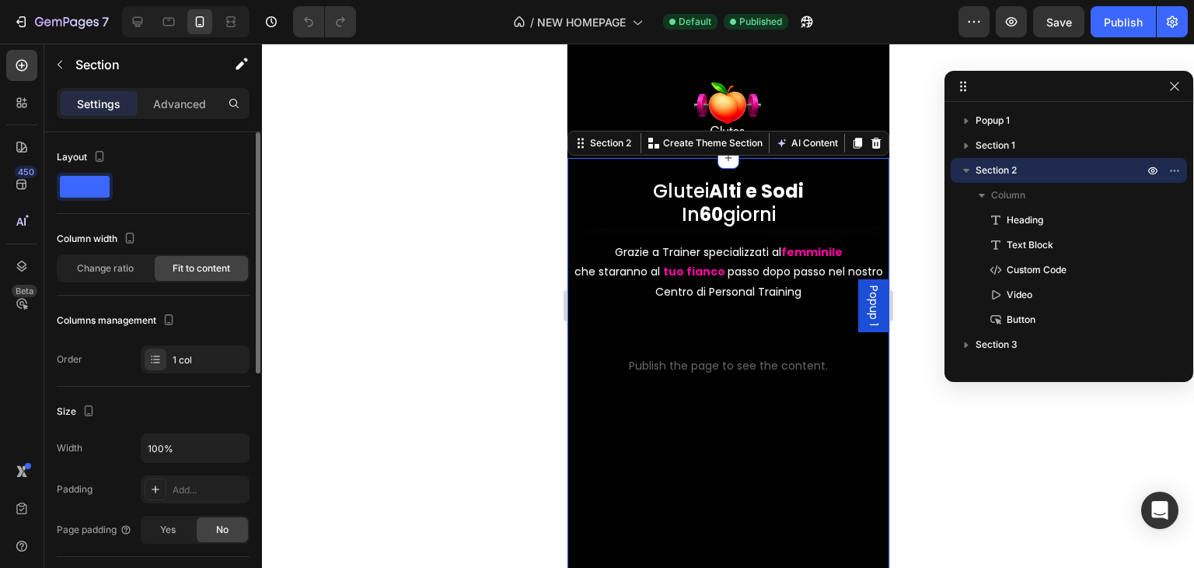
scroll to position [78, 0]
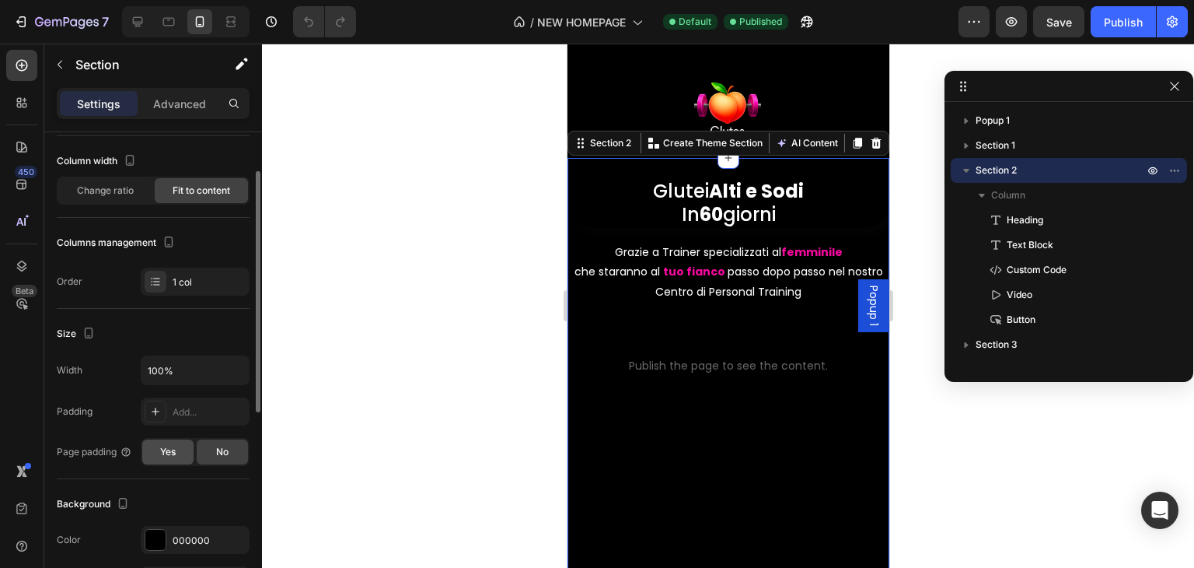
click at [178, 453] on div "Yes" at bounding box center [167, 451] width 51 height 25
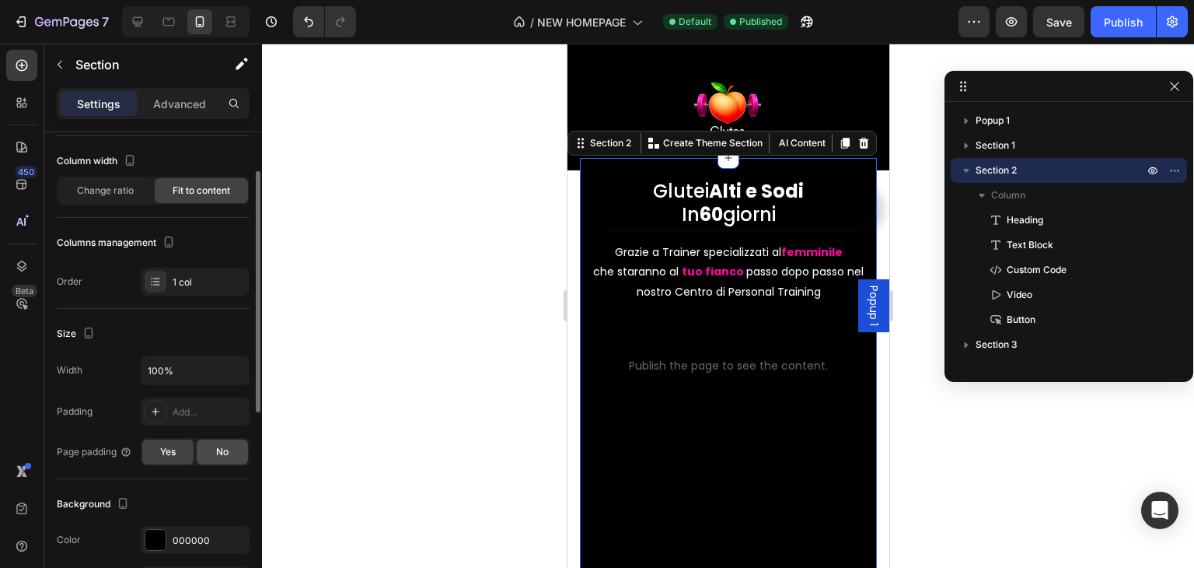
click at [207, 452] on div "No" at bounding box center [222, 451] width 51 height 25
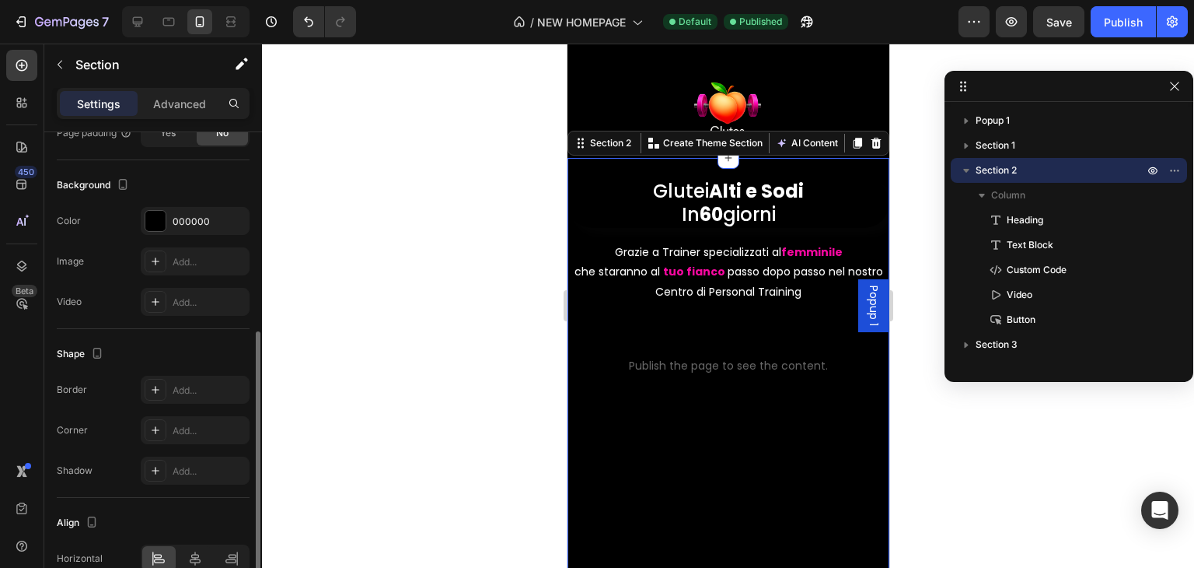
scroll to position [474, 0]
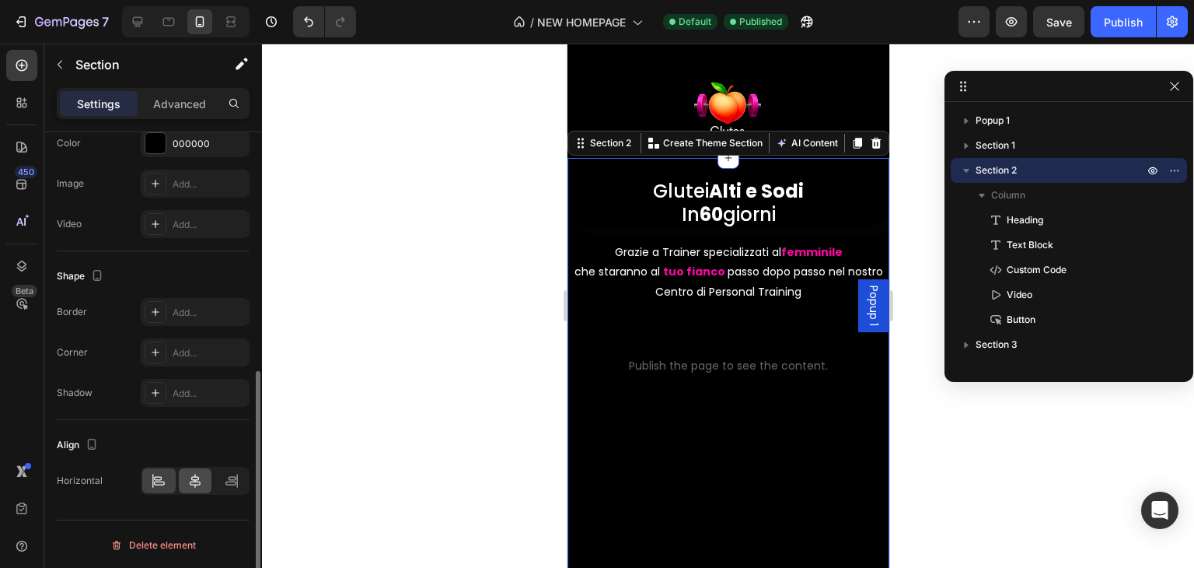
click at [199, 477] on icon at bounding box center [195, 481] width 16 height 16
click at [163, 484] on icon at bounding box center [159, 481] width 16 height 16
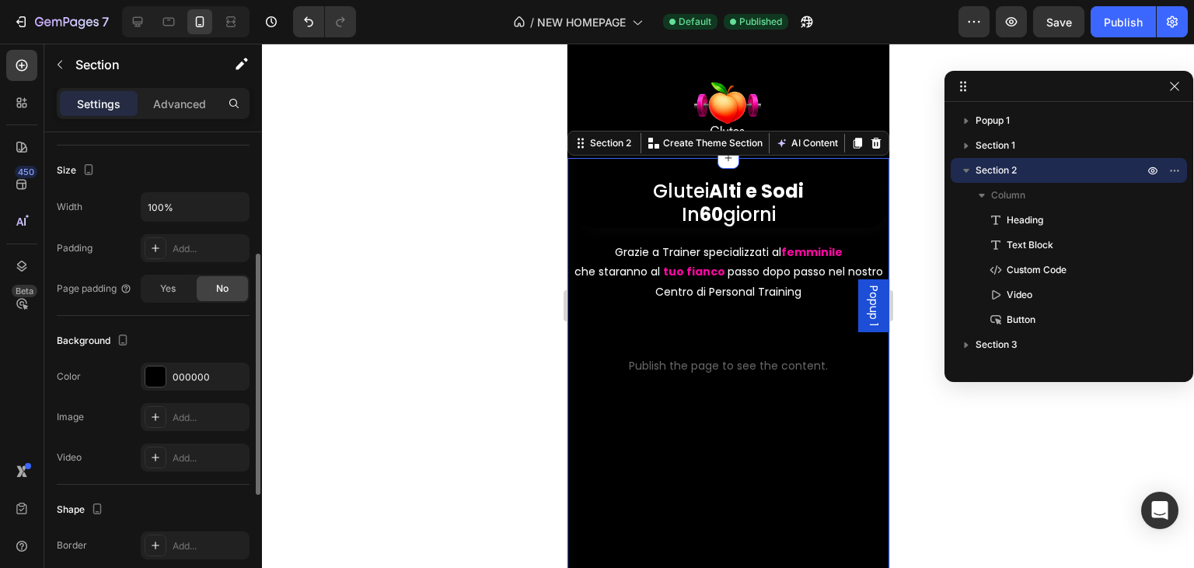
scroll to position [86, 0]
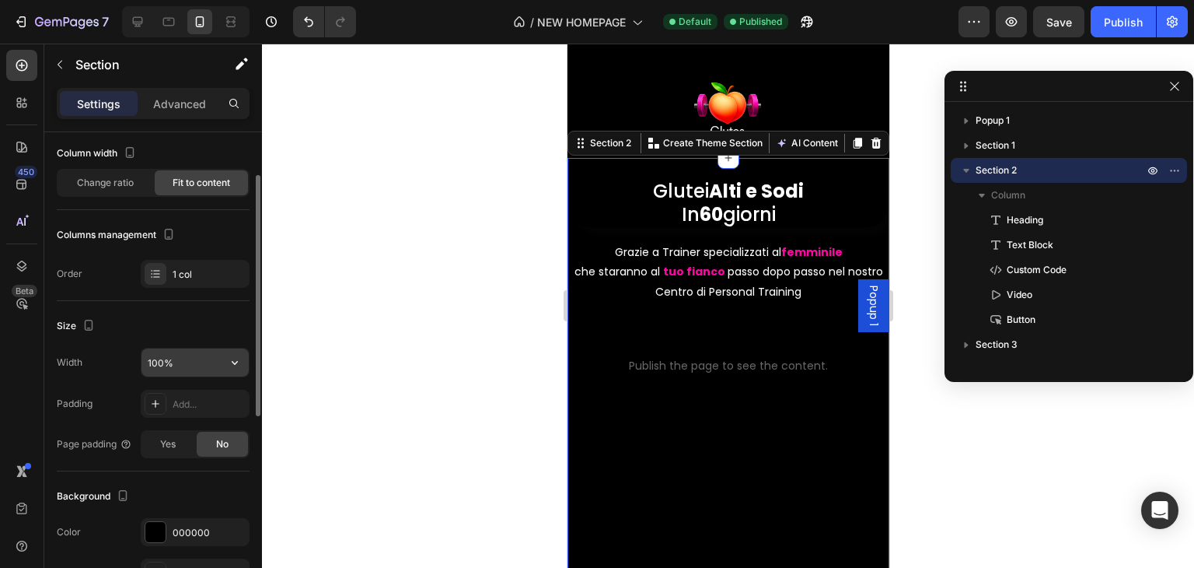
click at [187, 361] on input "100%" at bounding box center [195, 362] width 107 height 28
click at [228, 355] on icon "button" at bounding box center [235, 363] width 16 height 16
click at [194, 362] on input "100%" at bounding box center [195, 362] width 107 height 28
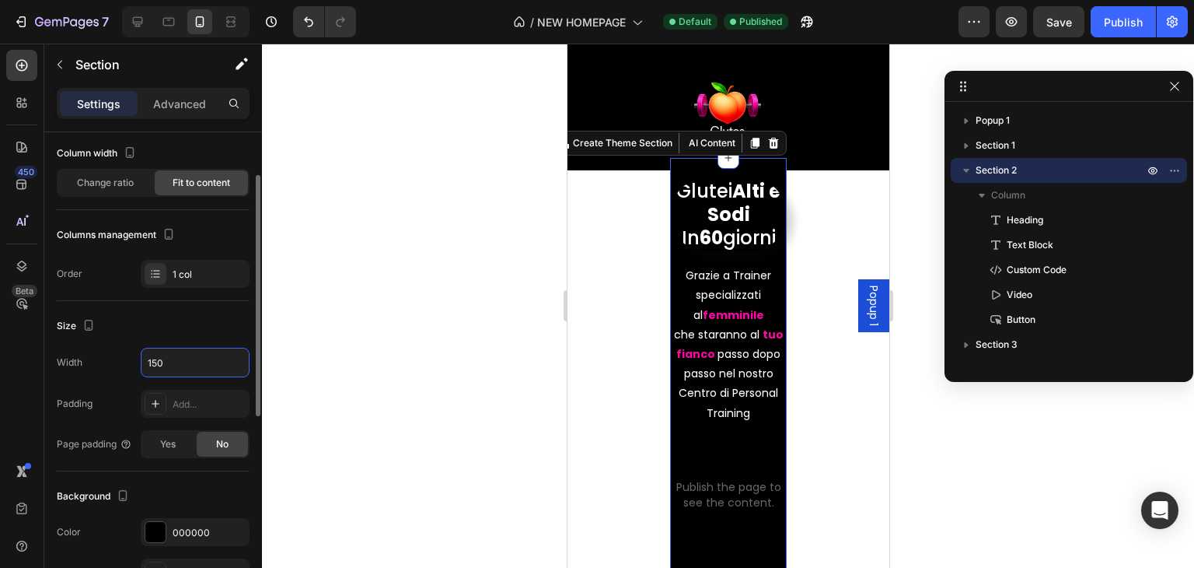
click at [199, 341] on div "Size Width 150 Padding Add... Page padding Yes No" at bounding box center [153, 386] width 193 height 170
click at [196, 362] on input "150" at bounding box center [195, 362] width 107 height 28
click at [237, 358] on icon "button" at bounding box center [235, 363] width 16 height 16
click at [209, 365] on input "150" at bounding box center [195, 362] width 107 height 28
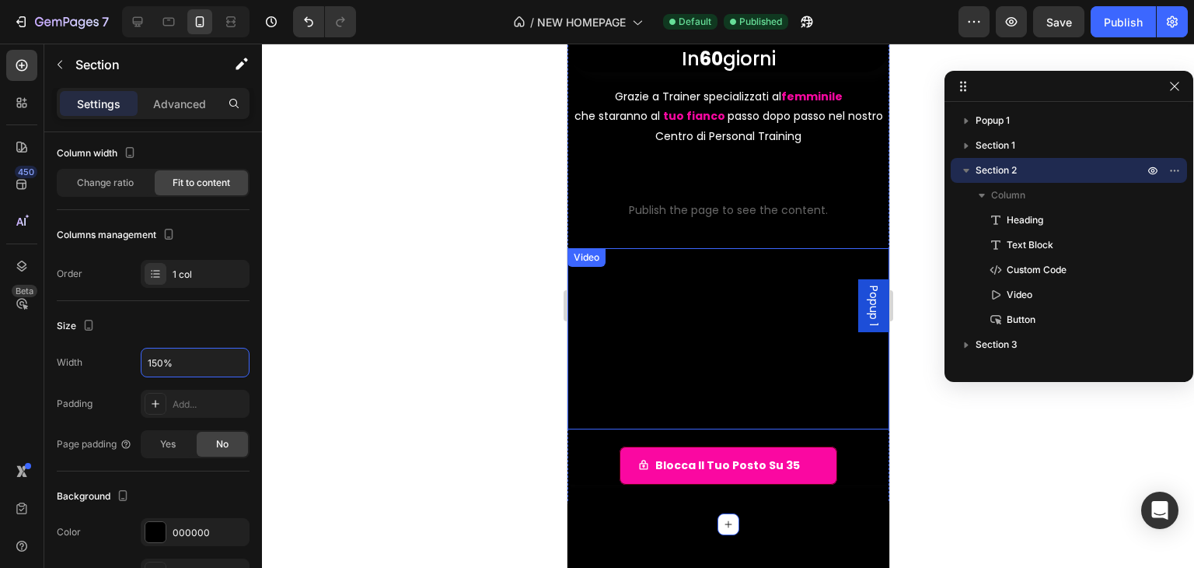
scroll to position [78, 0]
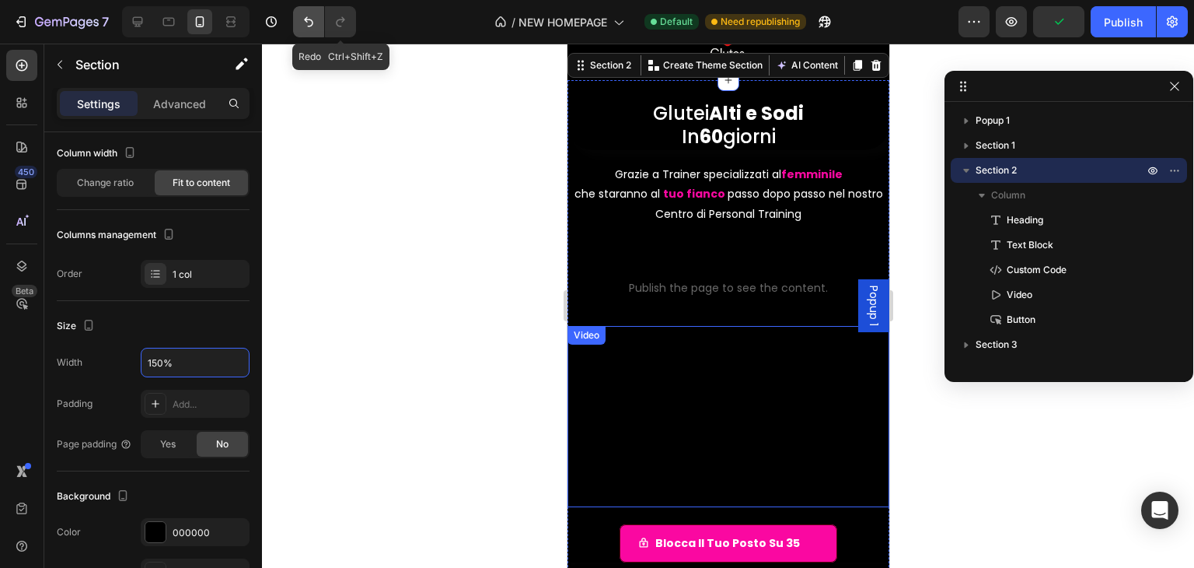
click at [316, 26] on button "Undo/Redo" at bounding box center [308, 21] width 31 height 31
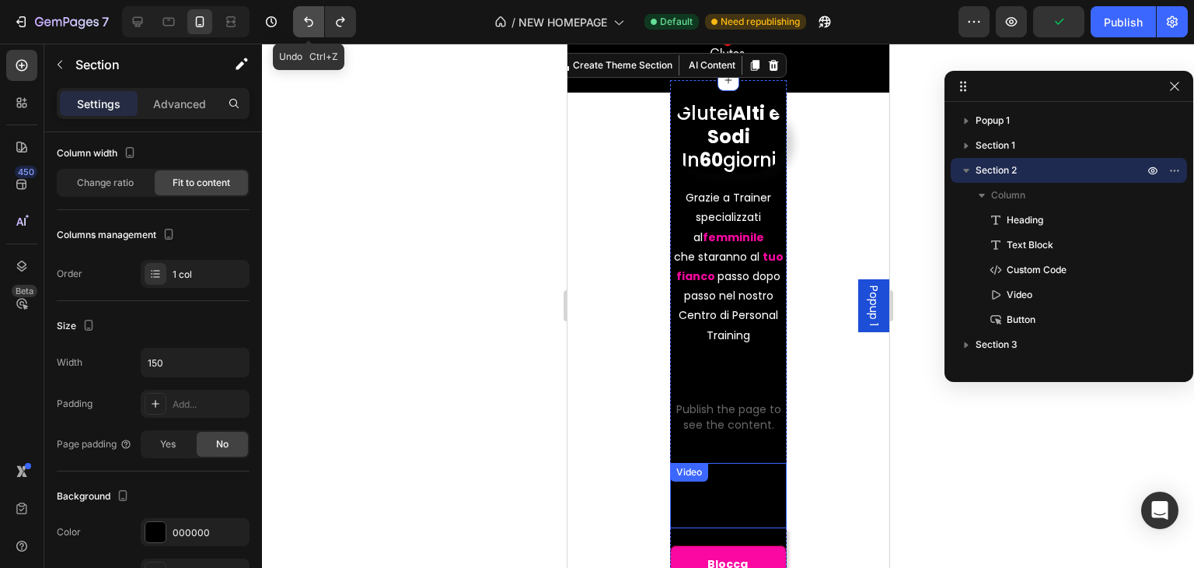
click at [316, 26] on button "Undo/Redo" at bounding box center [308, 21] width 31 height 31
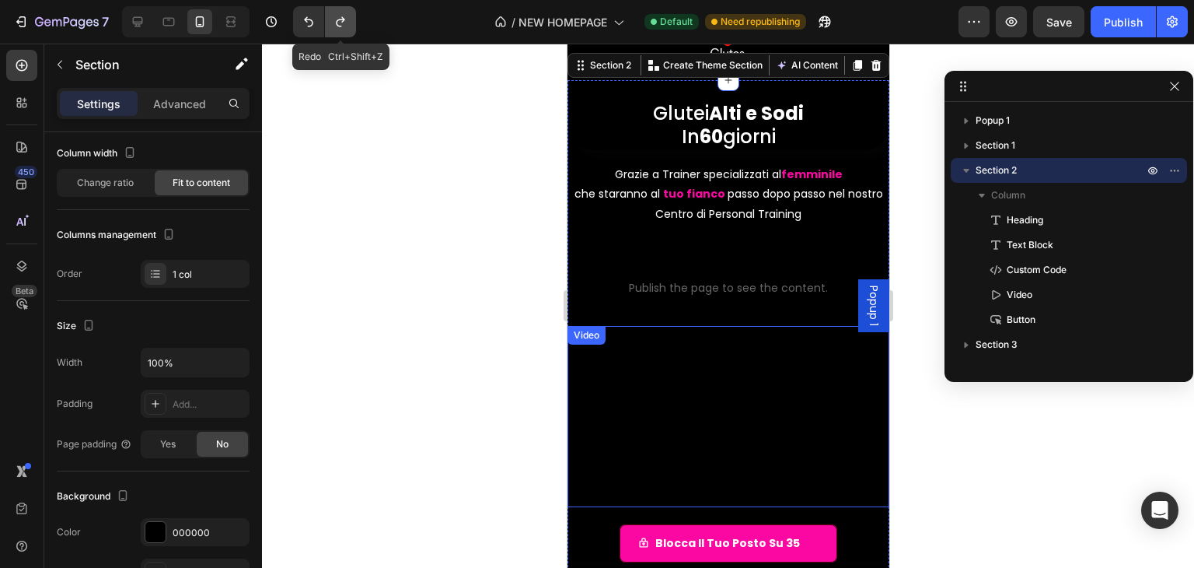
click at [329, 21] on button "Undo/Redo" at bounding box center [340, 21] width 31 height 31
click at [313, 27] on icon "Undo/Redo" at bounding box center [309, 22] width 16 height 16
type input "100%"
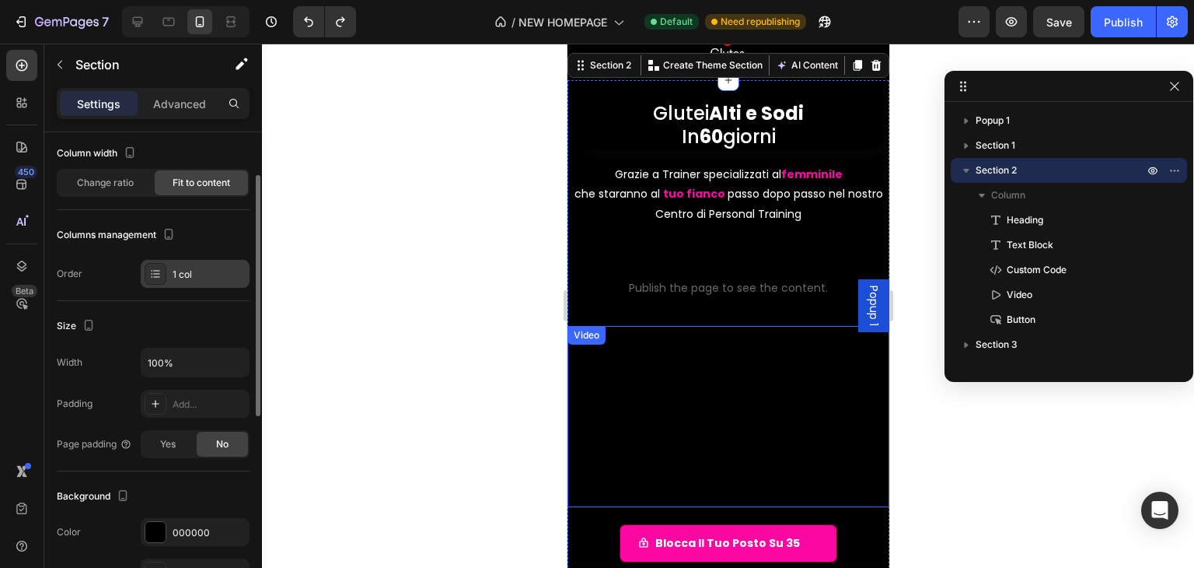
scroll to position [8, 0]
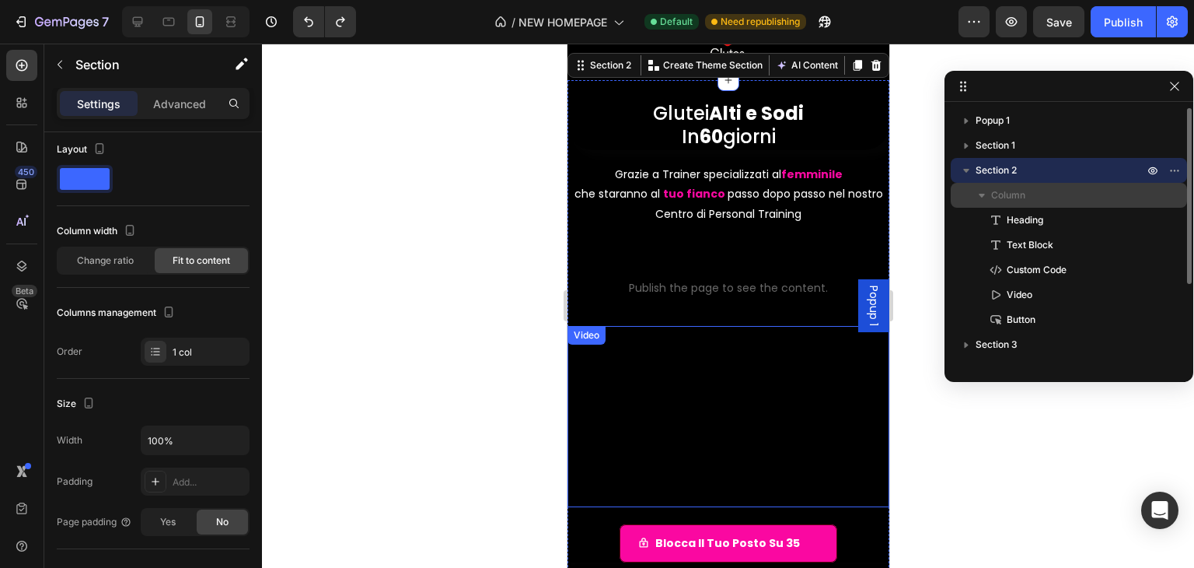
click at [982, 194] on icon "button" at bounding box center [982, 196] width 6 height 4
click at [982, 194] on icon "button" at bounding box center [983, 196] width 4 height 6
click at [1008, 196] on span "Column" at bounding box center [1008, 195] width 34 height 16
click at [1029, 196] on p "Column" at bounding box center [1069, 195] width 156 height 16
click at [1170, 173] on icon "button" at bounding box center [1175, 170] width 12 height 12
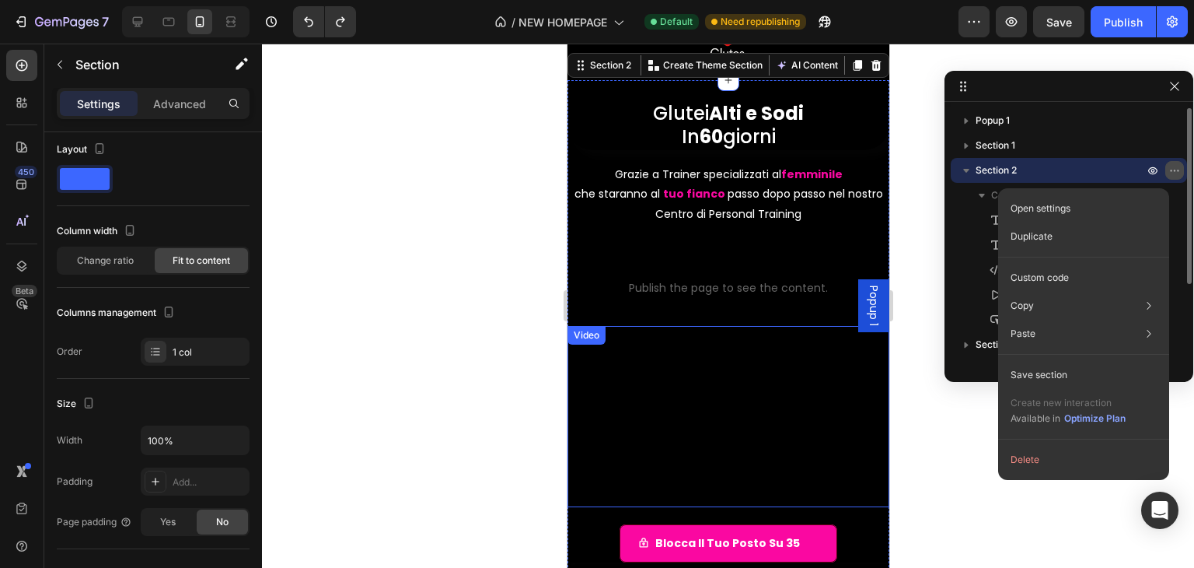
click at [1170, 173] on icon "button" at bounding box center [1175, 170] width 12 height 12
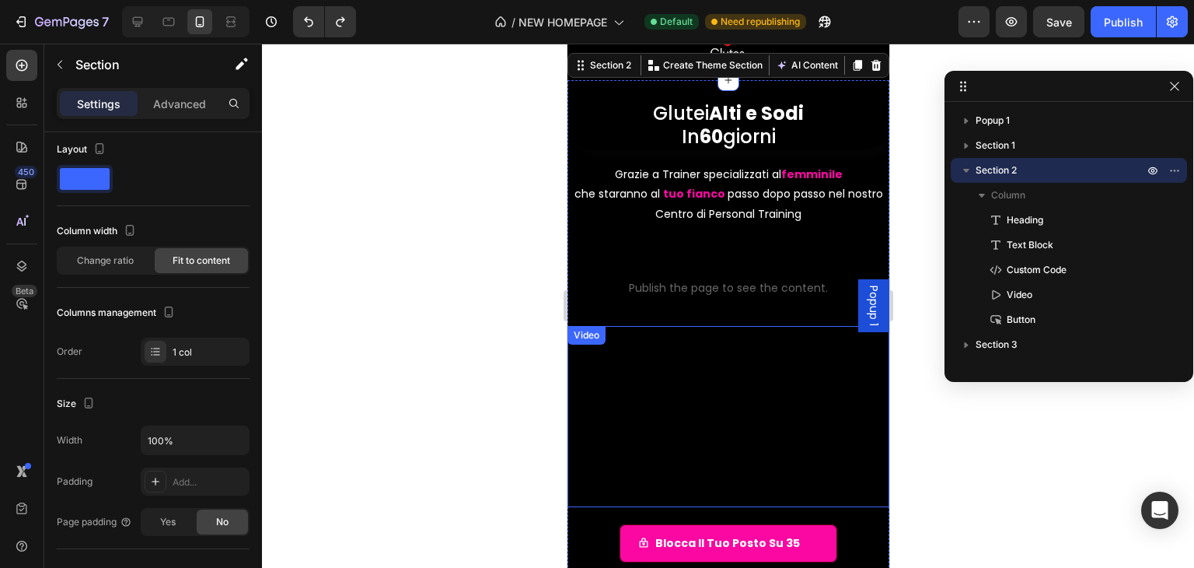
click at [705, 377] on video at bounding box center [728, 416] width 322 height 181
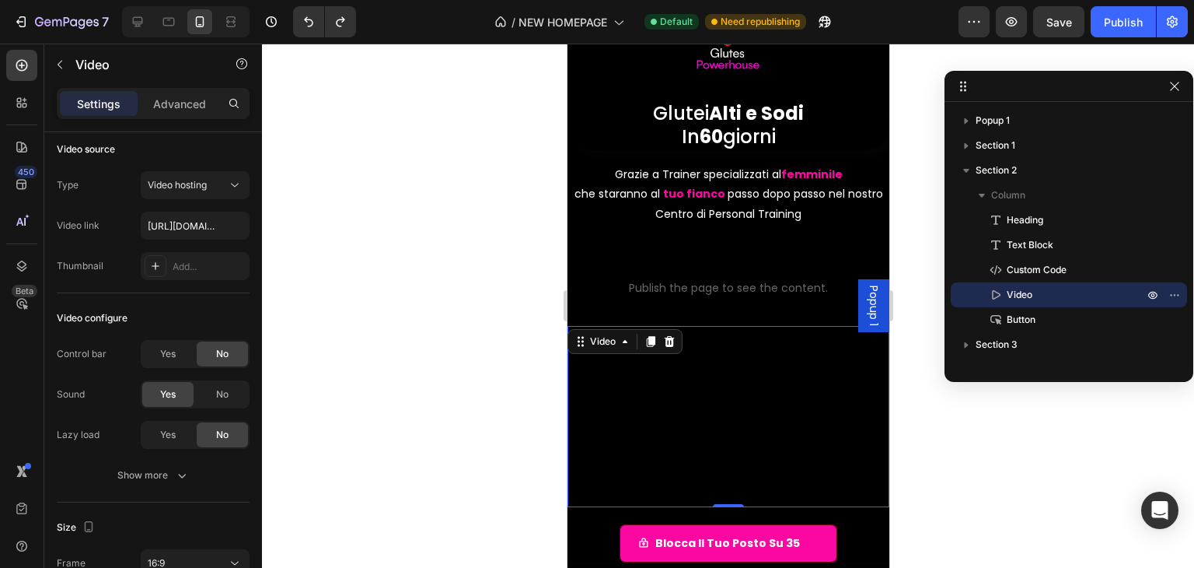
scroll to position [0, 0]
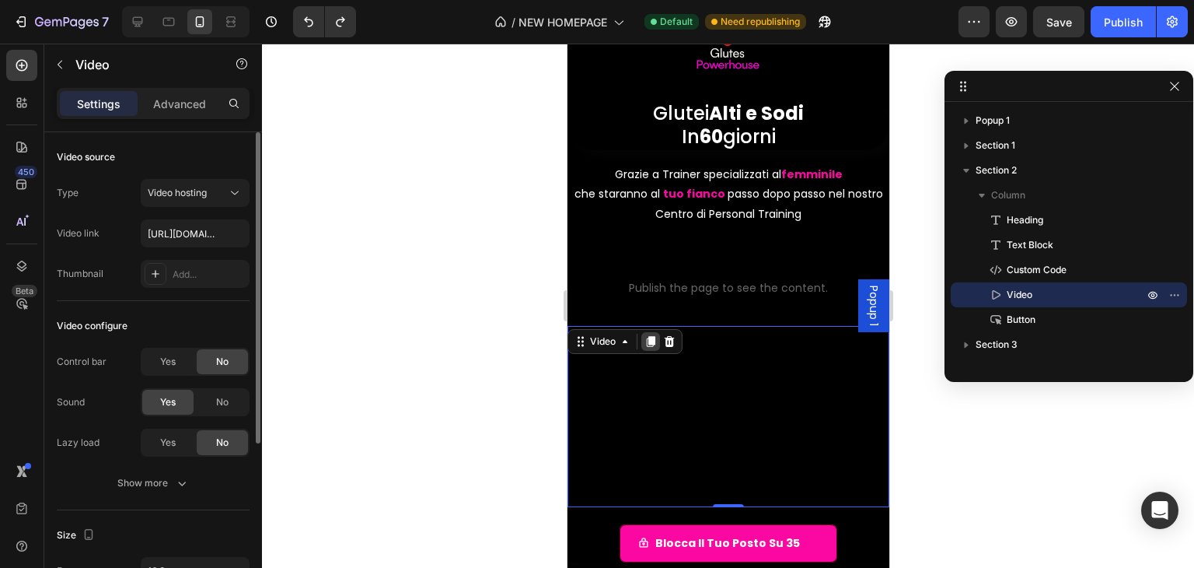
click at [654, 339] on icon at bounding box center [650, 341] width 9 height 11
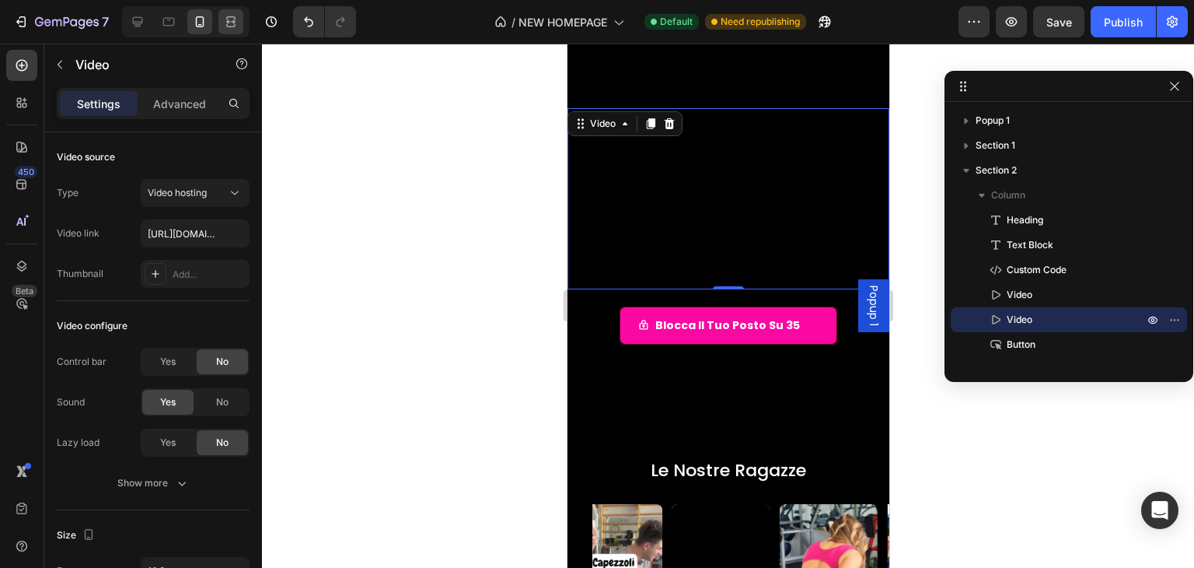
scroll to position [479, 0]
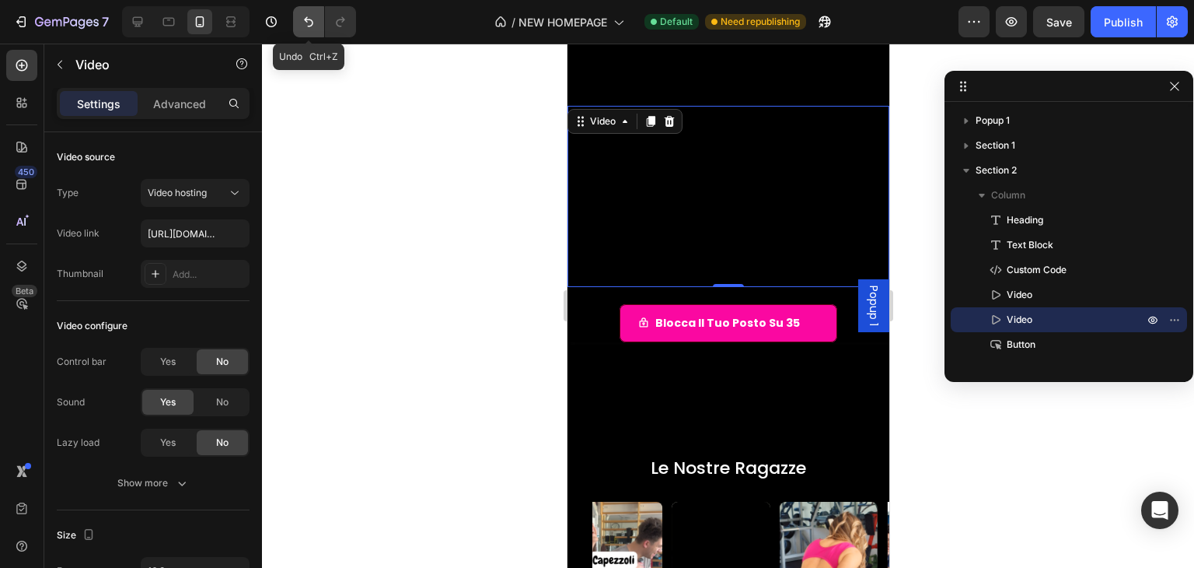
click at [307, 20] on icon "Undo/Redo" at bounding box center [309, 22] width 16 height 16
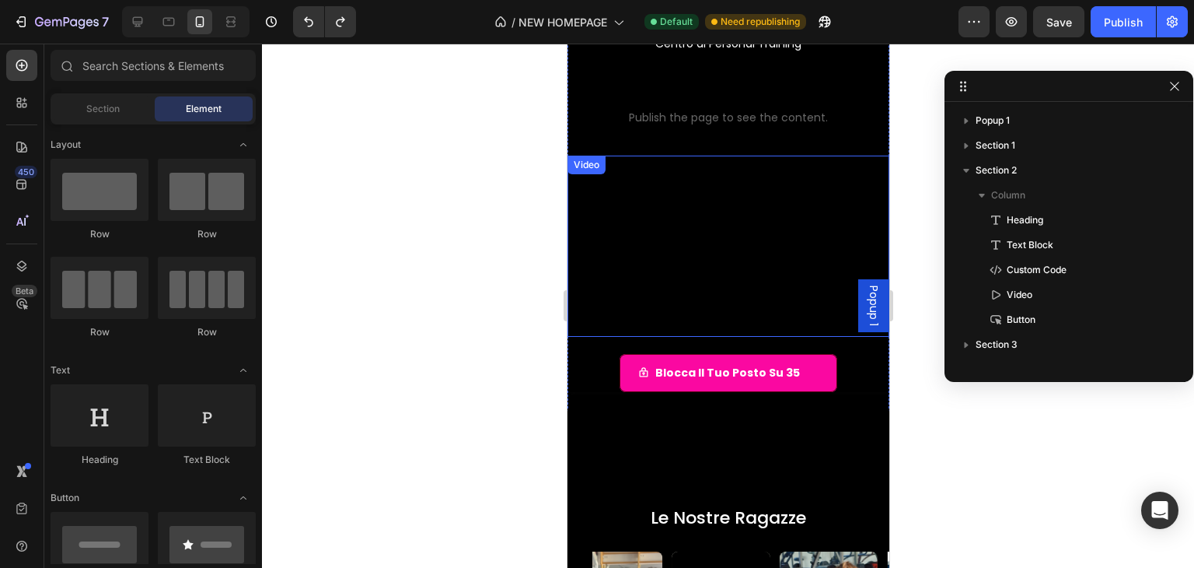
scroll to position [246, 0]
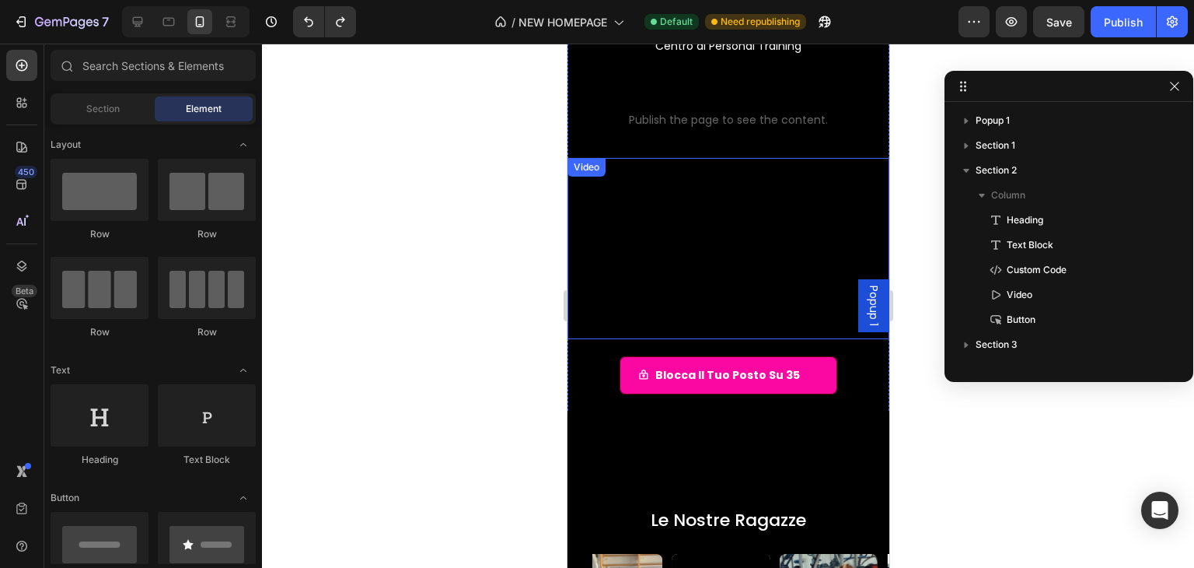
click at [705, 236] on video at bounding box center [728, 248] width 322 height 181
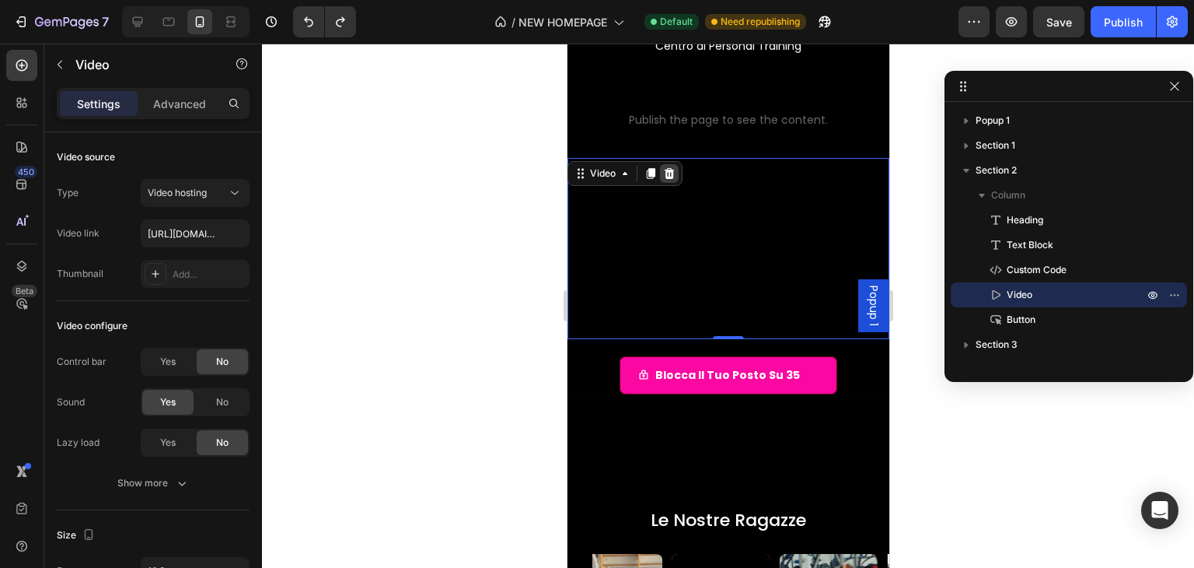
click at [670, 171] on icon at bounding box center [669, 173] width 10 height 11
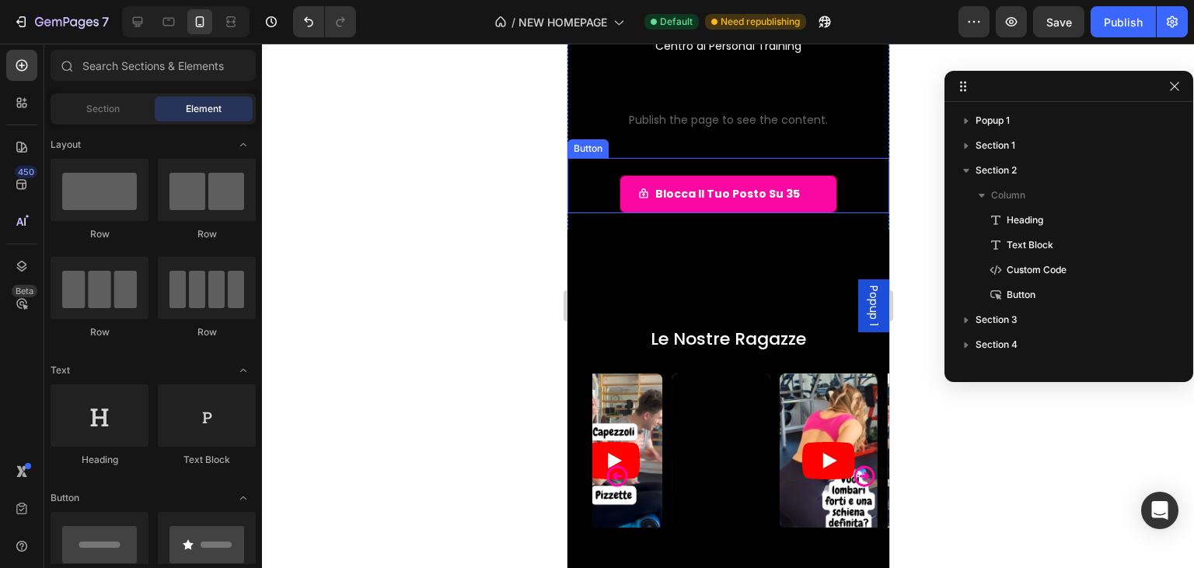
click at [614, 131] on p "Custom code Publish the page to see the content." at bounding box center [728, 109] width 322 height 62
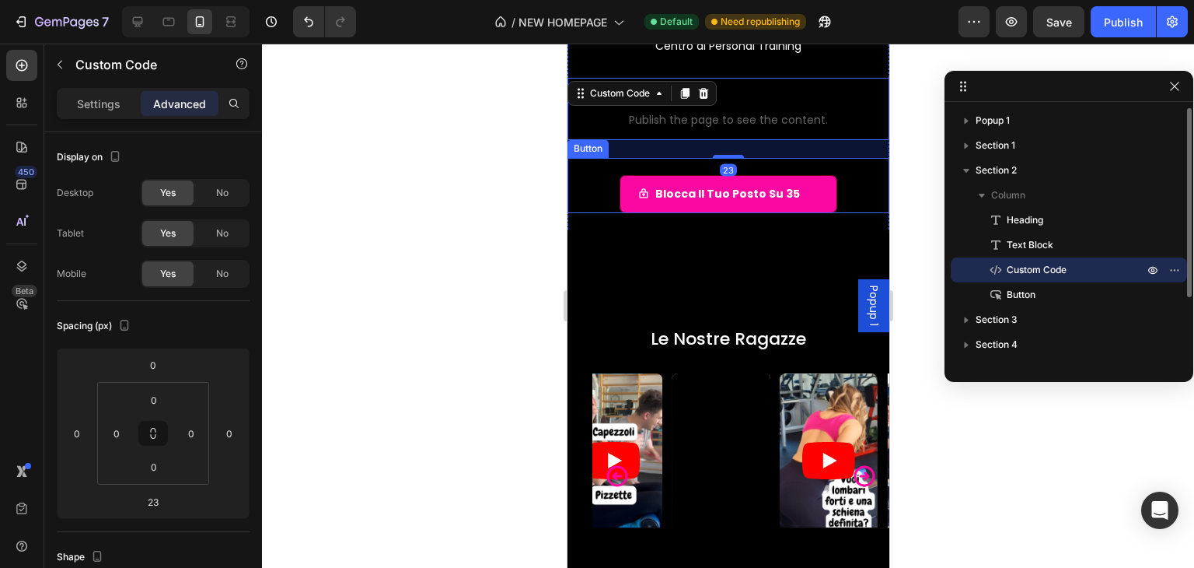
click at [1008, 271] on span "Custom Code" at bounding box center [1037, 270] width 60 height 16
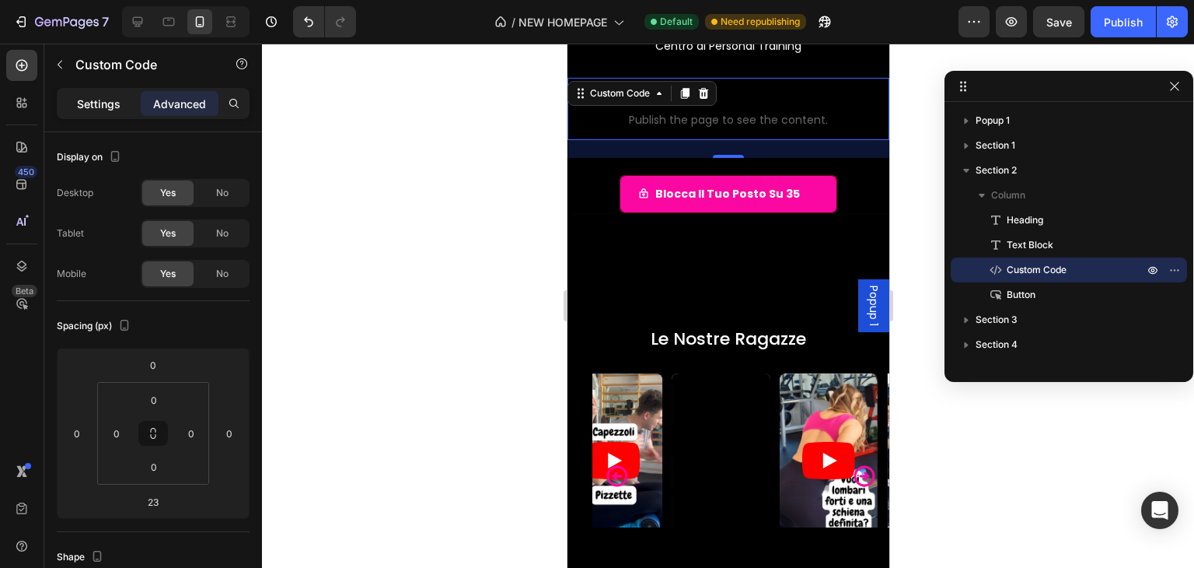
click at [107, 106] on p "Settings" at bounding box center [99, 104] width 44 height 16
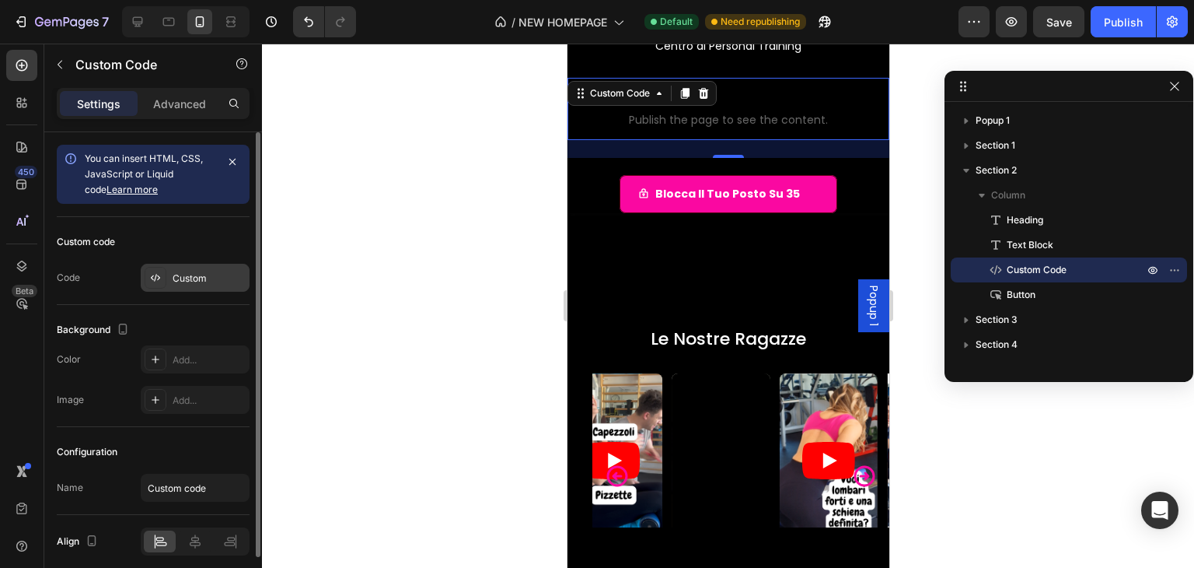
click at [170, 281] on div "Custom" at bounding box center [195, 278] width 109 height 28
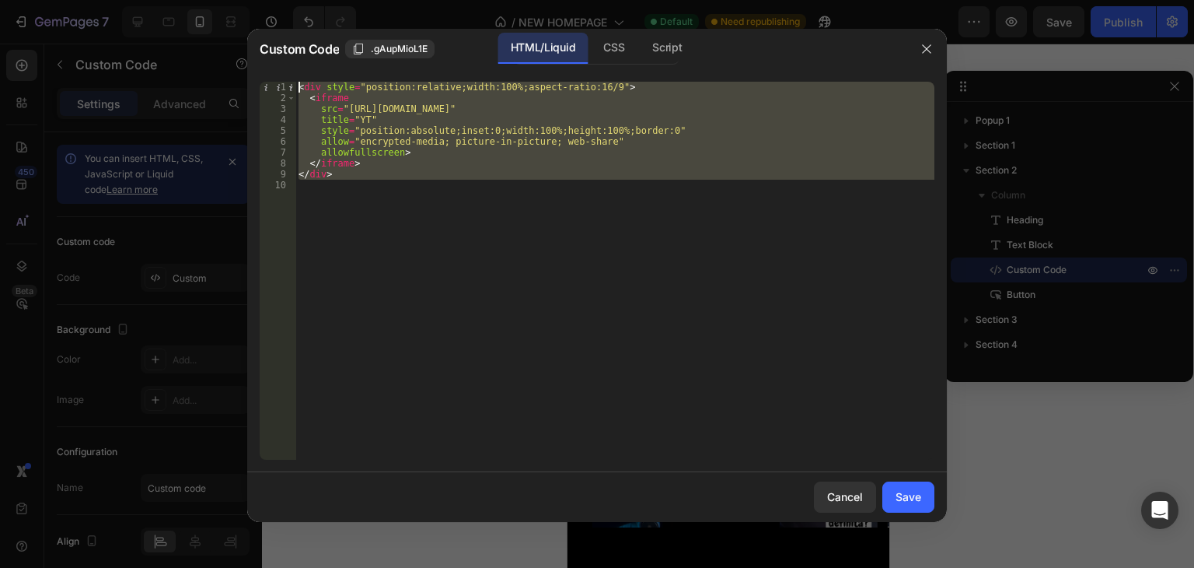
drag, startPoint x: 415, startPoint y: 222, endPoint x: 236, endPoint y: 68, distance: 235.5
click at [236, 68] on div "Custom Code .gAupMioL1E HTML/Liquid CSS Script 1 2 3 4 5 6 7 8 9 10 < div style…" at bounding box center [597, 284] width 1194 height 568
type textarea "<div style="position:relative;width:100%;aspect-ratio:16/9"> <iframe"
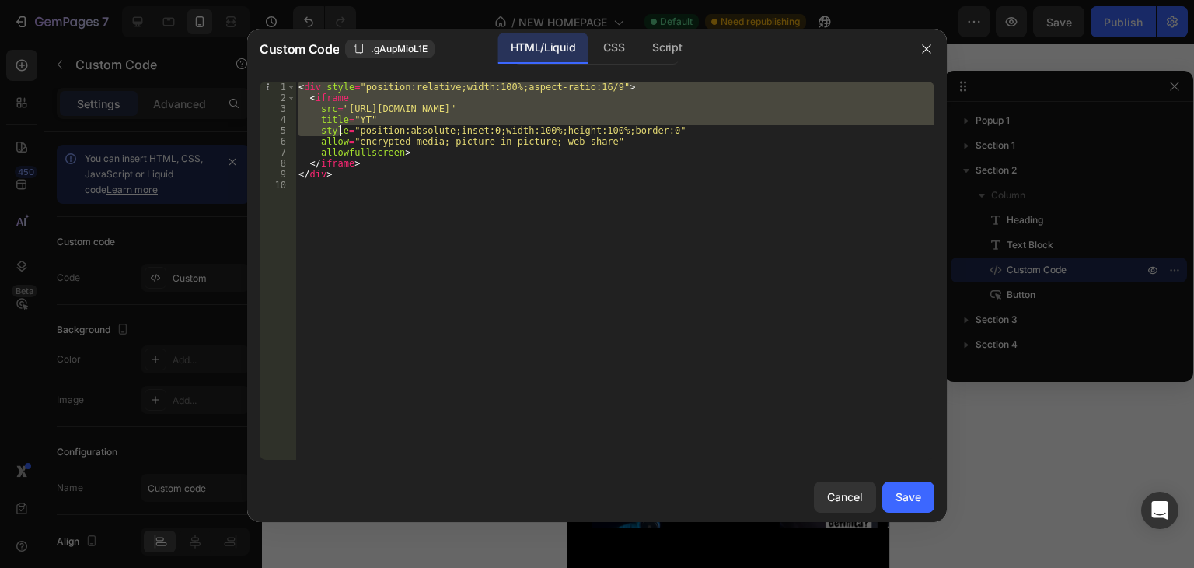
drag, startPoint x: 296, startPoint y: 82, endPoint x: 411, endPoint y: 235, distance: 190.5
click at [411, 235] on div "< div style = "position:relative;width:100%;aspect-ratio:16/9" > < iframe src =…" at bounding box center [614, 282] width 639 height 400
type textarea "</div>"
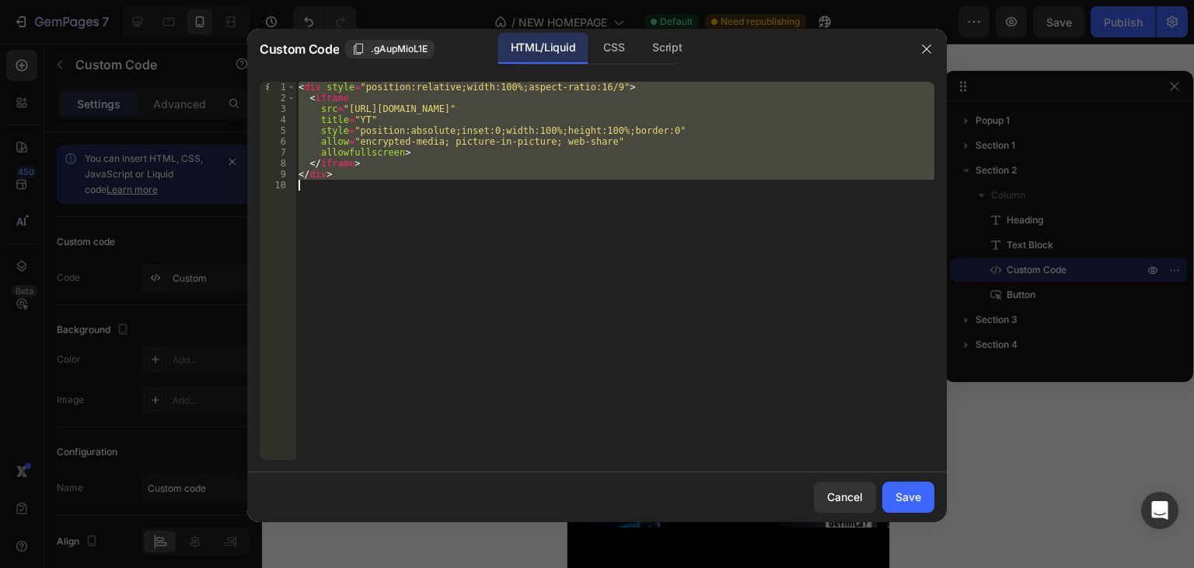
paste textarea
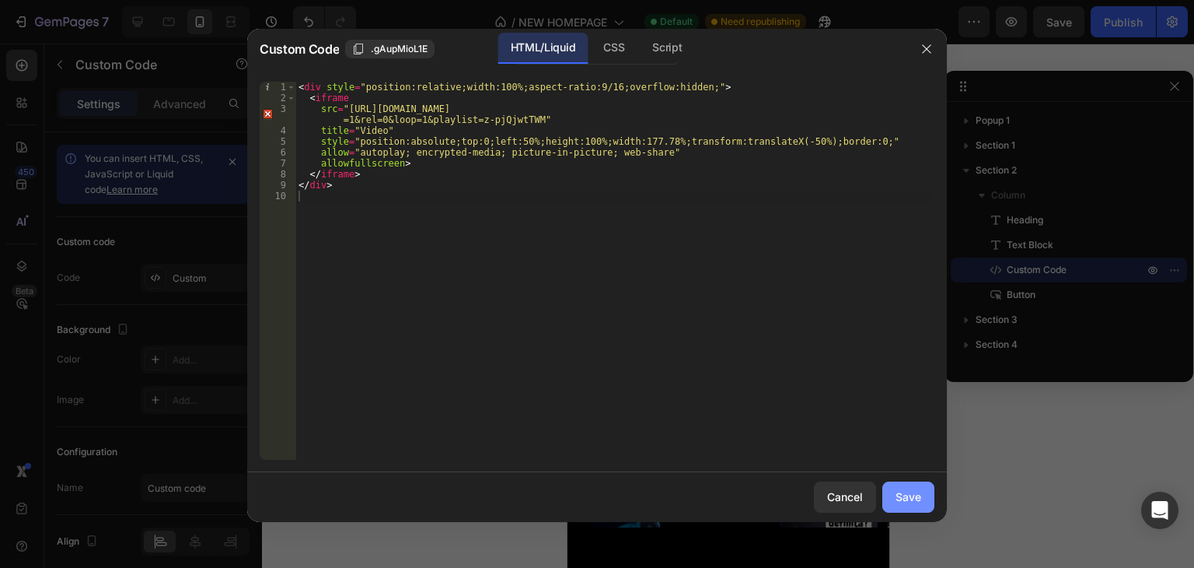
click at [900, 487] on button "Save" at bounding box center [909, 496] width 52 height 31
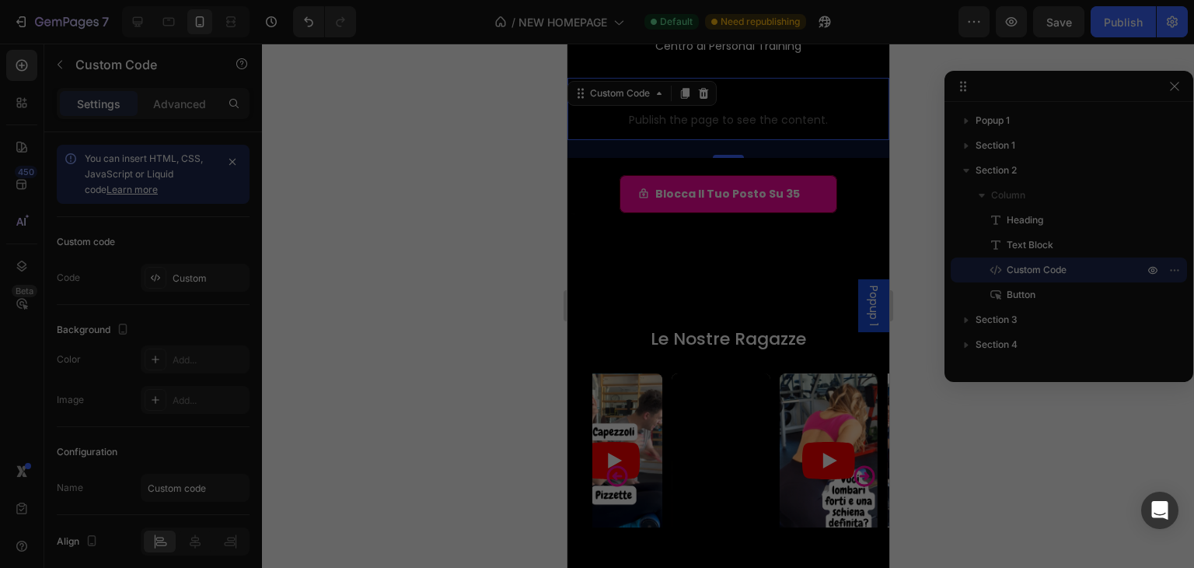
type textarea "</div>"
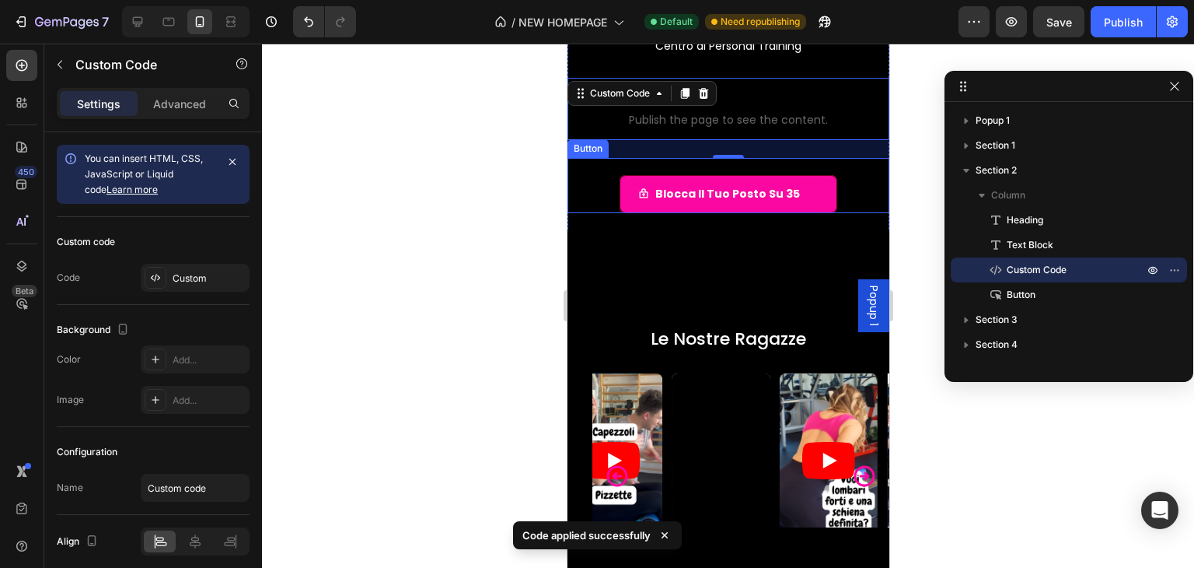
scroll to position [168, 0]
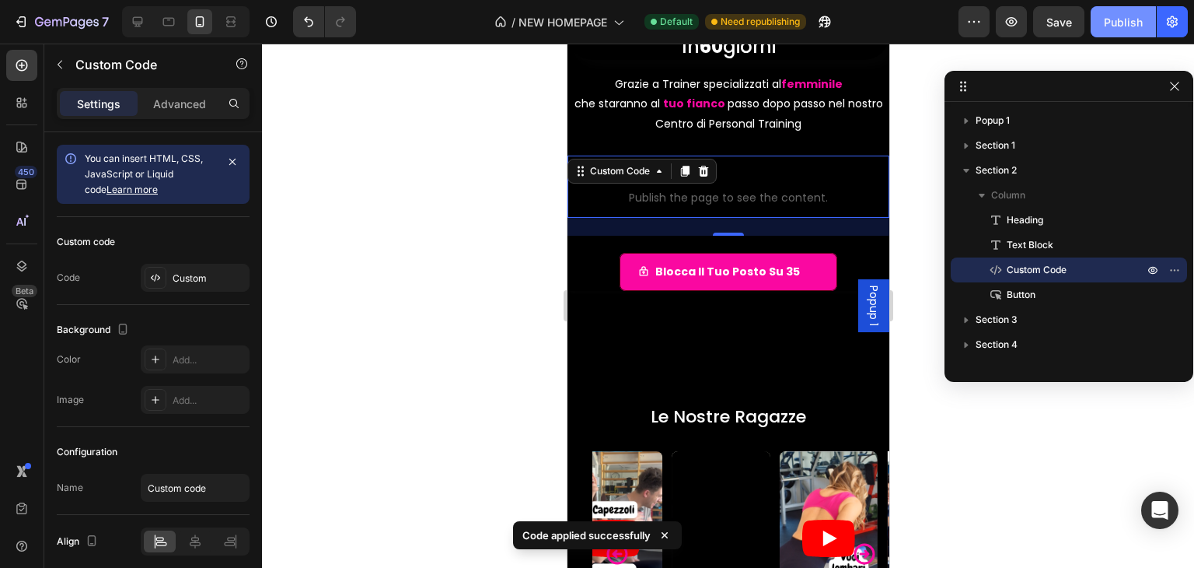
click at [1114, 32] on button "Publish" at bounding box center [1123, 21] width 65 height 31
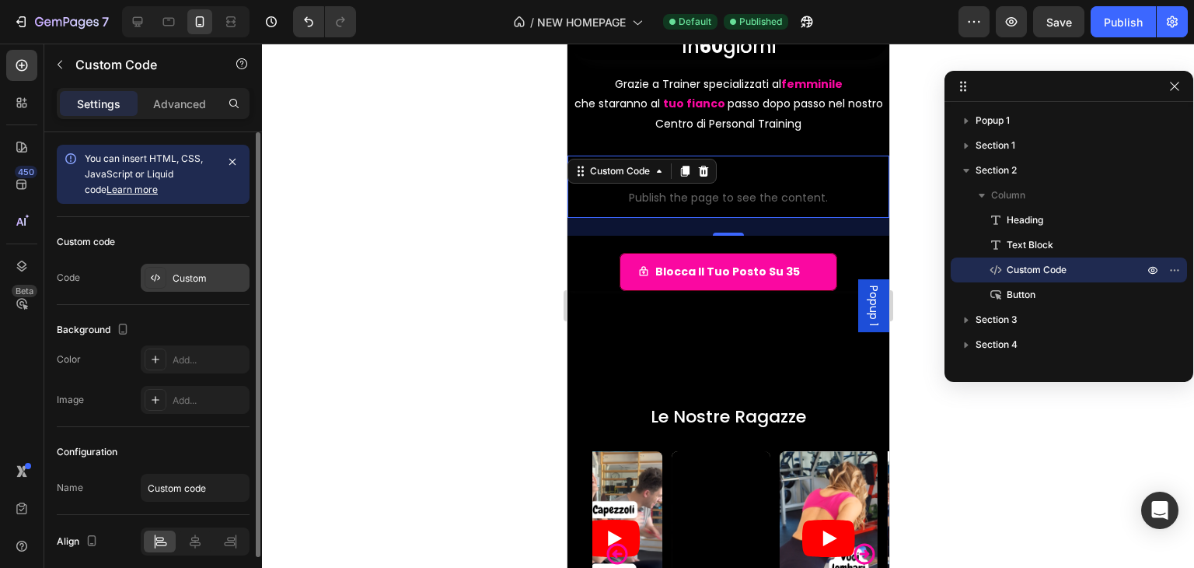
click at [173, 290] on div "Custom" at bounding box center [195, 278] width 109 height 28
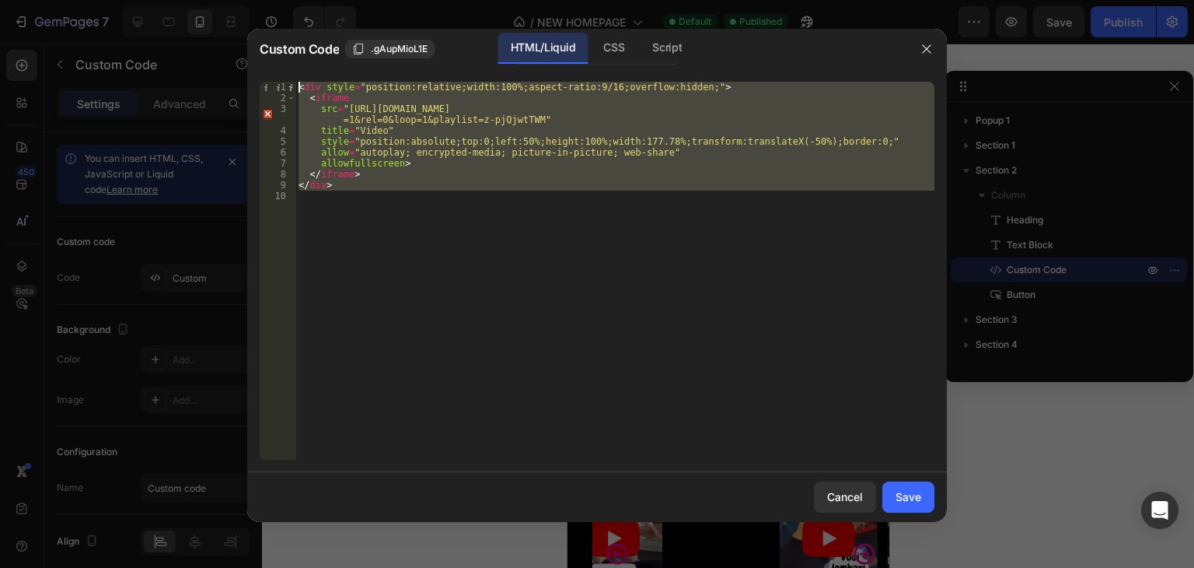
drag, startPoint x: 439, startPoint y: 212, endPoint x: 288, endPoint y: 79, distance: 201.1
click at [288, 79] on div "1 2 3 4 5 6 7 8 9 10 < div style = "position:relative;width:100%;aspect-ratio:9…" at bounding box center [597, 270] width 700 height 403
type textarea "<div style="position:relative;width:100%;aspect-ratio:9/16;overflow:hidden;"> <…"
paste textarea
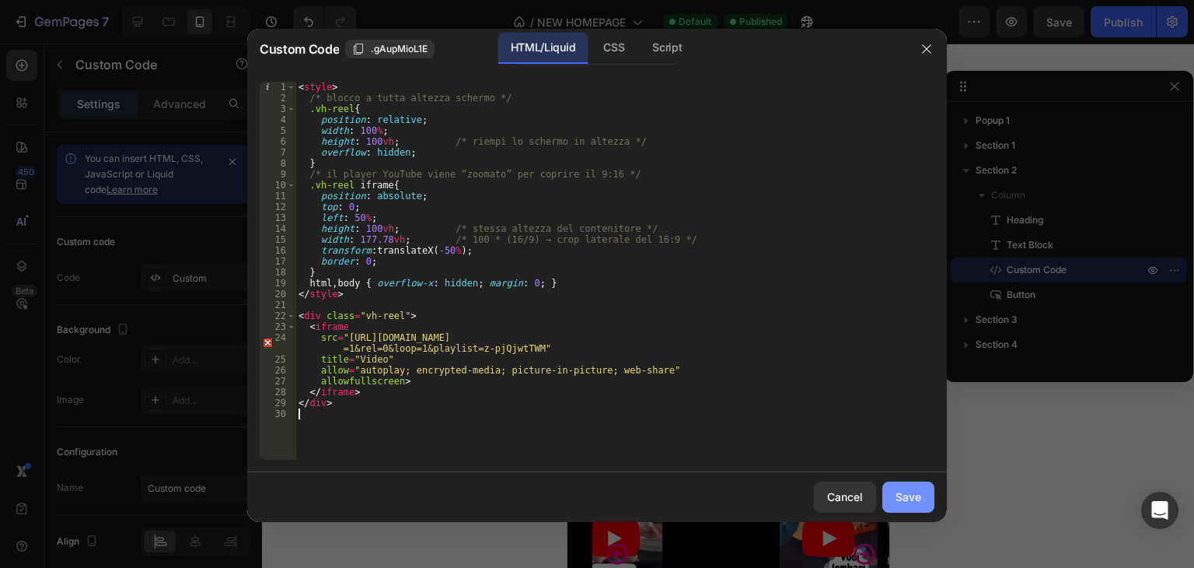
click at [900, 497] on div "Save" at bounding box center [909, 496] width 26 height 16
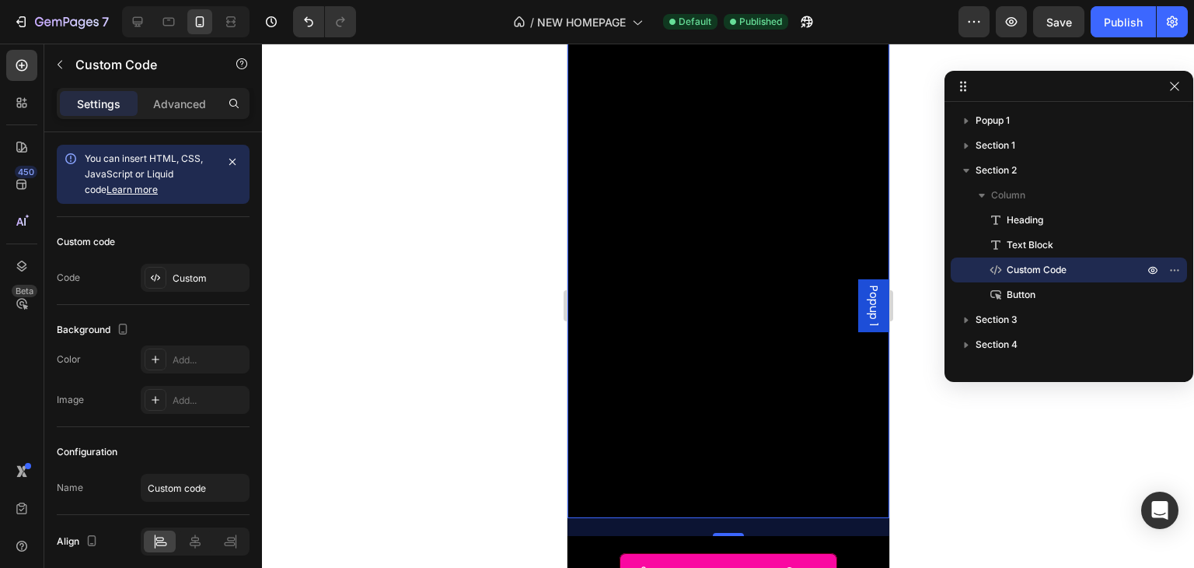
scroll to position [323, 0]
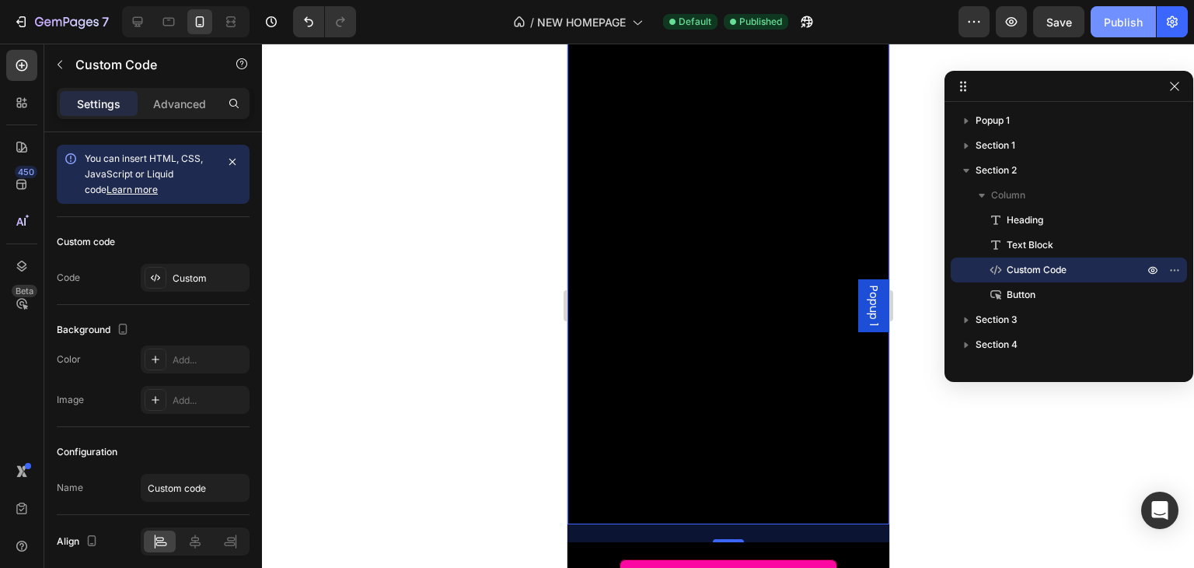
click at [1112, 16] on div "Publish" at bounding box center [1123, 22] width 39 height 16
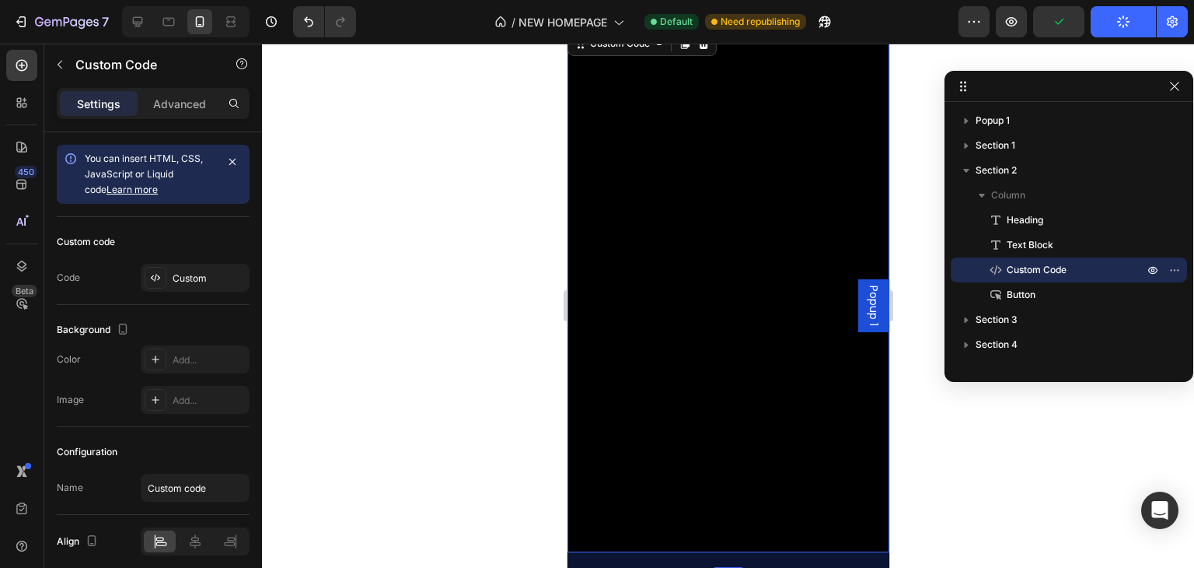
scroll to position [246, 0]
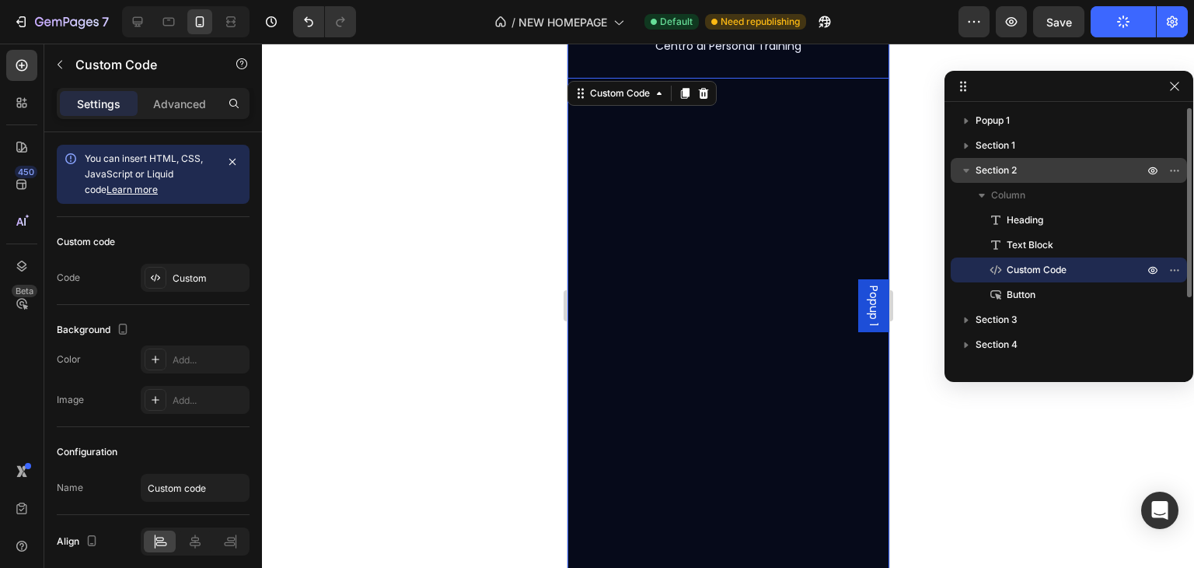
click at [1002, 180] on div "Section 2" at bounding box center [1069, 170] width 224 height 25
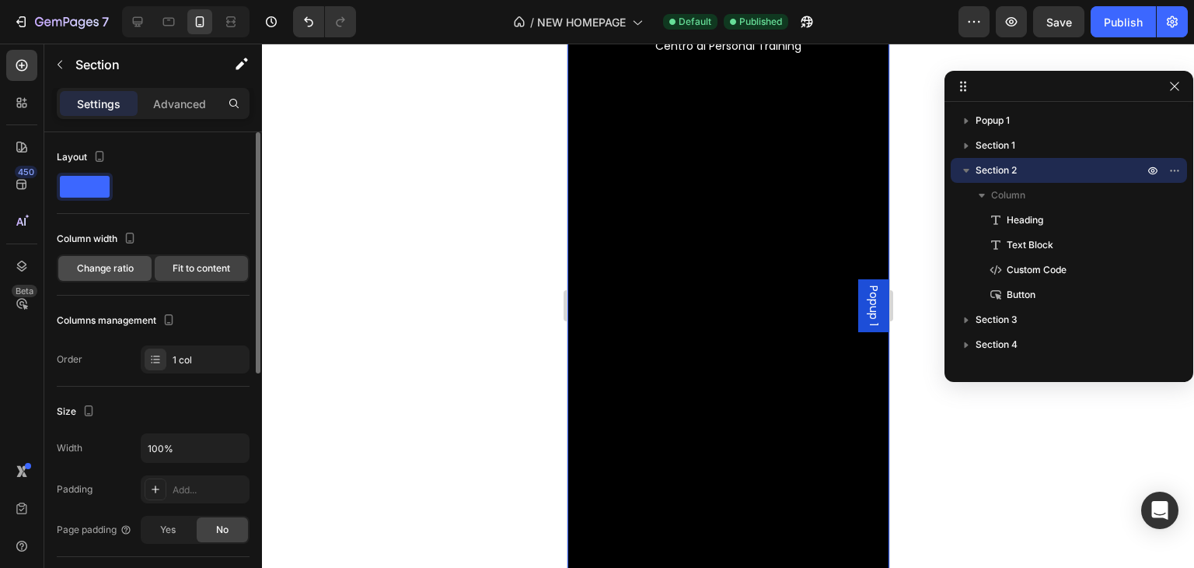
click at [135, 271] on div "Change ratio" at bounding box center [104, 268] width 93 height 25
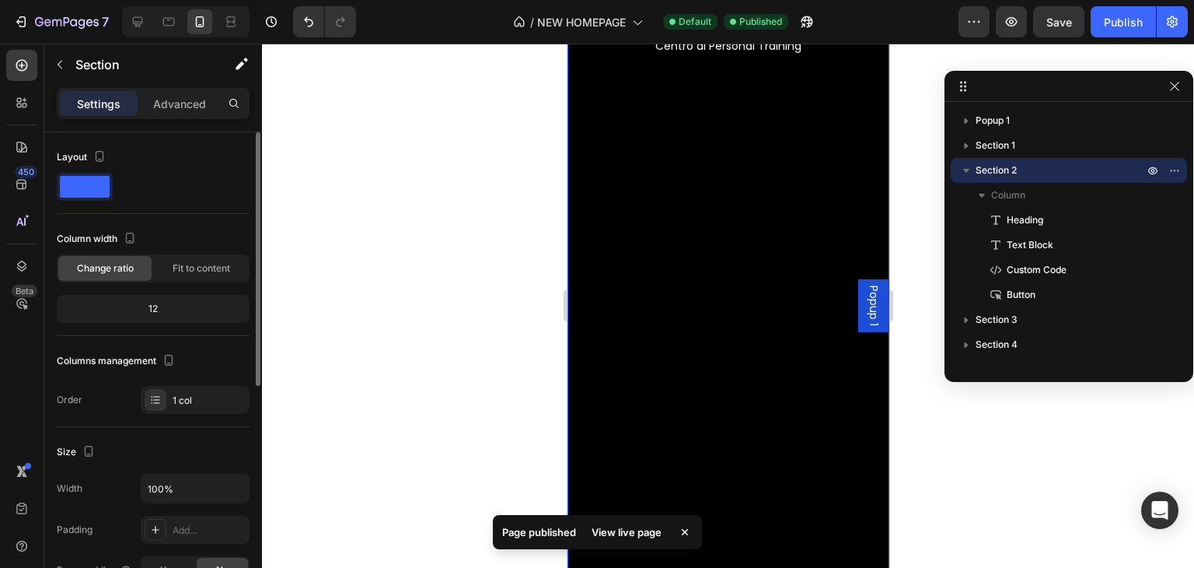
click at [140, 305] on div "12" at bounding box center [153, 309] width 187 height 22
click at [153, 306] on div "12" at bounding box center [153, 309] width 187 height 22
click at [156, 309] on div "12" at bounding box center [153, 309] width 187 height 22
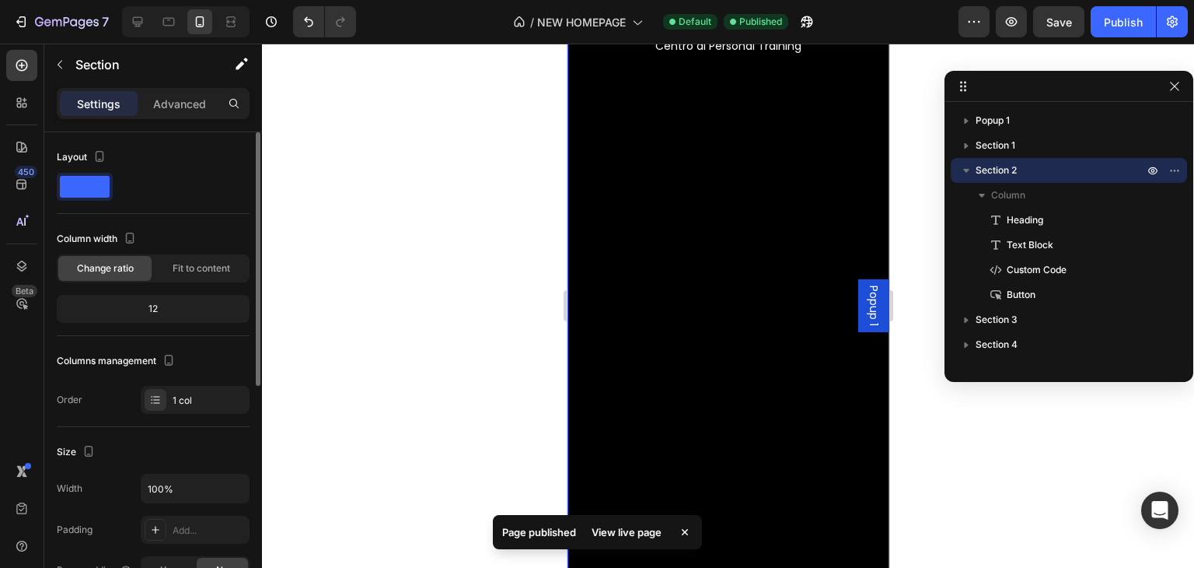
click at [175, 309] on div "12" at bounding box center [153, 309] width 187 height 22
click at [191, 312] on div "12" at bounding box center [153, 309] width 187 height 22
drag, startPoint x: 168, startPoint y: 312, endPoint x: 156, endPoint y: 313, distance: 12.5
click at [161, 312] on div "12" at bounding box center [153, 309] width 187 height 22
click at [149, 314] on div "12" at bounding box center [153, 309] width 187 height 22
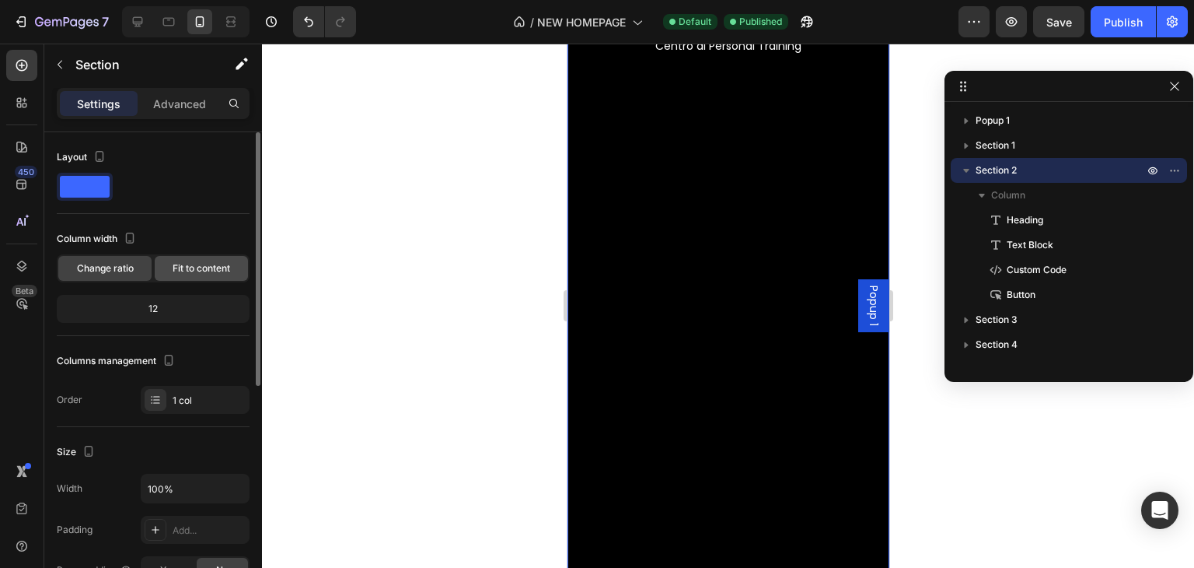
click at [196, 268] on span "Fit to content" at bounding box center [202, 268] width 58 height 14
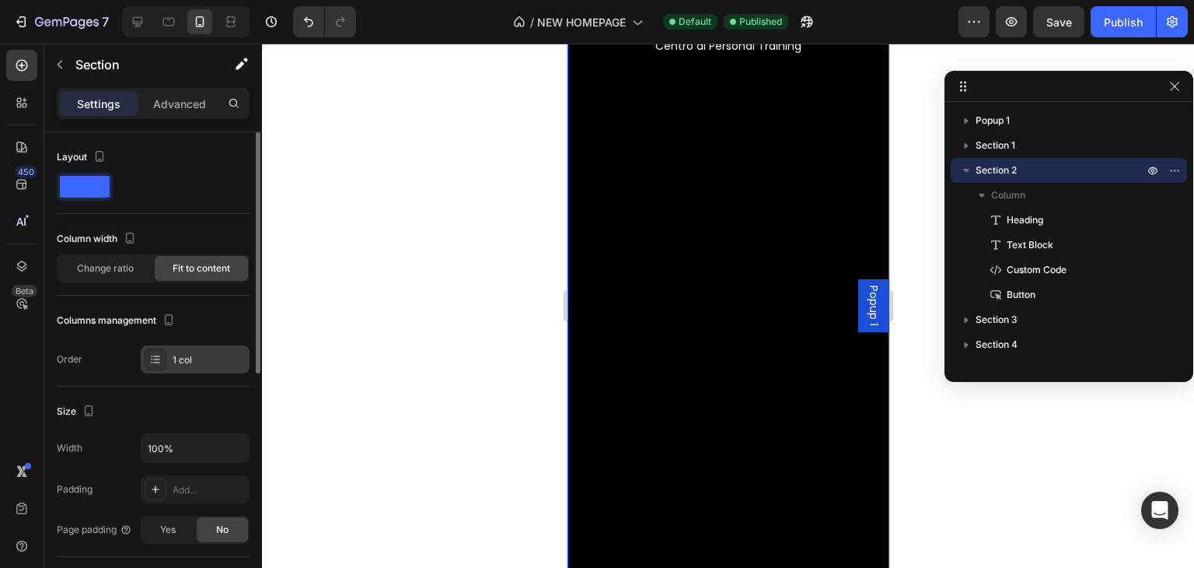
click at [193, 365] on div "1 col" at bounding box center [209, 360] width 73 height 14
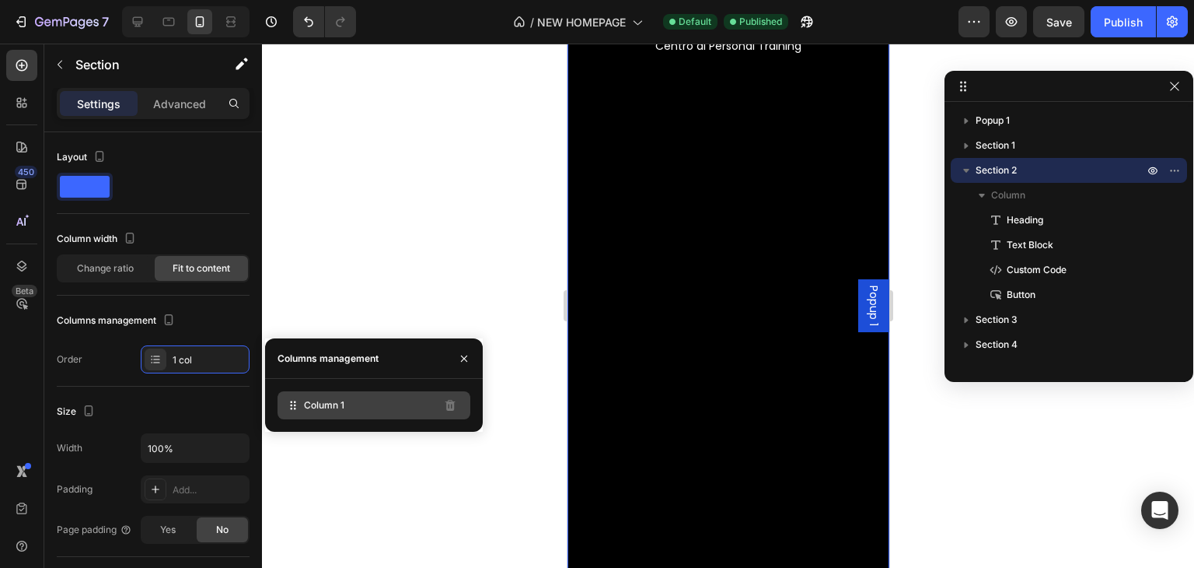
click at [299, 398] on icon at bounding box center [293, 405] width 16 height 16
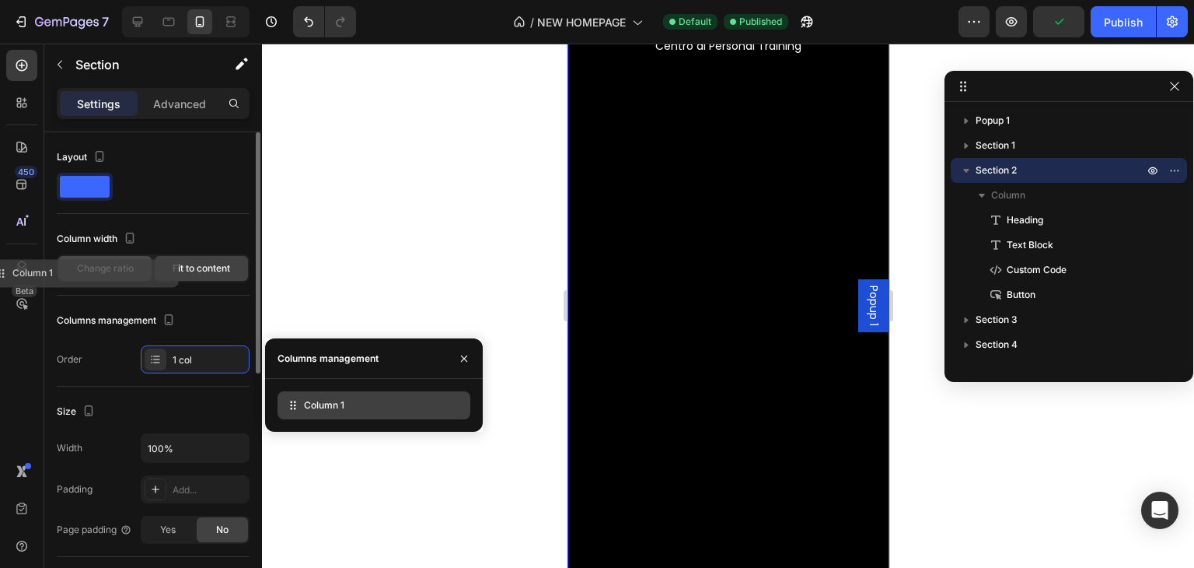
click at [145, 267] on div "Change ratio" at bounding box center [104, 268] width 93 height 25
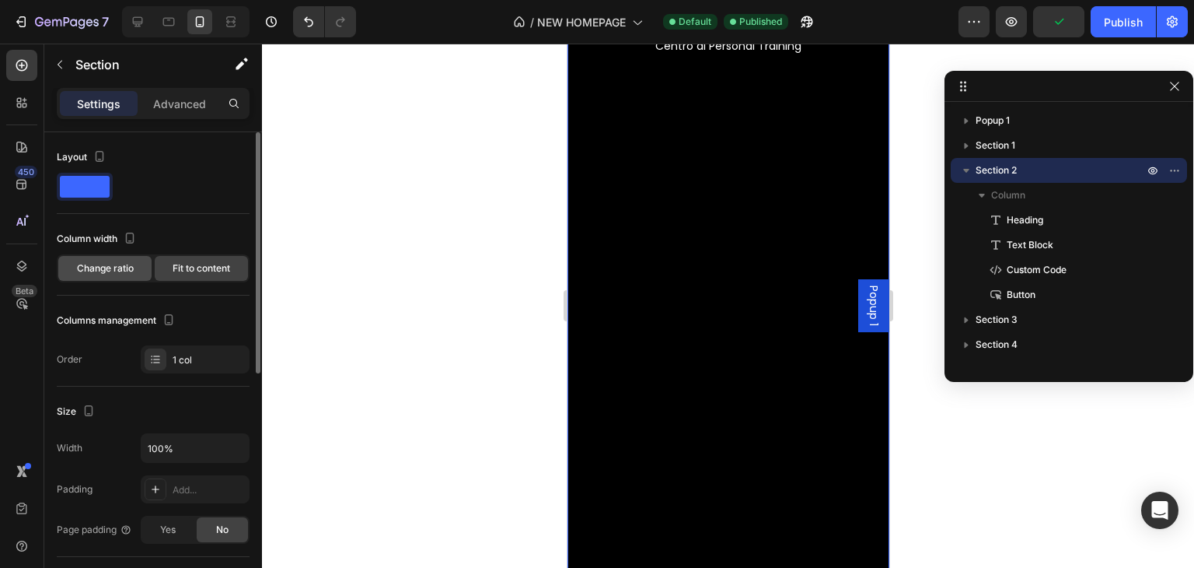
click at [128, 262] on span "Change ratio" at bounding box center [105, 268] width 57 height 14
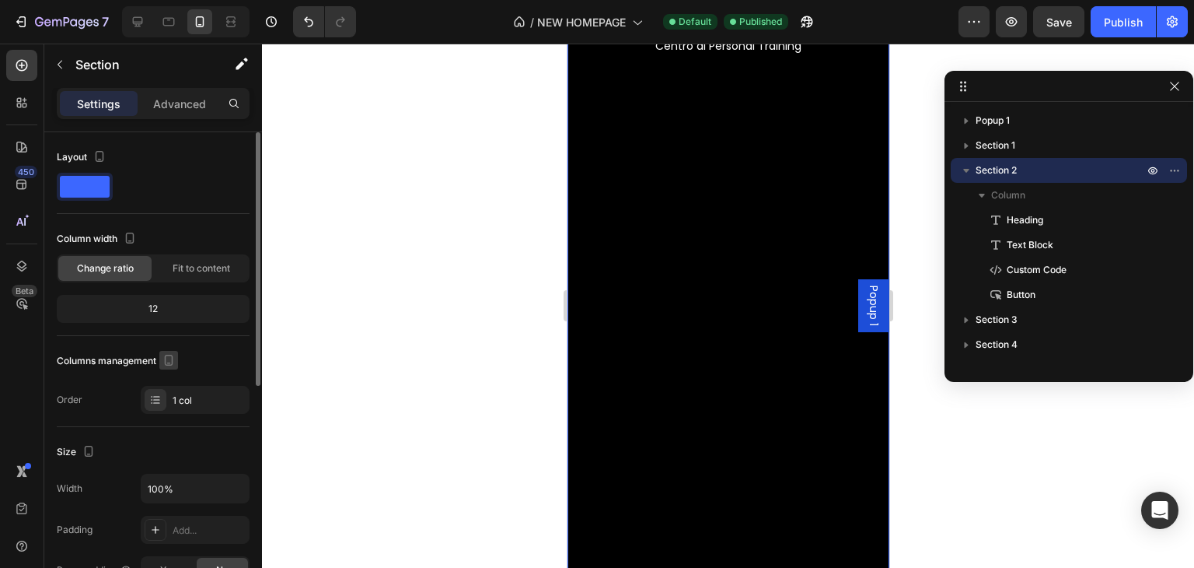
click at [175, 352] on icon "button" at bounding box center [169, 360] width 16 height 16
click at [169, 313] on div "12" at bounding box center [153, 309] width 187 height 22
click at [136, 303] on div "12" at bounding box center [153, 309] width 187 height 22
click at [152, 304] on div "12" at bounding box center [153, 309] width 187 height 22
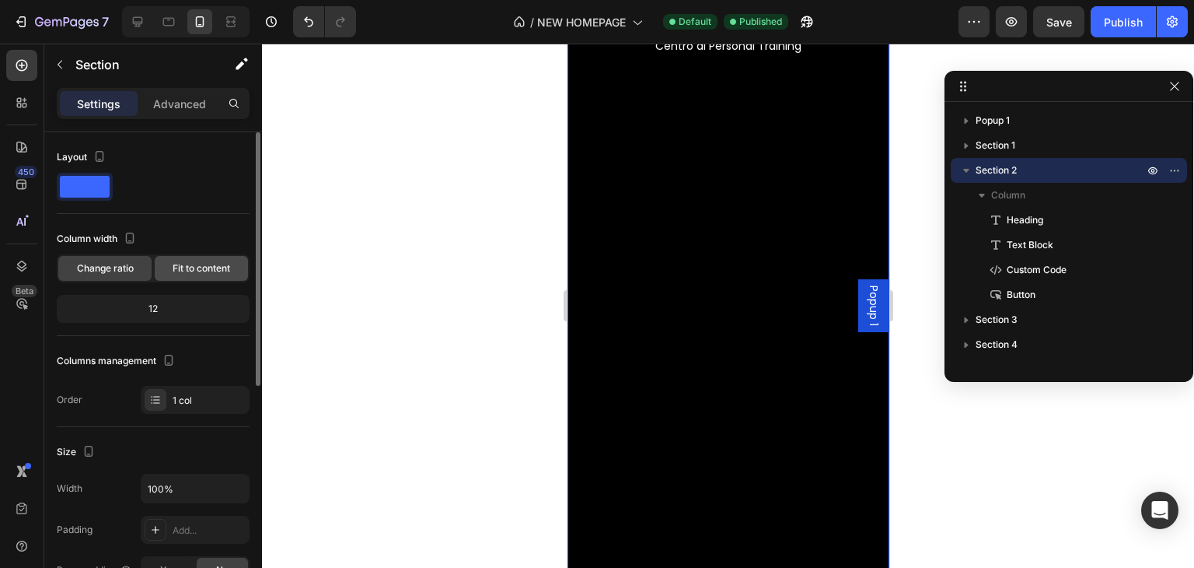
click at [180, 279] on div "Fit to content" at bounding box center [201, 268] width 93 height 25
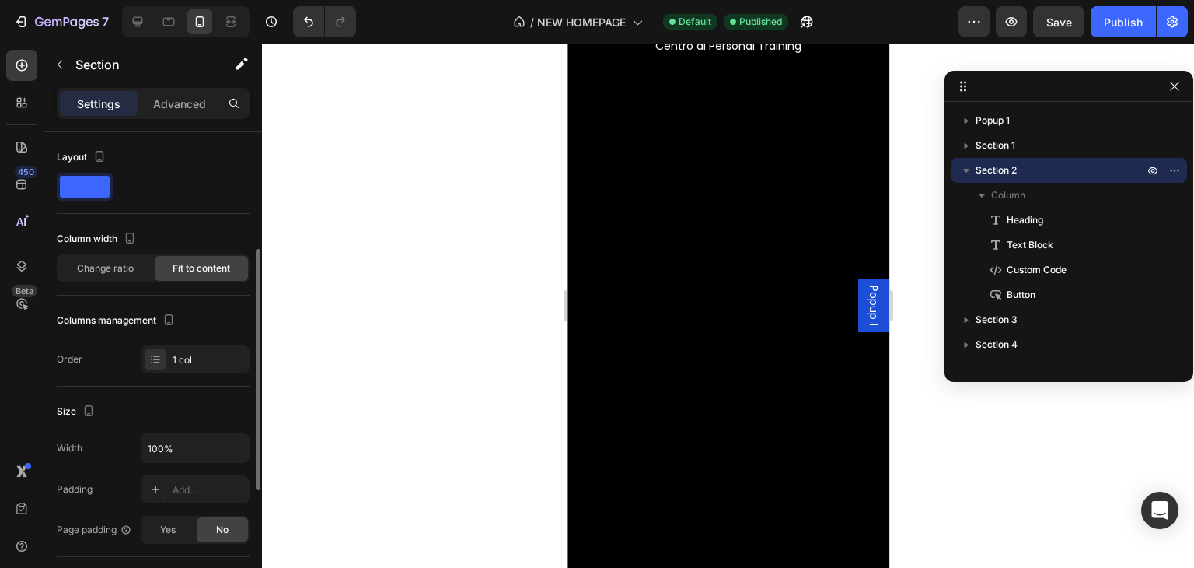
scroll to position [78, 0]
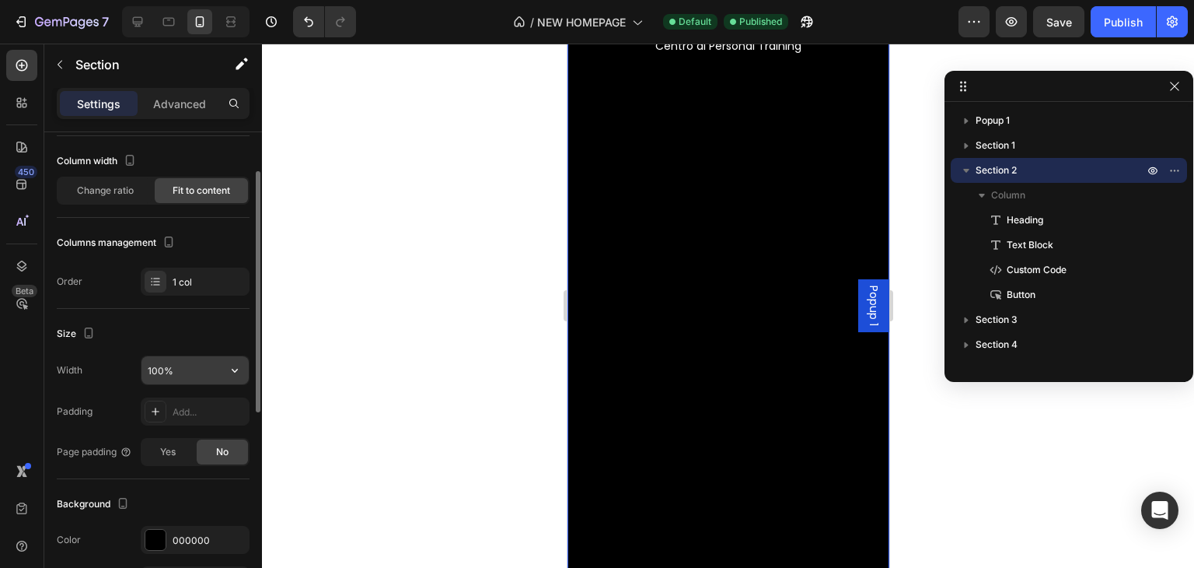
click at [199, 358] on input "100%" at bounding box center [195, 370] width 107 height 28
click at [194, 405] on div "Add..." at bounding box center [209, 412] width 73 height 14
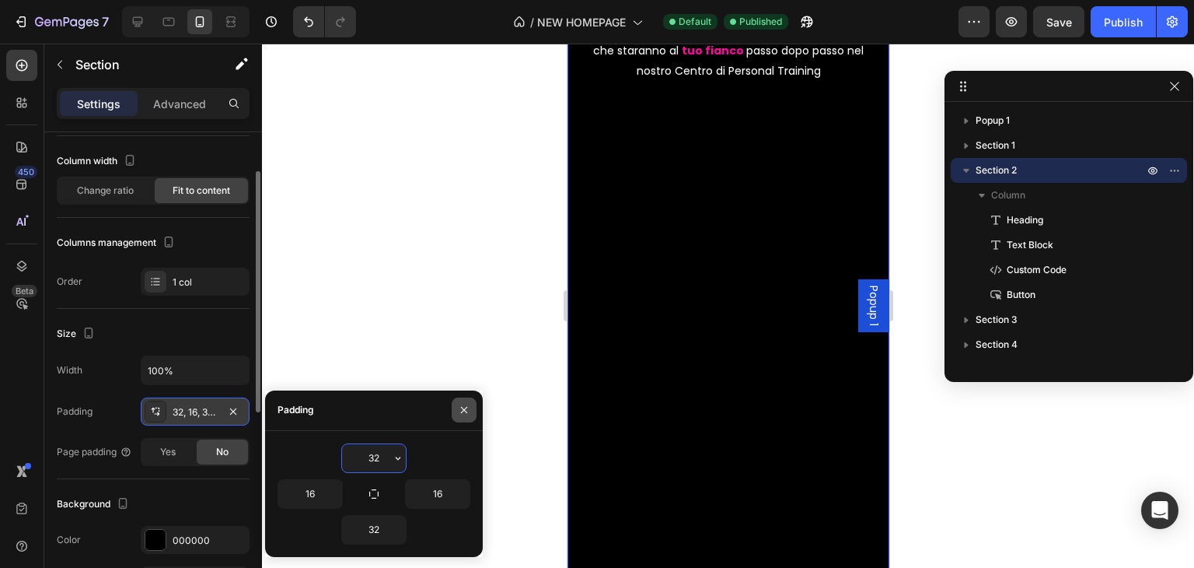
click at [470, 409] on icon "button" at bounding box center [464, 410] width 12 height 12
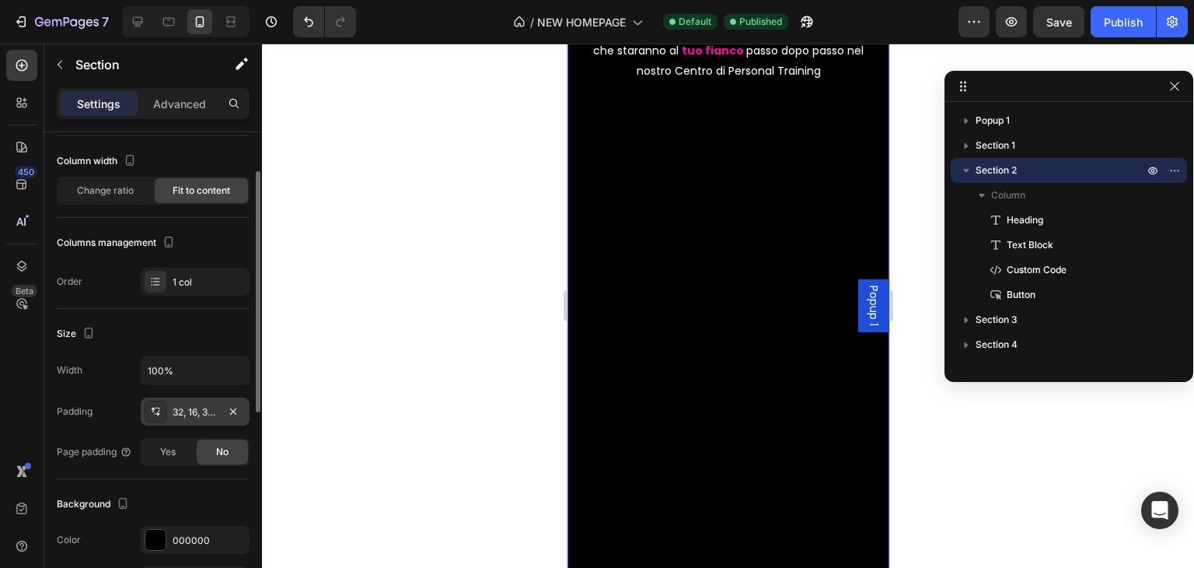
click at [218, 417] on div "32, 16, 32, 16" at bounding box center [195, 412] width 45 height 14
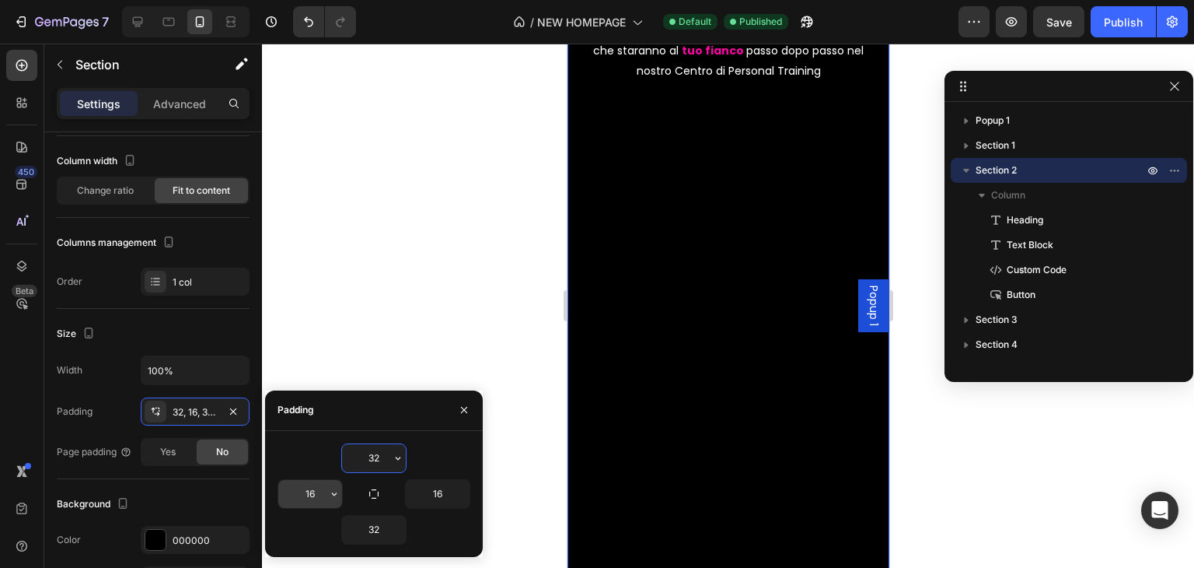
click at [313, 484] on input "16" at bounding box center [310, 494] width 64 height 28
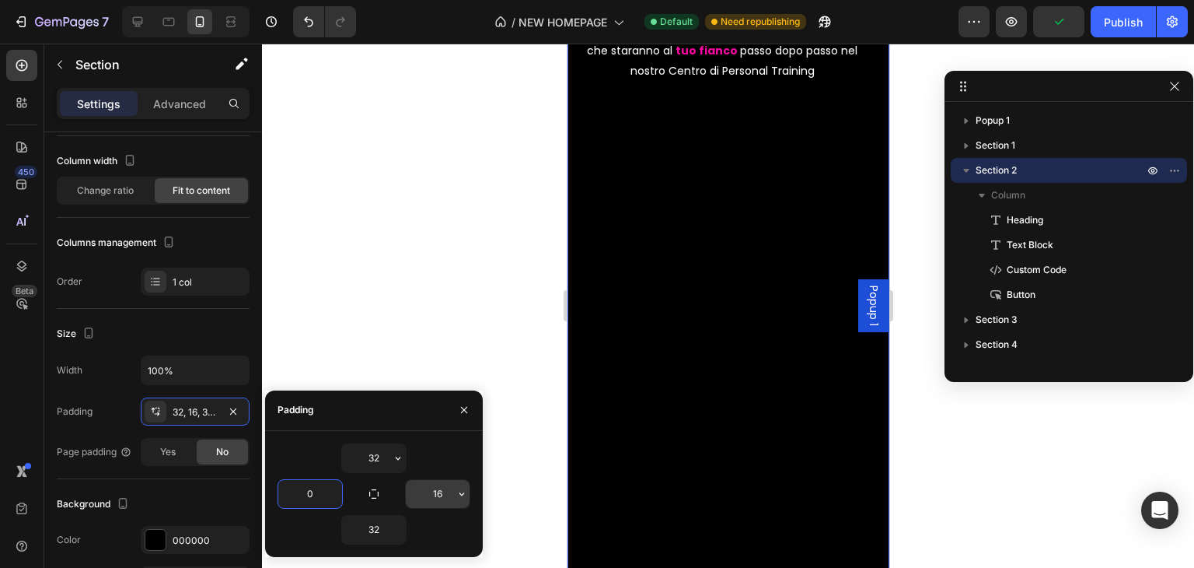
type input "0"
click at [429, 494] on input "16" at bounding box center [438, 494] width 64 height 28
type input "0"
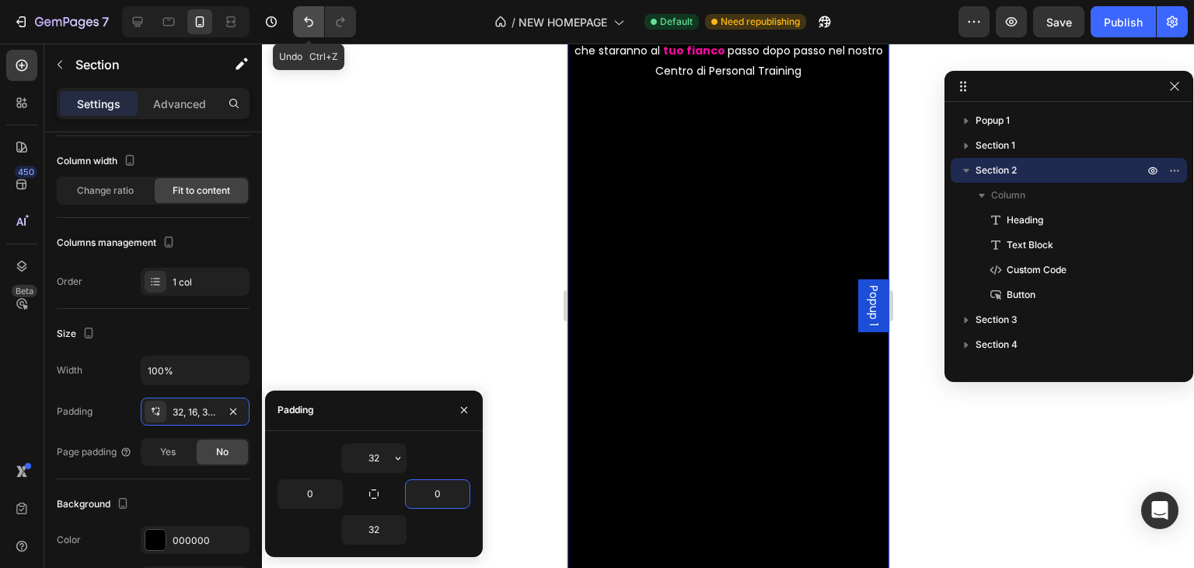
click at [309, 19] on icon "Undo/Redo" at bounding box center [308, 22] width 9 height 10
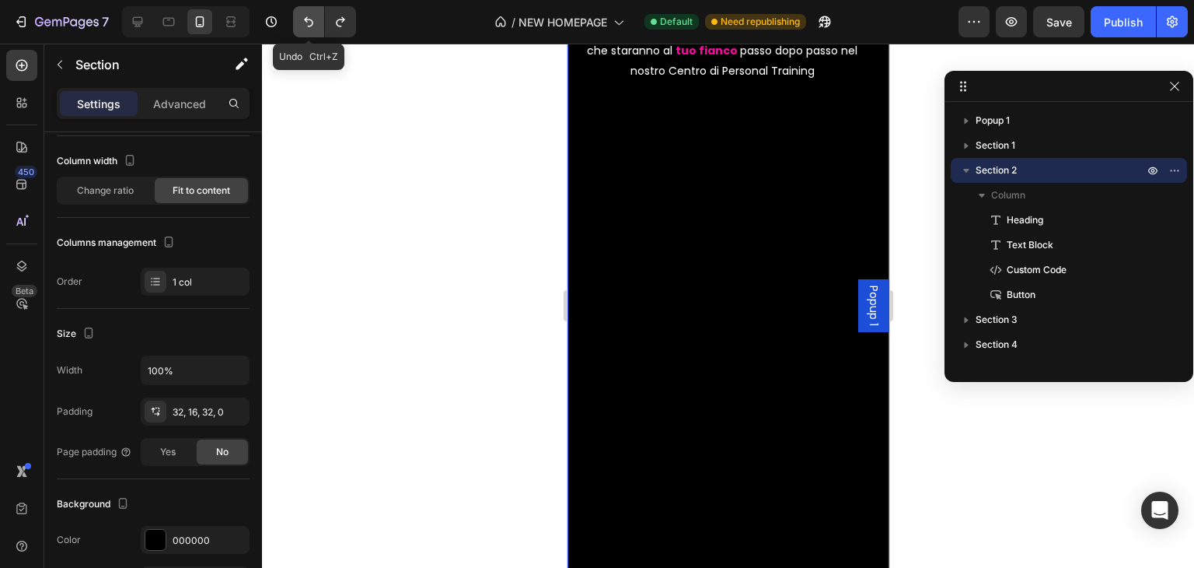
click at [309, 19] on icon "Undo/Redo" at bounding box center [308, 22] width 9 height 10
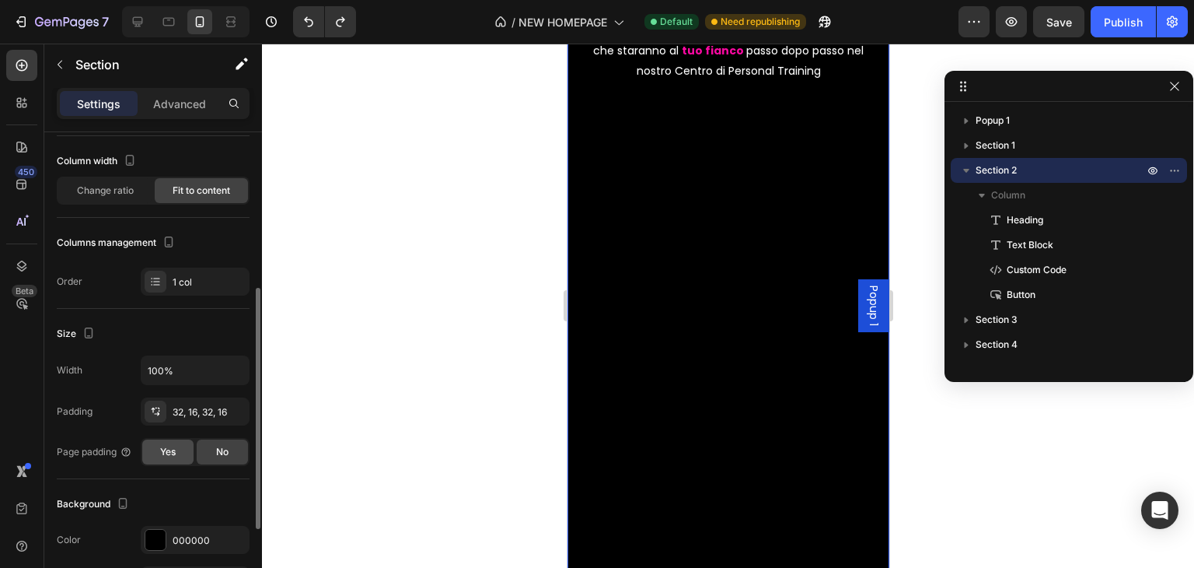
scroll to position [233, 0]
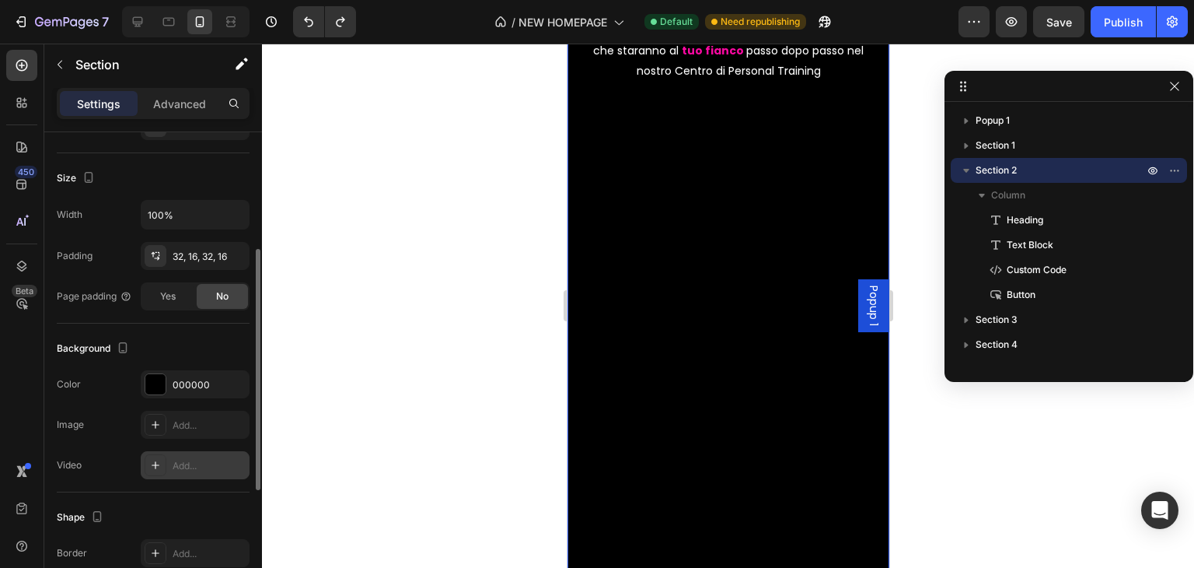
click at [194, 467] on div "Add..." at bounding box center [209, 466] width 73 height 14
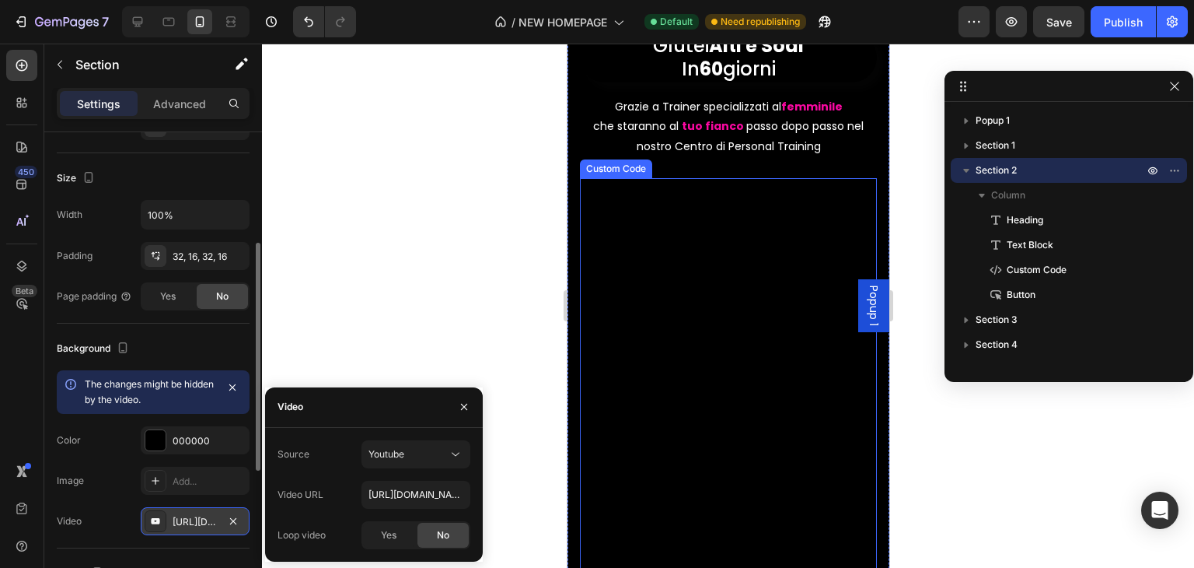
scroll to position [168, 0]
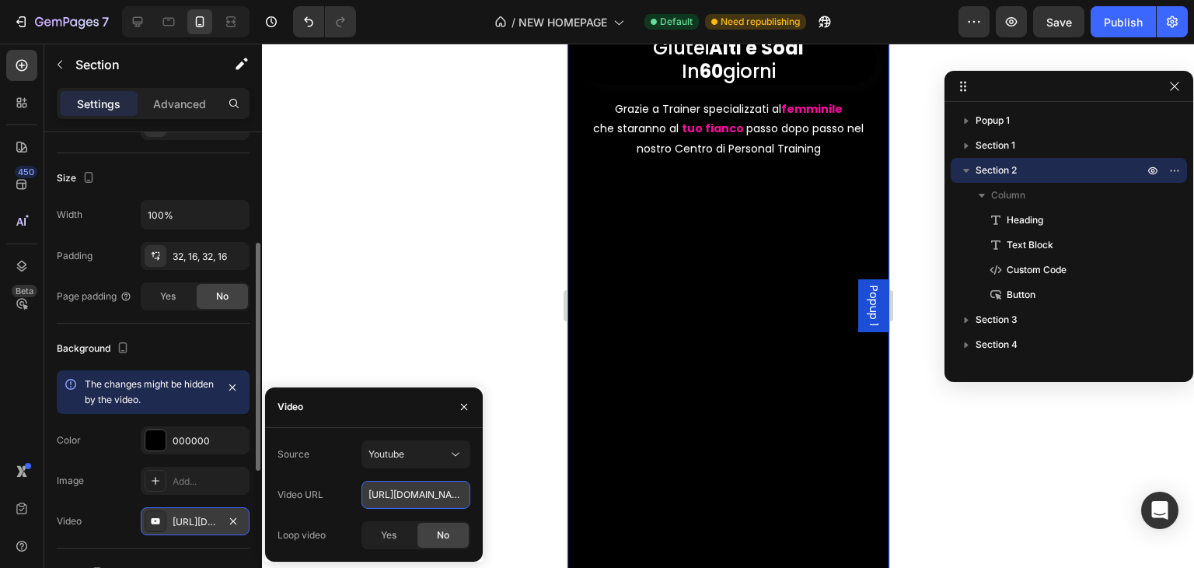
click at [393, 486] on input "[URL][DOMAIN_NAME]" at bounding box center [416, 495] width 109 height 28
paste input "[DOMAIN_NAME][URL]"
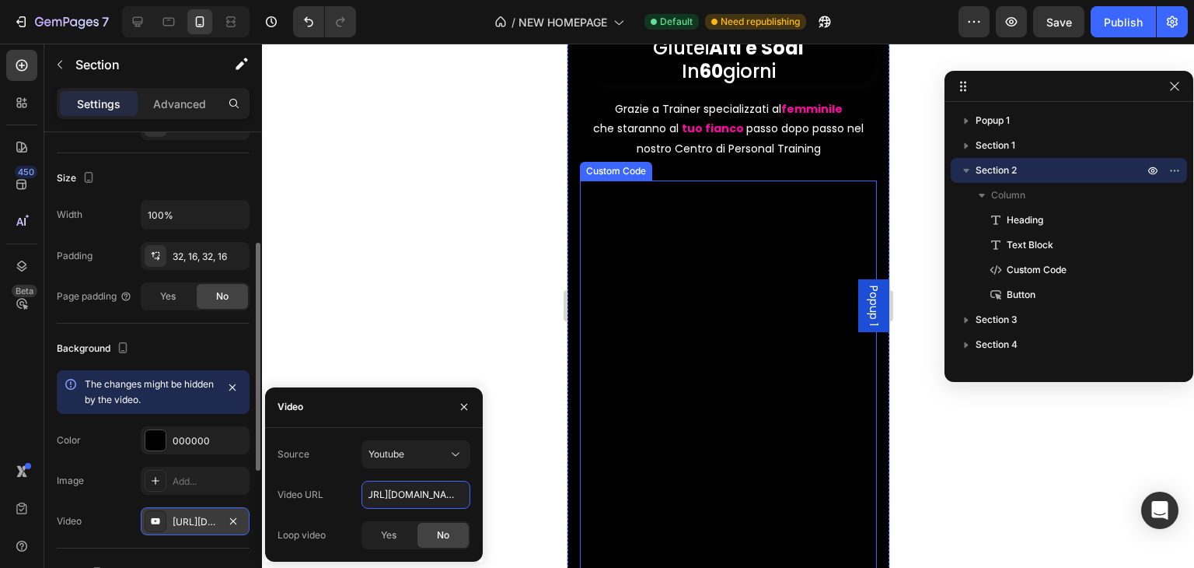
type input "[URL][DOMAIN_NAME]"
click at [598, 166] on div "Custom Code" at bounding box center [615, 171] width 66 height 14
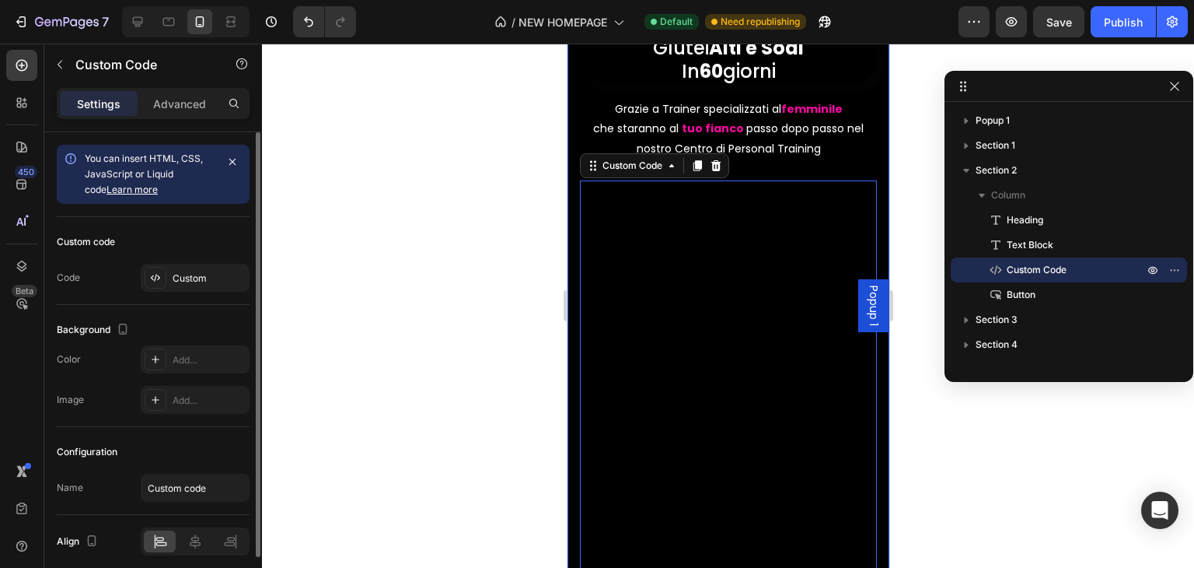
click at [414, 269] on div at bounding box center [728, 306] width 932 height 524
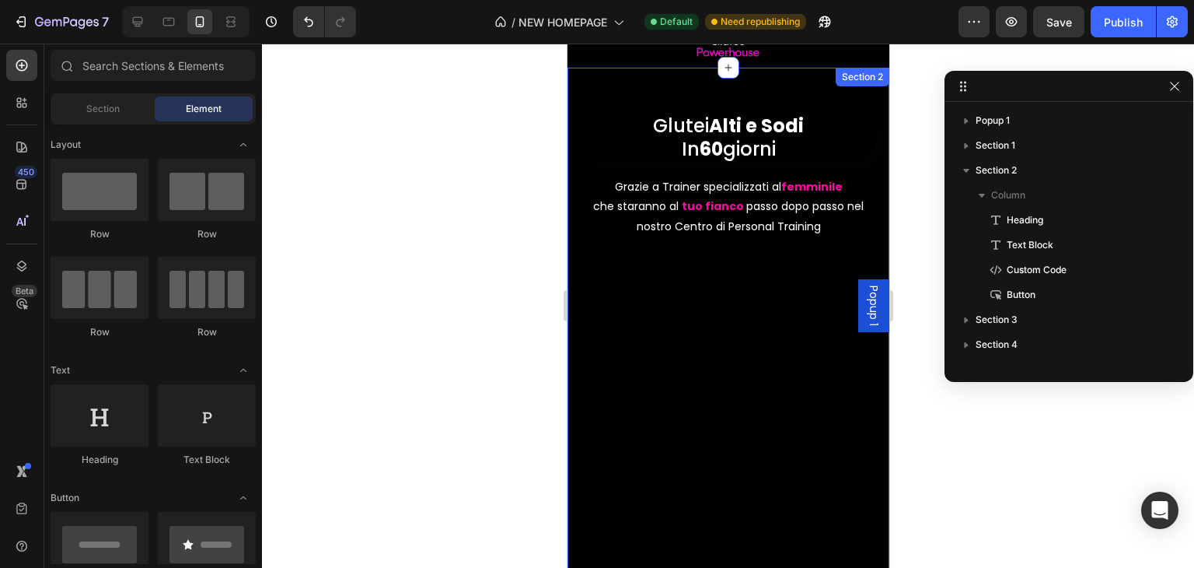
scroll to position [12, 0]
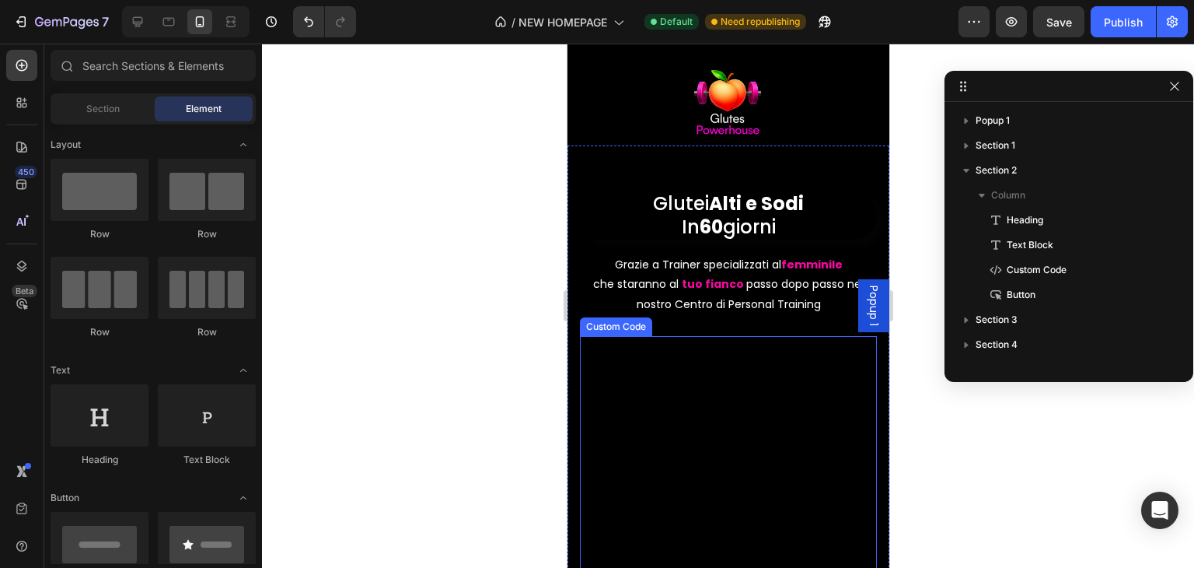
click at [623, 329] on div "Custom Code" at bounding box center [615, 327] width 66 height 14
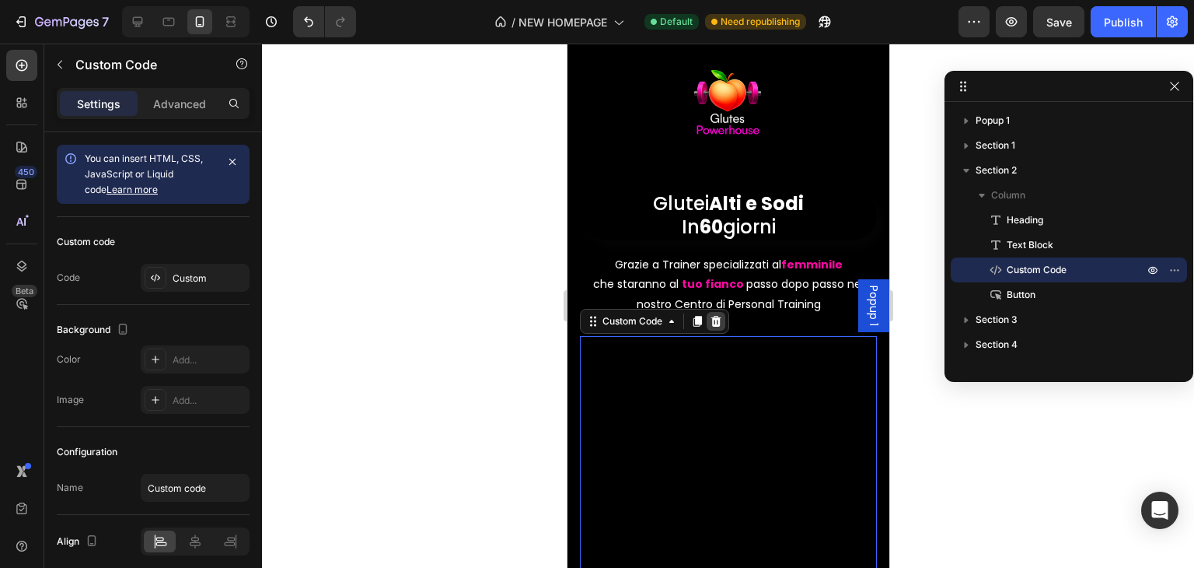
click at [719, 321] on icon at bounding box center [716, 321] width 10 height 11
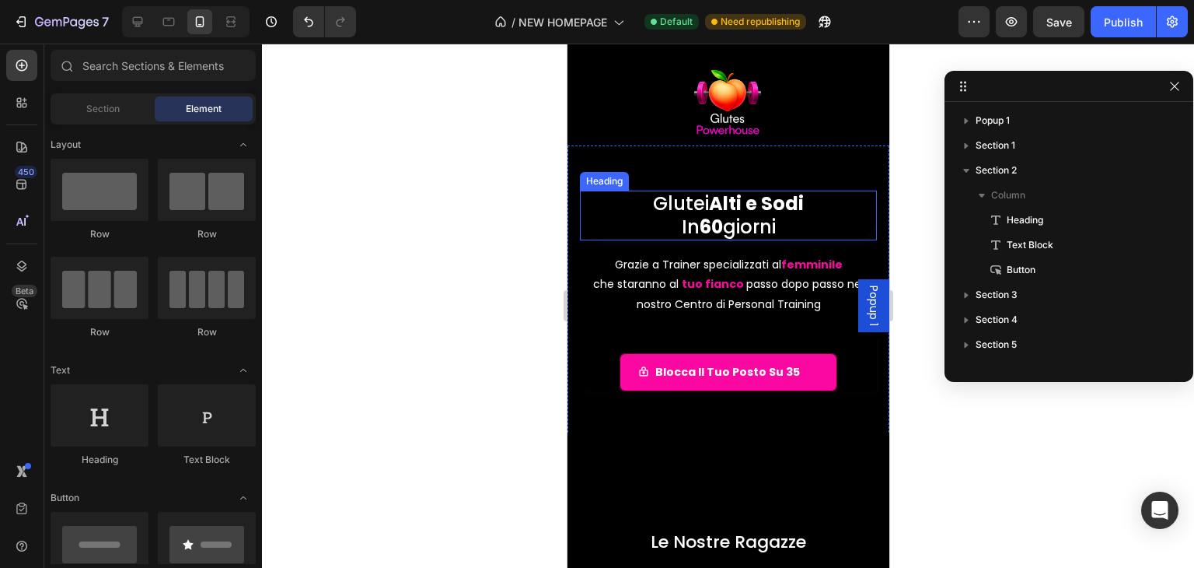
click at [601, 172] on div "Heading" at bounding box center [603, 181] width 49 height 19
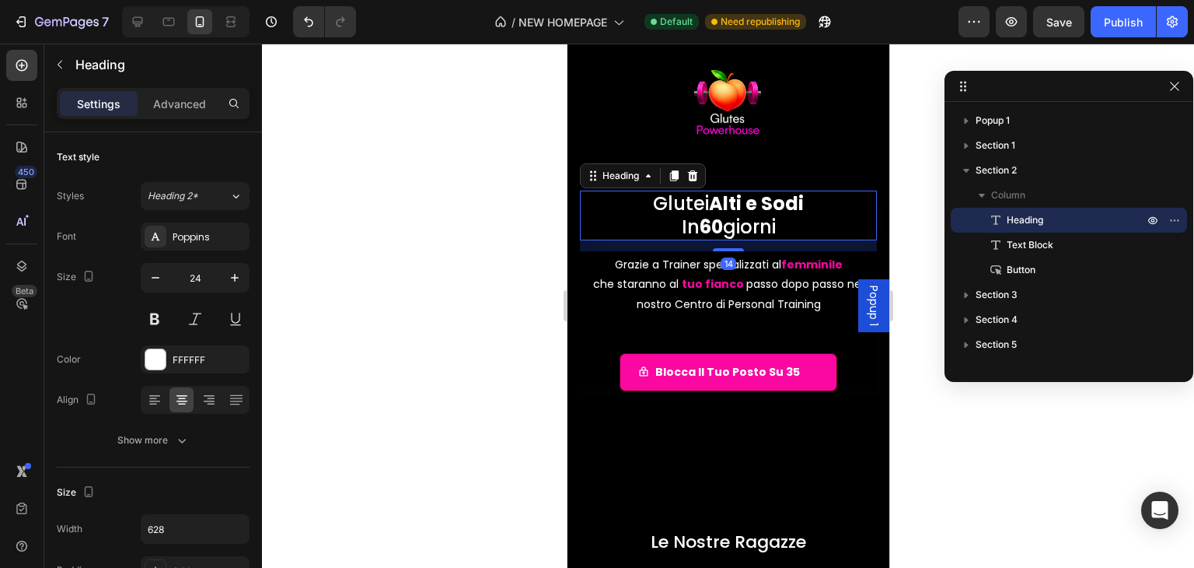
click at [579, 178] on div "Heading" at bounding box center [642, 175] width 126 height 25
click at [571, 184] on div at bounding box center [728, 300] width 322 height 310
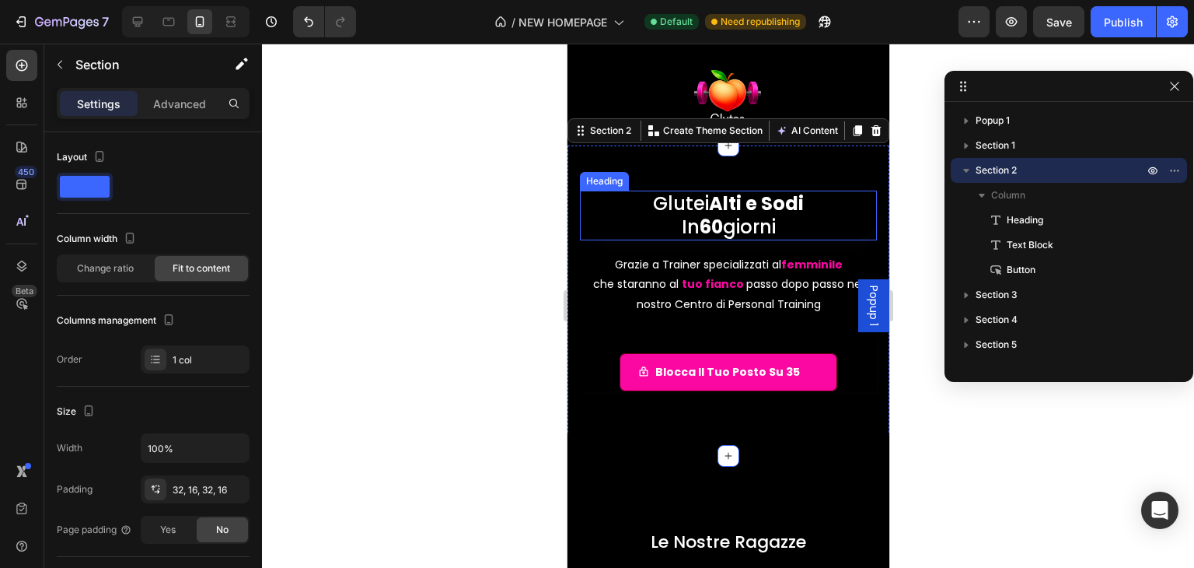
click at [699, 211] on h1 "Glutei Alti e Sodi In 60 giorni" at bounding box center [727, 216] width 297 height 50
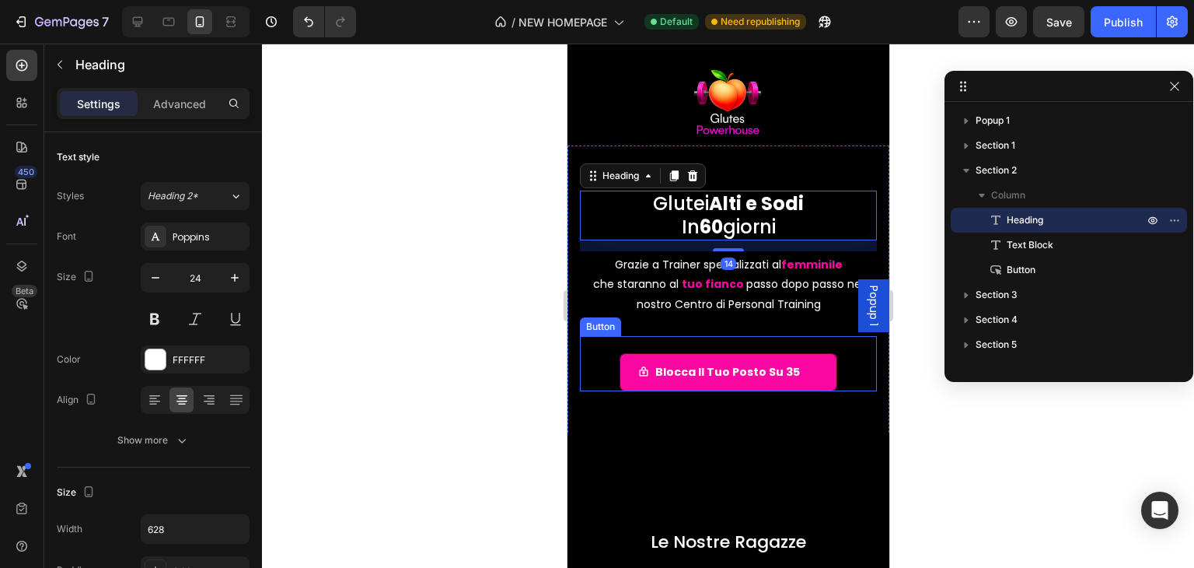
click at [604, 337] on div "Blocca il tuo posto su 35 Button" at bounding box center [727, 363] width 297 height 55
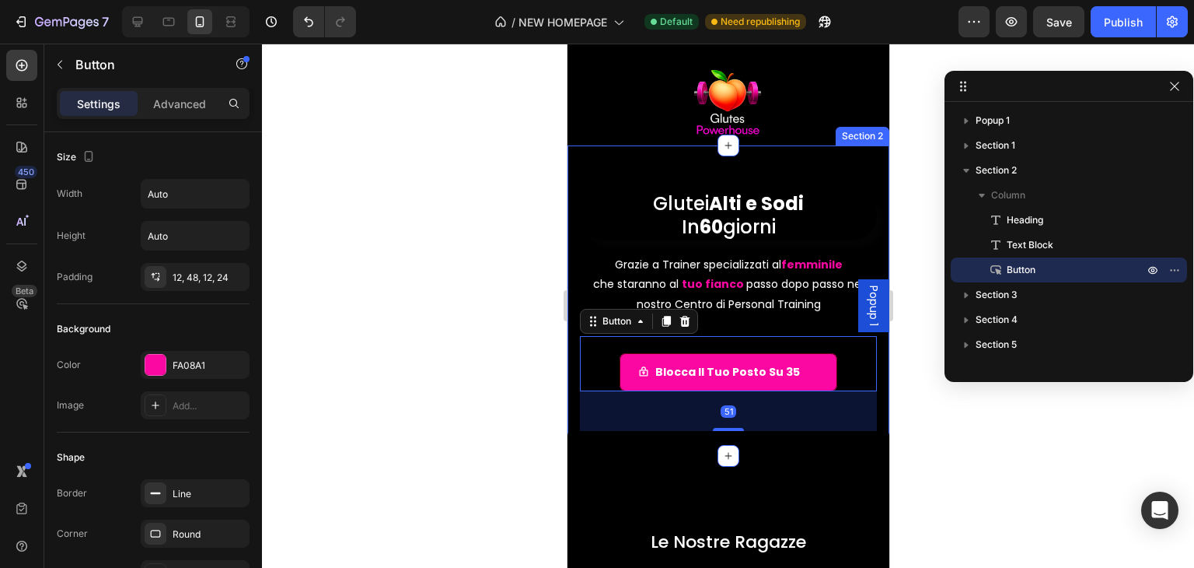
click at [573, 298] on div at bounding box center [728, 300] width 322 height 310
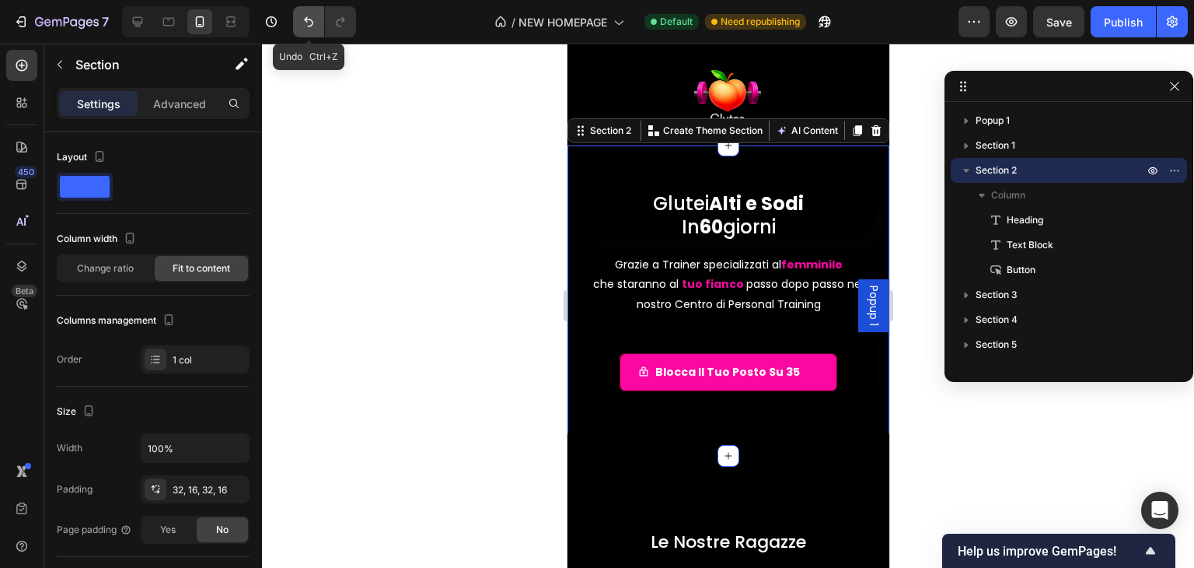
click at [317, 23] on button "Undo/Redo" at bounding box center [308, 21] width 31 height 31
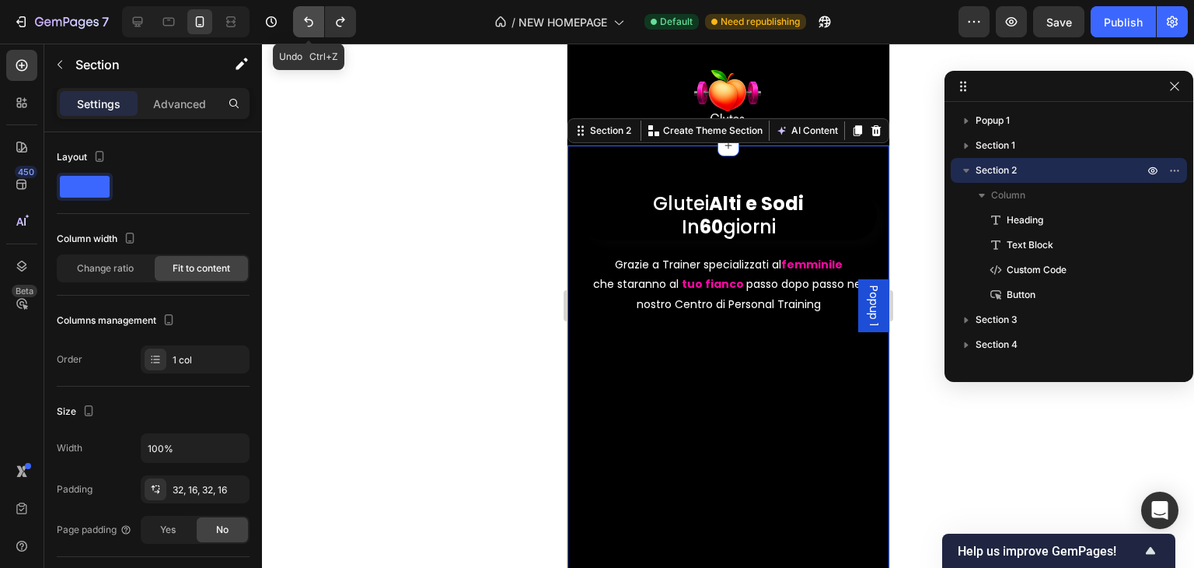
click at [310, 23] on icon "Undo/Redo" at bounding box center [309, 22] width 16 height 16
click at [325, 22] on button "Undo/Redo" at bounding box center [340, 21] width 31 height 31
click at [328, 22] on button "Undo/Redo" at bounding box center [340, 21] width 31 height 31
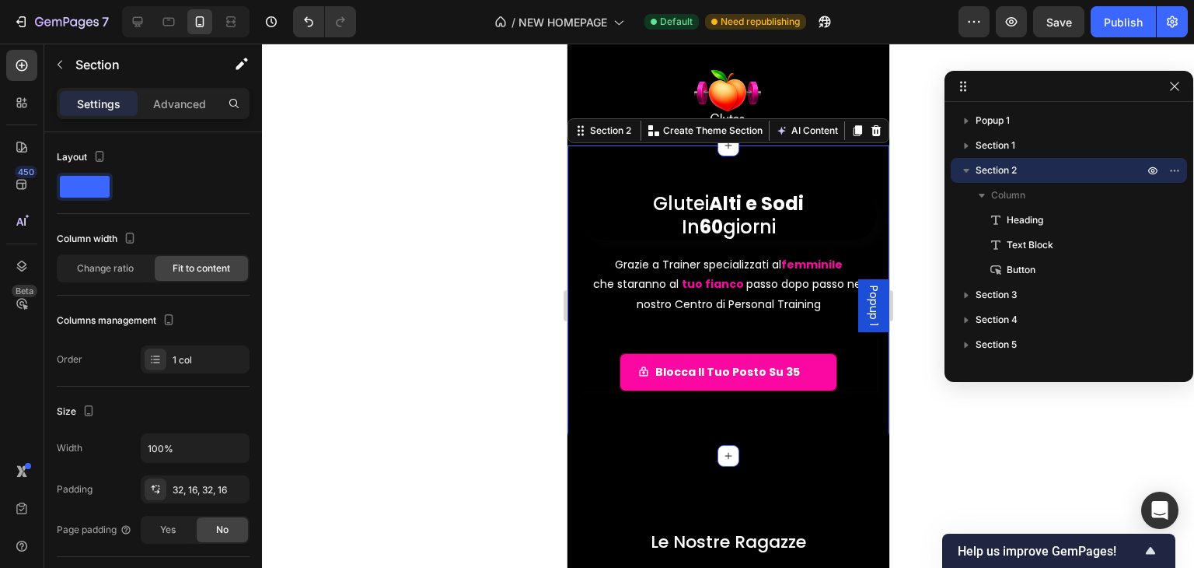
scroll to position [90, 0]
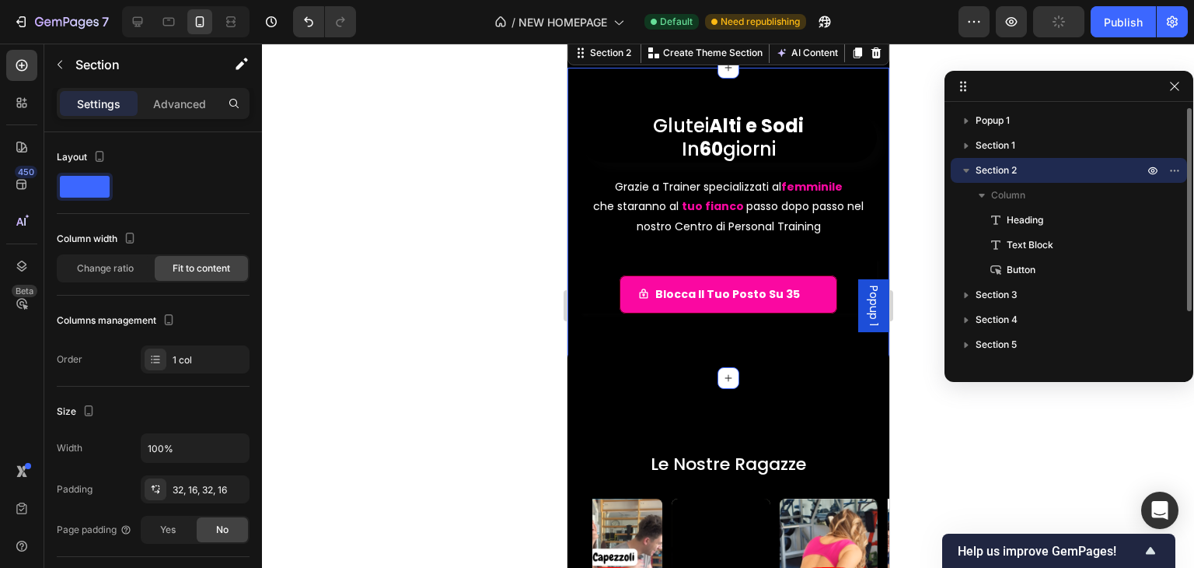
click at [967, 172] on icon "button" at bounding box center [966, 171] width 6 height 4
click at [1175, 168] on icon "button" at bounding box center [1175, 170] width 12 height 12
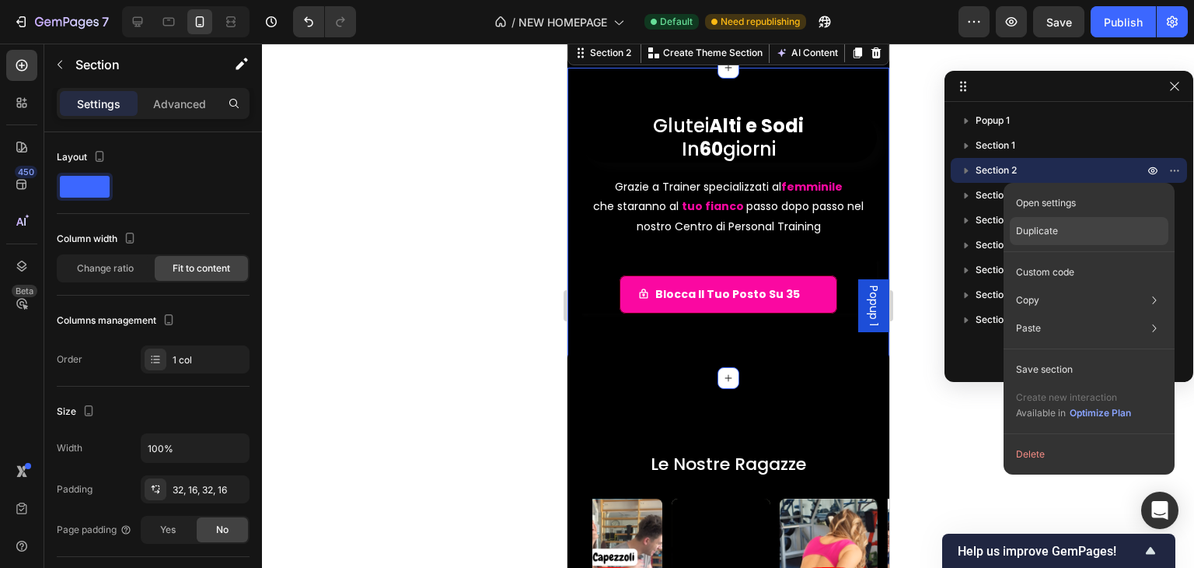
click at [1121, 225] on div "Duplicate" at bounding box center [1089, 231] width 159 height 28
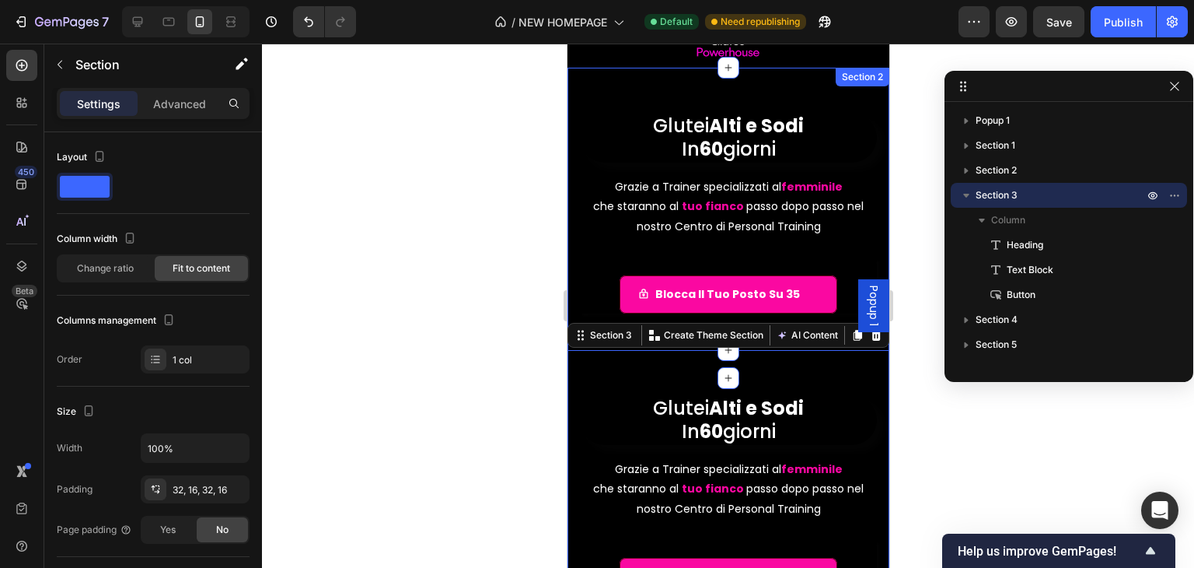
click at [571, 113] on div at bounding box center [728, 223] width 322 height 310
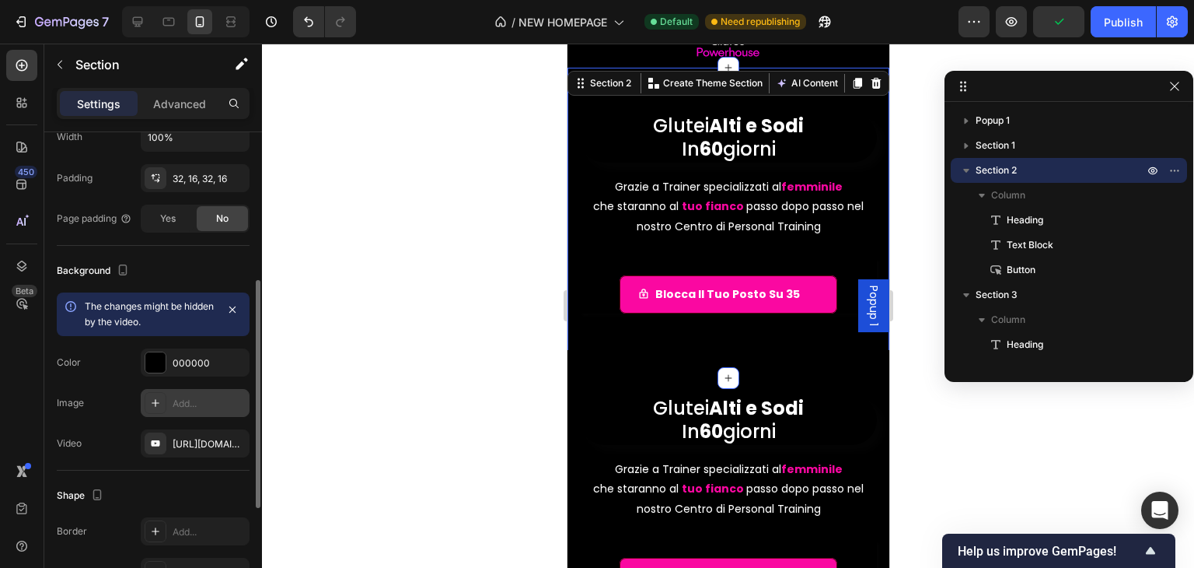
scroll to position [389, 0]
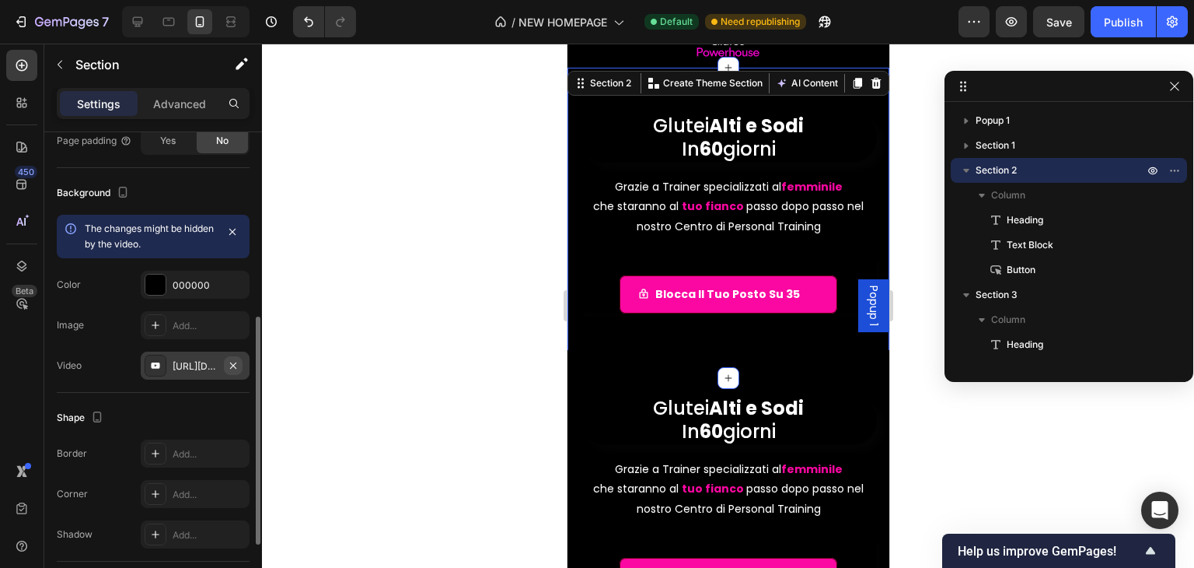
click at [236, 365] on icon "button" at bounding box center [233, 365] width 6 height 6
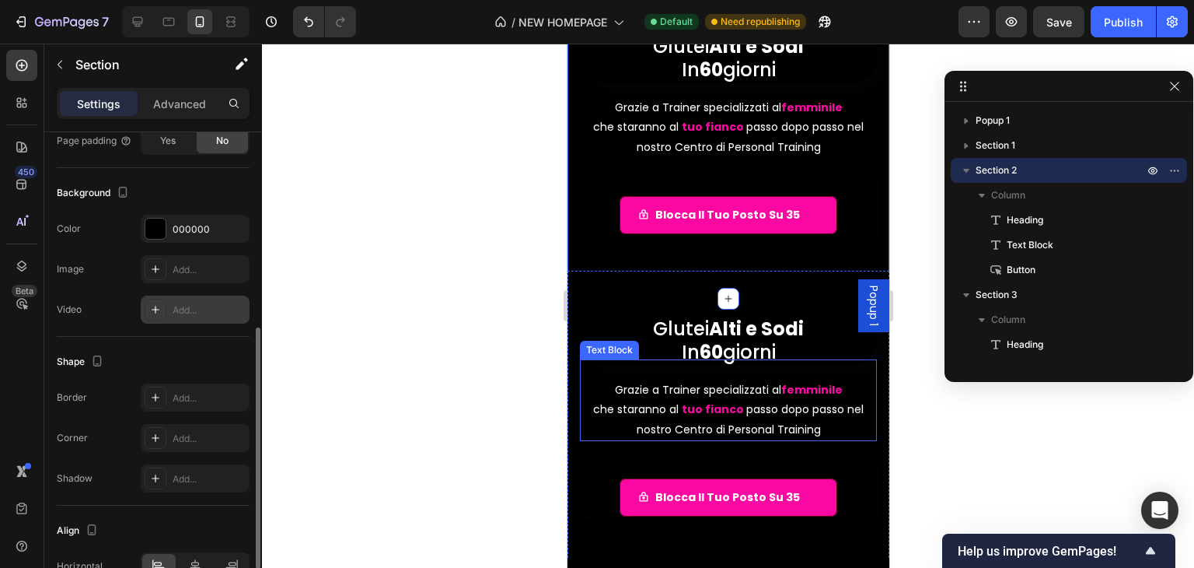
scroll to position [246, 0]
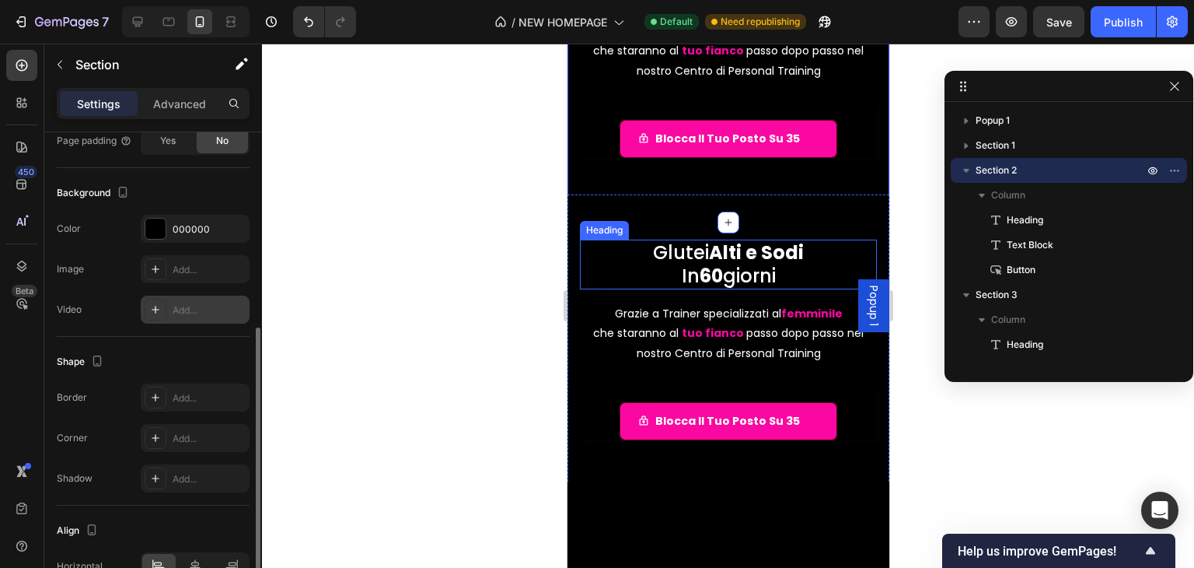
click at [617, 267] on h1 "Glutei Alti e Sodi In 60 giorni" at bounding box center [727, 265] width 297 height 50
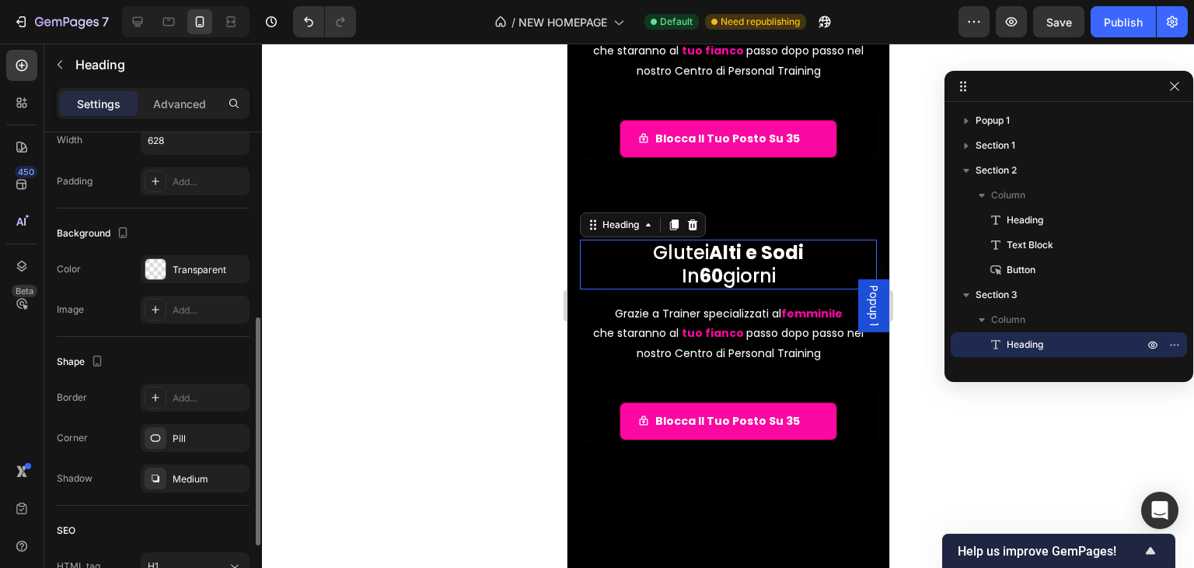
scroll to position [0, 0]
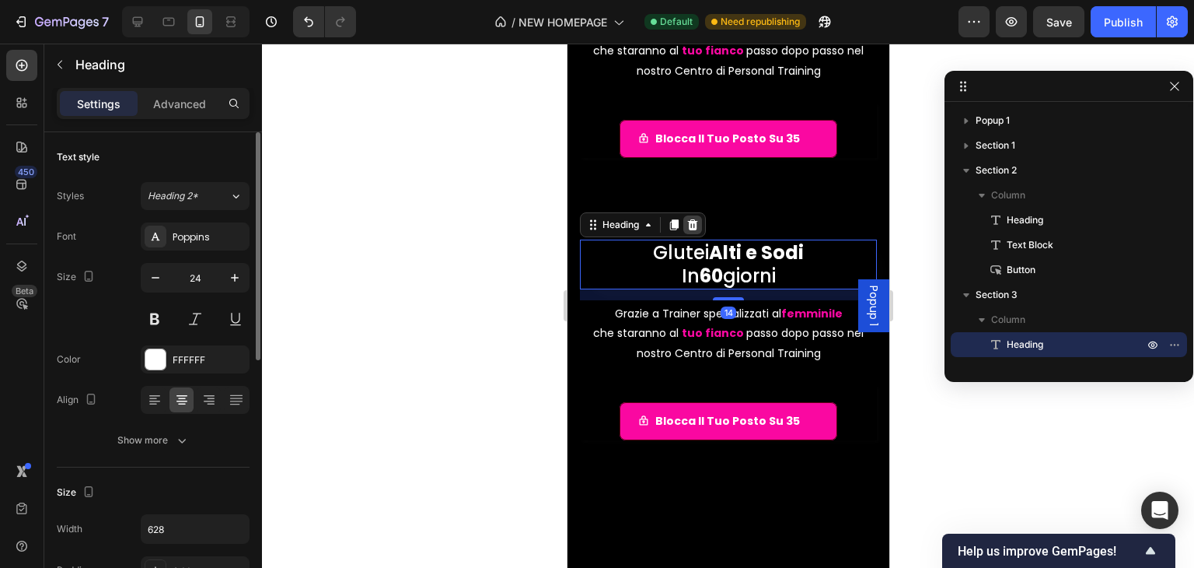
click at [689, 228] on icon at bounding box center [692, 224] width 10 height 11
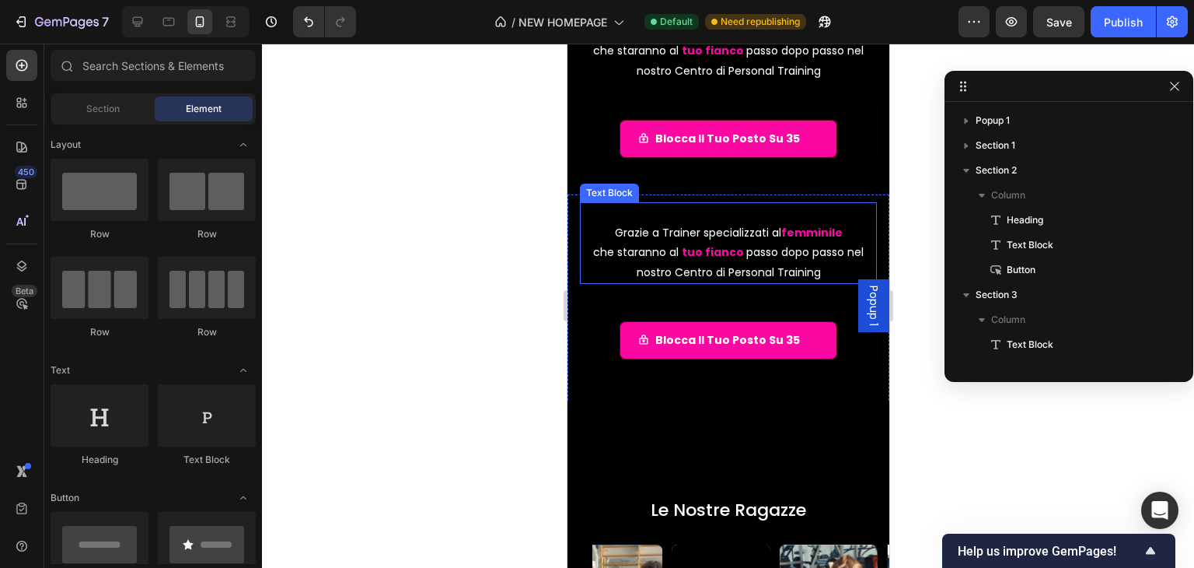
click at [620, 253] on p "che staranno al tuo fianco passo dopo passo nel nostro Centro di Personal Train…" at bounding box center [728, 262] width 294 height 39
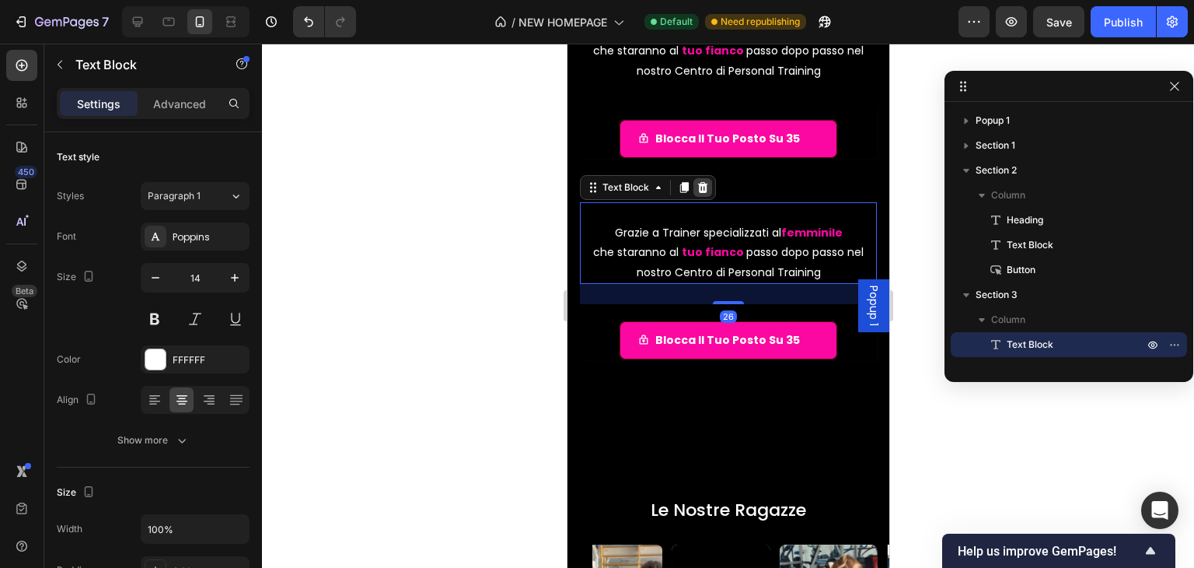
click at [701, 184] on icon at bounding box center [703, 187] width 10 height 11
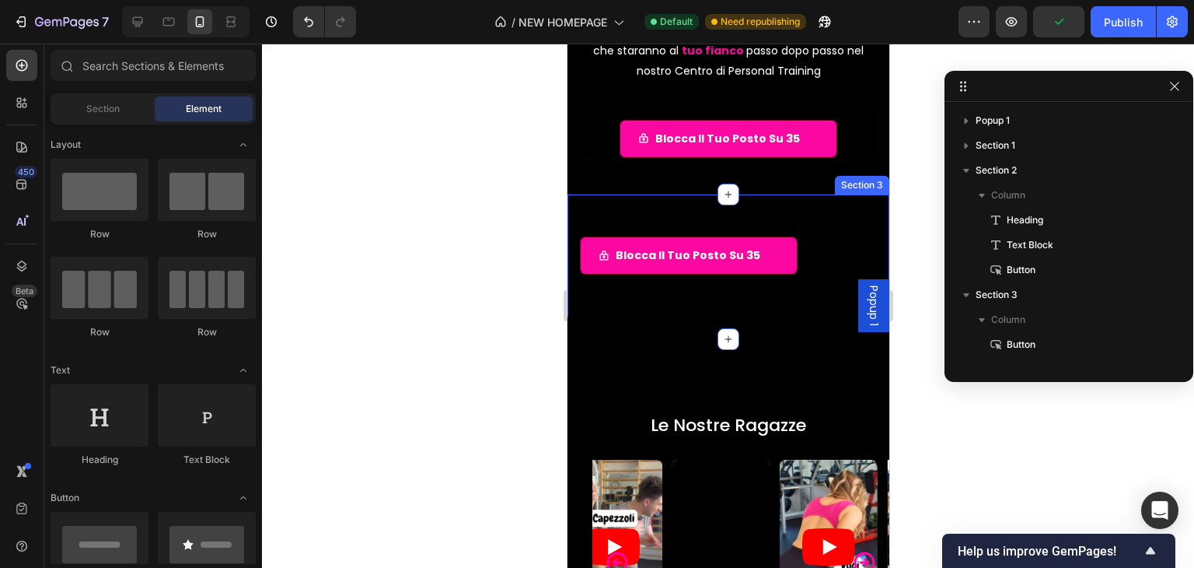
scroll to position [168, 0]
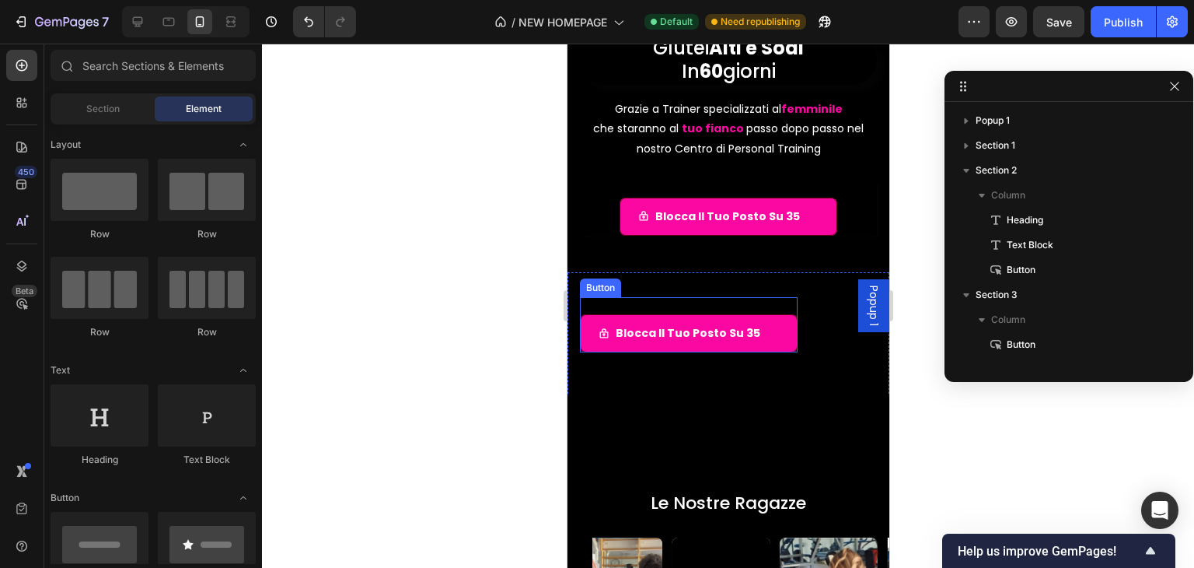
click at [642, 309] on div "Blocca il tuo posto su 35 Button" at bounding box center [688, 324] width 218 height 55
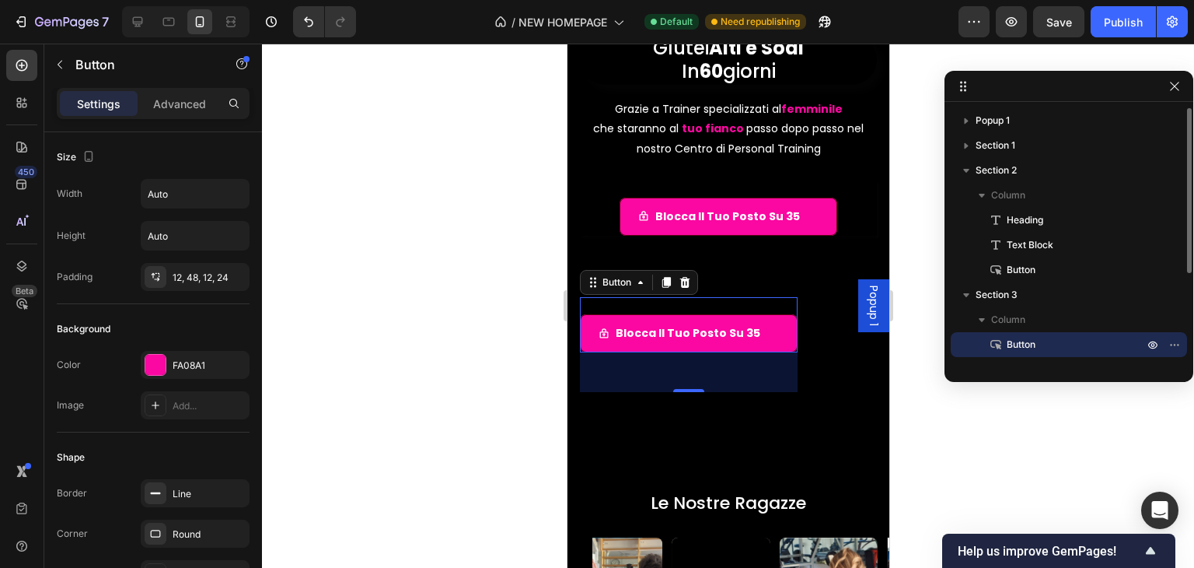
scroll to position [78, 0]
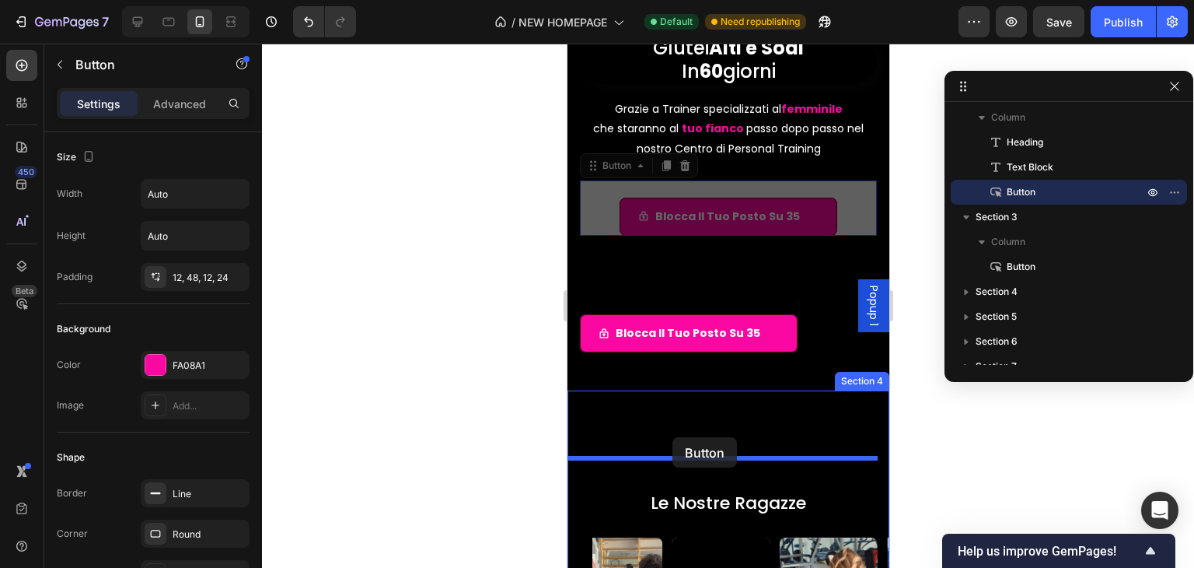
drag, startPoint x: 603, startPoint y: 193, endPoint x: 672, endPoint y: 437, distance: 253.8
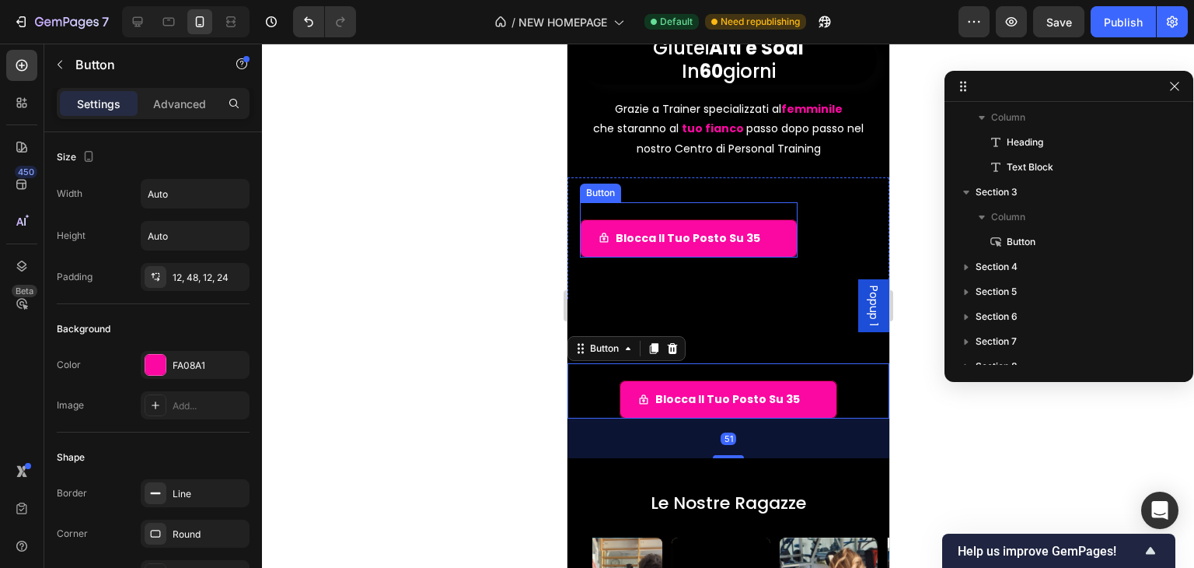
click at [775, 208] on div "Blocca il tuo posto su 35 Button" at bounding box center [688, 229] width 218 height 55
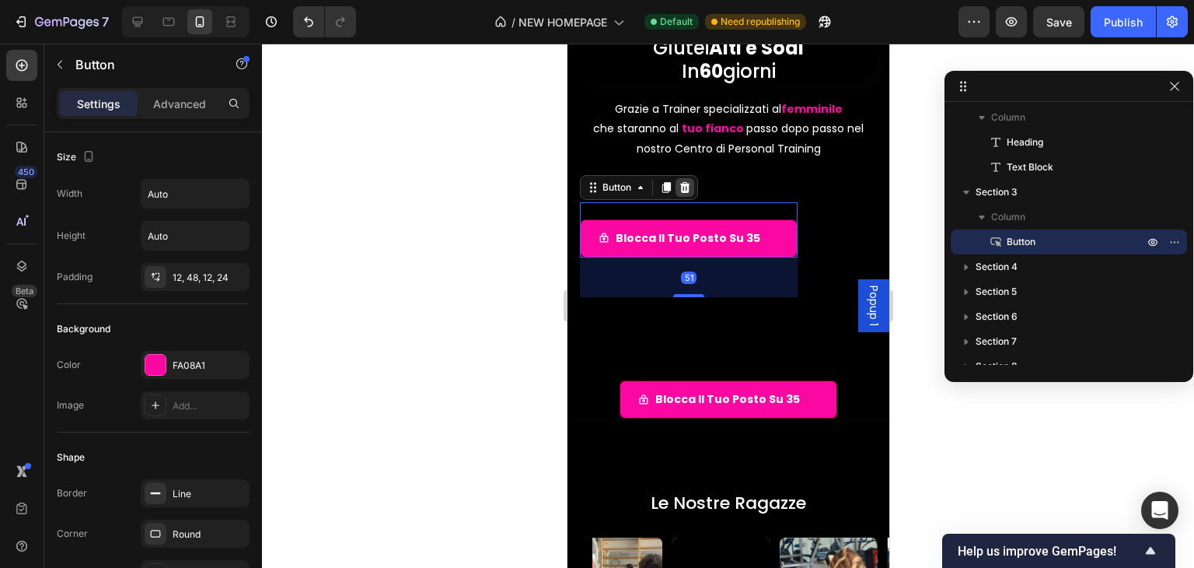
click at [685, 191] on icon at bounding box center [685, 187] width 10 height 11
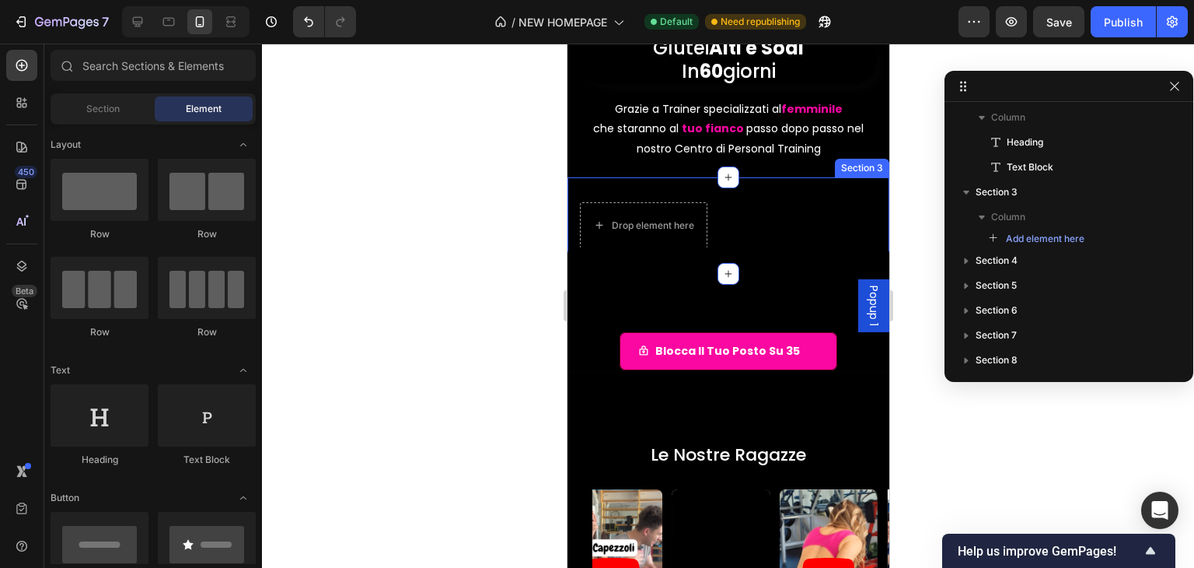
click at [802, 212] on div at bounding box center [728, 225] width 322 height 96
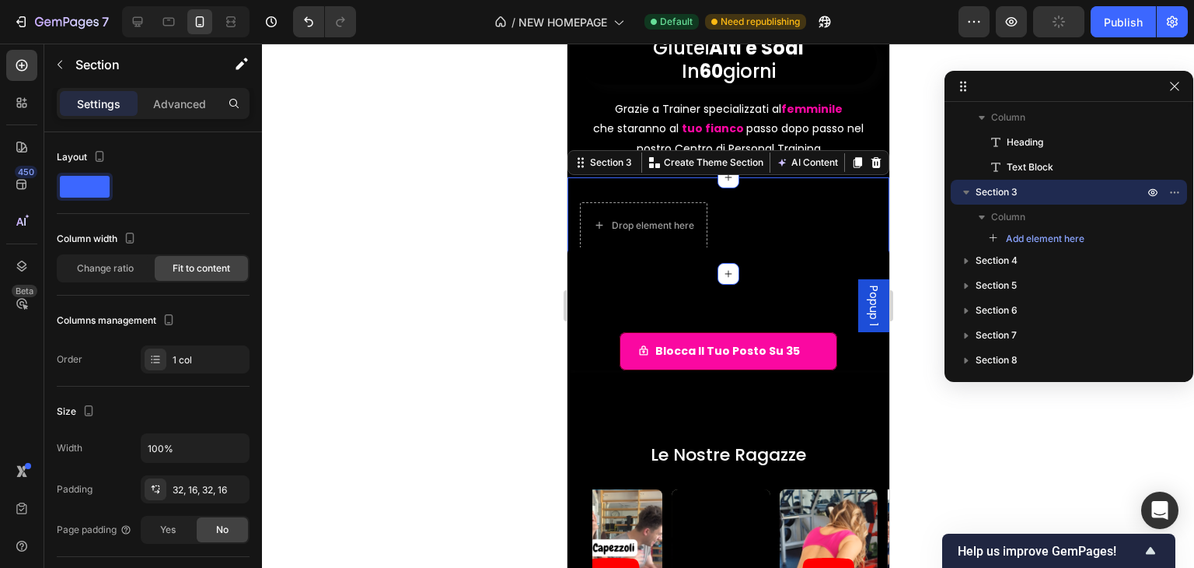
click at [582, 187] on div at bounding box center [728, 225] width 322 height 96
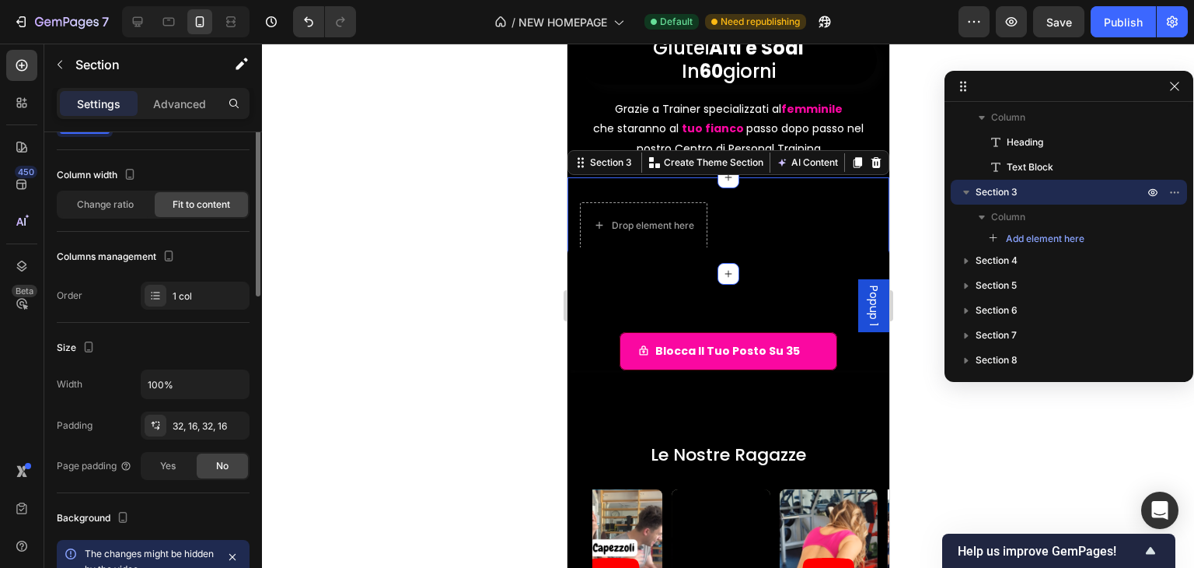
scroll to position [0, 0]
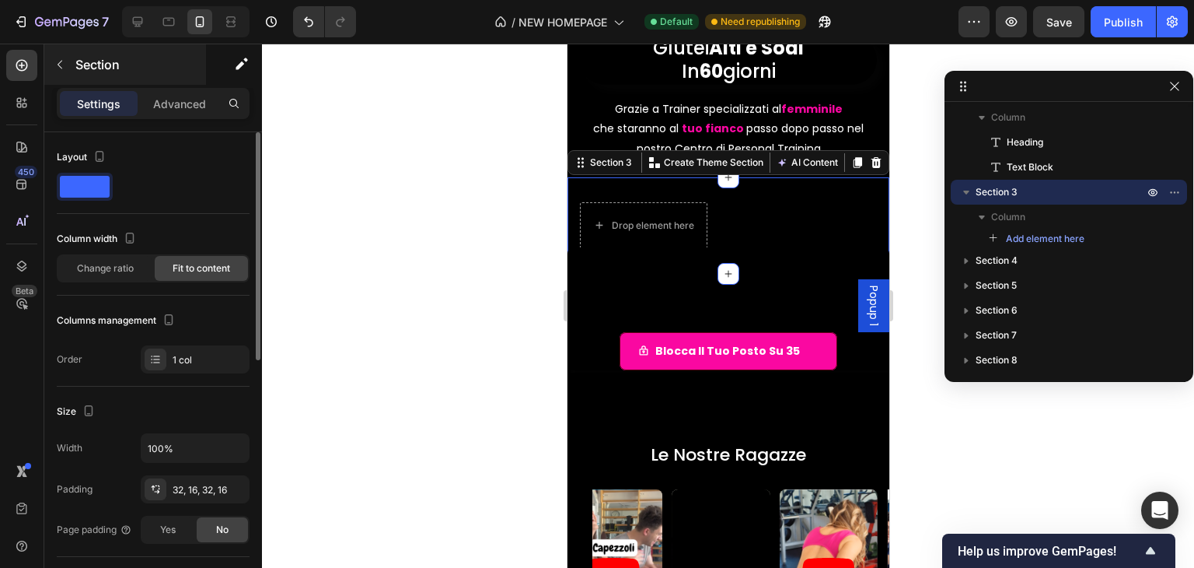
click at [202, 82] on div "Section" at bounding box center [125, 64] width 162 height 40
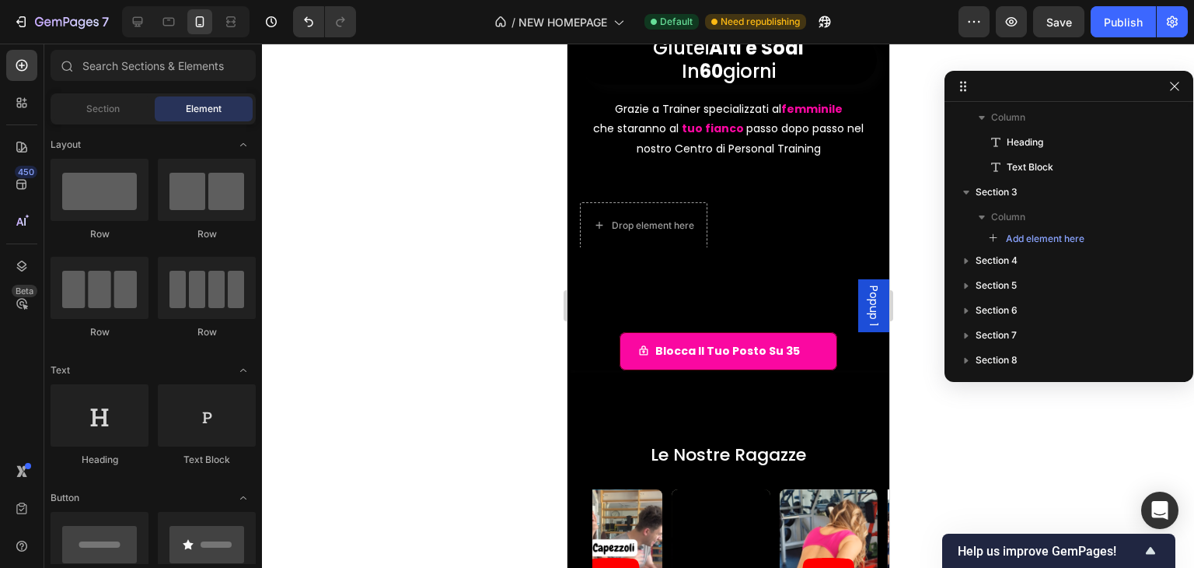
click at [194, 100] on div "Element" at bounding box center [204, 108] width 98 height 25
click at [144, 100] on div "Section" at bounding box center [103, 108] width 98 height 25
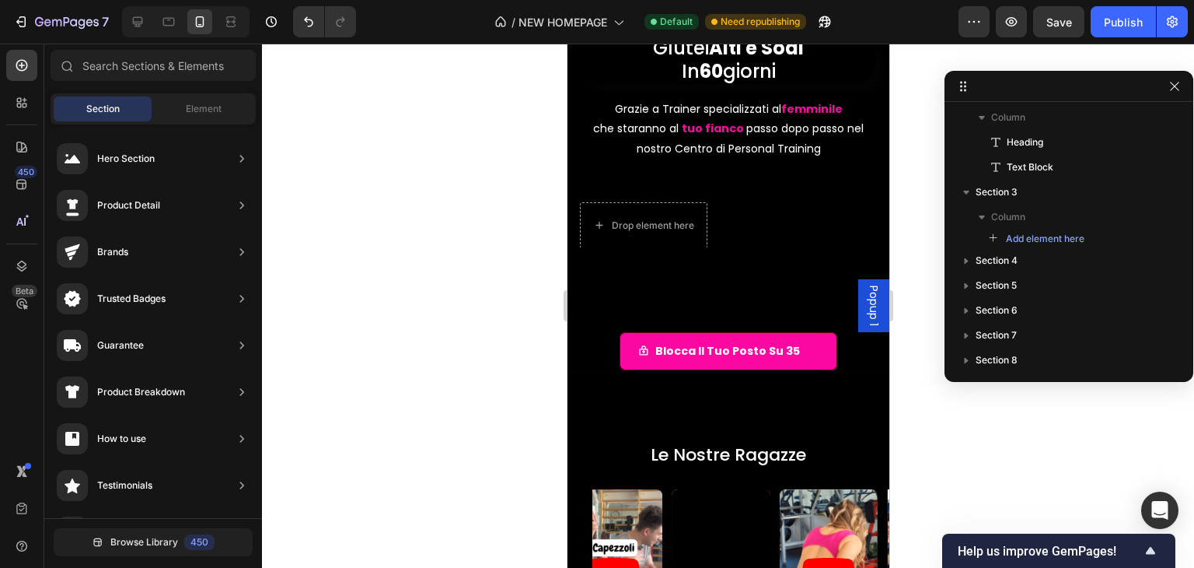
click at [589, 184] on div at bounding box center [728, 225] width 322 height 96
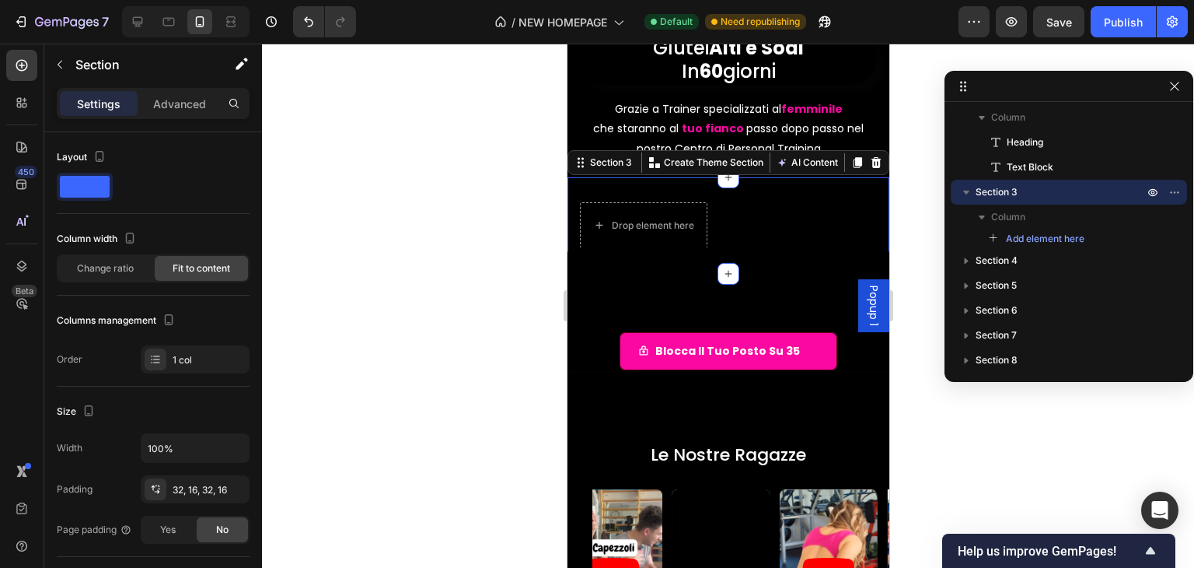
click at [763, 212] on div at bounding box center [728, 225] width 322 height 96
click at [750, 219] on div at bounding box center [728, 225] width 322 height 96
click at [731, 225] on div at bounding box center [728, 225] width 322 height 96
click at [725, 225] on div at bounding box center [728, 225] width 322 height 96
click at [760, 219] on div at bounding box center [728, 225] width 322 height 96
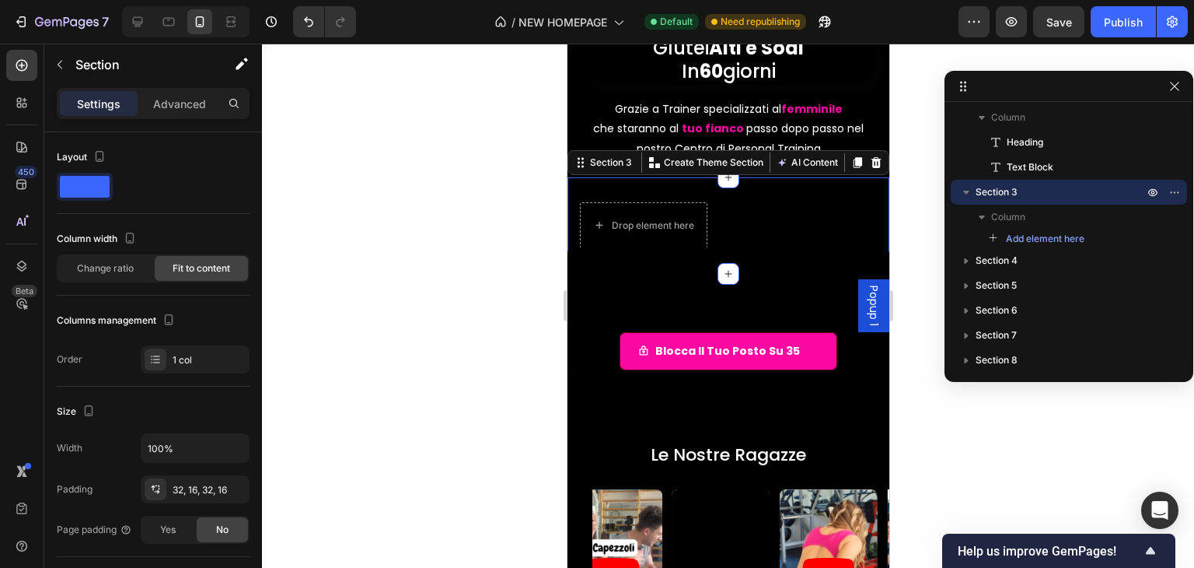
click at [785, 215] on div at bounding box center [728, 225] width 322 height 96
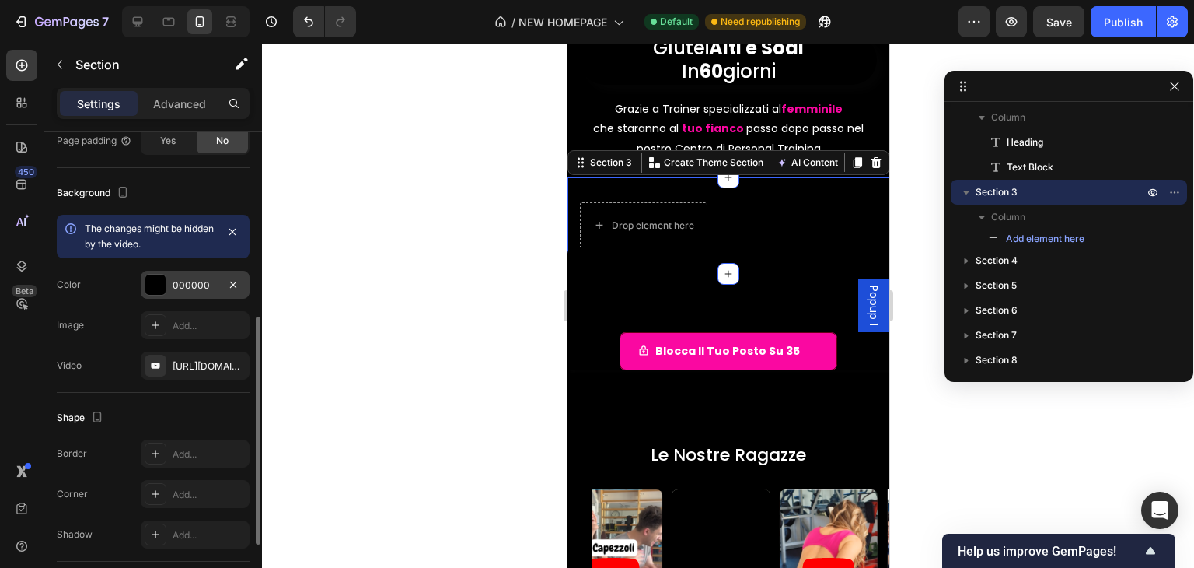
scroll to position [467, 0]
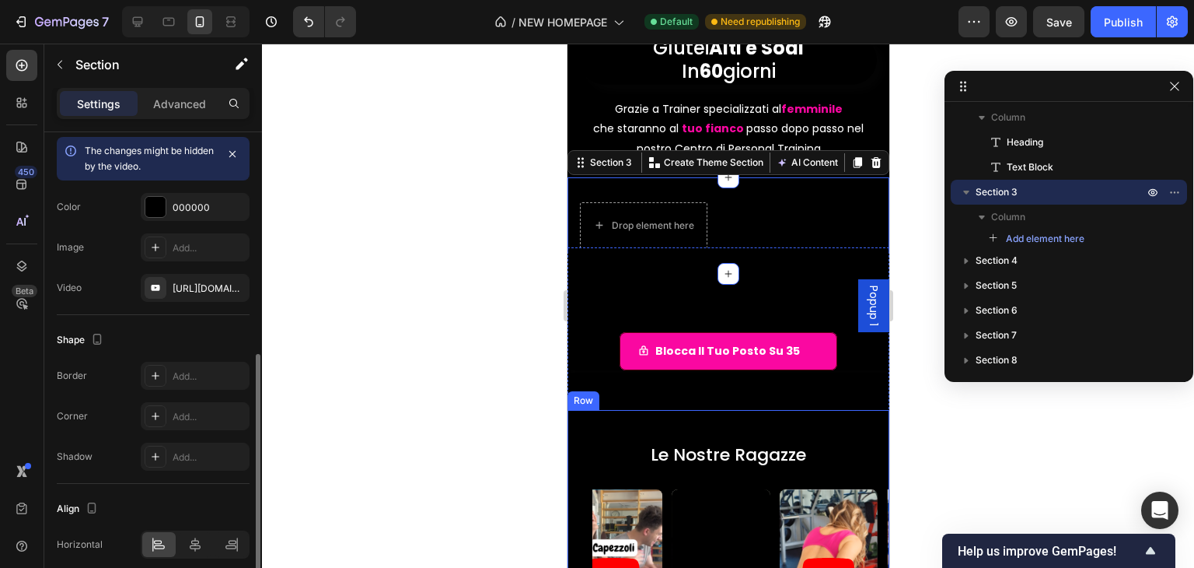
click at [191, 166] on div "The changes might be hidden by the video." at bounding box center [150, 158] width 131 height 31
click at [166, 152] on span "The changes might be hidden by the video." at bounding box center [149, 158] width 129 height 27
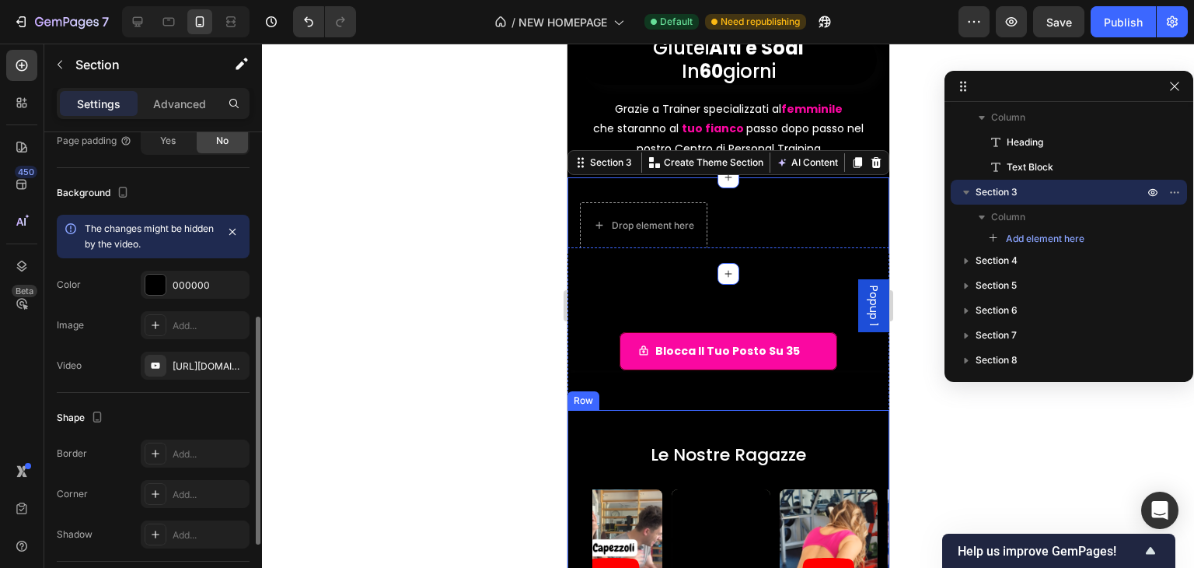
scroll to position [311, 0]
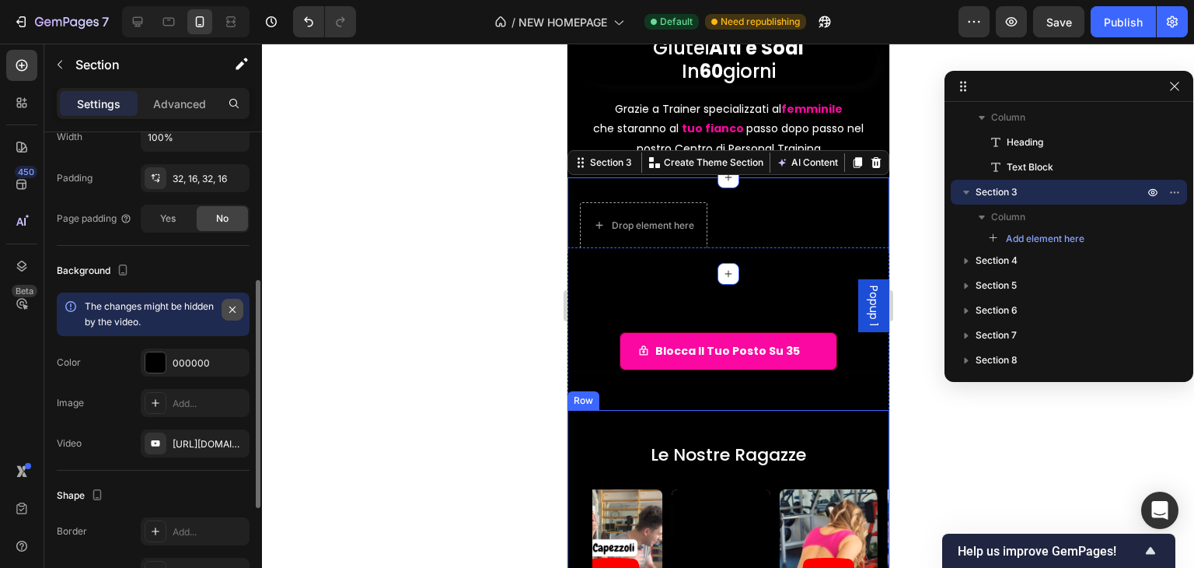
click at [235, 306] on icon "button" at bounding box center [232, 309] width 6 height 6
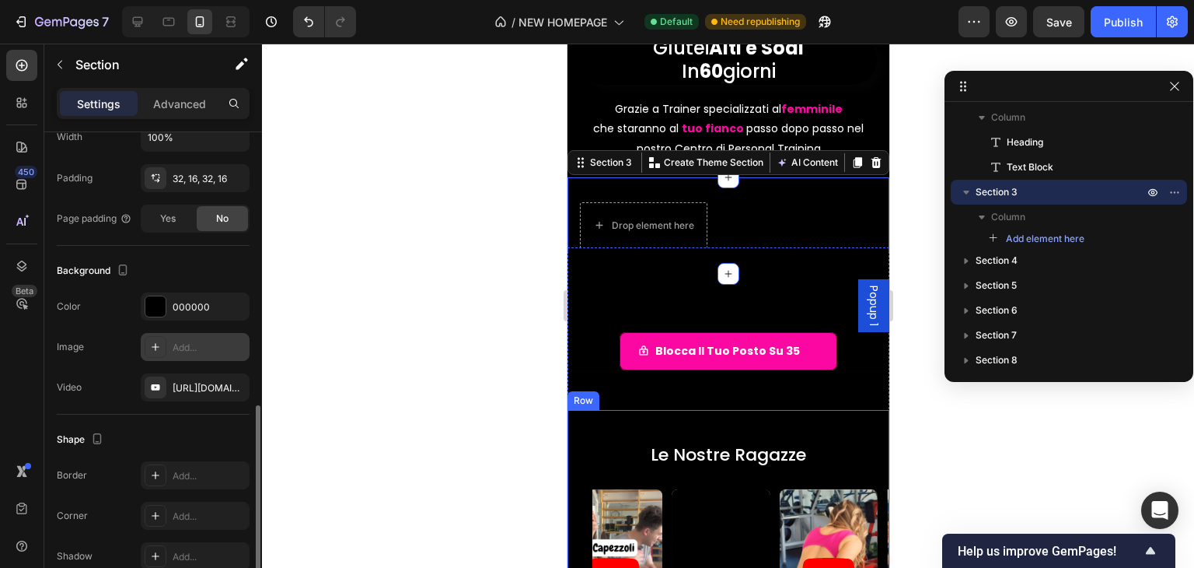
scroll to position [389, 0]
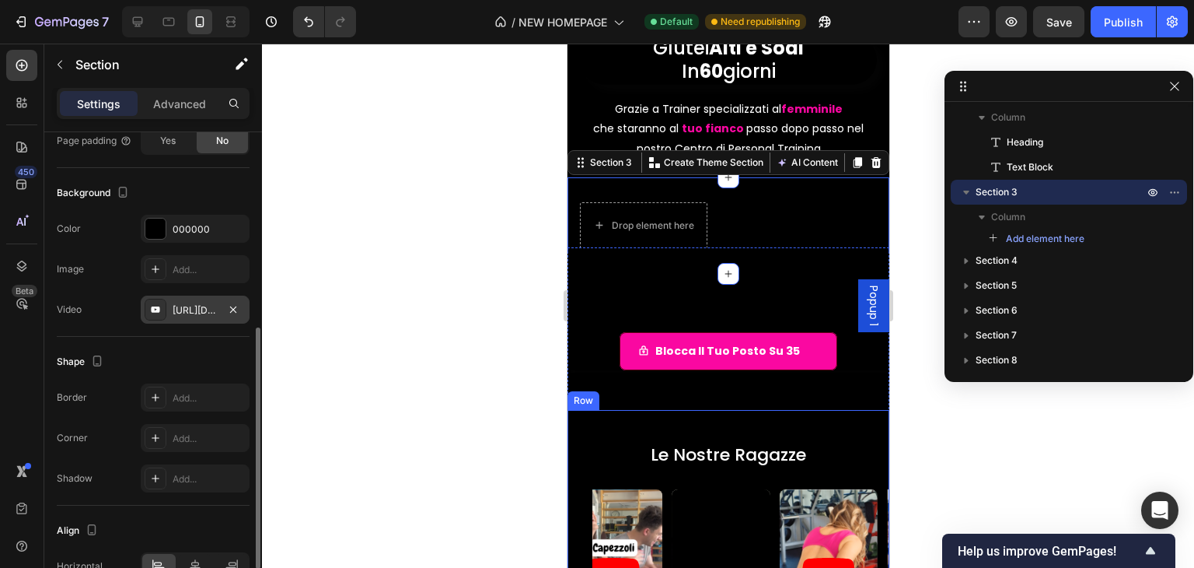
click at [180, 312] on div "[URL][DOMAIN_NAME]" at bounding box center [195, 310] width 45 height 14
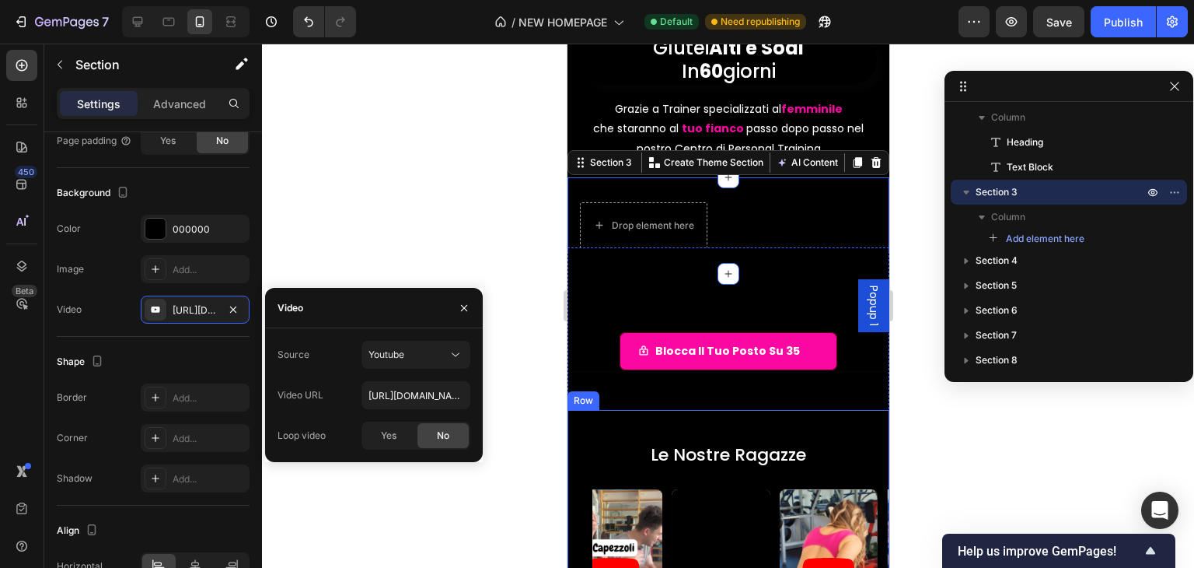
click at [385, 427] on div "Yes" at bounding box center [388, 435] width 51 height 25
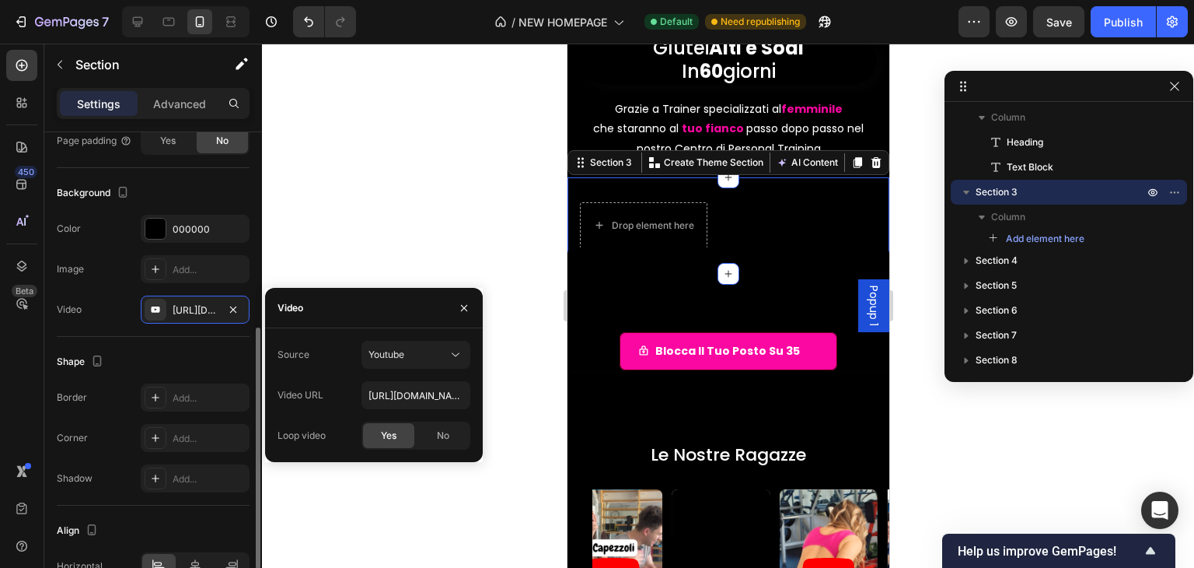
scroll to position [467, 0]
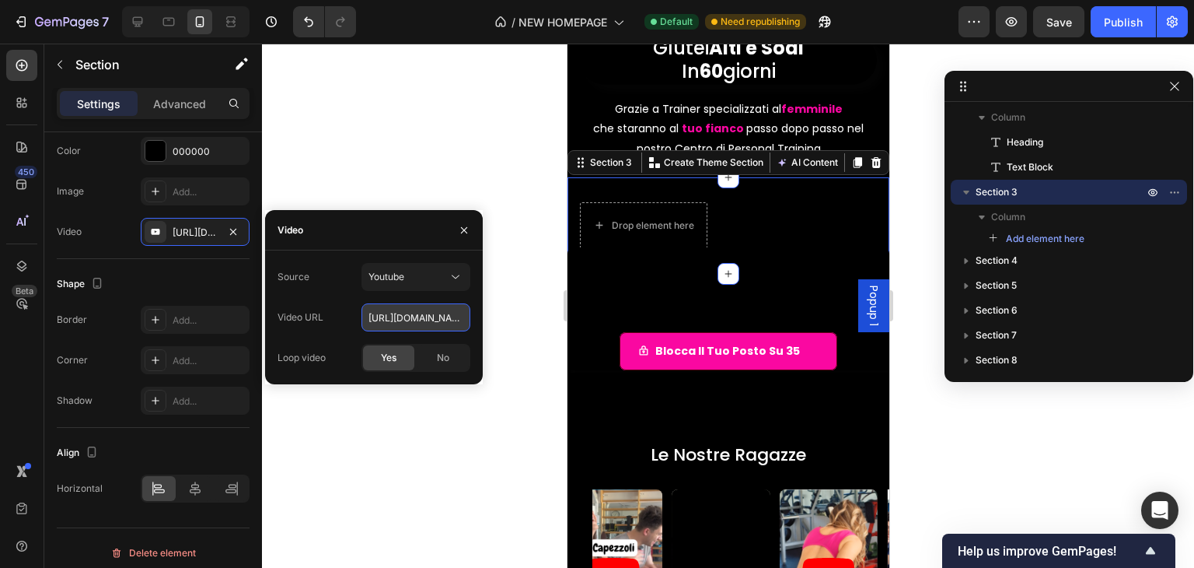
click at [427, 321] on input "[URL][DOMAIN_NAME]" at bounding box center [416, 317] width 109 height 28
click at [435, 263] on button "Youtube" at bounding box center [416, 277] width 109 height 28
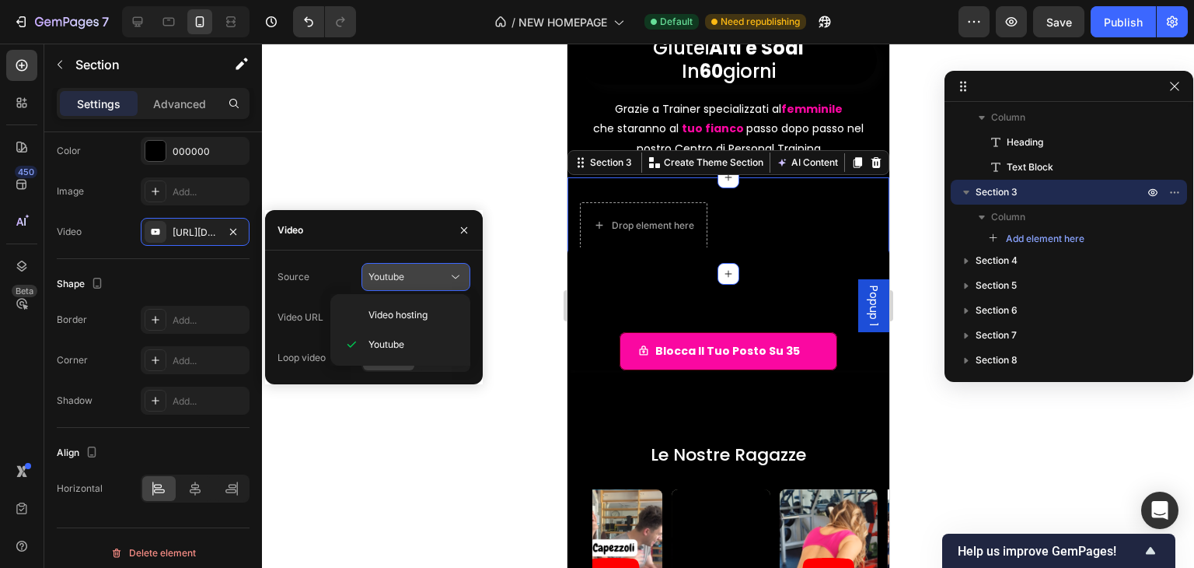
click at [433, 272] on div "Youtube" at bounding box center [408, 277] width 79 height 14
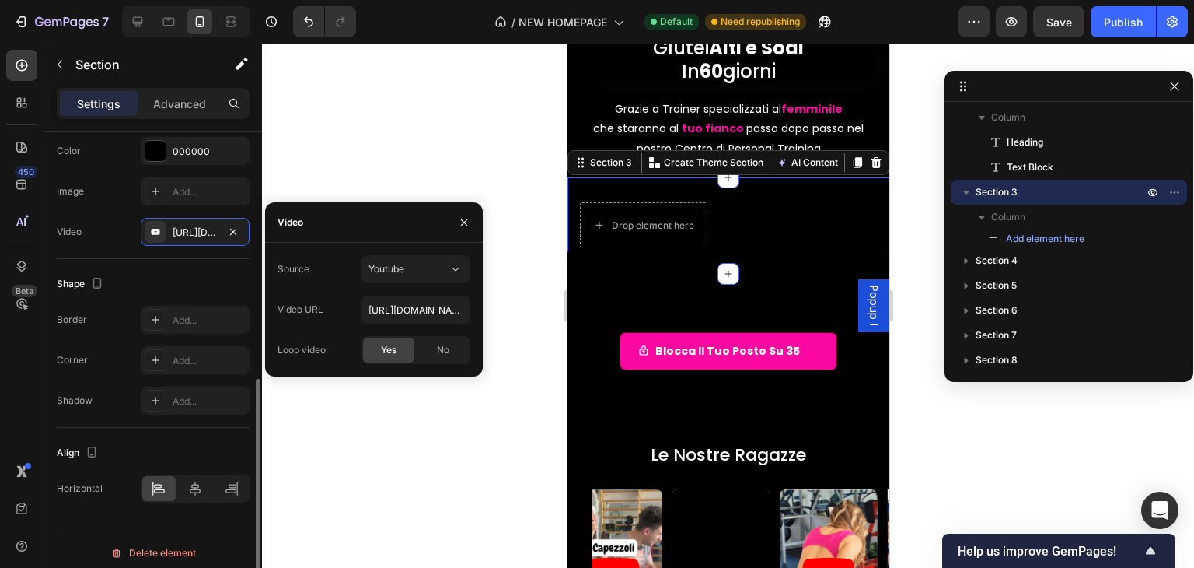
scroll to position [474, 0]
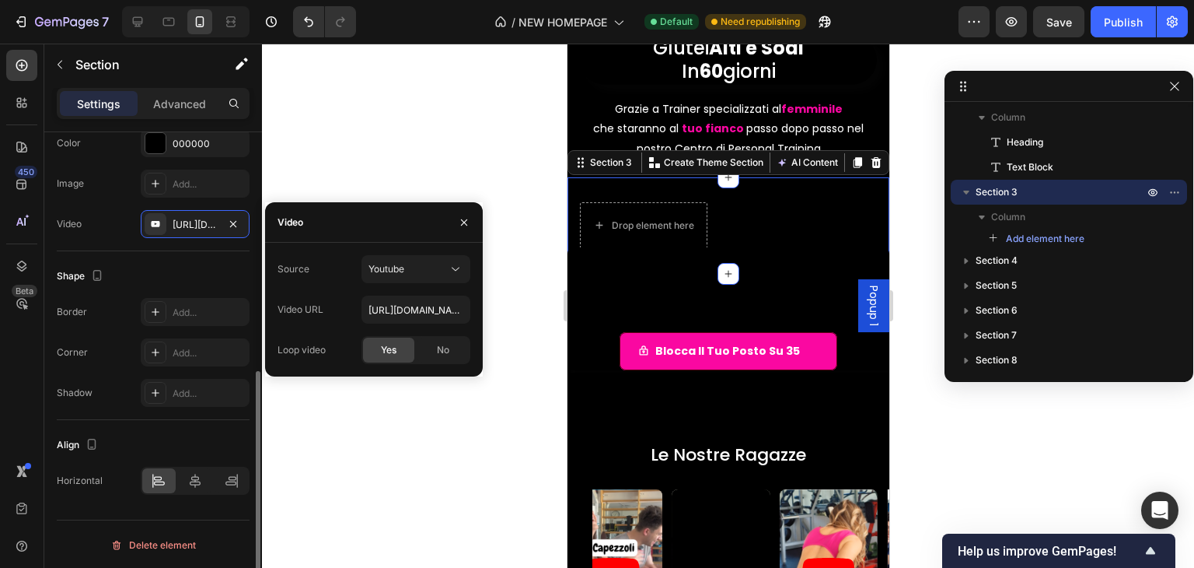
click at [157, 432] on div "Align" at bounding box center [153, 444] width 193 height 25
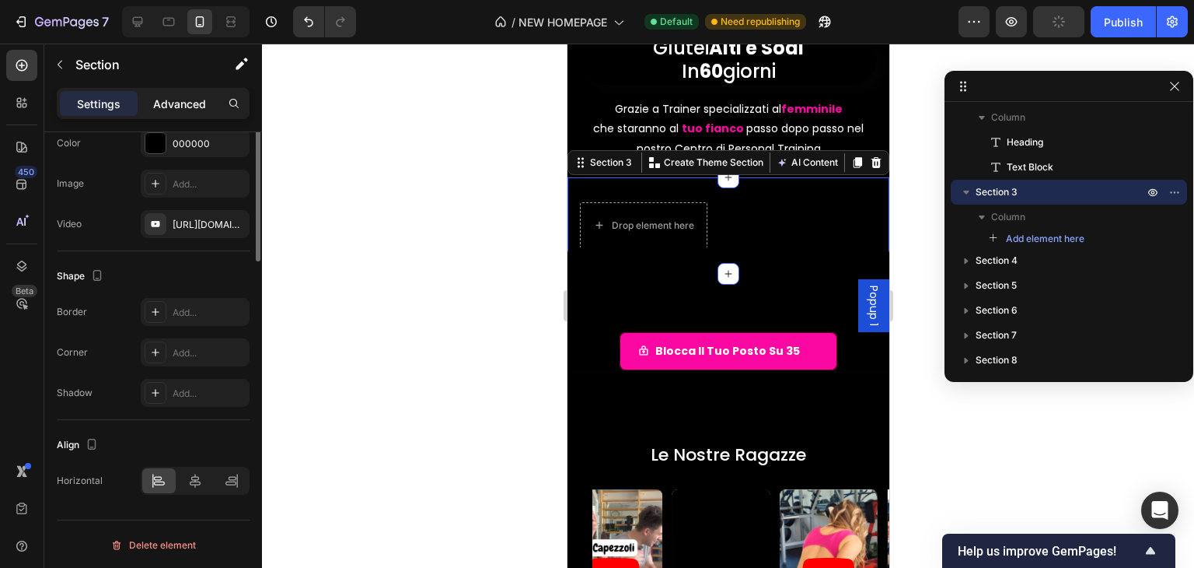
scroll to position [241, 0]
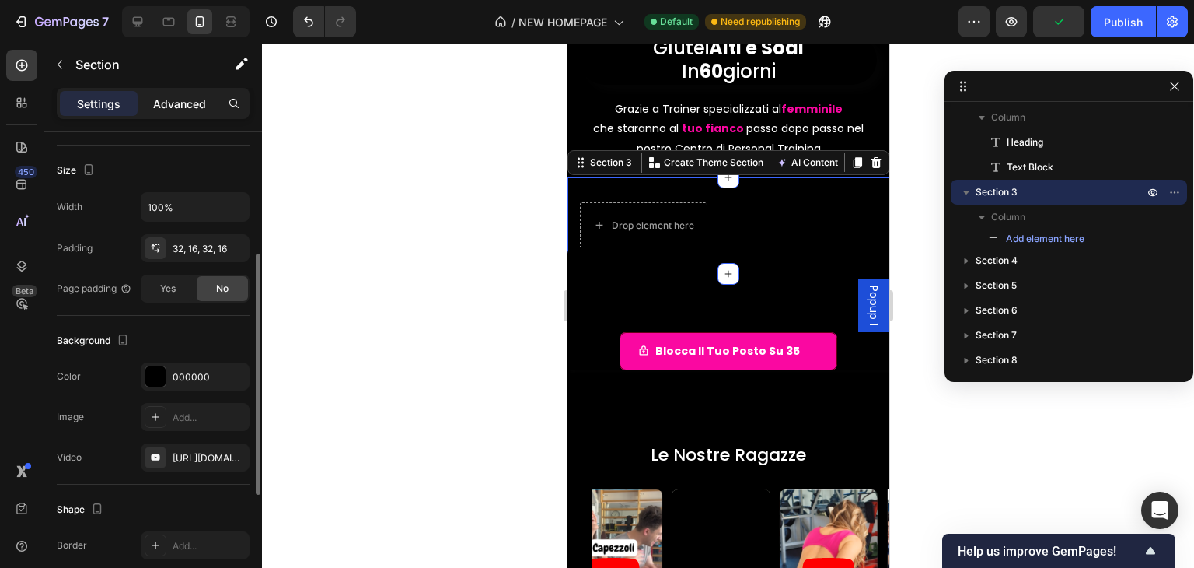
click at [187, 110] on p "Advanced" at bounding box center [179, 104] width 53 height 16
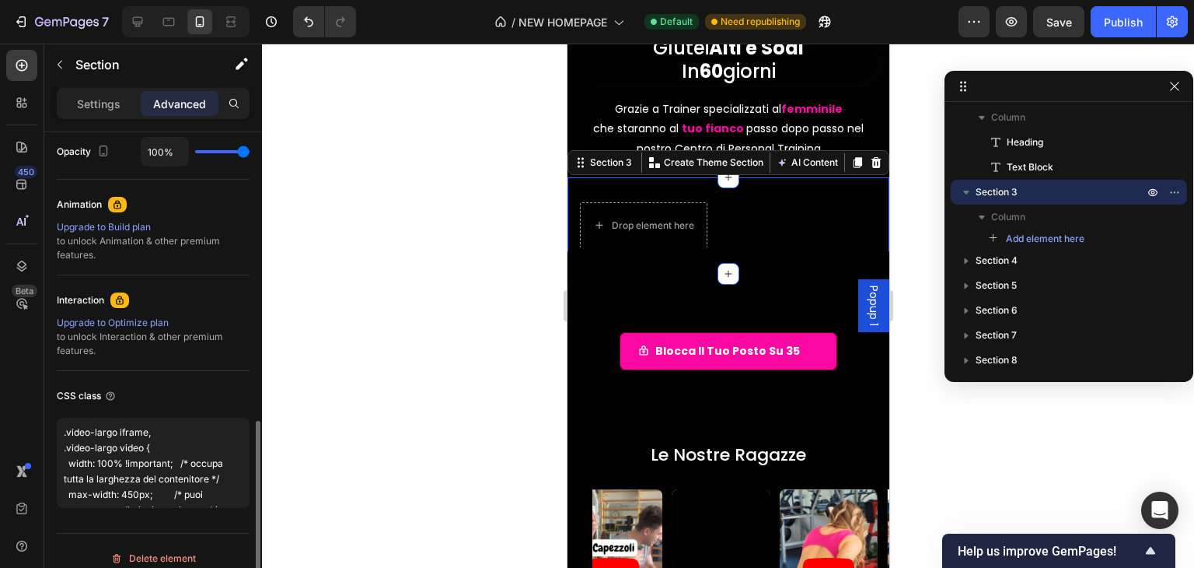
scroll to position [643, 0]
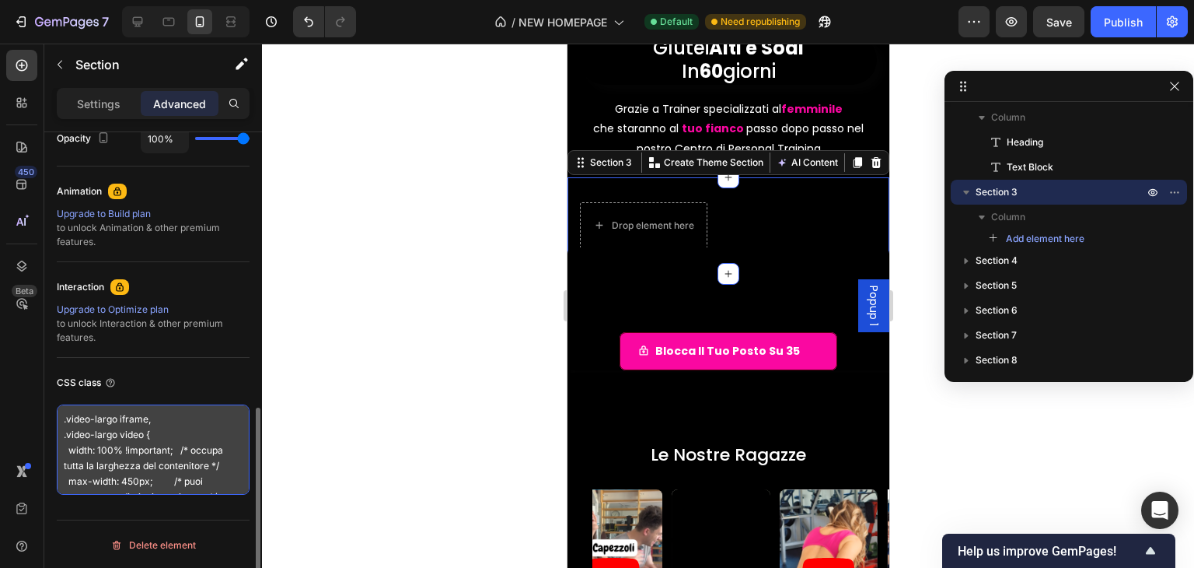
click at [173, 443] on textarea ".video-largo iframe, .video-largo video { width: 100% !important; /* occupa tut…" at bounding box center [153, 449] width 193 height 90
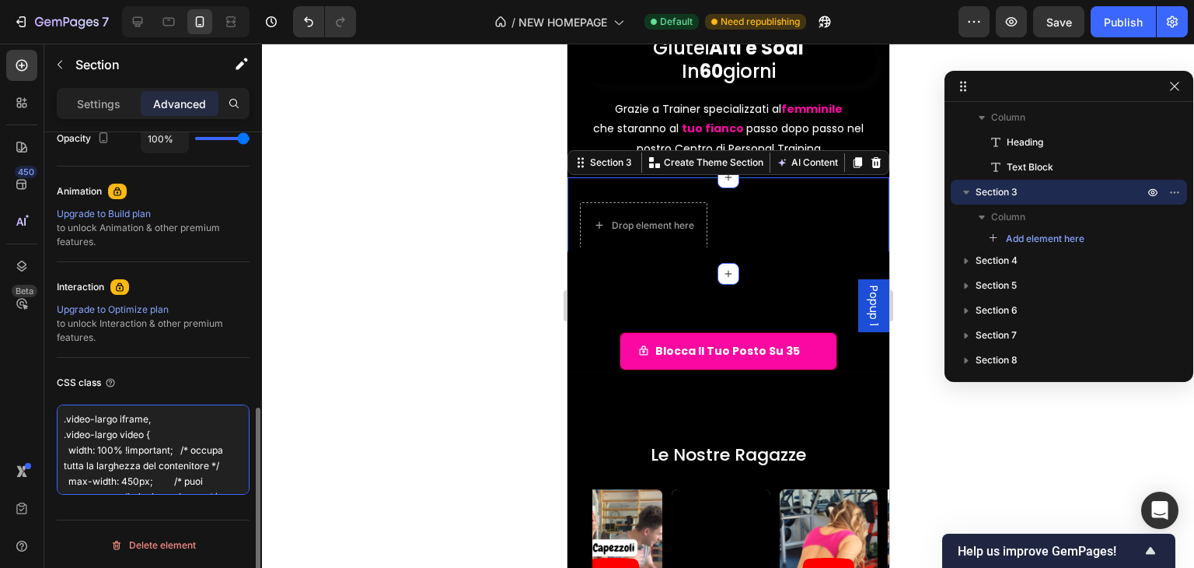
click at [173, 443] on textarea ".video-largo iframe, .video-largo video { width: 100% !important; /* occupa tut…" at bounding box center [153, 449] width 193 height 90
click at [65, 424] on textarea ".video-largo iframe, .video-largo video { width: 100% !important; /* occupa tut…" at bounding box center [153, 449] width 193 height 90
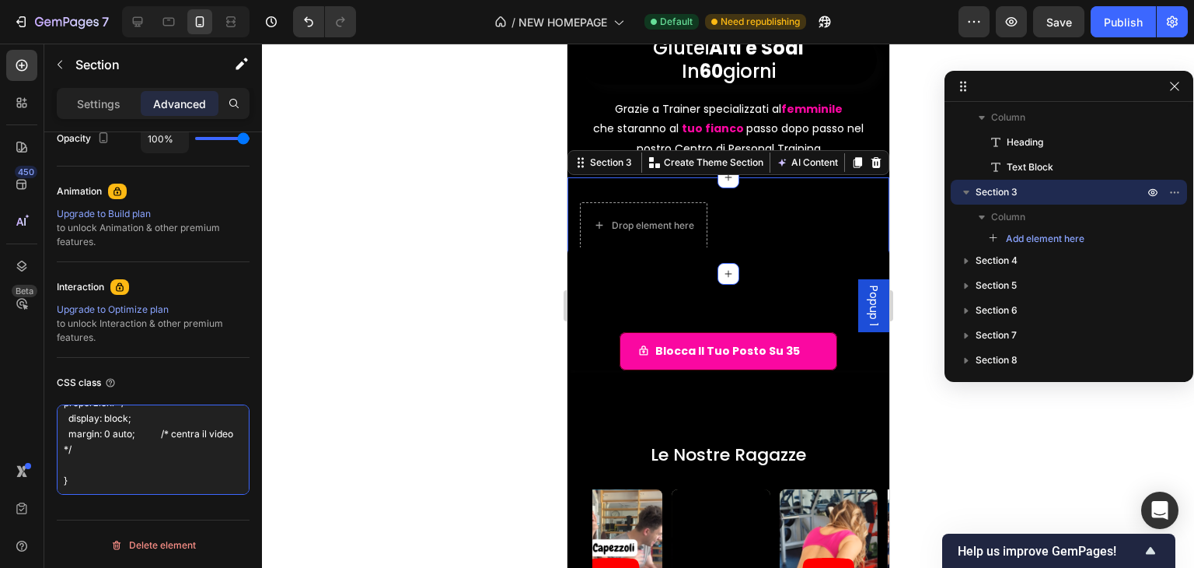
drag, startPoint x: 62, startPoint y: 418, endPoint x: 246, endPoint y: 581, distance: 245.1
click at [246, 0] on html "7 / NEW HOMEPAGE Default Need republishing Preview Save Publish 450 Beta Sectio…" at bounding box center [597, 0] width 1194 height 0
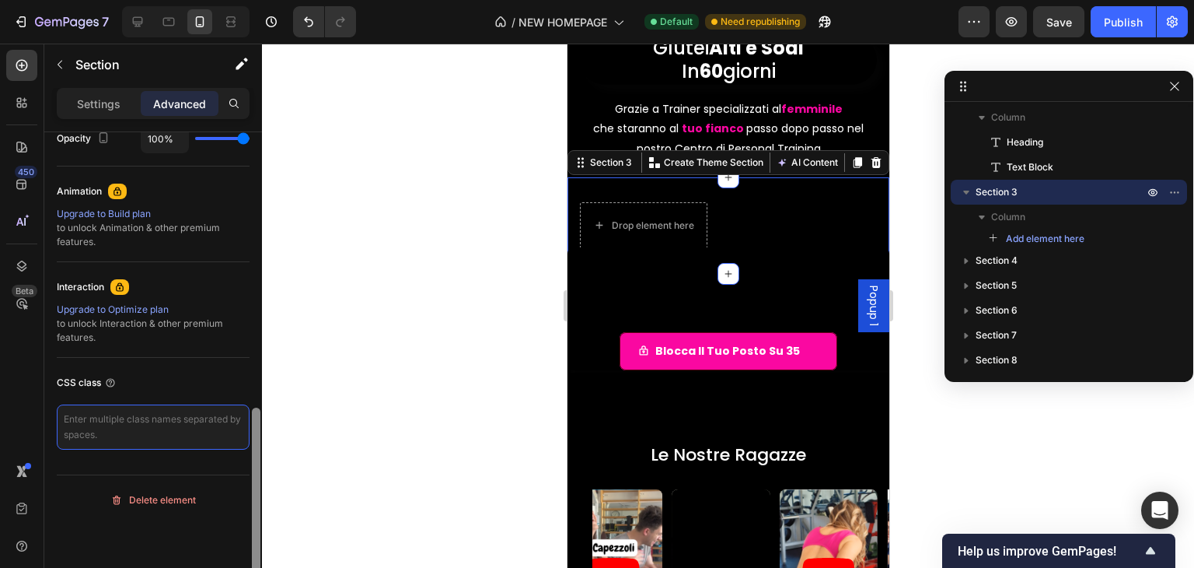
scroll to position [0, 0]
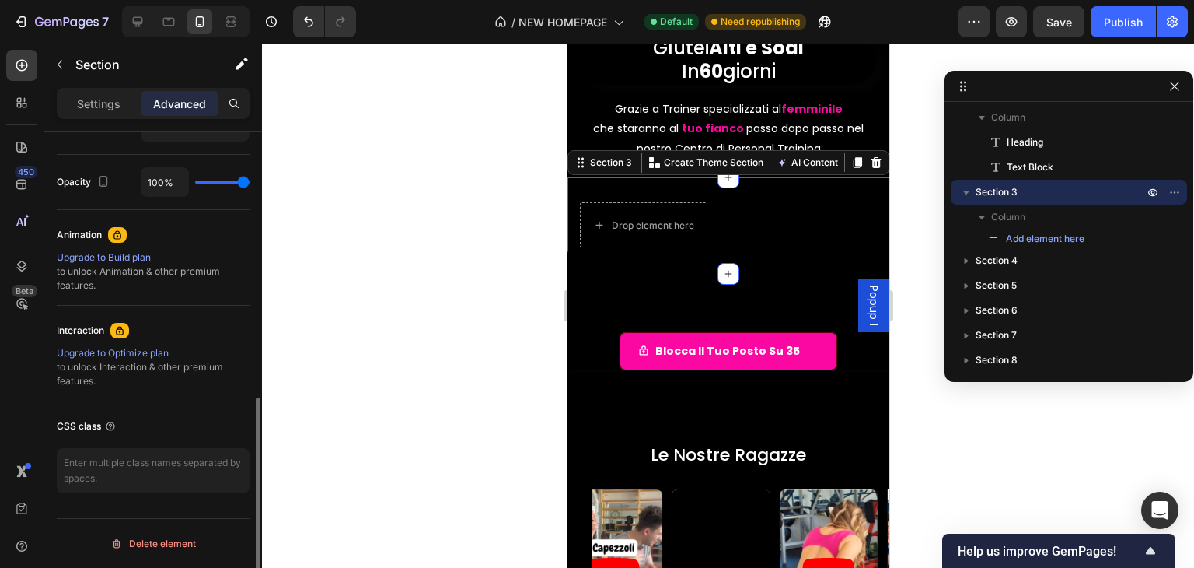
scroll to position [598, 0]
click at [752, 206] on div at bounding box center [728, 225] width 322 height 96
click at [764, 222] on div at bounding box center [728, 225] width 322 height 96
click at [621, 166] on div "Section 3" at bounding box center [610, 163] width 48 height 14
click at [589, 162] on div "Section 3" at bounding box center [610, 163] width 48 height 14
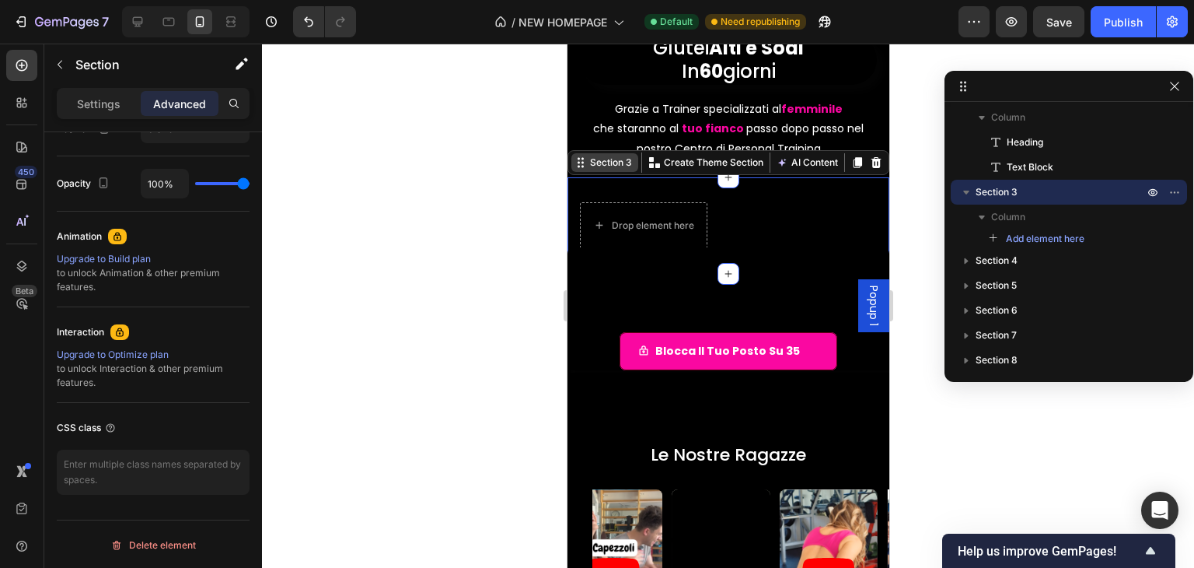
click at [586, 163] on div "Section 3" at bounding box center [610, 163] width 48 height 14
click at [585, 163] on icon at bounding box center [580, 162] width 12 height 12
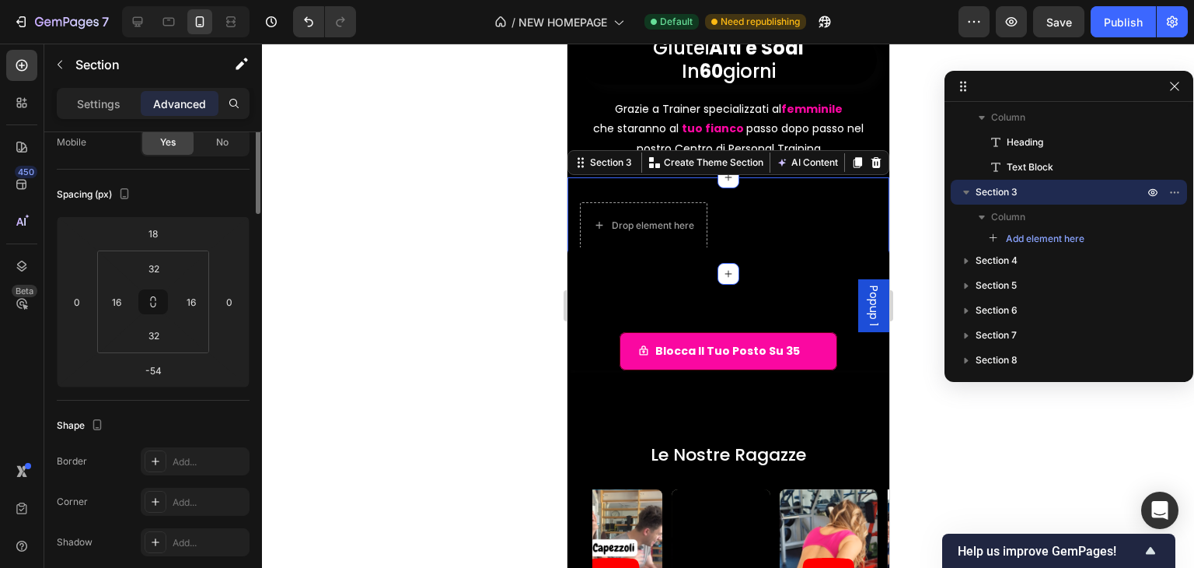
scroll to position [0, 0]
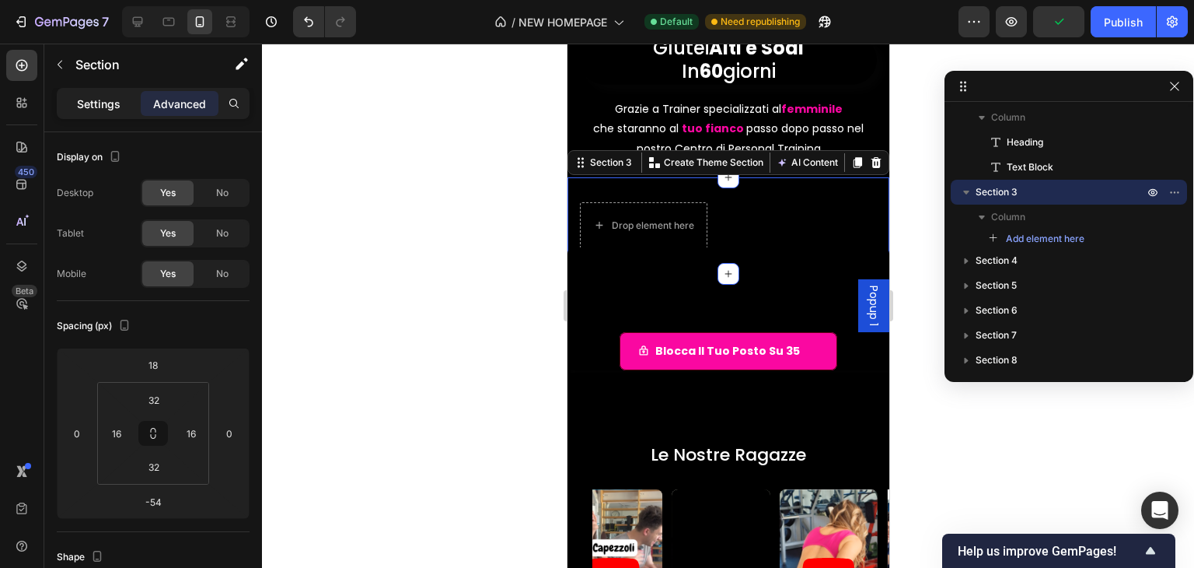
click at [124, 95] on div "Settings" at bounding box center [99, 103] width 78 height 25
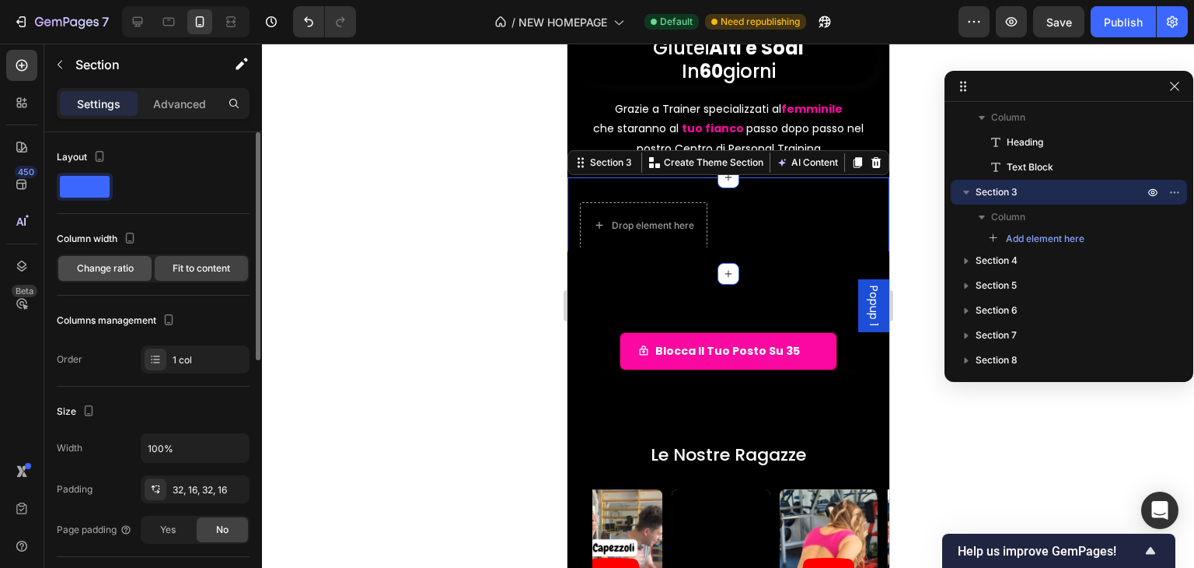
click at [128, 264] on span "Change ratio" at bounding box center [105, 268] width 57 height 14
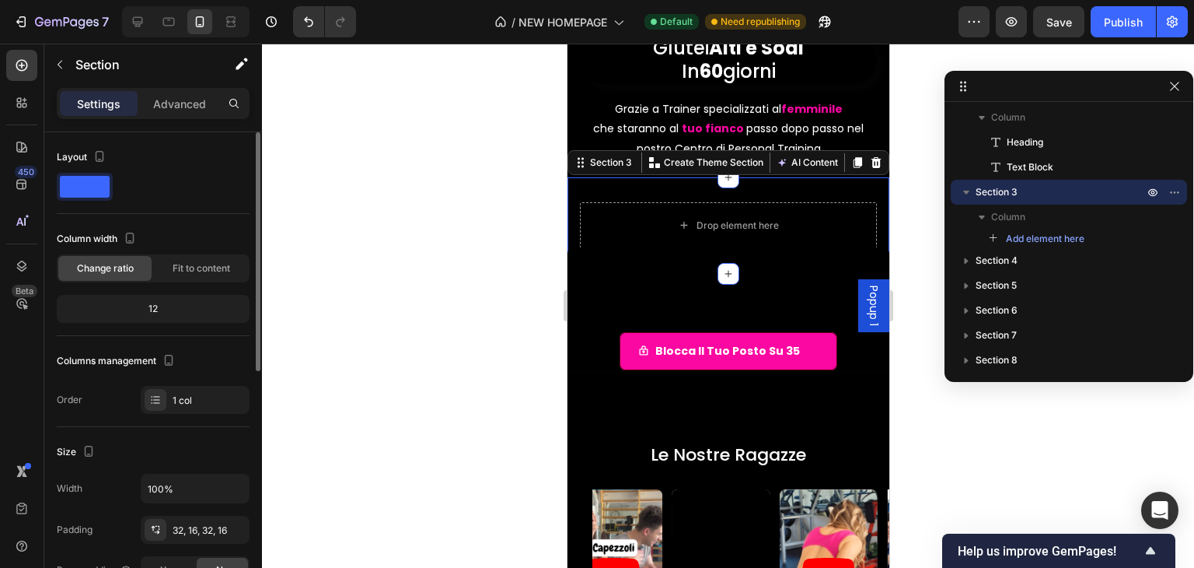
click at [157, 316] on div "12" at bounding box center [153, 309] width 187 height 22
click at [157, 309] on div "12" at bounding box center [153, 309] width 187 height 22
click at [606, 180] on div at bounding box center [728, 225] width 322 height 96
click at [207, 266] on span "Fit to content" at bounding box center [202, 268] width 58 height 14
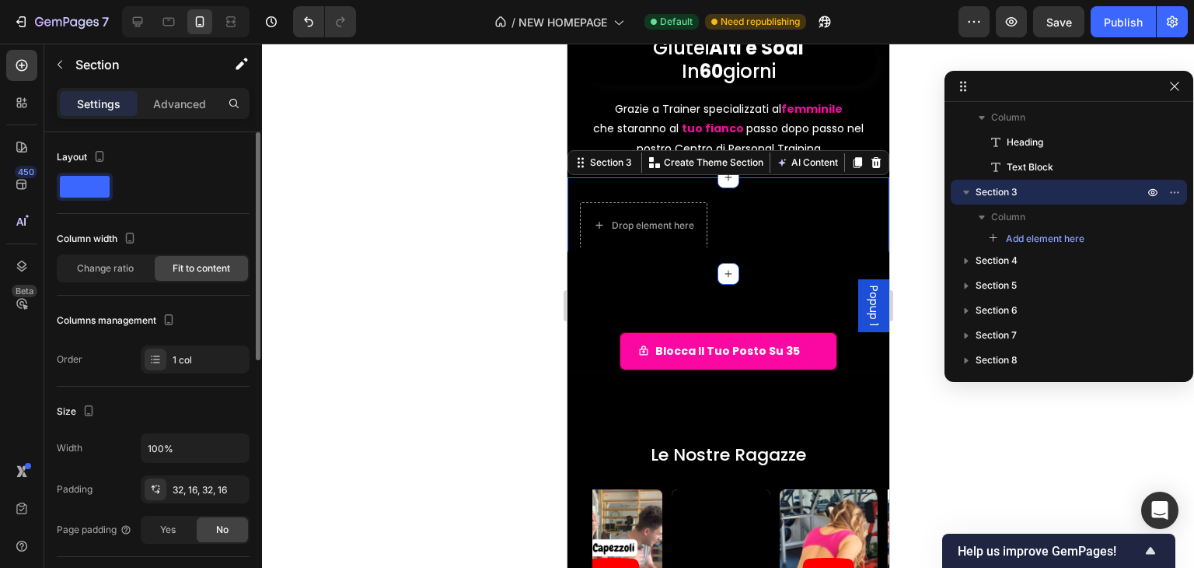
click at [115, 191] on div at bounding box center [153, 187] width 193 height 28
click at [103, 185] on span at bounding box center [85, 187] width 50 height 22
click at [91, 409] on icon "button" at bounding box center [89, 410] width 9 height 11
click at [138, 414] on div "Size" at bounding box center [153, 411] width 193 height 25
click at [150, 444] on input "100%" at bounding box center [195, 448] width 107 height 28
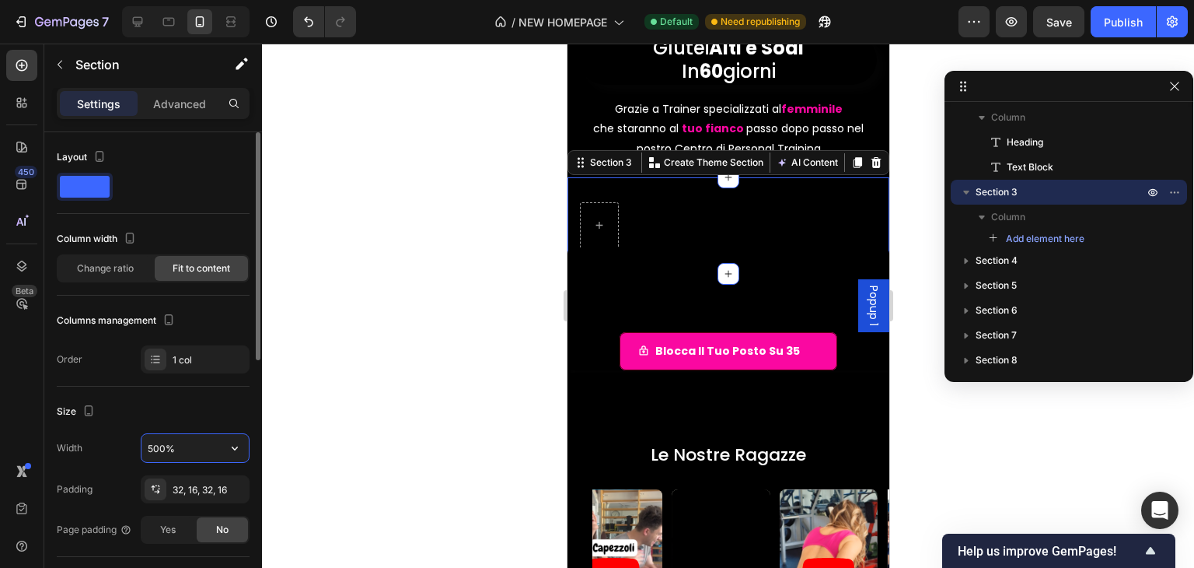
type input "5000%"
click at [158, 533] on div "Yes" at bounding box center [167, 529] width 51 height 25
click at [208, 530] on div "No" at bounding box center [222, 529] width 51 height 25
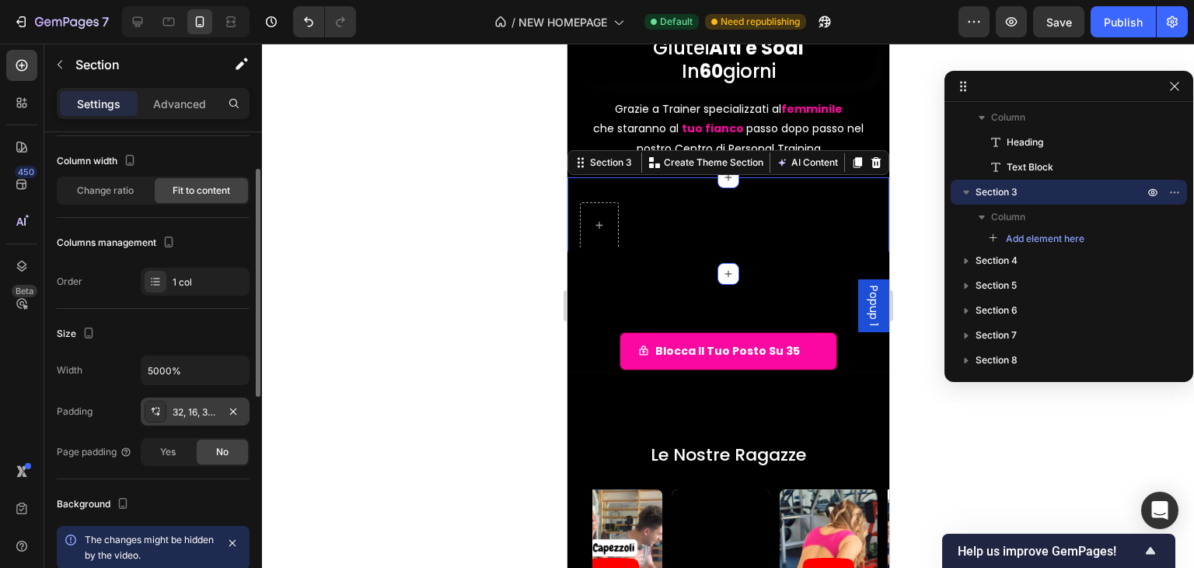
scroll to position [156, 0]
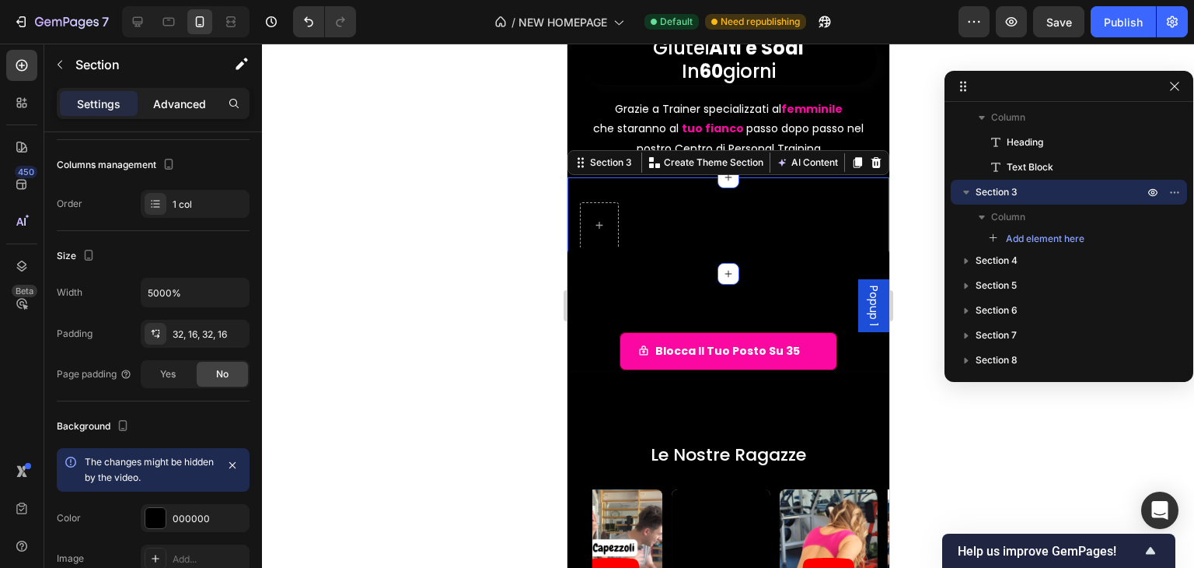
click at [170, 103] on p "Advanced" at bounding box center [179, 104] width 53 height 16
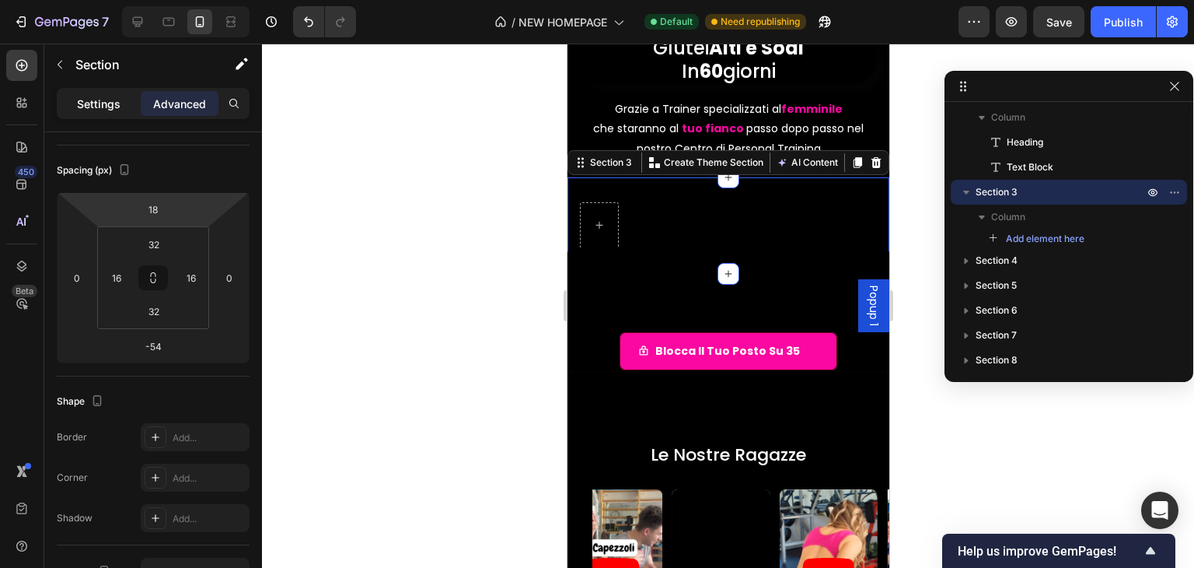
click at [109, 112] on div "Settings" at bounding box center [99, 103] width 78 height 25
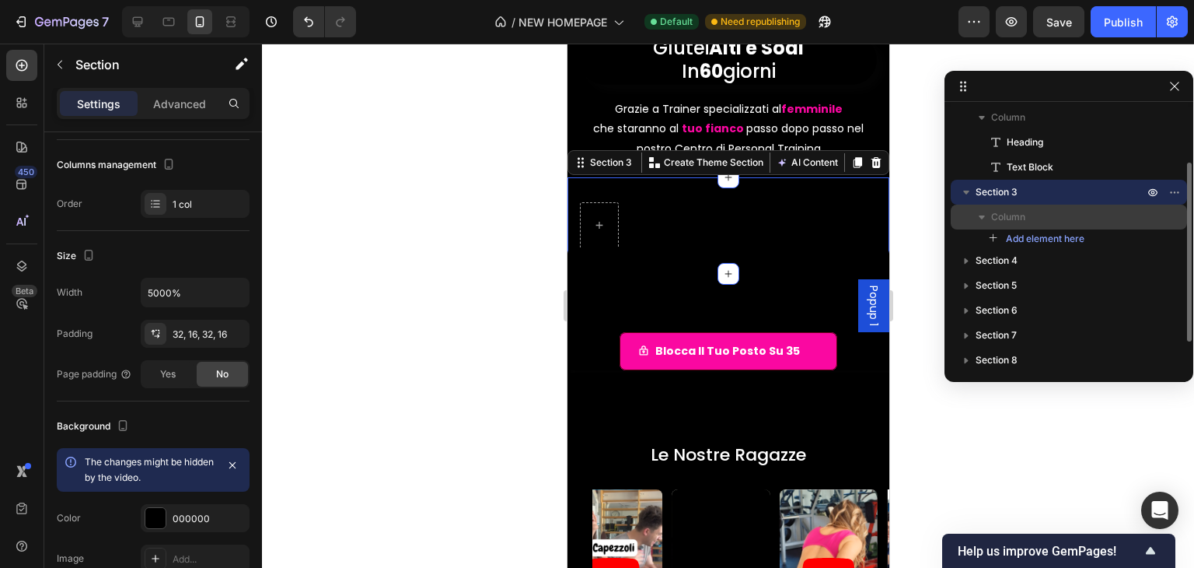
click at [1027, 219] on p "Column" at bounding box center [1069, 217] width 156 height 16
click at [1010, 216] on span "Column" at bounding box center [1008, 217] width 34 height 16
click at [1026, 233] on span "Add element here" at bounding box center [1045, 239] width 79 height 14
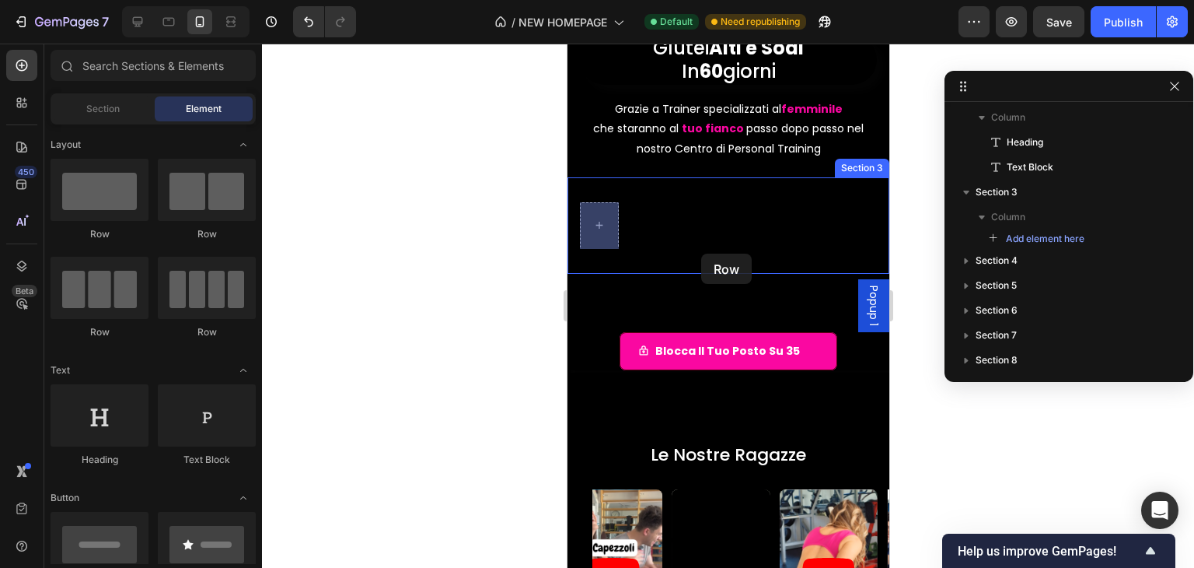
drag, startPoint x: 718, startPoint y: 266, endPoint x: 701, endPoint y: 253, distance: 21.2
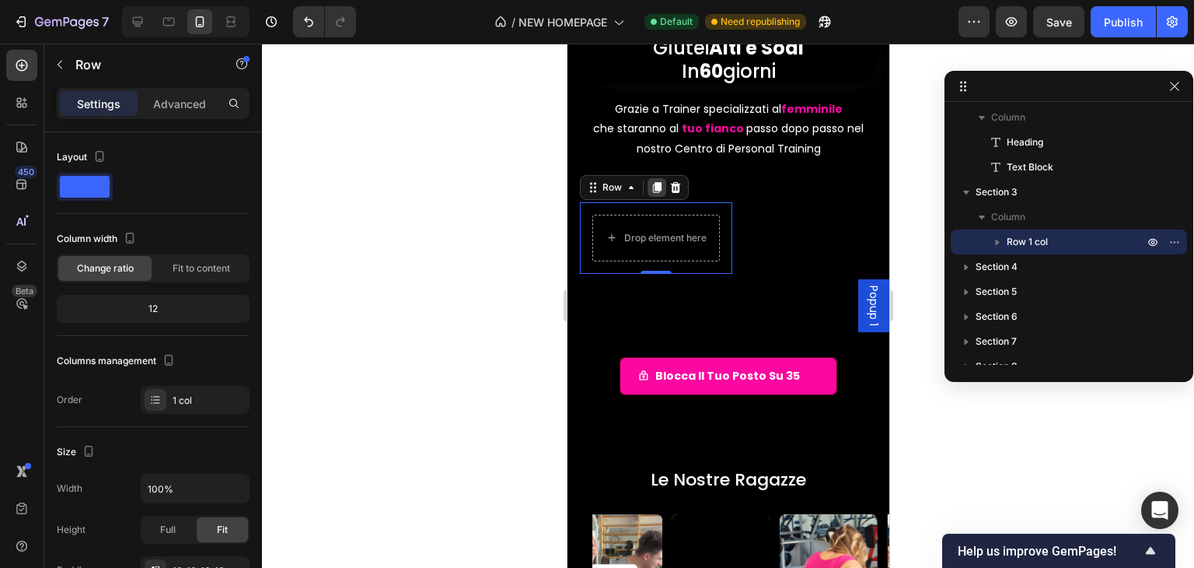
click at [661, 186] on icon at bounding box center [656, 187] width 12 height 12
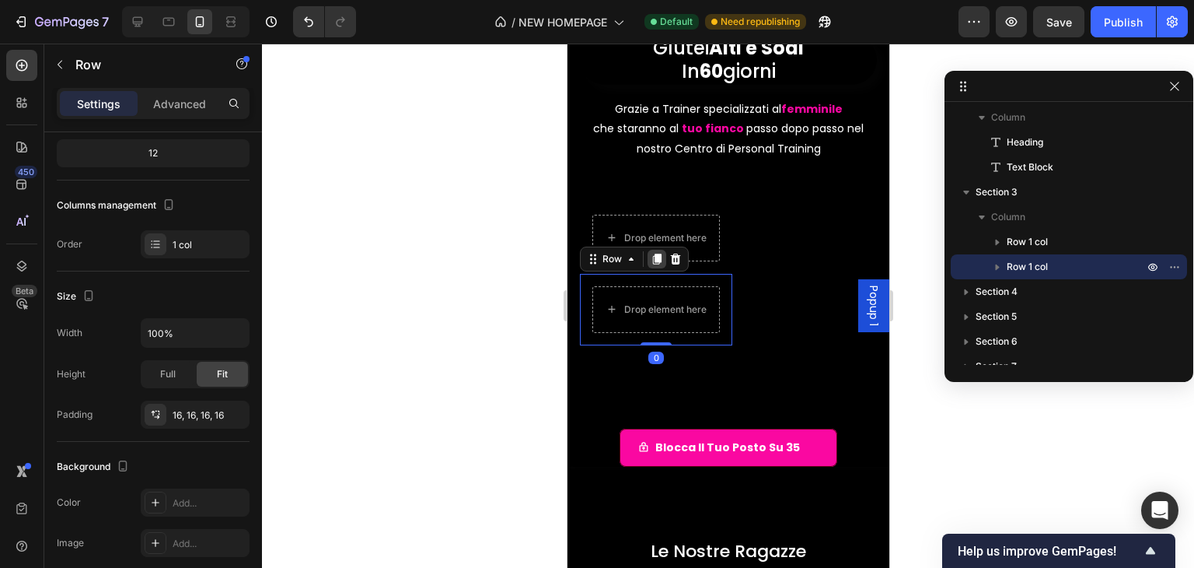
click at [656, 262] on icon at bounding box center [656, 259] width 12 height 12
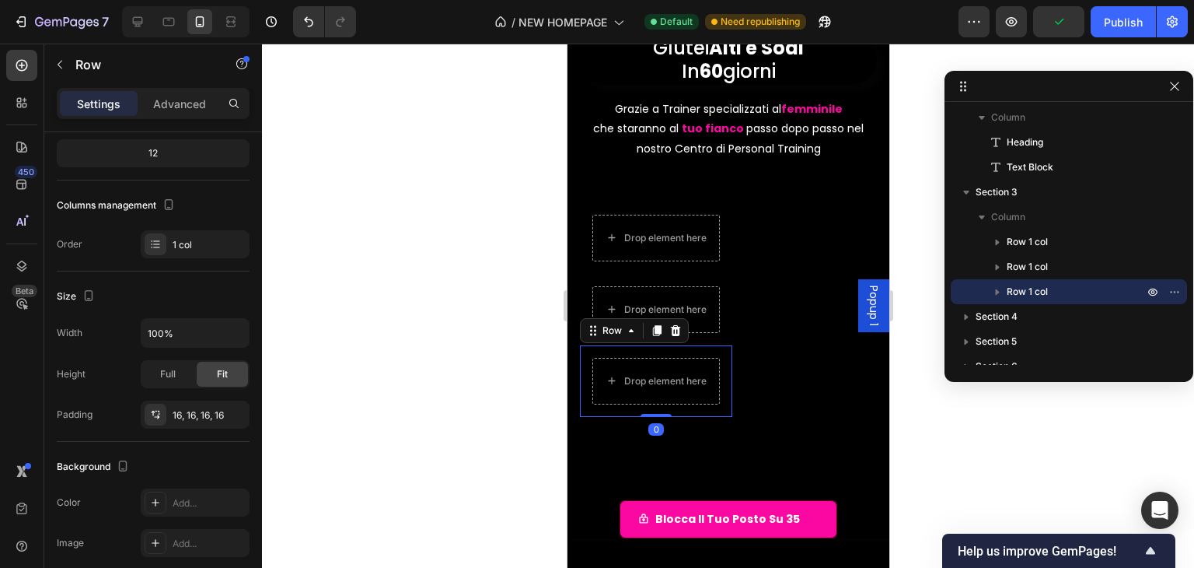
click at [974, 458] on div at bounding box center [728, 306] width 932 height 524
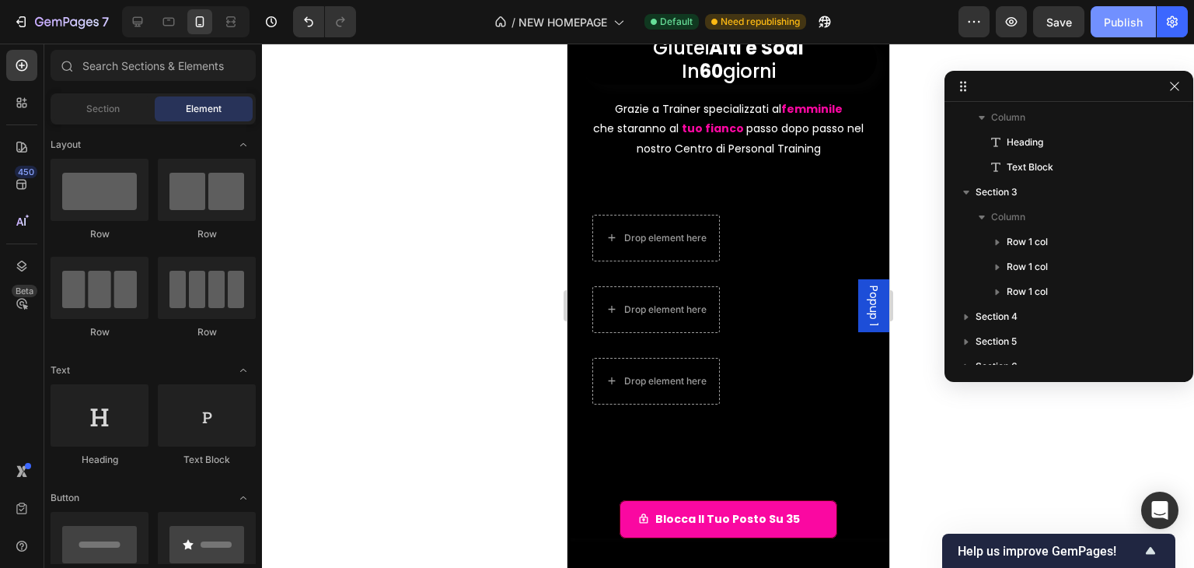
click at [1120, 31] on button "Publish" at bounding box center [1123, 21] width 65 height 31
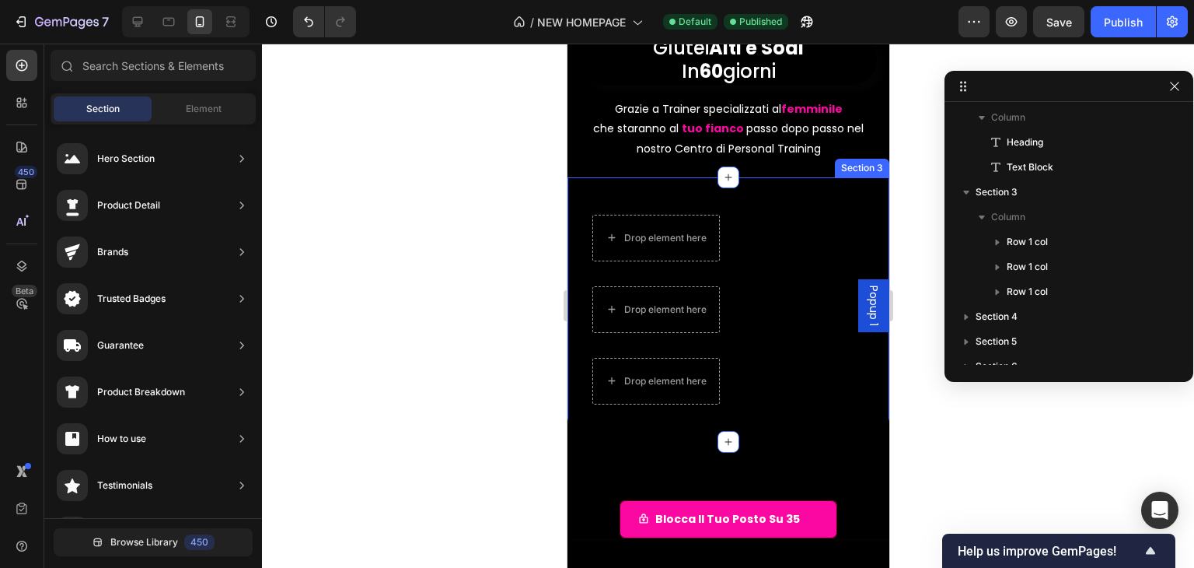
click at [625, 187] on div at bounding box center [728, 309] width 322 height 264
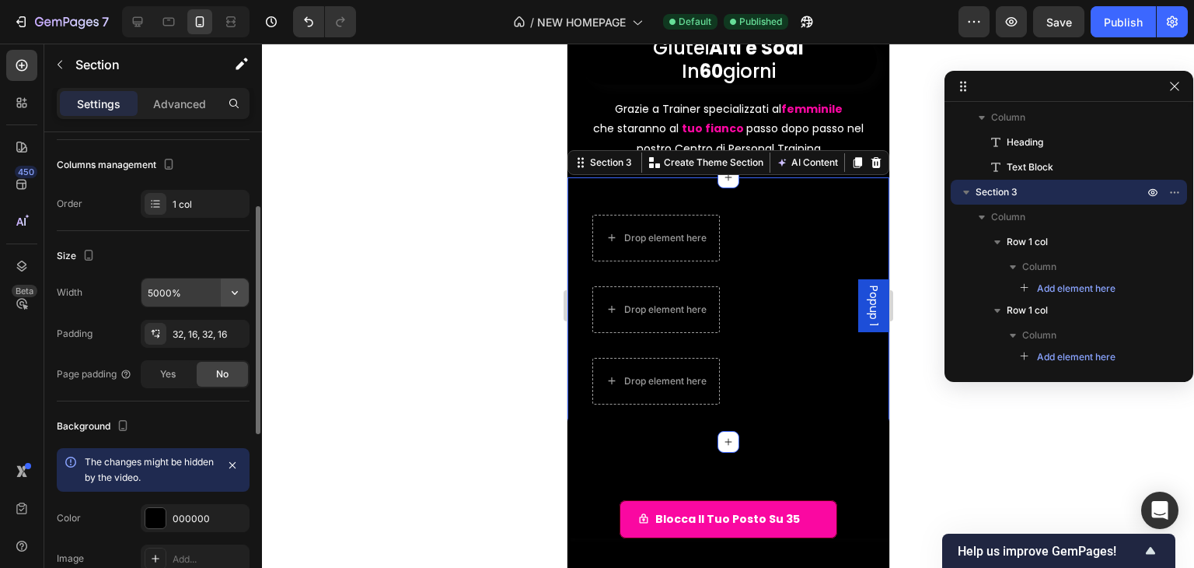
click at [232, 293] on icon "button" at bounding box center [235, 293] width 16 height 16
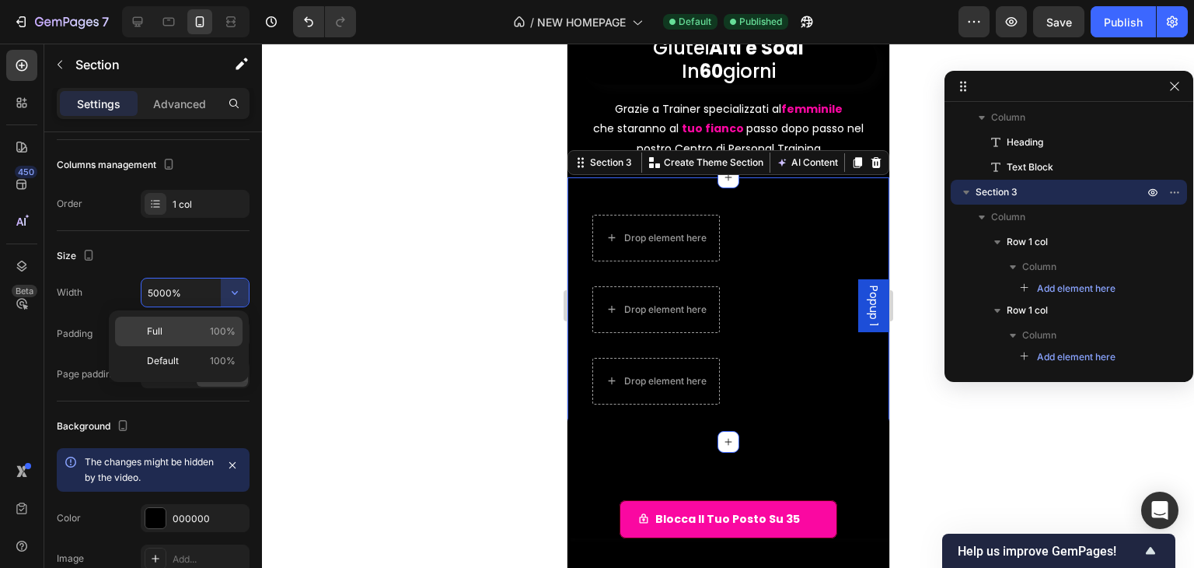
click at [205, 327] on p "Full 100%" at bounding box center [191, 331] width 89 height 14
type input "100%"
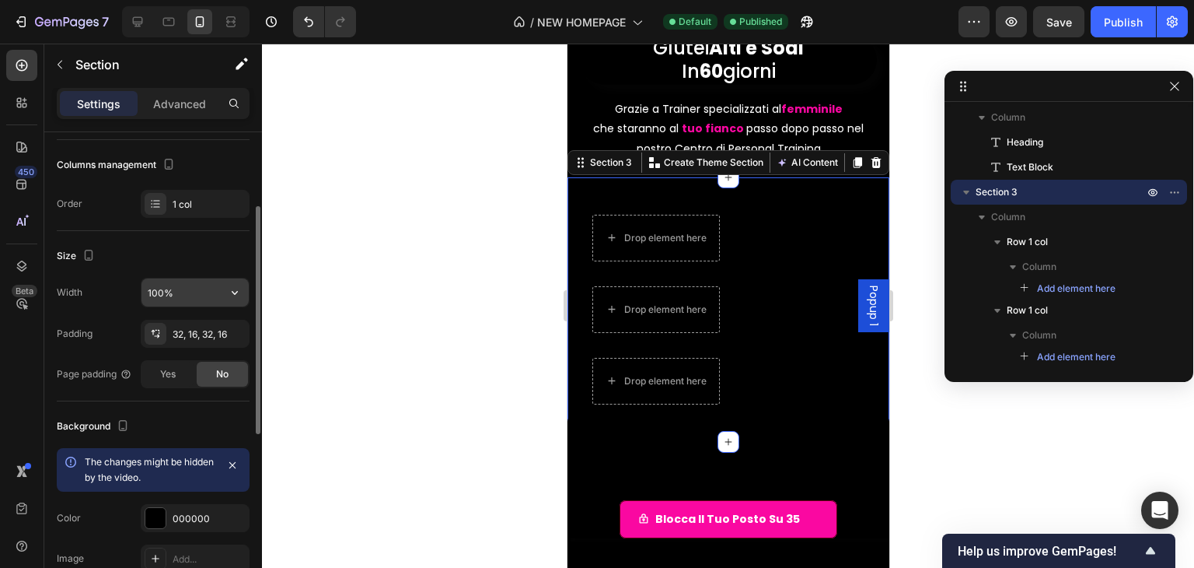
click at [233, 297] on icon "button" at bounding box center [235, 293] width 16 height 16
click at [1135, 30] on button "Publish" at bounding box center [1123, 21] width 65 height 31
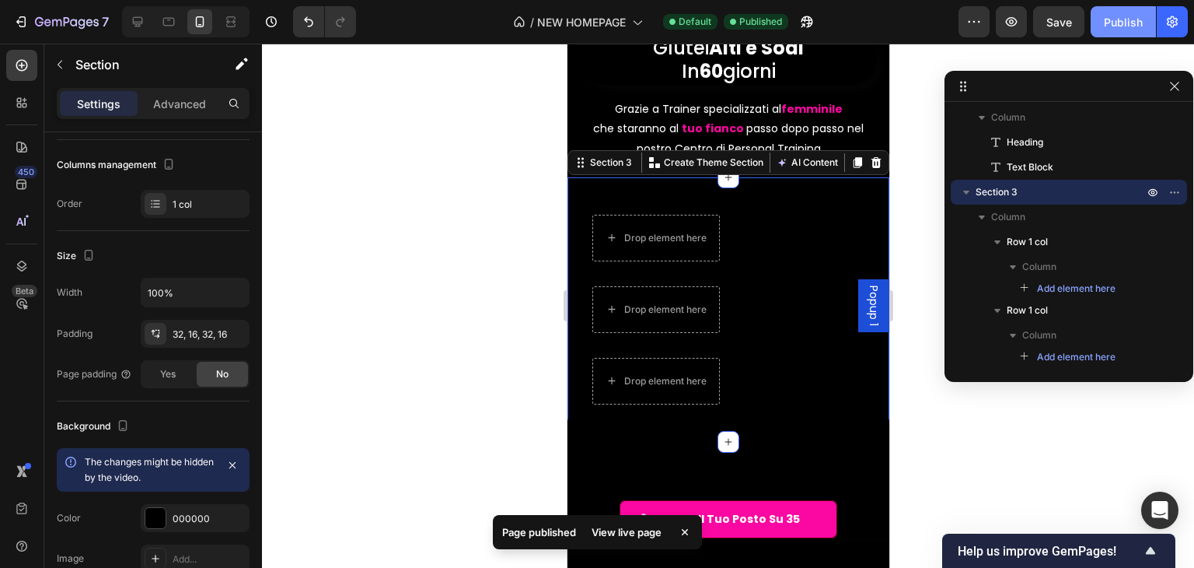
click at [1135, 30] on button "Publish" at bounding box center [1123, 21] width 65 height 31
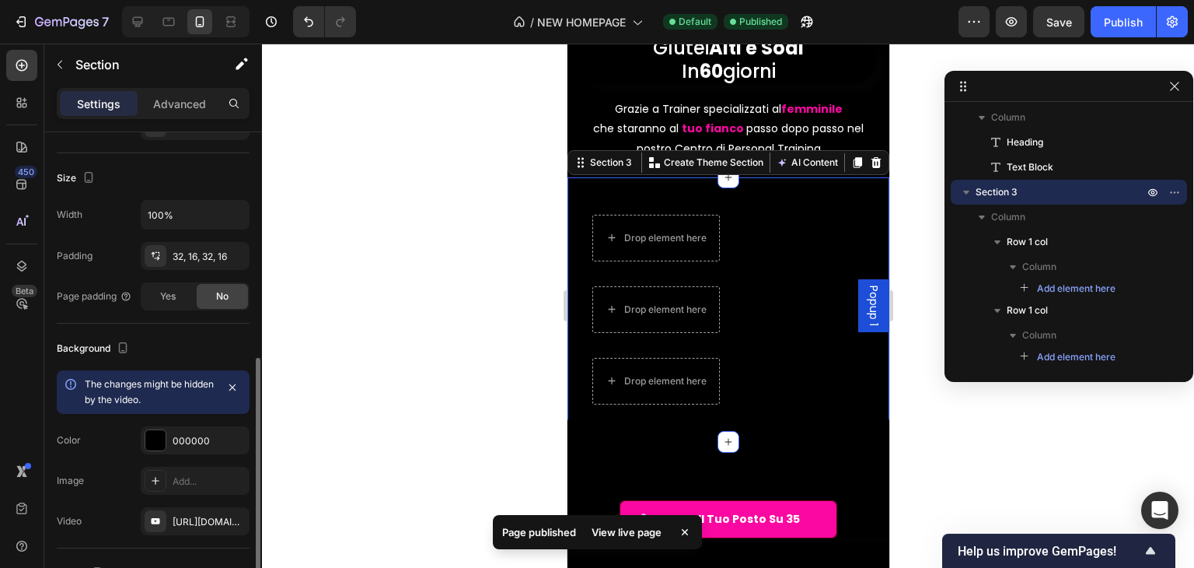
scroll to position [311, 0]
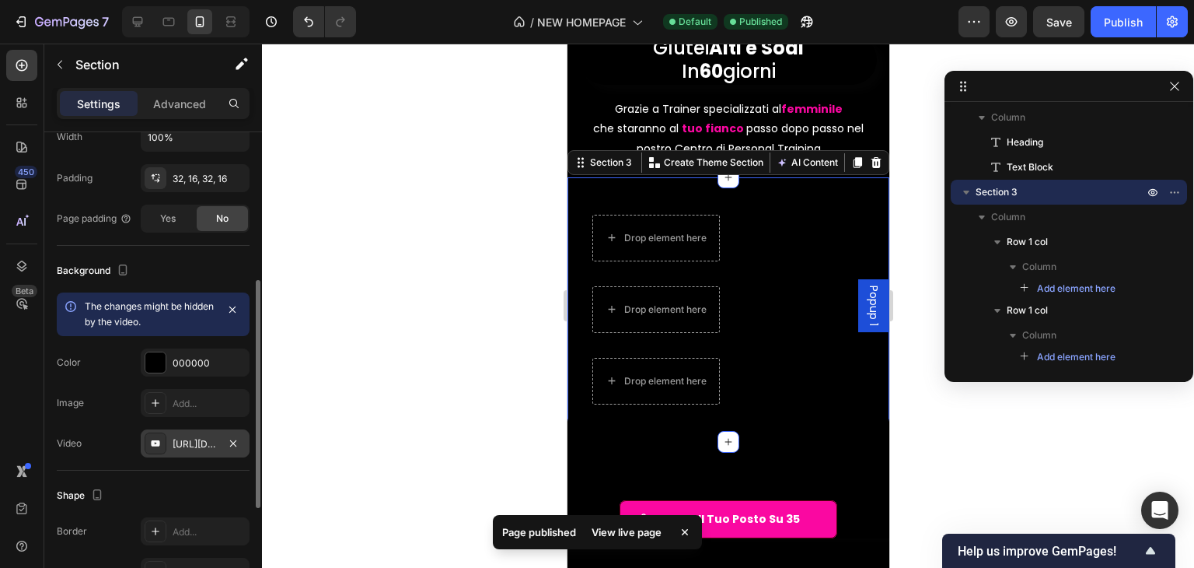
click at [193, 452] on div "[URL][DOMAIN_NAME]" at bounding box center [195, 443] width 109 height 28
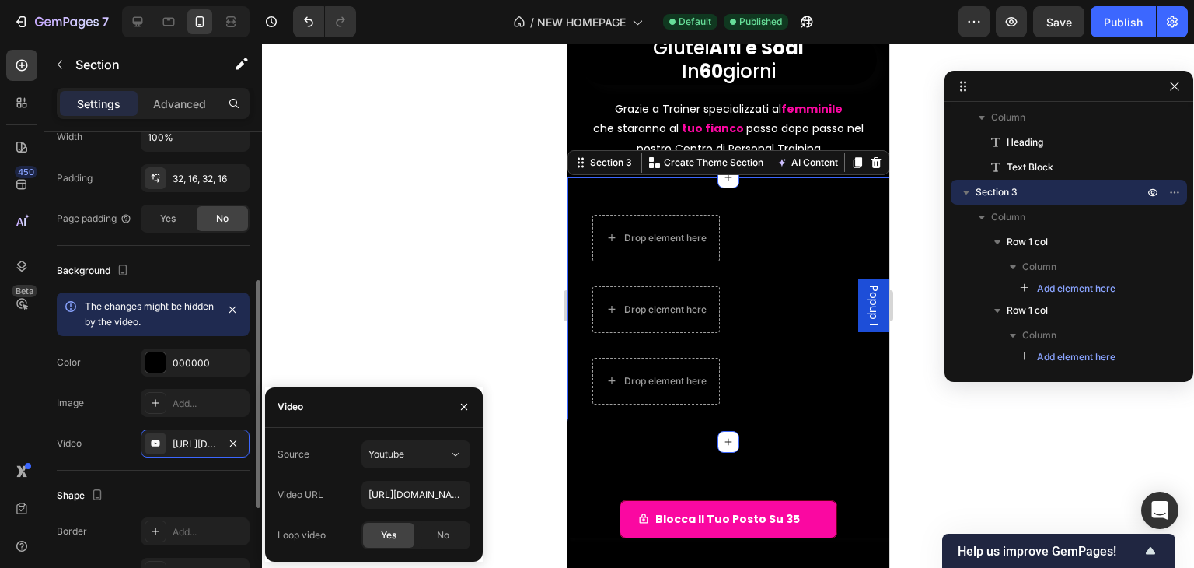
click at [147, 483] on div "Shape" at bounding box center [153, 495] width 193 height 25
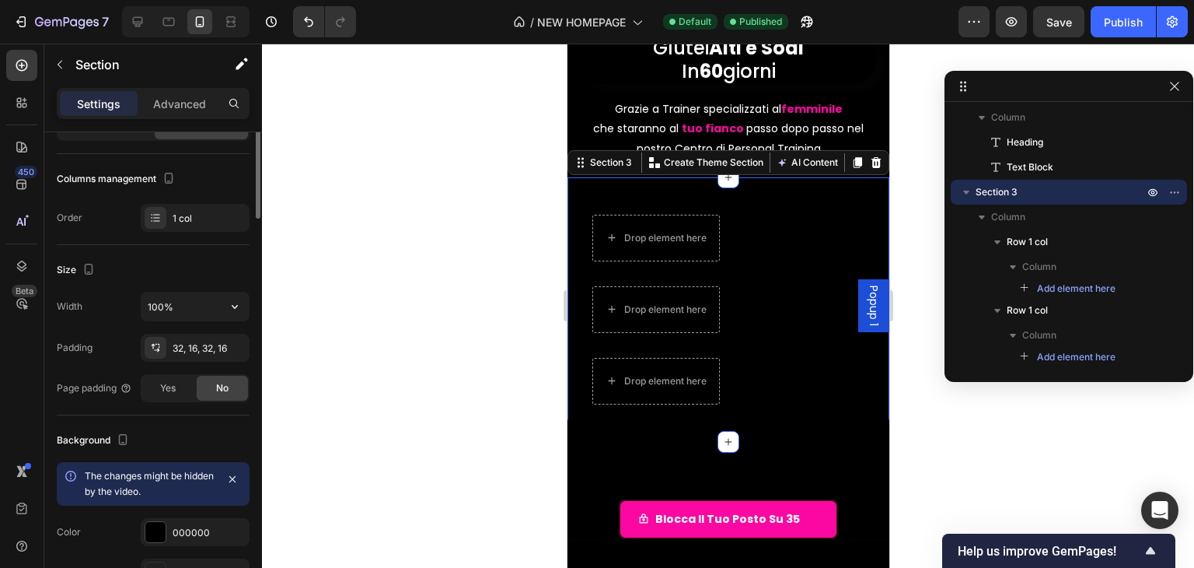
scroll to position [0, 0]
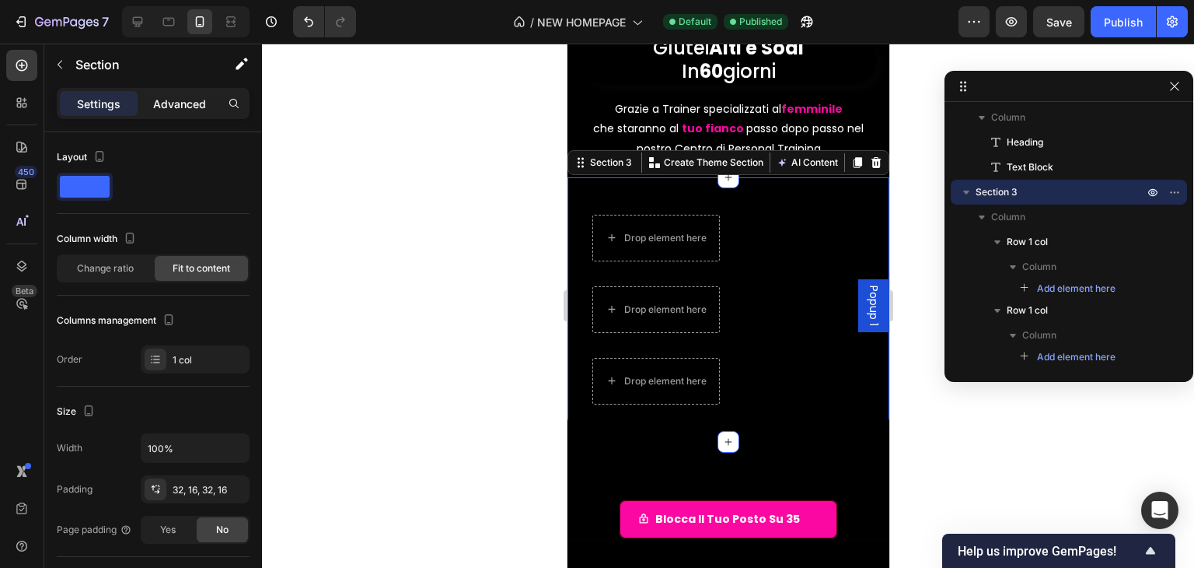
click at [149, 107] on div "Advanced" at bounding box center [180, 103] width 78 height 25
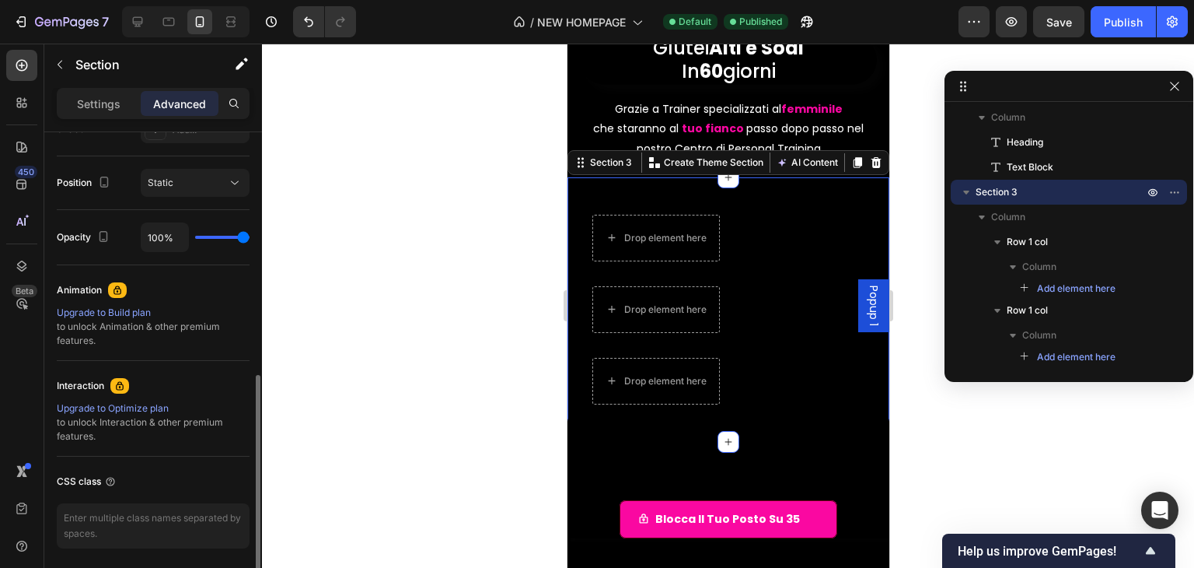
scroll to position [598, 0]
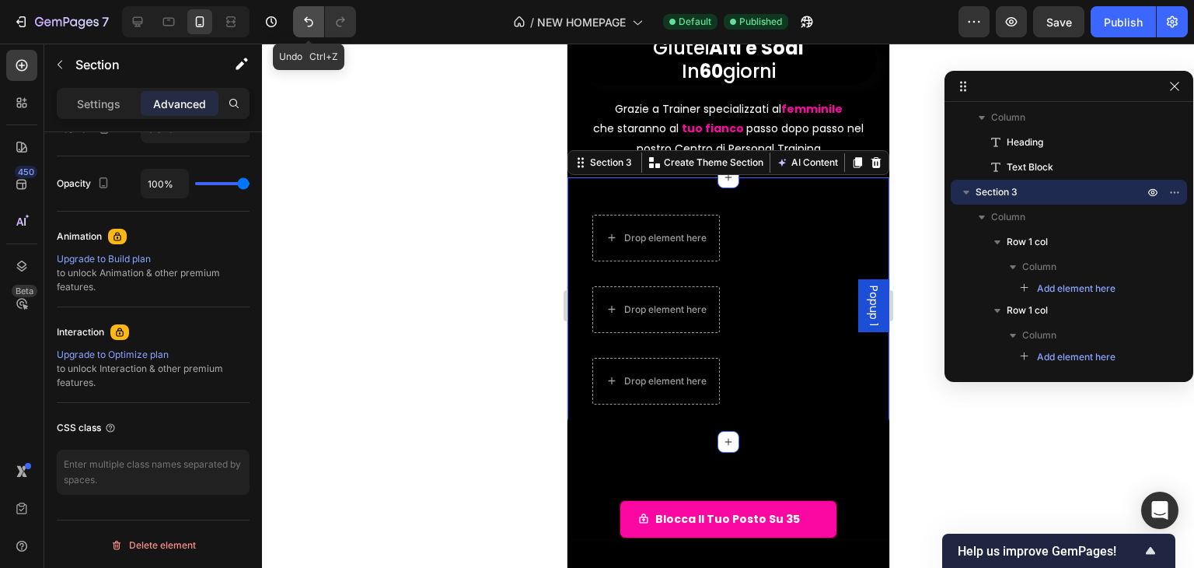
click at [302, 23] on icon "Undo/Redo" at bounding box center [309, 22] width 16 height 16
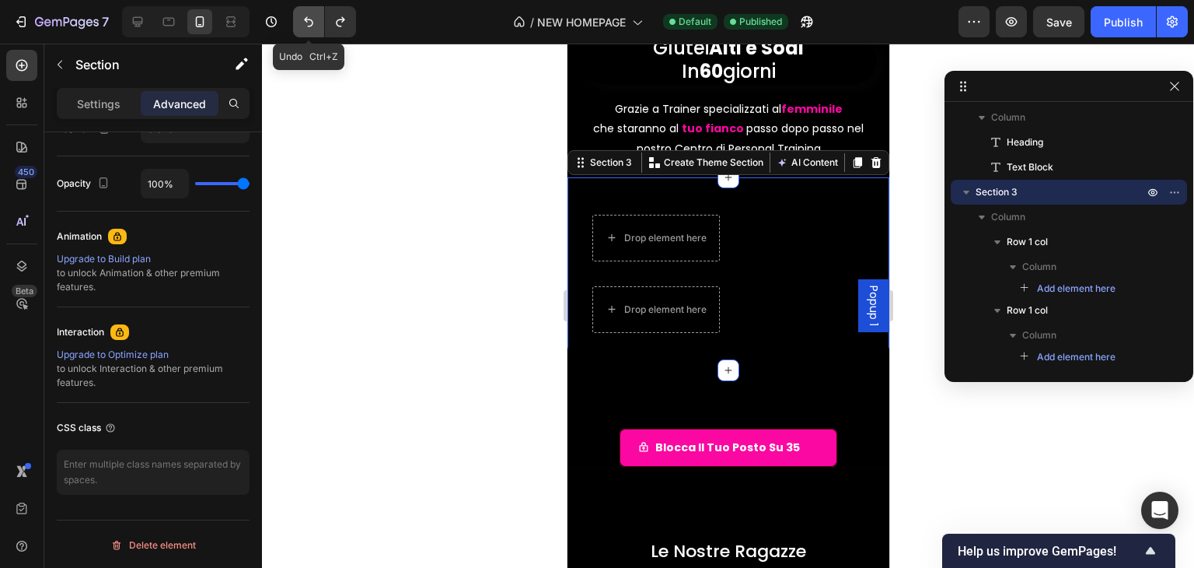
click at [302, 23] on icon "Undo/Redo" at bounding box center [309, 22] width 16 height 16
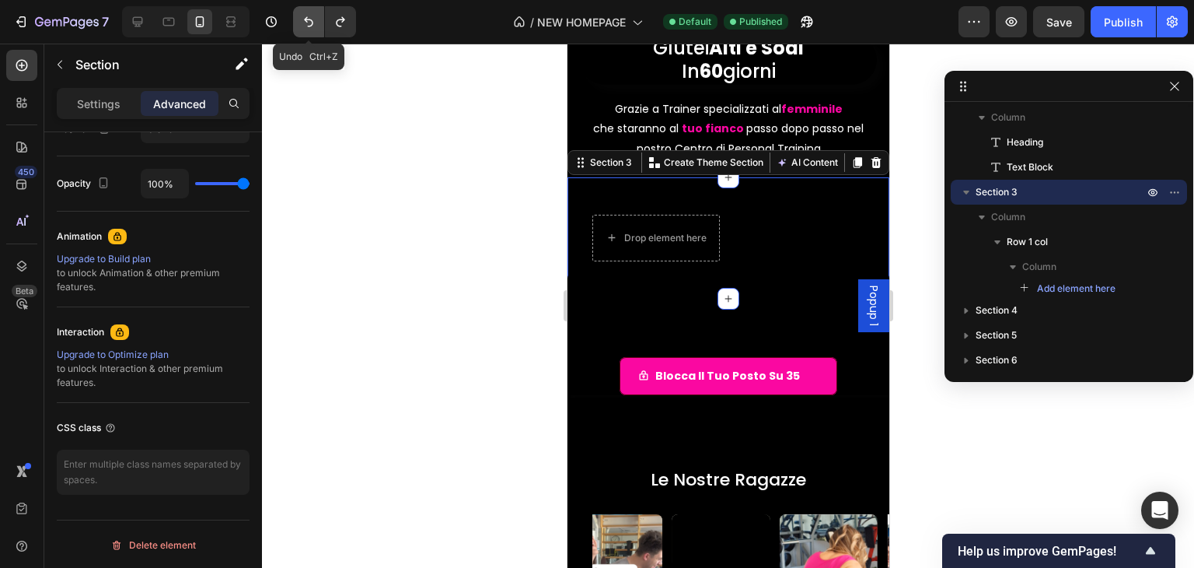
click at [302, 23] on icon "Undo/Redo" at bounding box center [309, 22] width 16 height 16
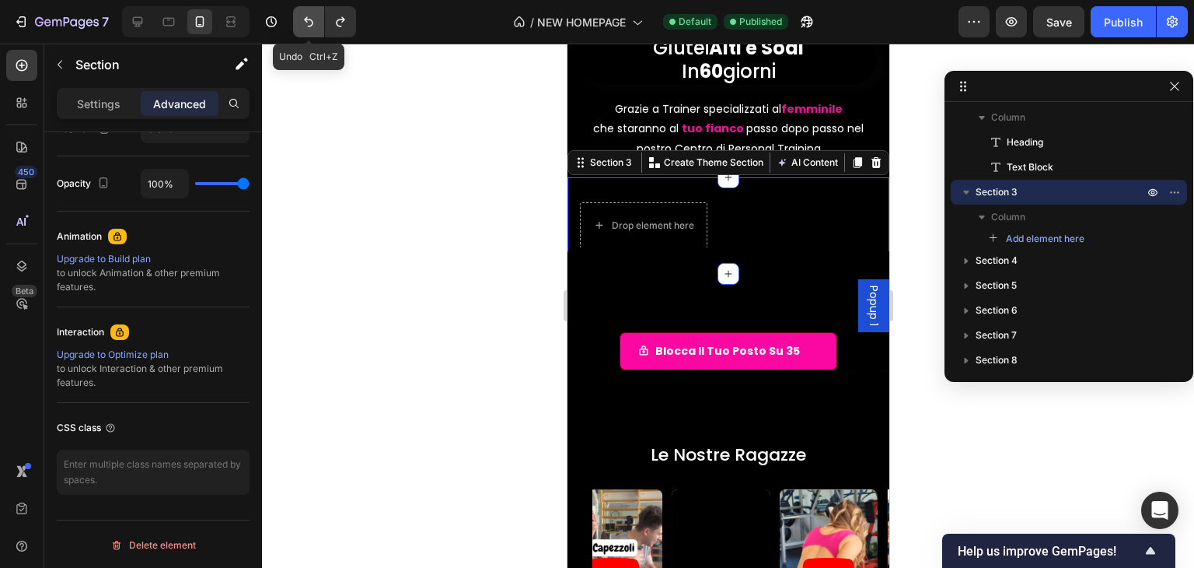
click at [302, 23] on icon "Undo/Redo" at bounding box center [309, 22] width 16 height 16
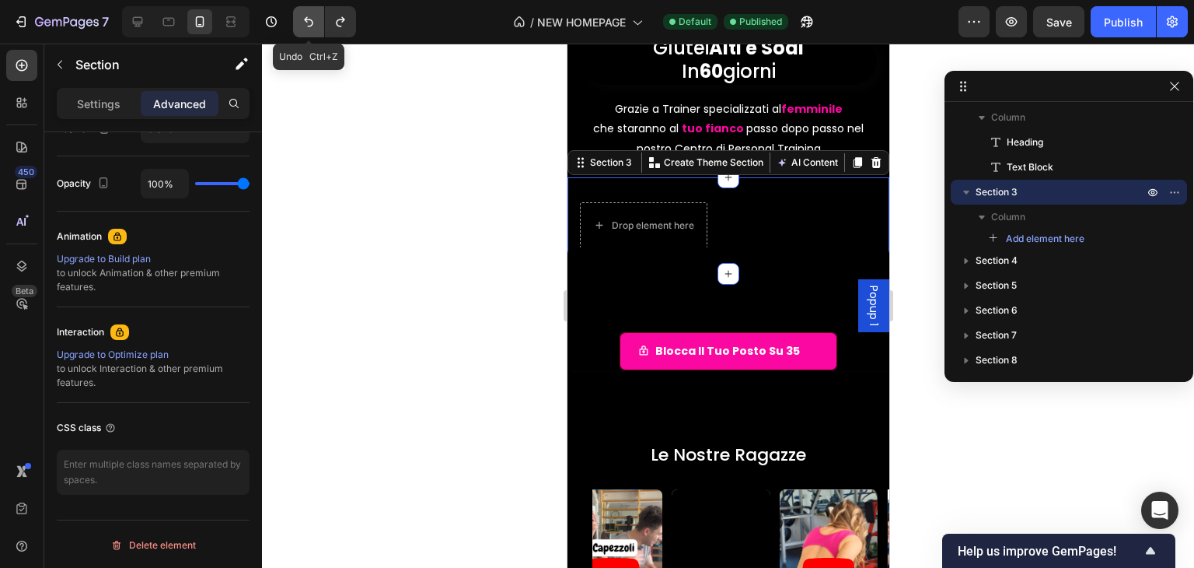
click at [302, 23] on icon "Undo/Redo" at bounding box center [309, 22] width 16 height 16
type textarea ".video-largo iframe, .video-largo video { width: 100% !important; /* occupa tut…"
click at [302, 23] on icon "Undo/Redo" at bounding box center [309, 22] width 16 height 16
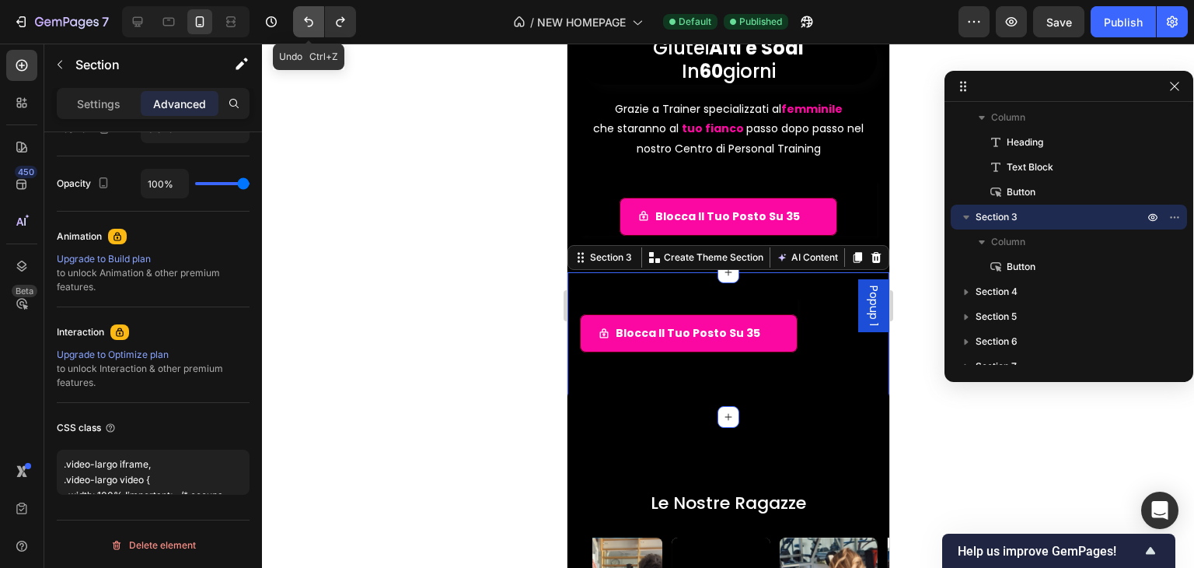
click at [302, 23] on icon "Undo/Redo" at bounding box center [309, 22] width 16 height 16
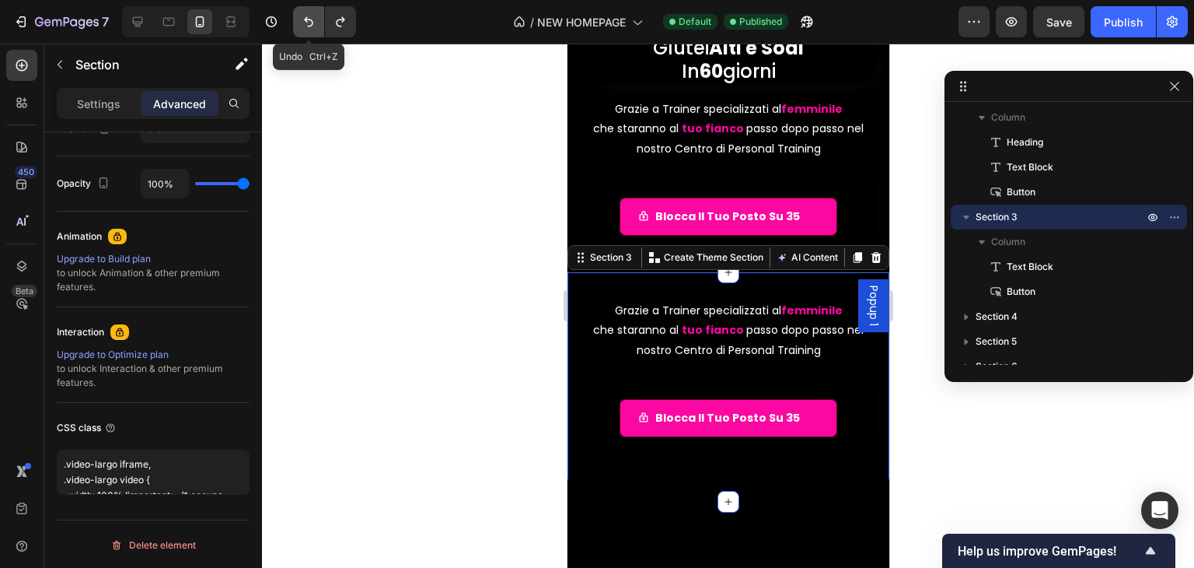
click at [302, 23] on icon "Undo/Redo" at bounding box center [309, 22] width 16 height 16
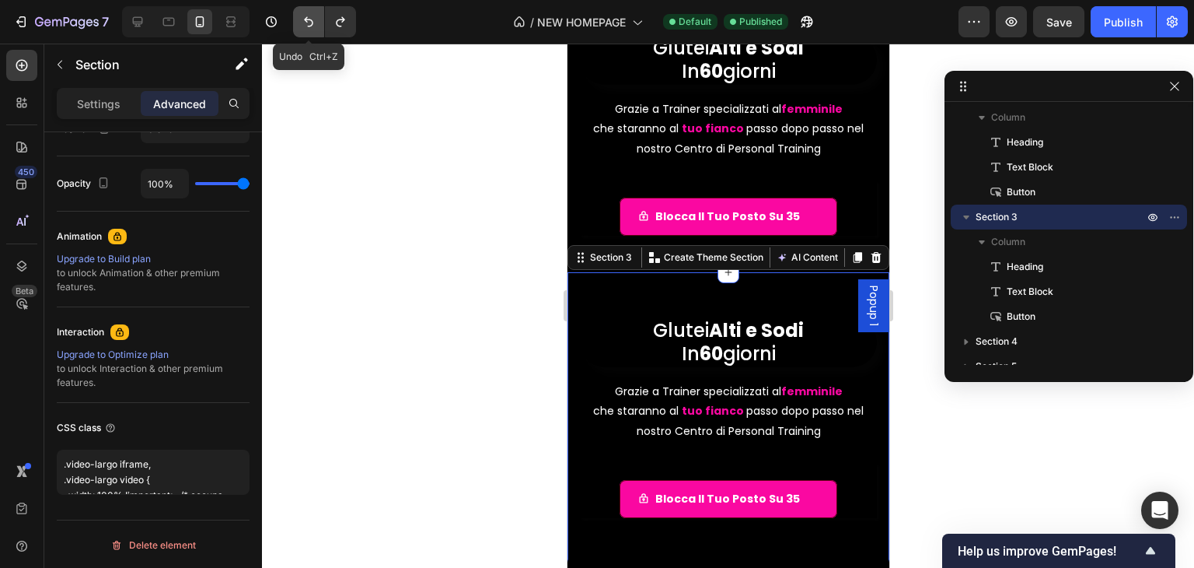
click at [302, 23] on icon "Undo/Redo" at bounding box center [309, 22] width 16 height 16
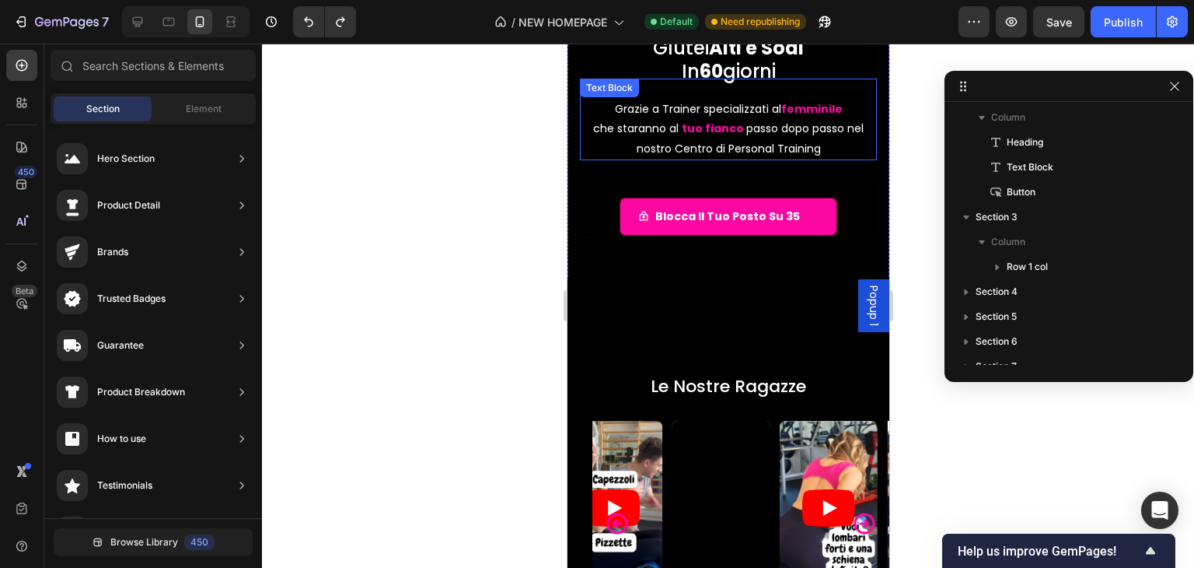
scroll to position [90, 0]
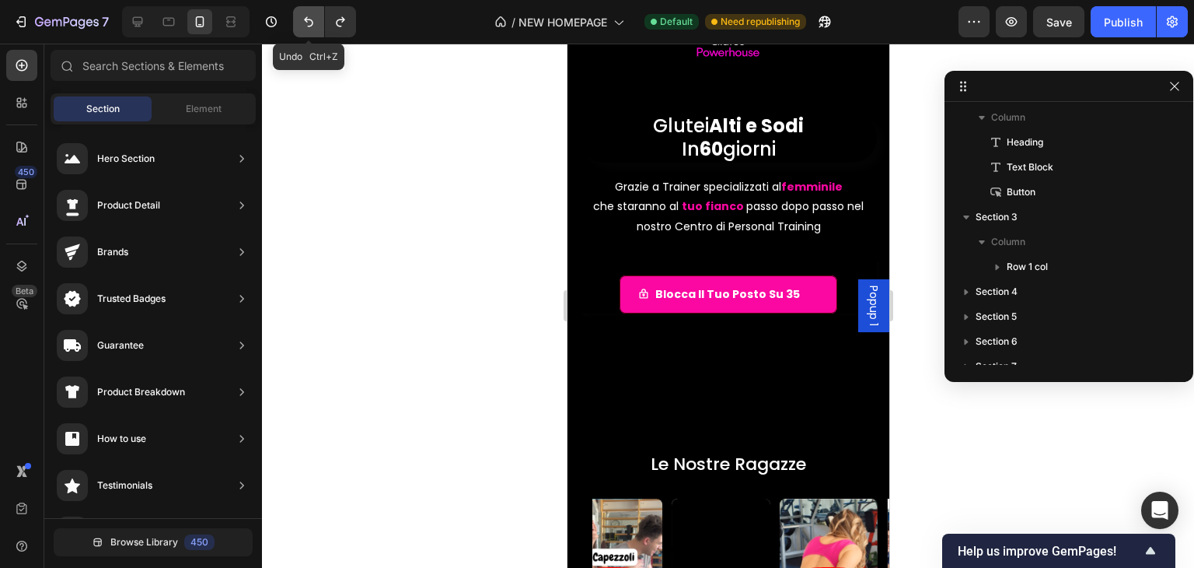
click at [315, 26] on icon "Undo/Redo" at bounding box center [309, 22] width 16 height 16
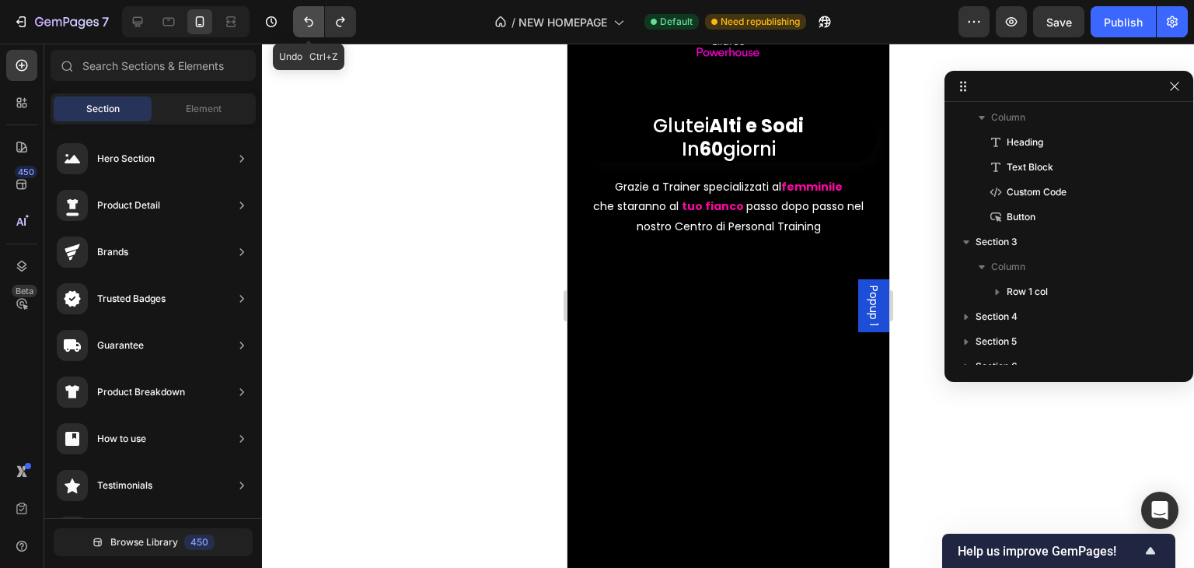
click at [315, 26] on icon "Undo/Redo" at bounding box center [309, 22] width 16 height 16
click at [315, 29] on icon "Undo/Redo" at bounding box center [309, 22] width 16 height 16
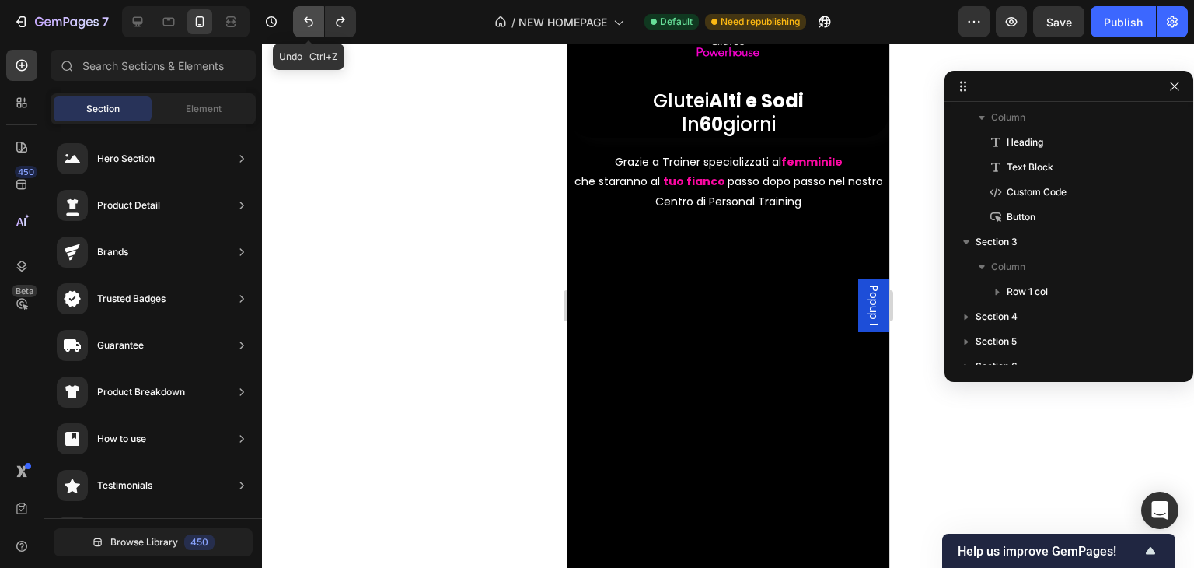
click at [315, 29] on icon "Undo/Redo" at bounding box center [309, 22] width 16 height 16
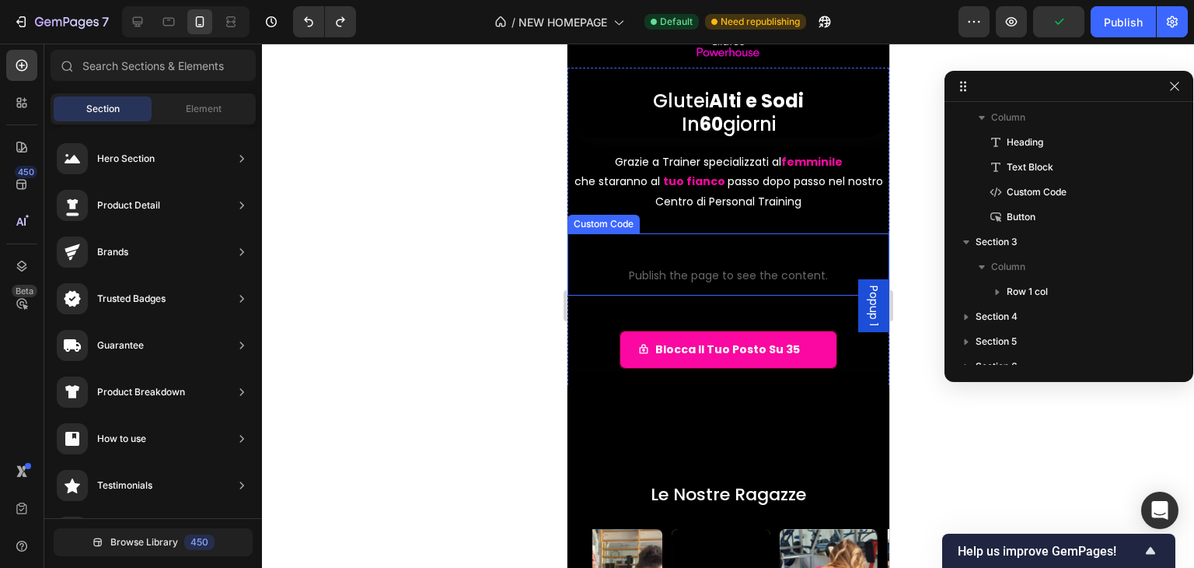
click at [600, 223] on div "Custom Code" at bounding box center [603, 224] width 66 height 14
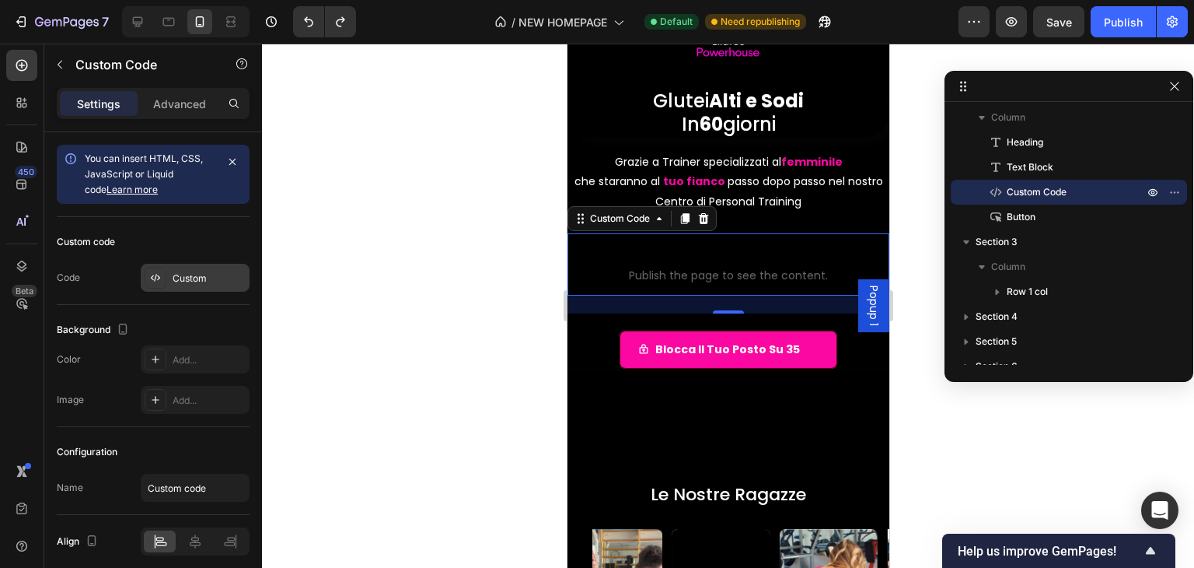
click at [168, 278] on div "Custom" at bounding box center [195, 278] width 109 height 28
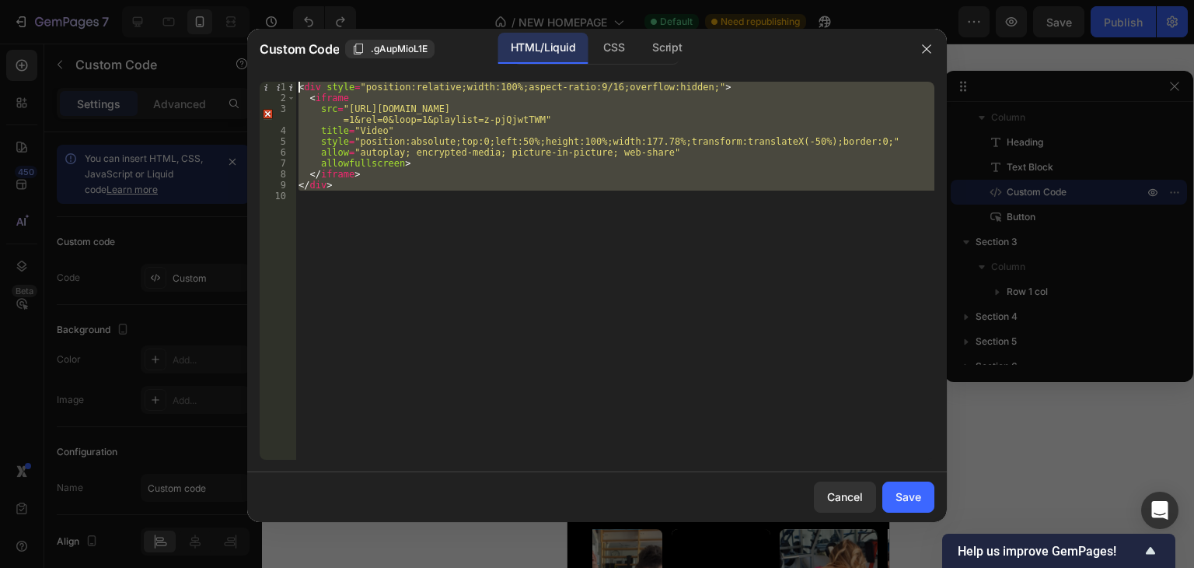
drag, startPoint x: 432, startPoint y: 260, endPoint x: 301, endPoint y: 75, distance: 227.0
click at [301, 75] on div "1 2 3 4 5 6 7 8 9 10 < div style = "position:relative;width:100%;aspect-ratio:9…" at bounding box center [597, 270] width 700 height 403
type textarea "<div style="position:relative;width:100%;aspect-ratio:9/16;overflow:hidden;"> <…"
paste textarea
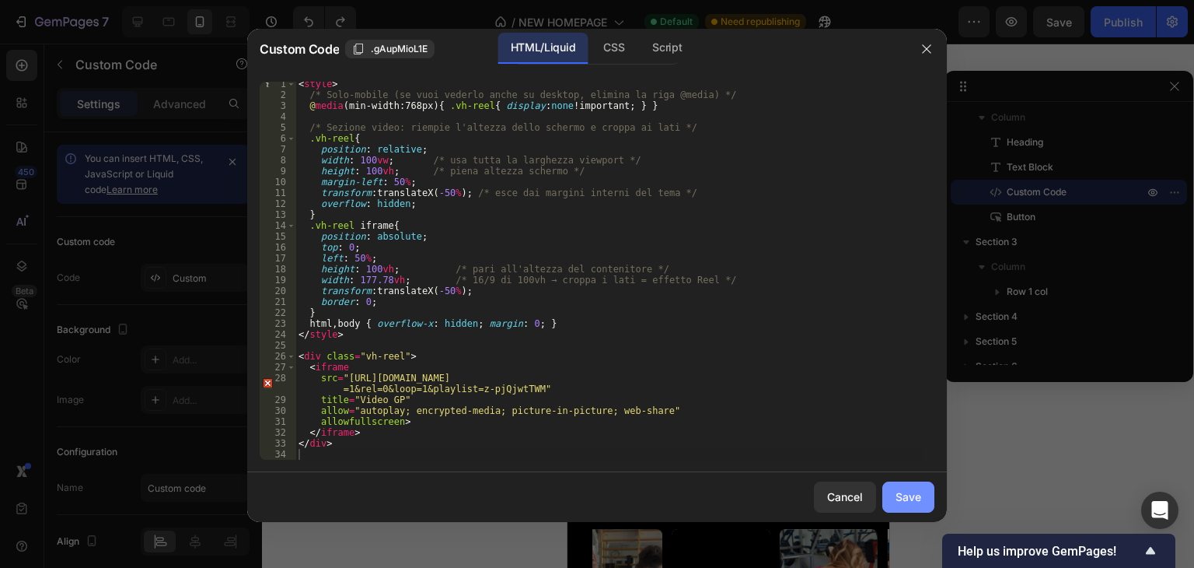
click at [907, 498] on div "Save" at bounding box center [909, 496] width 26 height 16
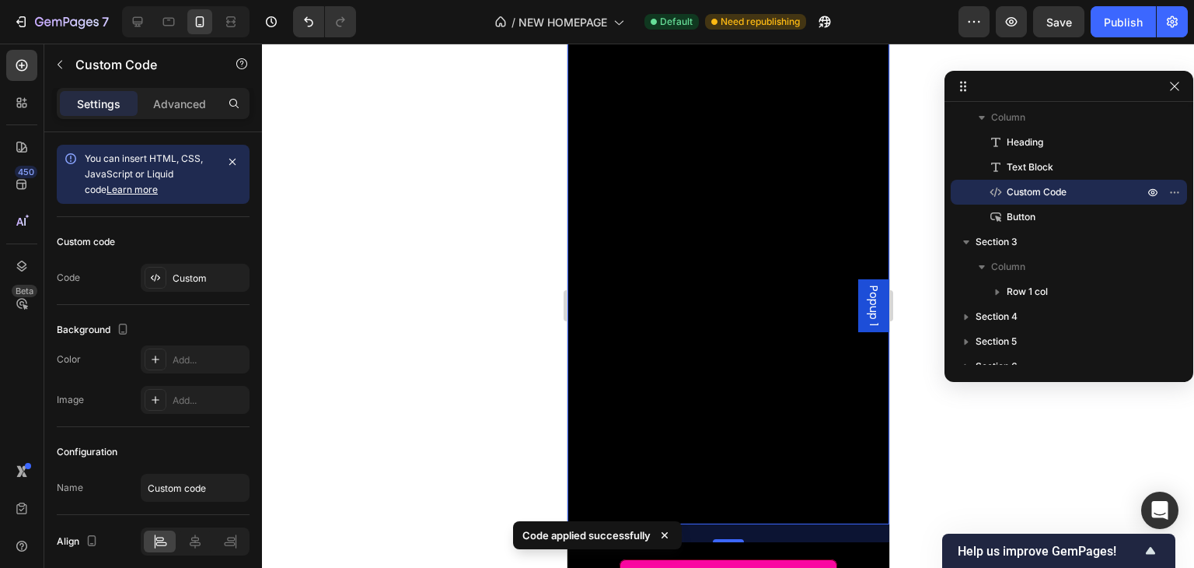
scroll to position [246, 0]
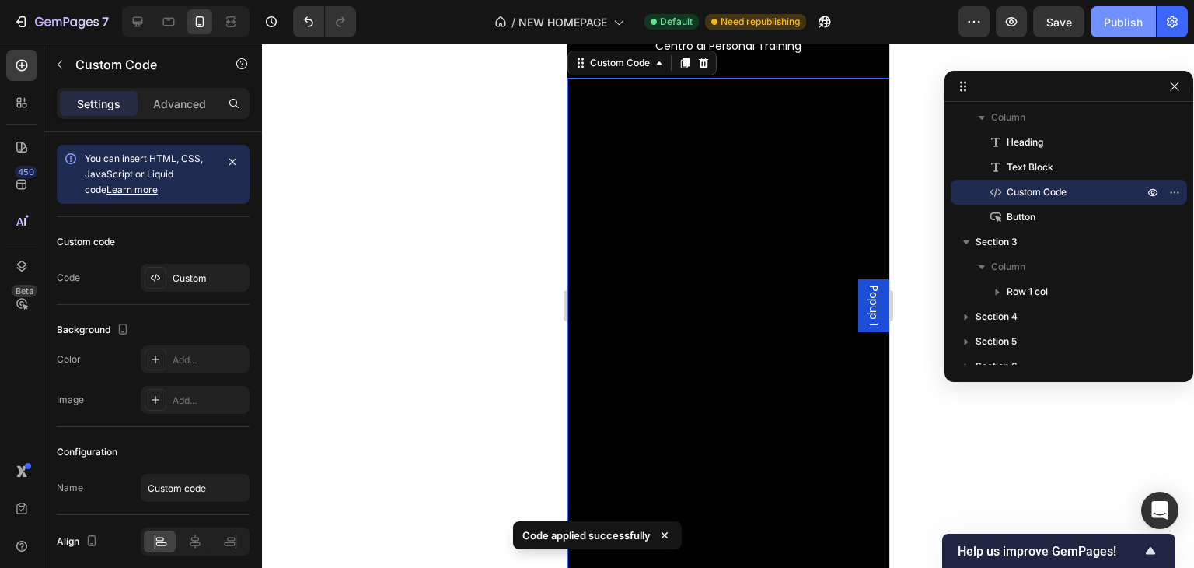
click at [1119, 16] on div "Publish" at bounding box center [1123, 22] width 39 height 16
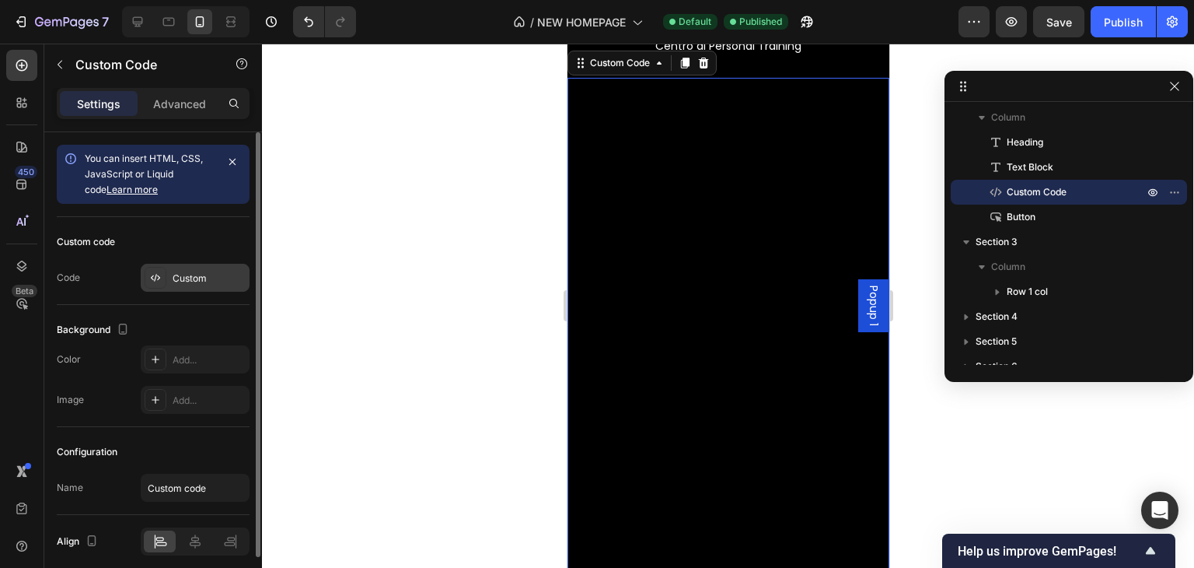
click at [152, 271] on icon at bounding box center [155, 277] width 12 height 12
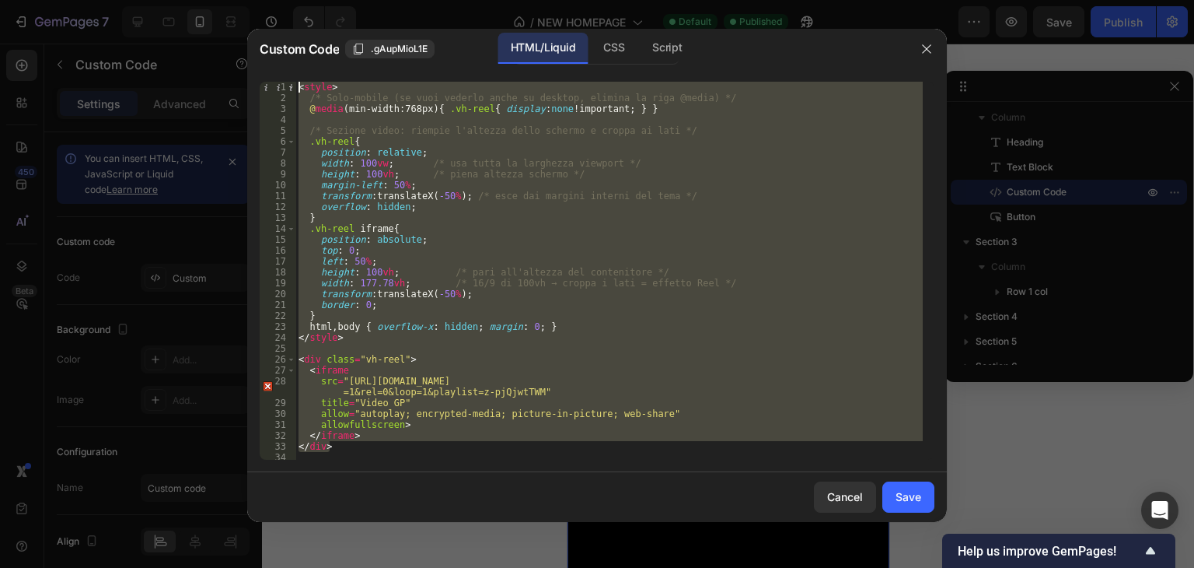
drag, startPoint x: 345, startPoint y: 451, endPoint x: 291, endPoint y: 16, distance: 438.1
click at [291, 16] on div "Custom Code .gAupMioL1E HTML/Liquid CSS Script </div> 1 2 3 4 5 6 7 8 9 10 11 1…" at bounding box center [597, 284] width 1194 height 568
type textarea "<style> /* Solo-mobile (se vuoi vederlo anche su desktop, elimina la riga @medi…"
paste textarea
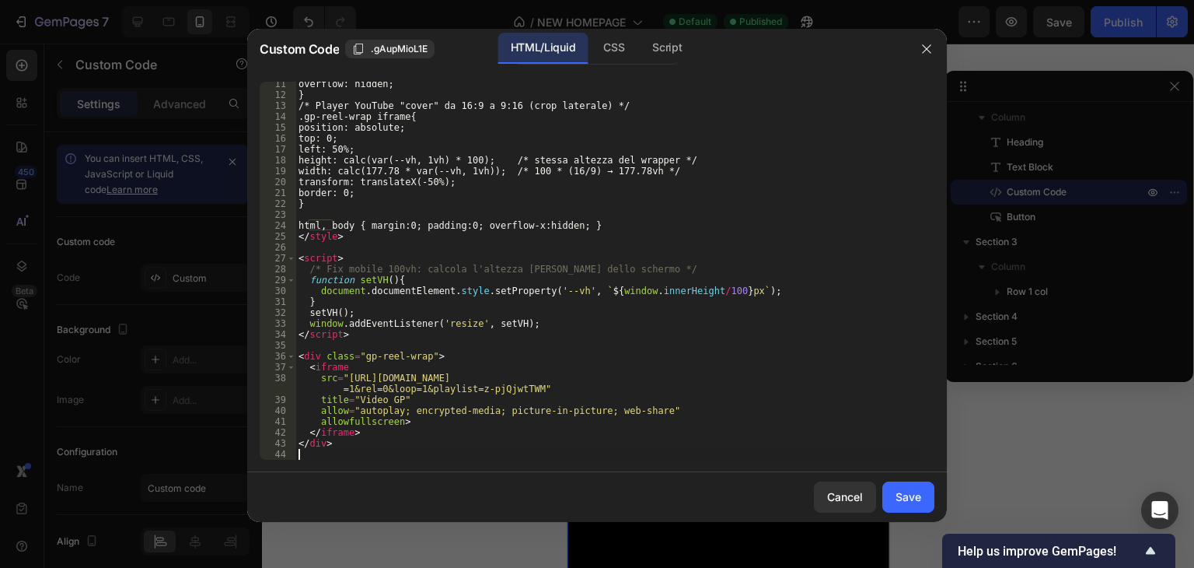
scroll to position [112, 0]
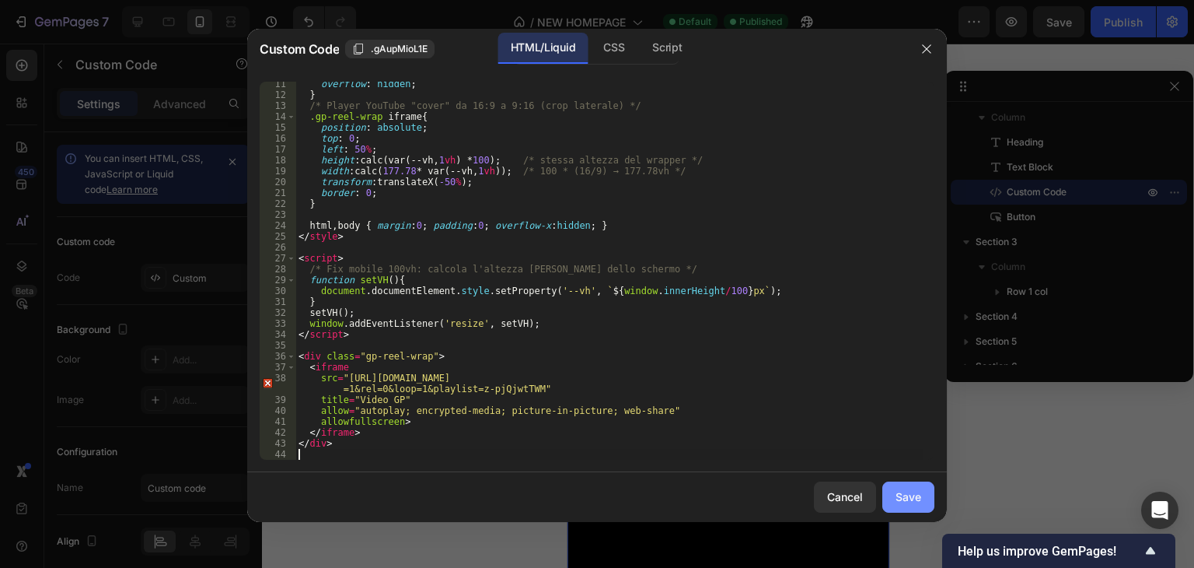
click at [904, 510] on button "Save" at bounding box center [909, 496] width 52 height 31
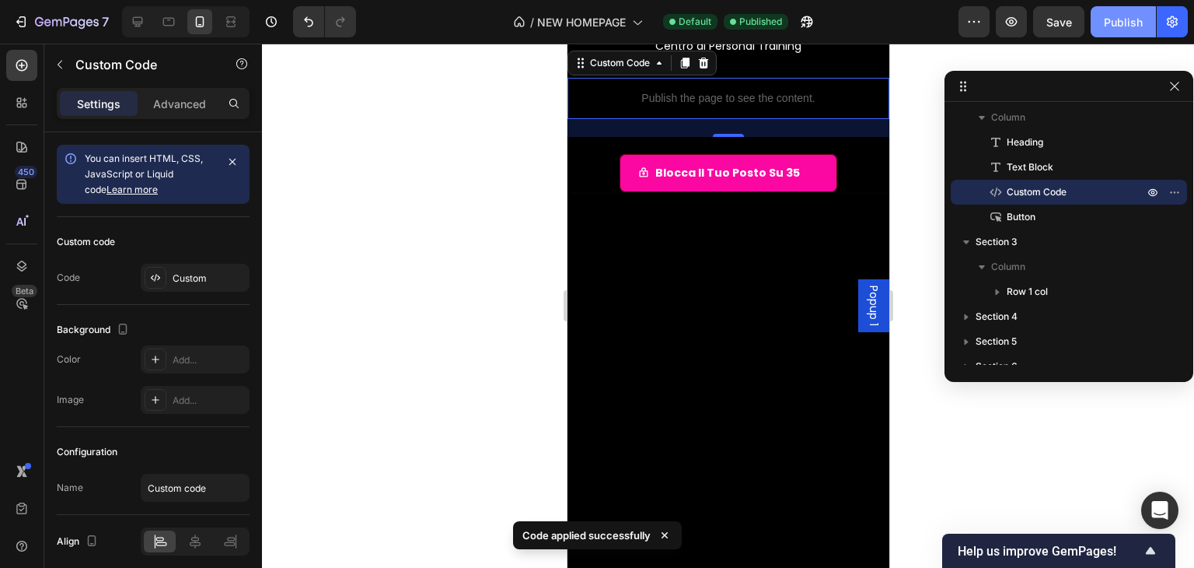
click at [1101, 19] on button "Publish" at bounding box center [1123, 21] width 65 height 31
click at [729, 100] on p "Publish the page to see the content." at bounding box center [728, 98] width 322 height 16
click at [454, 145] on div at bounding box center [728, 306] width 932 height 524
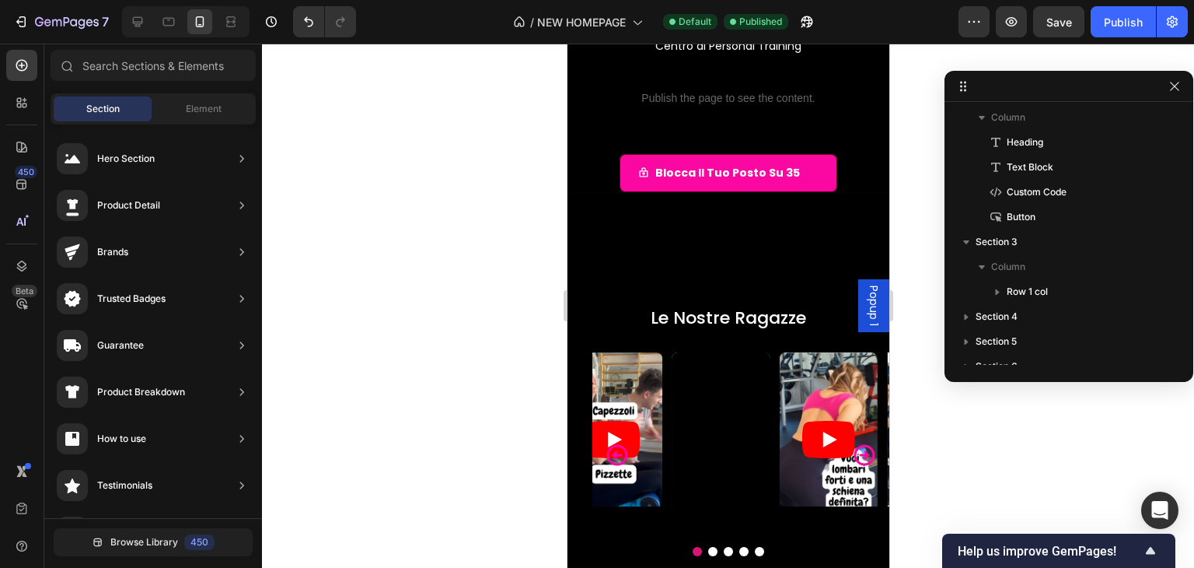
scroll to position [168, 0]
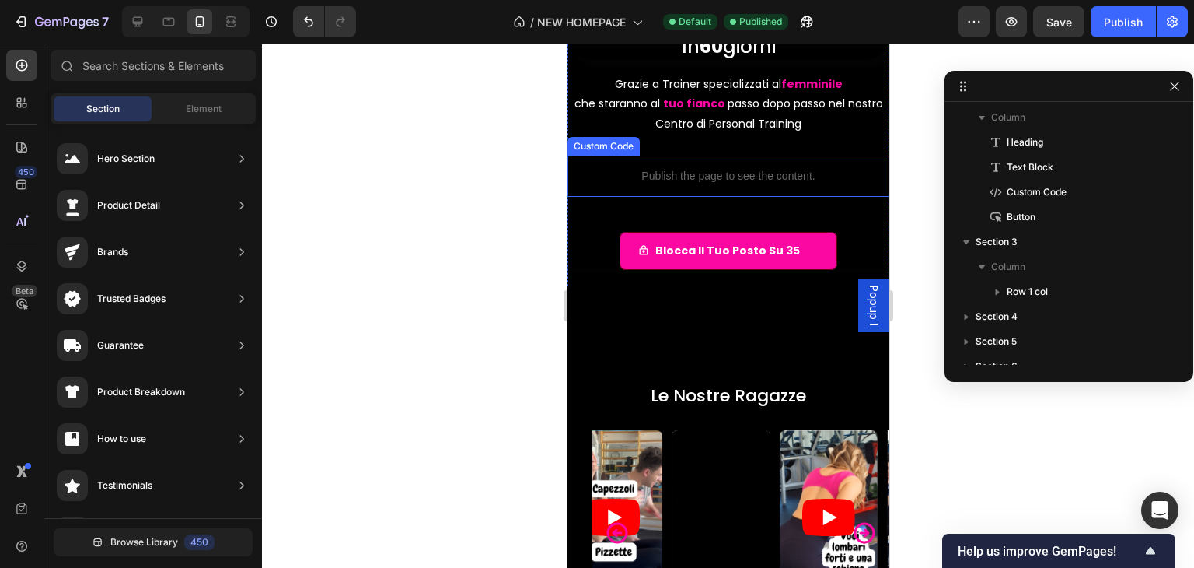
click at [772, 180] on p "Publish the page to see the content." at bounding box center [728, 176] width 322 height 16
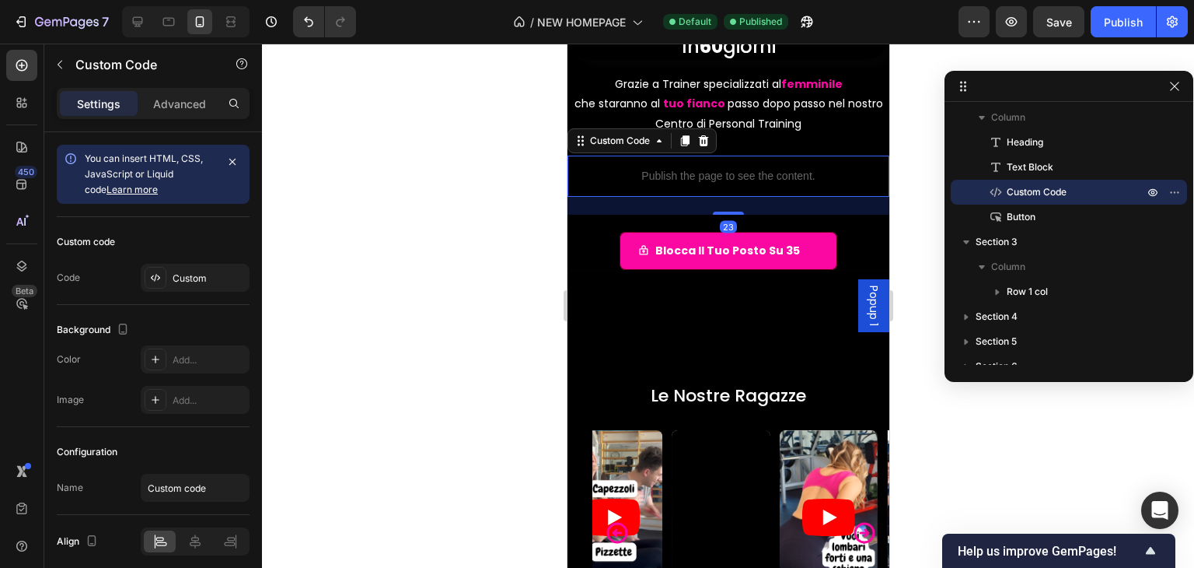
click at [1092, 10] on div "Preview Save Publish" at bounding box center [1073, 21] width 229 height 31
click at [1098, 11] on button "Publish" at bounding box center [1123, 21] width 65 height 31
click at [220, 278] on div "Custom" at bounding box center [209, 278] width 73 height 14
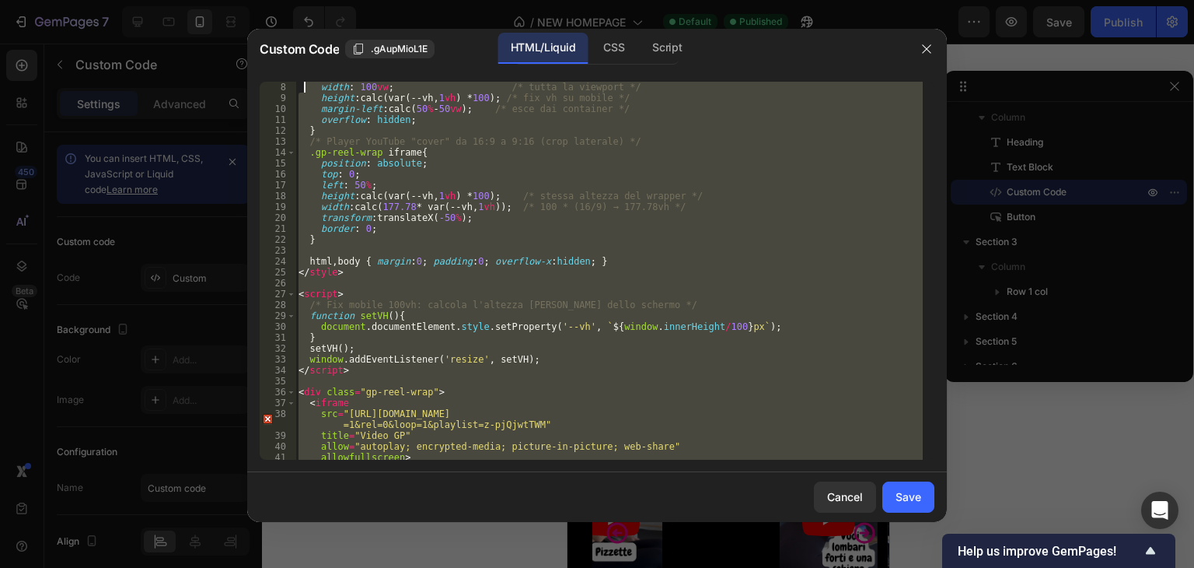
scroll to position [0, 0]
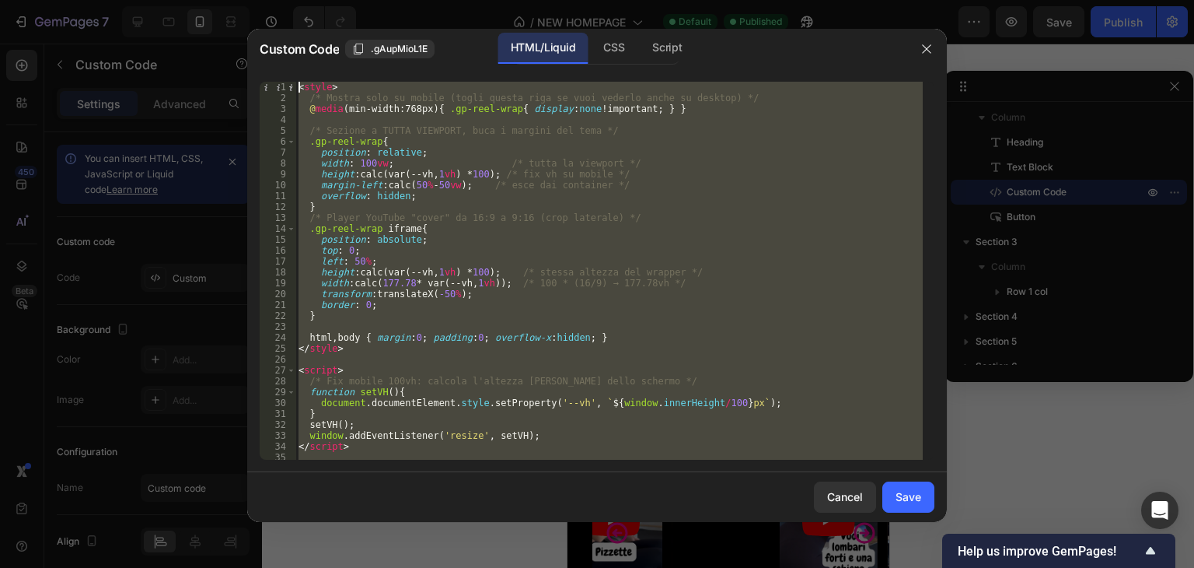
drag, startPoint x: 357, startPoint y: 453, endPoint x: 300, endPoint y: 13, distance: 443.8
click at [300, 13] on div "Custom Code .gAupMioL1E HTML/Liquid CSS Script 1 2 3 4 5 6 7 8 9 10 11 12 13 14…" at bounding box center [597, 284] width 1194 height 568
type textarea "<style> /* Mostra solo su mobile (togli questa riga se vuoi vederlo anche su de…"
paste textarea
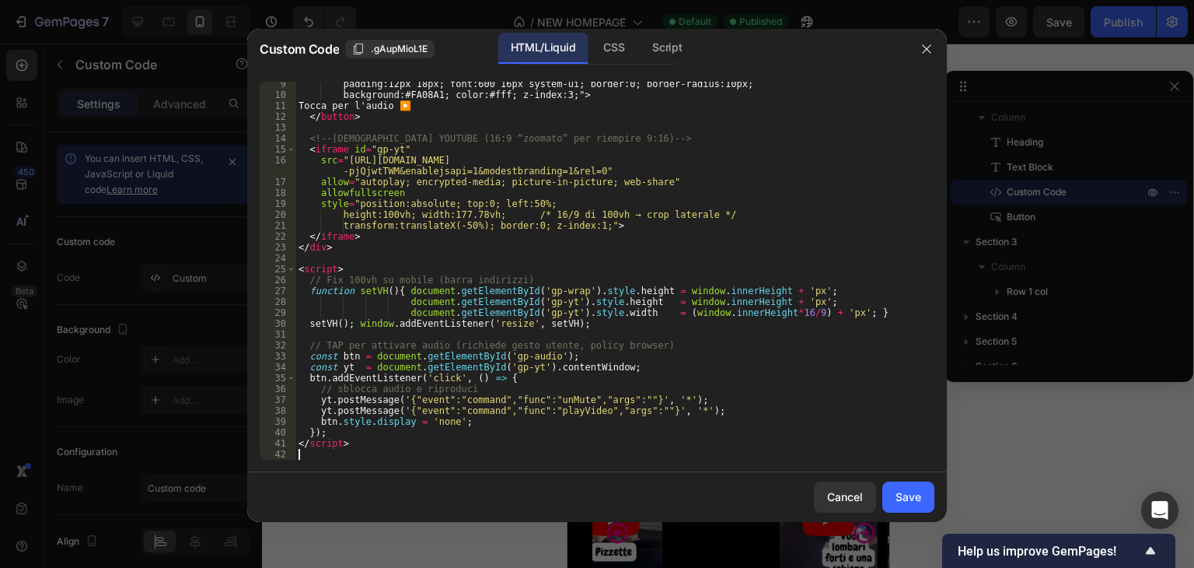
scroll to position [90, 0]
click at [907, 498] on div "Save" at bounding box center [909, 496] width 26 height 16
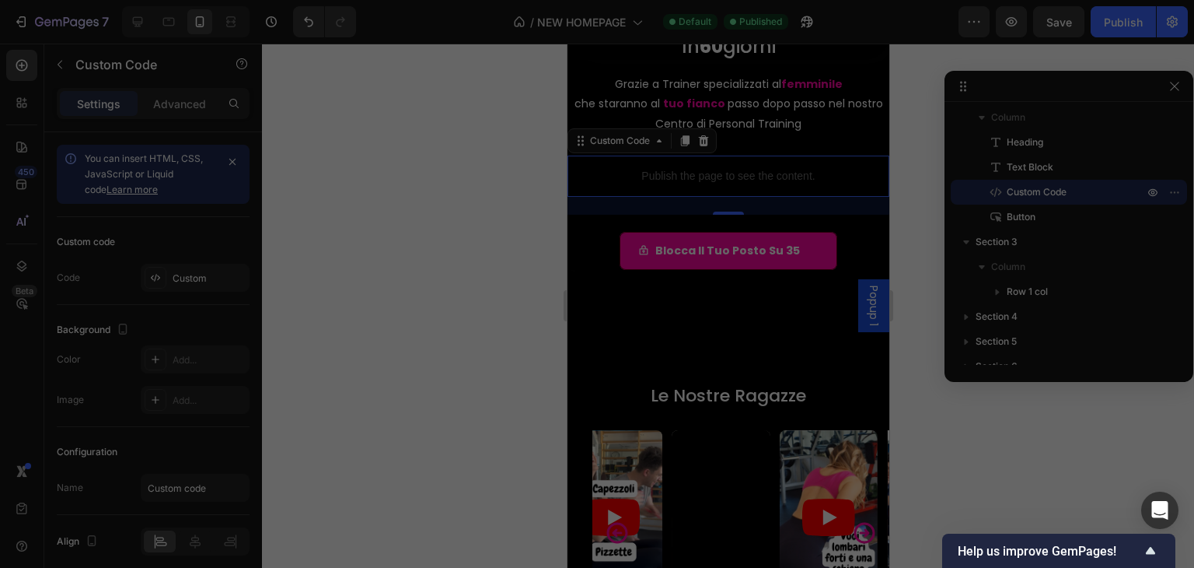
type textarea "</script>"
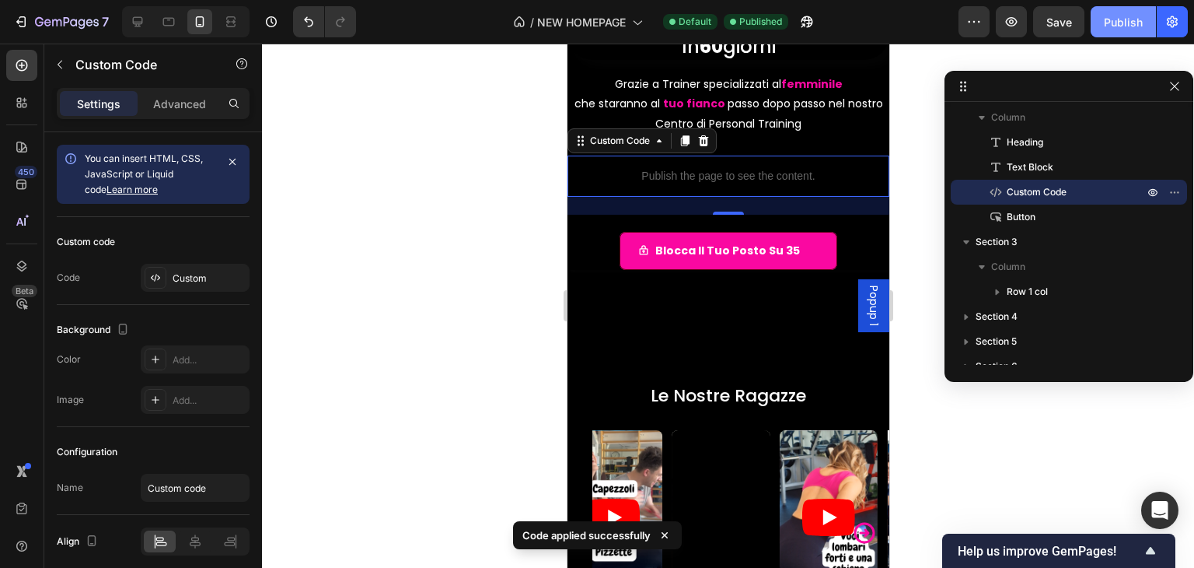
click at [1100, 26] on button "Publish" at bounding box center [1123, 21] width 65 height 31
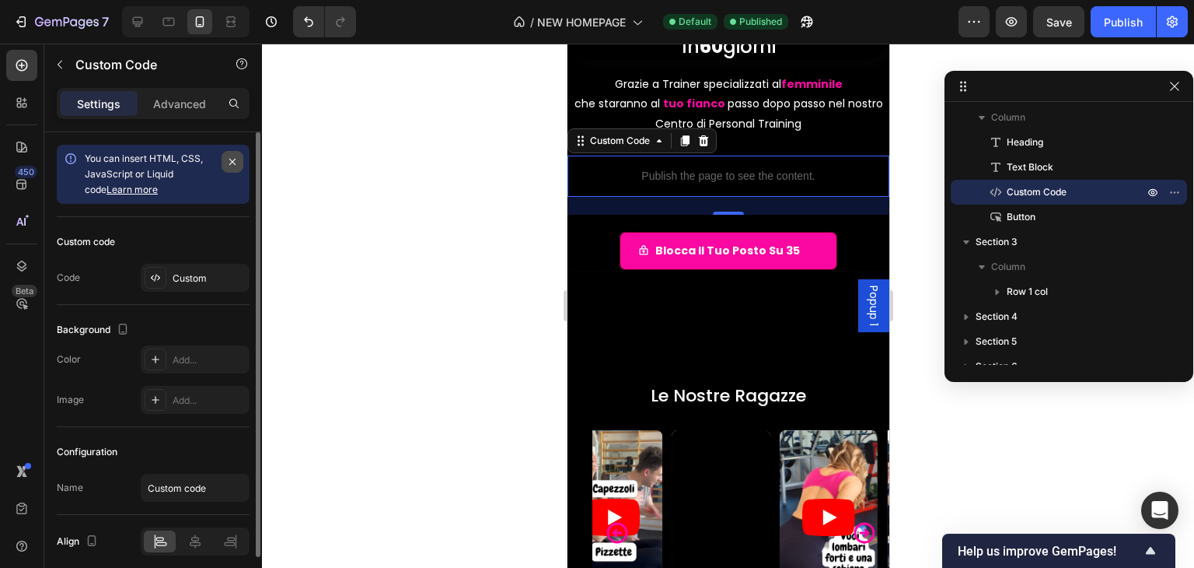
click at [236, 163] on icon "button" at bounding box center [232, 162] width 12 height 12
